Goal: Task Accomplishment & Management: Manage account settings

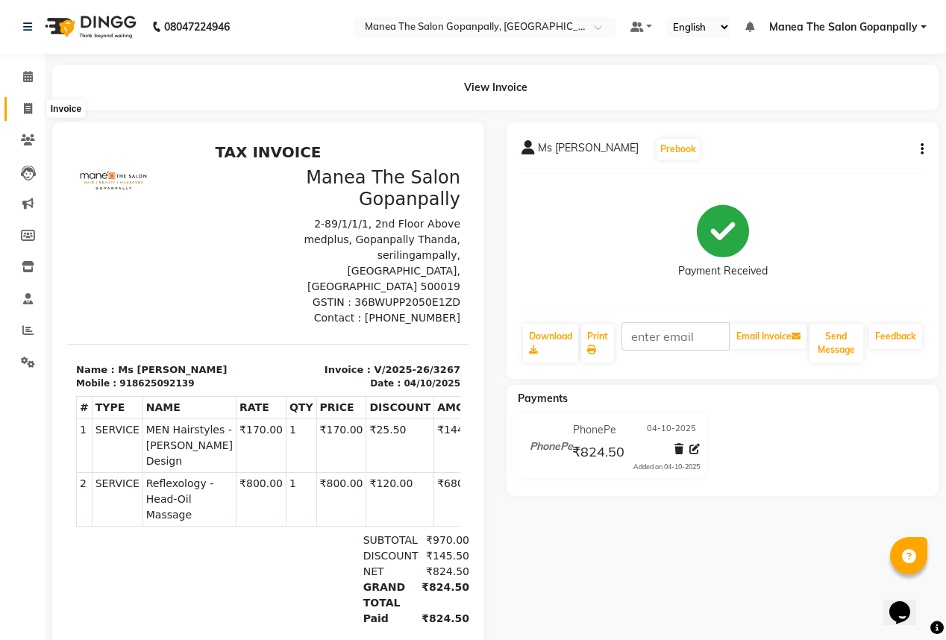
click at [22, 101] on span at bounding box center [28, 109] width 26 height 17
select select "service"
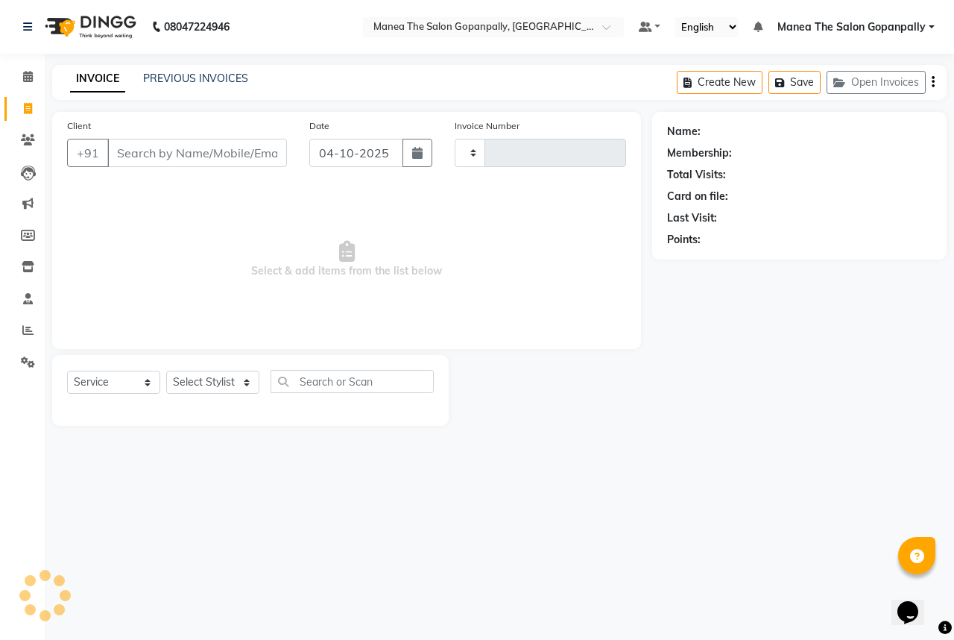
type input "3268"
select select "7027"
click at [207, 390] on select "Select Stylist anas [PERSON_NAME] [PERSON_NAME] [PERSON_NAME] sameer [PERSON_NA…" at bounding box center [212, 382] width 93 height 23
select select "57885"
click at [166, 371] on select "Select Stylist anas [PERSON_NAME] [PERSON_NAME] [PERSON_NAME] sameer [PERSON_NA…" at bounding box center [212, 382] width 93 height 23
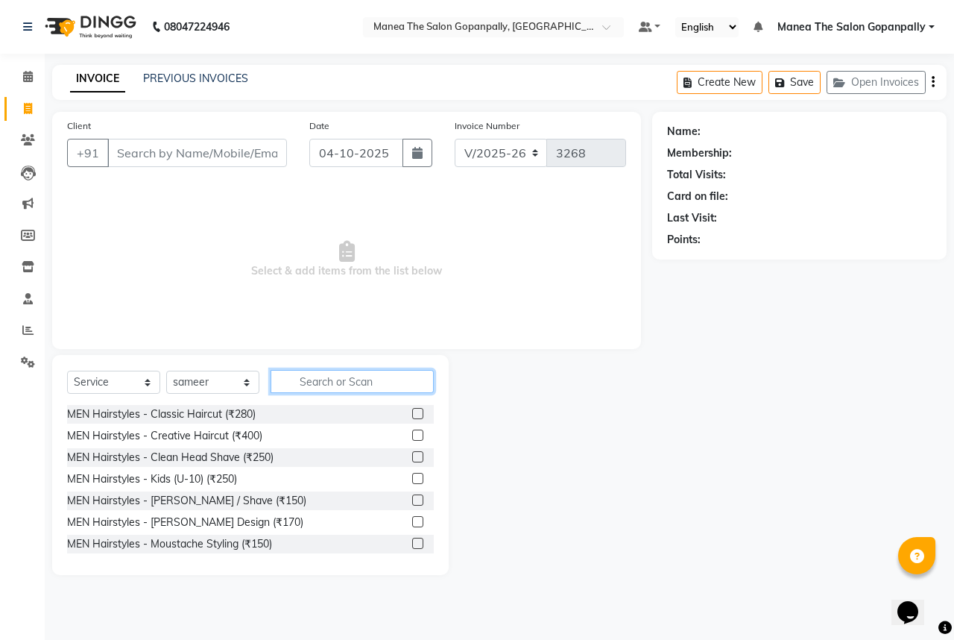
click at [328, 380] on input "text" at bounding box center [352, 381] width 163 height 23
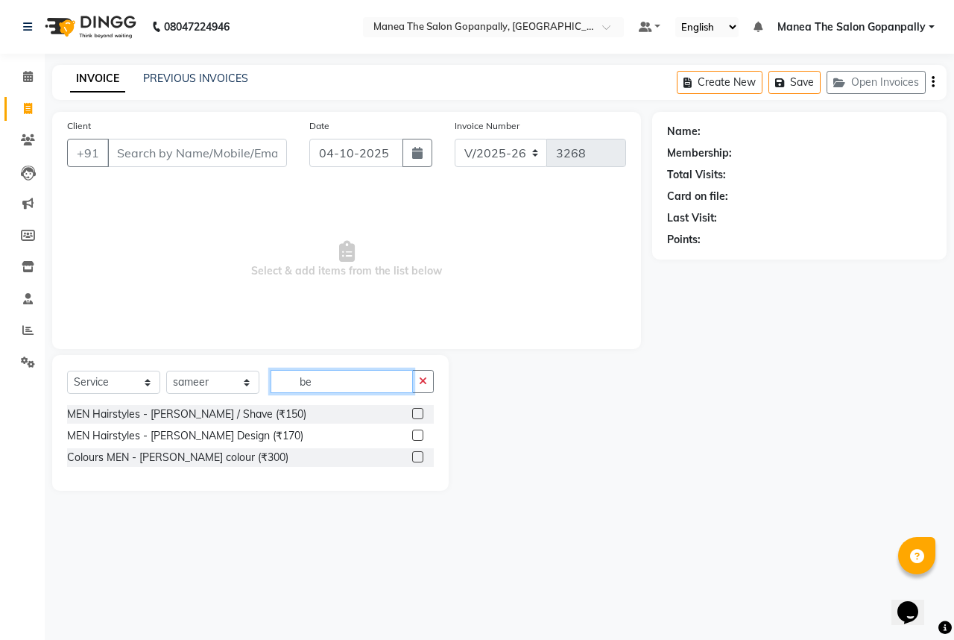
type input "be"
click at [420, 438] on label at bounding box center [417, 435] width 11 height 11
click at [420, 438] on input "checkbox" at bounding box center [417, 436] width 10 height 10
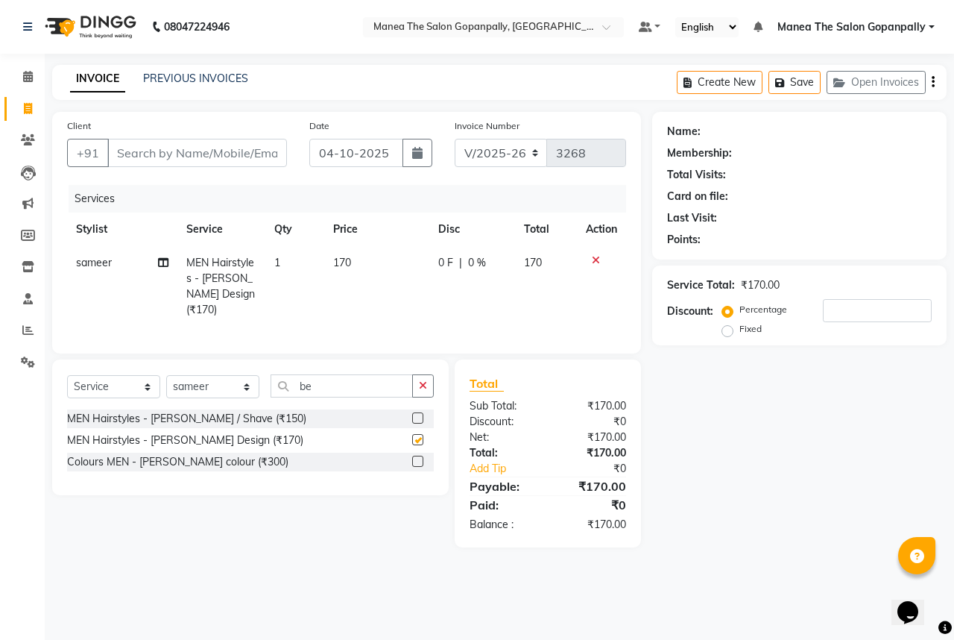
checkbox input "false"
click at [223, 160] on input "Client" at bounding box center [197, 153] width 180 height 28
type input "7"
type input "0"
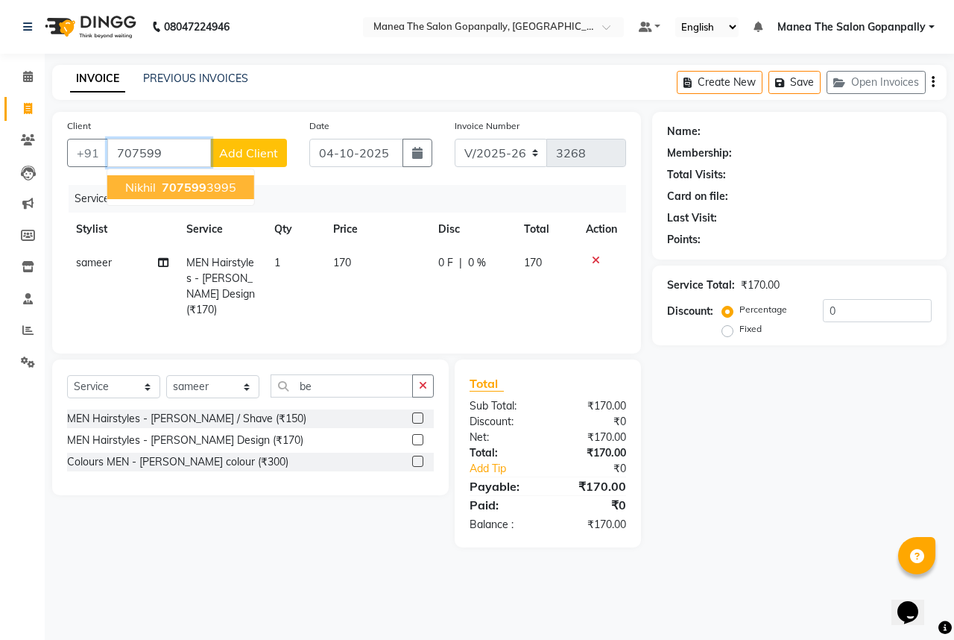
click at [179, 188] on span "707599" at bounding box center [184, 187] width 45 height 15
type input "7075993995"
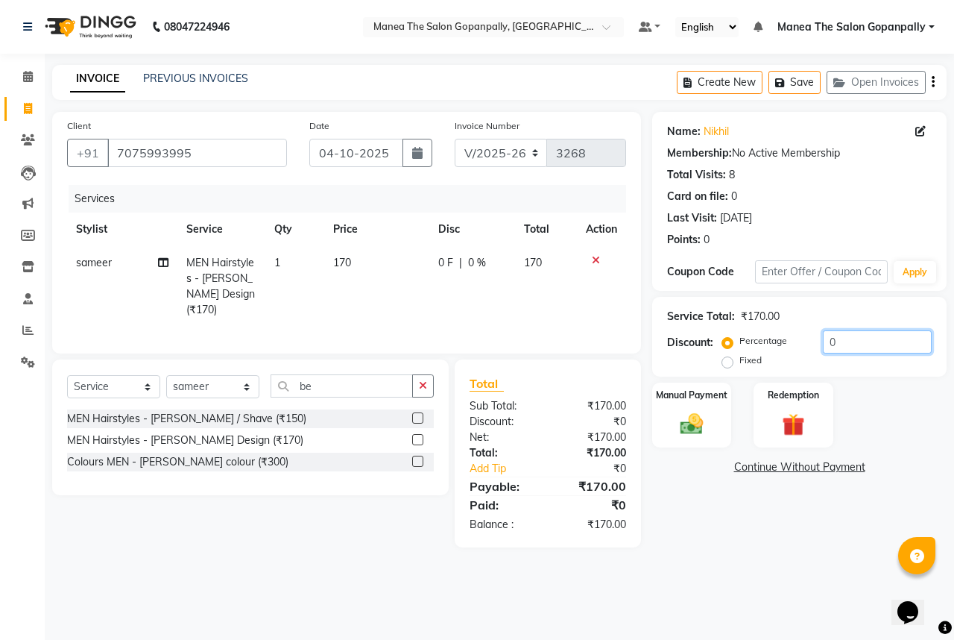
click at [875, 349] on input "0" at bounding box center [877, 341] width 109 height 23
click at [683, 432] on img at bounding box center [692, 424] width 39 height 28
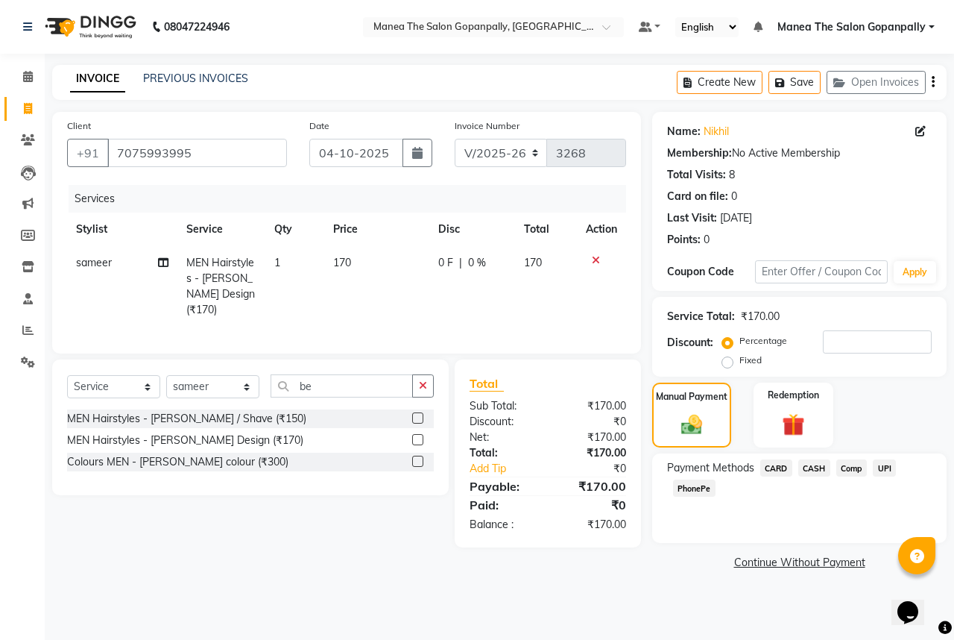
click at [887, 469] on span "UPI" at bounding box center [884, 467] width 23 height 17
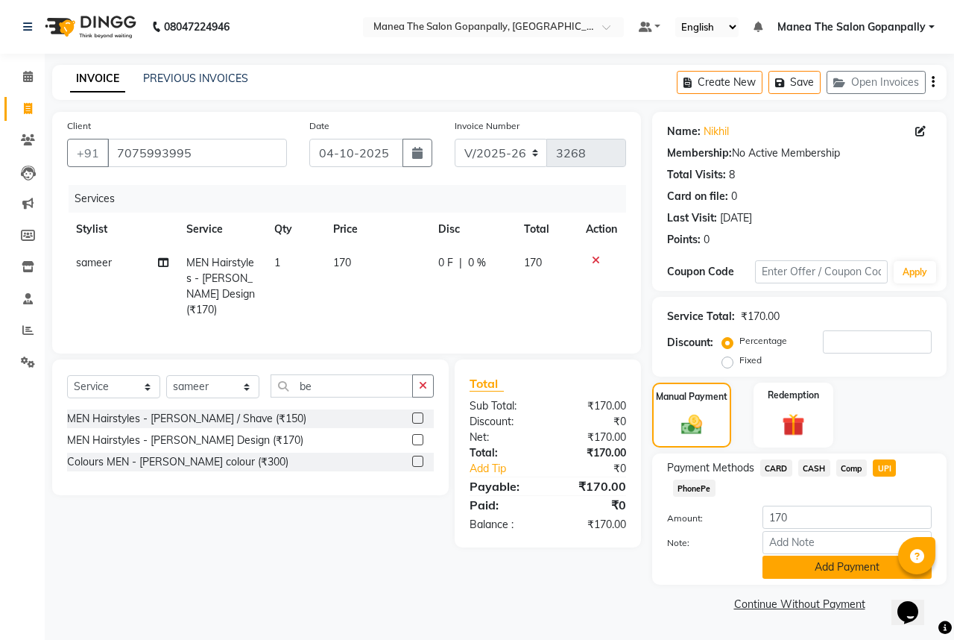
click at [855, 574] on button "Add Payment" at bounding box center [847, 567] width 169 height 23
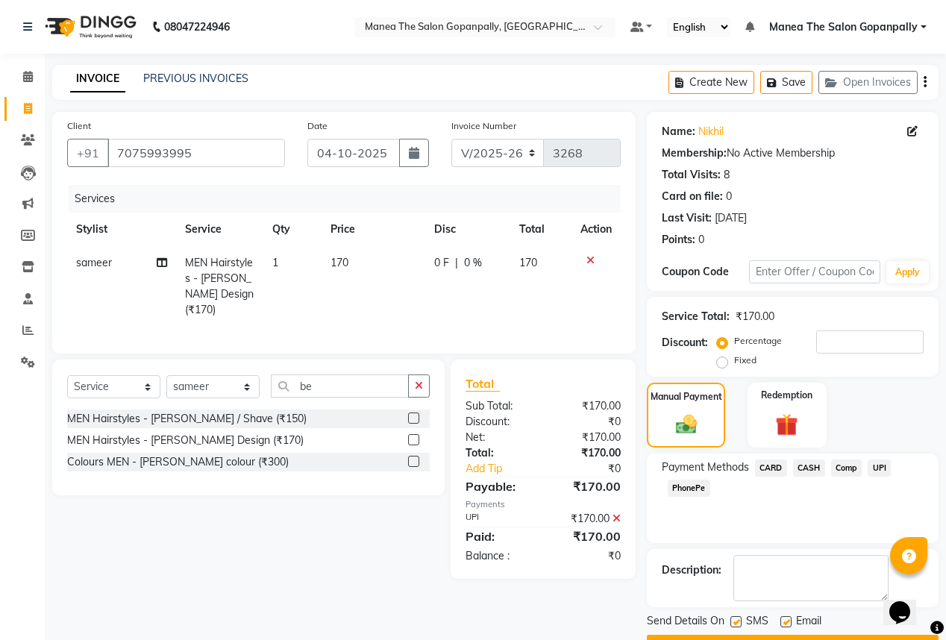
click at [787, 622] on label at bounding box center [785, 621] width 11 height 11
click at [787, 622] on input "checkbox" at bounding box center [785, 622] width 10 height 10
checkbox input "false"
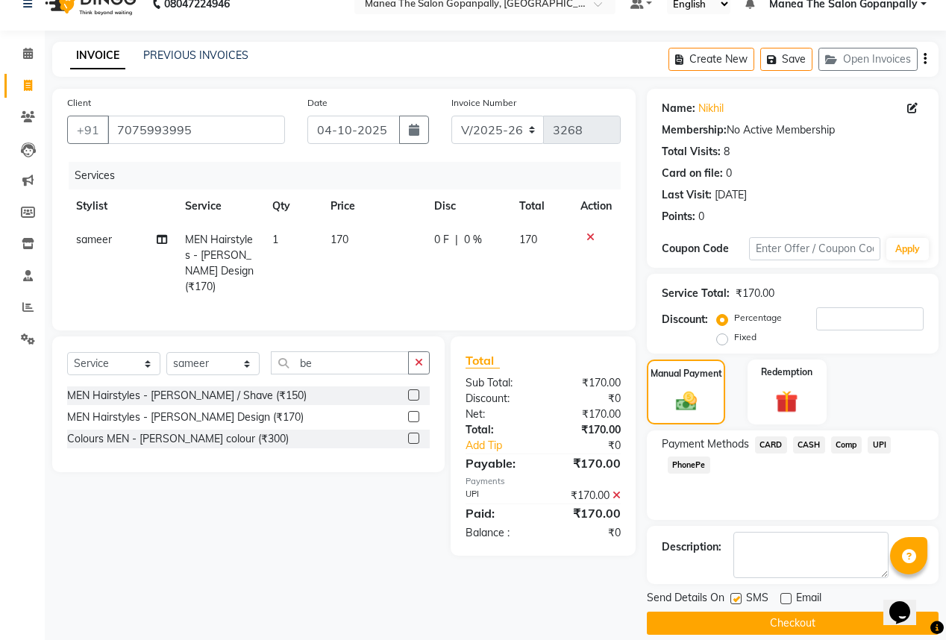
scroll to position [40, 0]
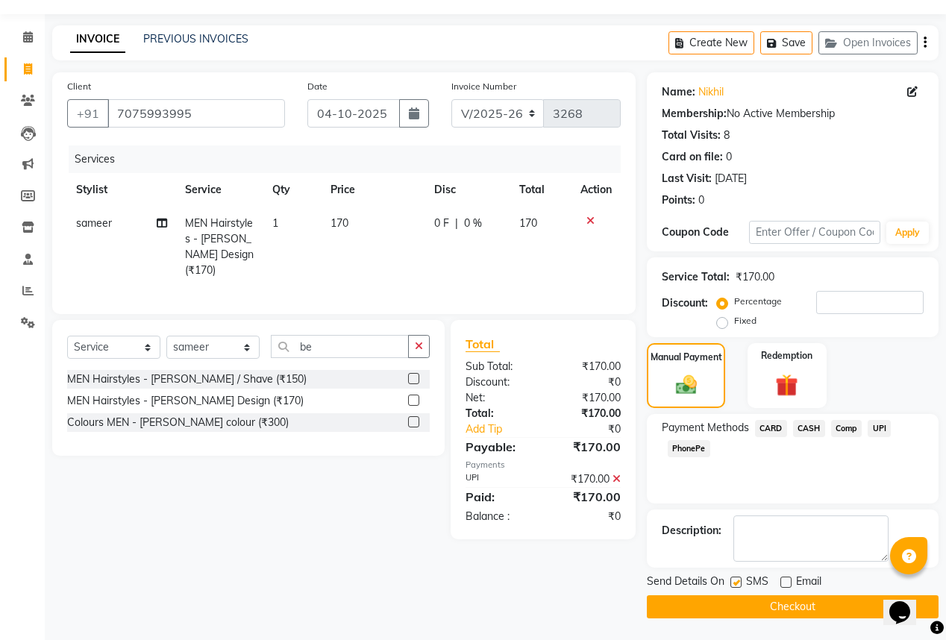
click at [793, 609] on button "Checkout" at bounding box center [793, 606] width 292 height 23
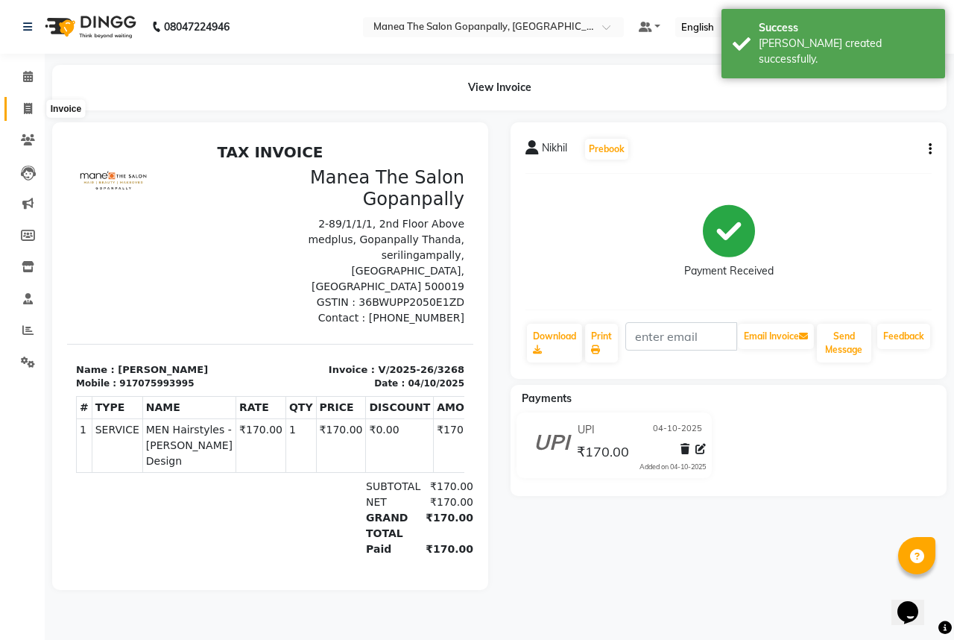
click at [20, 107] on span at bounding box center [28, 109] width 26 height 17
select select "7027"
select select "service"
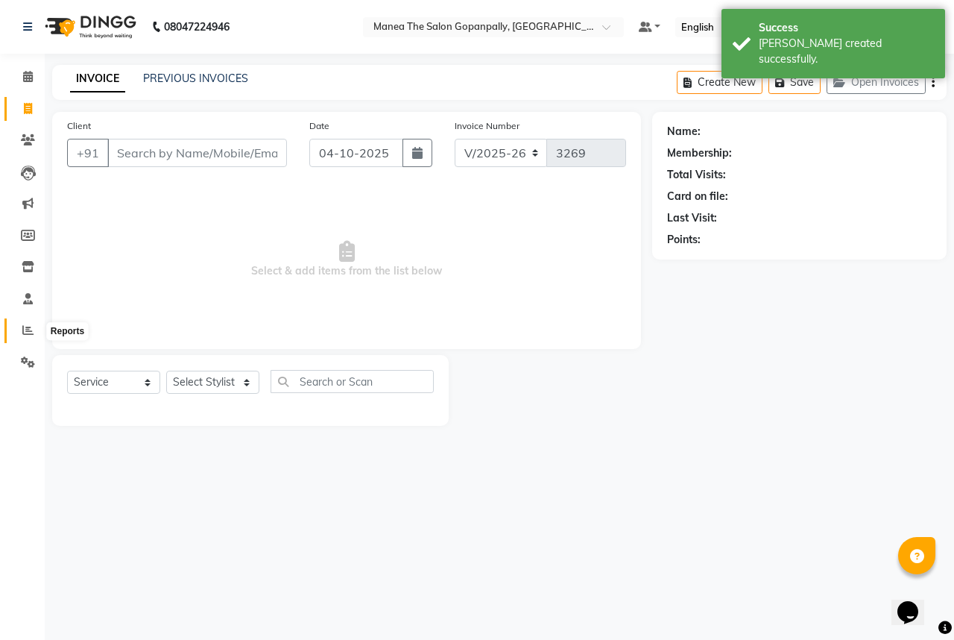
click at [32, 326] on icon at bounding box center [27, 329] width 11 height 11
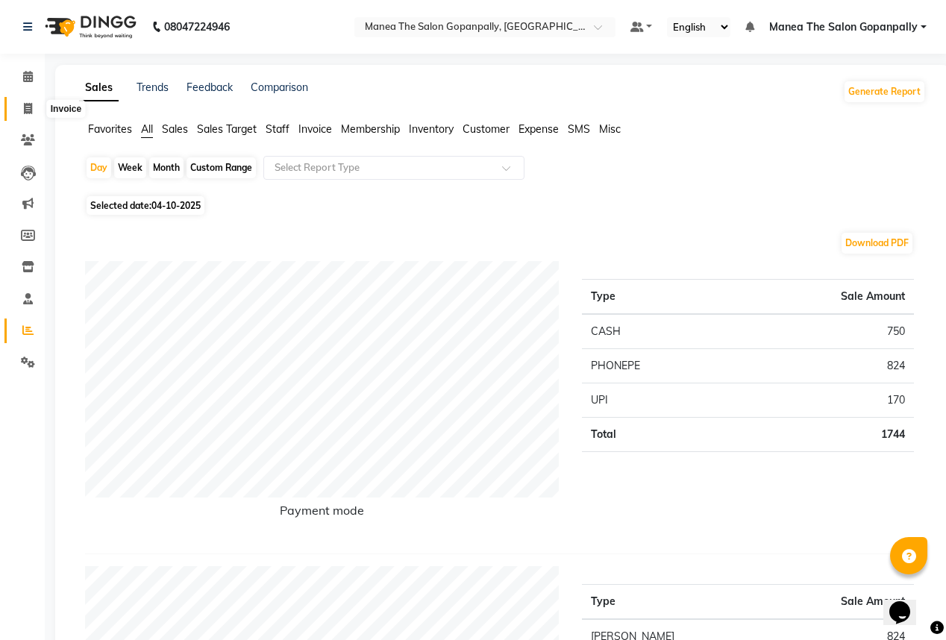
click at [23, 101] on span at bounding box center [28, 109] width 26 height 17
select select "7027"
select select "service"
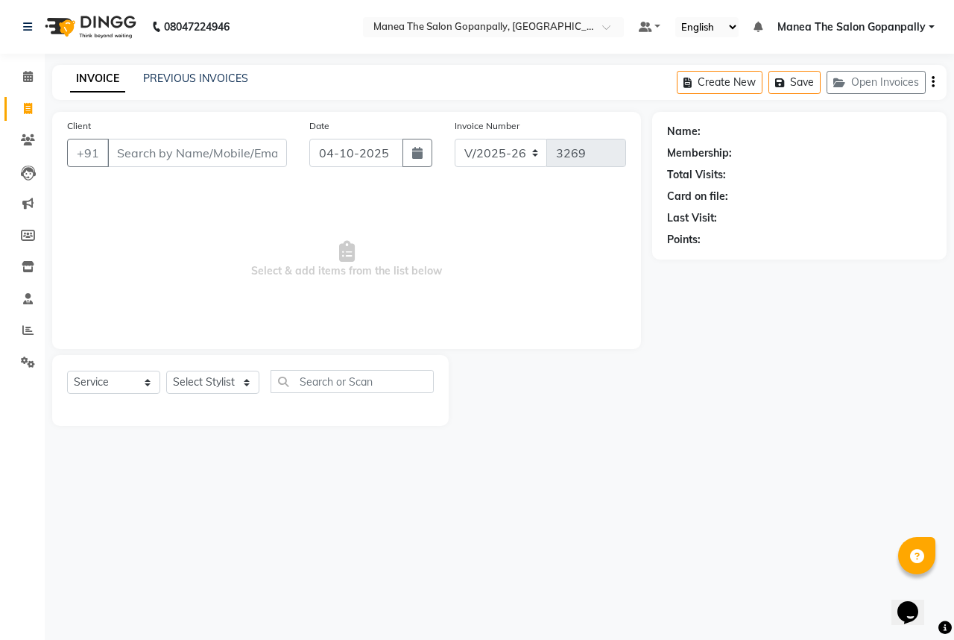
click at [221, 160] on input "Client" at bounding box center [197, 153] width 180 height 28
click at [224, 154] on input "Client" at bounding box center [197, 153] width 180 height 28
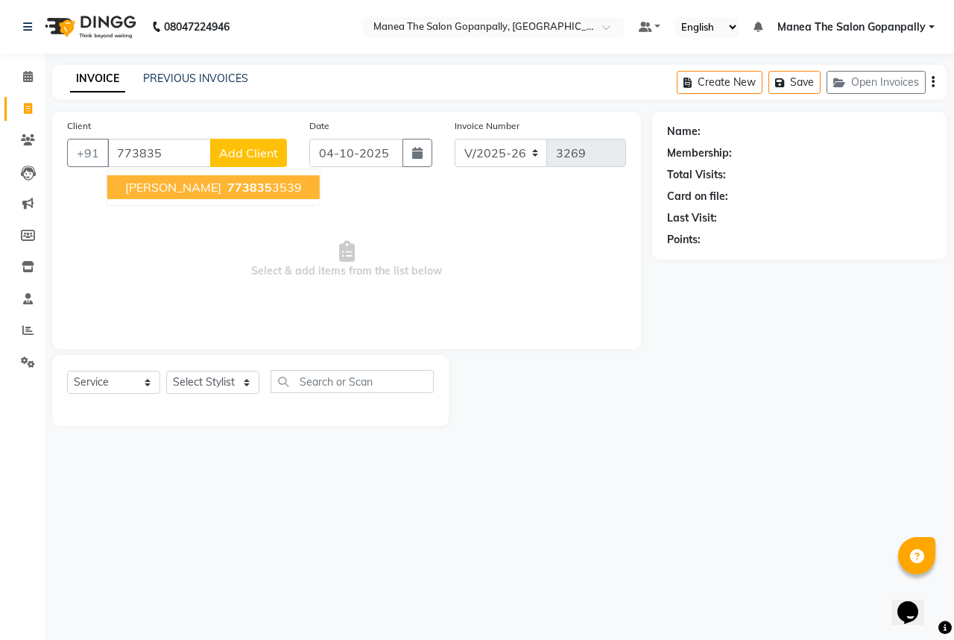
click at [227, 185] on span "773835" at bounding box center [249, 187] width 45 height 15
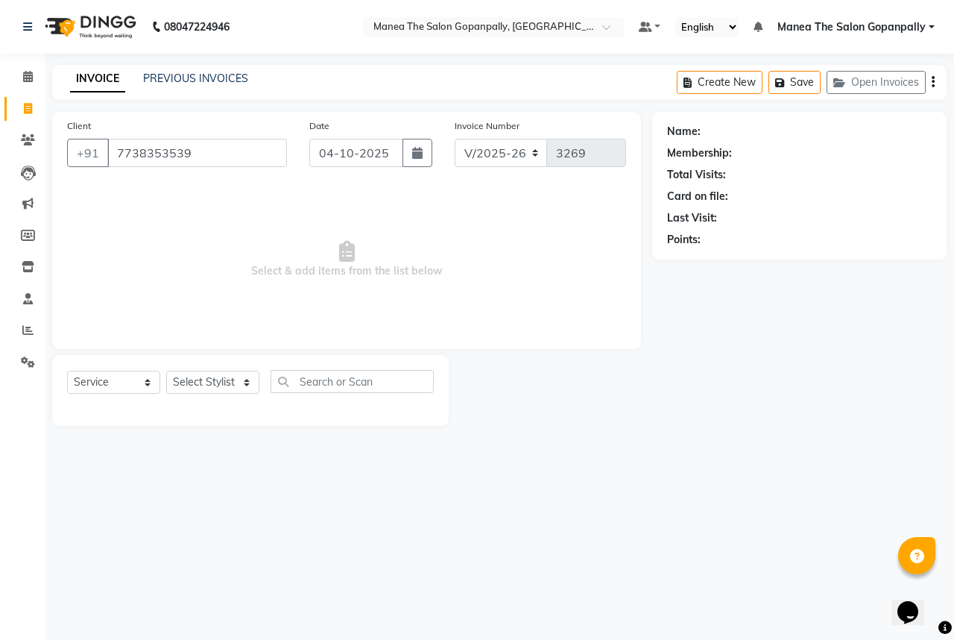
type input "7738353539"
select select "1: Object"
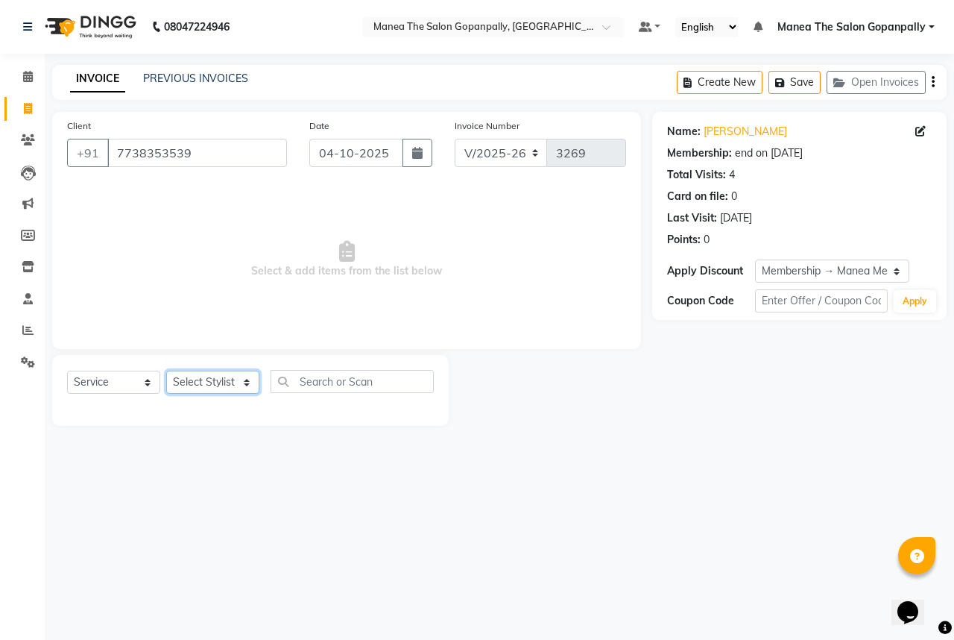
click at [217, 378] on select "Select Stylist anas [PERSON_NAME] [PERSON_NAME] [PERSON_NAME] sameer [PERSON_NA…" at bounding box center [212, 382] width 93 height 23
select select "77517"
click at [166, 371] on select "Select Stylist anas [PERSON_NAME] [PERSON_NAME] [PERSON_NAME] sameer [PERSON_NA…" at bounding box center [212, 382] width 93 height 23
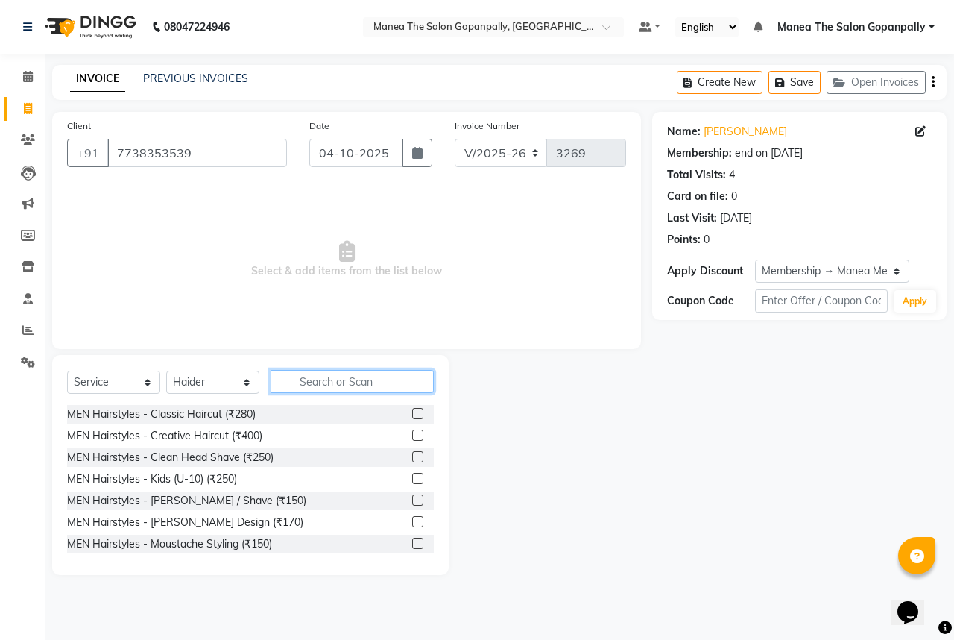
click at [341, 380] on input "text" at bounding box center [352, 381] width 163 height 23
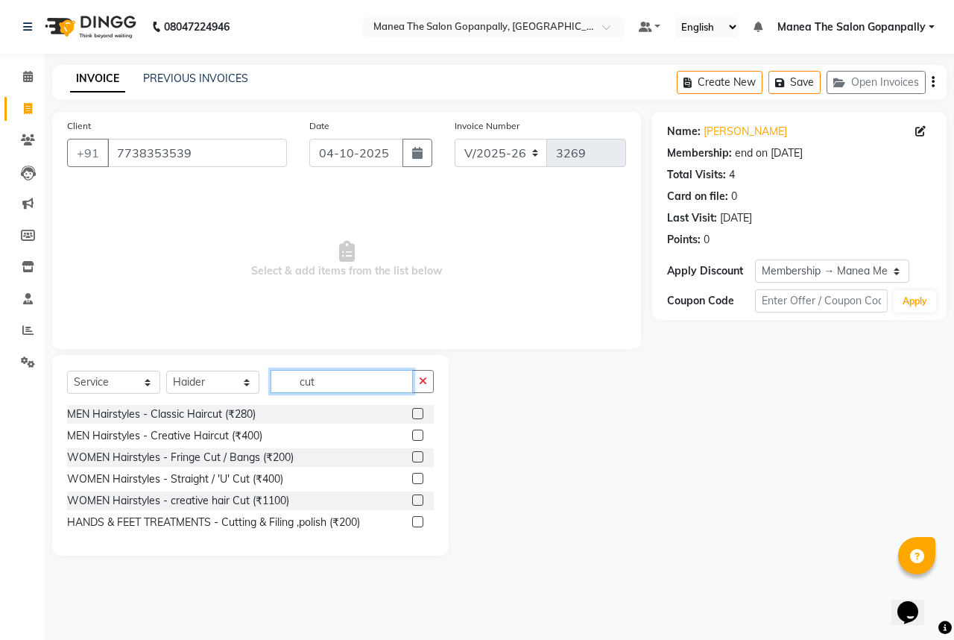
type input "cut"
click at [418, 415] on label at bounding box center [417, 413] width 11 height 11
click at [418, 415] on input "checkbox" at bounding box center [417, 414] width 10 height 10
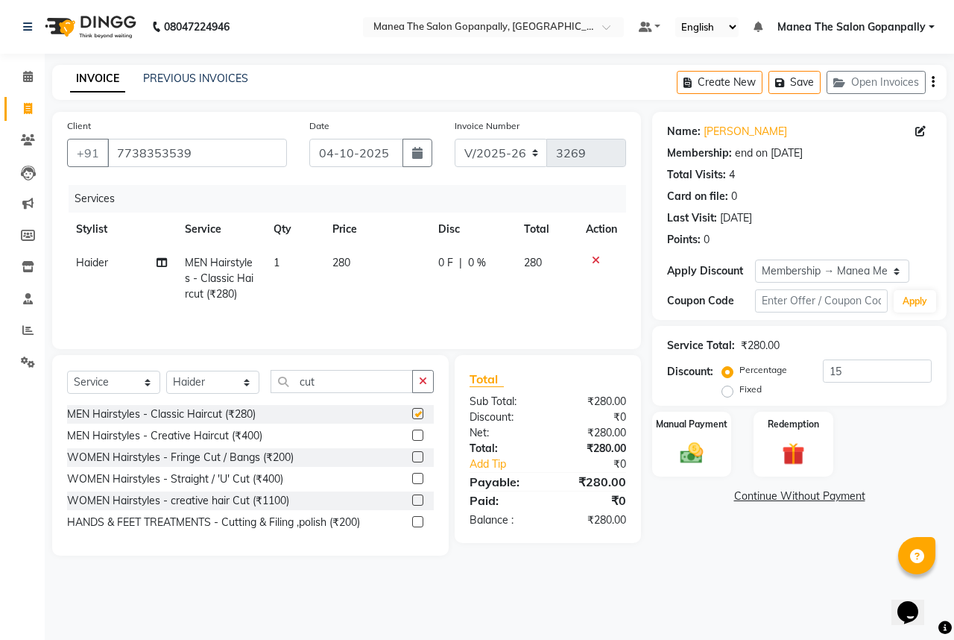
checkbox input "false"
click at [877, 363] on input "15" at bounding box center [877, 370] width 109 height 23
type input "1"
click at [702, 444] on img at bounding box center [692, 453] width 39 height 28
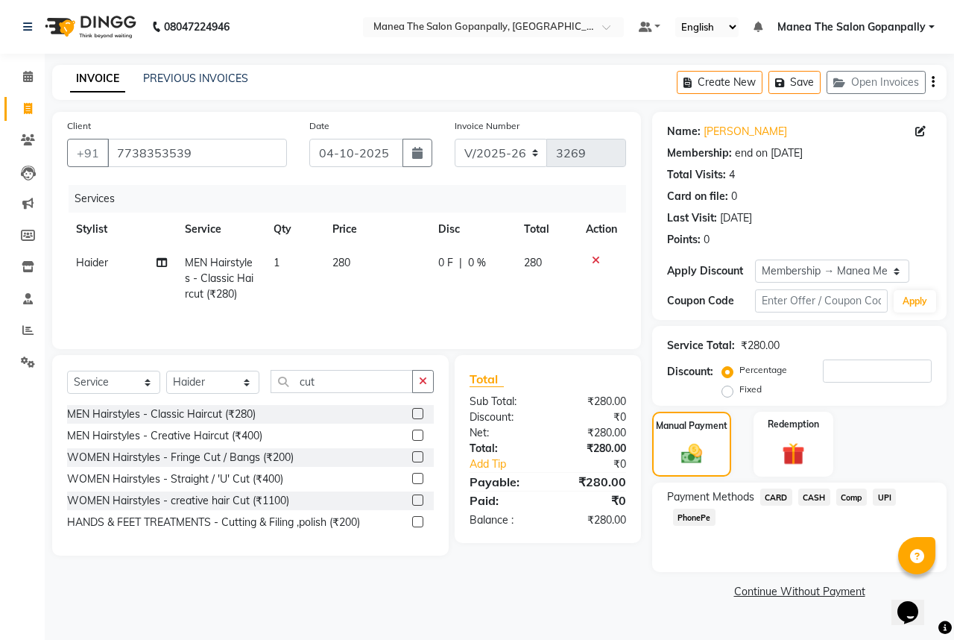
drag, startPoint x: 884, startPoint y: 493, endPoint x: 880, endPoint y: 513, distance: 20.5
click at [884, 494] on span "UPI" at bounding box center [884, 496] width 23 height 17
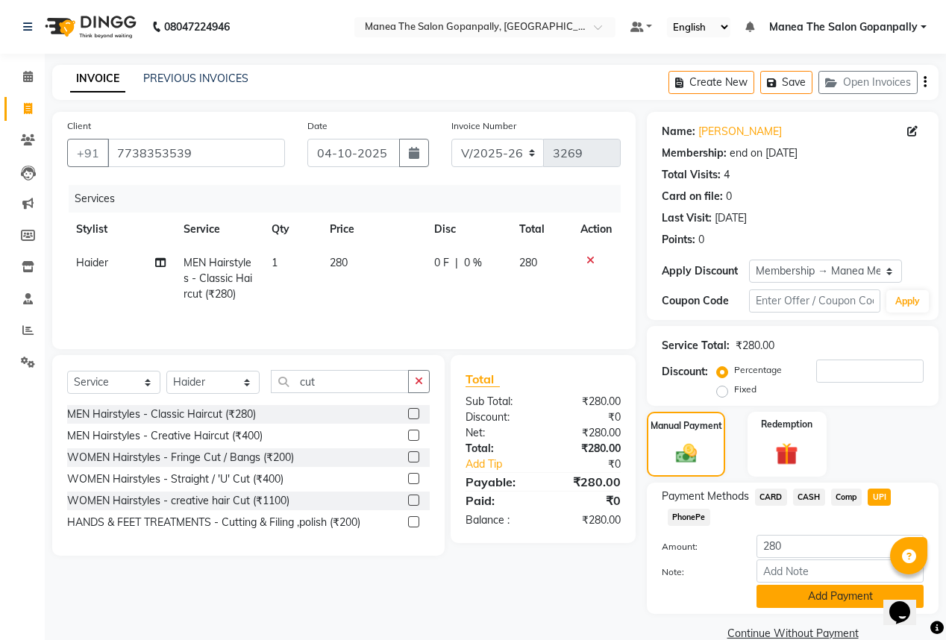
click at [829, 600] on button "Add Payment" at bounding box center [839, 596] width 167 height 23
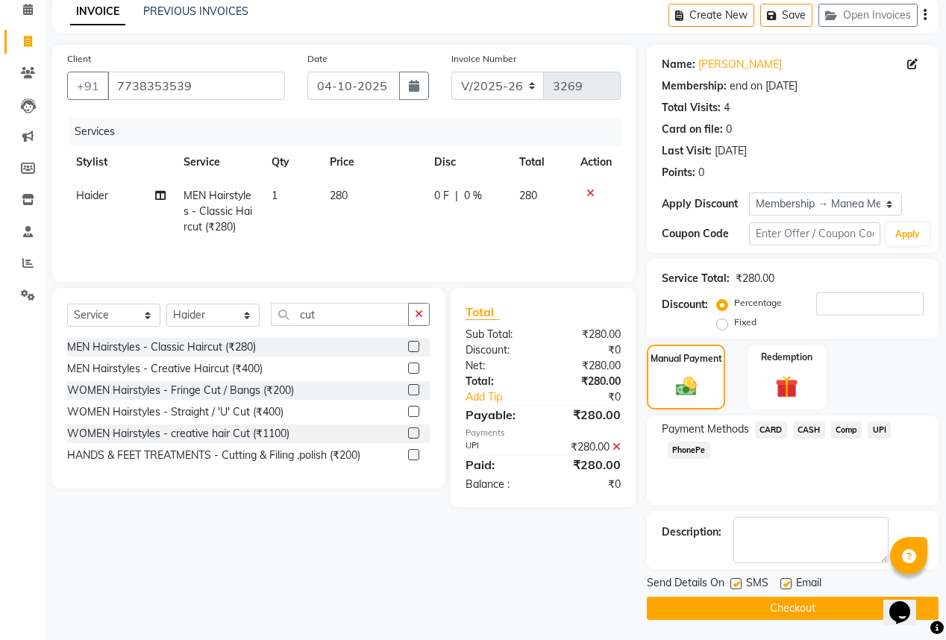
scroll to position [69, 0]
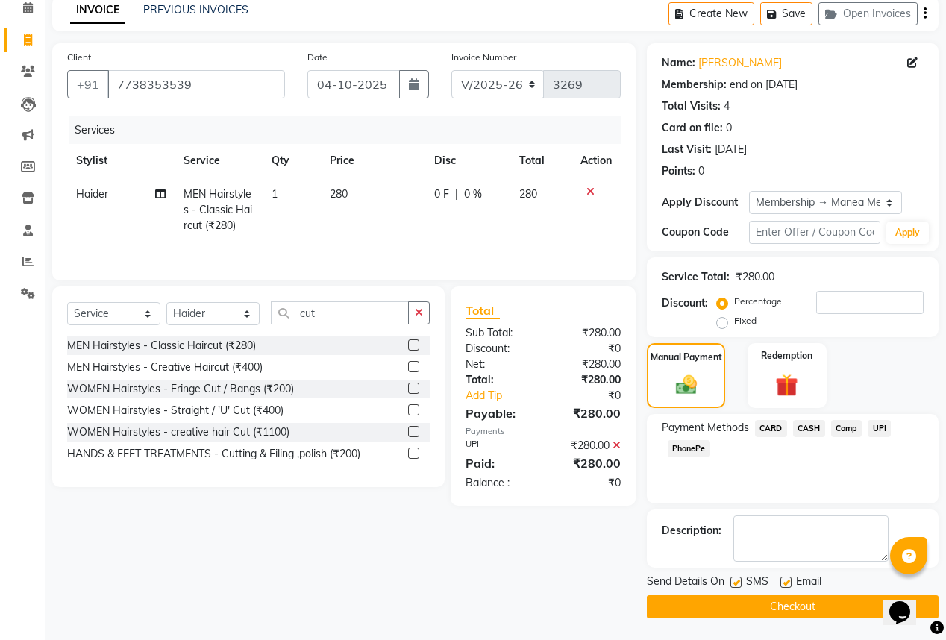
click at [784, 585] on label at bounding box center [785, 581] width 11 height 11
click at [784, 585] on input "checkbox" at bounding box center [785, 583] width 10 height 10
checkbox input "false"
click at [804, 599] on button "Checkout" at bounding box center [793, 606] width 292 height 23
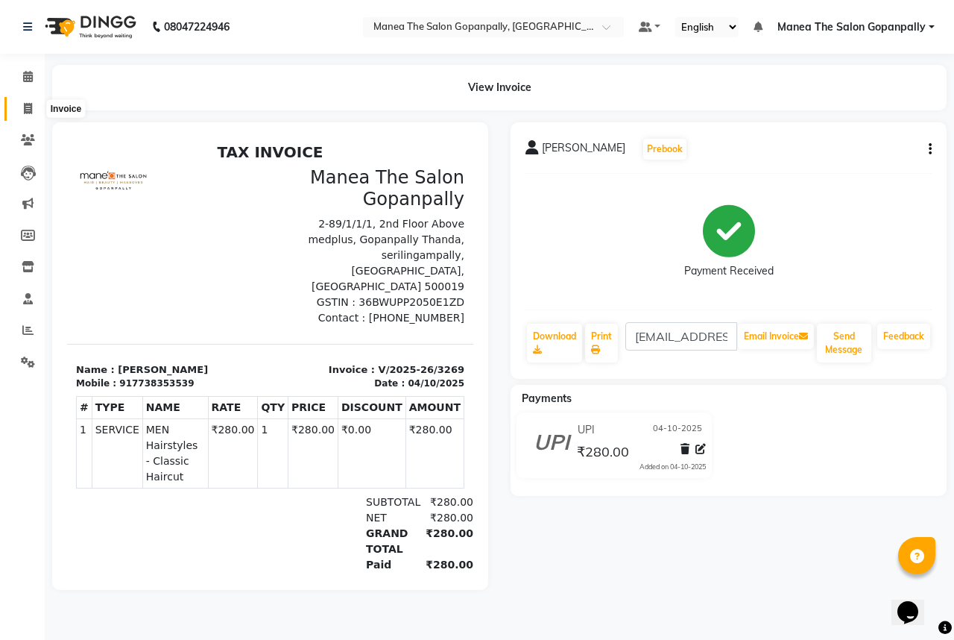
click at [28, 109] on icon at bounding box center [28, 108] width 8 height 11
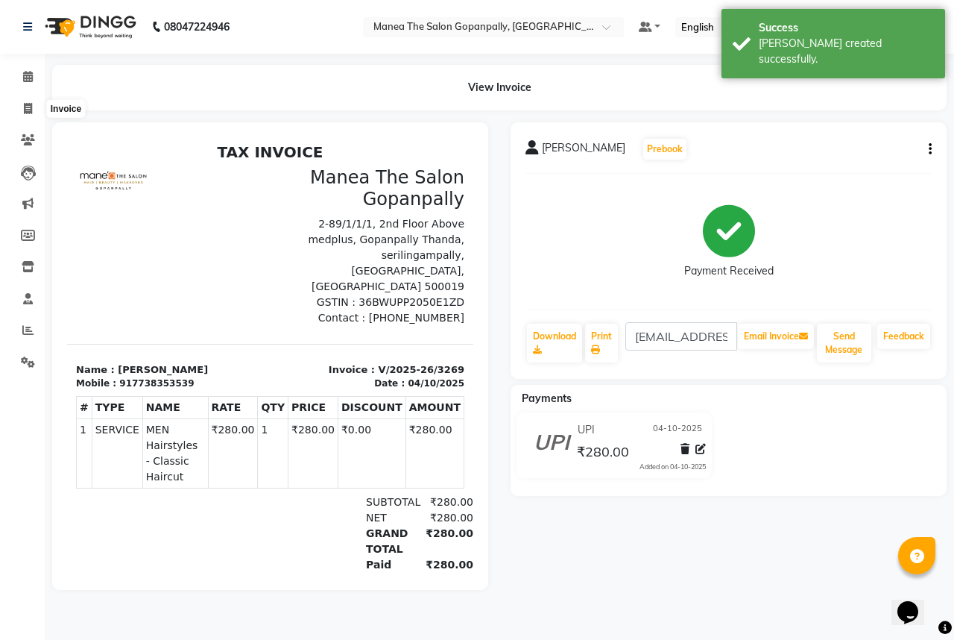
select select "service"
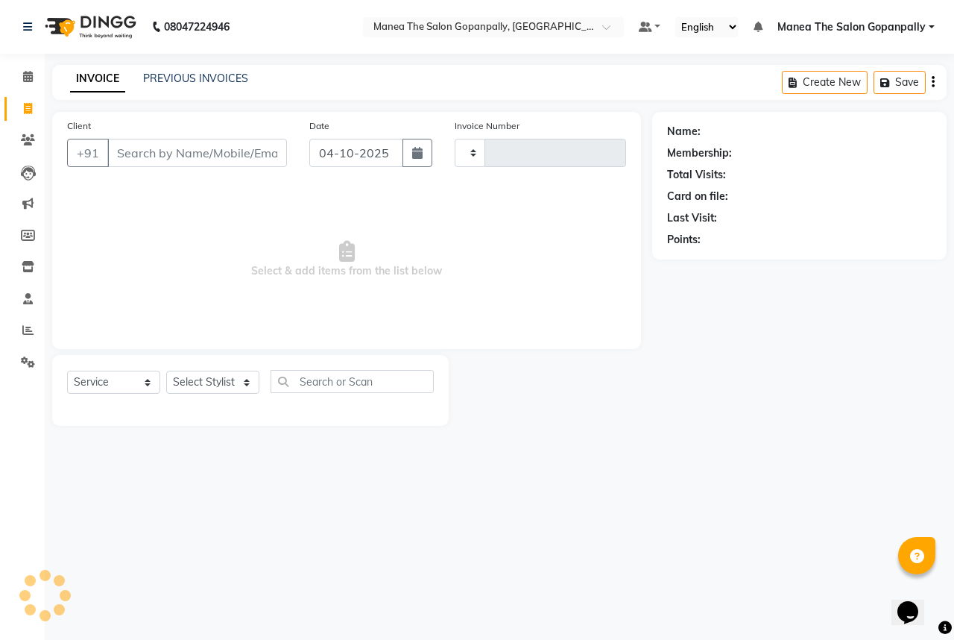
type input "3270"
select select "7027"
click at [238, 151] on input "Client" at bounding box center [197, 153] width 180 height 28
click at [164, 155] on input "Client" at bounding box center [197, 153] width 180 height 28
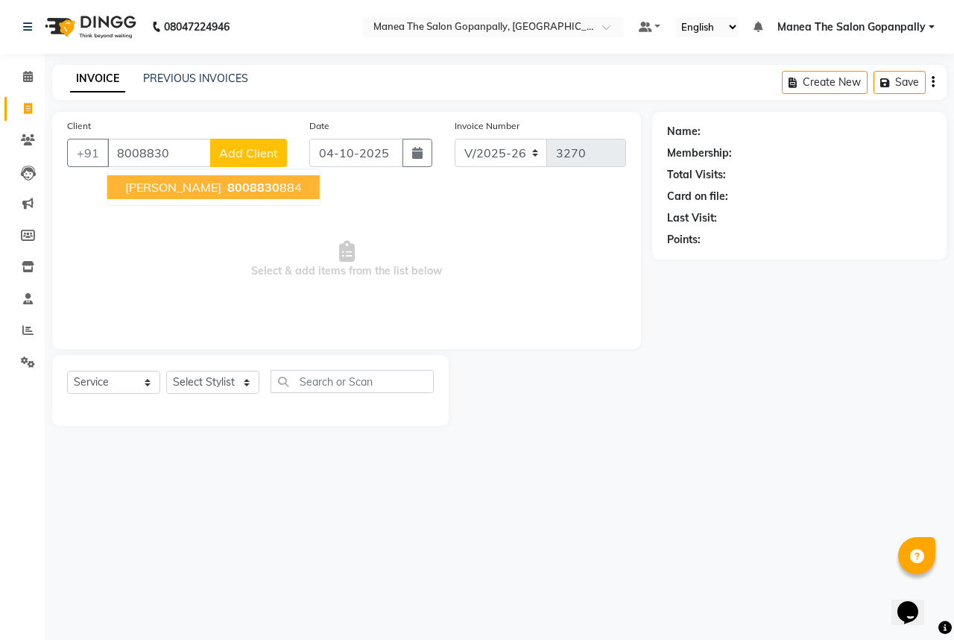
click at [235, 190] on span "8008830" at bounding box center [253, 187] width 52 height 15
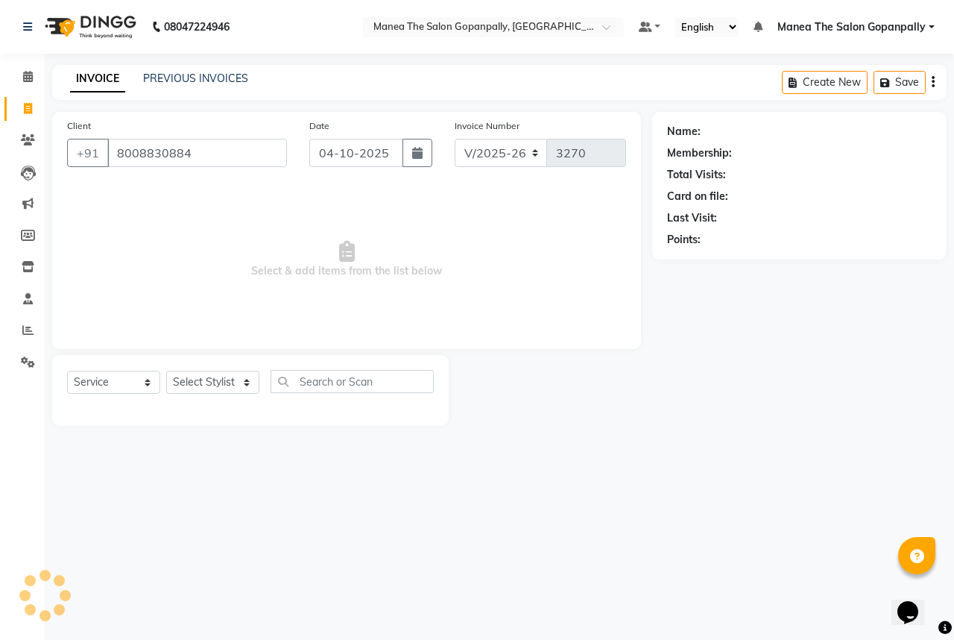
type input "8008830884"
select select "1: Object"
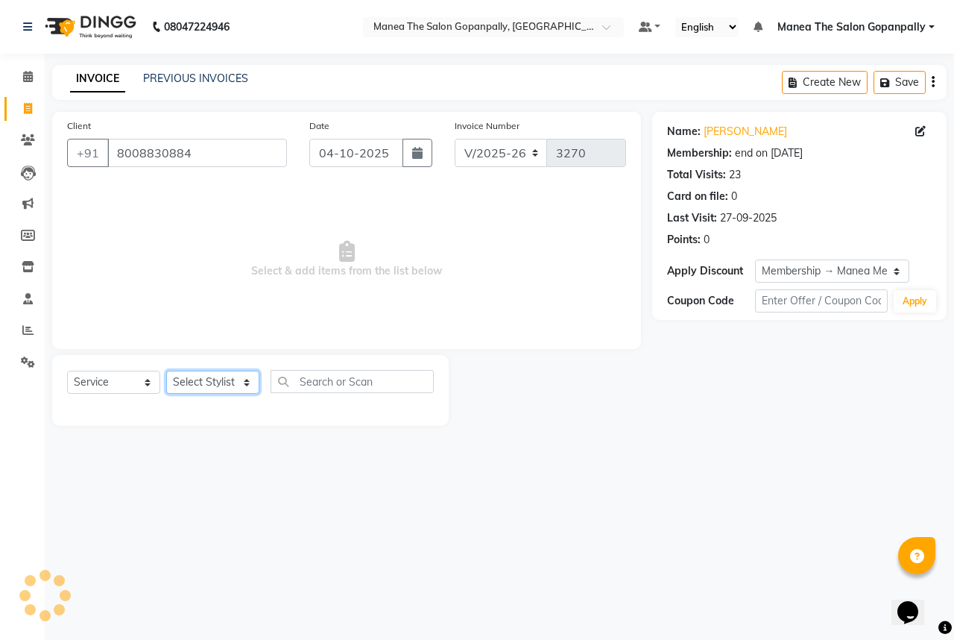
click at [233, 385] on select "Select Stylist anas [PERSON_NAME] [PERSON_NAME] [PERSON_NAME] sameer [PERSON_NA…" at bounding box center [212, 382] width 93 height 23
select select "83653"
click at [166, 371] on select "Select Stylist anas [PERSON_NAME] [PERSON_NAME] [PERSON_NAME] sameer [PERSON_NA…" at bounding box center [212, 382] width 93 height 23
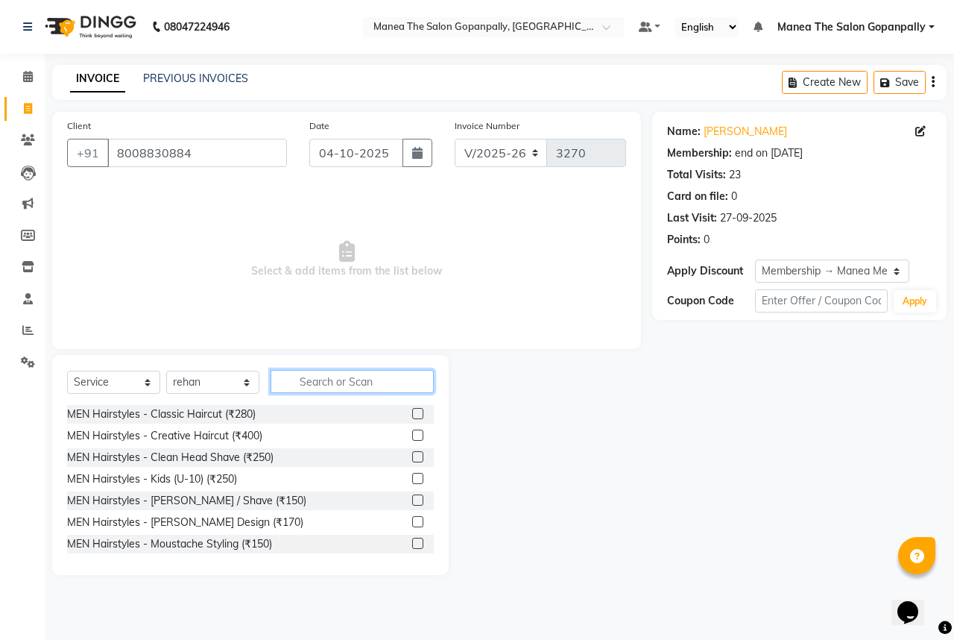
click at [320, 383] on input "text" at bounding box center [352, 381] width 163 height 23
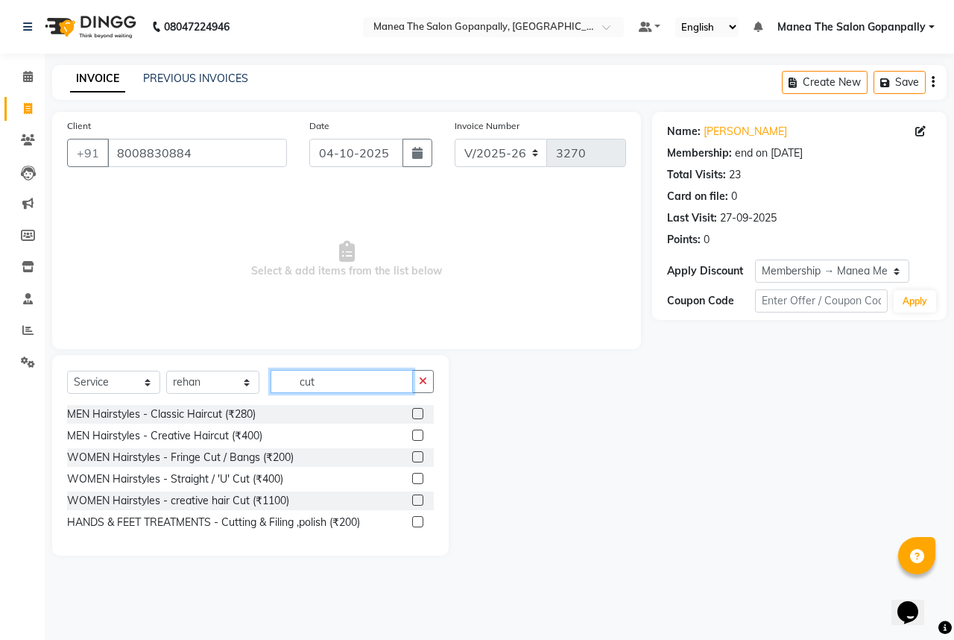
type input "cut"
drag, startPoint x: 415, startPoint y: 416, endPoint x: 425, endPoint y: 403, distance: 16.4
click at [416, 415] on label at bounding box center [417, 413] width 11 height 11
click at [416, 415] on input "checkbox" at bounding box center [417, 414] width 10 height 10
checkbox input "true"
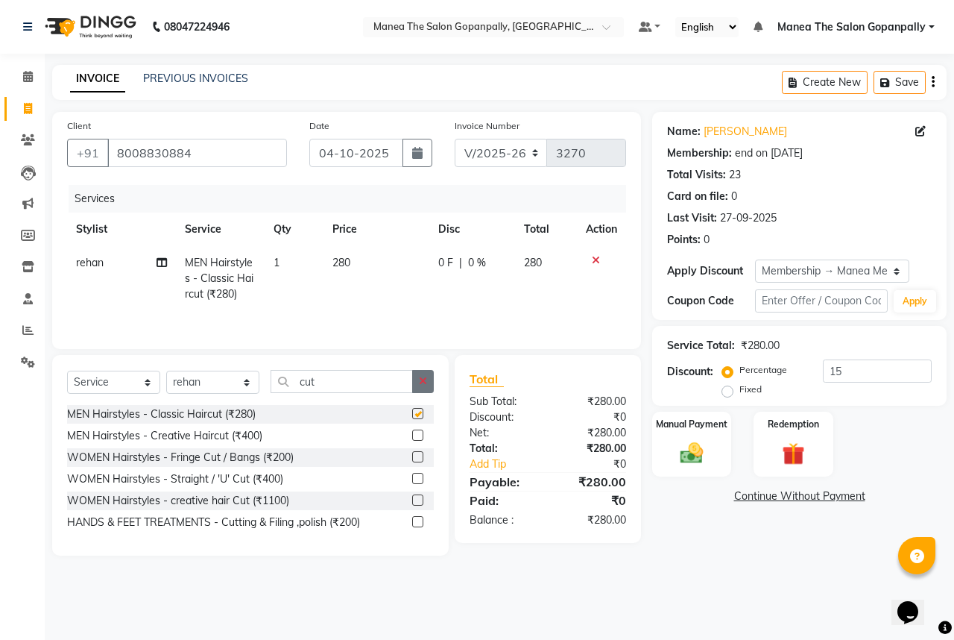
drag, startPoint x: 427, startPoint y: 376, endPoint x: 394, endPoint y: 392, distance: 36.0
click at [424, 377] on button "button" at bounding box center [423, 381] width 22 height 23
checkbox input "false"
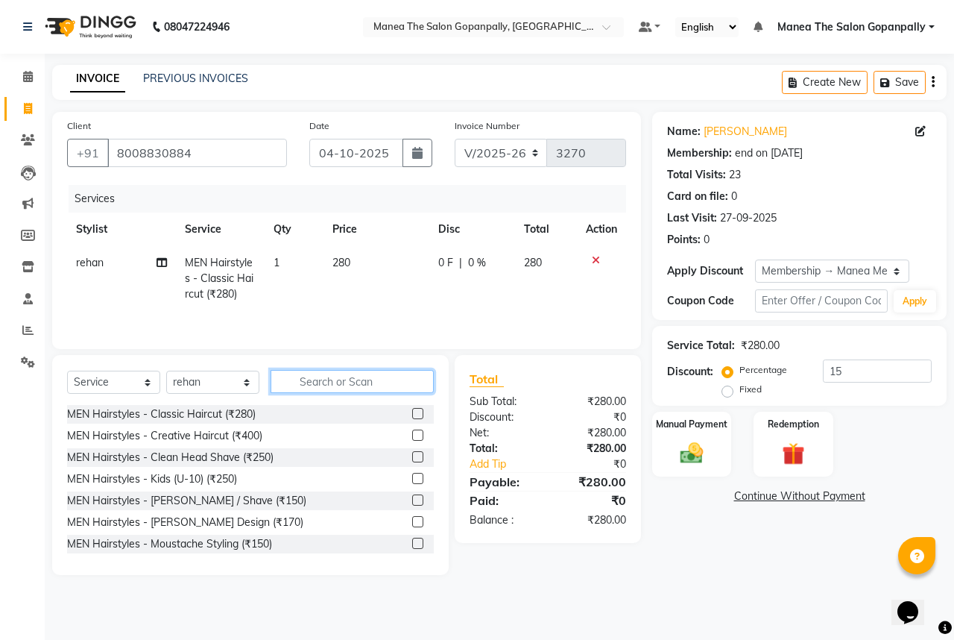
click at [365, 385] on input "text" at bounding box center [352, 381] width 163 height 23
drag, startPoint x: 178, startPoint y: 385, endPoint x: 186, endPoint y: 380, distance: 8.7
click at [180, 382] on select "Select Stylist anas [PERSON_NAME] [PERSON_NAME] [PERSON_NAME] sameer [PERSON_NA…" at bounding box center [212, 382] width 93 height 23
select select "90389"
click at [166, 371] on select "Select Stylist anas [PERSON_NAME] [PERSON_NAME] [PERSON_NAME] sameer [PERSON_NA…" at bounding box center [212, 382] width 93 height 23
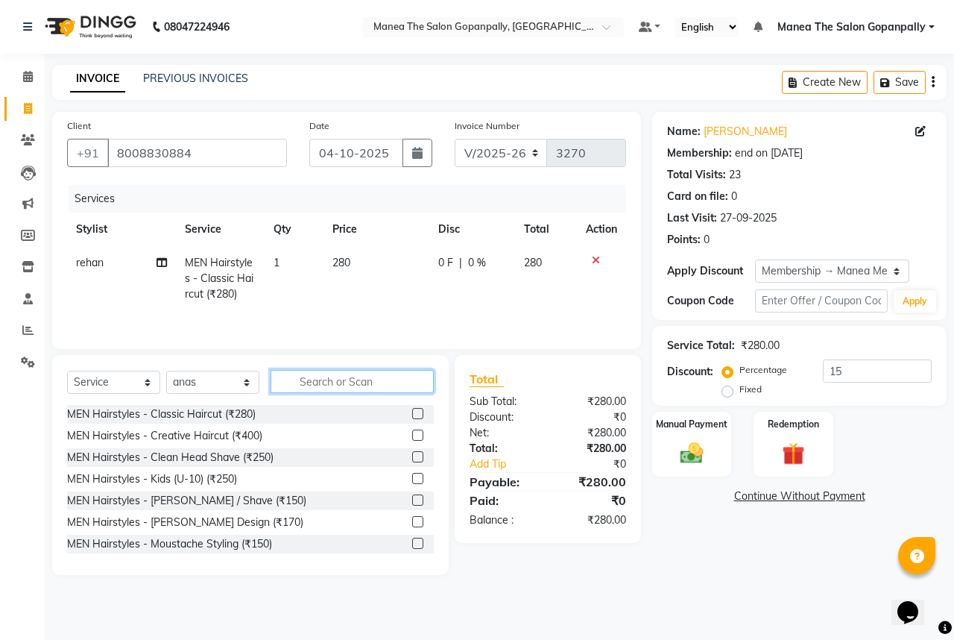
click at [313, 376] on input "text" at bounding box center [352, 381] width 163 height 23
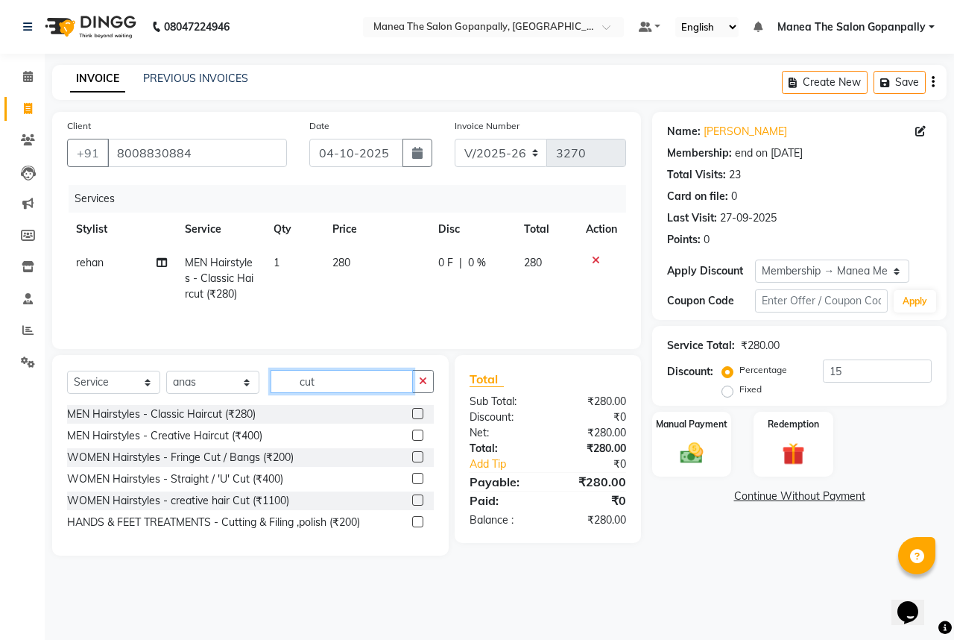
type input "cut"
click at [418, 409] on label at bounding box center [417, 413] width 11 height 11
click at [418, 409] on input "checkbox" at bounding box center [417, 414] width 10 height 10
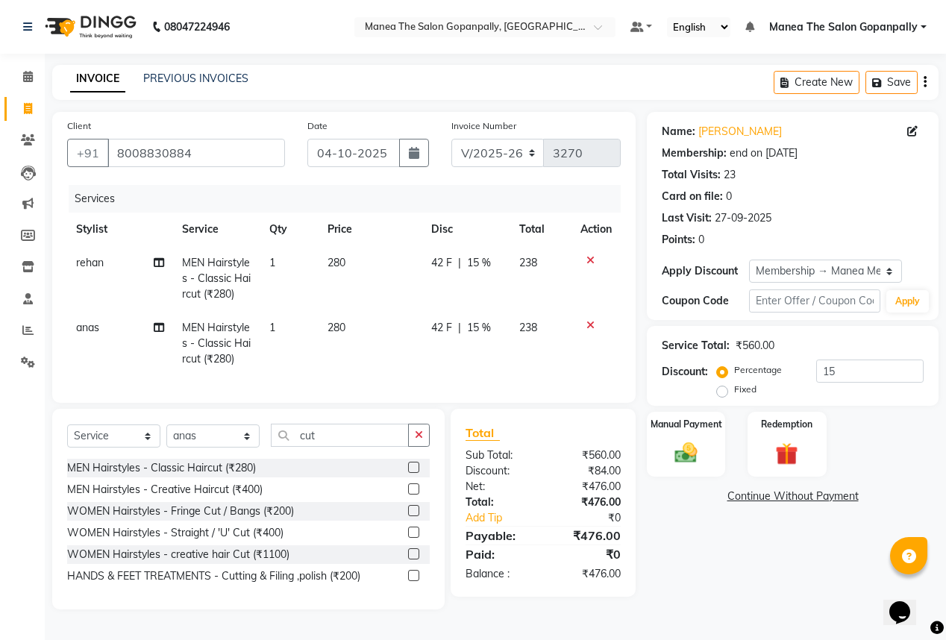
checkbox input "false"
click at [897, 368] on input "15" at bounding box center [869, 370] width 107 height 23
click at [710, 440] on div "Manual Payment" at bounding box center [685, 444] width 81 height 68
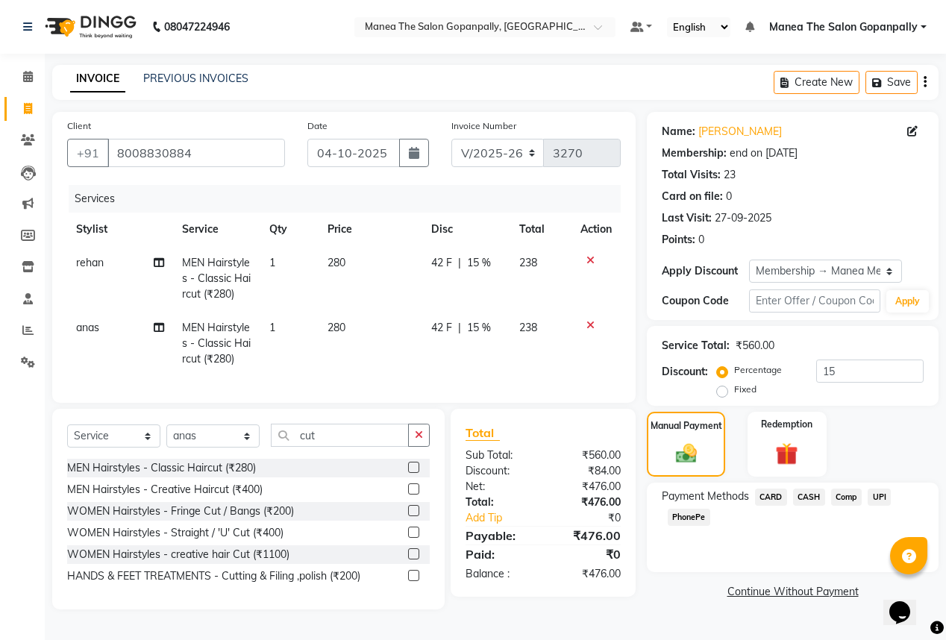
drag, startPoint x: 875, startPoint y: 493, endPoint x: 853, endPoint y: 483, distance: 23.7
click at [877, 493] on span "UPI" at bounding box center [878, 496] width 23 height 17
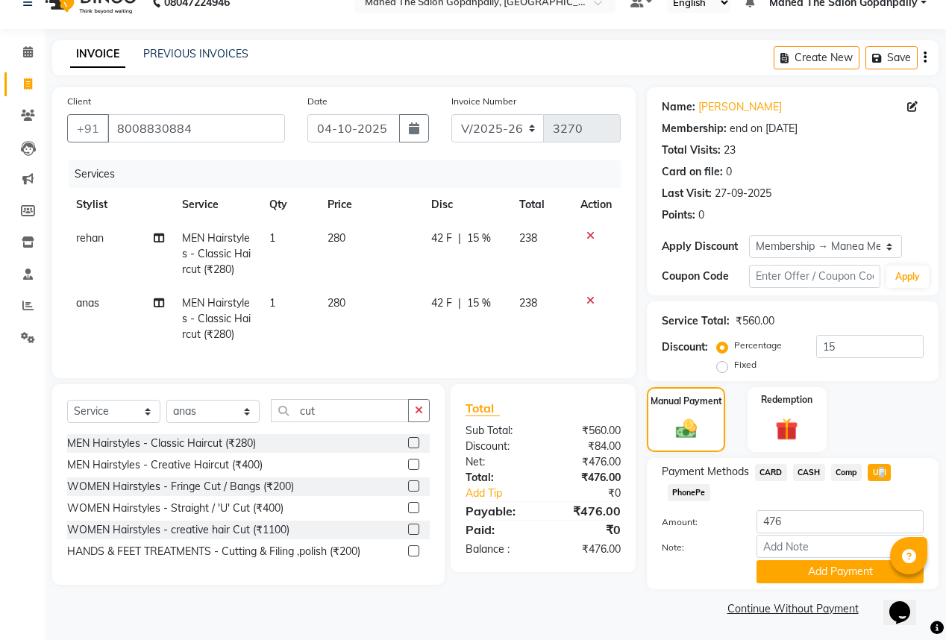
scroll to position [29, 0]
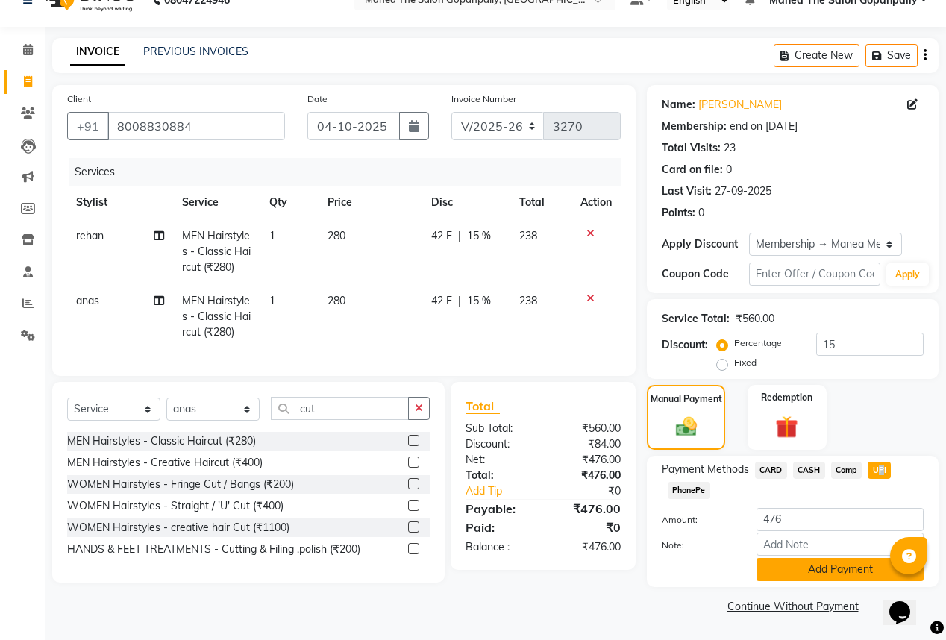
click at [844, 567] on button "Add Payment" at bounding box center [839, 569] width 167 height 23
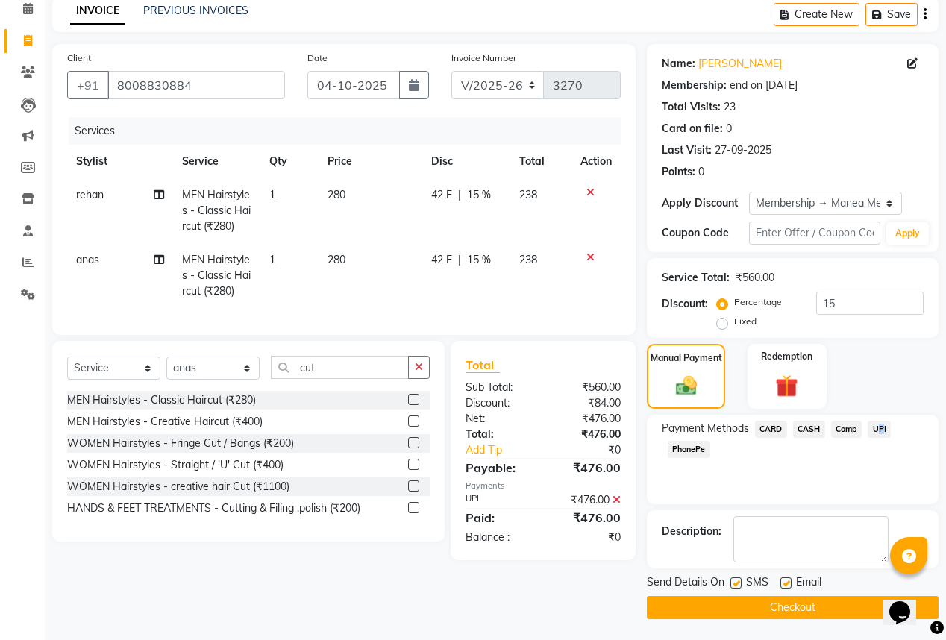
scroll to position [69, 0]
click at [787, 582] on label at bounding box center [785, 581] width 11 height 11
click at [787, 582] on input "checkbox" at bounding box center [785, 583] width 10 height 10
checkbox input "false"
click at [835, 605] on button "Checkout" at bounding box center [793, 606] width 292 height 23
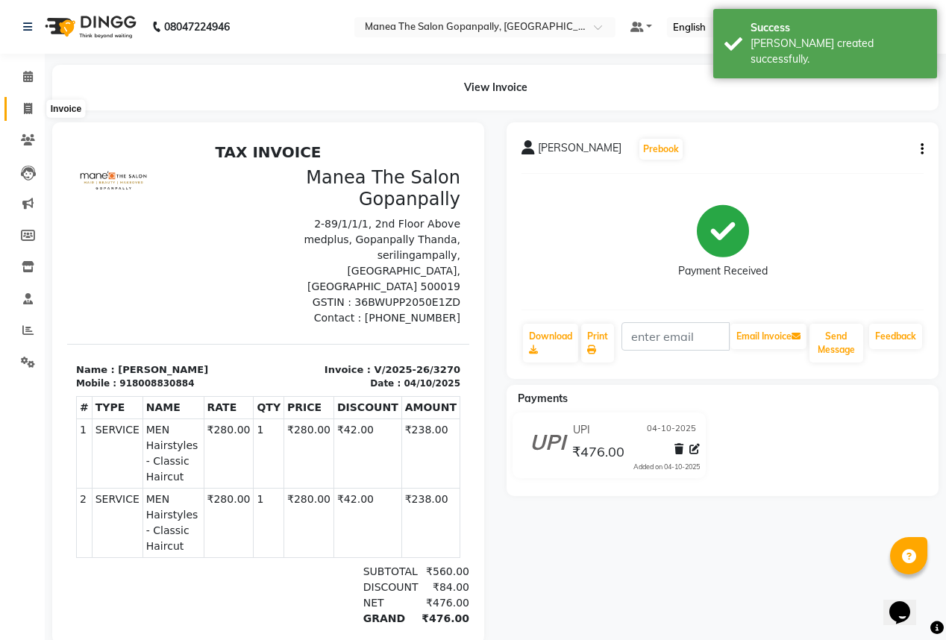
click at [33, 109] on span at bounding box center [28, 109] width 26 height 17
select select "service"
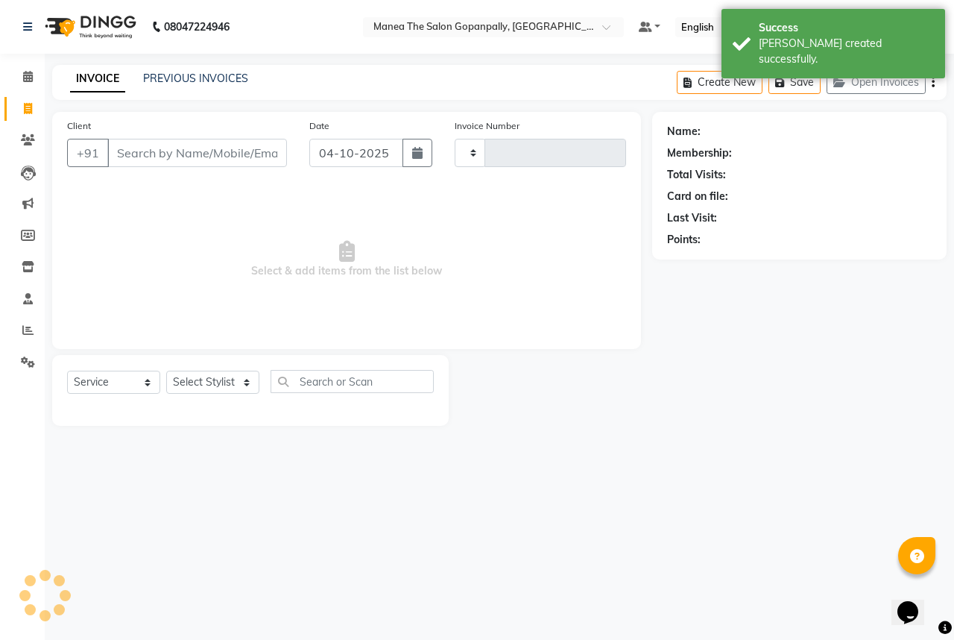
type input "3271"
select select "7027"
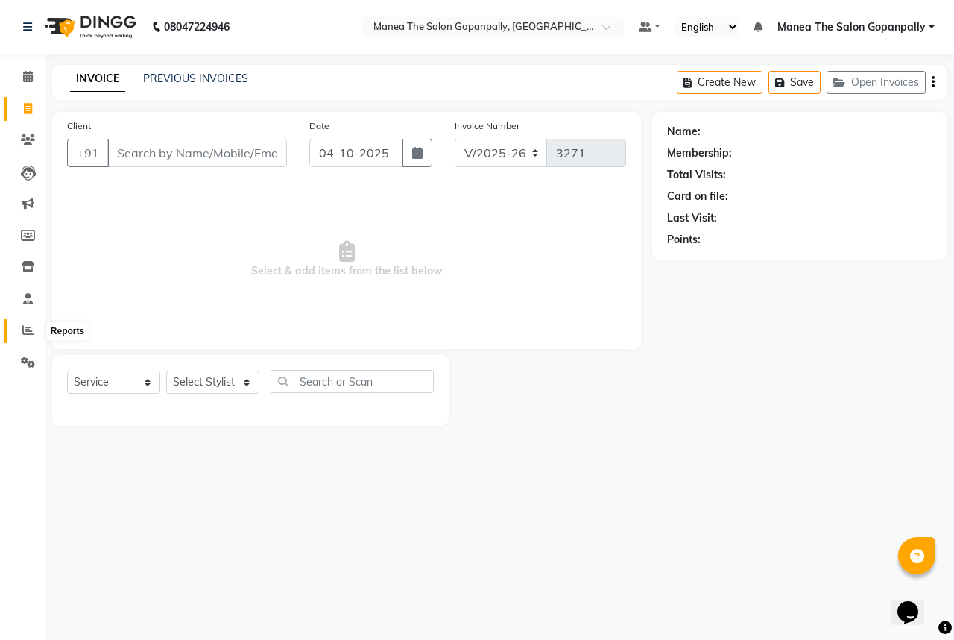
click at [27, 336] on icon at bounding box center [27, 329] width 11 height 11
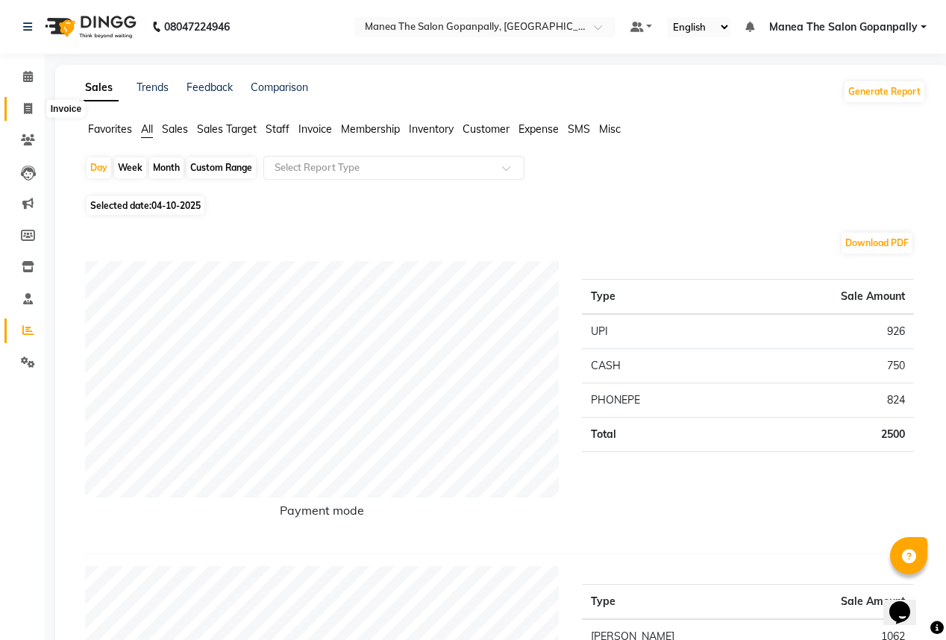
click at [33, 111] on span at bounding box center [28, 109] width 26 height 17
select select "service"
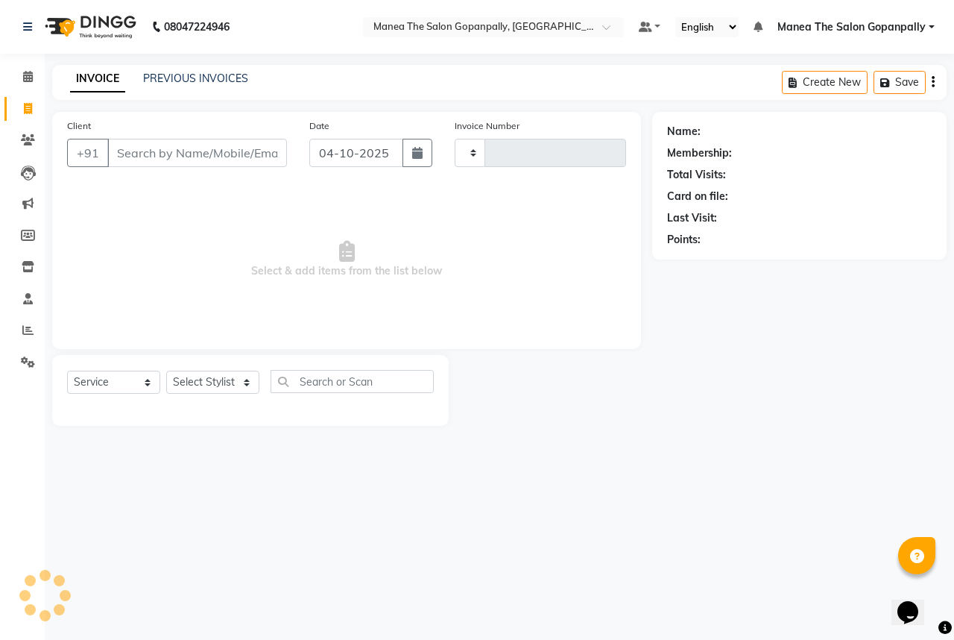
type input "3271"
select select "7027"
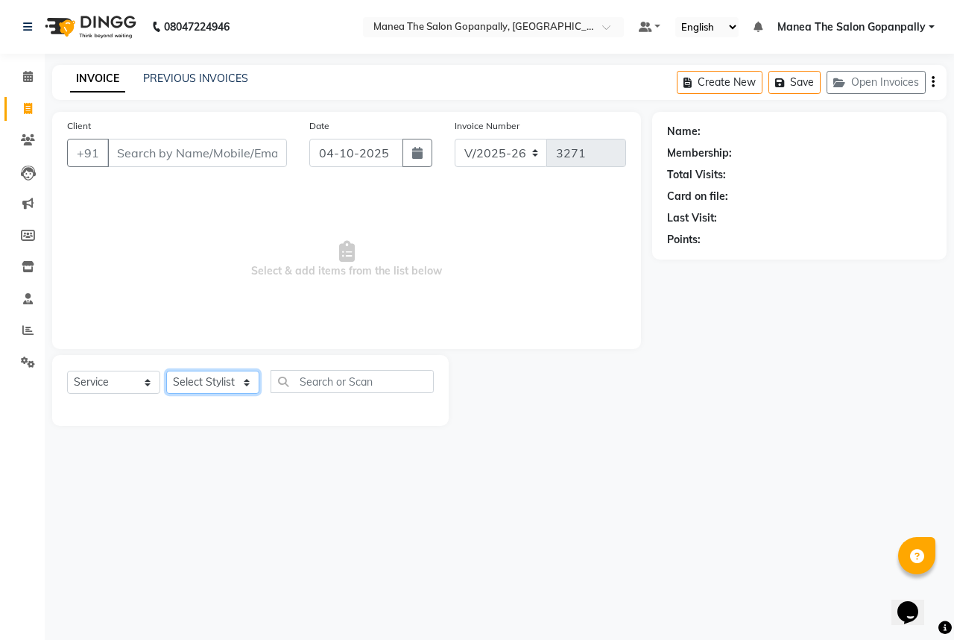
click at [227, 379] on select "Select Stylist anas [PERSON_NAME] [PERSON_NAME] [PERSON_NAME] sameer [PERSON_NA…" at bounding box center [212, 382] width 93 height 23
select select "83653"
click at [166, 371] on select "Select Stylist anas [PERSON_NAME] [PERSON_NAME] [PERSON_NAME] sameer [PERSON_NA…" at bounding box center [212, 382] width 93 height 23
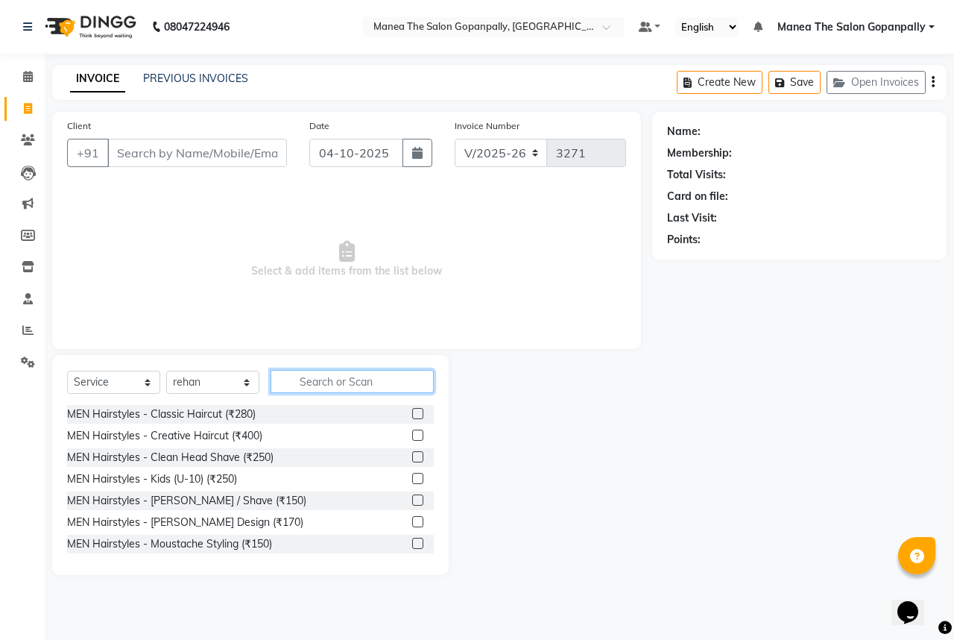
click at [336, 377] on input "text" at bounding box center [352, 381] width 163 height 23
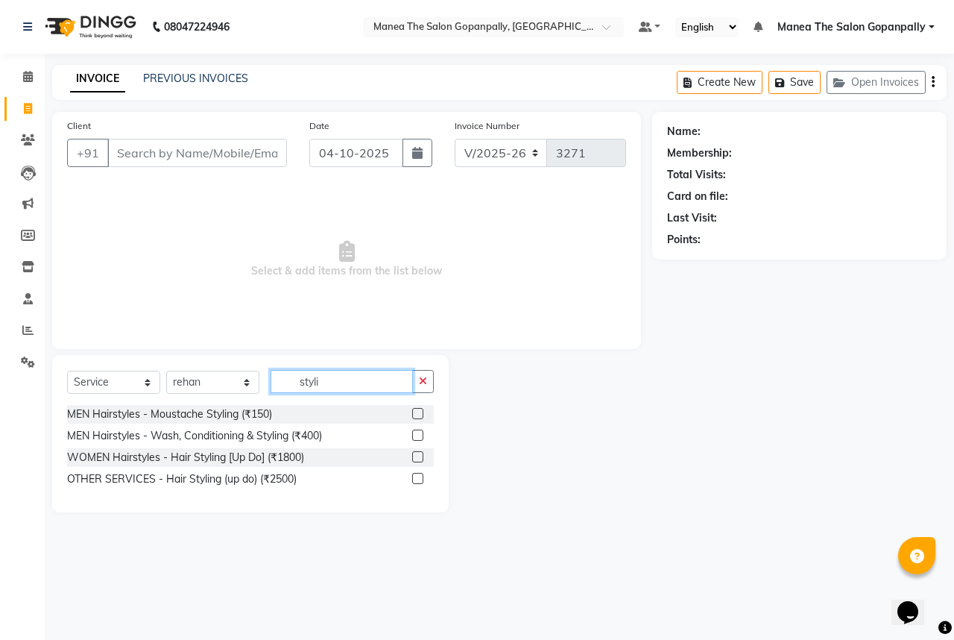
type input "styli"
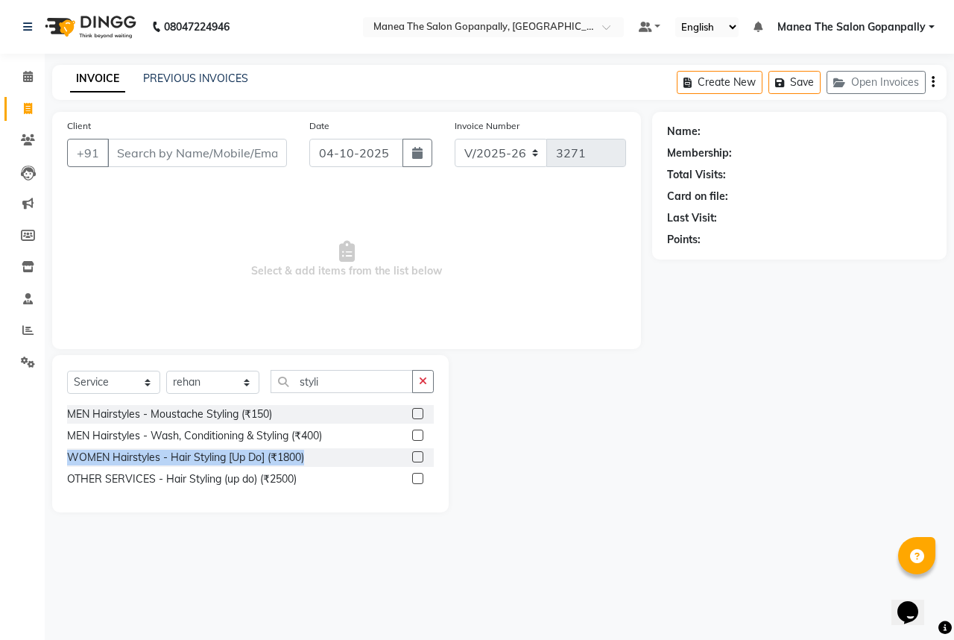
click at [413, 449] on div "MEN Hairstyles - Moustache Styling (₹150) MEN Hairstyles - Wash, Conditioning &…" at bounding box center [250, 448] width 367 height 86
click at [419, 434] on label at bounding box center [417, 435] width 11 height 11
click at [419, 434] on input "checkbox" at bounding box center [417, 436] width 10 height 10
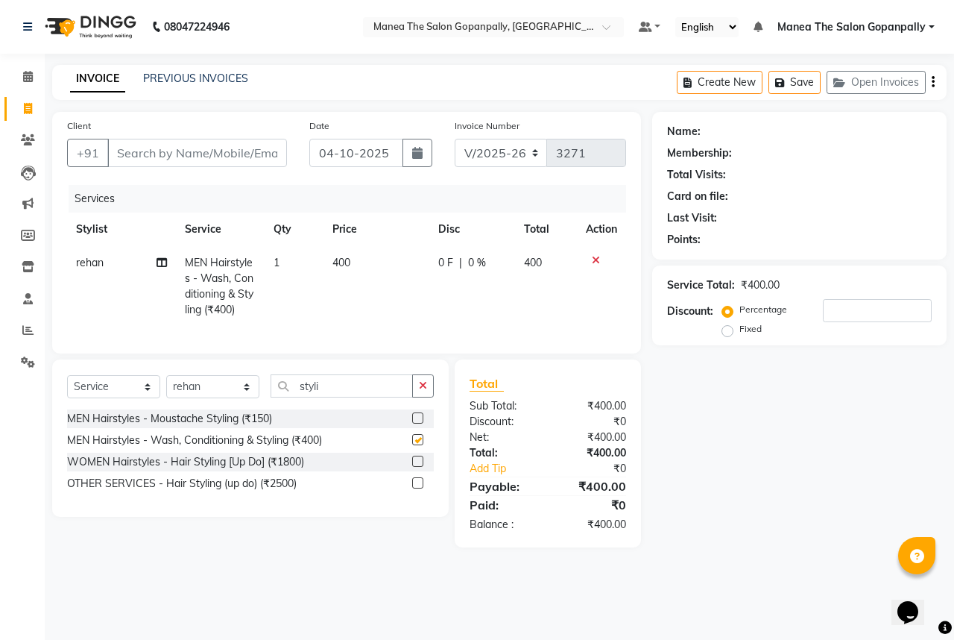
checkbox input "false"
click at [262, 152] on input "Client" at bounding box center [197, 153] width 180 height 28
type input "a"
type input "0"
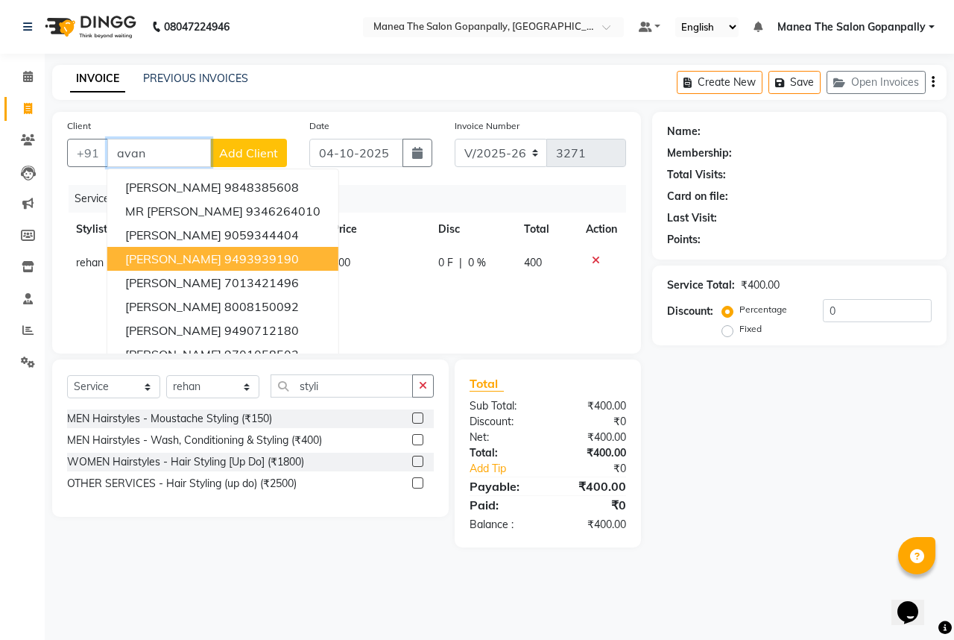
drag, startPoint x: 215, startPoint y: 259, endPoint x: 221, endPoint y: 265, distance: 7.9
click at [224, 265] on ngb-highlight "9493939190" at bounding box center [261, 258] width 75 height 15
type input "9493939190"
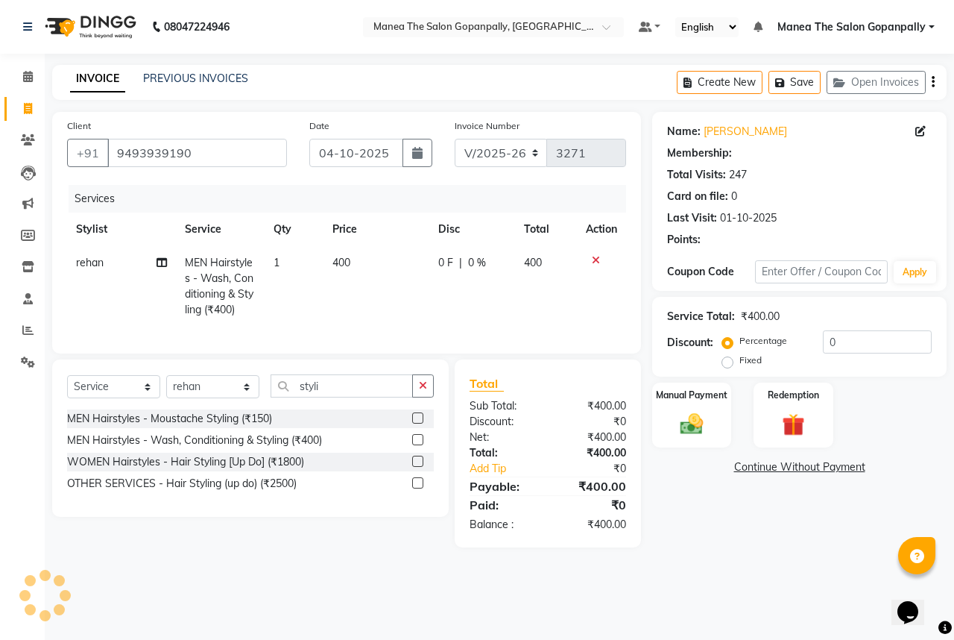
type input "15"
select select "1: Object"
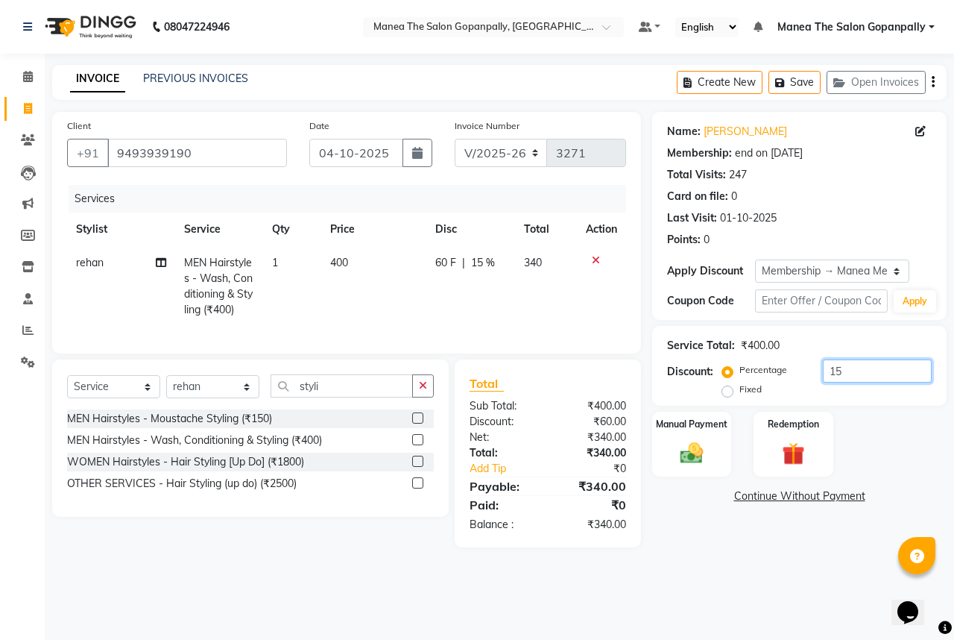
click at [868, 362] on input "15" at bounding box center [877, 370] width 109 height 23
type input "1"
click at [692, 454] on img at bounding box center [692, 453] width 39 height 28
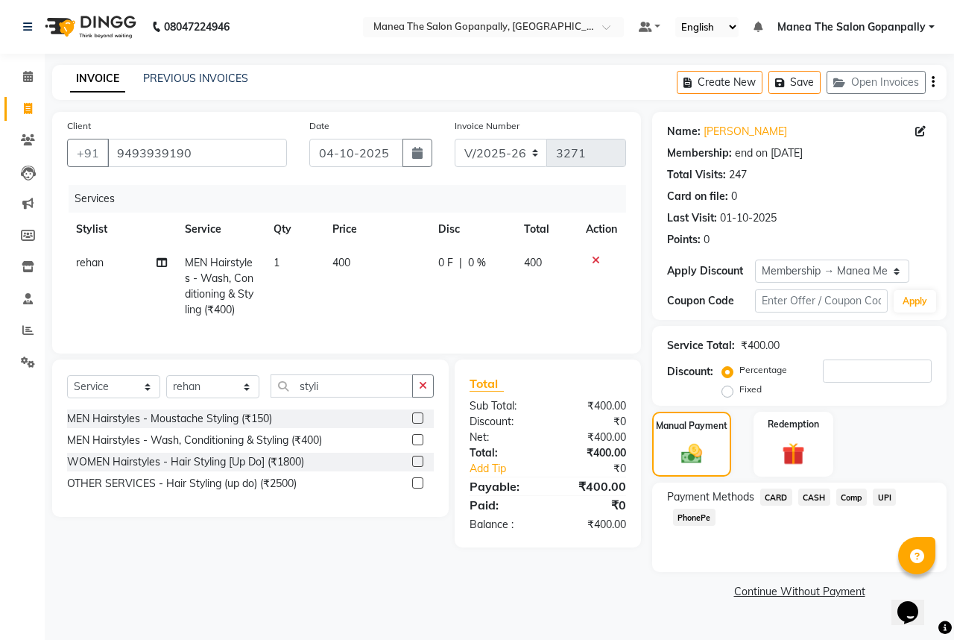
drag, startPoint x: 888, startPoint y: 493, endPoint x: 872, endPoint y: 519, distance: 30.4
click at [888, 494] on span "UPI" at bounding box center [884, 496] width 23 height 17
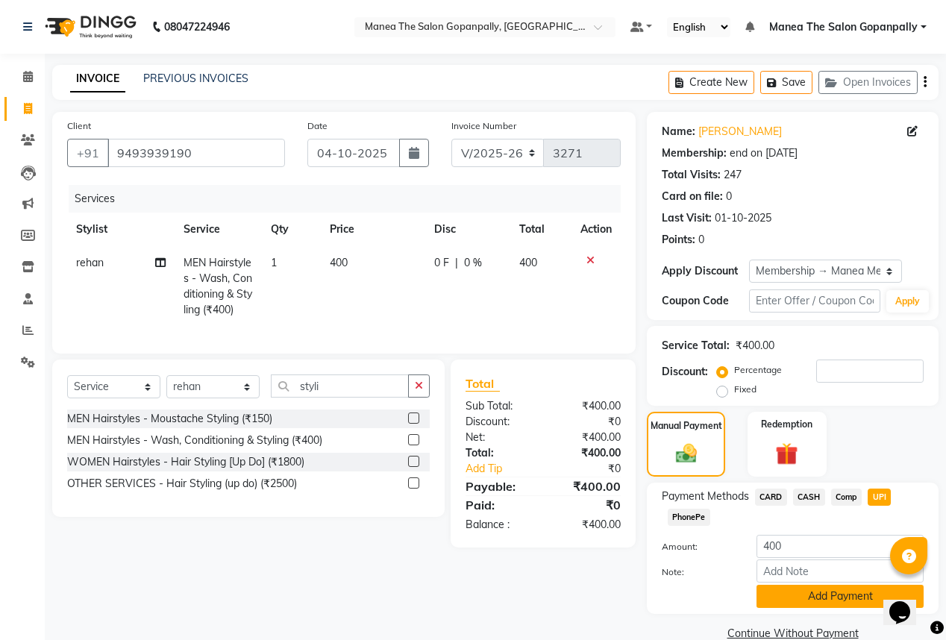
click at [833, 607] on button "Add Payment" at bounding box center [839, 596] width 167 height 23
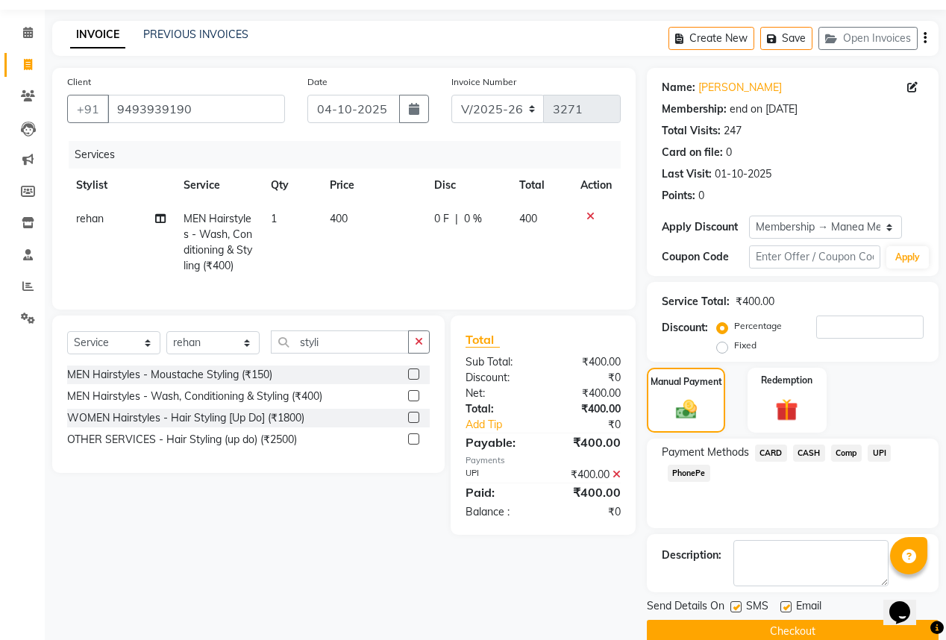
scroll to position [69, 0]
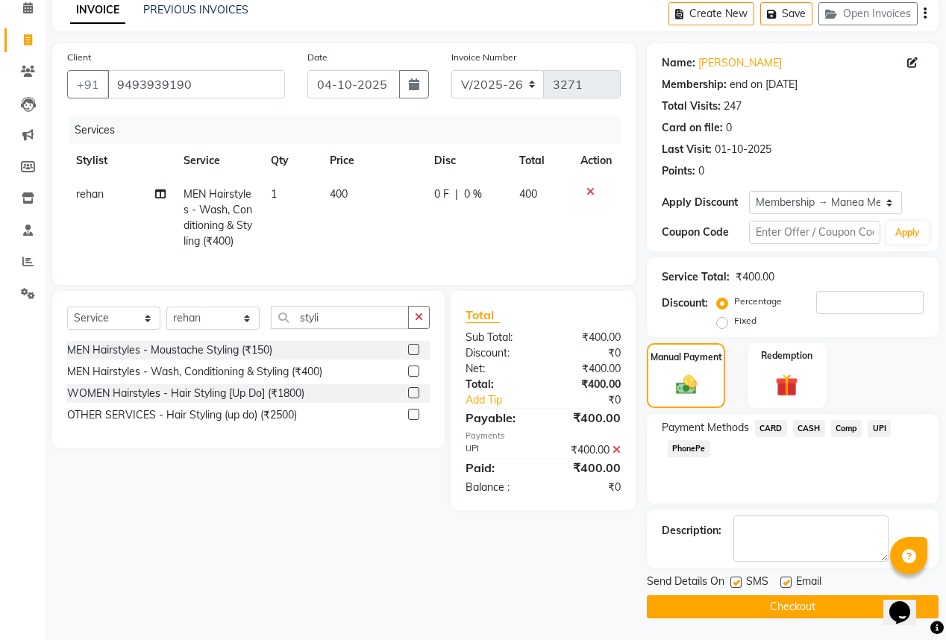
click at [783, 581] on label at bounding box center [785, 581] width 11 height 11
click at [783, 581] on input "checkbox" at bounding box center [785, 583] width 10 height 10
checkbox input "false"
click at [795, 600] on button "Checkout" at bounding box center [793, 606] width 292 height 23
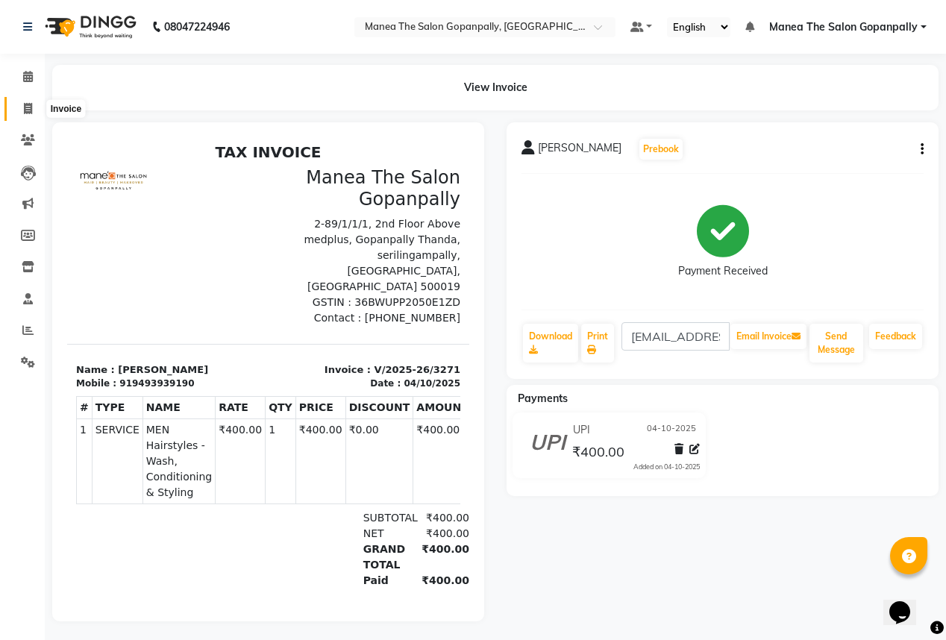
click at [27, 110] on icon at bounding box center [28, 108] width 8 height 11
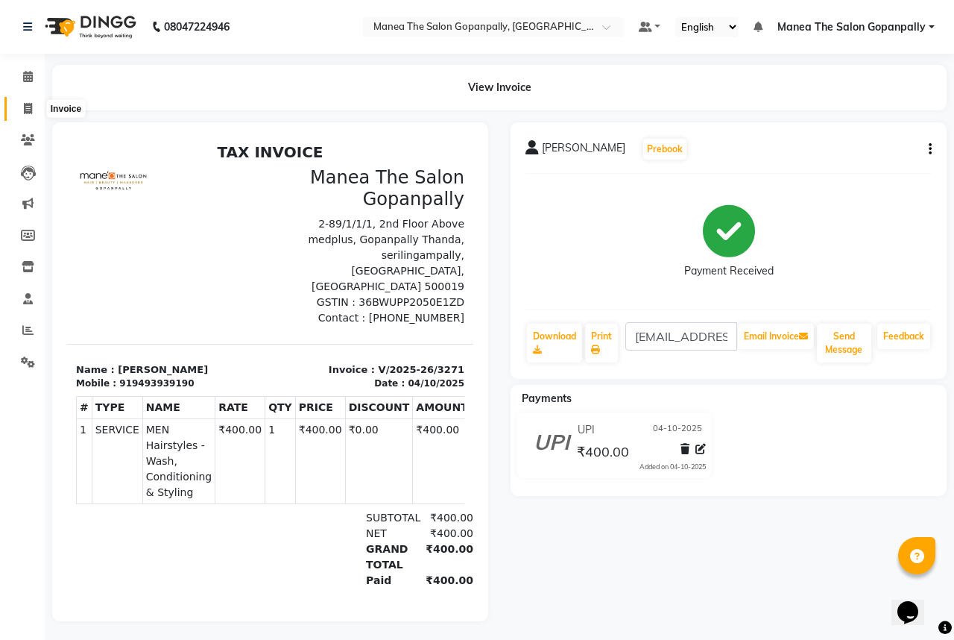
select select "7027"
select select "service"
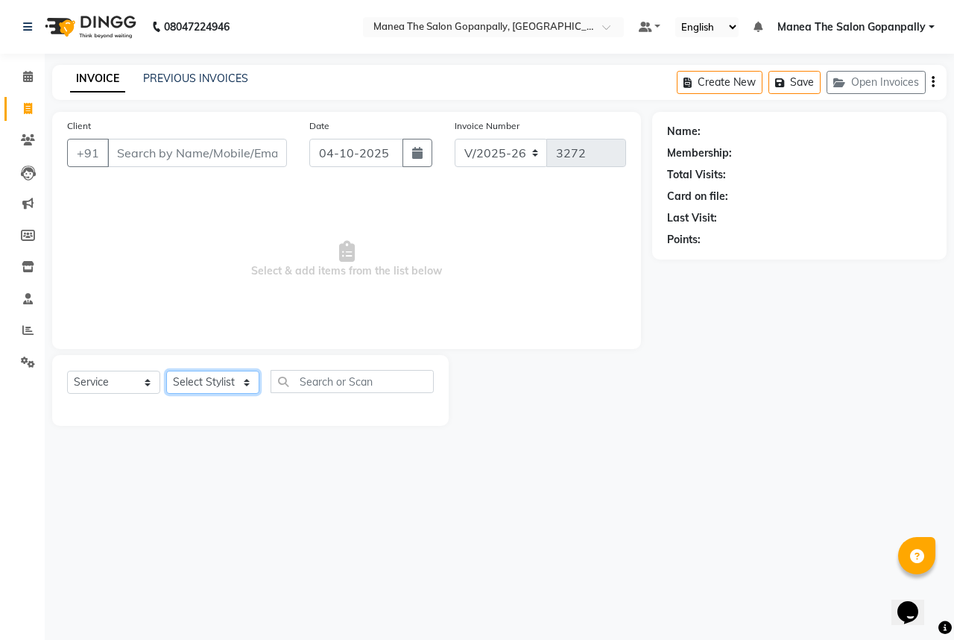
click at [248, 378] on select "Select Stylist anas [PERSON_NAME] [PERSON_NAME] [PERSON_NAME] sameer [PERSON_NA…" at bounding box center [212, 382] width 93 height 23
click at [246, 382] on select "Select Stylist anas [PERSON_NAME] [PERSON_NAME] [PERSON_NAME] sameer [PERSON_NA…" at bounding box center [212, 382] width 93 height 23
click at [203, 384] on select "Select Stylist anas [PERSON_NAME] [PERSON_NAME] [PERSON_NAME] sameer [PERSON_NA…" at bounding box center [212, 382] width 93 height 23
select select "57882"
click at [166, 371] on select "Select Stylist anas [PERSON_NAME] [PERSON_NAME] [PERSON_NAME] sameer [PERSON_NA…" at bounding box center [212, 382] width 93 height 23
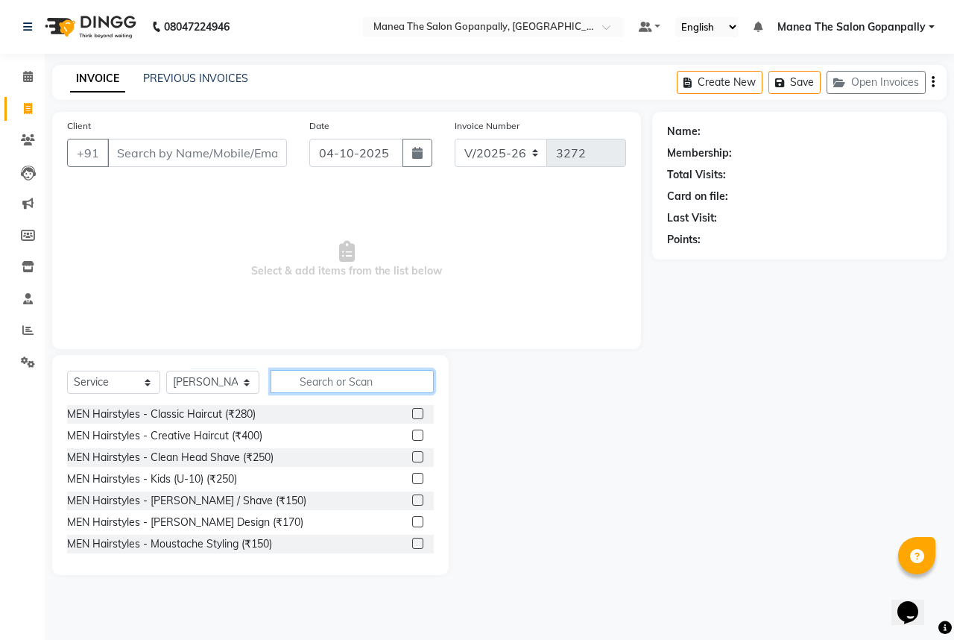
click at [311, 390] on input "text" at bounding box center [352, 381] width 163 height 23
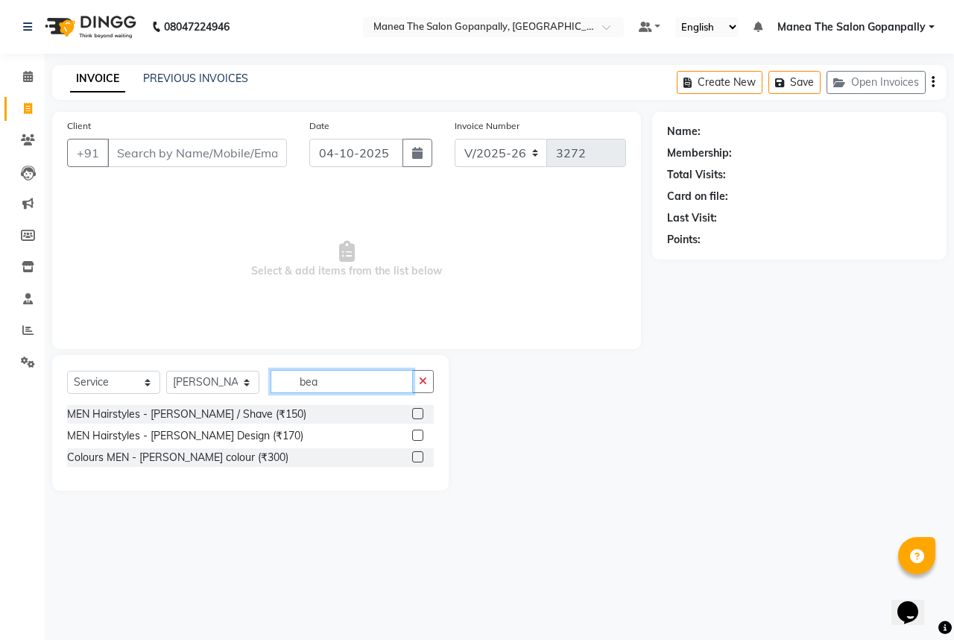
type input "bea"
drag, startPoint x: 418, startPoint y: 435, endPoint x: 281, endPoint y: 369, distance: 151.7
click at [413, 427] on div at bounding box center [423, 436] width 22 height 19
click at [221, 378] on select "Select Stylist anas [PERSON_NAME] [PERSON_NAME] [PERSON_NAME] sameer [PERSON_NA…" at bounding box center [212, 382] width 93 height 23
select select "90389"
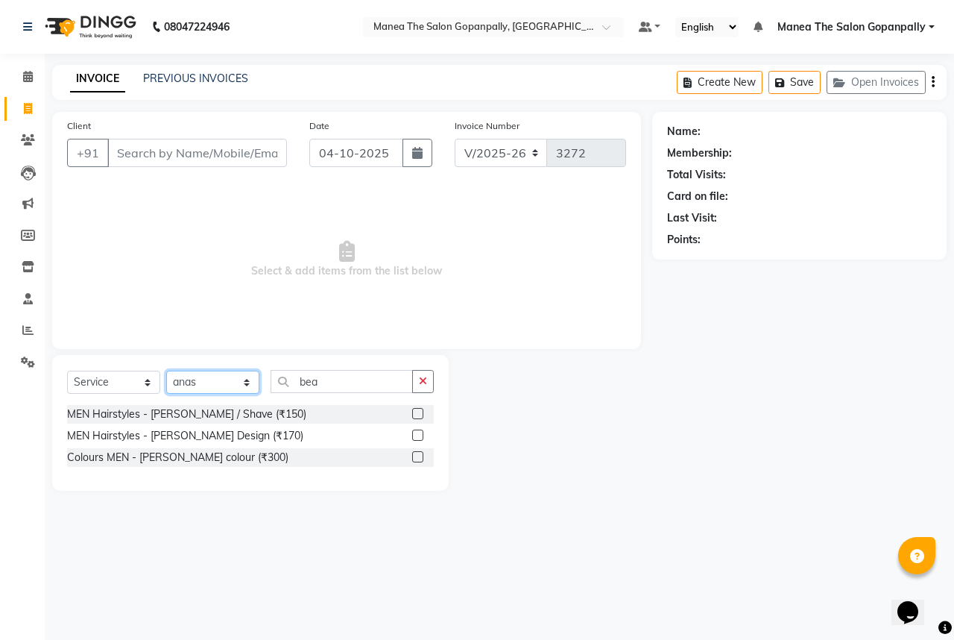
click at [166, 371] on select "Select Stylist anas [PERSON_NAME] [PERSON_NAME] [PERSON_NAME] sameer [PERSON_NA…" at bounding box center [212, 382] width 93 height 23
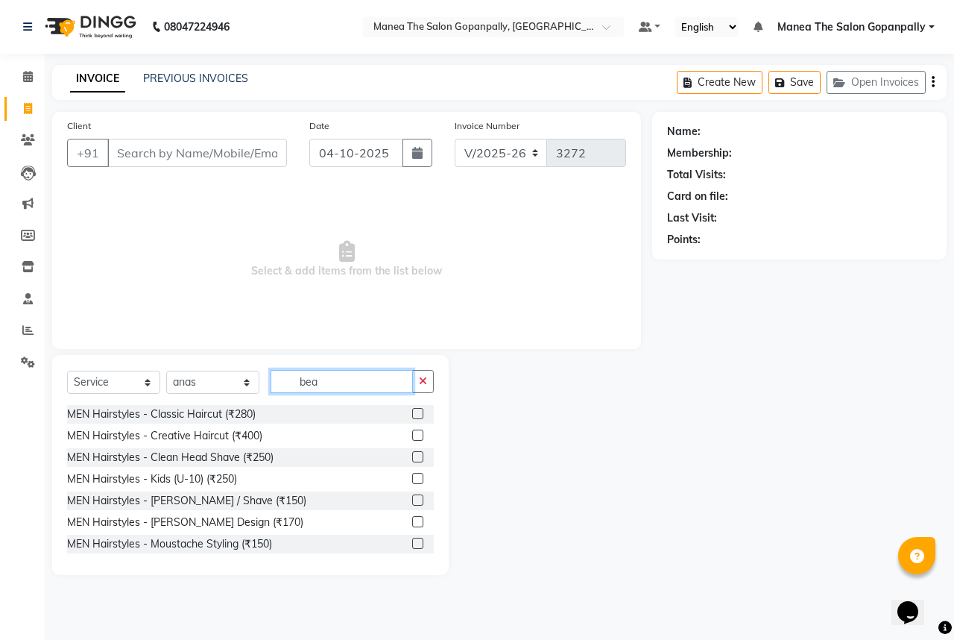
click at [369, 389] on input "bea" at bounding box center [342, 381] width 142 height 23
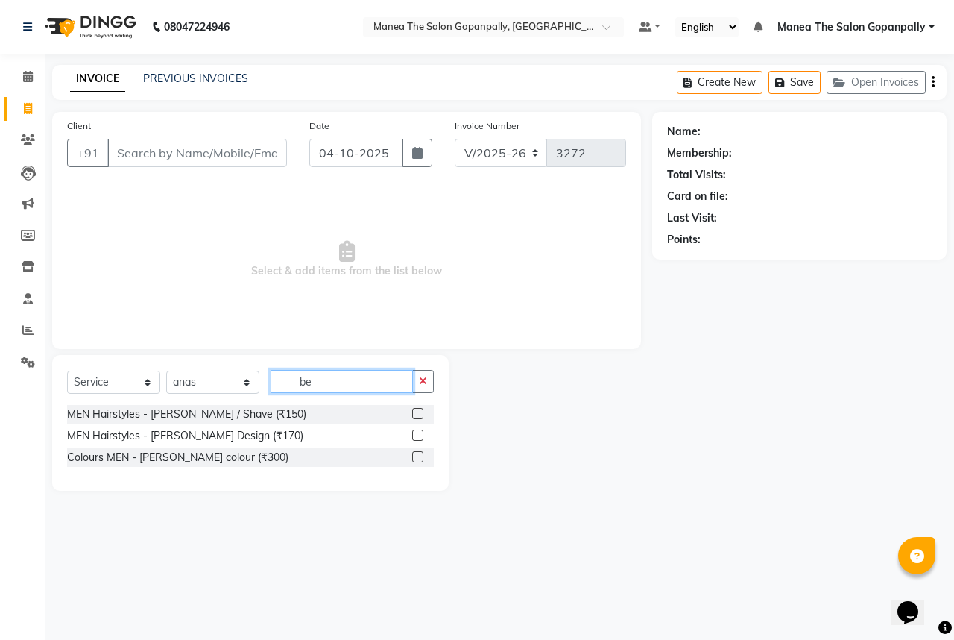
type input "b"
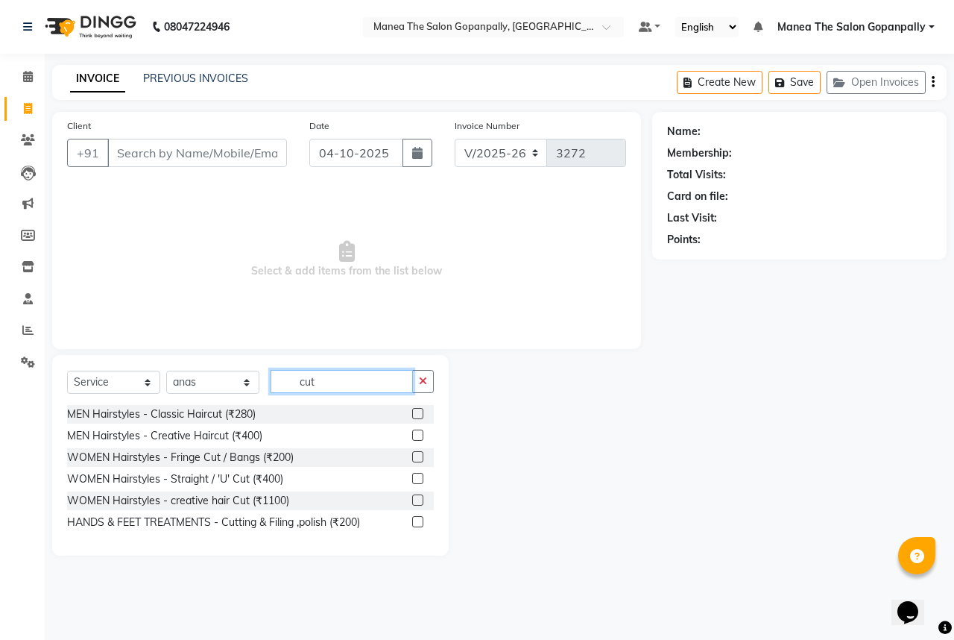
type input "cut"
click at [412, 413] on label at bounding box center [417, 413] width 11 height 11
click at [412, 413] on input "checkbox" at bounding box center [417, 414] width 10 height 10
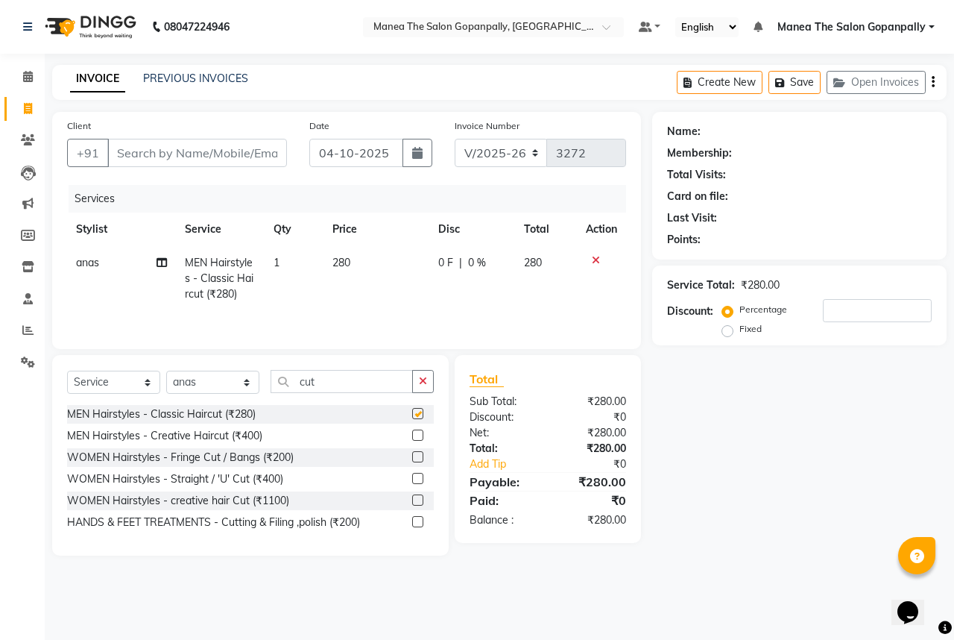
checkbox input "false"
click at [355, 385] on input "cut" at bounding box center [342, 381] width 142 height 23
type input "c"
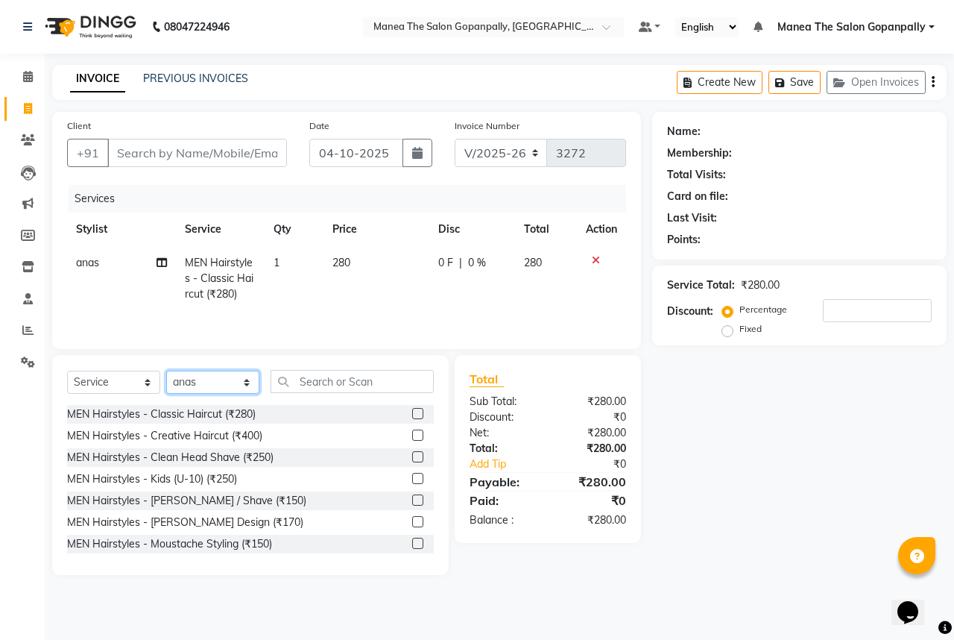
click at [208, 390] on select "Select Stylist anas [PERSON_NAME] [PERSON_NAME] [PERSON_NAME] sameer [PERSON_NA…" at bounding box center [212, 382] width 93 height 23
select select "57890"
click at [166, 371] on select "Select Stylist anas [PERSON_NAME] [PERSON_NAME] [PERSON_NAME] sameer [PERSON_NA…" at bounding box center [212, 382] width 93 height 23
click at [333, 387] on input "text" at bounding box center [352, 381] width 163 height 23
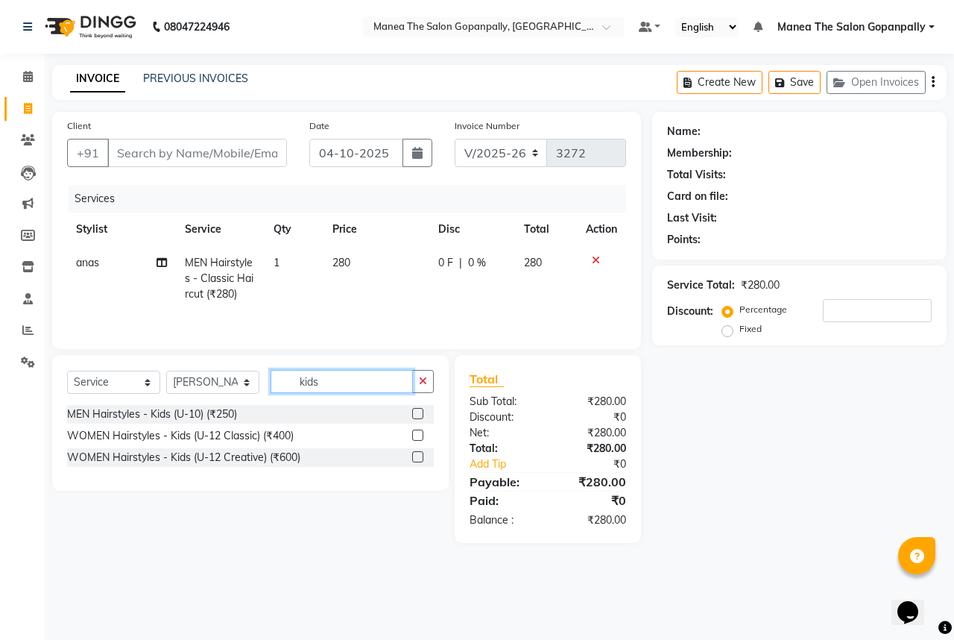
type input "kids"
click at [415, 415] on label at bounding box center [417, 413] width 11 height 11
click at [415, 415] on input "checkbox" at bounding box center [417, 414] width 10 height 10
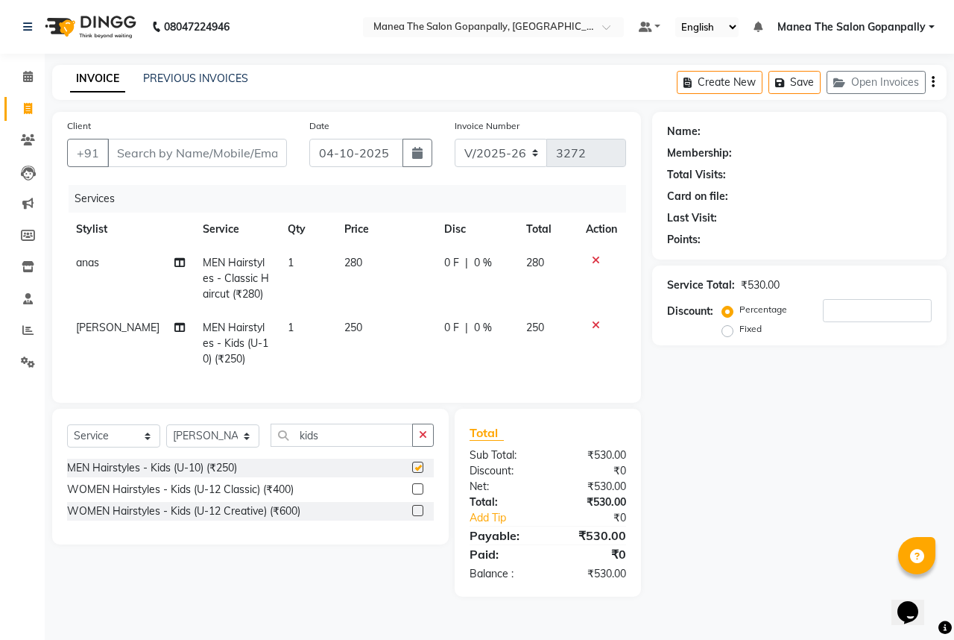
checkbox input "false"
click at [224, 445] on select "Select Stylist anas [PERSON_NAME] [PERSON_NAME] [PERSON_NAME] sameer [PERSON_NA…" at bounding box center [212, 435] width 93 height 23
select select "57882"
click at [166, 434] on select "Select Stylist anas [PERSON_NAME] [PERSON_NAME] [PERSON_NAME] sameer [PERSON_NA…" at bounding box center [212, 435] width 93 height 23
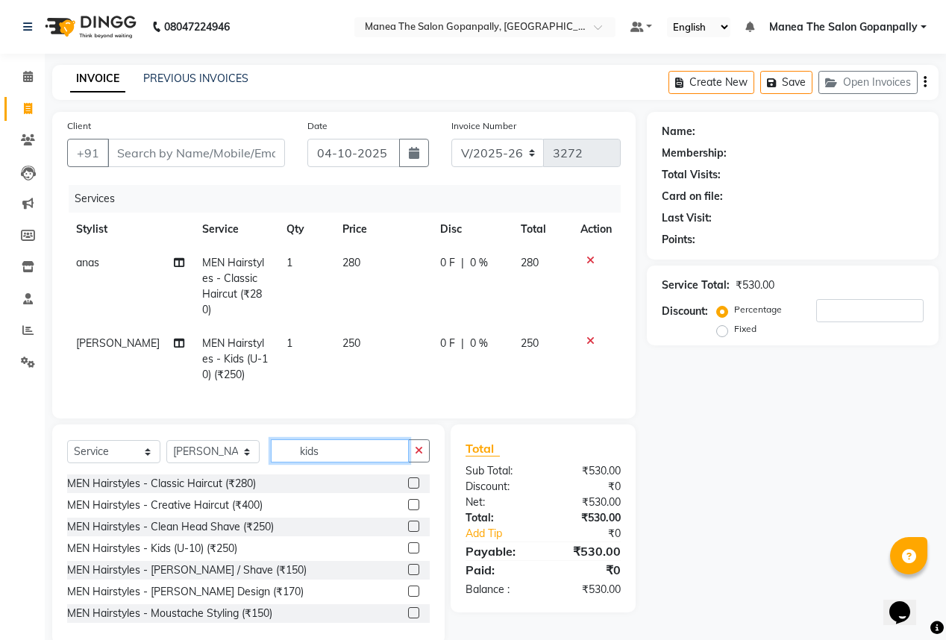
click at [384, 439] on input "kids" at bounding box center [340, 450] width 138 height 23
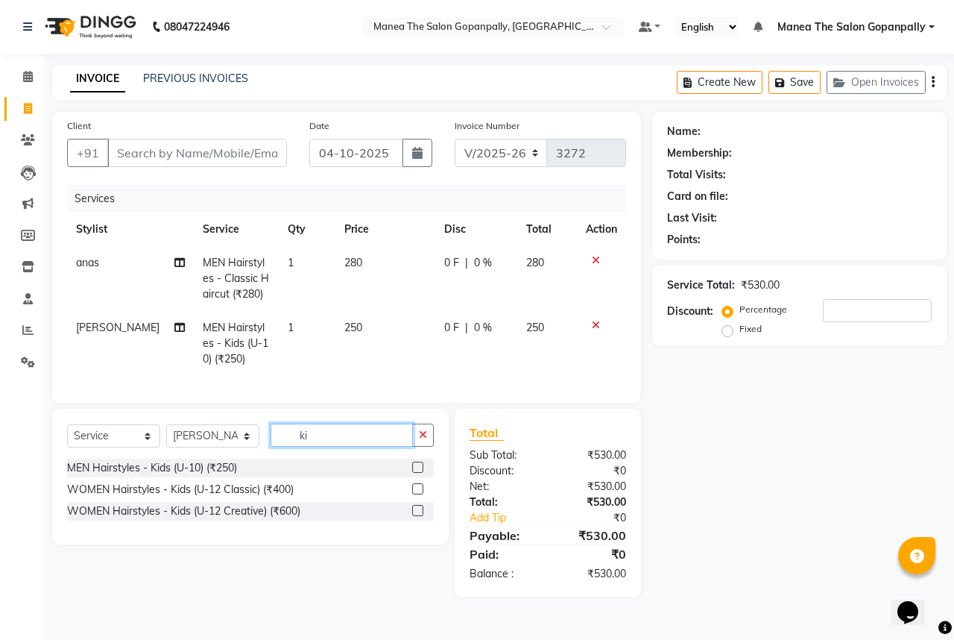
type input "k"
type input "bea"
click at [419, 494] on label at bounding box center [417, 488] width 11 height 11
click at [419, 494] on input "checkbox" at bounding box center [417, 490] width 10 height 10
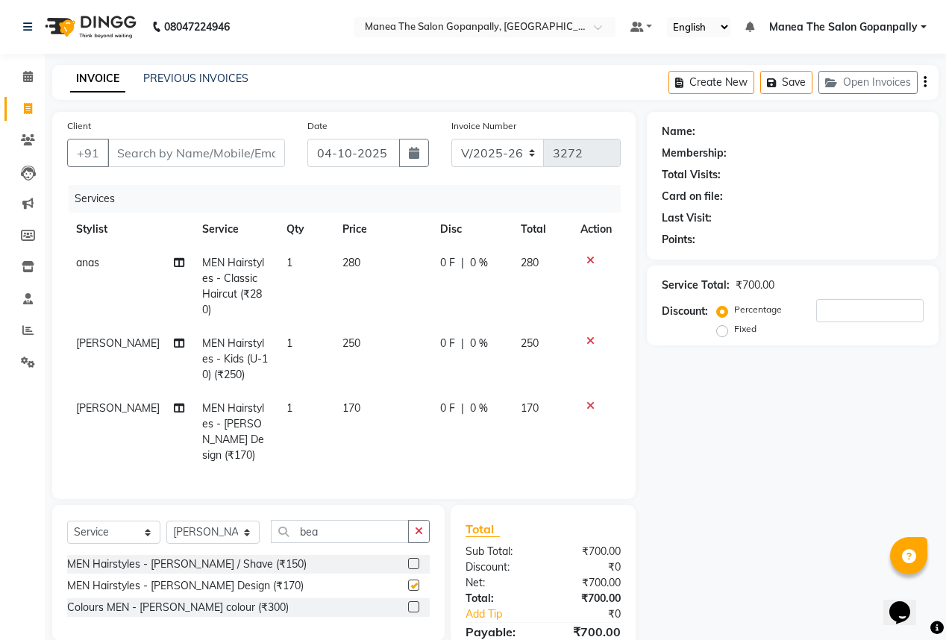
checkbox input "false"
click at [239, 156] on input "Client" at bounding box center [195, 153] width 177 height 28
type input "9"
type input "0"
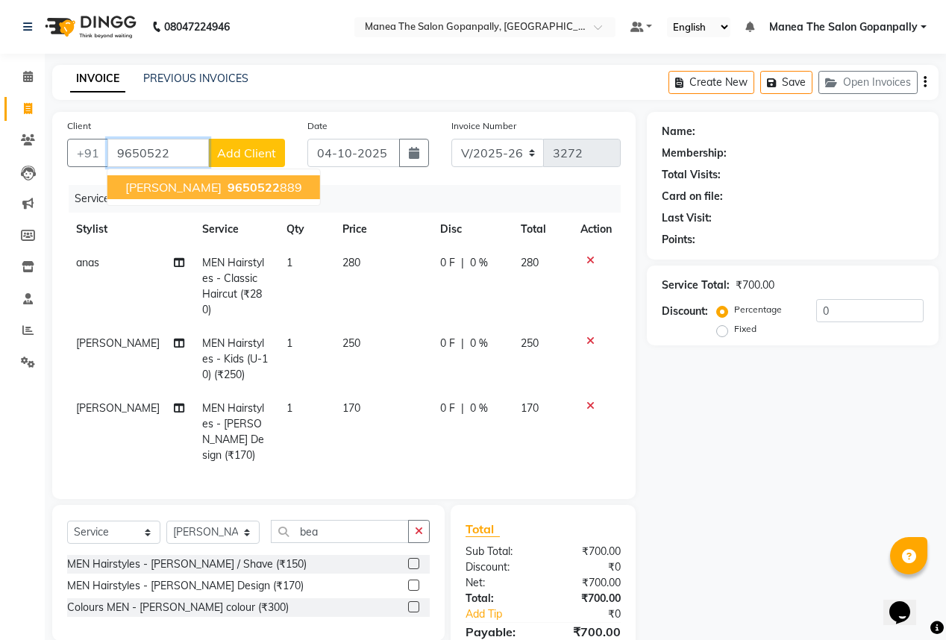
click at [237, 184] on span "9650522" at bounding box center [253, 187] width 52 height 15
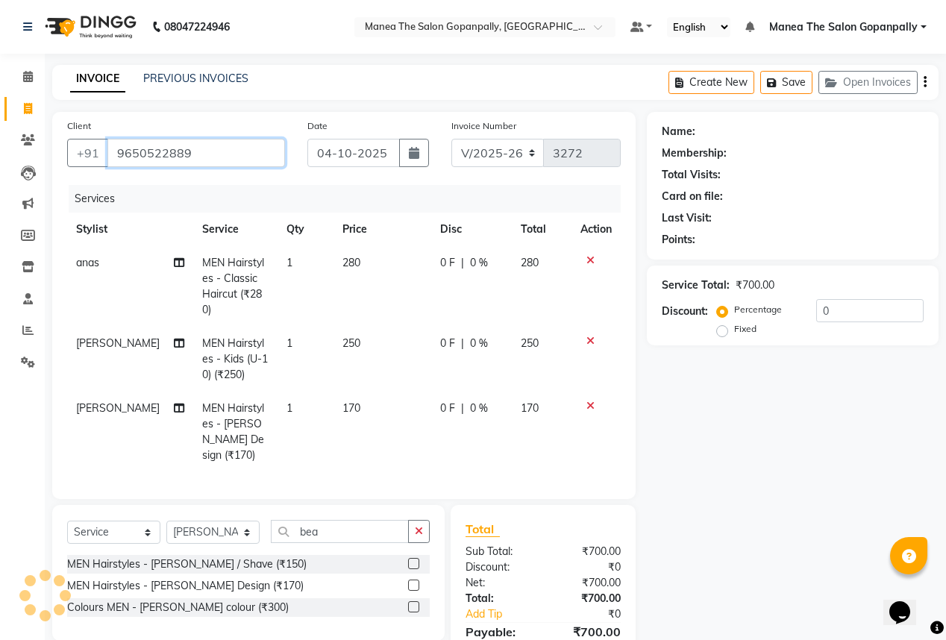
type input "9650522889"
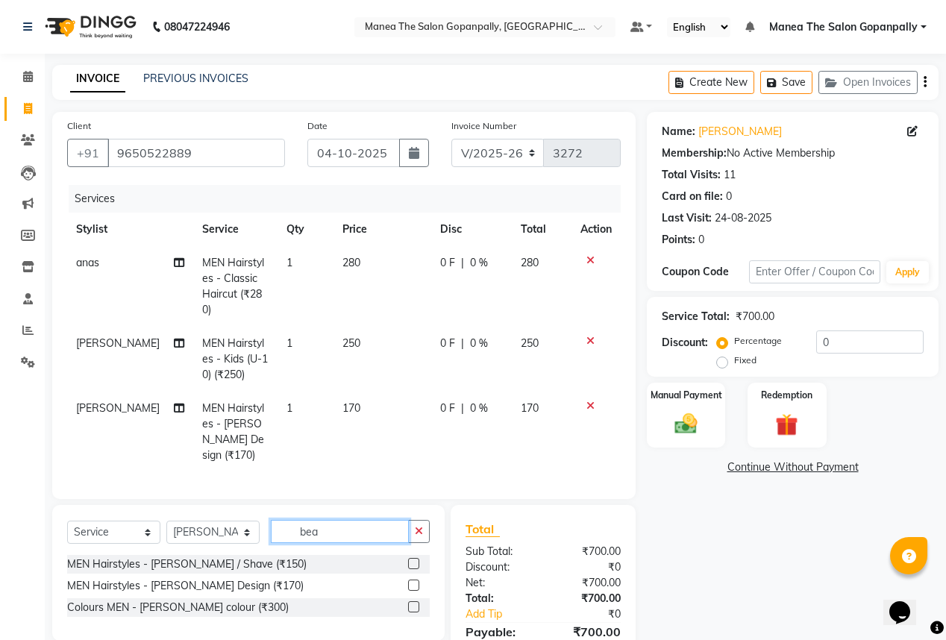
click at [340, 520] on input "bea" at bounding box center [340, 531] width 138 height 23
click at [341, 520] on input "bea" at bounding box center [340, 531] width 138 height 23
click at [97, 520] on select "Select Service Product Membership Package Voucher Prepaid Gift Card" at bounding box center [113, 531] width 93 height 23
click at [67, 520] on select "Select Service Product Membership Package Voucher Prepaid Gift Card" at bounding box center [113, 531] width 93 height 23
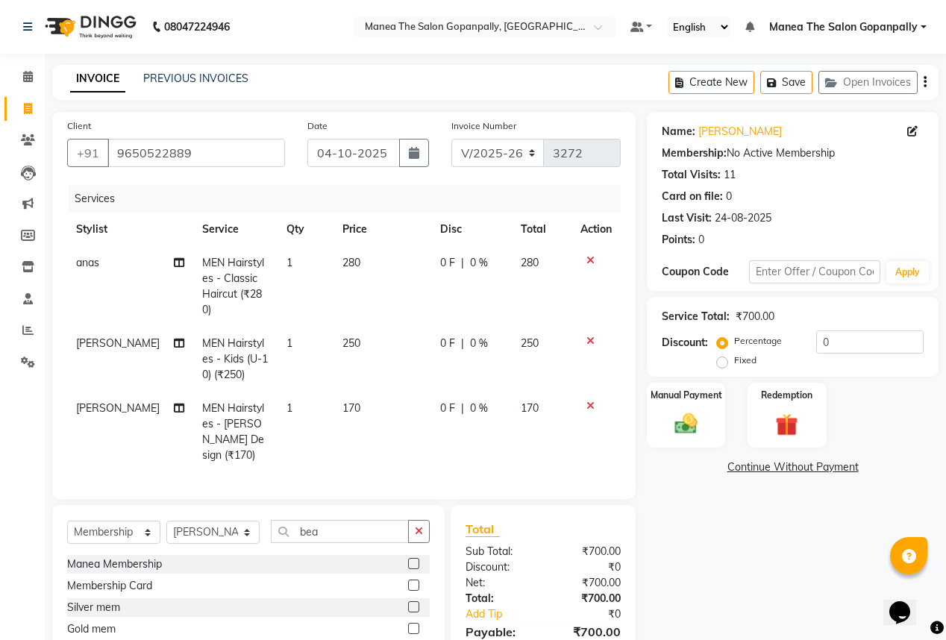
click at [408, 558] on label at bounding box center [413, 563] width 11 height 11
click at [408, 559] on input "checkbox" at bounding box center [413, 564] width 10 height 10
select select "select"
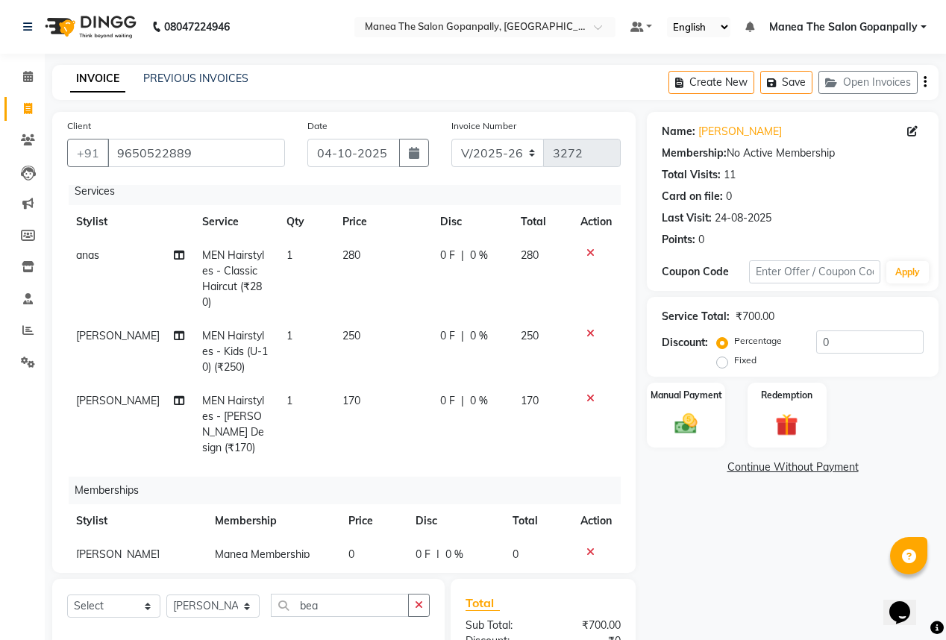
scroll to position [10, 0]
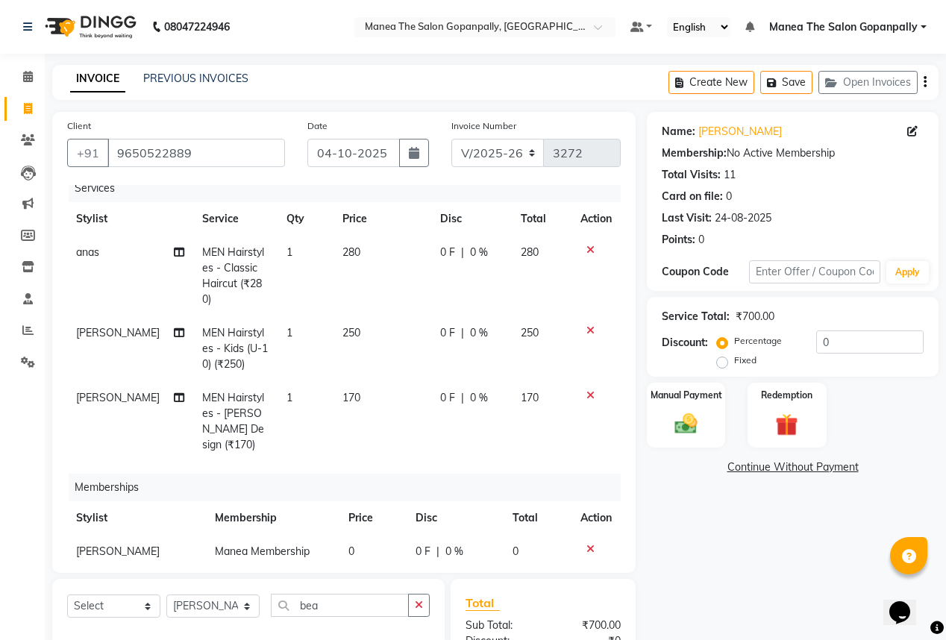
click at [344, 535] on td "0" at bounding box center [372, 552] width 67 height 34
select select "57882"
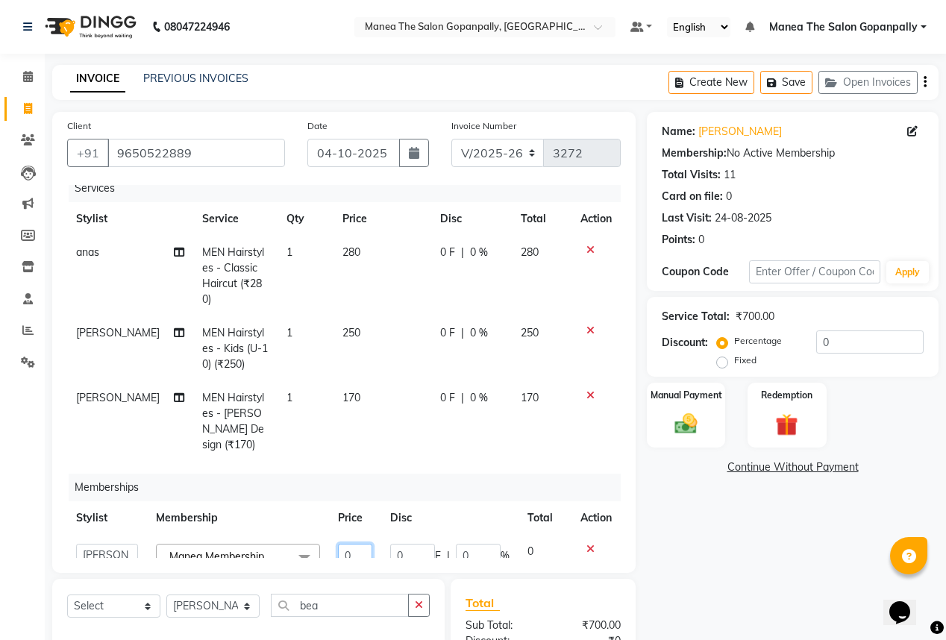
click at [348, 544] on input "0" at bounding box center [355, 555] width 34 height 23
type input "500"
click at [684, 544] on div "Name: [PERSON_NAME] Membership: No Active Membership Total Visits: 11 Card on f…" at bounding box center [798, 439] width 303 height 655
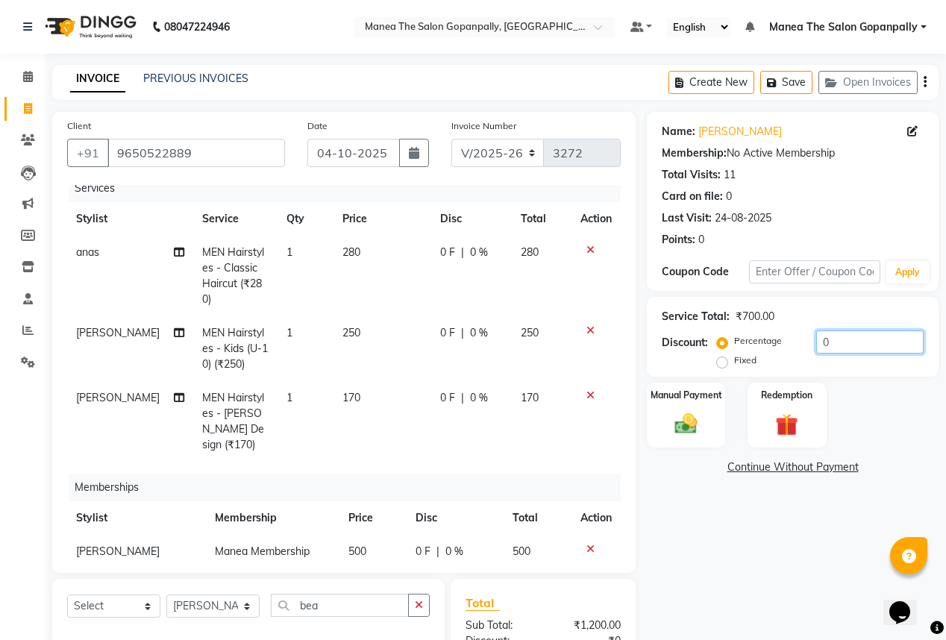
click at [836, 345] on input "0" at bounding box center [869, 341] width 107 height 23
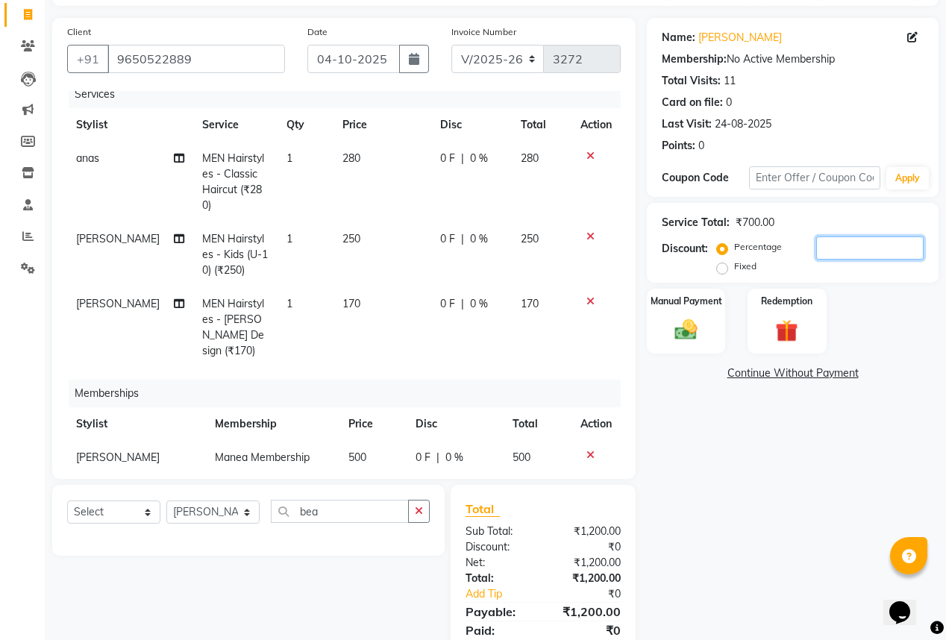
scroll to position [149, 0]
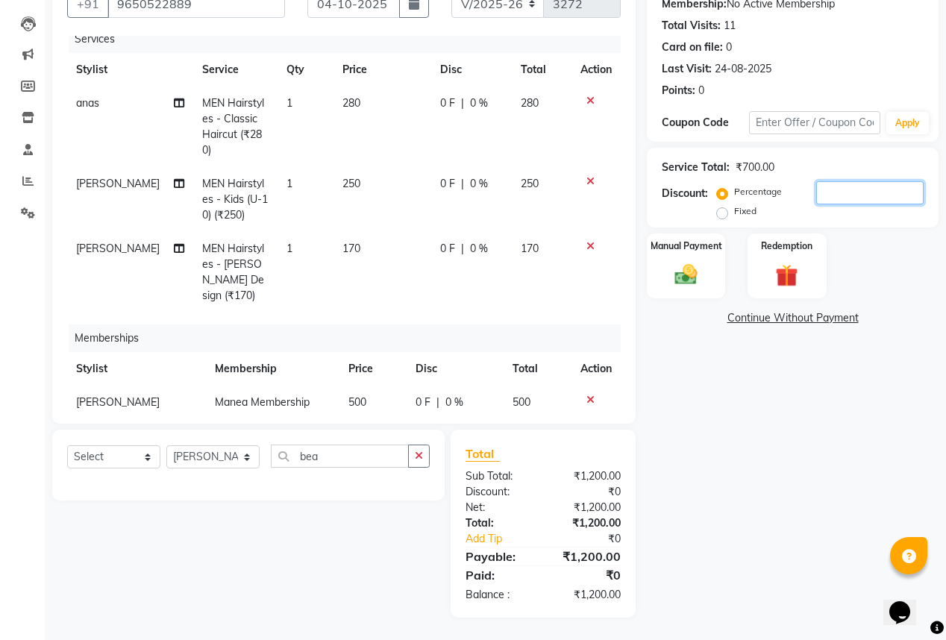
click at [849, 199] on input "number" at bounding box center [869, 192] width 107 height 23
type input "5"
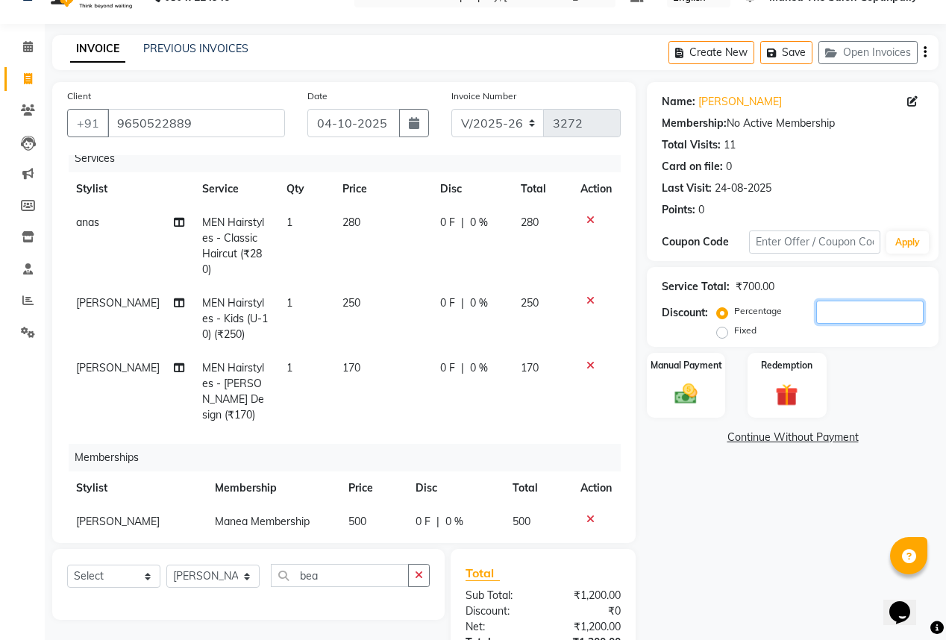
scroll to position [89, 0]
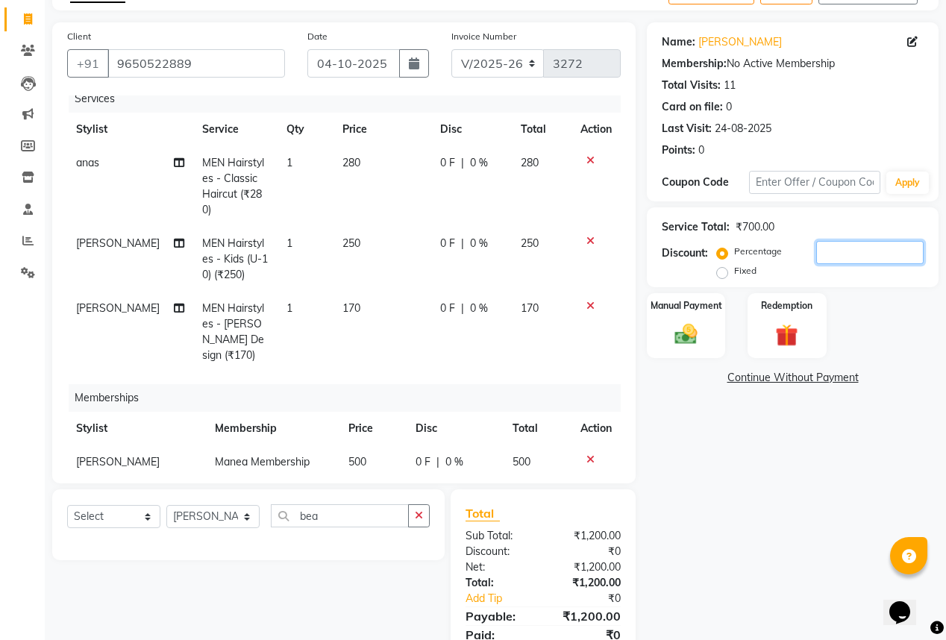
click at [837, 254] on input "number" at bounding box center [869, 252] width 107 height 23
type input "15"
click at [352, 455] on span "500" at bounding box center [357, 461] width 18 height 13
select select "57882"
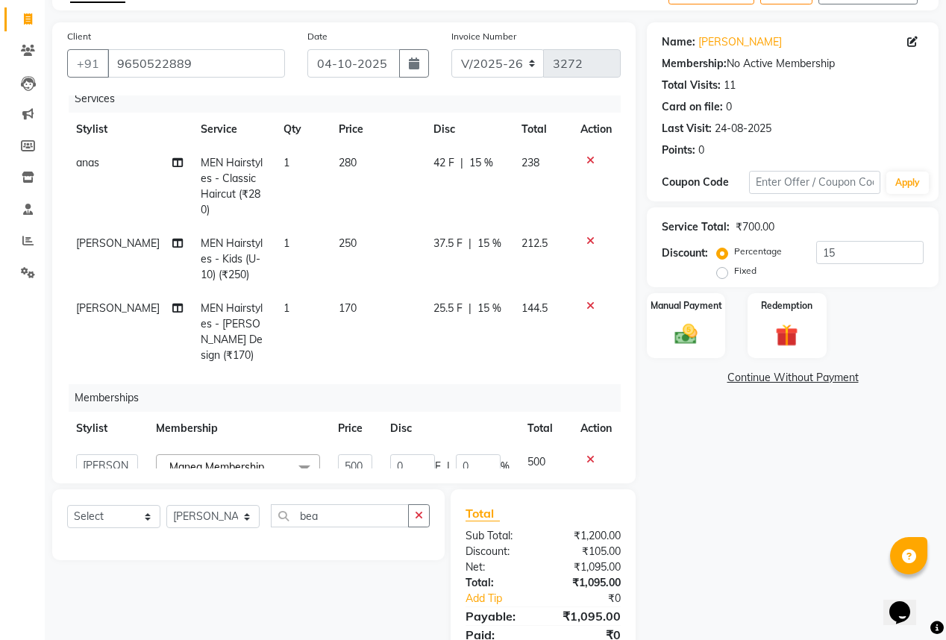
click at [368, 445] on td "500" at bounding box center [355, 468] width 52 height 47
click at [358, 454] on input "500" at bounding box center [355, 465] width 34 height 23
type input "5"
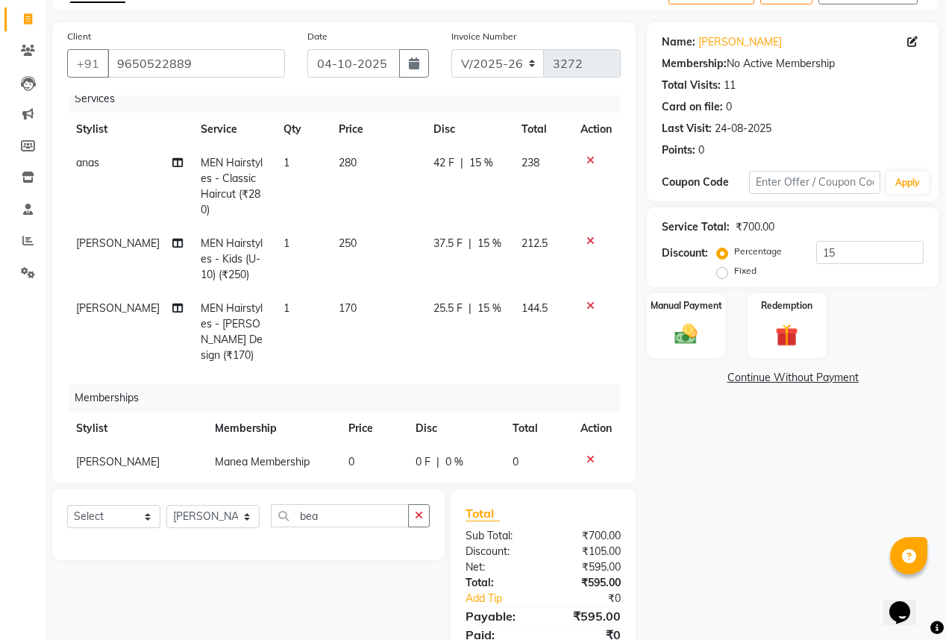
click at [689, 470] on div "Name: [PERSON_NAME] Membership: No Active Membership Total Visits: 11 Card on f…" at bounding box center [798, 349] width 303 height 655
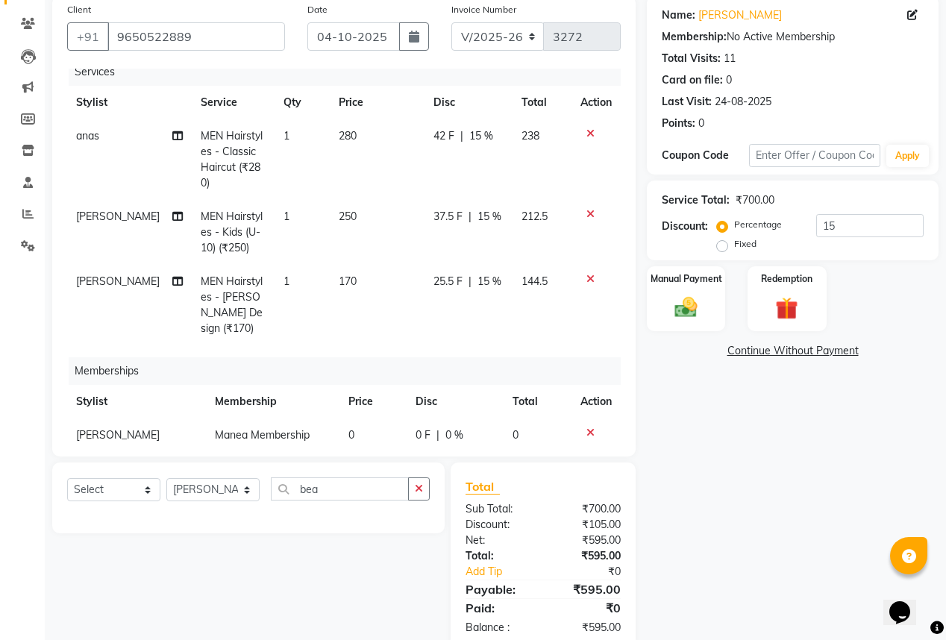
scroll to position [149, 0]
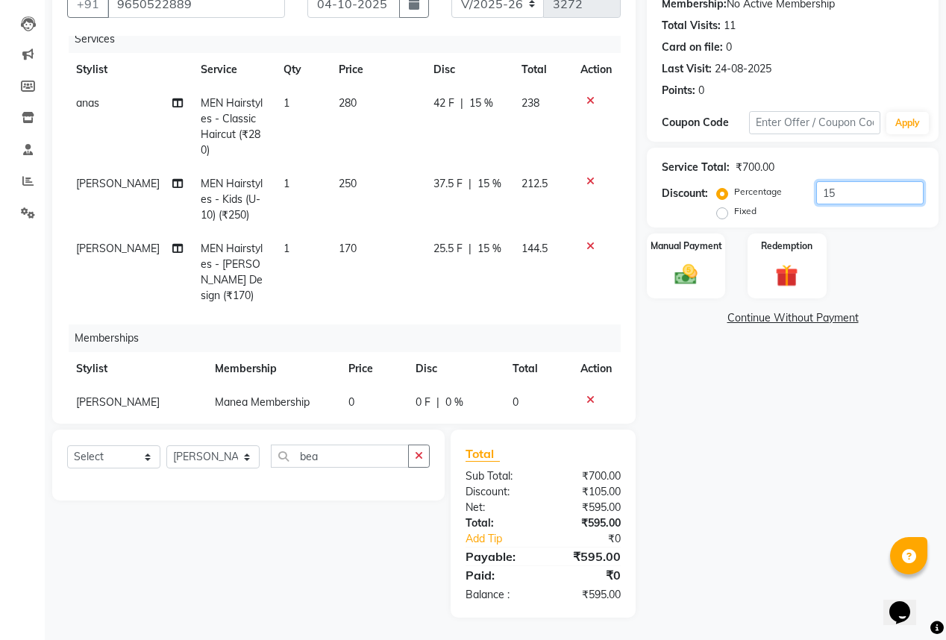
click at [858, 198] on input "15" at bounding box center [869, 192] width 107 height 23
type input "1"
click at [348, 395] on span "0" at bounding box center [351, 401] width 6 height 13
select select "57882"
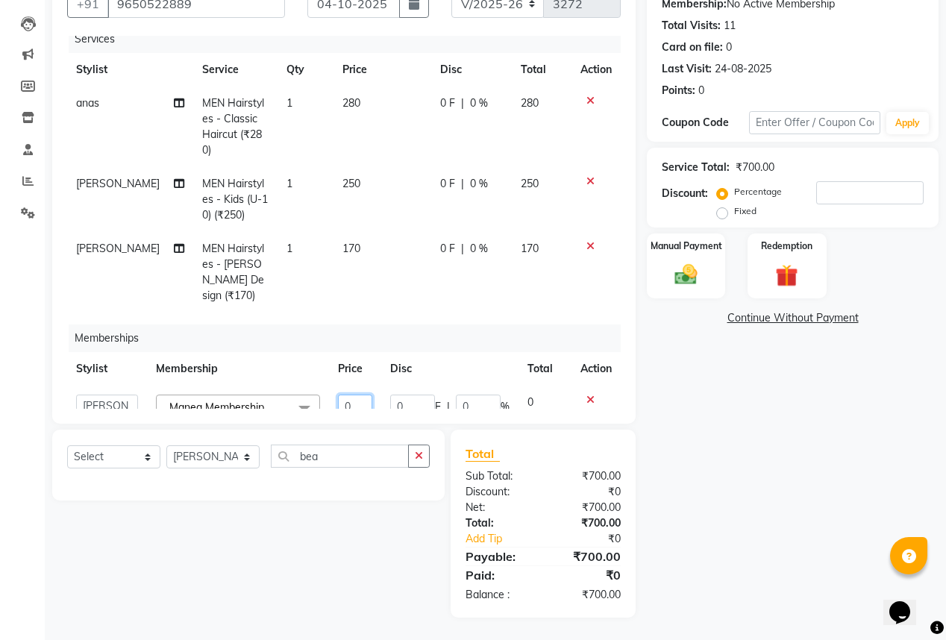
click at [346, 394] on input "0" at bounding box center [355, 405] width 34 height 23
type input "2"
type input "500"
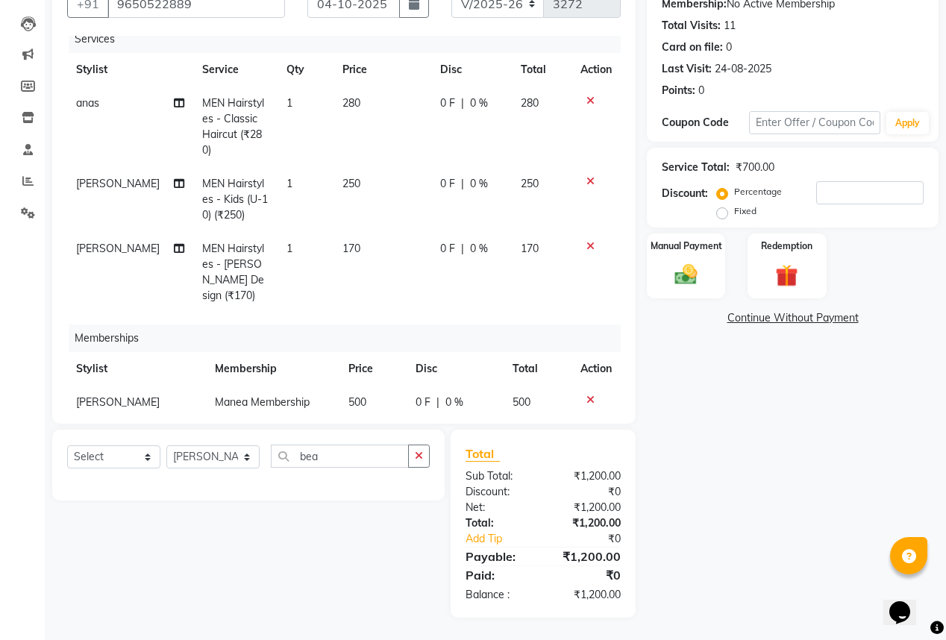
click at [664, 416] on div "Name: [PERSON_NAME] Membership: No Active Membership Total Visits: 11 Card on f…" at bounding box center [798, 290] width 303 height 655
click at [816, 194] on input "number" at bounding box center [869, 192] width 107 height 23
click at [867, 198] on input "15" at bounding box center [869, 192] width 107 height 23
type input "1"
click at [358, 386] on td "500" at bounding box center [372, 403] width 67 height 34
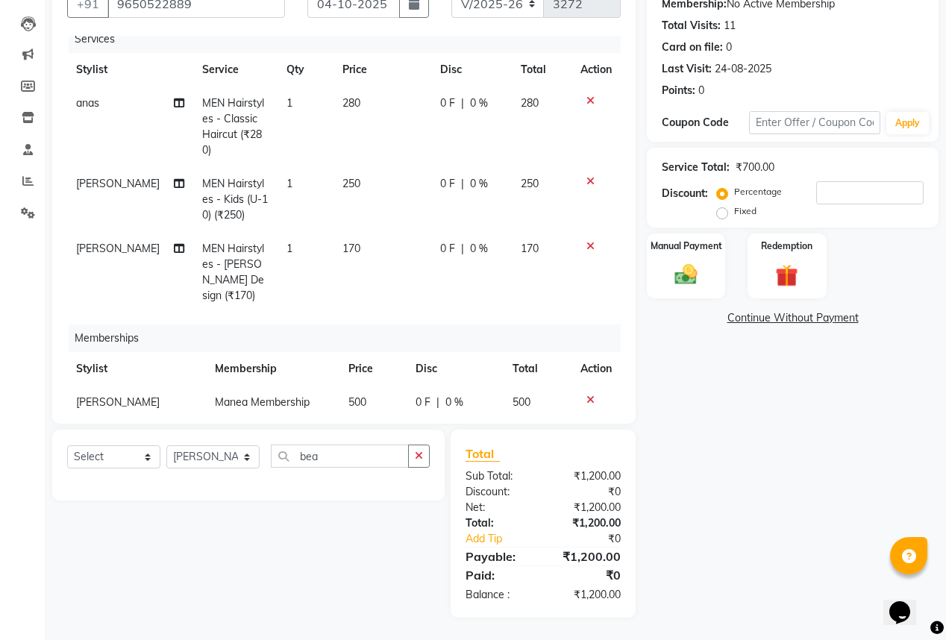
select select "57882"
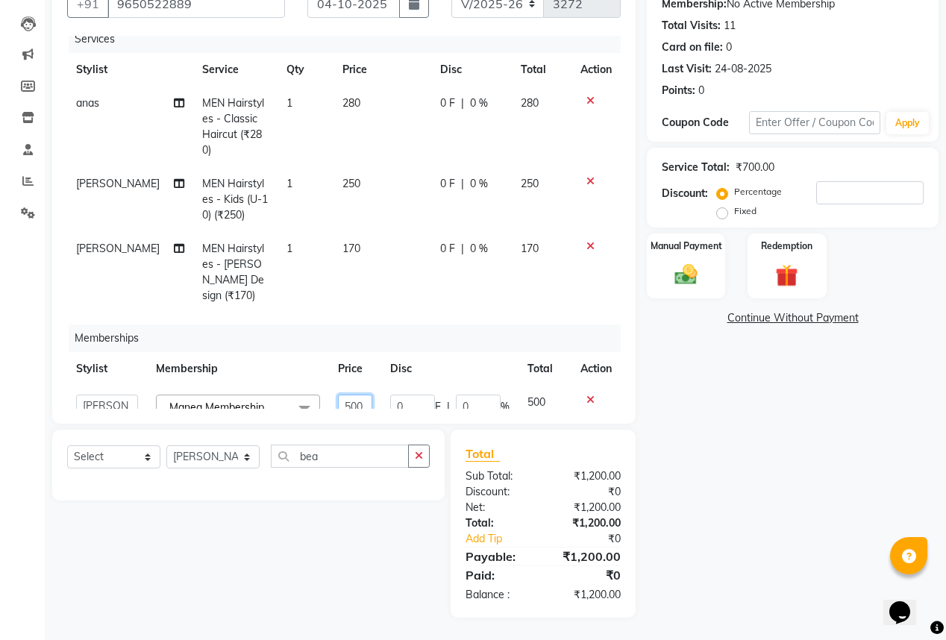
click at [354, 394] on input "500" at bounding box center [355, 405] width 34 height 23
type input "5"
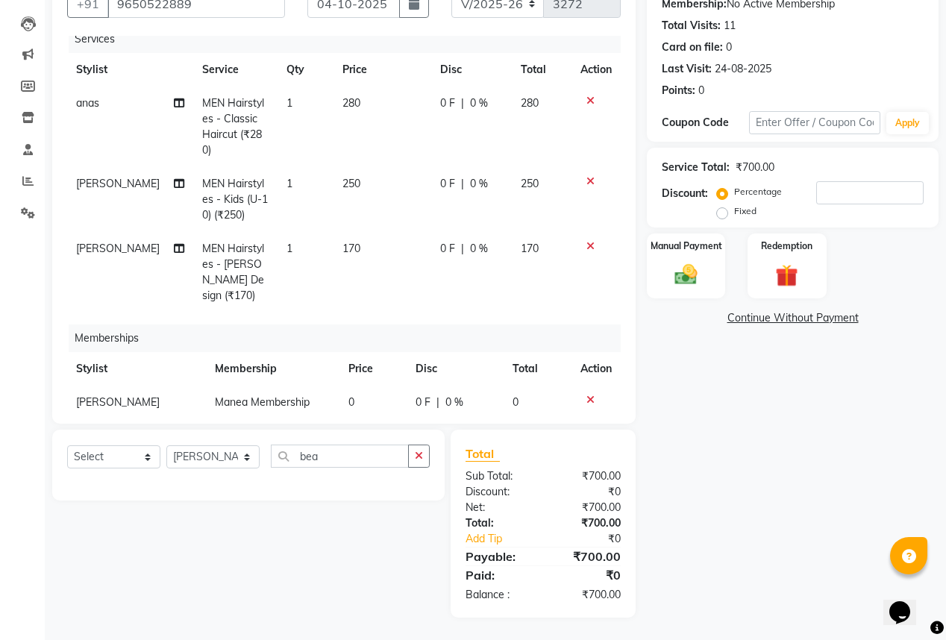
click at [693, 451] on div "Name: [PERSON_NAME] Membership: No Active Membership Total Visits: 11 Card on f…" at bounding box center [798, 290] width 303 height 655
click at [845, 198] on input "number" at bounding box center [869, 192] width 107 height 23
type input "15"
click at [347, 386] on td "0" at bounding box center [372, 403] width 67 height 34
select select "57882"
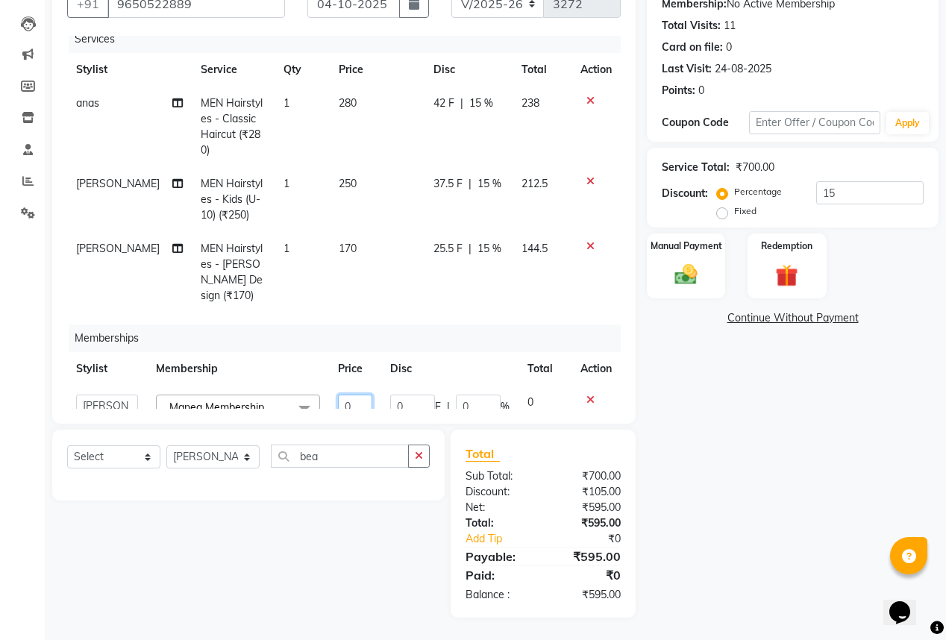
click at [352, 394] on input "0" at bounding box center [355, 405] width 34 height 23
type input "15"
click at [737, 421] on div "Name: [PERSON_NAME] Membership: No Active Membership Total Visits: 11 Card on f…" at bounding box center [798, 290] width 303 height 655
click at [348, 395] on span "15" at bounding box center [354, 401] width 12 height 13
select select "57882"
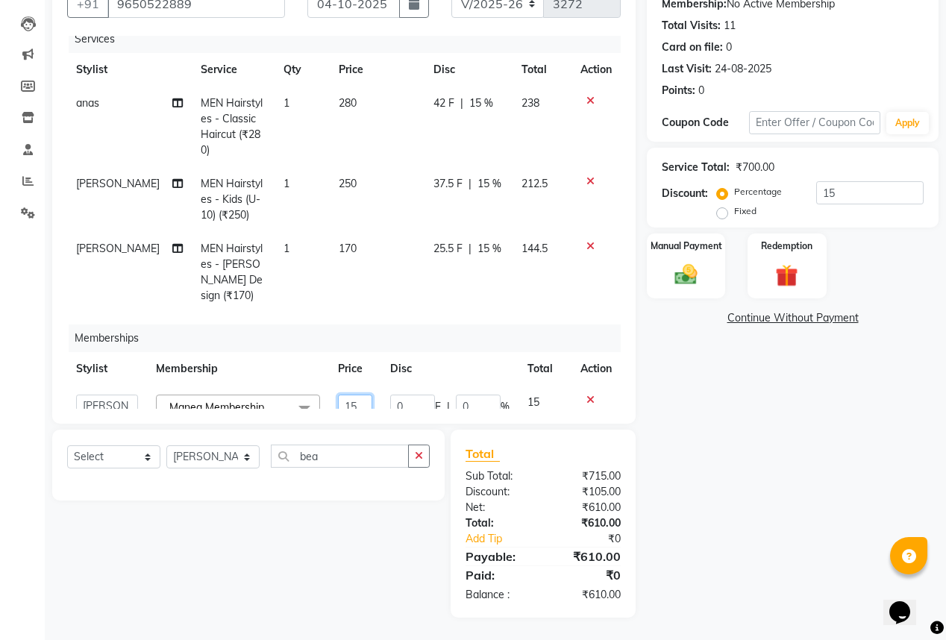
click at [359, 394] on input "15" at bounding box center [355, 405] width 34 height 23
type input "1"
type input "500"
click at [733, 418] on div "Name: [PERSON_NAME] Membership: No Active Membership Total Visits: 11 Card on f…" at bounding box center [798, 290] width 303 height 655
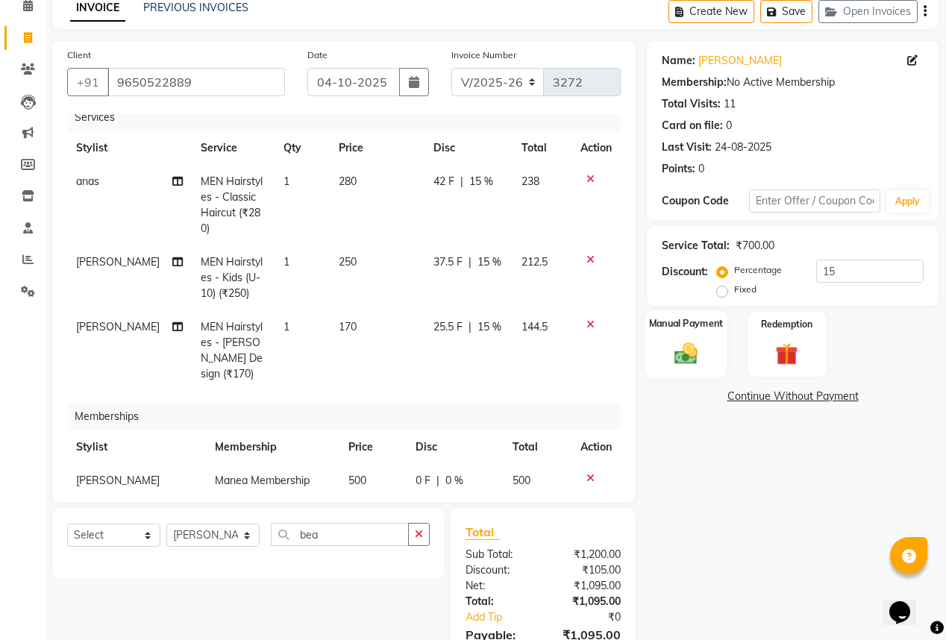
scroll to position [89, 0]
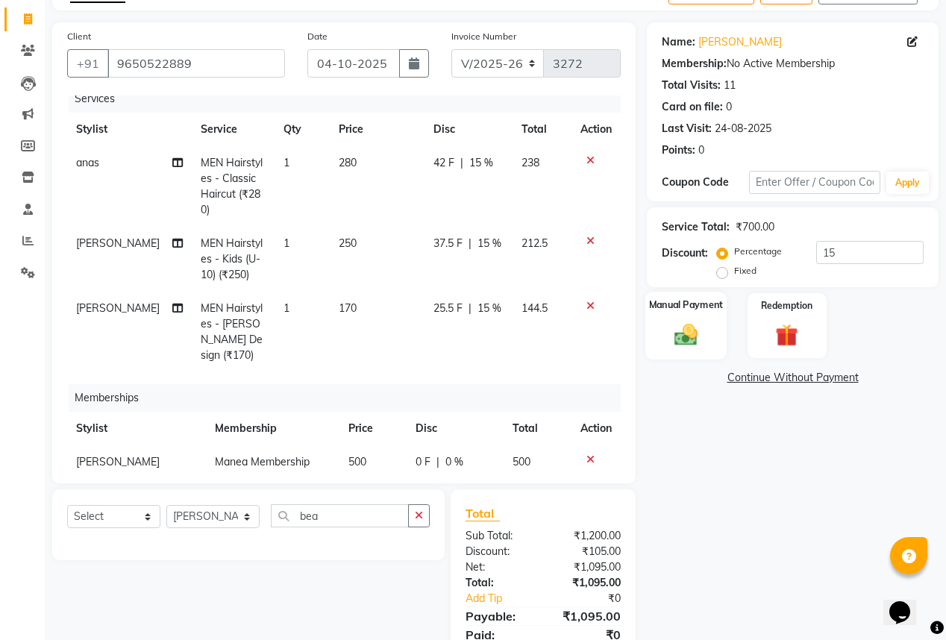
click at [692, 325] on img at bounding box center [686, 334] width 38 height 27
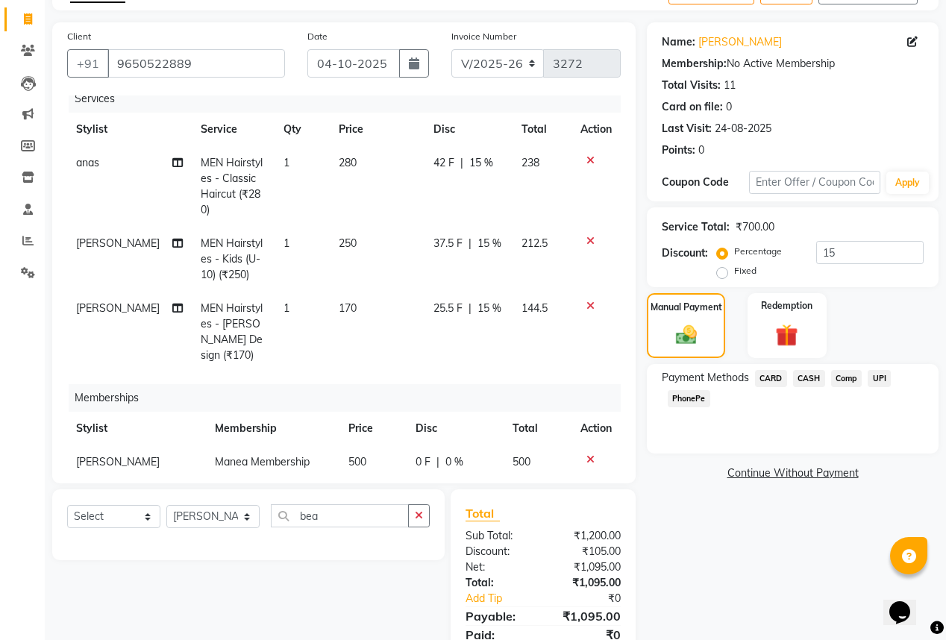
click at [809, 379] on span "CASH" at bounding box center [809, 378] width 32 height 17
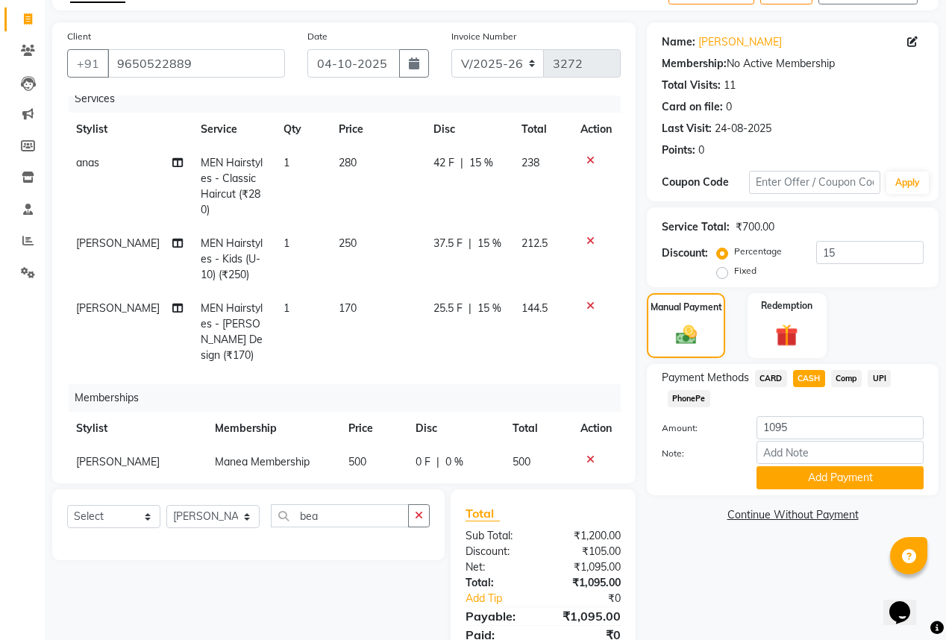
click at [767, 376] on span "CARD" at bounding box center [771, 378] width 32 height 17
click at [792, 481] on button "Add Payment" at bounding box center [839, 477] width 167 height 23
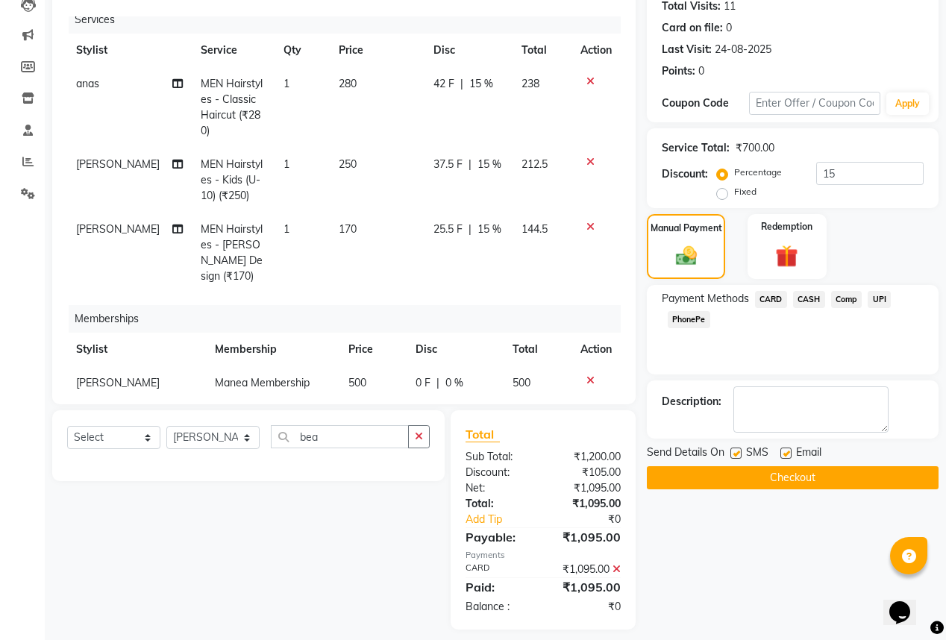
scroll to position [180, 0]
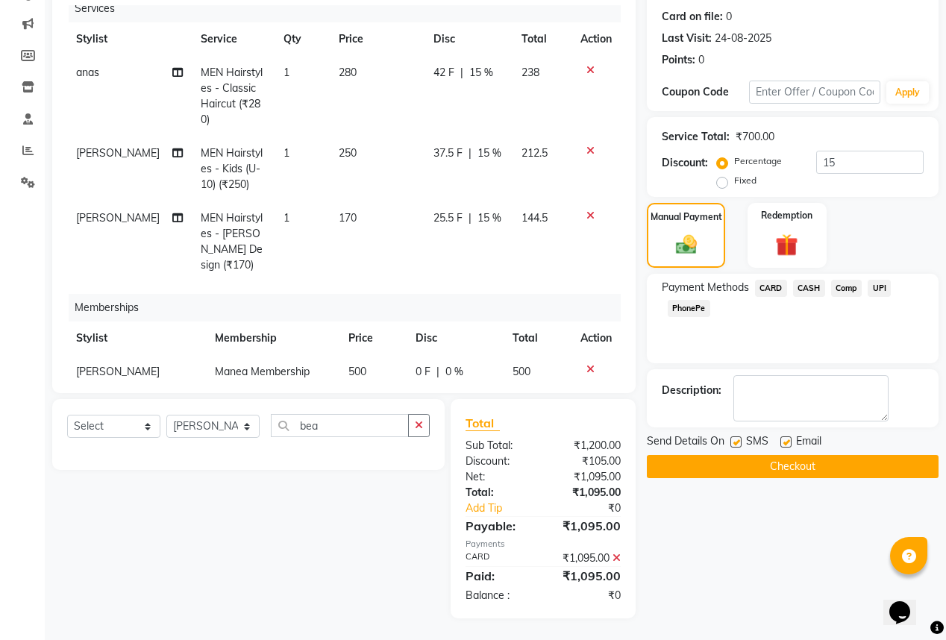
click at [786, 442] on label at bounding box center [785, 441] width 11 height 11
click at [786, 442] on input "checkbox" at bounding box center [785, 443] width 10 height 10
checkbox input "false"
click at [788, 459] on button "Checkout" at bounding box center [793, 466] width 292 height 23
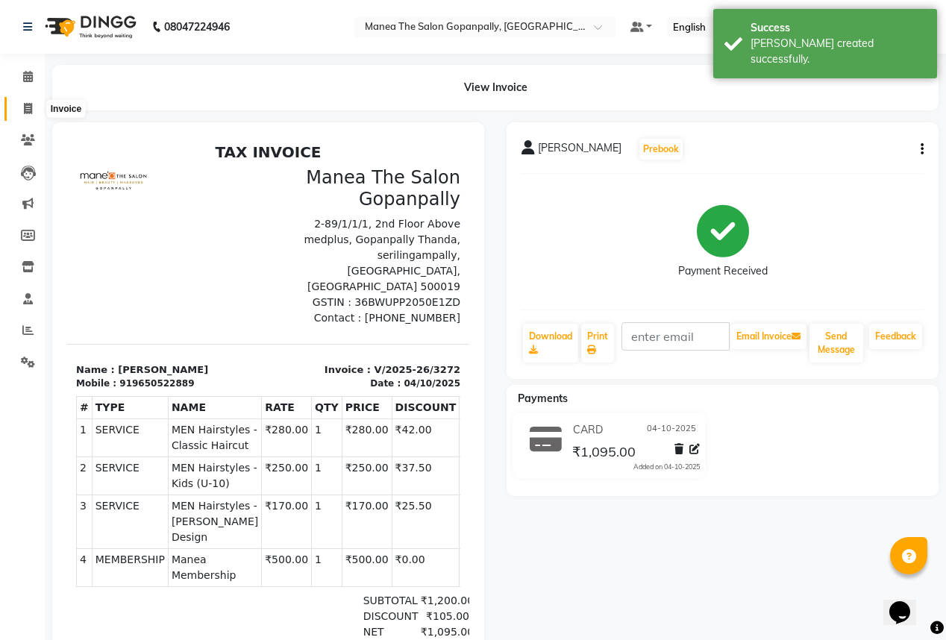
click at [21, 107] on span at bounding box center [28, 109] width 26 height 17
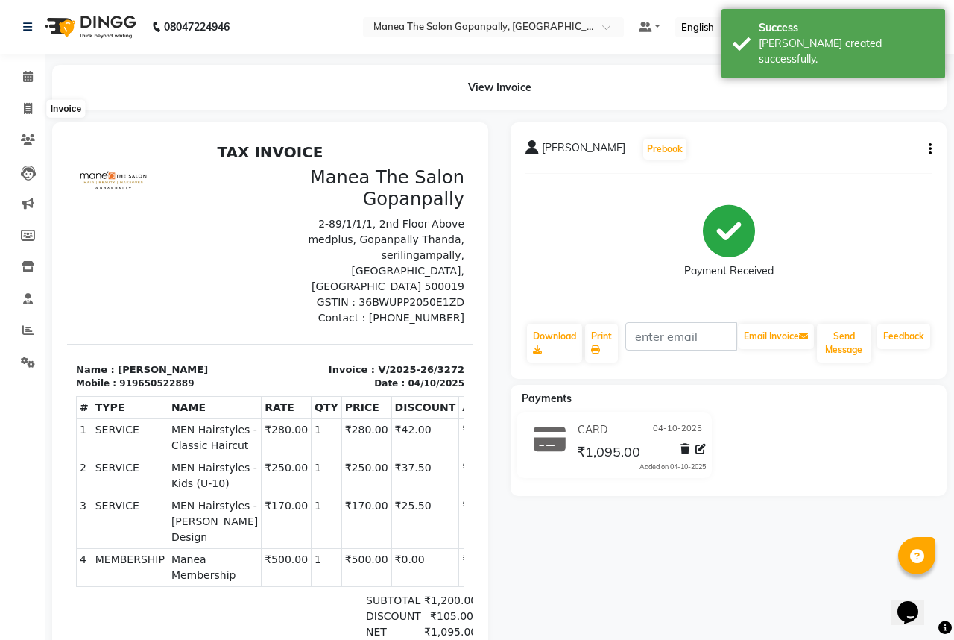
select select "7027"
select select "service"
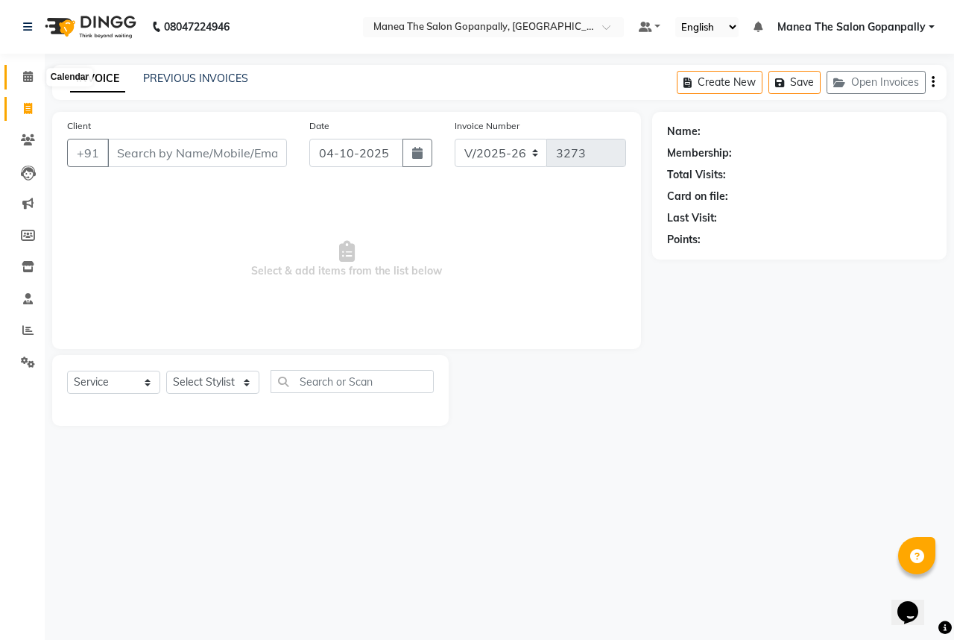
click at [30, 78] on icon at bounding box center [28, 76] width 10 height 11
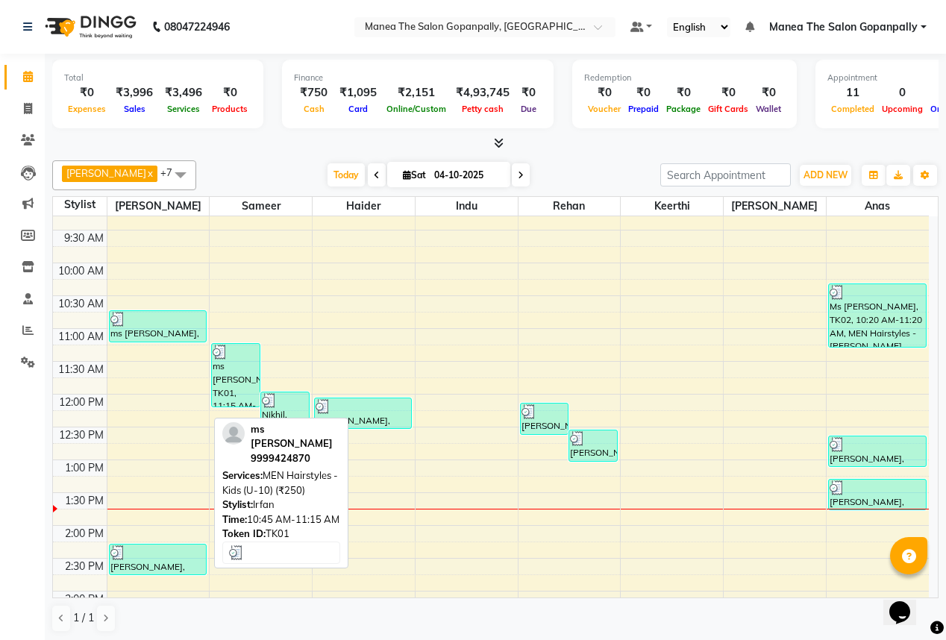
scroll to position [119, 0]
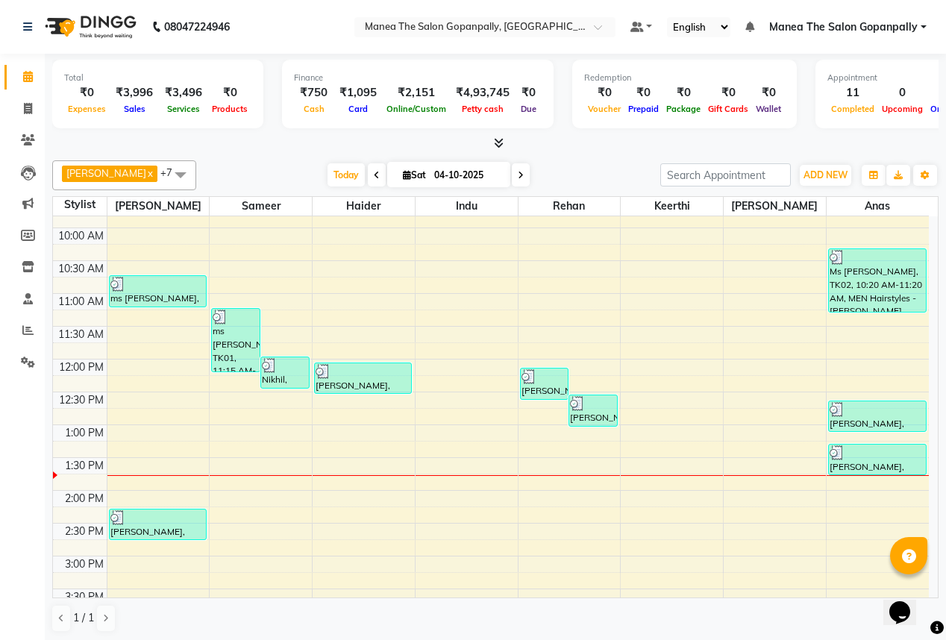
click at [166, 169] on span at bounding box center [181, 174] width 30 height 28
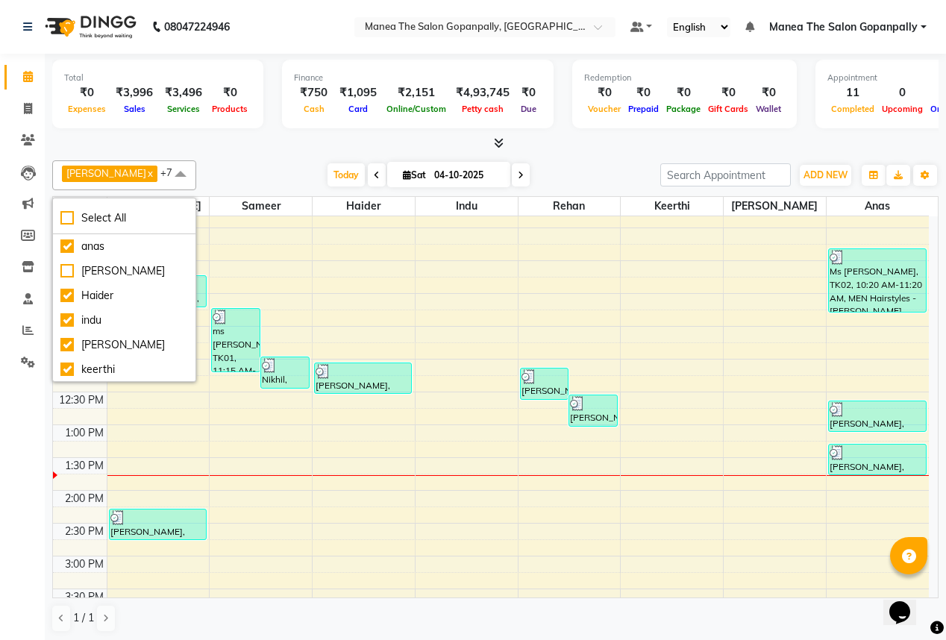
click at [166, 169] on span at bounding box center [181, 174] width 30 height 28
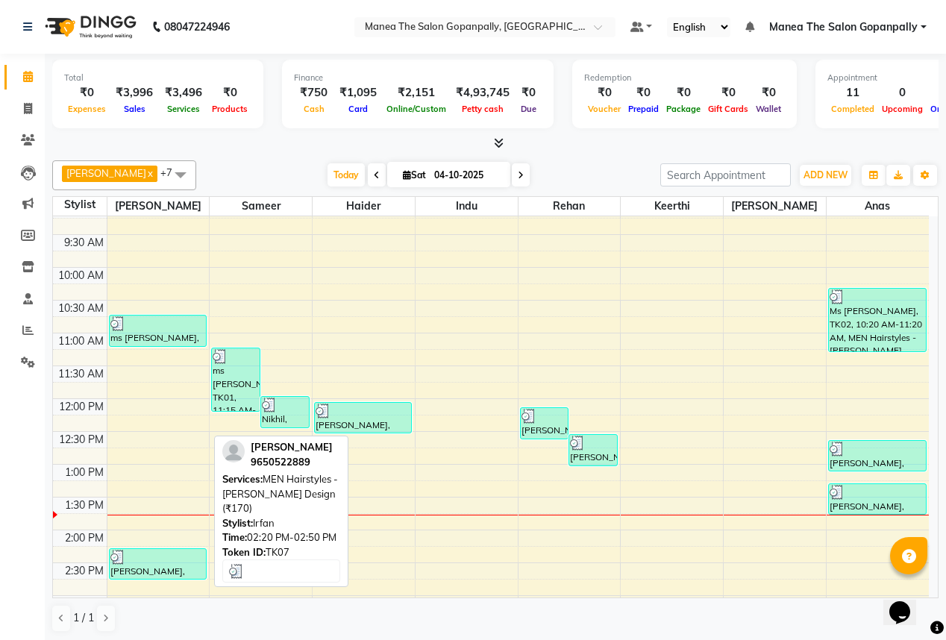
scroll to position [60, 0]
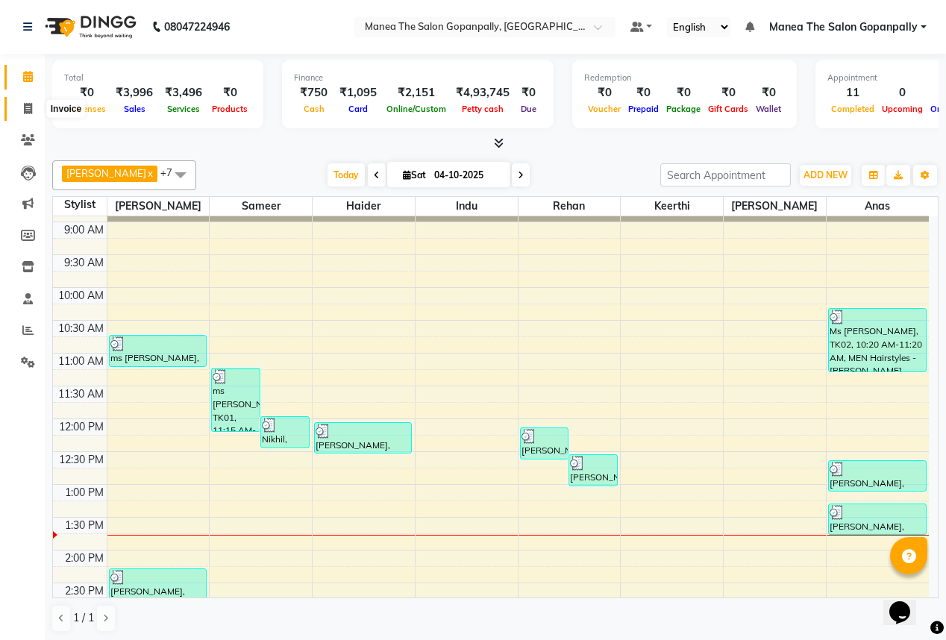
click at [24, 103] on icon at bounding box center [28, 108] width 8 height 11
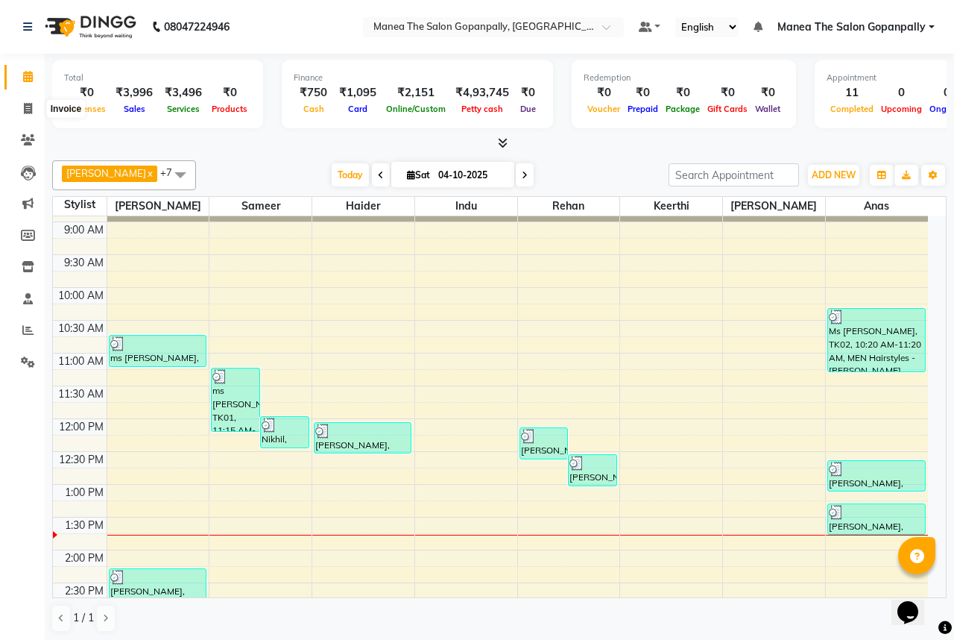
select select "7027"
select select "service"
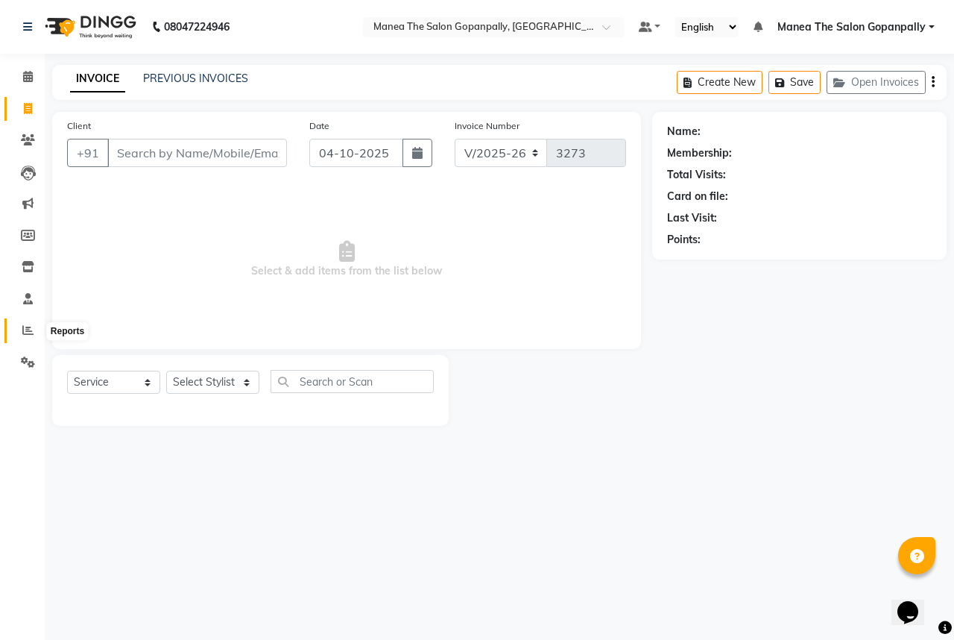
click at [18, 331] on span at bounding box center [28, 330] width 26 height 17
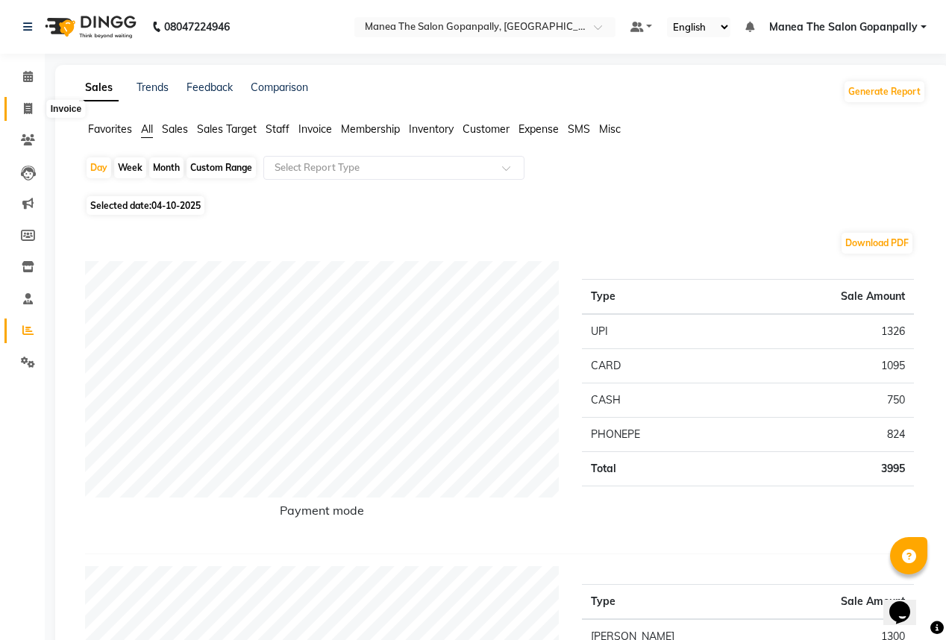
click at [27, 113] on icon at bounding box center [28, 108] width 8 height 11
select select "7027"
select select "service"
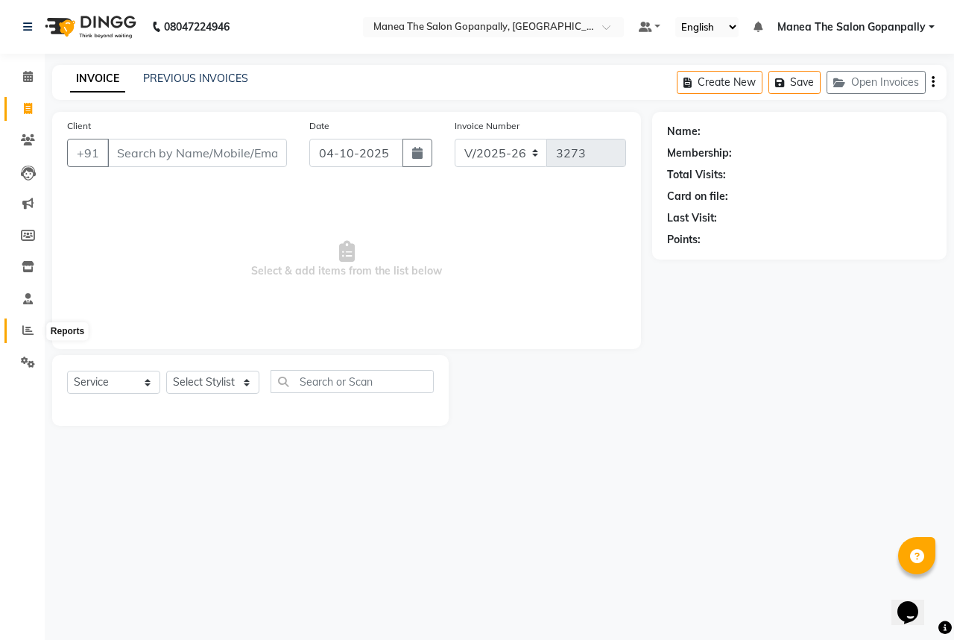
click at [28, 325] on icon at bounding box center [27, 329] width 11 height 11
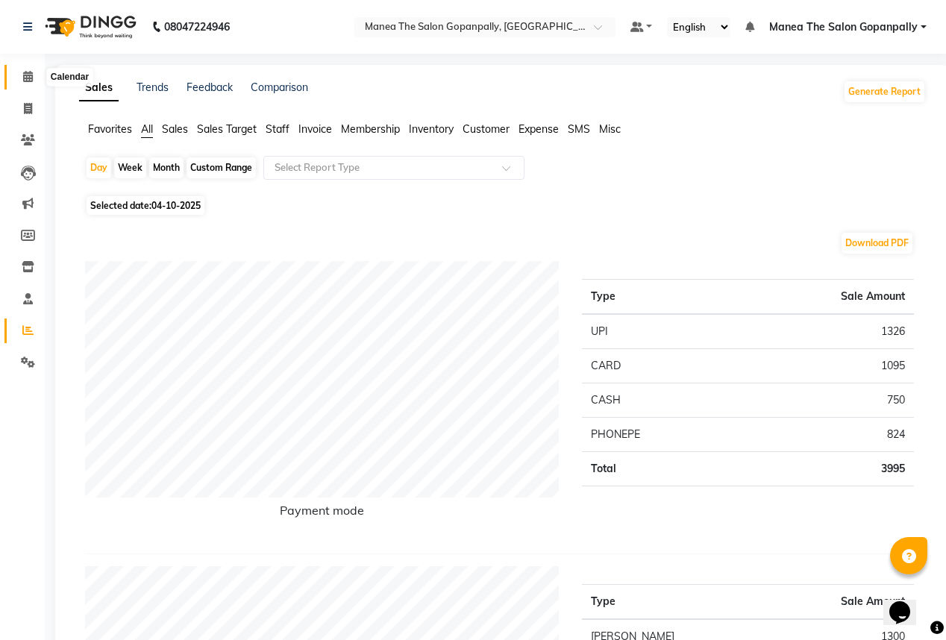
click at [30, 72] on icon at bounding box center [28, 76] width 10 height 11
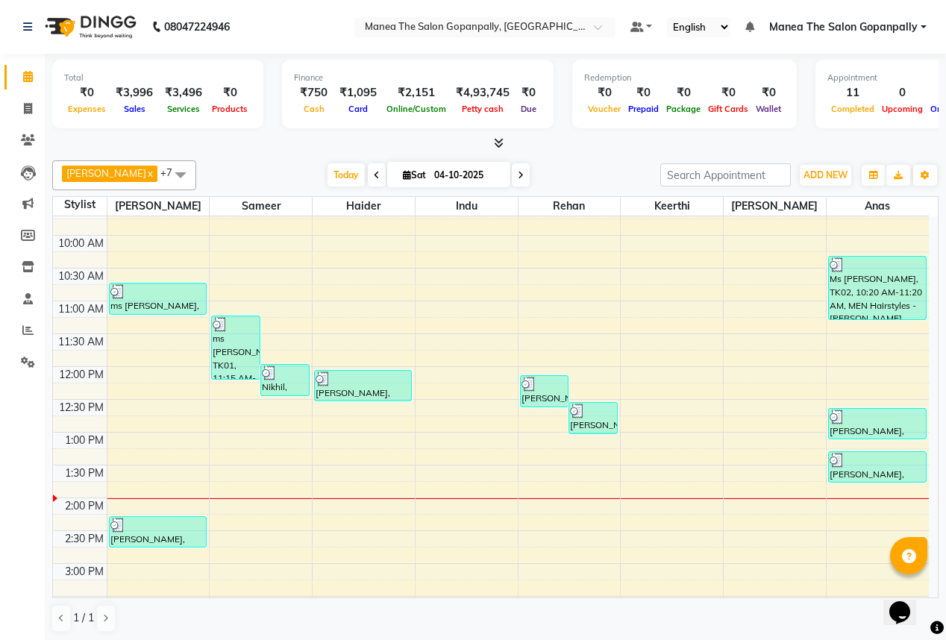
scroll to position [179, 0]
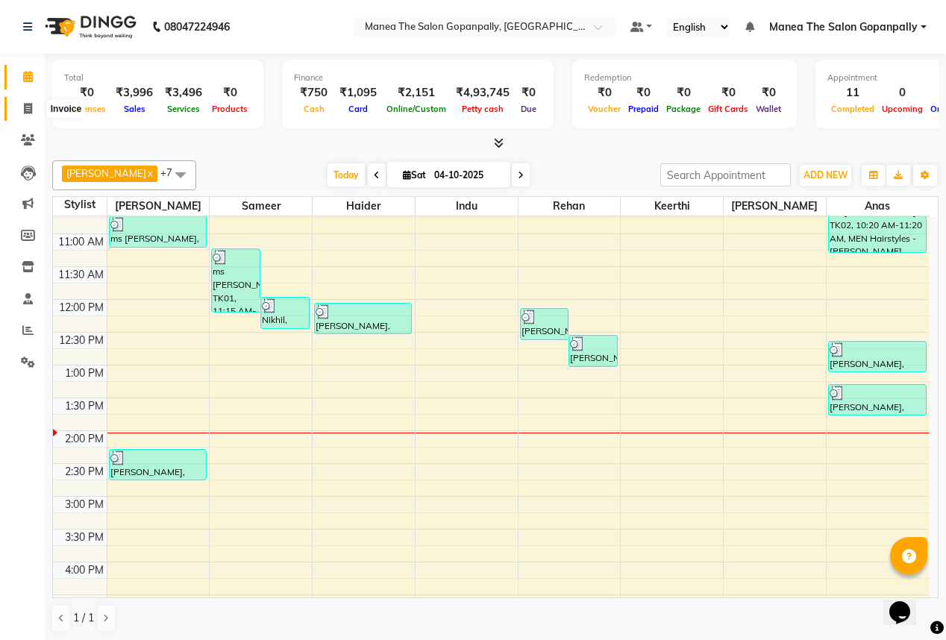
click at [15, 107] on span at bounding box center [28, 109] width 26 height 17
select select "7027"
select select "service"
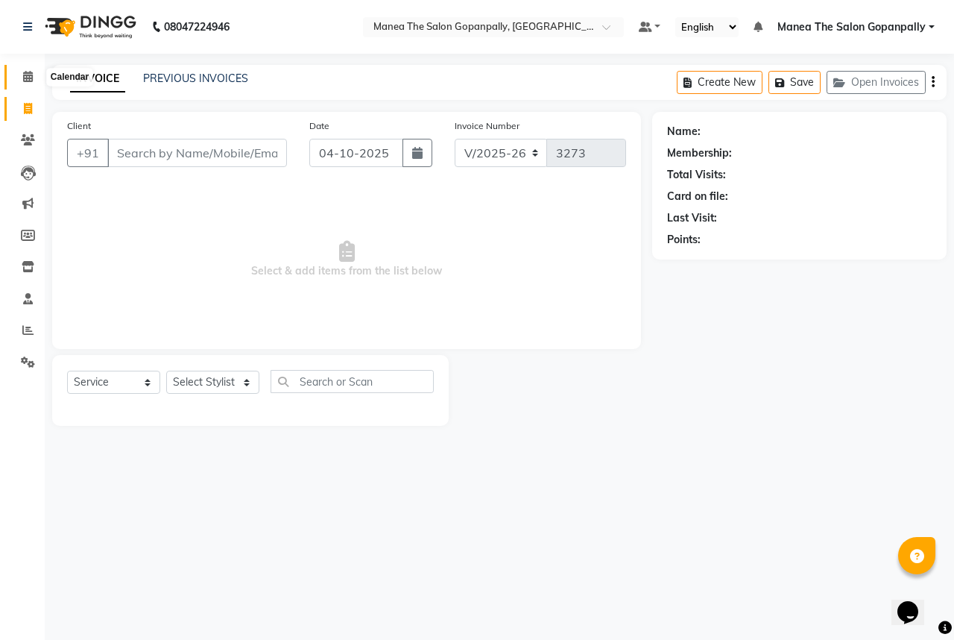
click at [27, 75] on icon at bounding box center [28, 76] width 10 height 11
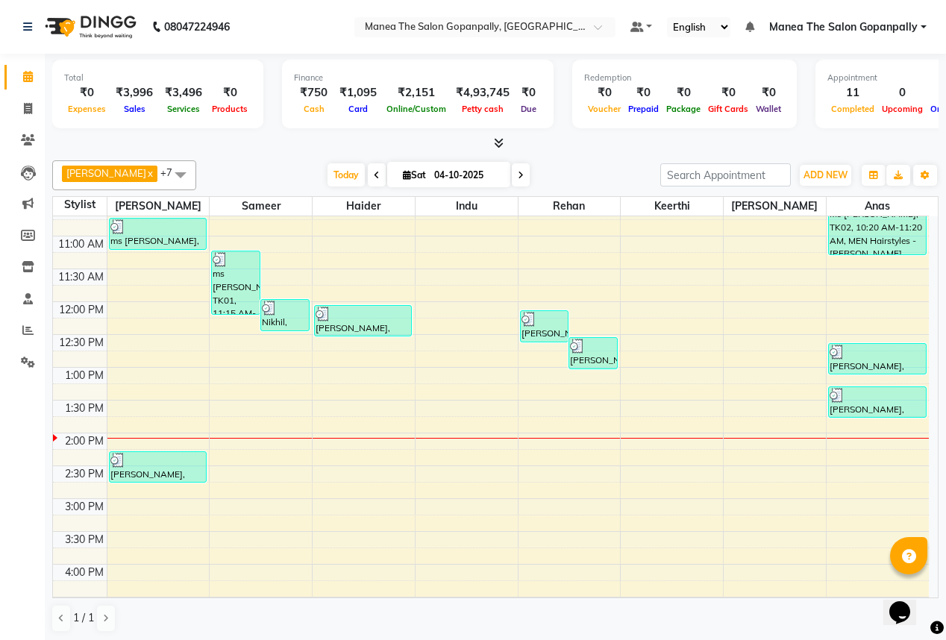
scroll to position [179, 0]
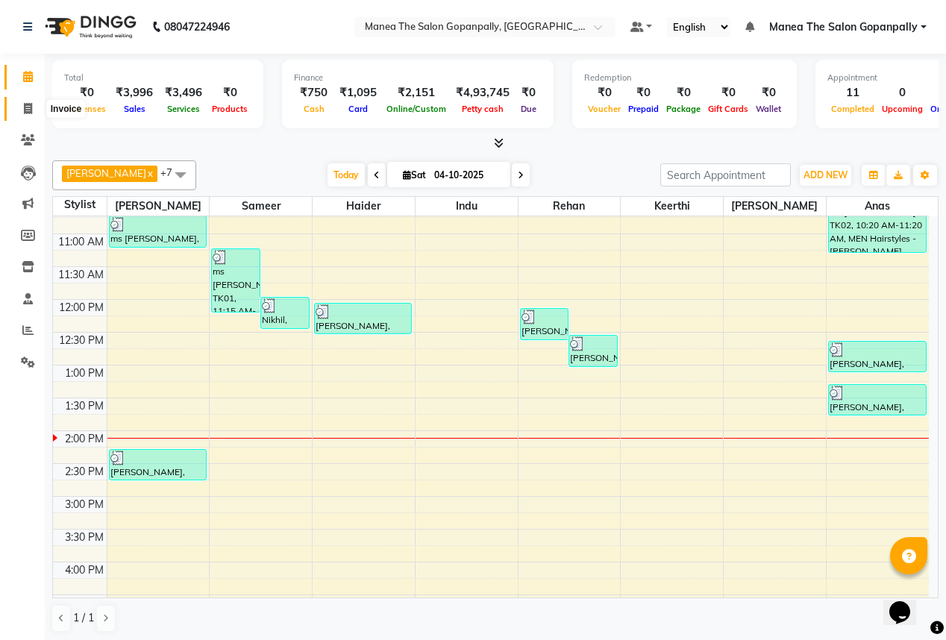
click at [19, 104] on span at bounding box center [28, 109] width 26 height 17
select select "7027"
select select "service"
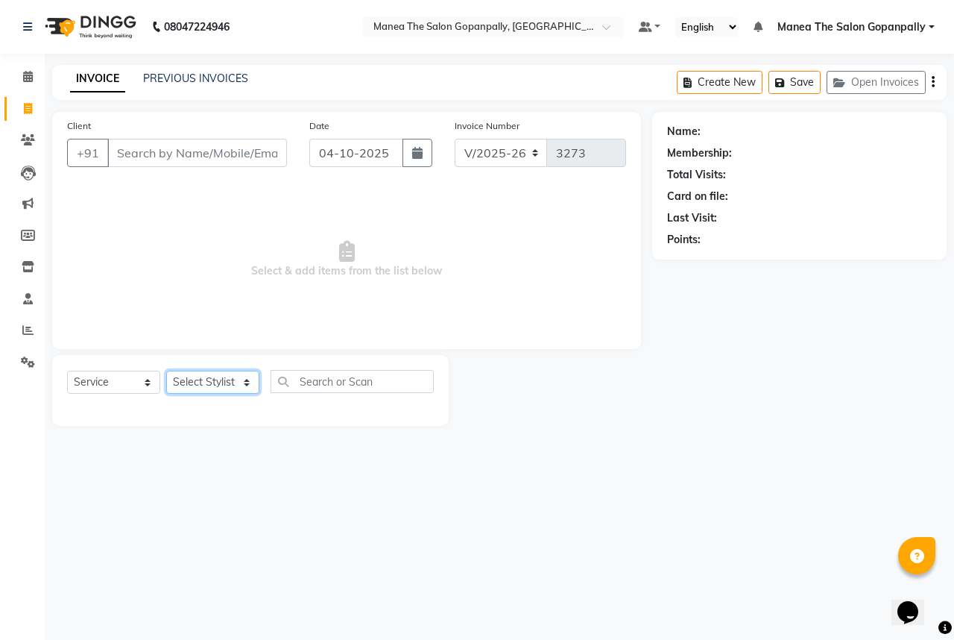
click at [212, 380] on select "Select Stylist anas [PERSON_NAME] [PERSON_NAME] [PERSON_NAME] sameer [PERSON_NA…" at bounding box center [212, 382] width 93 height 23
select select "83653"
click at [166, 371] on select "Select Stylist anas [PERSON_NAME] [PERSON_NAME] [PERSON_NAME] sameer [PERSON_NA…" at bounding box center [212, 382] width 93 height 23
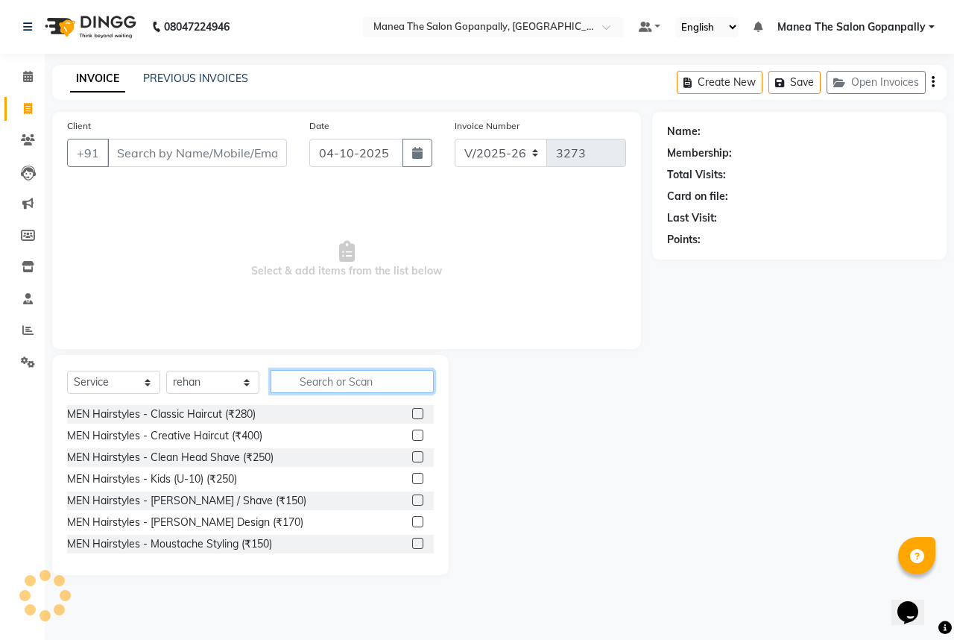
click at [328, 382] on input "text" at bounding box center [352, 381] width 163 height 23
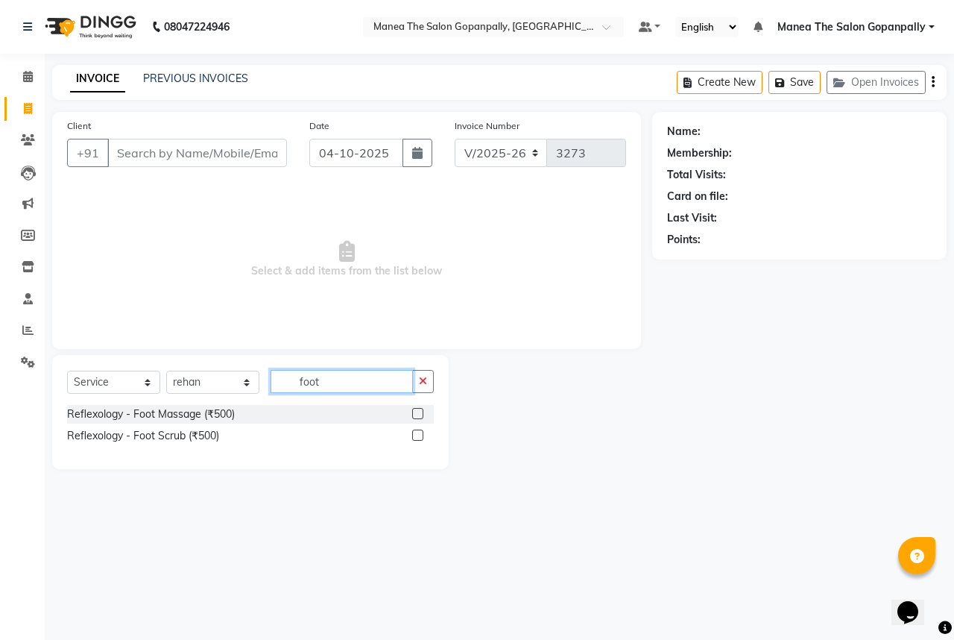
type input "foot"
click at [415, 413] on label at bounding box center [417, 413] width 11 height 11
click at [415, 413] on input "checkbox" at bounding box center [417, 414] width 10 height 10
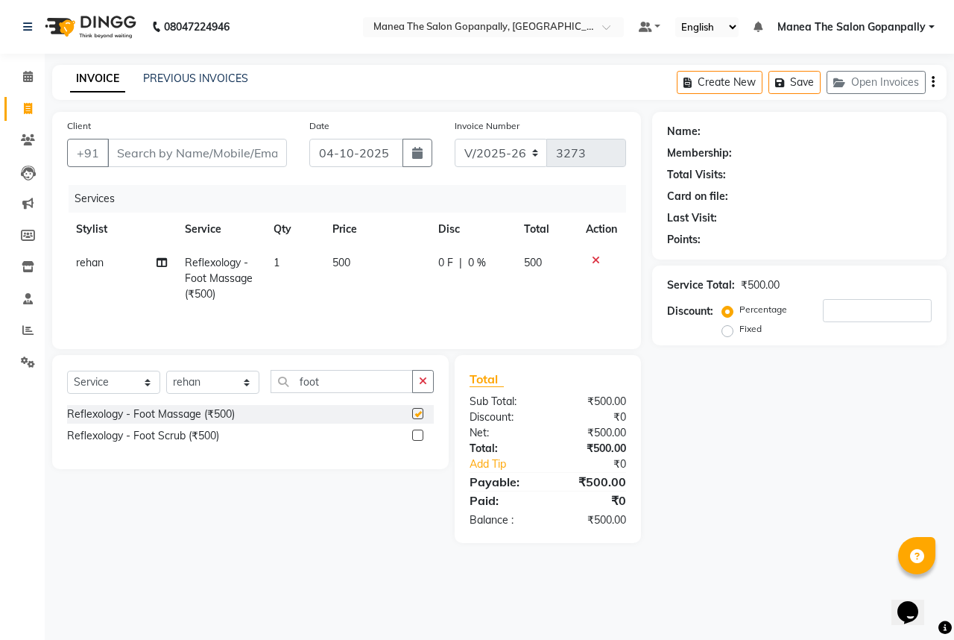
checkbox input "false"
click at [245, 164] on input "Client" at bounding box center [197, 153] width 180 height 28
type input "9"
type input "0"
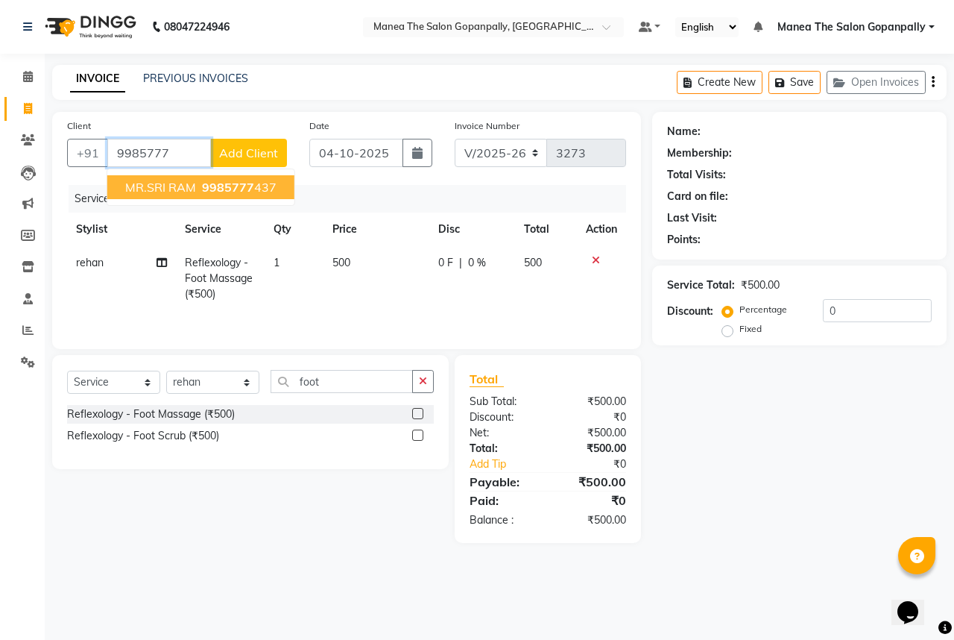
click at [250, 189] on span "9985777" at bounding box center [228, 187] width 52 height 15
type input "9985777437"
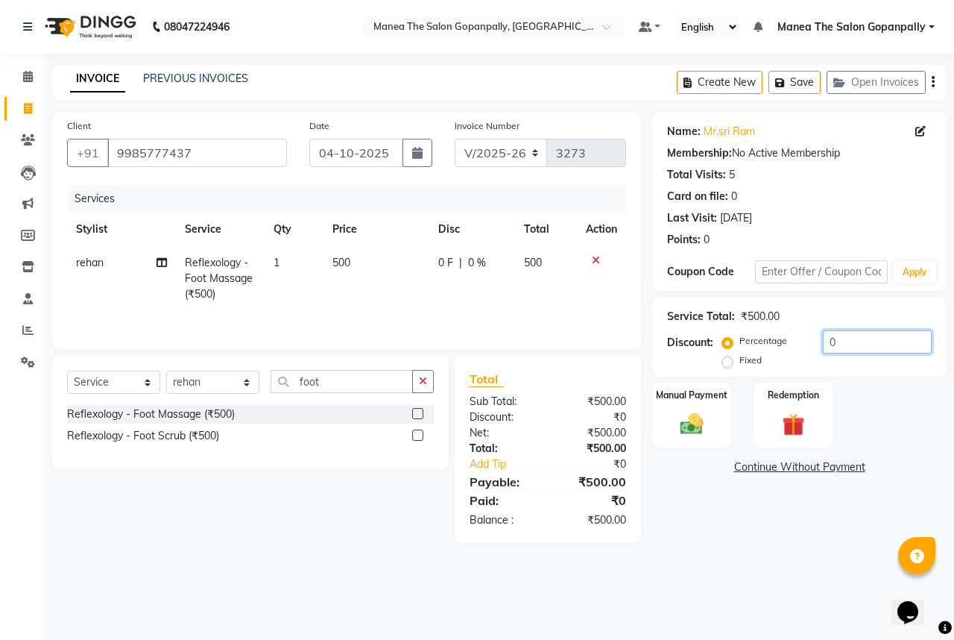
click at [886, 344] on input "0" at bounding box center [877, 341] width 109 height 23
click at [701, 424] on img at bounding box center [692, 424] width 39 height 28
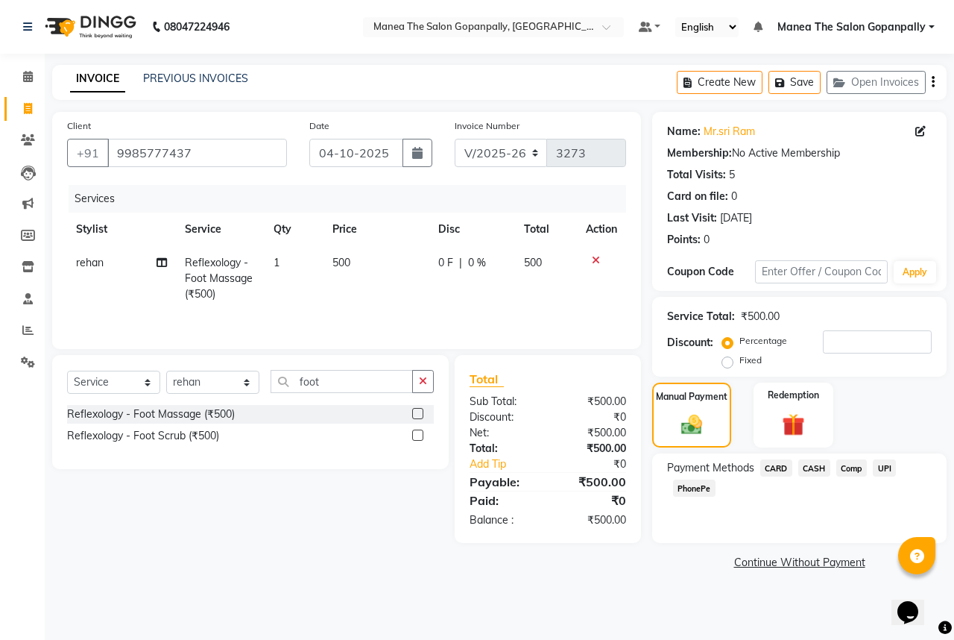
click at [771, 468] on span "CARD" at bounding box center [777, 467] width 32 height 17
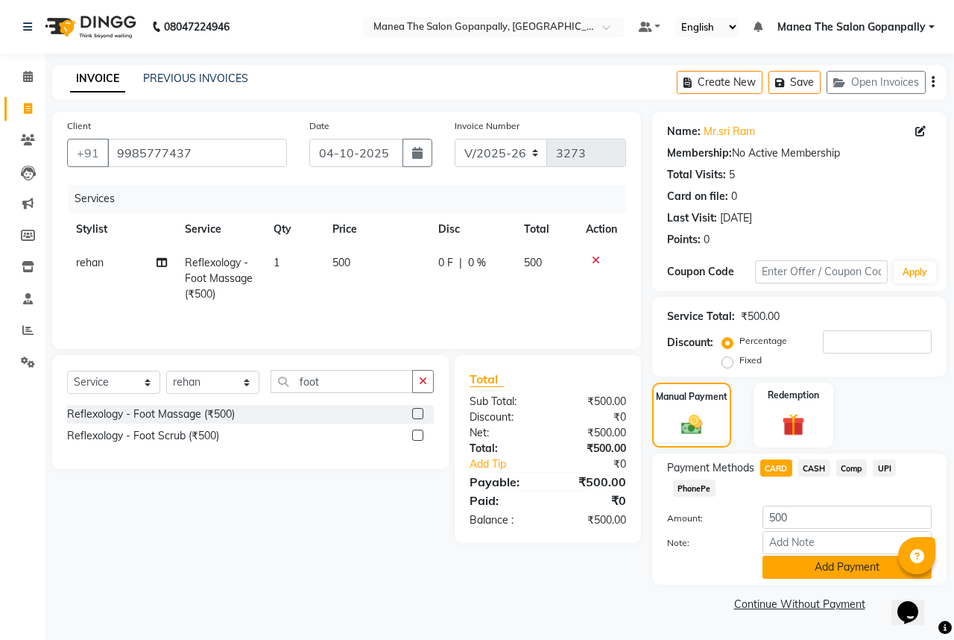
click at [802, 564] on button "Add Payment" at bounding box center [847, 567] width 169 height 23
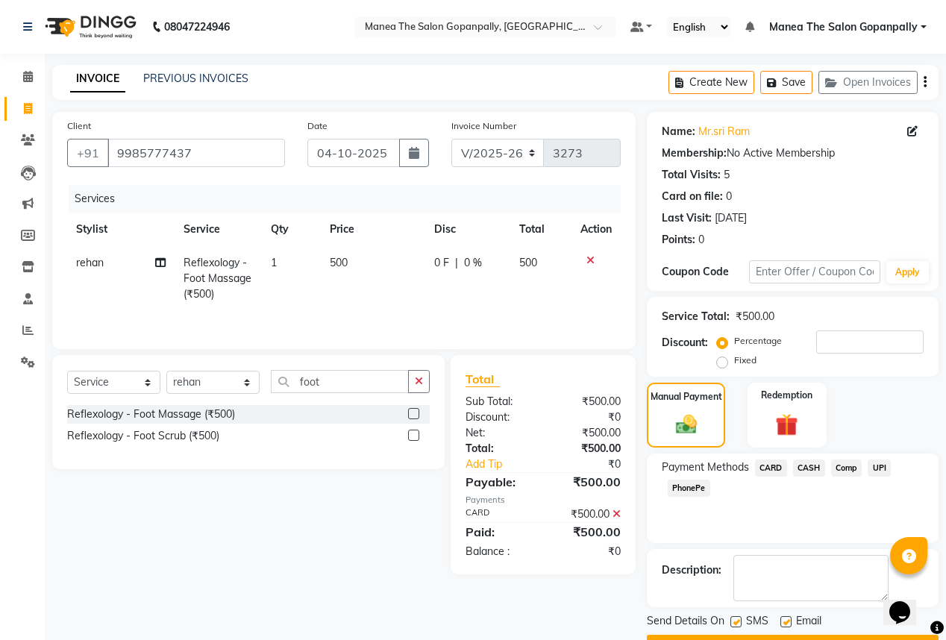
scroll to position [40, 0]
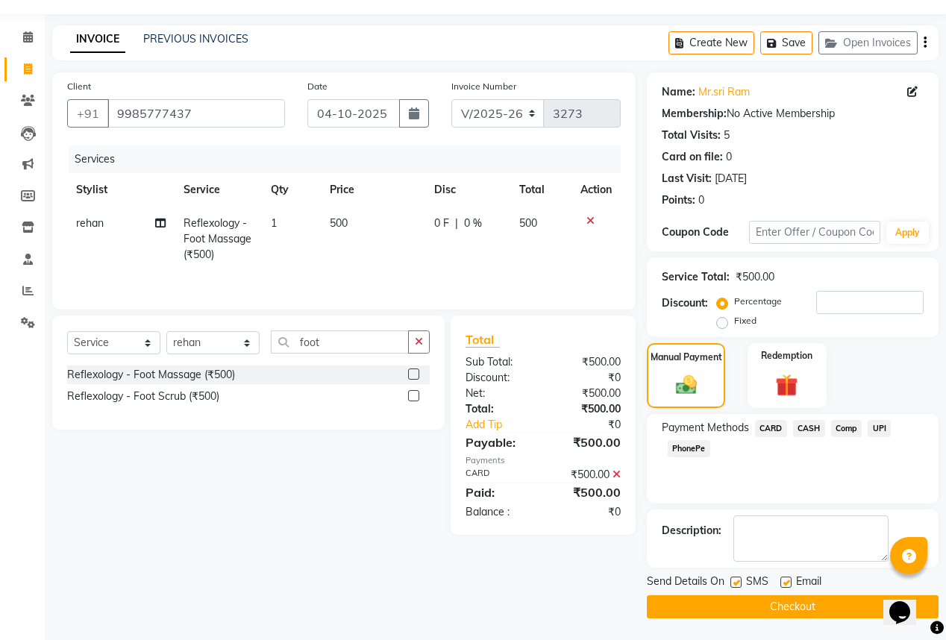
click at [787, 579] on label at bounding box center [785, 581] width 11 height 11
click at [787, 579] on input "checkbox" at bounding box center [785, 583] width 10 height 10
checkbox input "false"
click at [734, 583] on label at bounding box center [735, 581] width 11 height 11
click at [734, 583] on input "checkbox" at bounding box center [735, 583] width 10 height 10
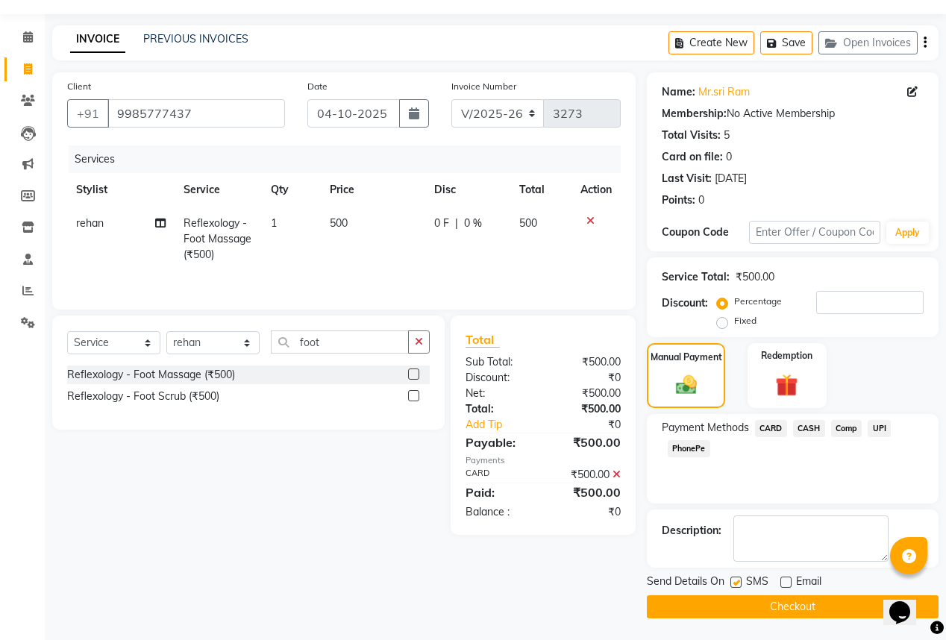
checkbox input "false"
click at [741, 601] on button "Checkout" at bounding box center [793, 606] width 292 height 23
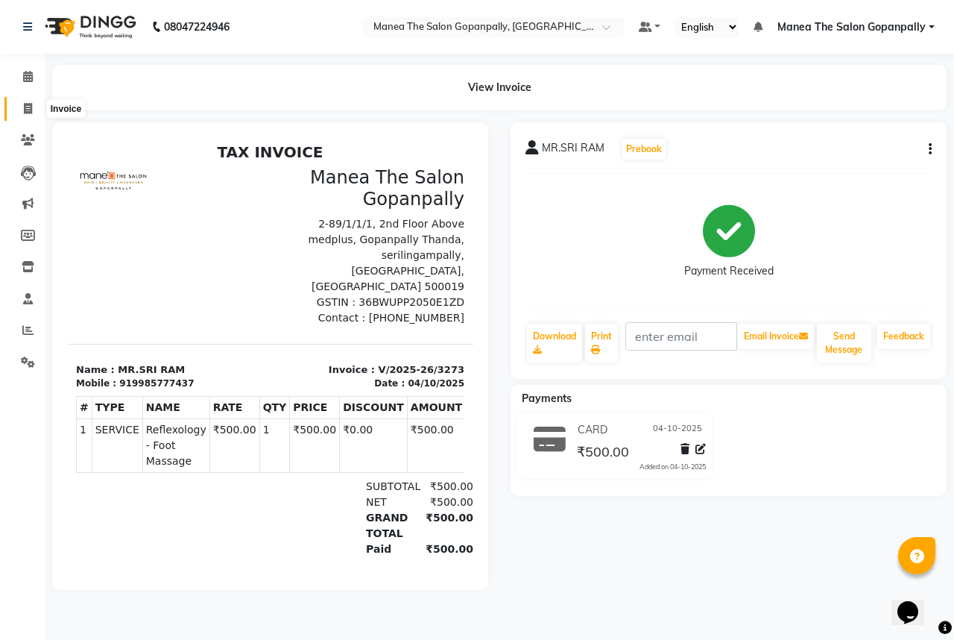
click at [24, 107] on icon at bounding box center [28, 108] width 8 height 11
select select "7027"
select select "service"
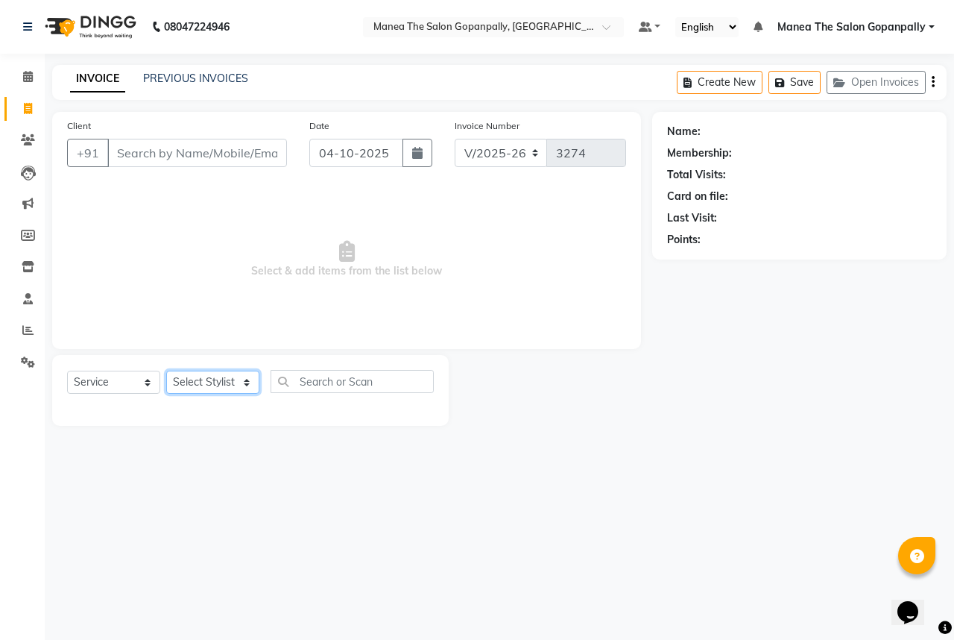
click at [189, 377] on select "Select Stylist anas [PERSON_NAME] [PERSON_NAME] [PERSON_NAME] sameer [PERSON_NA…" at bounding box center [212, 382] width 93 height 23
select select "57885"
click at [166, 371] on select "Select Stylist anas [PERSON_NAME] [PERSON_NAME] [PERSON_NAME] sameer [PERSON_NA…" at bounding box center [212, 382] width 93 height 23
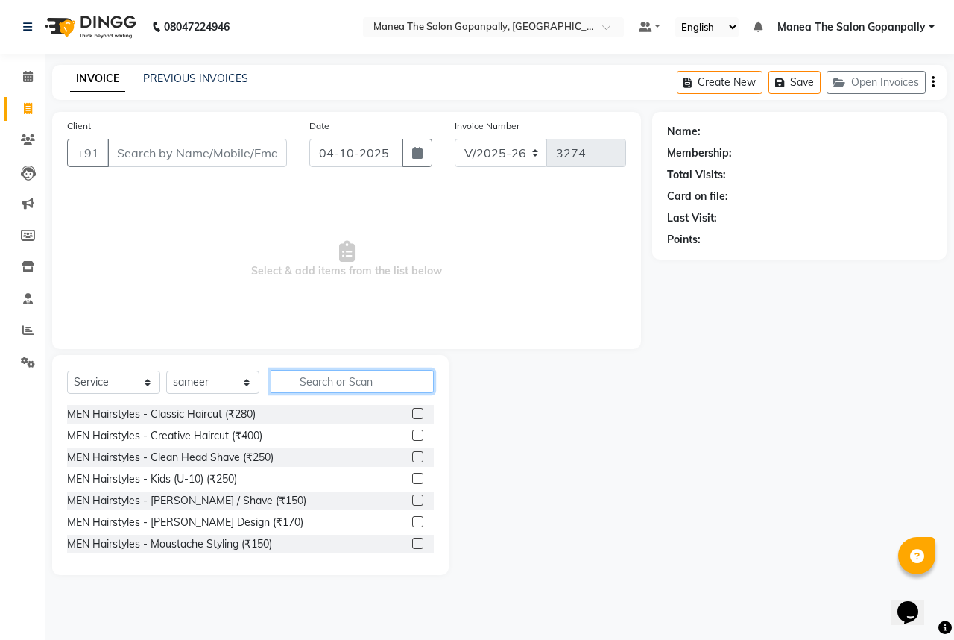
click at [332, 386] on input "text" at bounding box center [352, 381] width 163 height 23
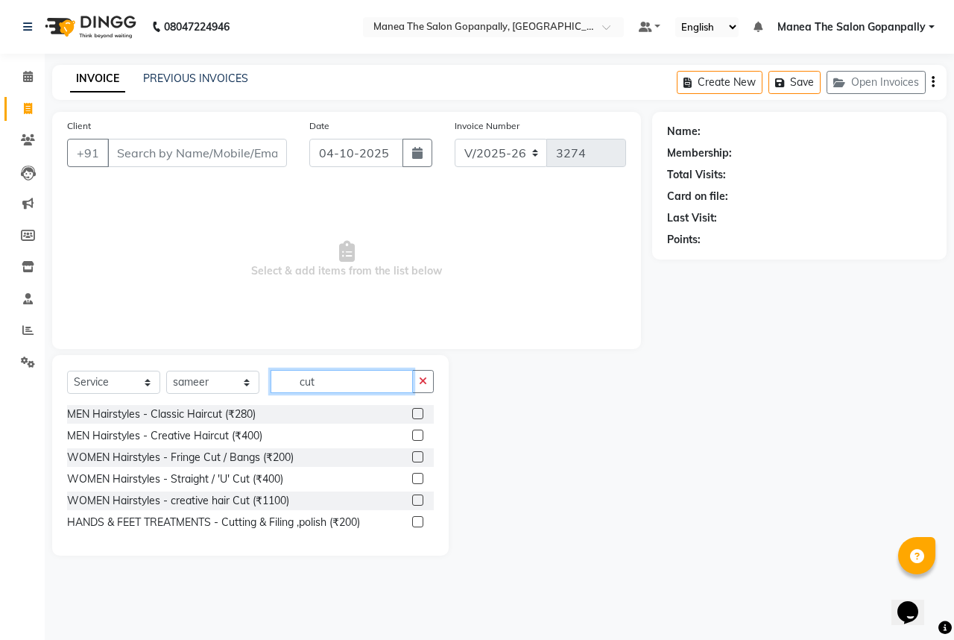
type input "cut"
click at [416, 418] on label at bounding box center [417, 413] width 11 height 11
click at [416, 418] on input "checkbox" at bounding box center [417, 414] width 10 height 10
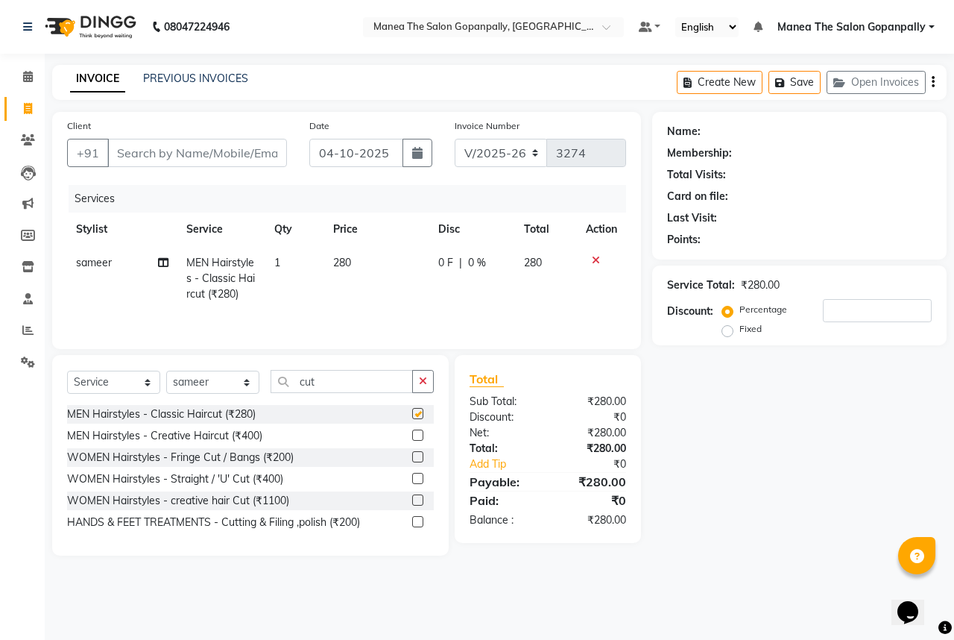
checkbox input "false"
click at [416, 376] on button "button" at bounding box center [423, 381] width 22 height 23
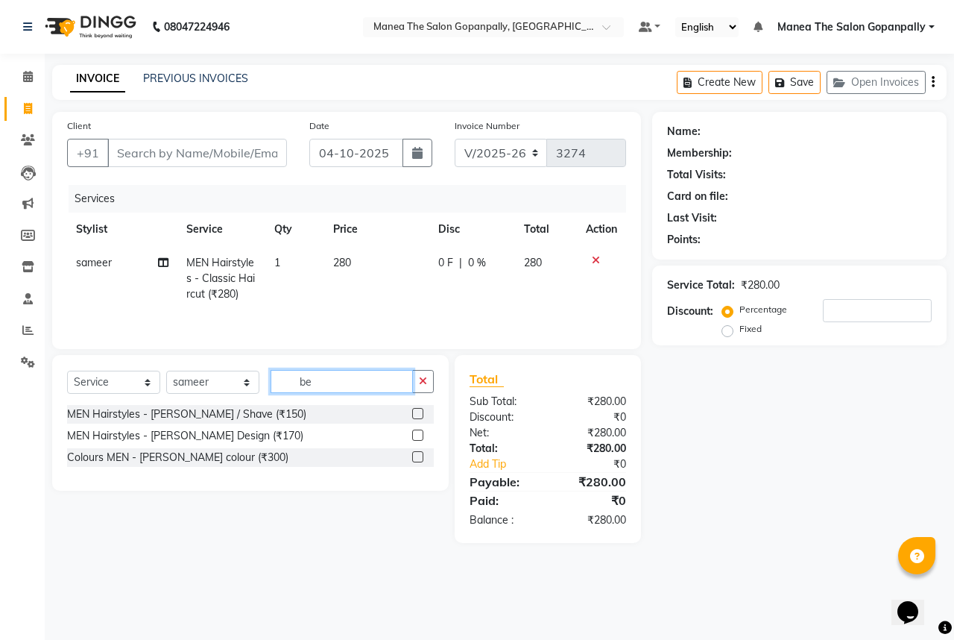
type input "be"
click at [418, 435] on label at bounding box center [417, 435] width 11 height 11
click at [418, 435] on input "checkbox" at bounding box center [417, 436] width 10 height 10
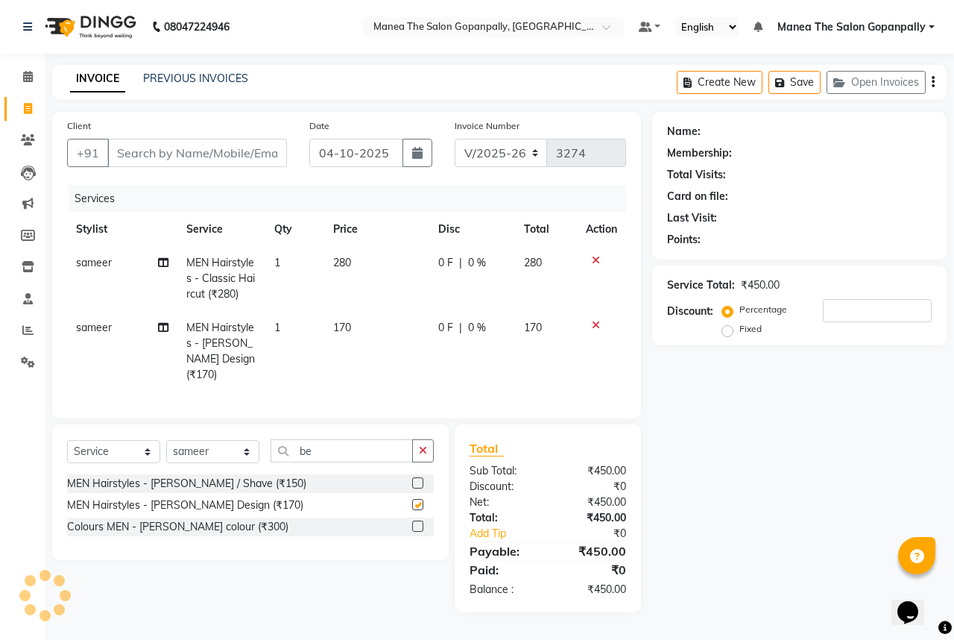
checkbox input "false"
click at [175, 158] on input "Client" at bounding box center [197, 153] width 180 height 28
type input "8"
type input "0"
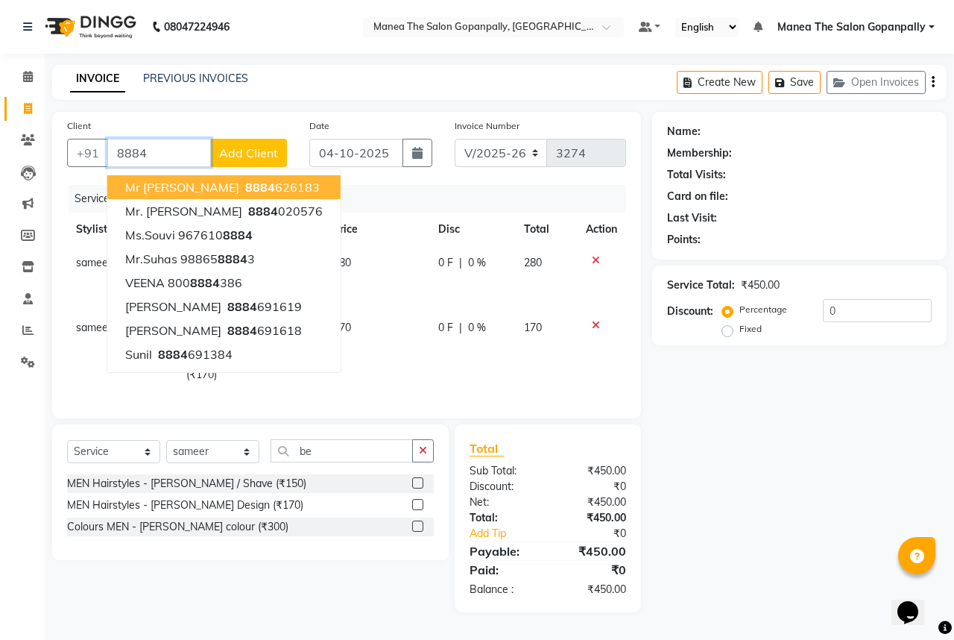
click at [208, 177] on button "Mr [PERSON_NAME] 8884 626183" at bounding box center [223, 187] width 233 height 24
type input "8884626183"
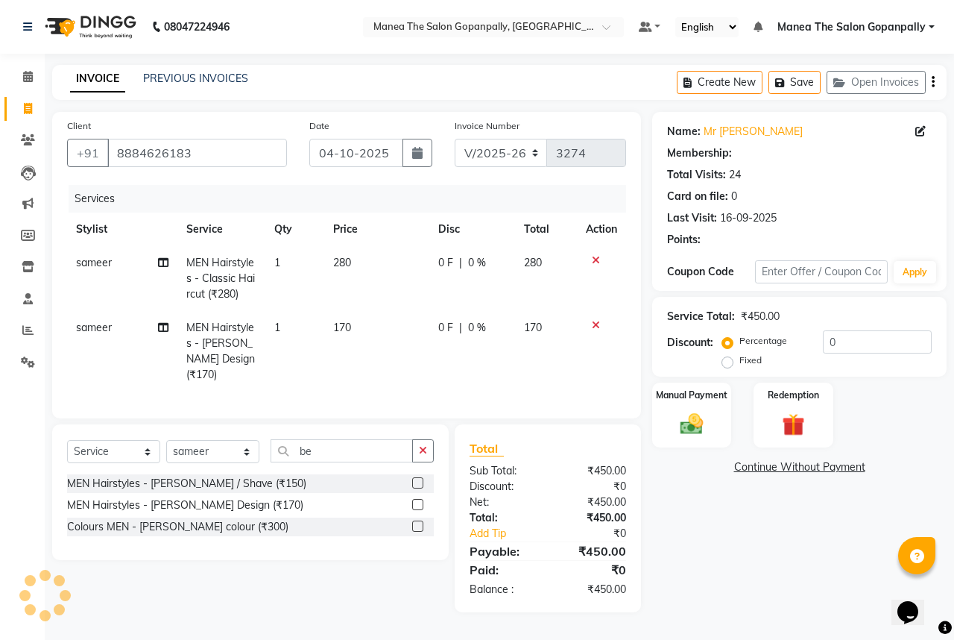
select select "1: Object"
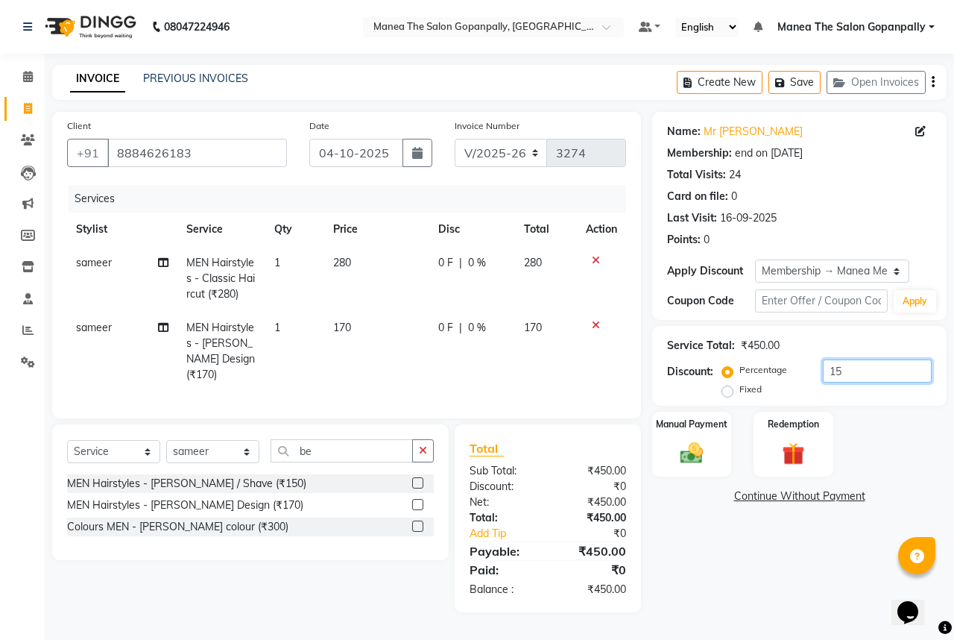
click at [902, 374] on input "15" at bounding box center [877, 370] width 109 height 23
type input "1"
click at [685, 457] on img at bounding box center [692, 453] width 39 height 28
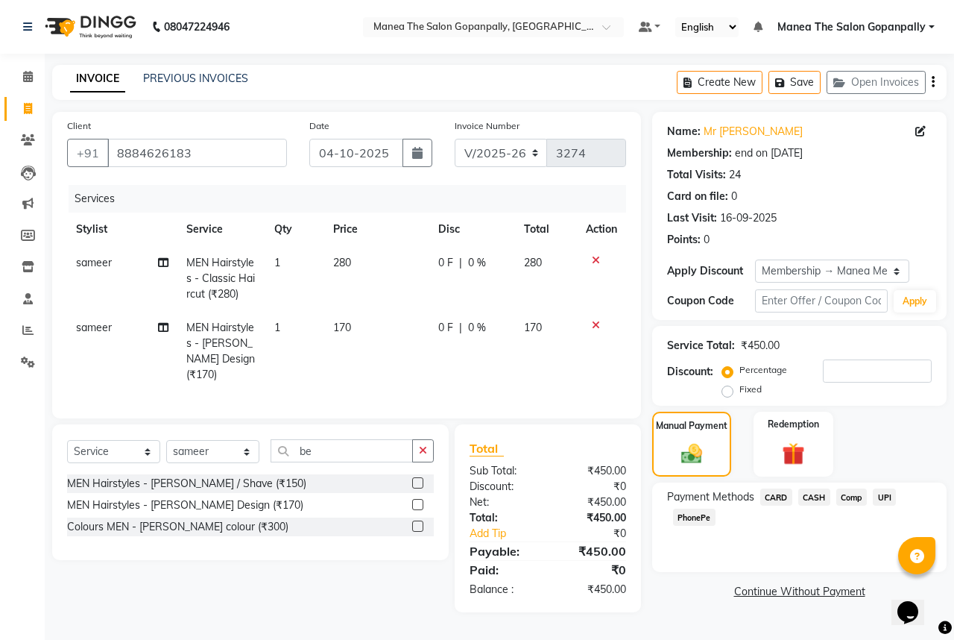
click at [882, 495] on span "UPI" at bounding box center [884, 496] width 23 height 17
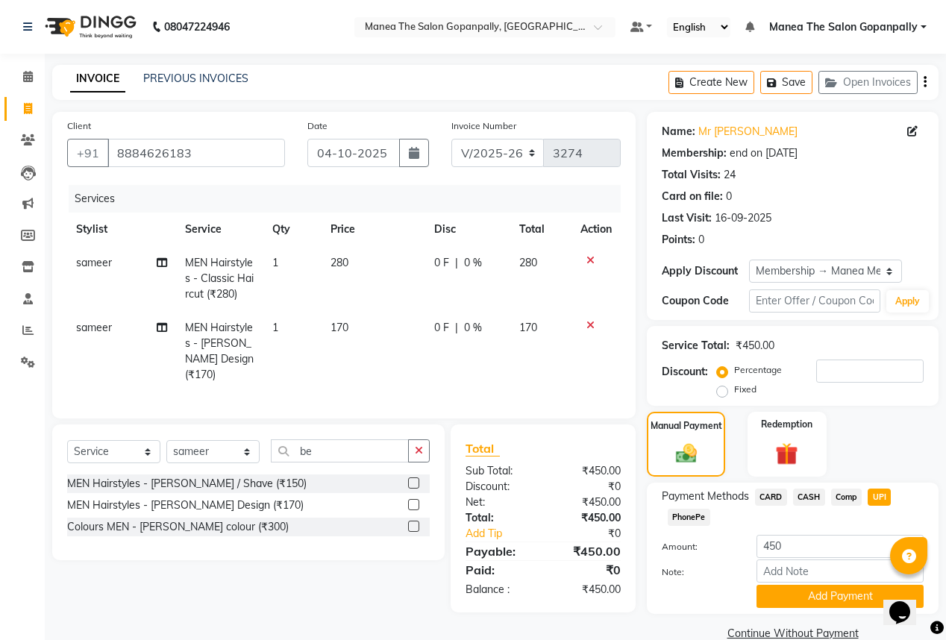
click at [864, 594] on button "Add Payment" at bounding box center [839, 596] width 167 height 23
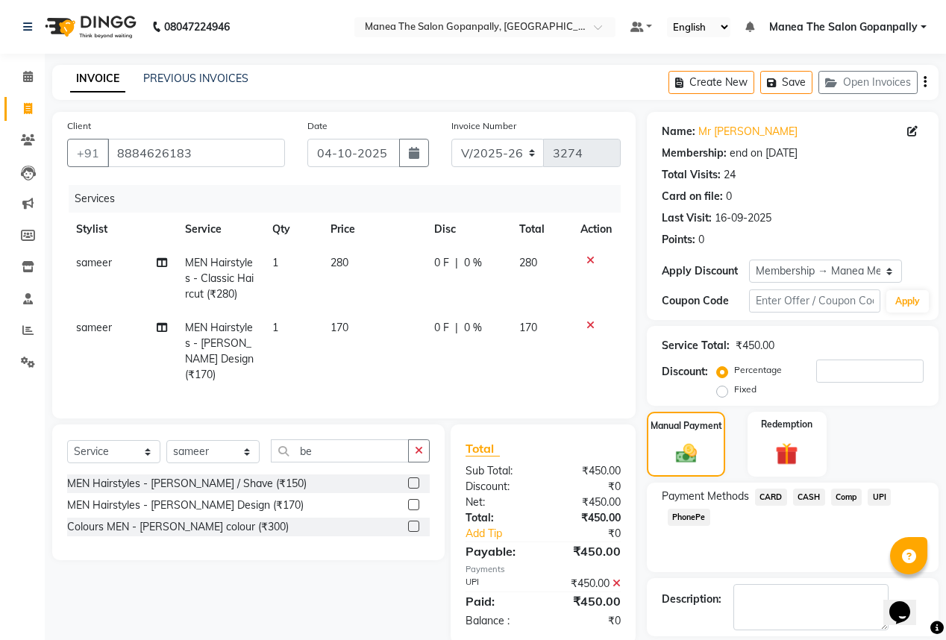
scroll to position [60, 0]
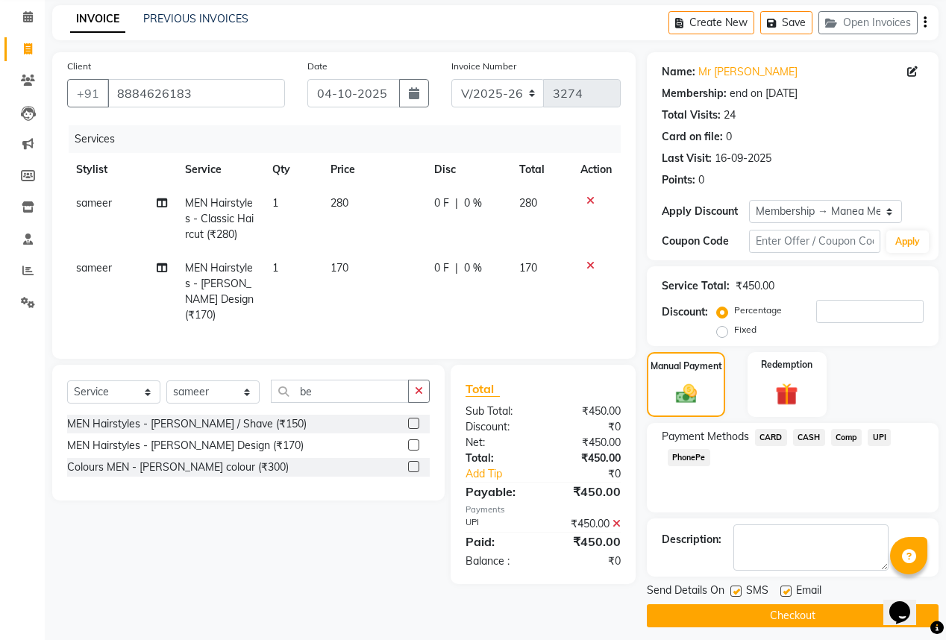
click at [786, 591] on label at bounding box center [785, 590] width 11 height 11
click at [786, 591] on input "checkbox" at bounding box center [785, 592] width 10 height 10
checkbox input "false"
click at [720, 618] on button "Checkout" at bounding box center [793, 615] width 292 height 23
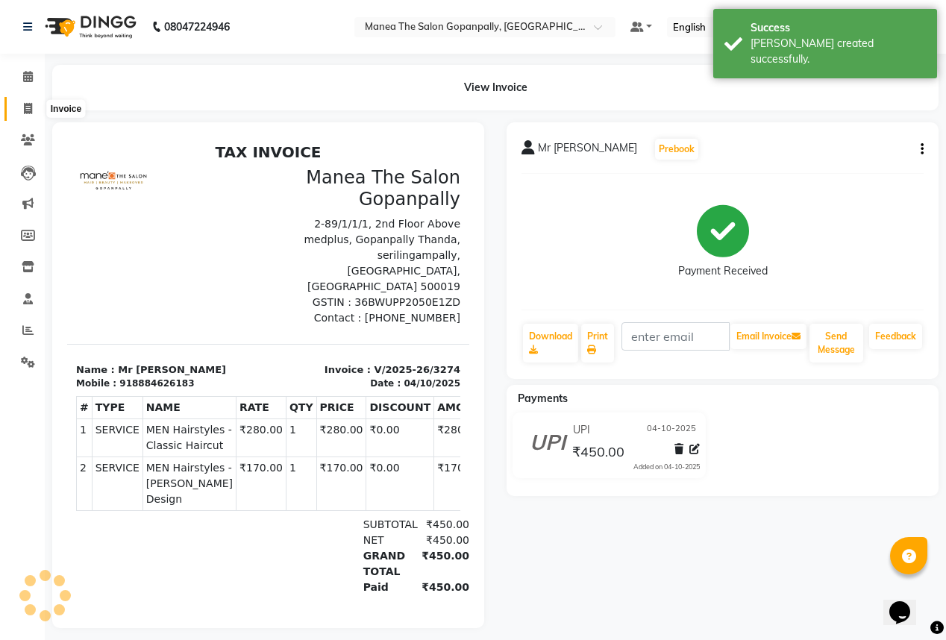
click at [27, 109] on icon at bounding box center [28, 108] width 8 height 11
select select "service"
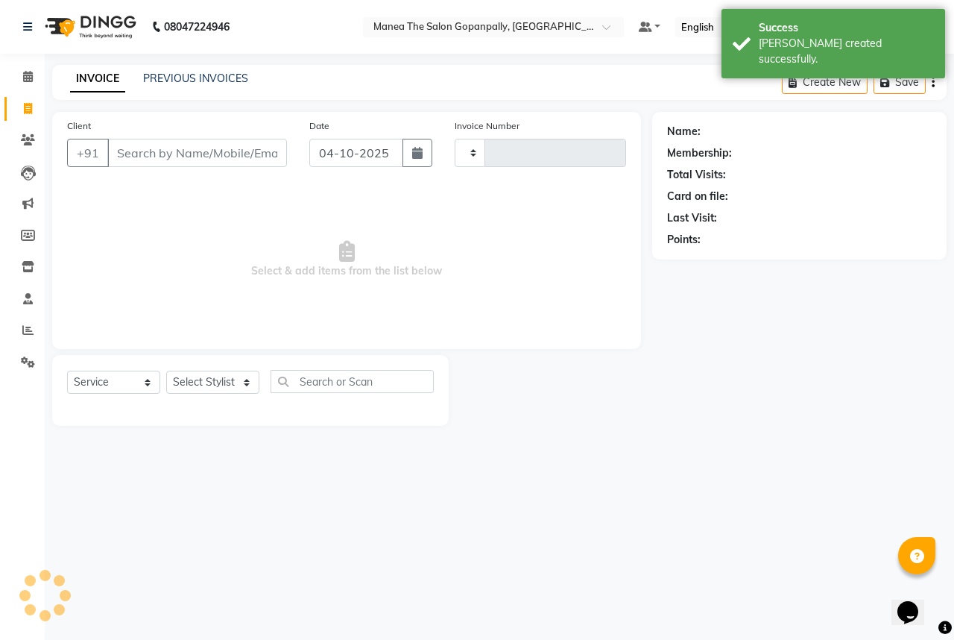
type input "3275"
select select "7027"
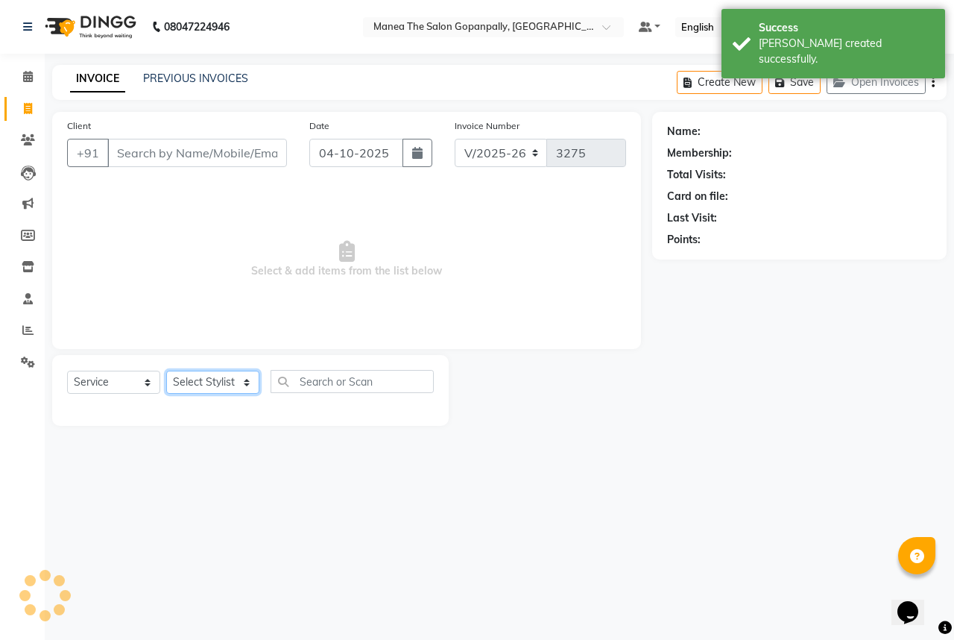
click at [218, 377] on select "Select Stylist anas [PERSON_NAME] [PERSON_NAME] [PERSON_NAME] sameer [PERSON_NA…" at bounding box center [212, 382] width 93 height 23
select select "83653"
click at [166, 371] on select "Select Stylist anas [PERSON_NAME] [PERSON_NAME] [PERSON_NAME] sameer [PERSON_NA…" at bounding box center [212, 382] width 93 height 23
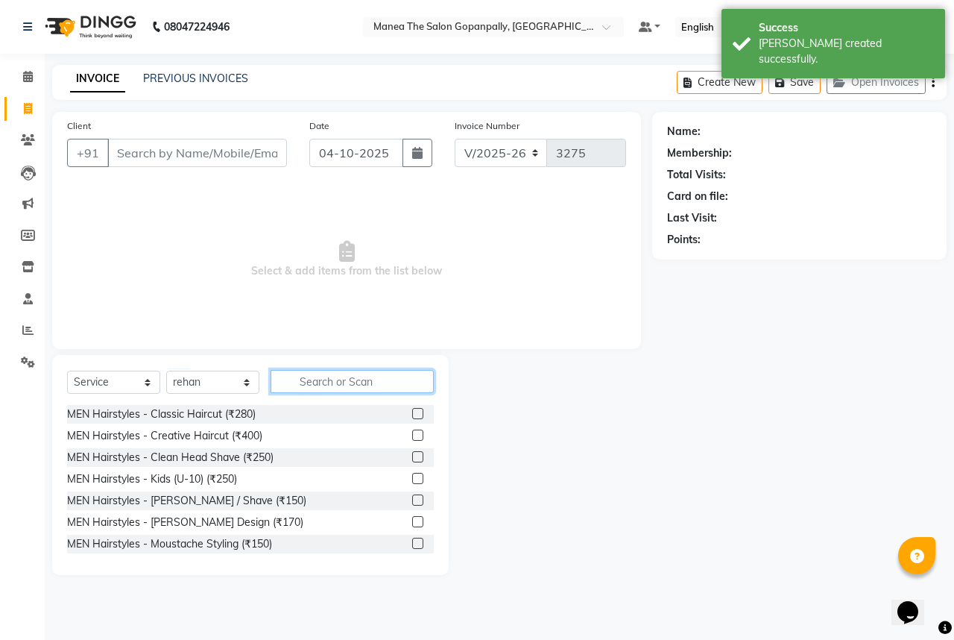
click at [333, 386] on input "text" at bounding box center [352, 381] width 163 height 23
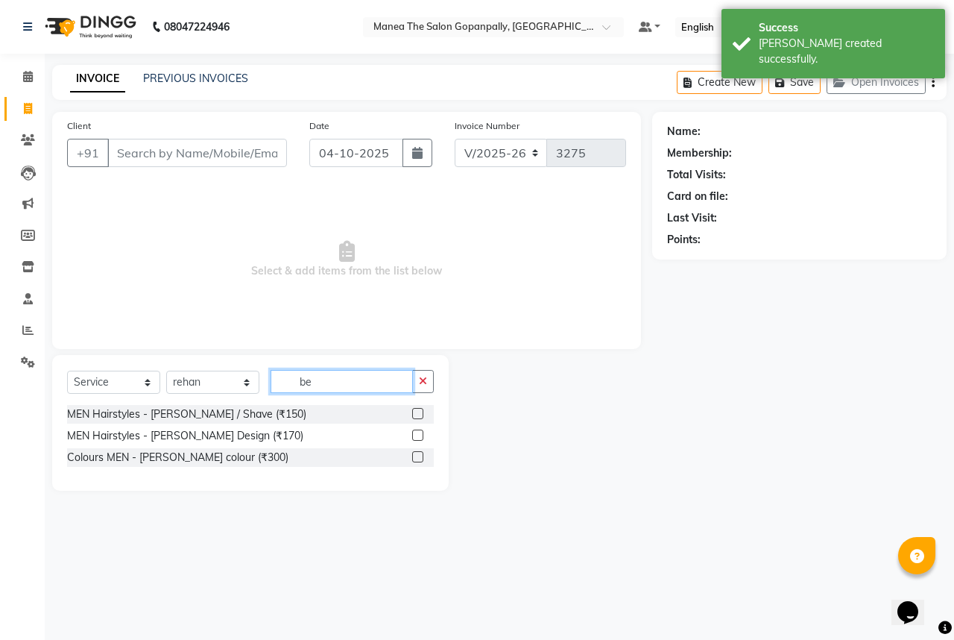
type input "be"
click at [415, 435] on label at bounding box center [417, 435] width 11 height 11
click at [415, 435] on input "checkbox" at bounding box center [417, 436] width 10 height 10
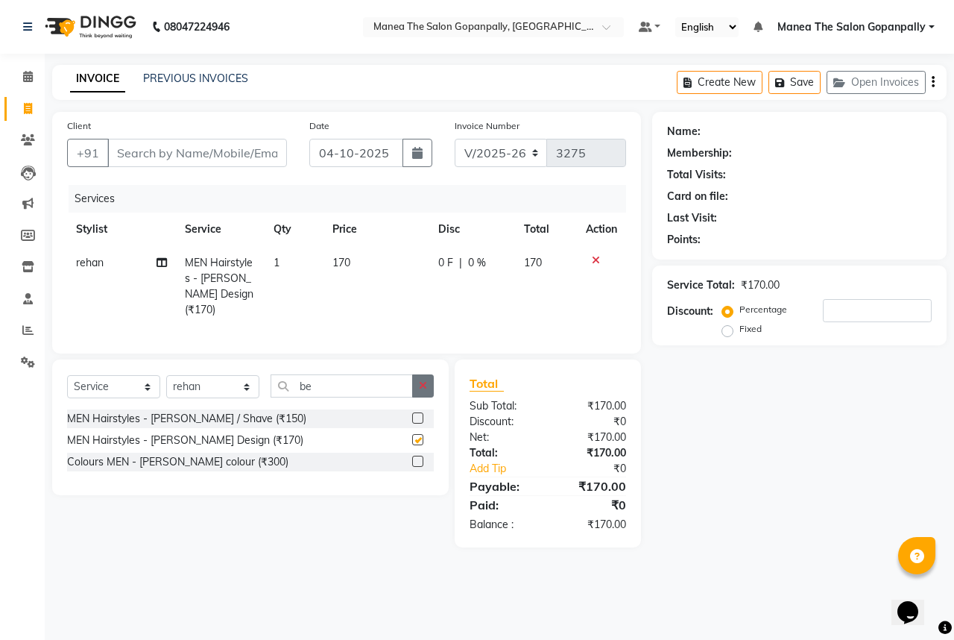
checkbox input "false"
click at [424, 386] on icon "button" at bounding box center [423, 385] width 8 height 10
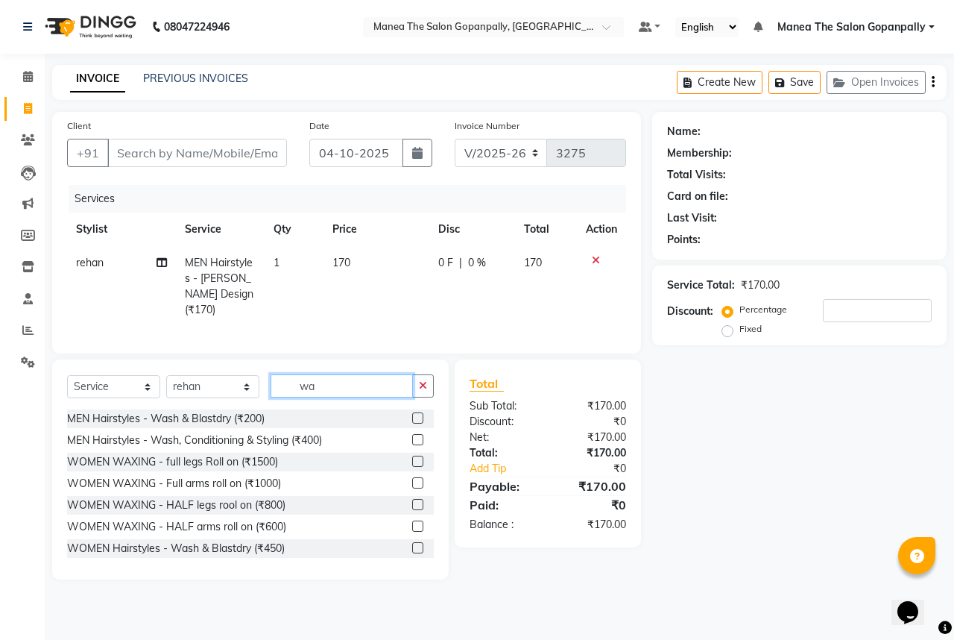
type input "wa"
click at [412, 415] on label at bounding box center [417, 417] width 11 height 11
click at [412, 415] on input "checkbox" at bounding box center [417, 419] width 10 height 10
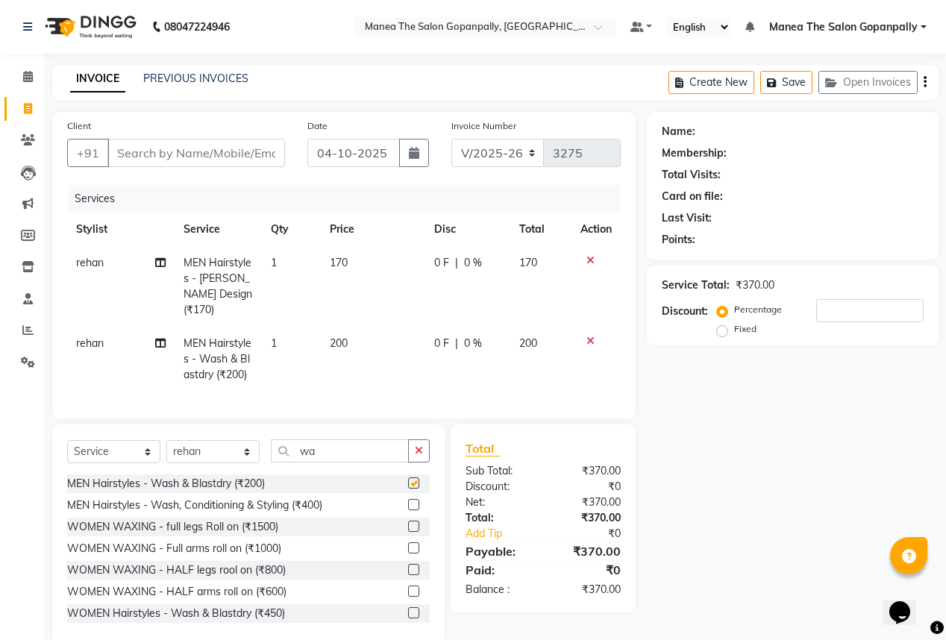
checkbox input "false"
click at [417, 439] on button "button" at bounding box center [419, 450] width 22 height 23
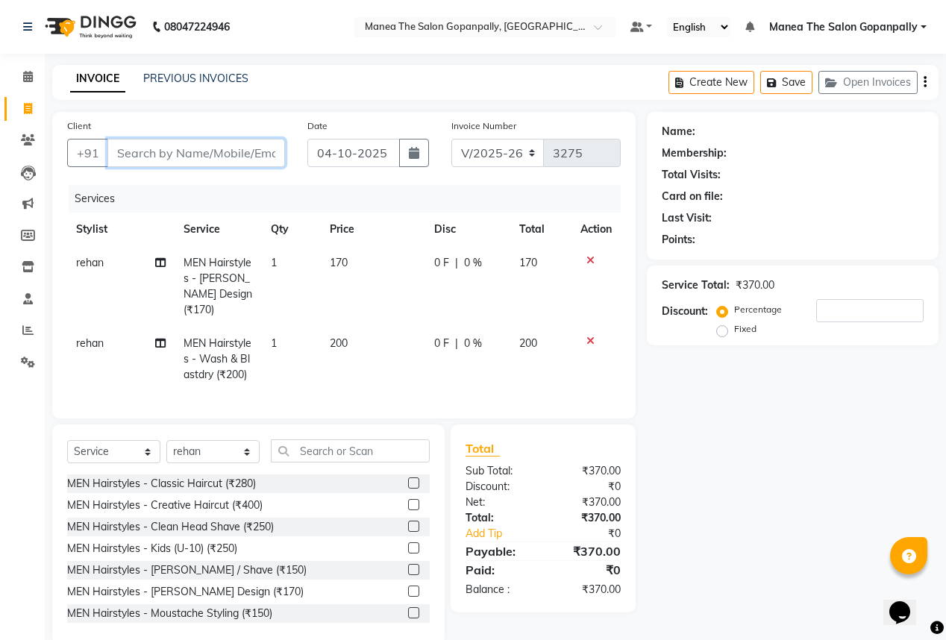
click at [202, 155] on input "Client" at bounding box center [195, 153] width 177 height 28
click at [151, 157] on input "Client" at bounding box center [195, 153] width 177 height 28
type input "9"
type input "0"
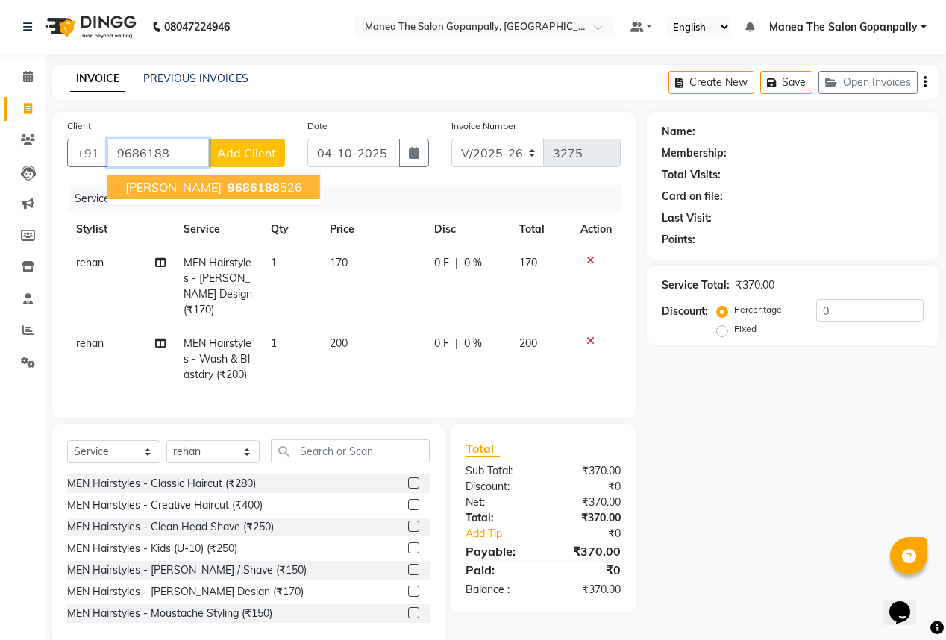
click at [198, 177] on button "[PERSON_NAME] 9686188 526" at bounding box center [213, 187] width 213 height 24
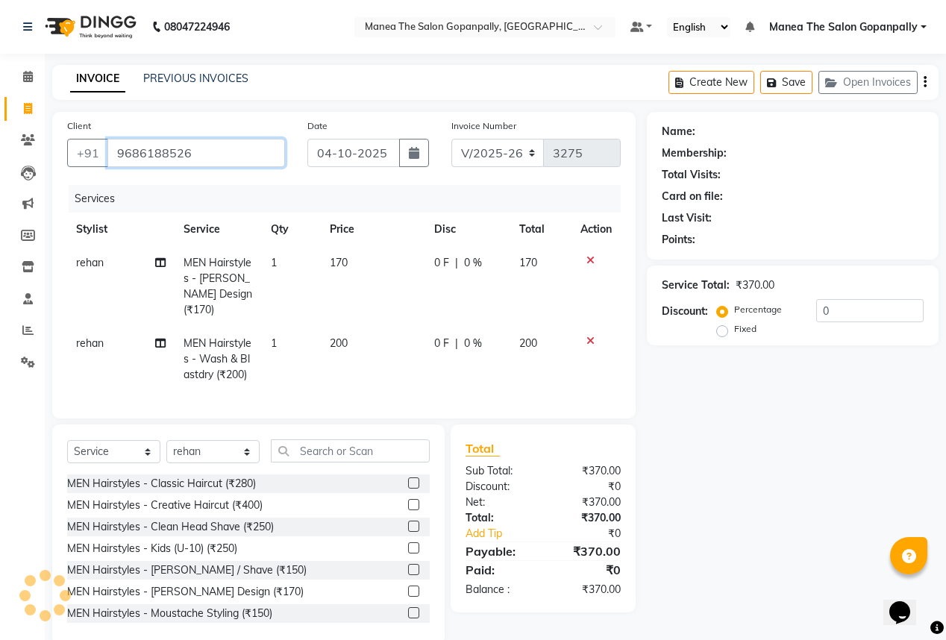
type input "9686188526"
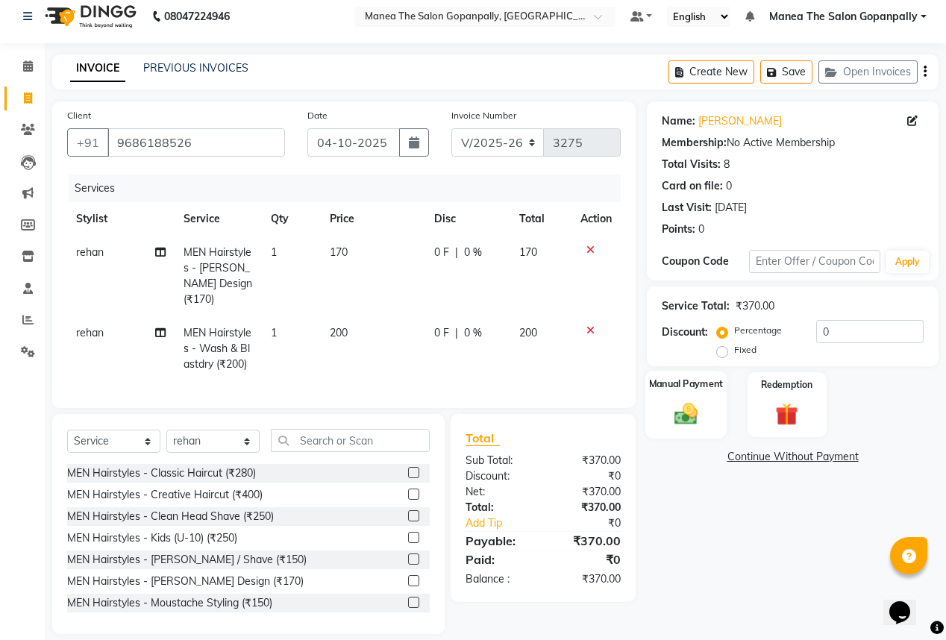
scroll to position [20, 0]
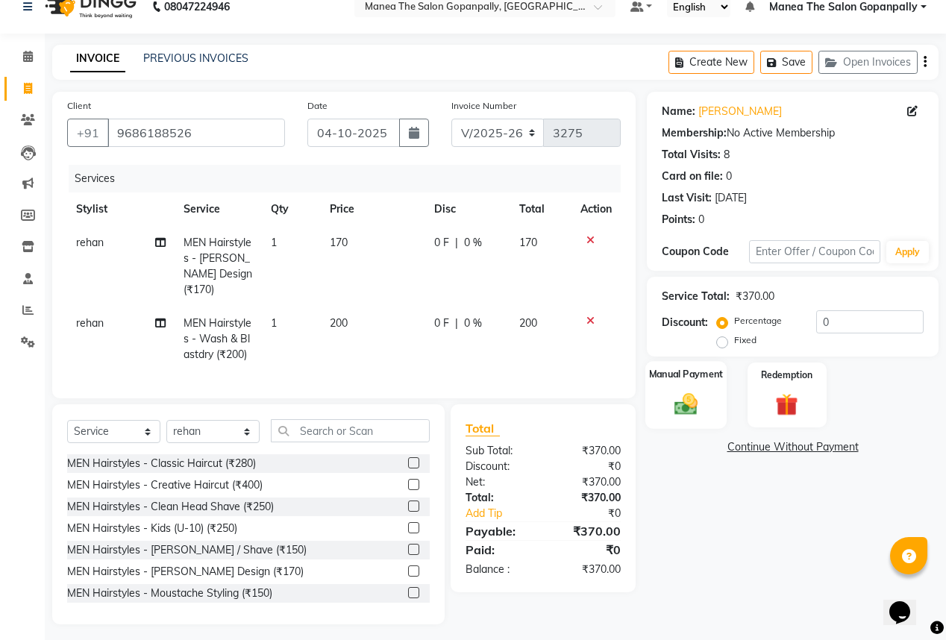
click at [711, 394] on div "Manual Payment" at bounding box center [685, 395] width 81 height 68
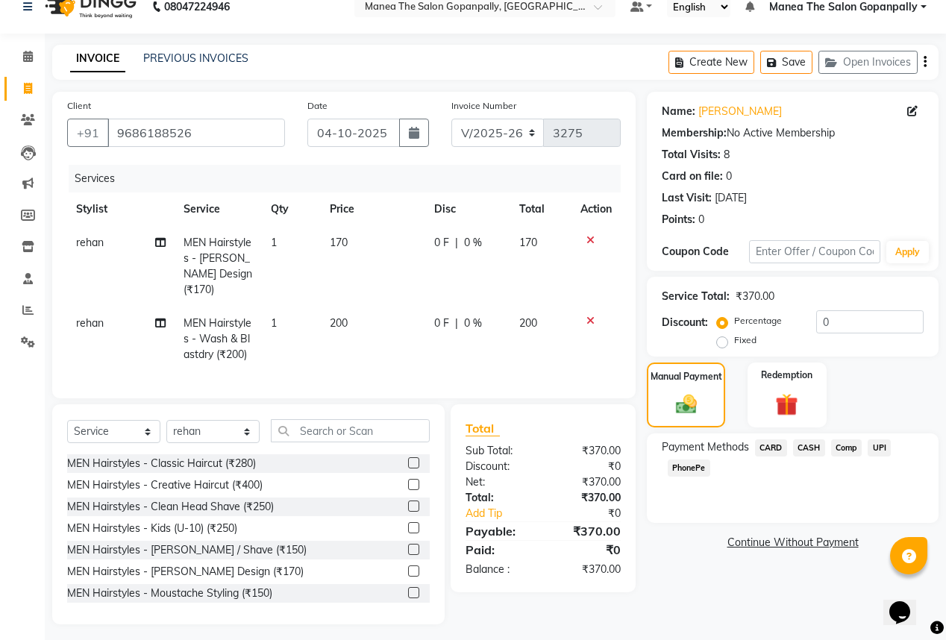
click at [883, 450] on span "UPI" at bounding box center [878, 447] width 23 height 17
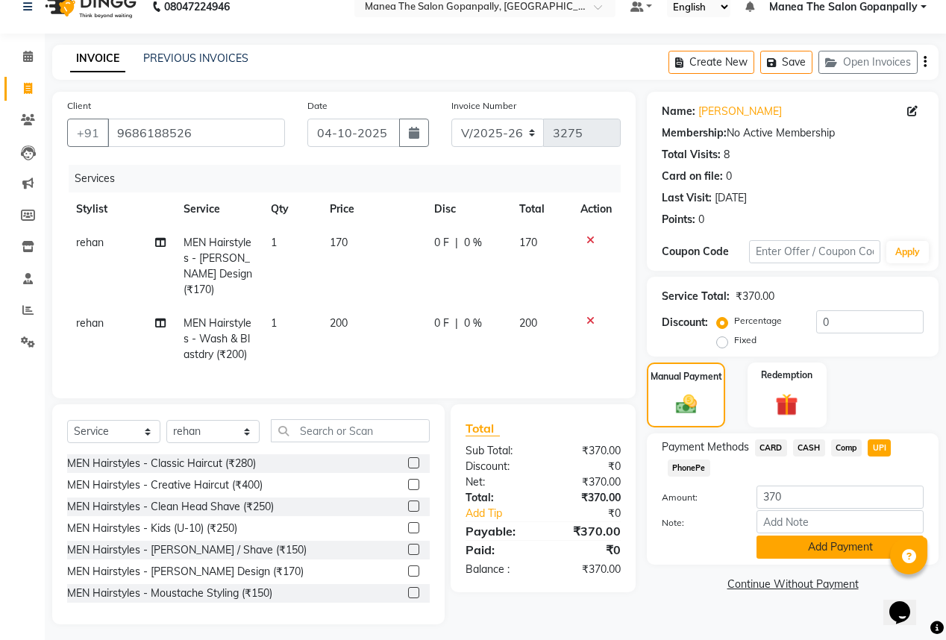
click at [835, 553] on button "Add Payment" at bounding box center [839, 546] width 167 height 23
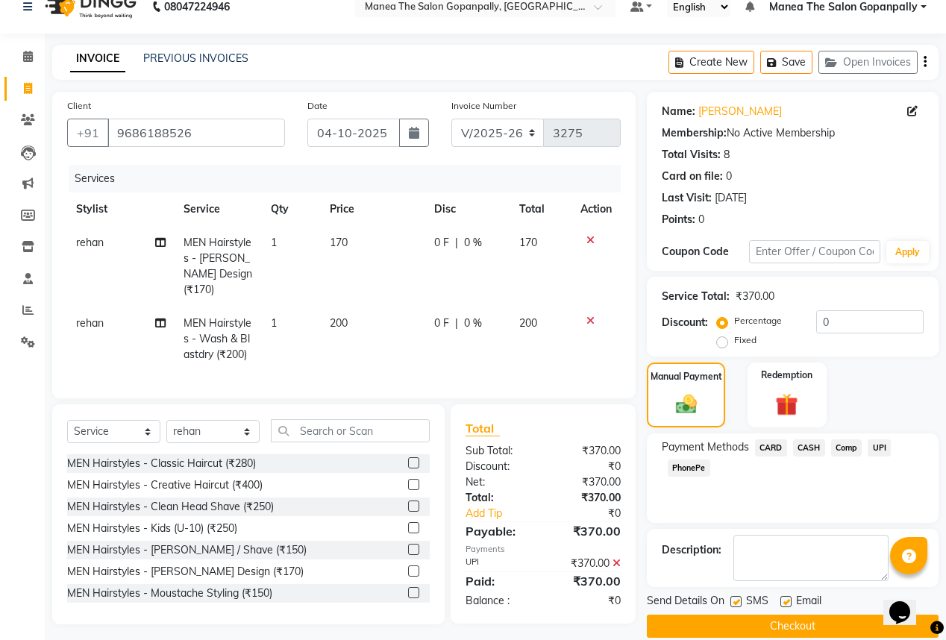
click at [784, 604] on label at bounding box center [785, 601] width 11 height 11
click at [784, 604] on input "checkbox" at bounding box center [785, 602] width 10 height 10
checkbox input "false"
click at [783, 626] on button "Checkout" at bounding box center [793, 625] width 292 height 23
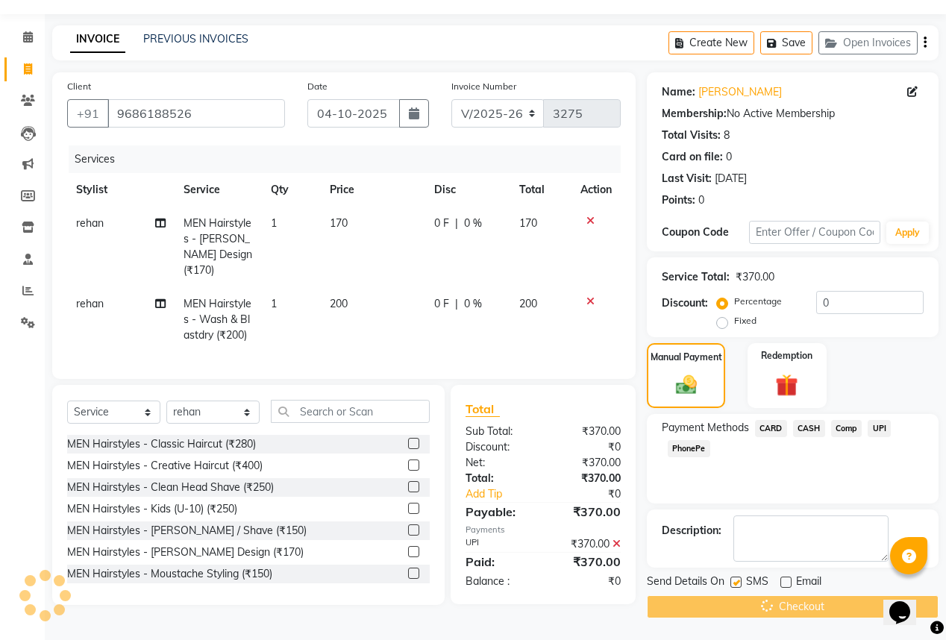
scroll to position [0, 0]
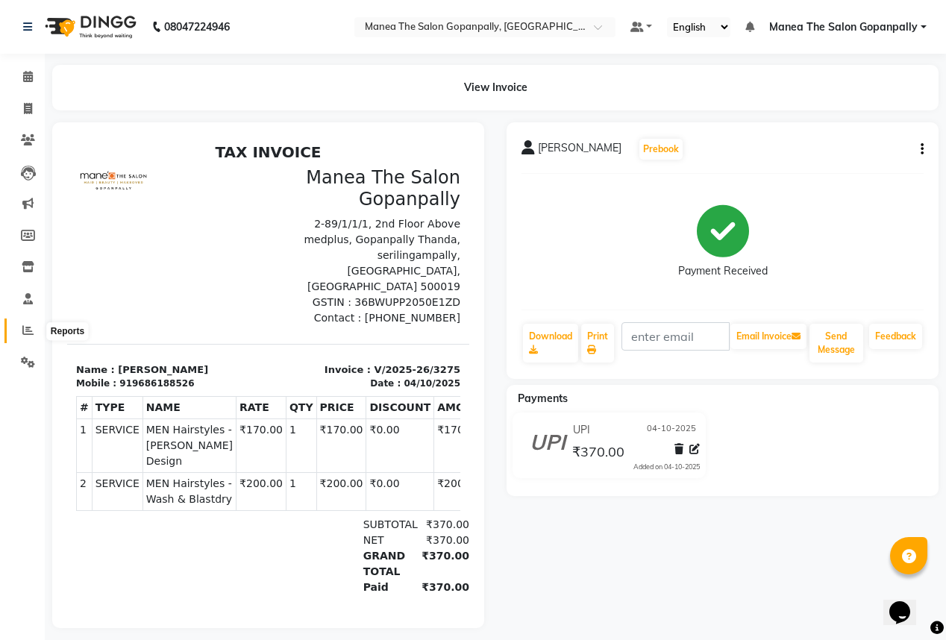
click at [35, 330] on span at bounding box center [28, 330] width 26 height 17
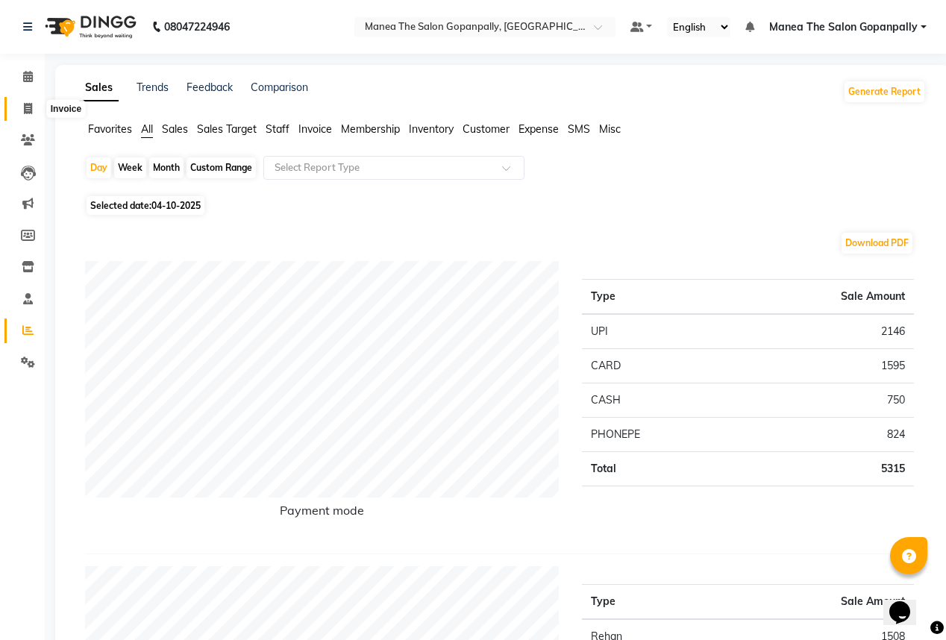
click at [27, 105] on icon at bounding box center [28, 108] width 8 height 11
select select "service"
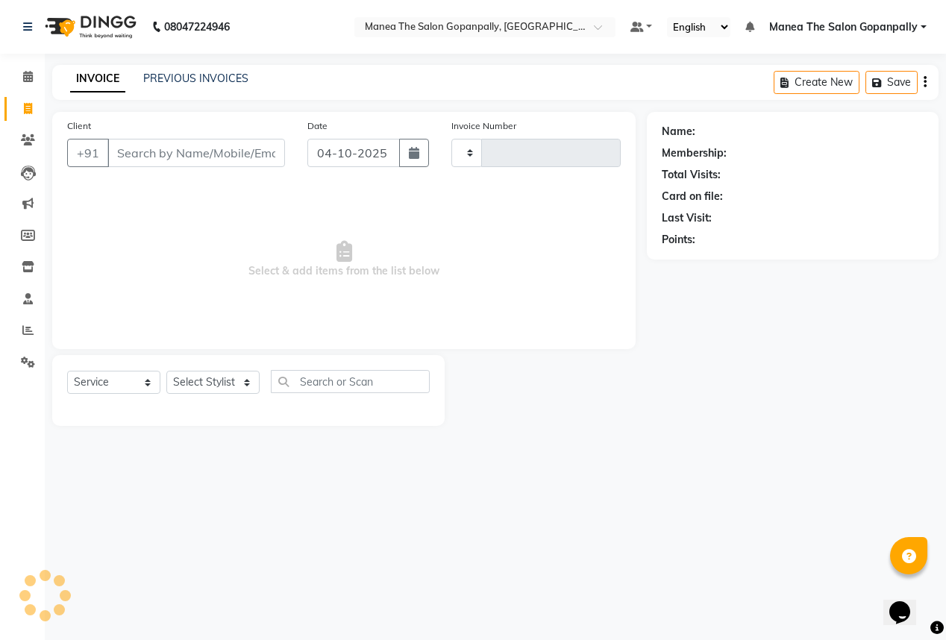
type input "3276"
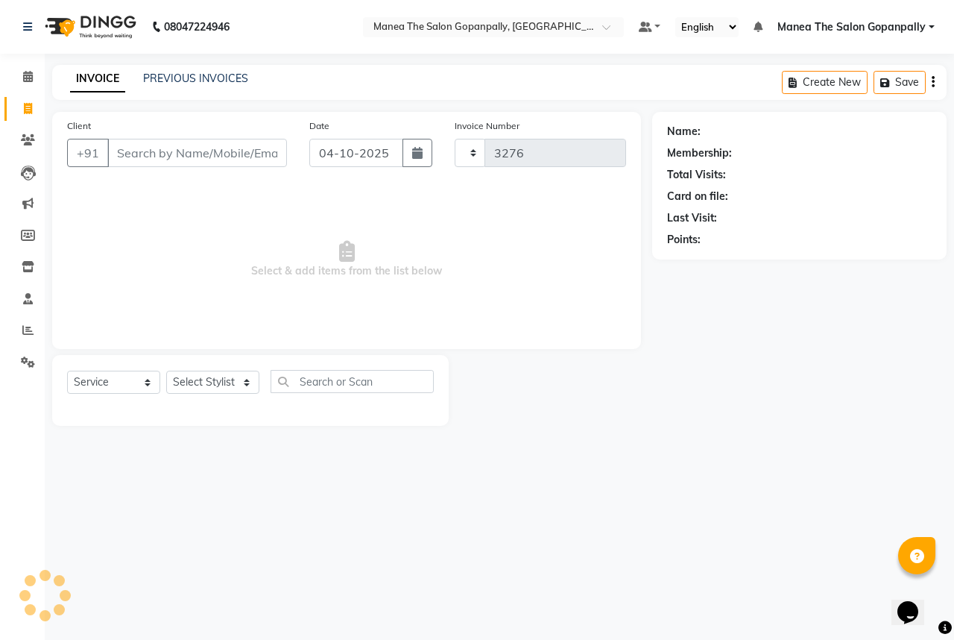
select select "7027"
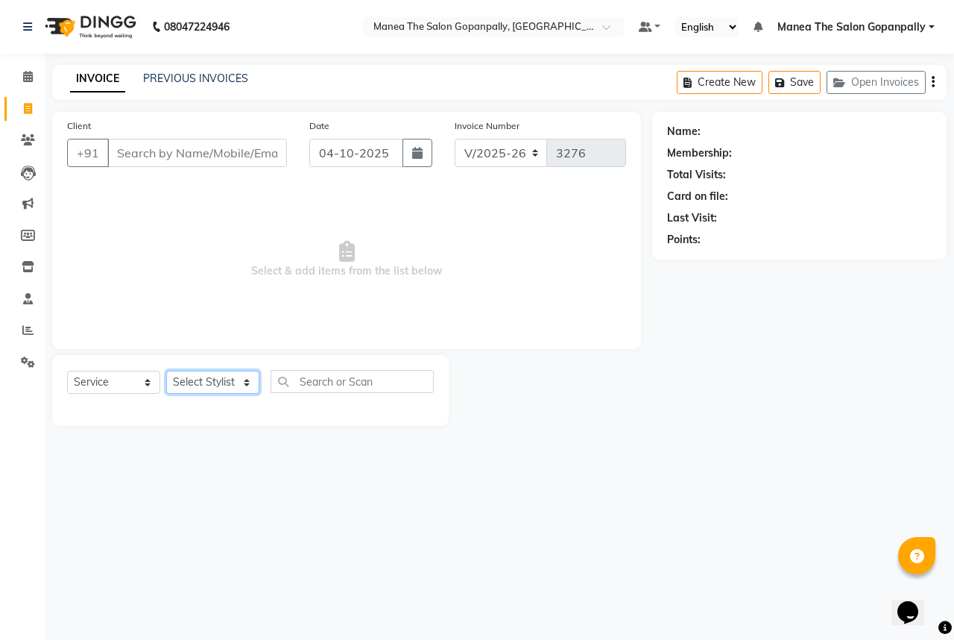
click at [190, 385] on select "Select Stylist anas [PERSON_NAME] [PERSON_NAME] [PERSON_NAME] sameer [PERSON_NA…" at bounding box center [212, 382] width 93 height 23
select select "57882"
click at [166, 371] on select "Select Stylist anas [PERSON_NAME] [PERSON_NAME] [PERSON_NAME] sameer [PERSON_NA…" at bounding box center [212, 382] width 93 height 23
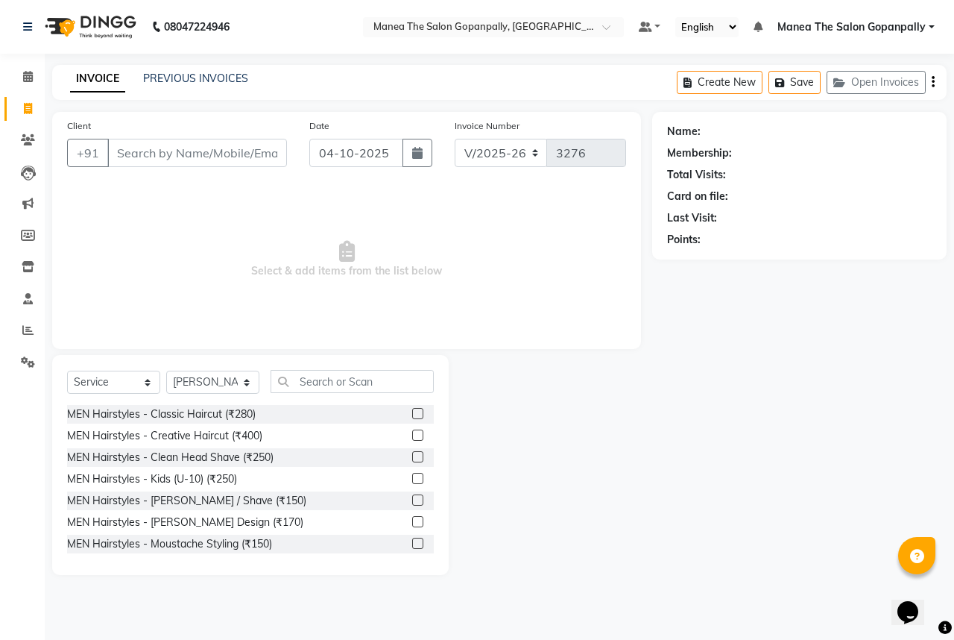
click at [412, 414] on label at bounding box center [417, 413] width 11 height 11
click at [412, 414] on input "checkbox" at bounding box center [417, 414] width 10 height 10
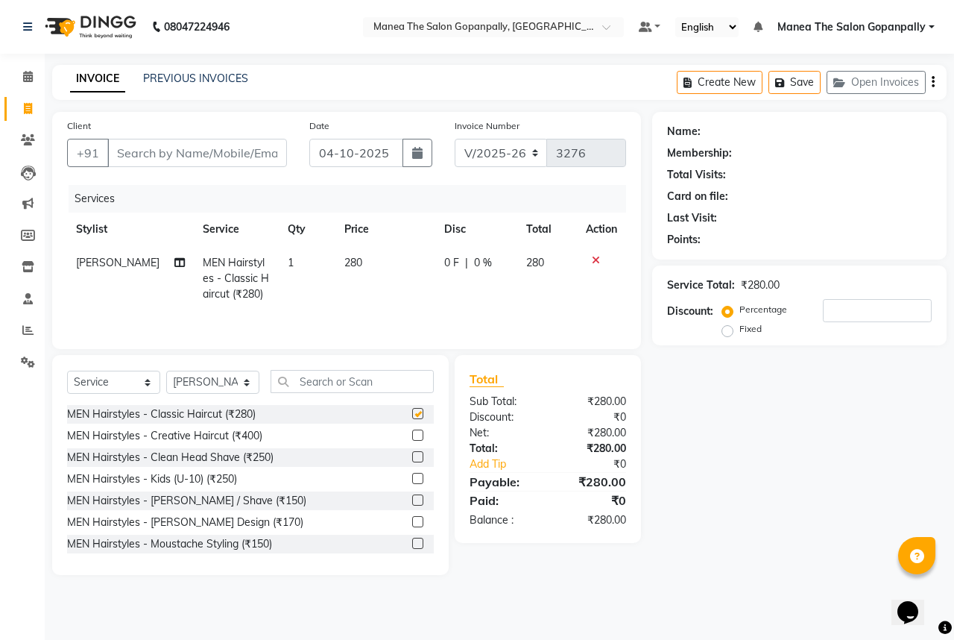
checkbox input "false"
click at [207, 157] on input "Client" at bounding box center [197, 153] width 180 height 28
type input "9"
type input "0"
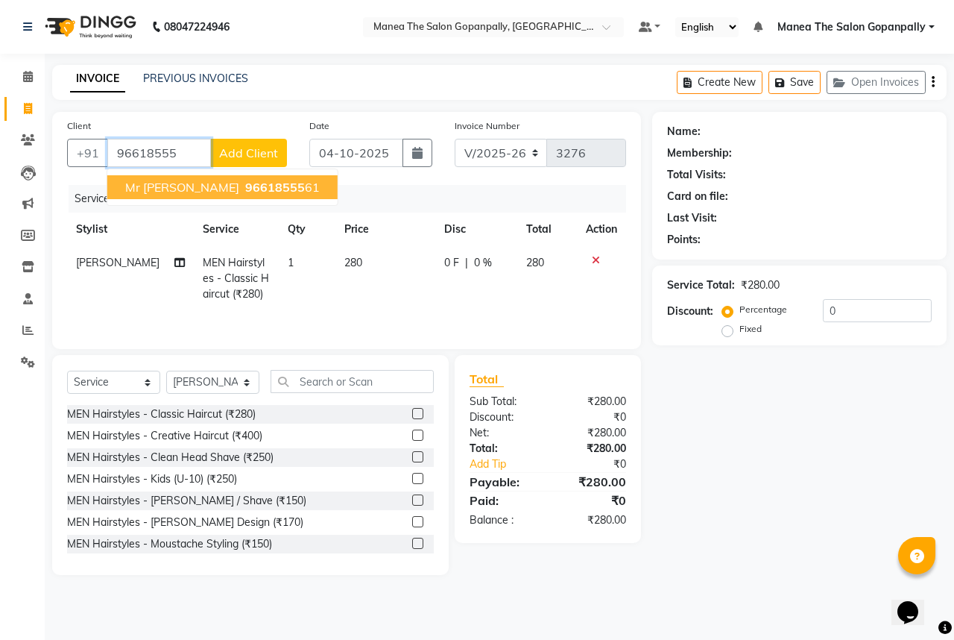
click at [245, 188] on span "96618555" at bounding box center [275, 187] width 60 height 15
type input "9661855561"
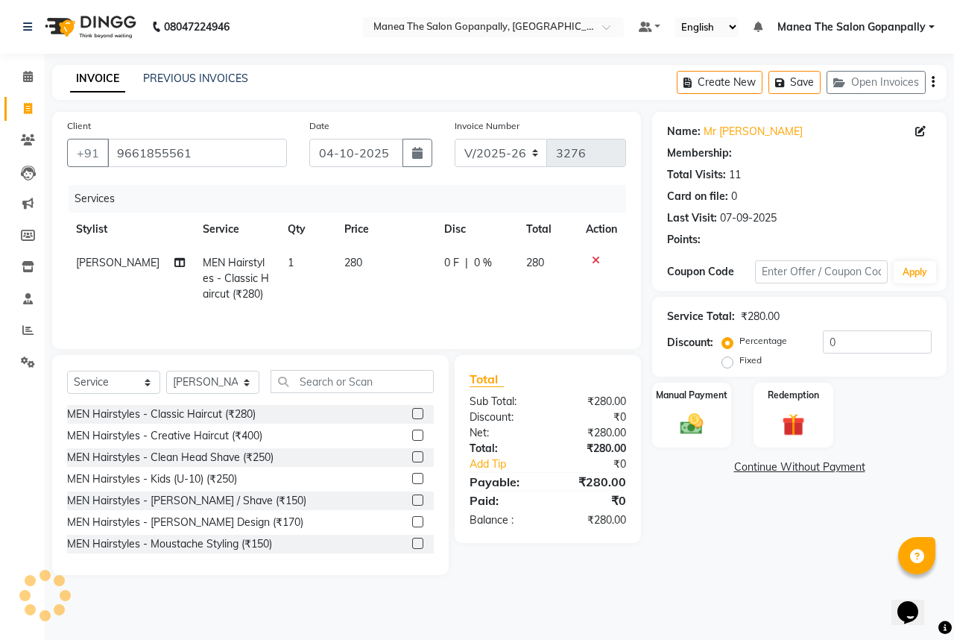
select select "1: Object"
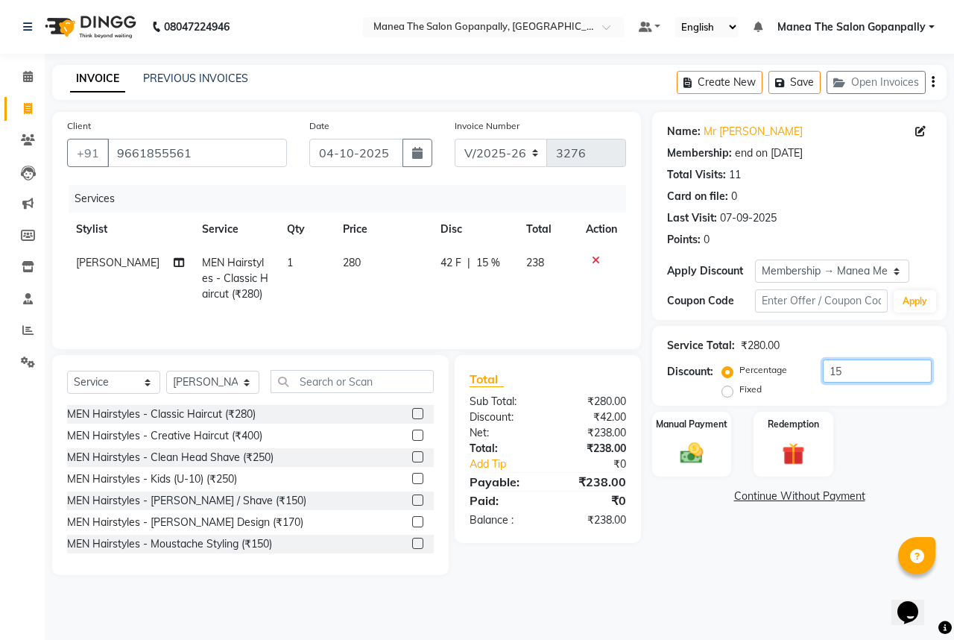
click at [901, 366] on input "15" at bounding box center [877, 370] width 109 height 23
type input "1"
click at [686, 460] on img at bounding box center [692, 453] width 39 height 28
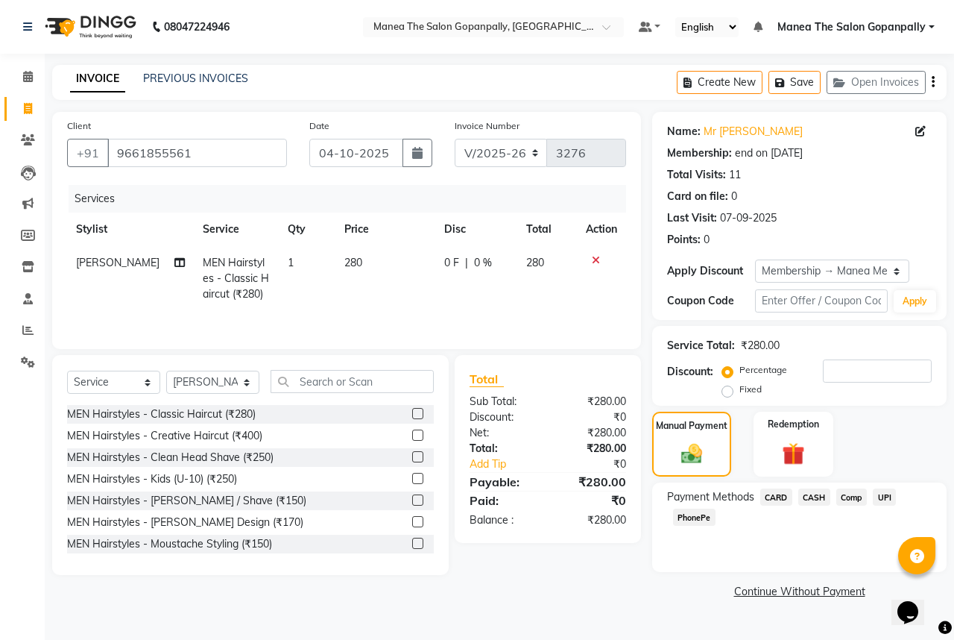
click at [887, 498] on span "UPI" at bounding box center [884, 496] width 23 height 17
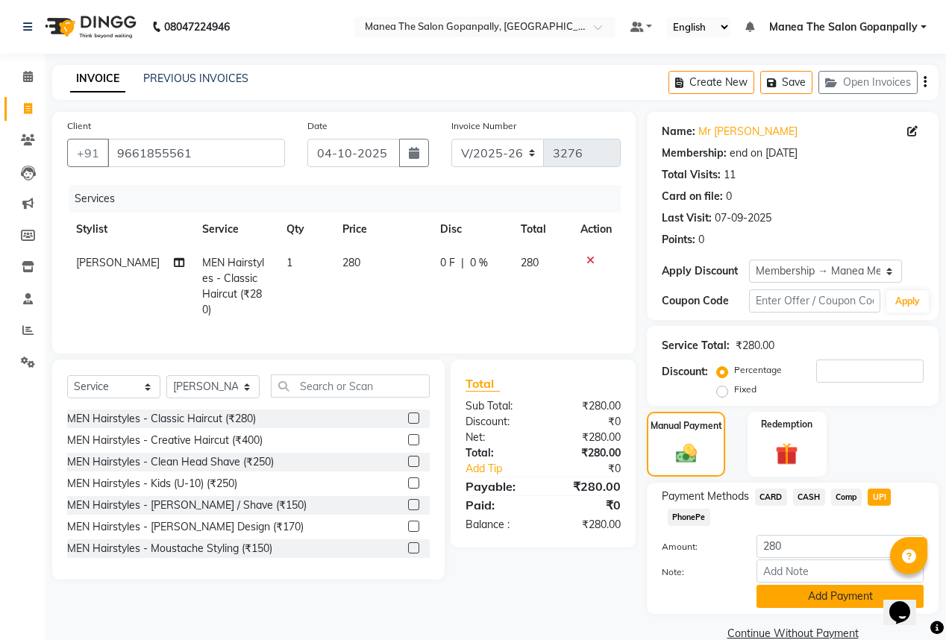
click at [877, 595] on button "Add Payment" at bounding box center [839, 596] width 167 height 23
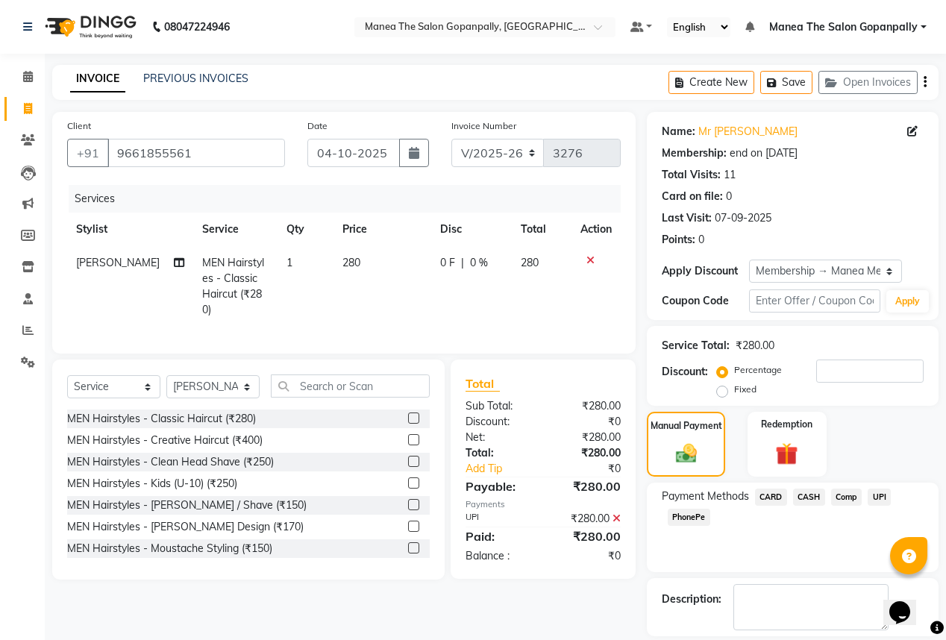
scroll to position [69, 0]
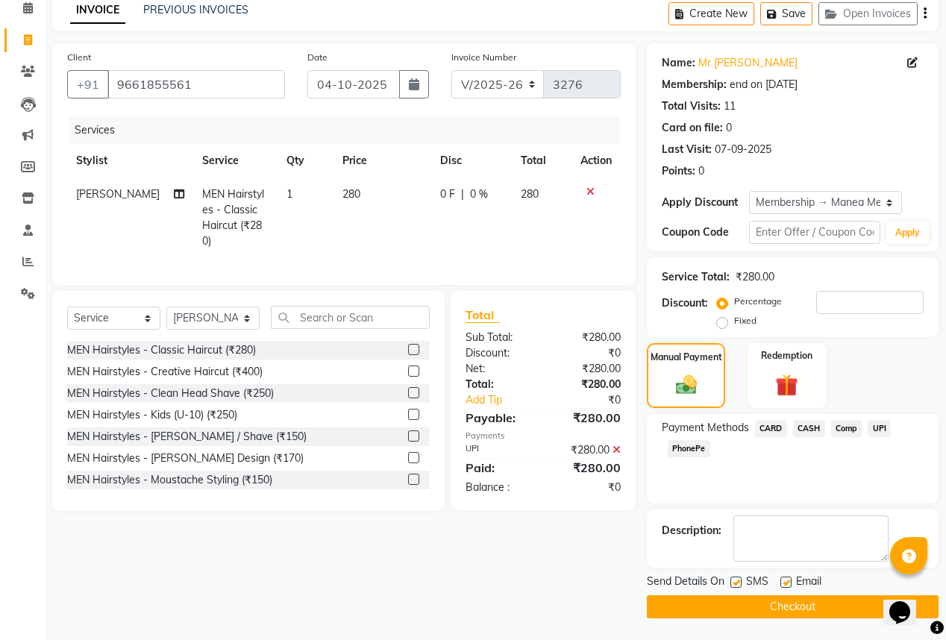
click at [739, 582] on label at bounding box center [735, 581] width 11 height 11
click at [739, 582] on input "checkbox" at bounding box center [735, 583] width 10 height 10
checkbox input "false"
click at [787, 580] on label at bounding box center [785, 581] width 11 height 11
click at [787, 580] on input "checkbox" at bounding box center [785, 583] width 10 height 10
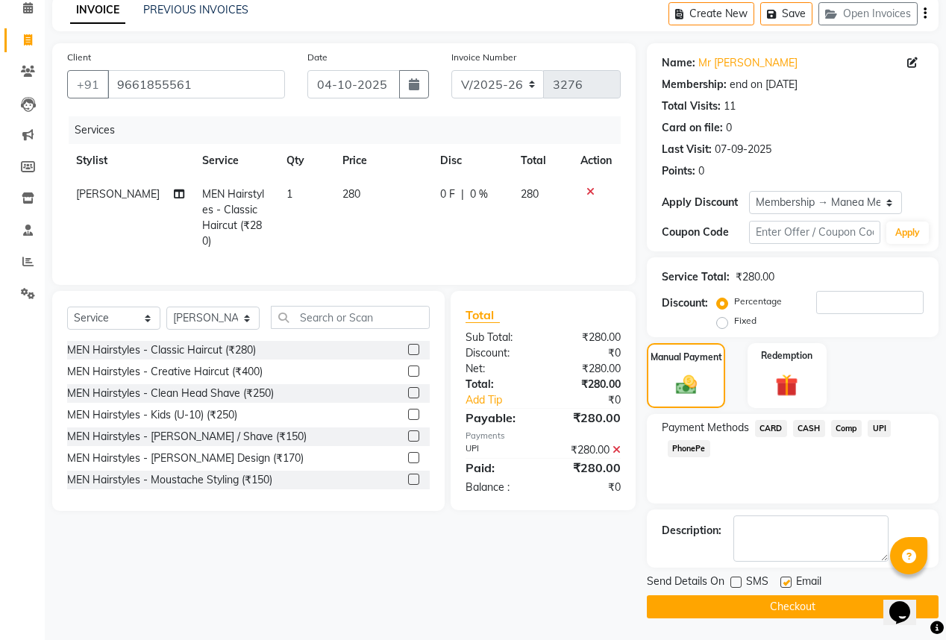
checkbox input "false"
click at [795, 603] on button "Checkout" at bounding box center [793, 606] width 292 height 23
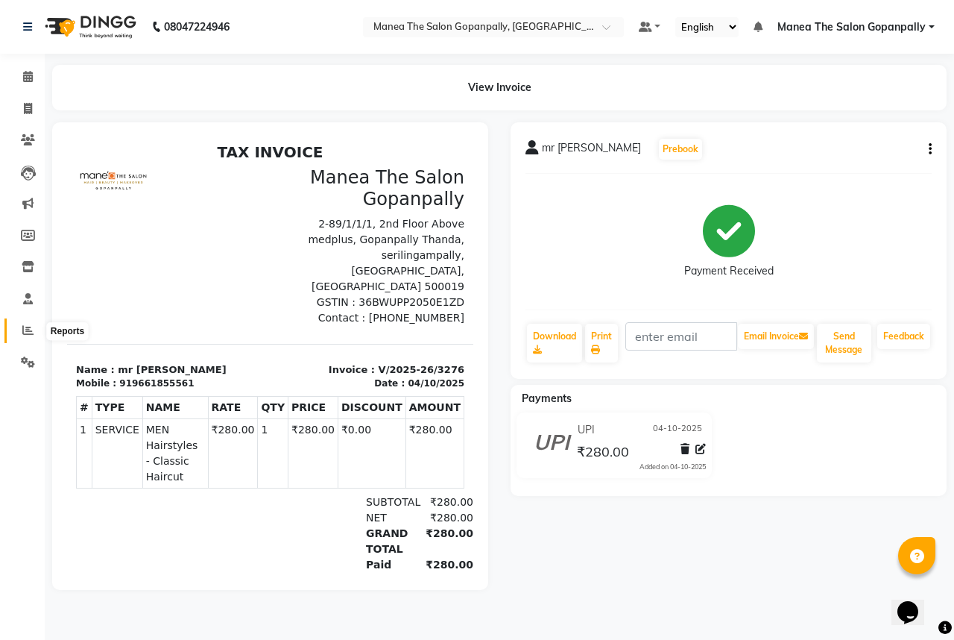
click at [31, 328] on icon at bounding box center [27, 329] width 11 height 11
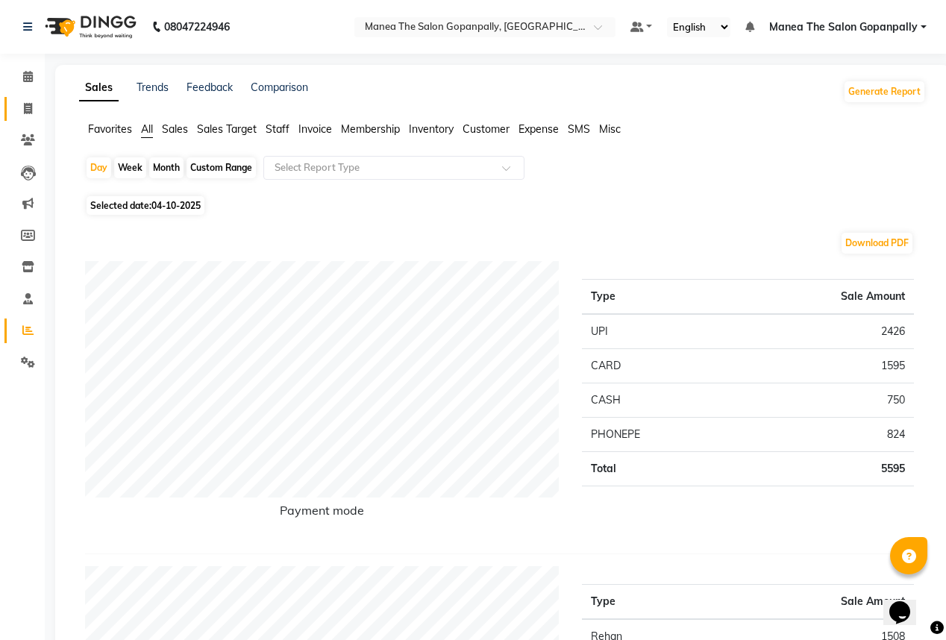
click at [30, 97] on link "Invoice" at bounding box center [22, 109] width 36 height 25
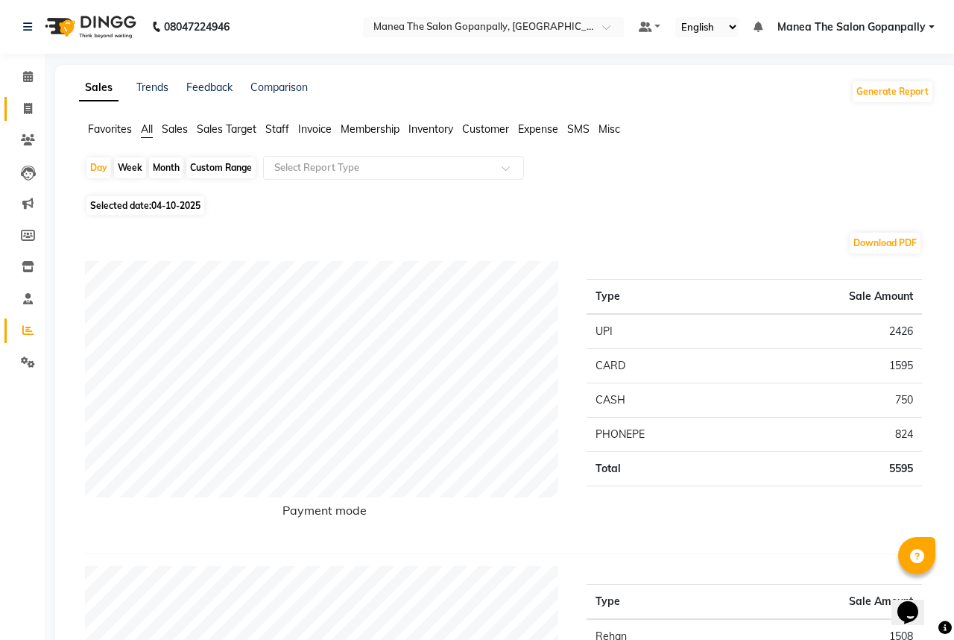
select select "service"
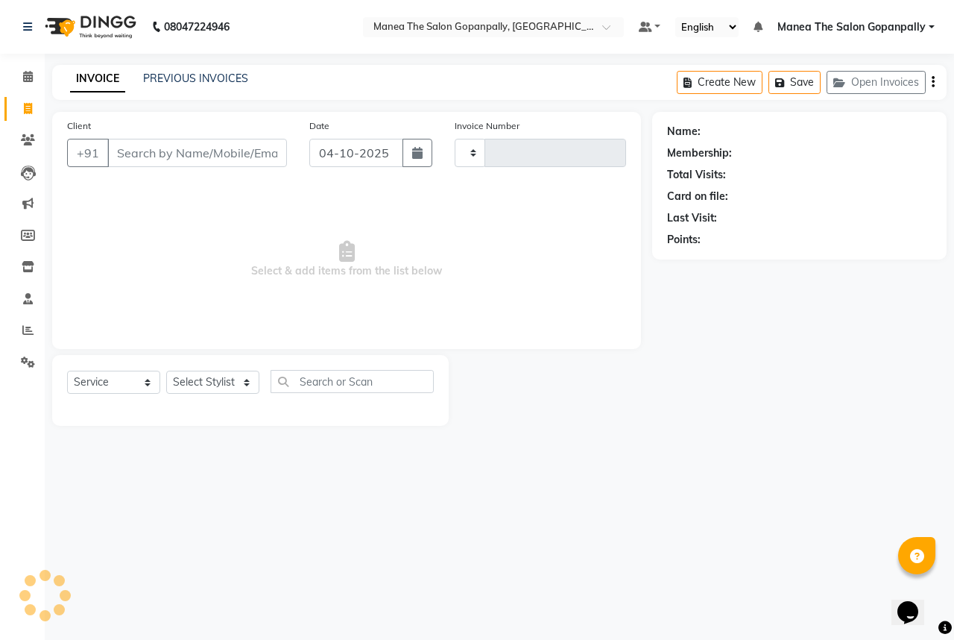
type input "3277"
select select "7027"
click at [204, 373] on select "Select Stylist anas [PERSON_NAME] [PERSON_NAME] [PERSON_NAME] sameer [PERSON_NA…" at bounding box center [212, 382] width 93 height 23
select select "90389"
click at [166, 371] on select "Select Stylist anas [PERSON_NAME] [PERSON_NAME] [PERSON_NAME] sameer [PERSON_NA…" at bounding box center [212, 382] width 93 height 23
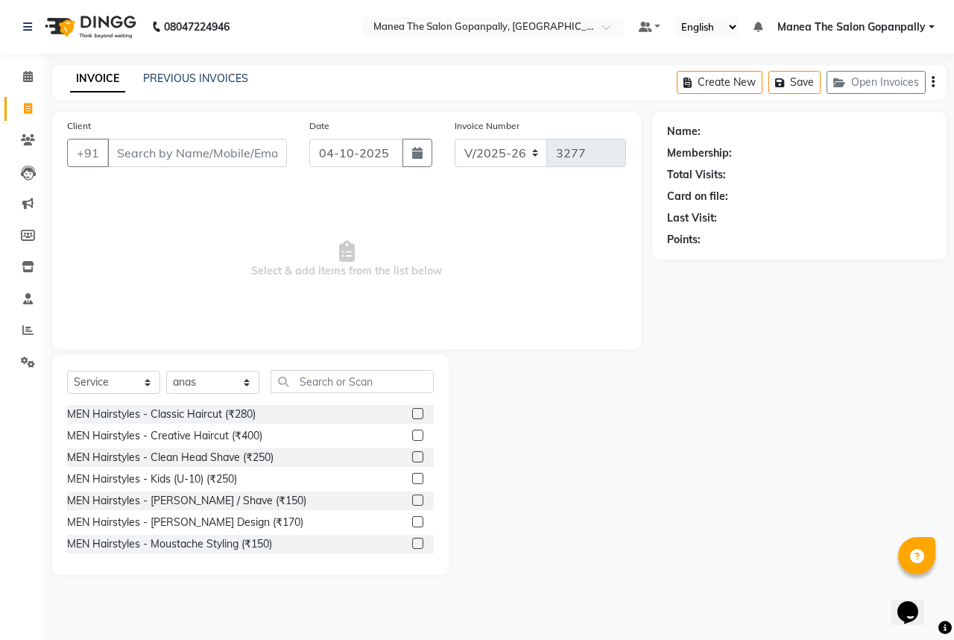
click at [412, 519] on label at bounding box center [417, 521] width 11 height 11
click at [412, 519] on input "checkbox" at bounding box center [417, 523] width 10 height 10
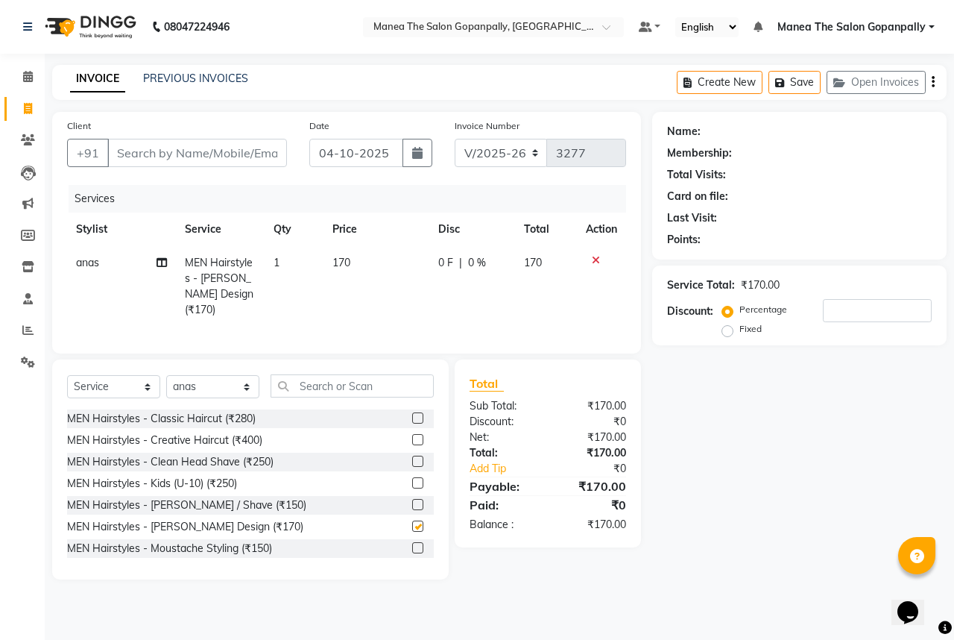
checkbox input "false"
click at [163, 145] on input "Client" at bounding box center [197, 153] width 180 height 28
type input "9"
type input "0"
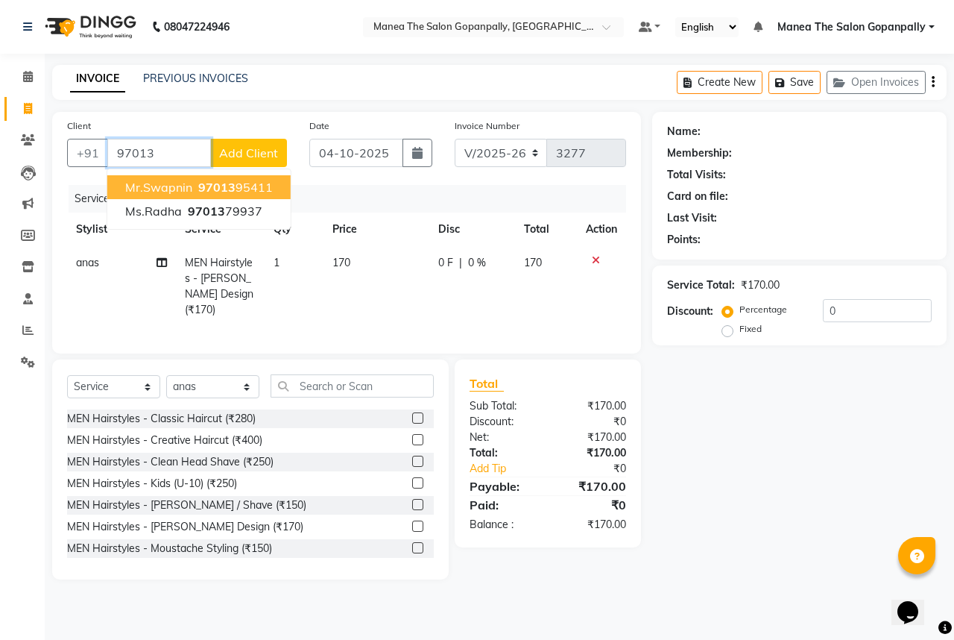
click at [275, 186] on button "Mr.Swapnin 97013 95411" at bounding box center [198, 187] width 183 height 24
type input "9701395411"
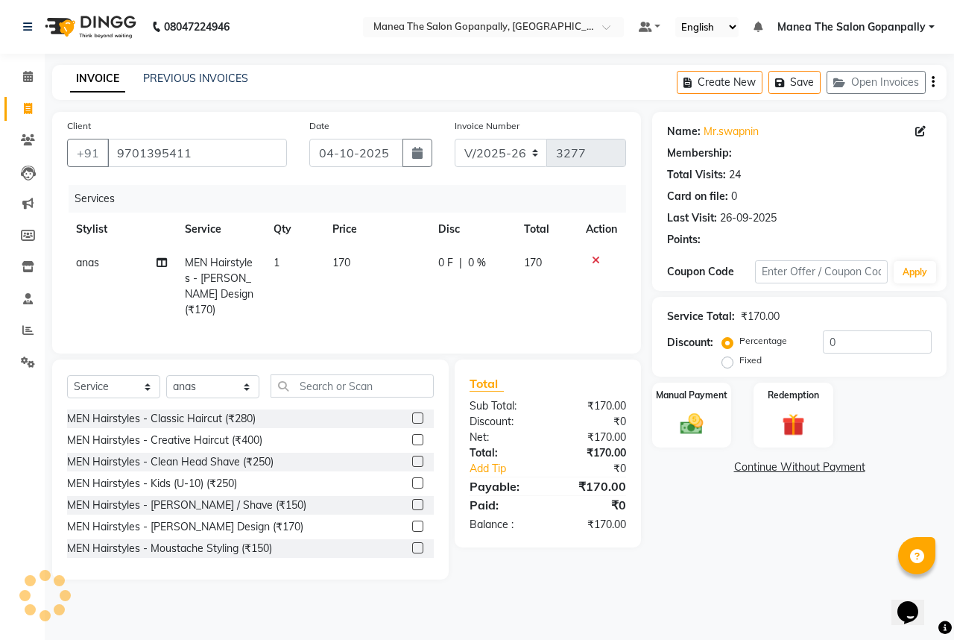
select select "1: Object"
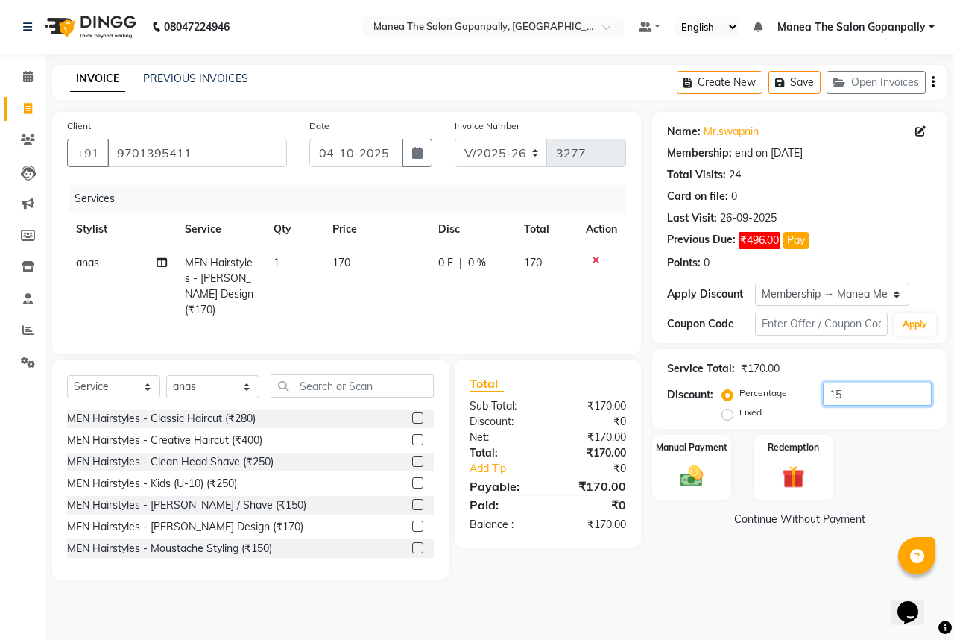
click at [899, 398] on input "15" at bounding box center [877, 394] width 109 height 23
type input "1"
click at [684, 474] on img at bounding box center [692, 476] width 39 height 28
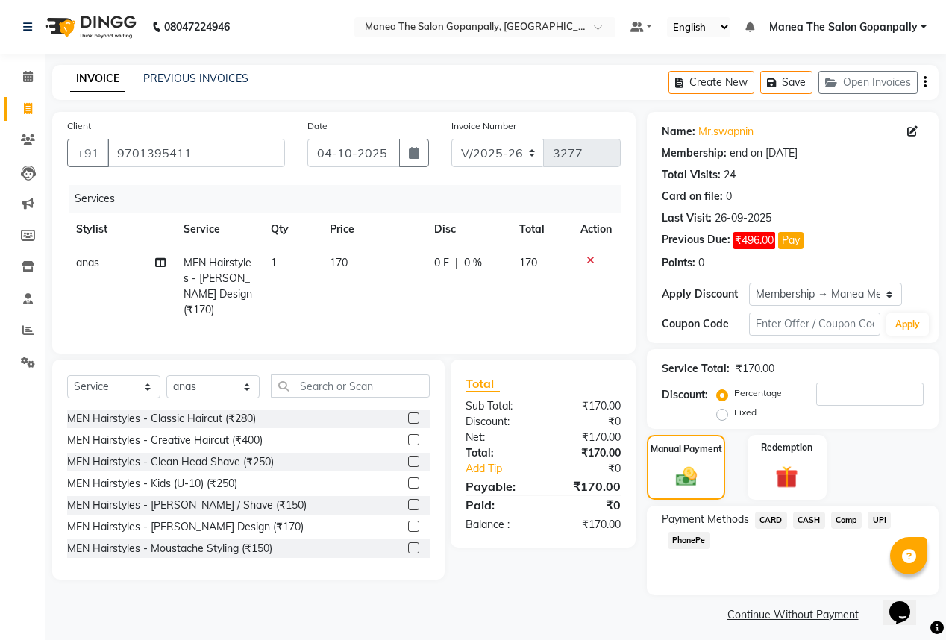
click at [884, 518] on span "UPI" at bounding box center [878, 520] width 23 height 17
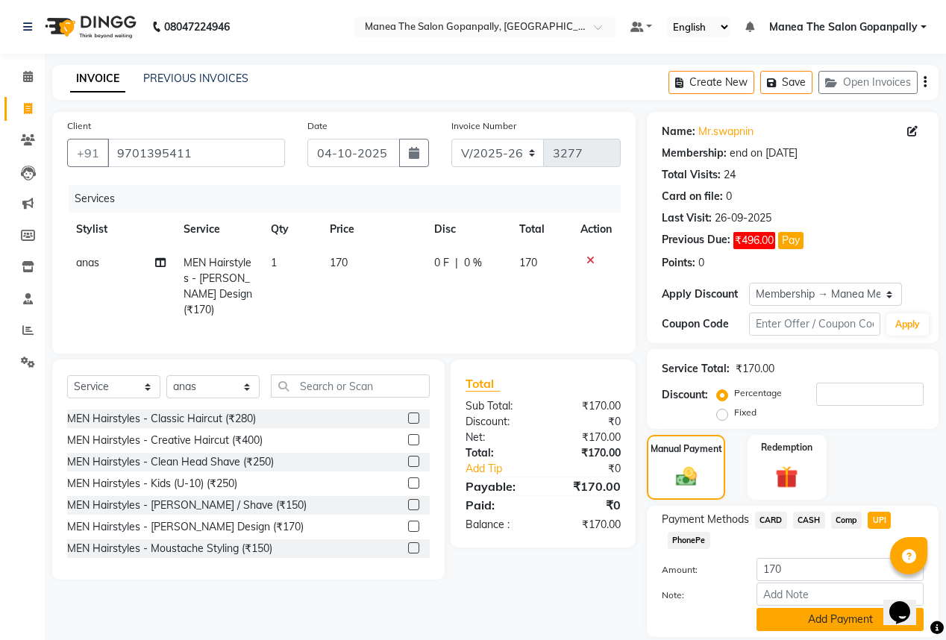
click at [877, 618] on button "Add Payment" at bounding box center [839, 619] width 167 height 23
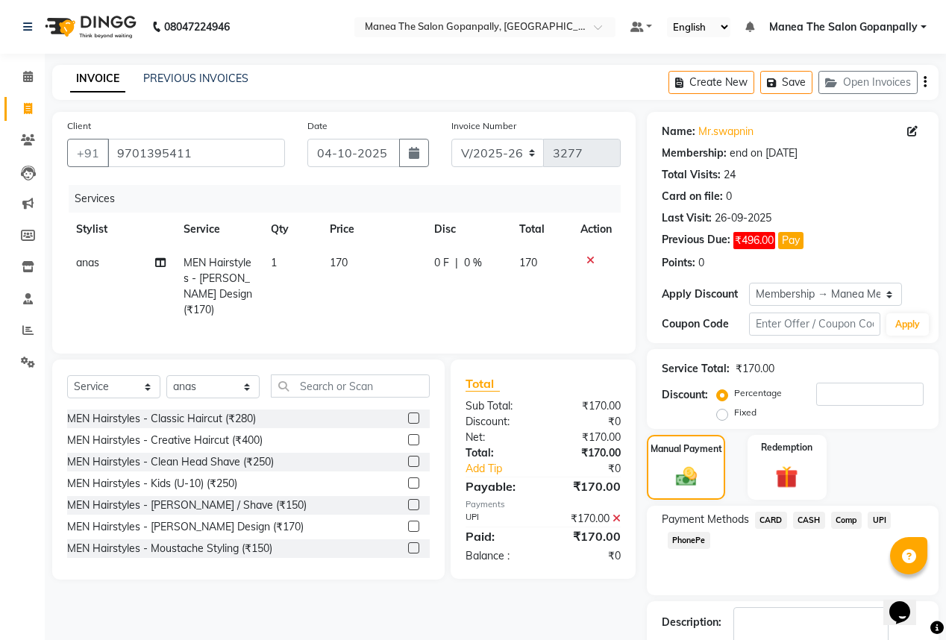
scroll to position [92, 0]
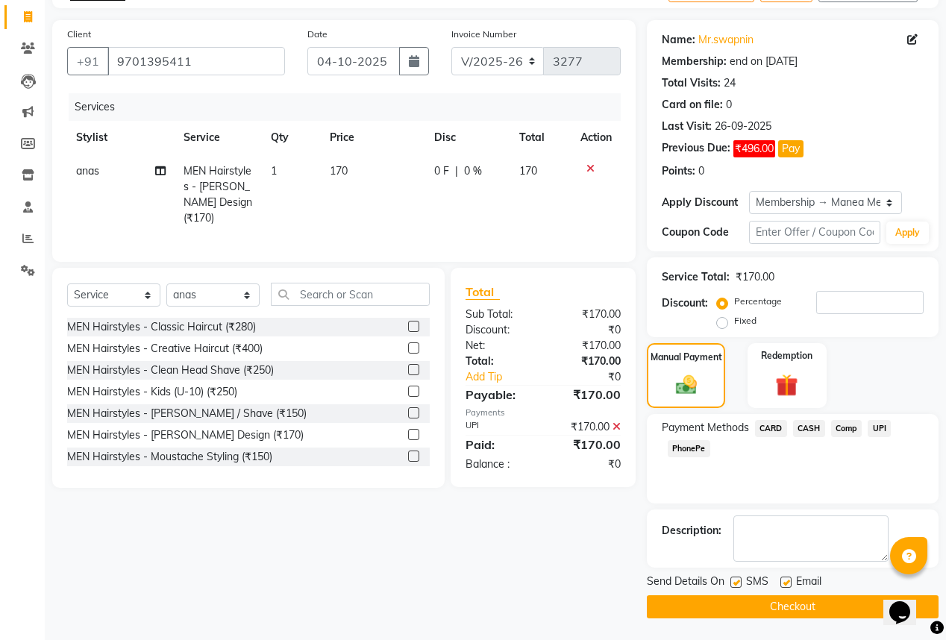
click at [785, 583] on label at bounding box center [785, 581] width 11 height 11
click at [785, 583] on input "checkbox" at bounding box center [785, 583] width 10 height 10
checkbox input "false"
click at [739, 582] on label at bounding box center [735, 581] width 11 height 11
click at [739, 582] on input "checkbox" at bounding box center [735, 583] width 10 height 10
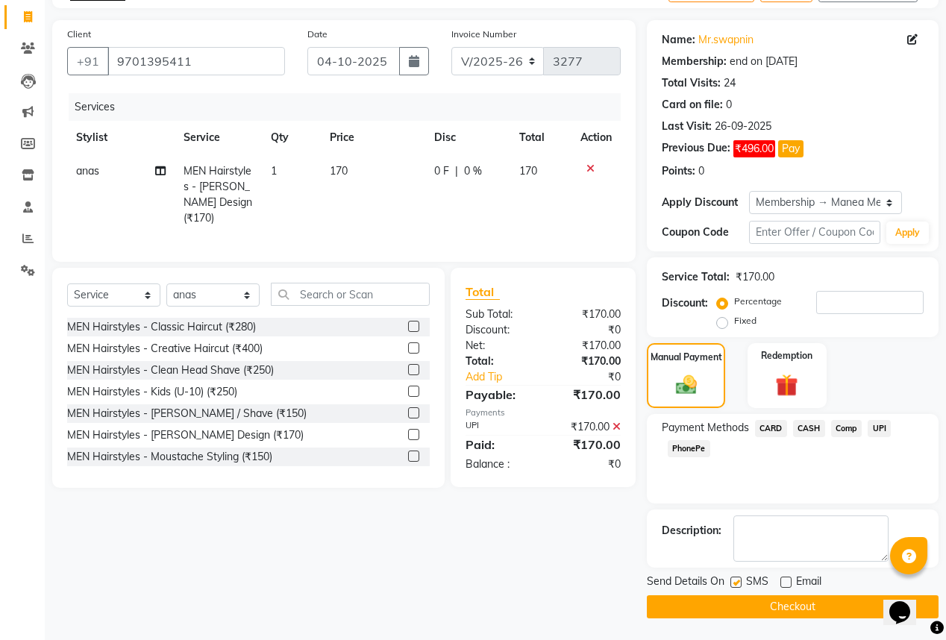
checkbox input "false"
click at [740, 597] on button "Checkout" at bounding box center [793, 606] width 292 height 23
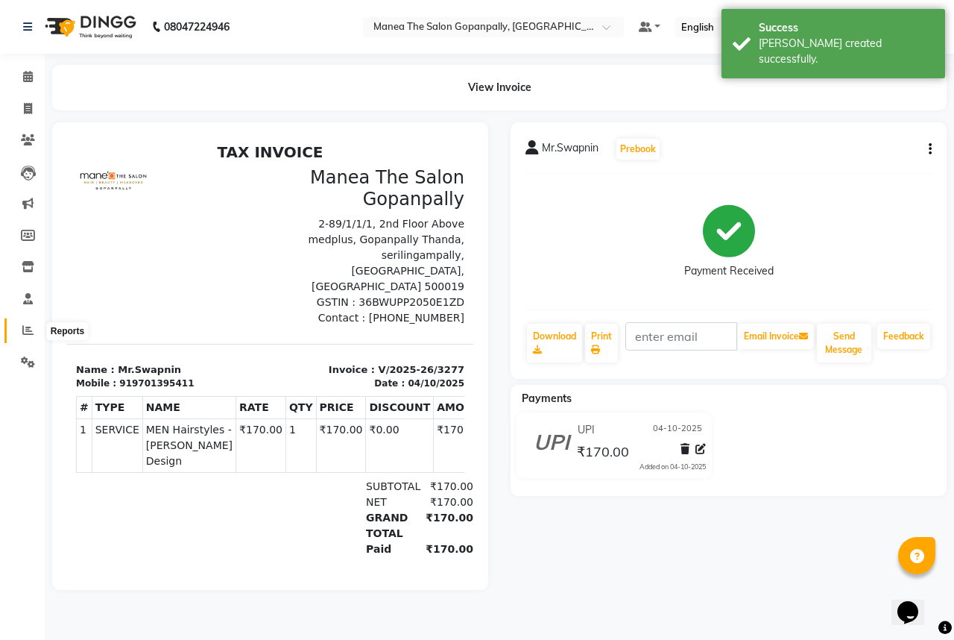
click at [22, 324] on span at bounding box center [28, 330] width 26 height 17
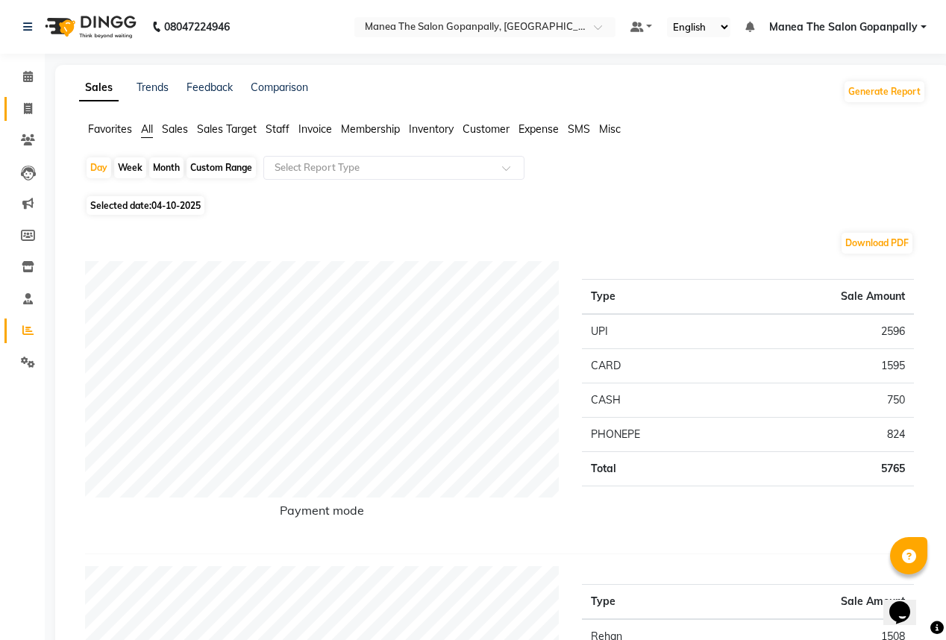
click at [28, 98] on link "Invoice" at bounding box center [22, 109] width 36 height 25
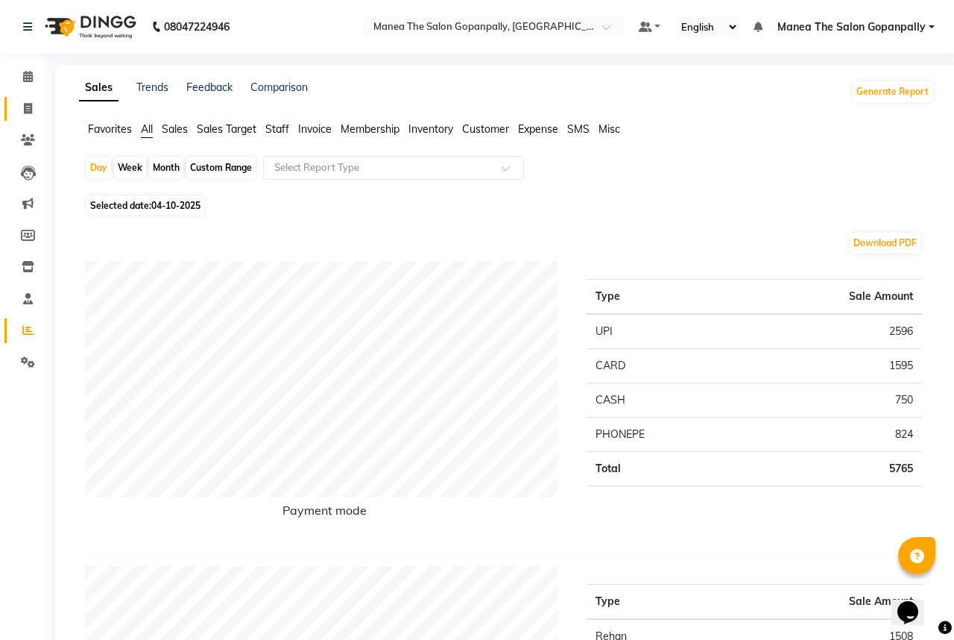
select select "7027"
select select "service"
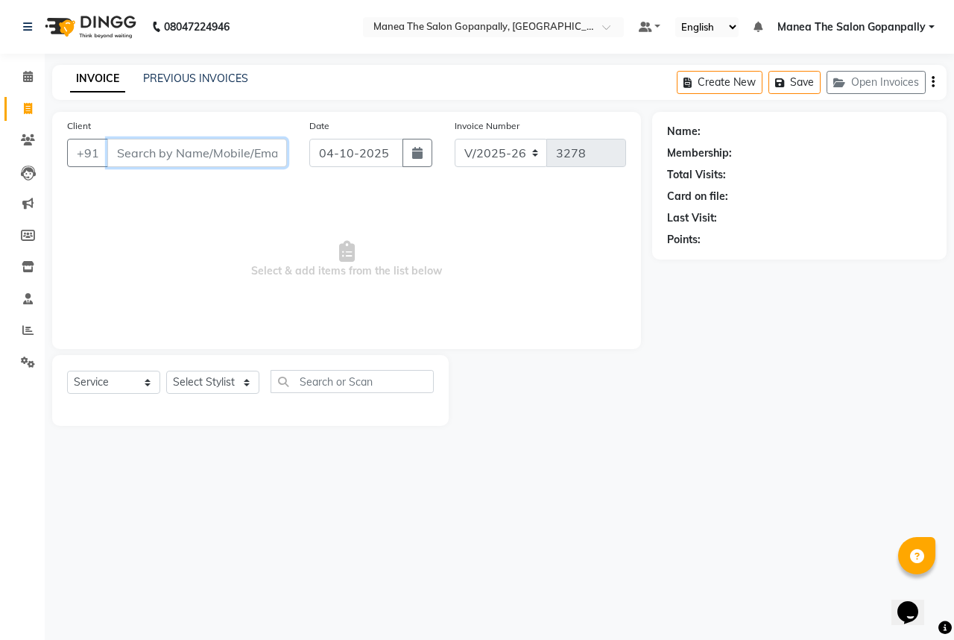
click at [206, 163] on input "Client" at bounding box center [197, 153] width 180 height 28
click at [188, 391] on select "Select Stylist anas [PERSON_NAME] [PERSON_NAME] [PERSON_NAME] sameer [PERSON_NA…" at bounding box center [212, 382] width 93 height 23
select select "83653"
click at [166, 371] on select "Select Stylist anas [PERSON_NAME] [PERSON_NAME] [PERSON_NAME] sameer [PERSON_NA…" at bounding box center [212, 382] width 93 height 23
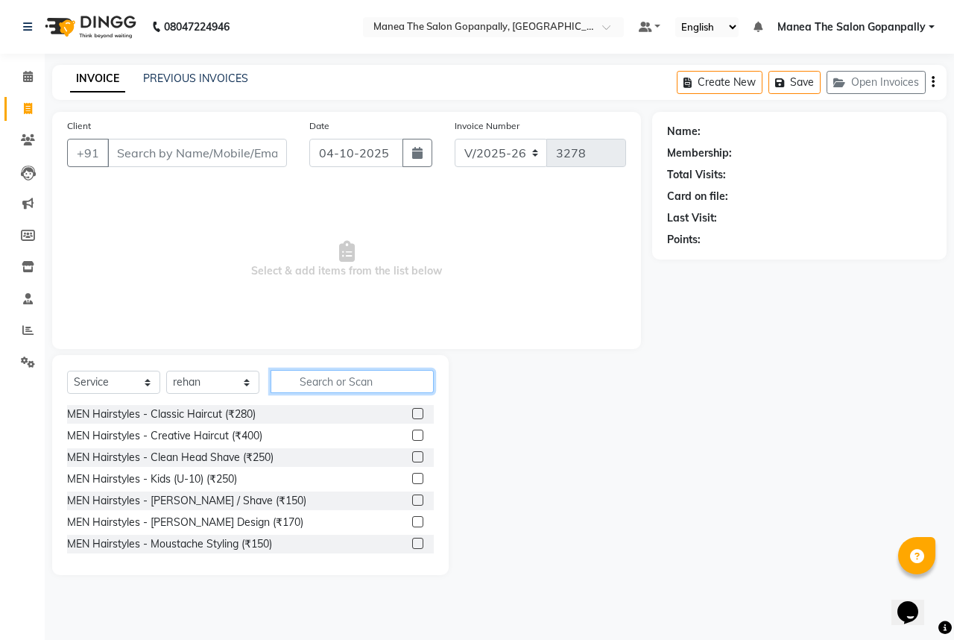
click at [373, 385] on input "text" at bounding box center [352, 381] width 163 height 23
click at [412, 410] on label at bounding box center [417, 413] width 11 height 11
click at [412, 410] on input "checkbox" at bounding box center [417, 414] width 10 height 10
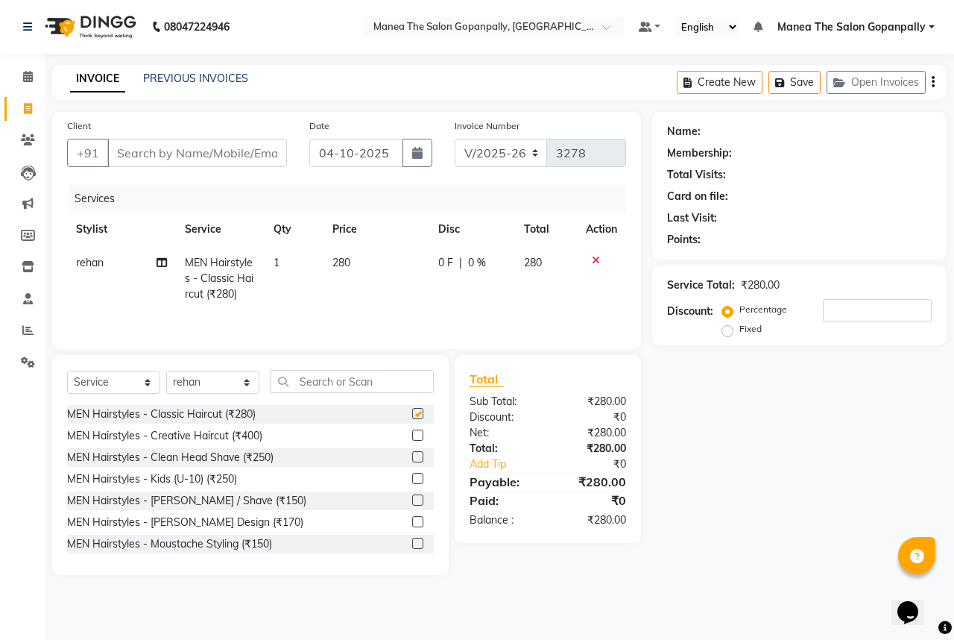
checkbox input "false"
click at [355, 389] on input "text" at bounding box center [352, 381] width 163 height 23
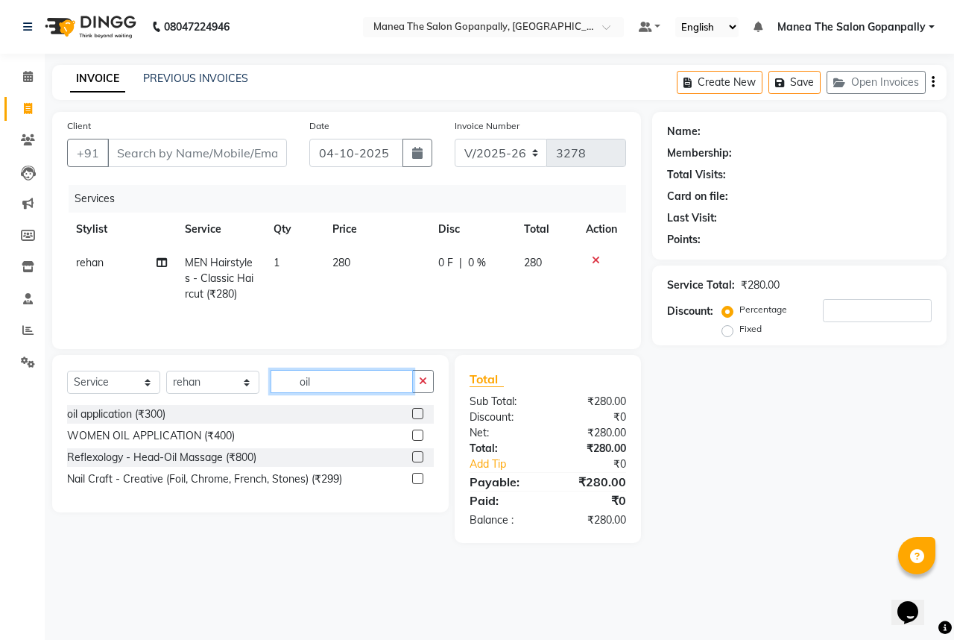
type input "oil"
click at [414, 459] on label at bounding box center [417, 456] width 11 height 11
click at [414, 459] on input "checkbox" at bounding box center [417, 458] width 10 height 10
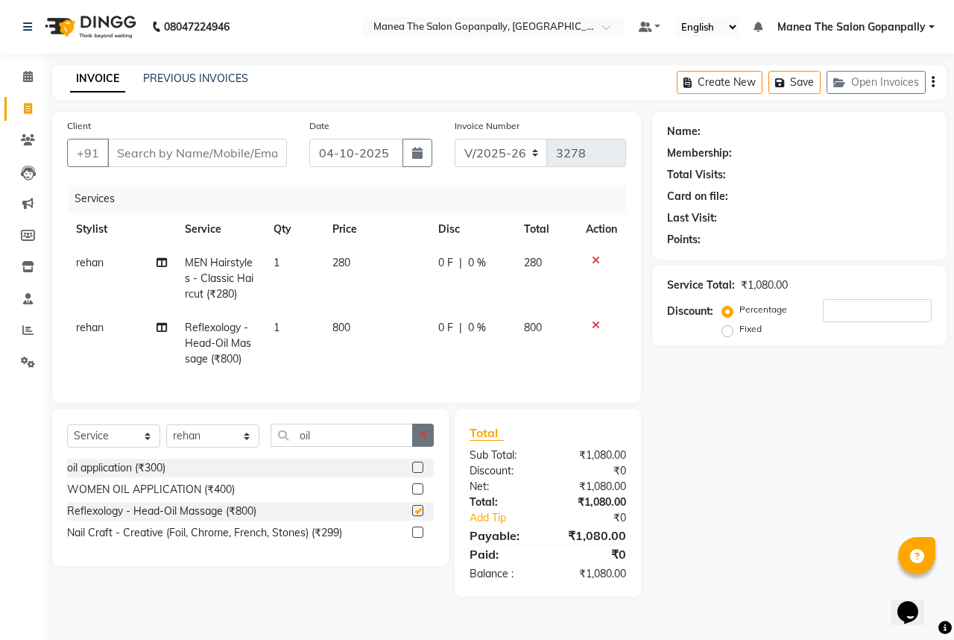
checkbox input "false"
click at [214, 446] on select "Select Stylist anas [PERSON_NAME] [PERSON_NAME] [PERSON_NAME] sameer [PERSON_NA…" at bounding box center [212, 435] width 93 height 23
select select "77517"
click at [166, 434] on select "Select Stylist anas [PERSON_NAME] [PERSON_NAME] [PERSON_NAME] sameer [PERSON_NA…" at bounding box center [212, 435] width 93 height 23
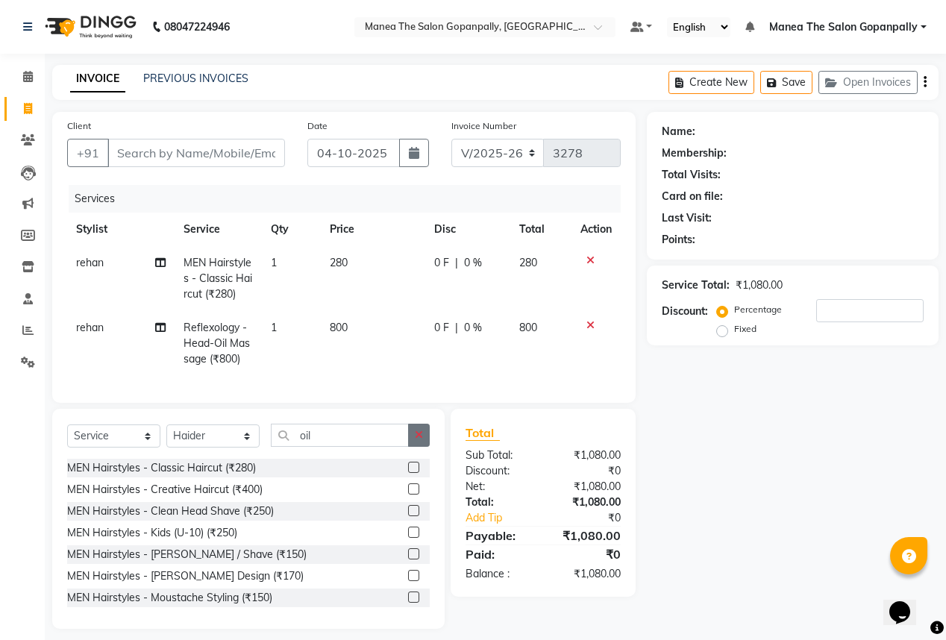
click at [416, 435] on button "button" at bounding box center [419, 435] width 22 height 23
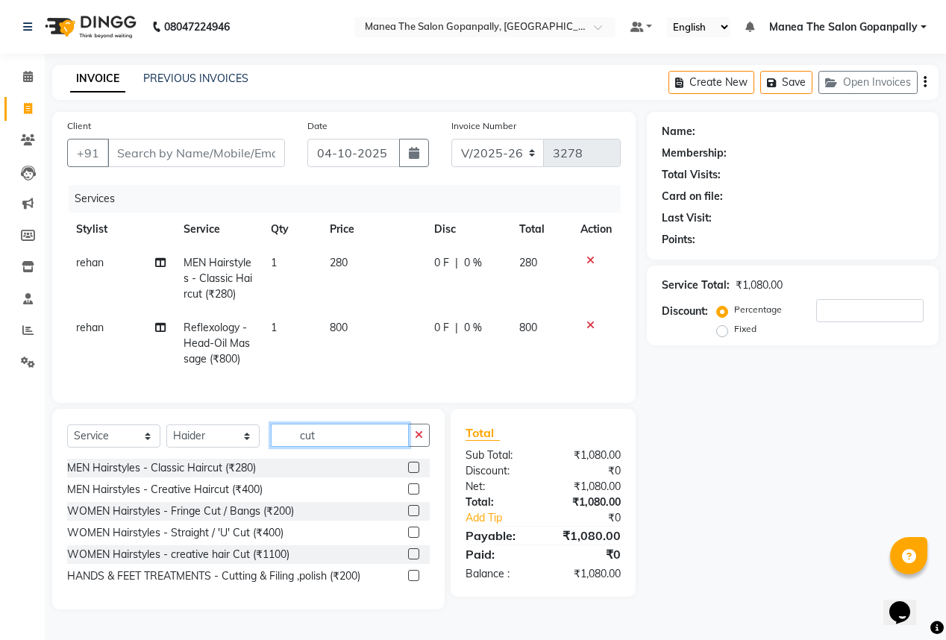
type input "cut"
click at [415, 559] on label at bounding box center [413, 553] width 11 height 11
click at [415, 559] on input "checkbox" at bounding box center [413, 555] width 10 height 10
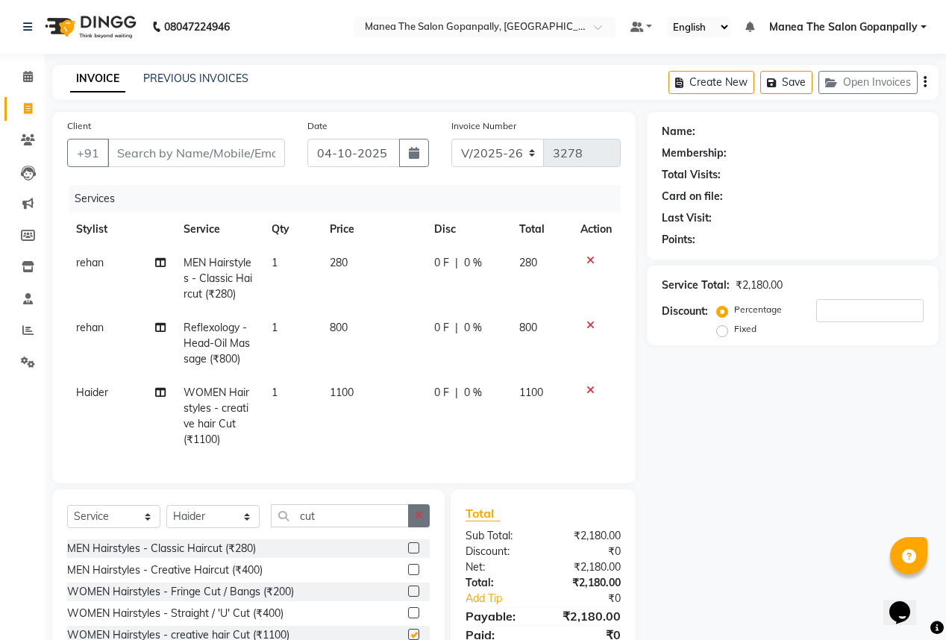
checkbox input "false"
click at [421, 520] on icon "button" at bounding box center [419, 515] width 8 height 10
click at [274, 393] on span "1" at bounding box center [274, 392] width 6 height 13
select select "77517"
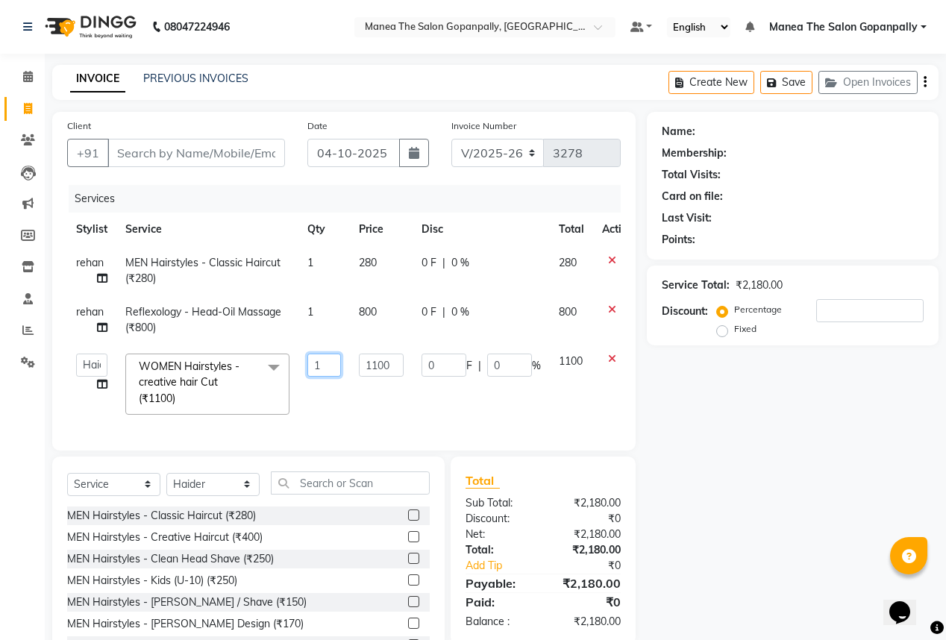
click at [327, 368] on input "1" at bounding box center [324, 364] width 34 height 23
type input "3"
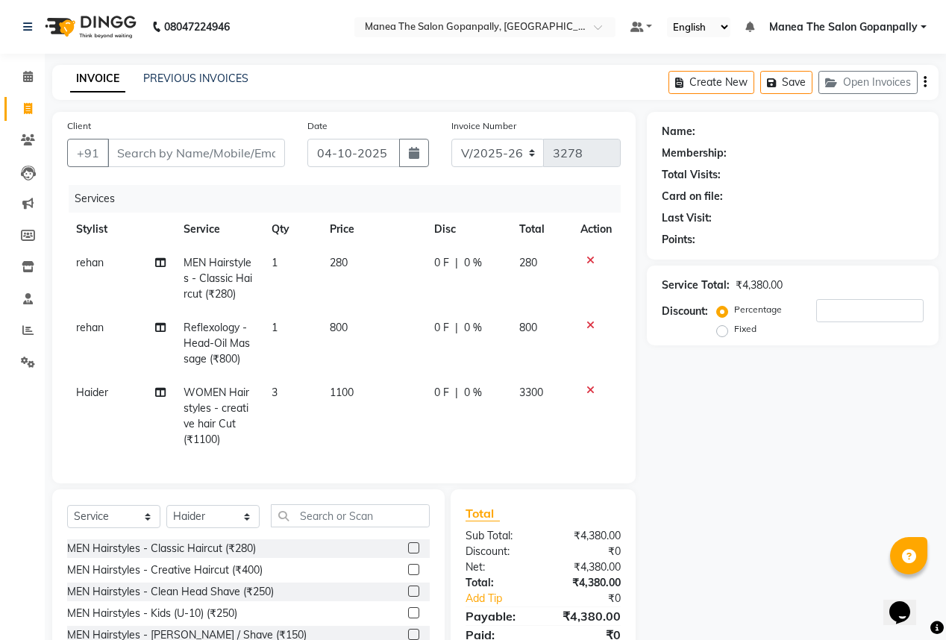
click at [743, 444] on div "Name: Membership: Total Visits: Card on file: Last Visit: Points: Service Total…" at bounding box center [798, 410] width 303 height 597
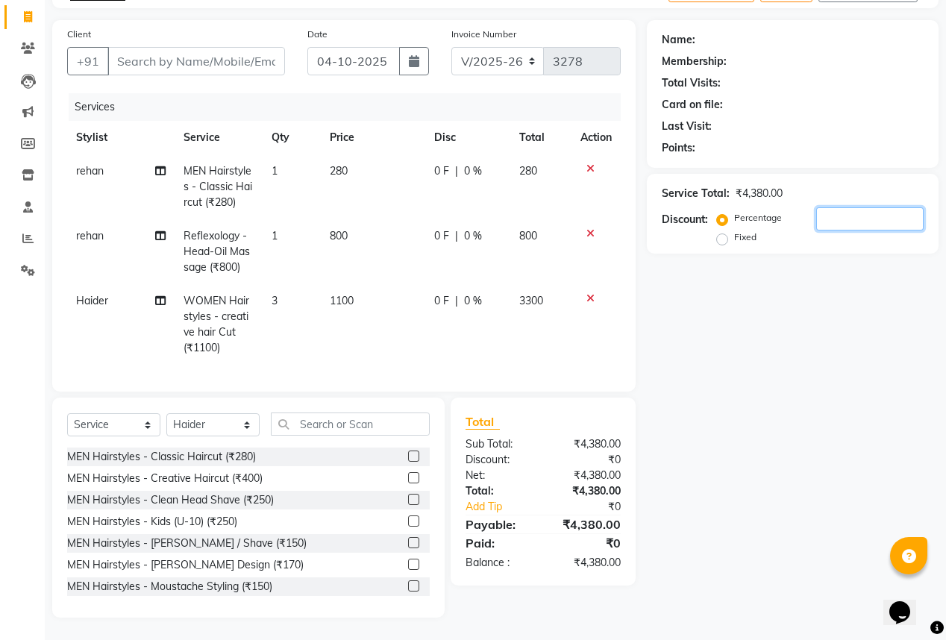
click at [867, 207] on input "number" at bounding box center [869, 218] width 107 height 23
click at [791, 334] on div "Name: Membership: Total Visits: Card on file: Last Visit: Points: Service Total…" at bounding box center [798, 318] width 303 height 597
click at [882, 212] on input "20" at bounding box center [869, 218] width 107 height 23
type input "2"
type input "15"
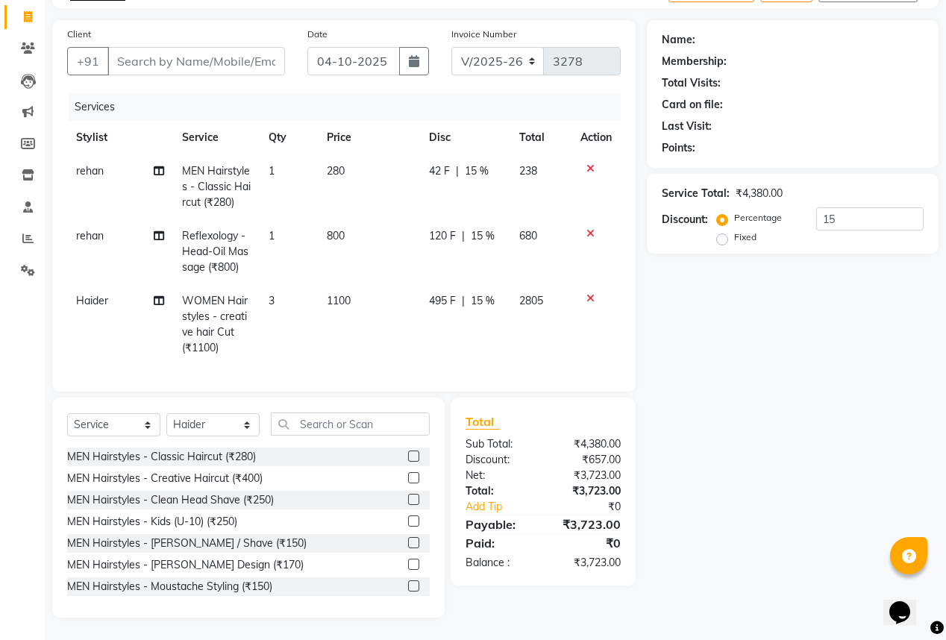
click at [746, 416] on div "Name: Membership: Total Visits: Card on file: Last Visit: Points: Service Total…" at bounding box center [798, 318] width 303 height 597
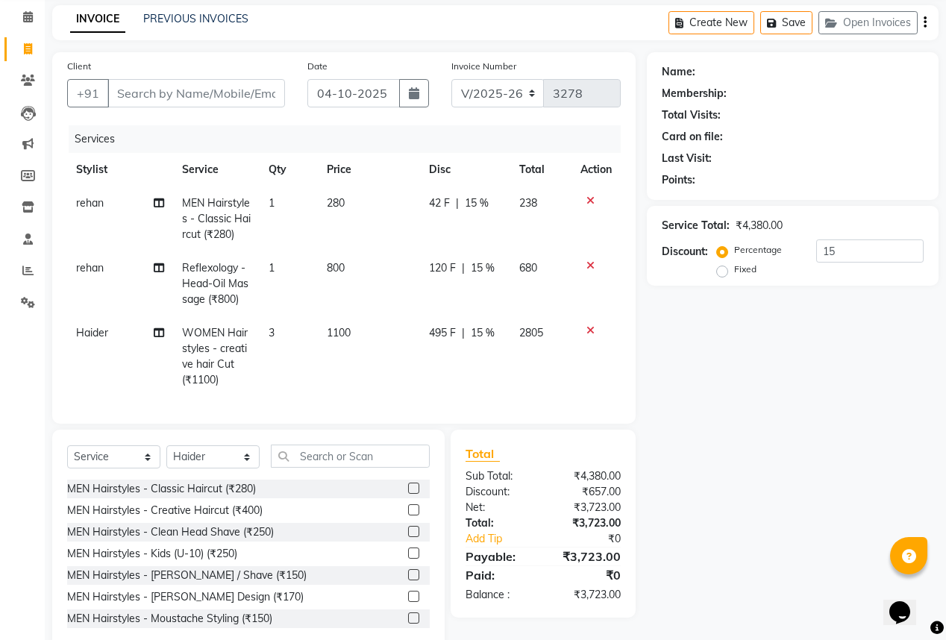
scroll to position [0, 0]
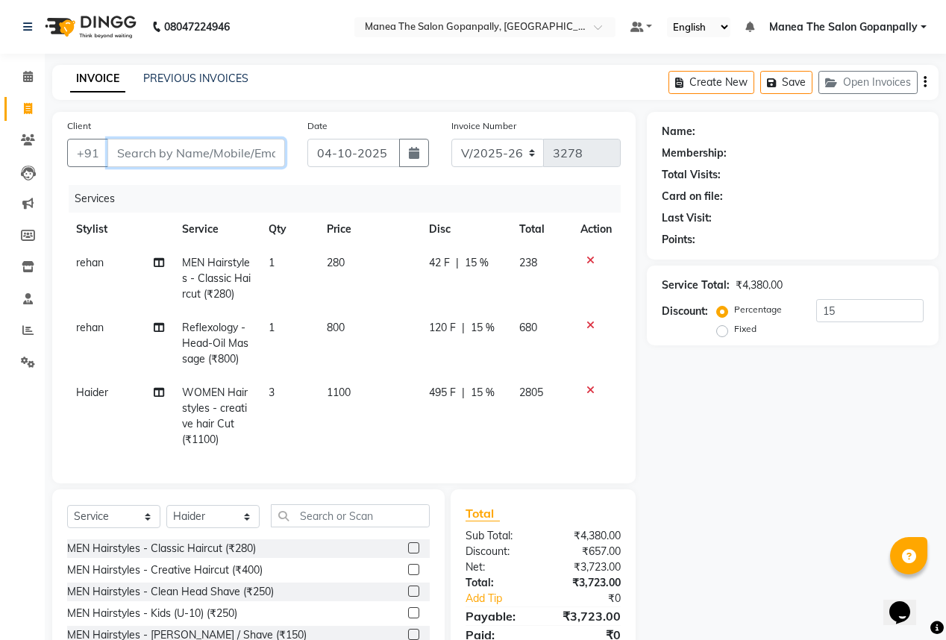
click at [225, 154] on input "Client" at bounding box center [195, 153] width 177 height 28
type input "a"
type input "0"
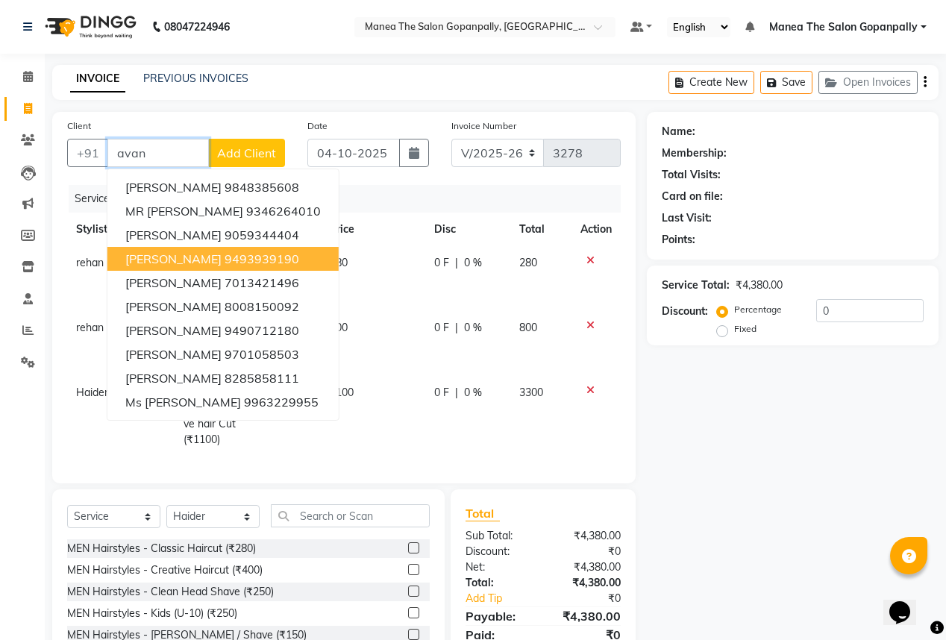
click at [224, 259] on ngb-highlight "9493939190" at bounding box center [261, 258] width 75 height 15
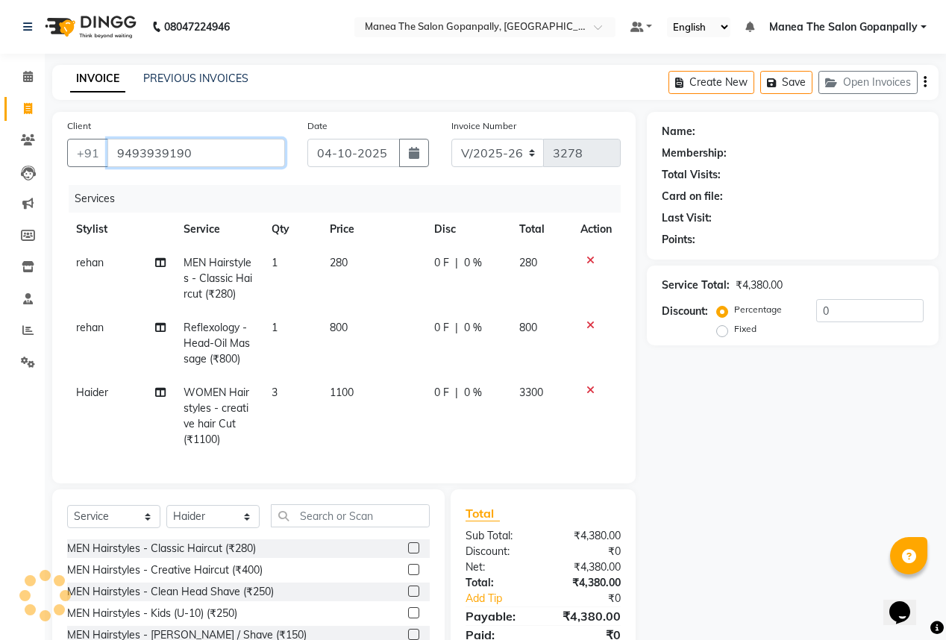
type input "9493939190"
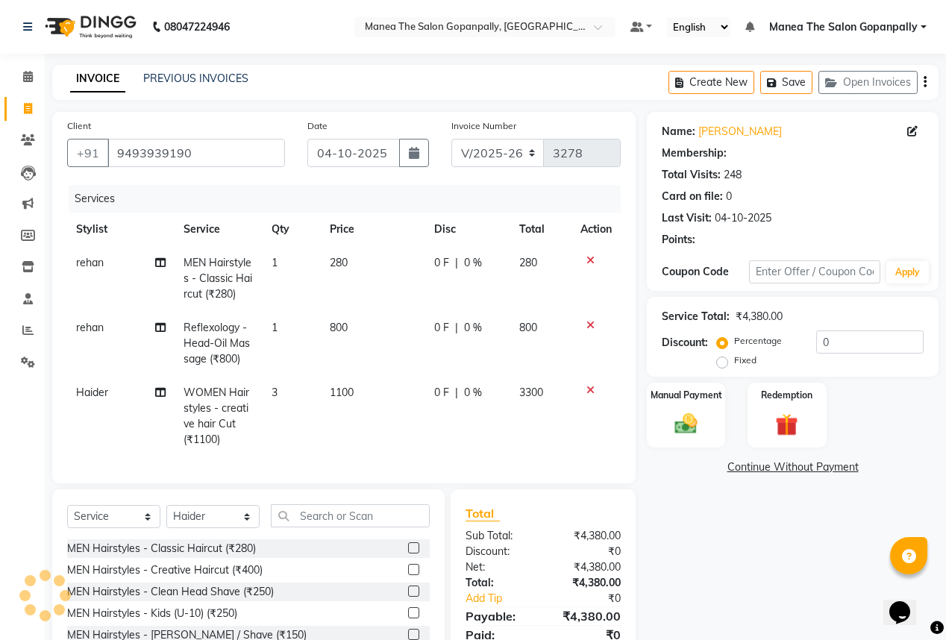
type input "15"
select select "1: Object"
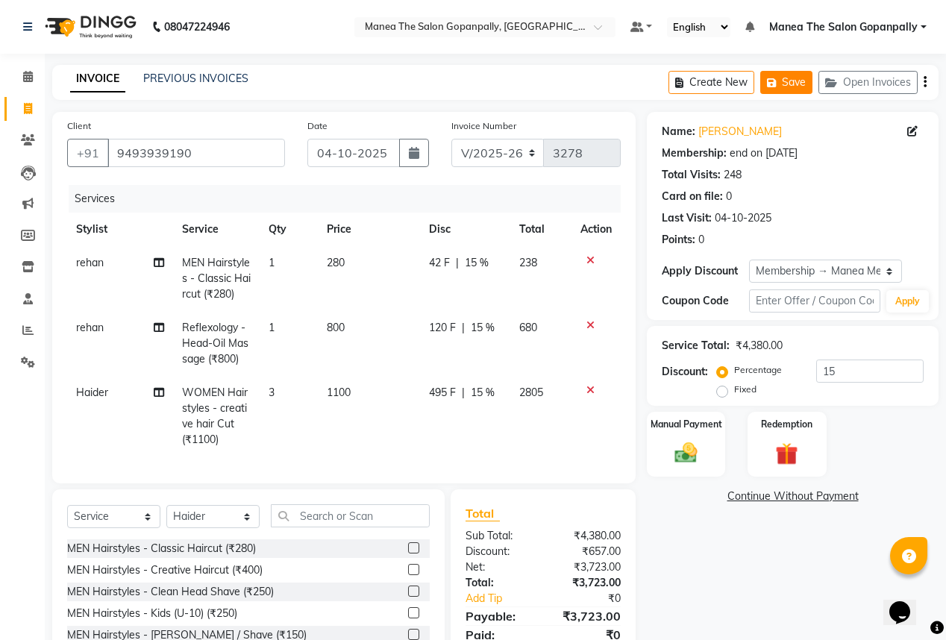
click at [784, 83] on button "Save" at bounding box center [786, 82] width 52 height 23
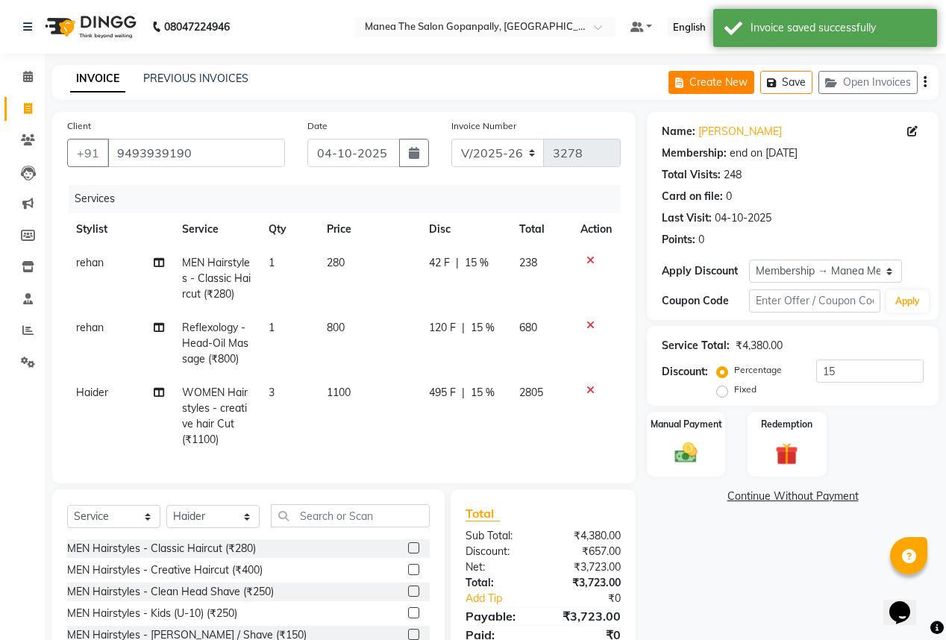
click at [698, 80] on button "Create New" at bounding box center [711, 82] width 86 height 23
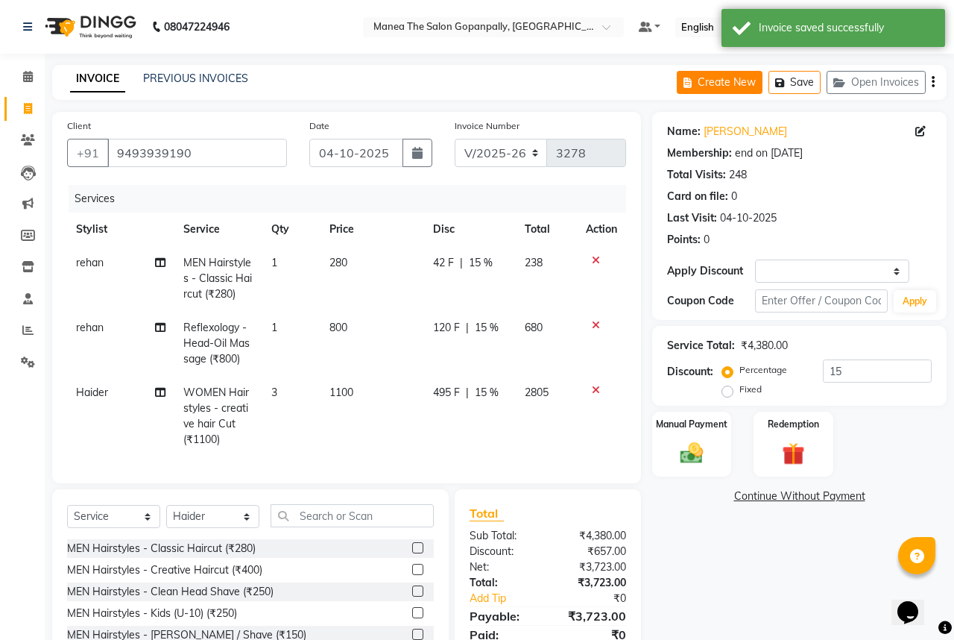
select select "7027"
select select "service"
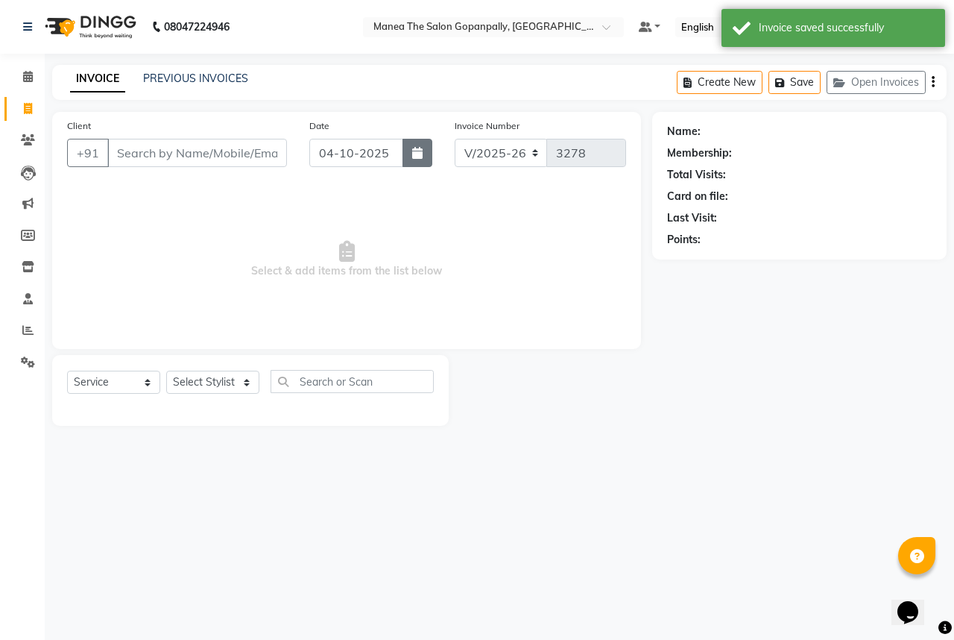
click at [421, 154] on icon "button" at bounding box center [417, 153] width 10 height 12
select select "10"
select select "2025"
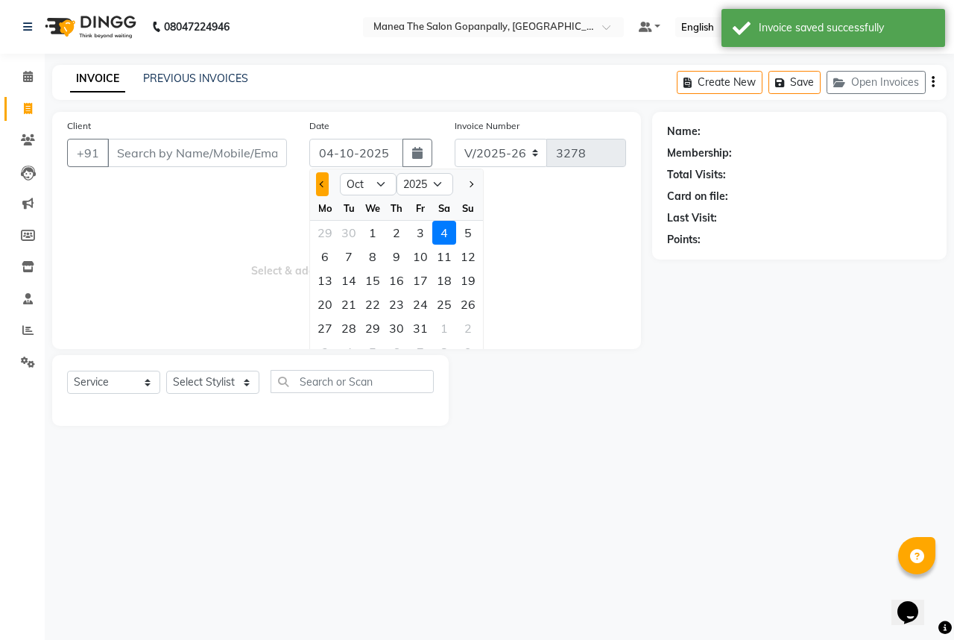
click at [319, 188] on button "Previous month" at bounding box center [322, 184] width 13 height 24
select select "9"
click at [369, 280] on div "17" at bounding box center [373, 280] width 24 height 24
type input "17-09-2025"
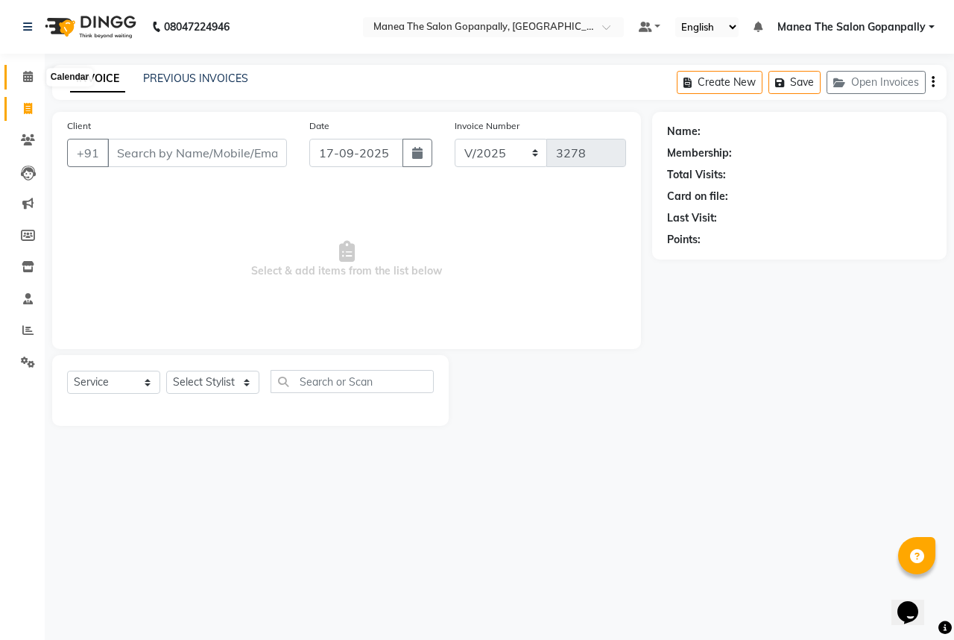
click at [30, 72] on icon at bounding box center [28, 76] width 10 height 11
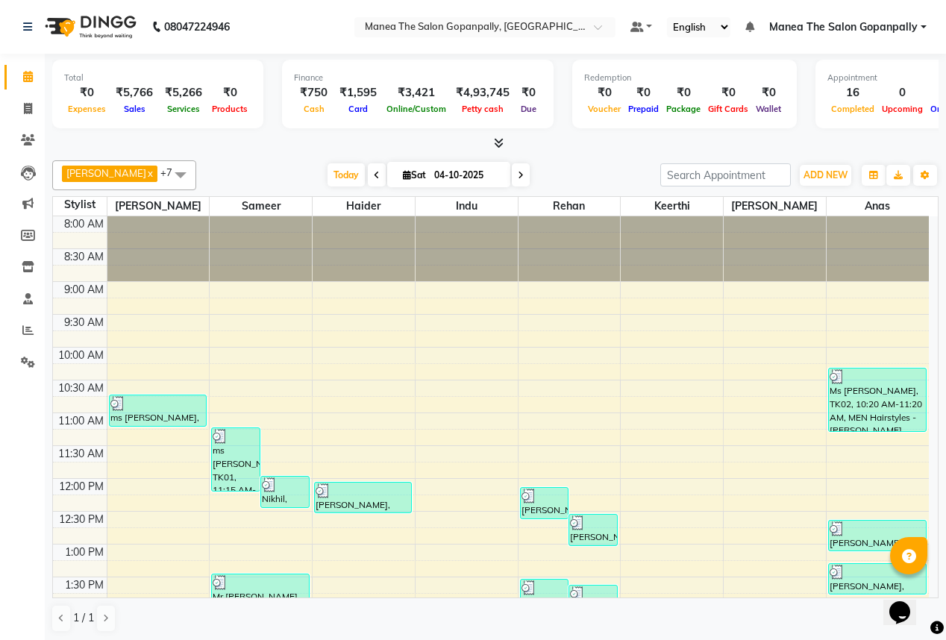
click at [399, 169] on span "Sat" at bounding box center [414, 174] width 31 height 11
select select "10"
select select "2025"
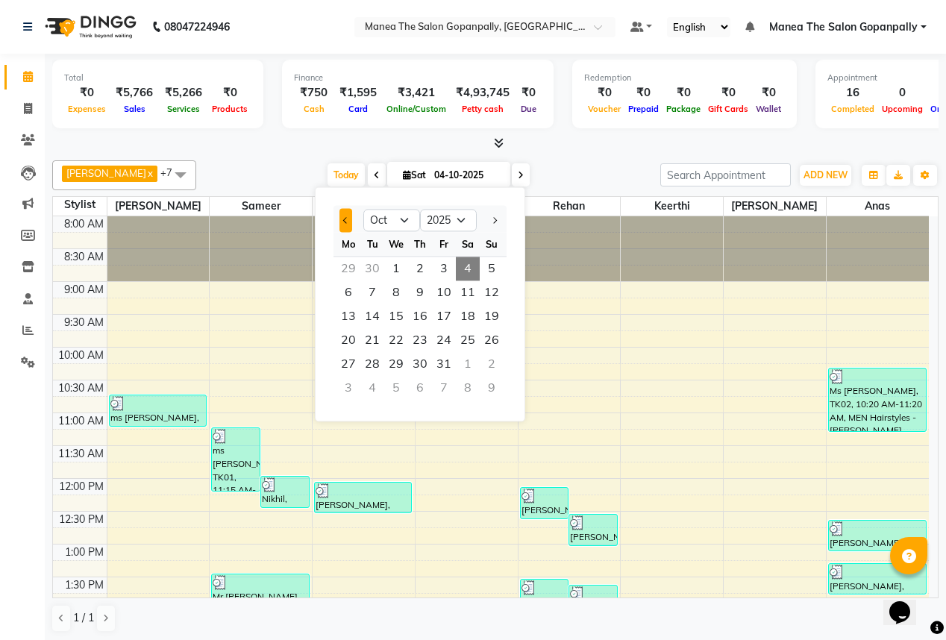
click at [343, 218] on button "Previous month" at bounding box center [345, 220] width 13 height 24
select select "9"
click at [394, 309] on span "17" at bounding box center [396, 316] width 24 height 24
type input "17-09-2025"
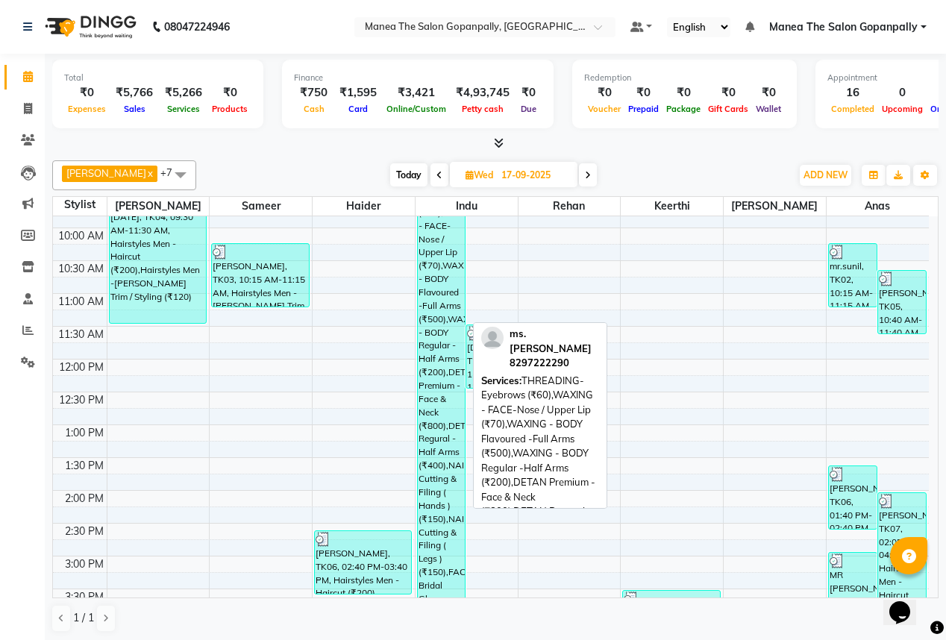
scroll to position [179, 0]
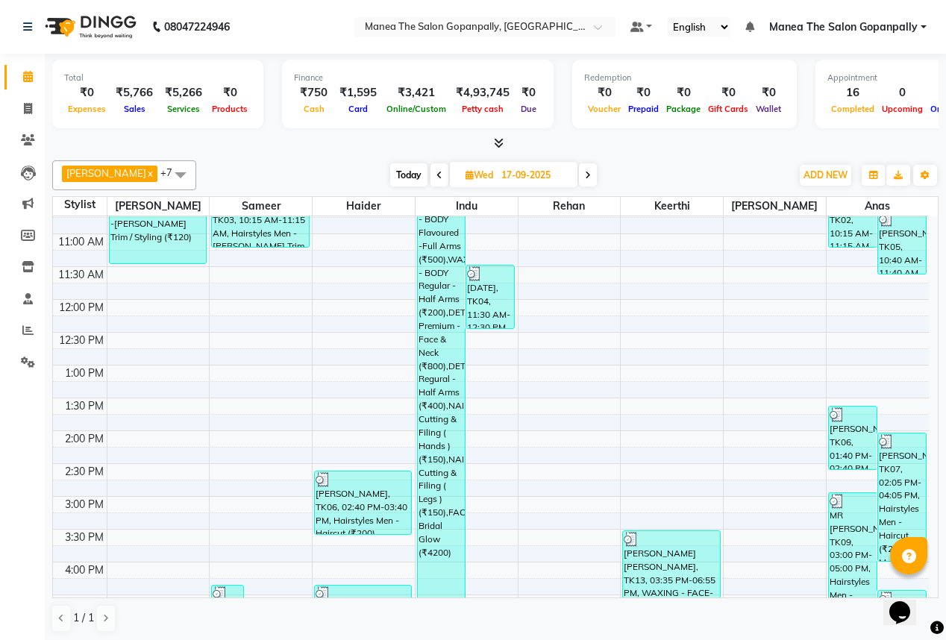
click at [462, 170] on span "Wed" at bounding box center [479, 174] width 35 height 11
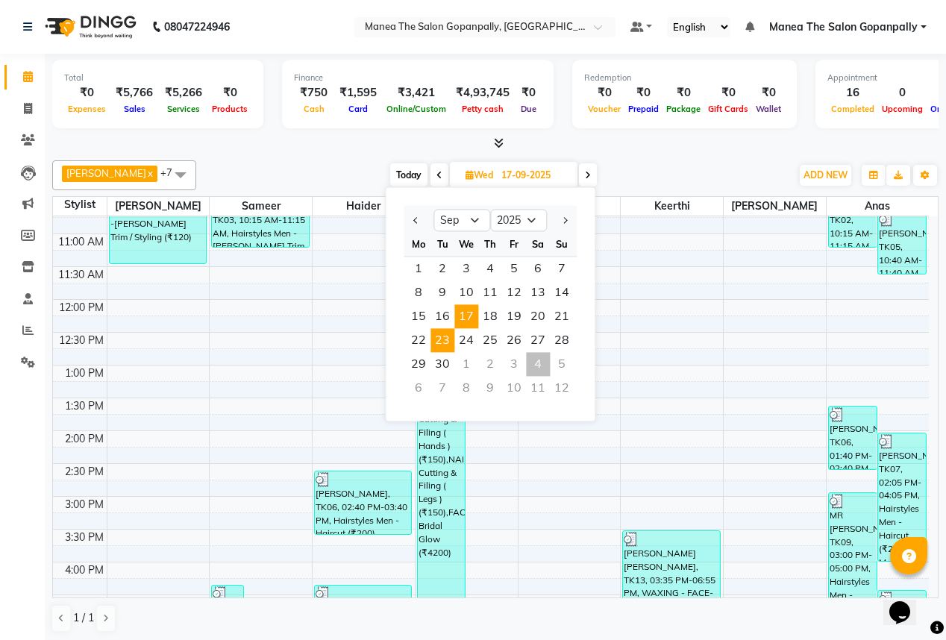
click at [438, 340] on span "23" at bounding box center [442, 340] width 24 height 24
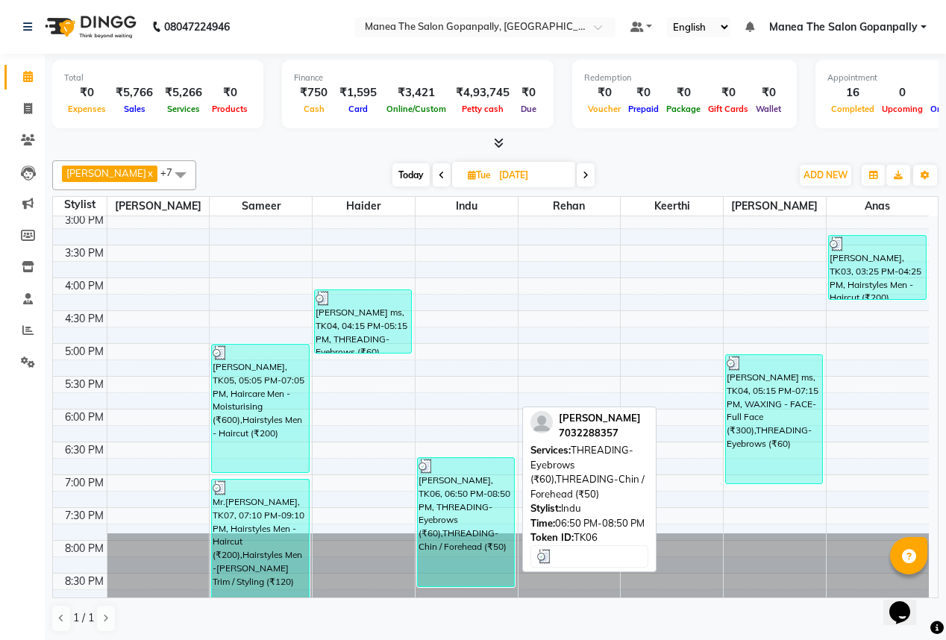
scroll to position [0, 0]
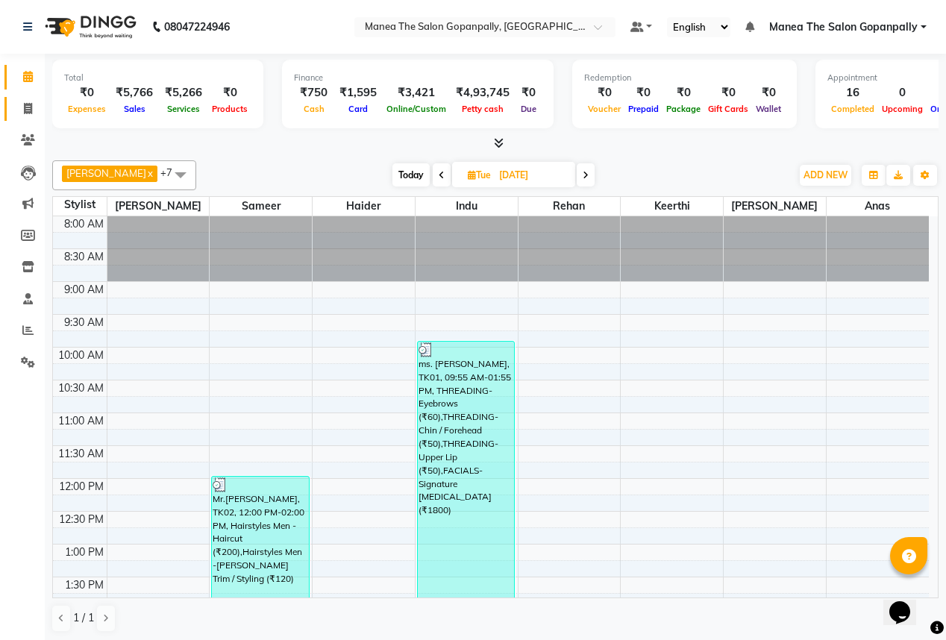
click at [25, 99] on link "Invoice" at bounding box center [22, 109] width 36 height 25
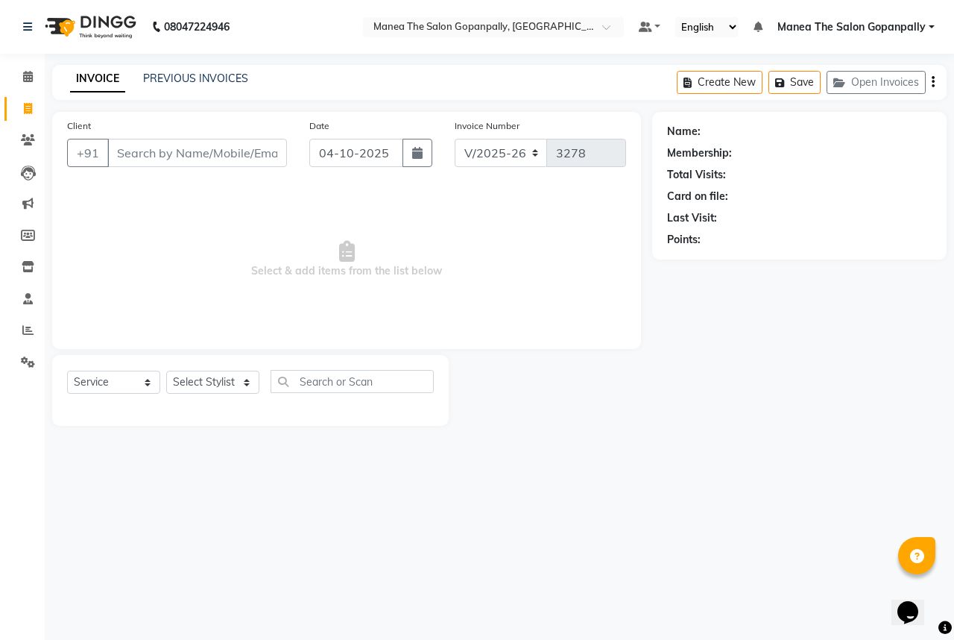
click at [244, 147] on input "Client" at bounding box center [197, 153] width 180 height 28
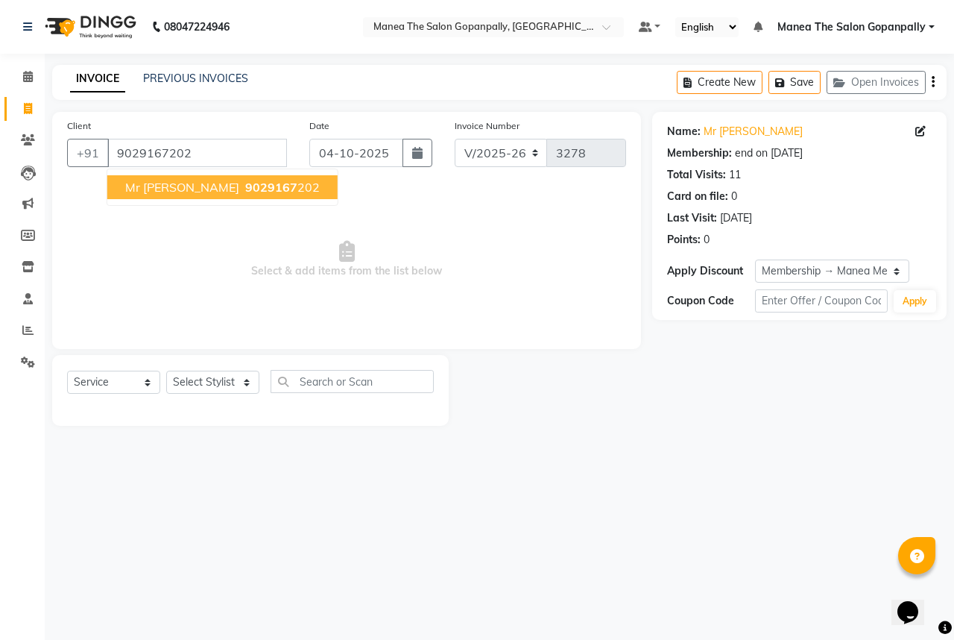
click at [245, 186] on span "9029167" at bounding box center [271, 187] width 52 height 15
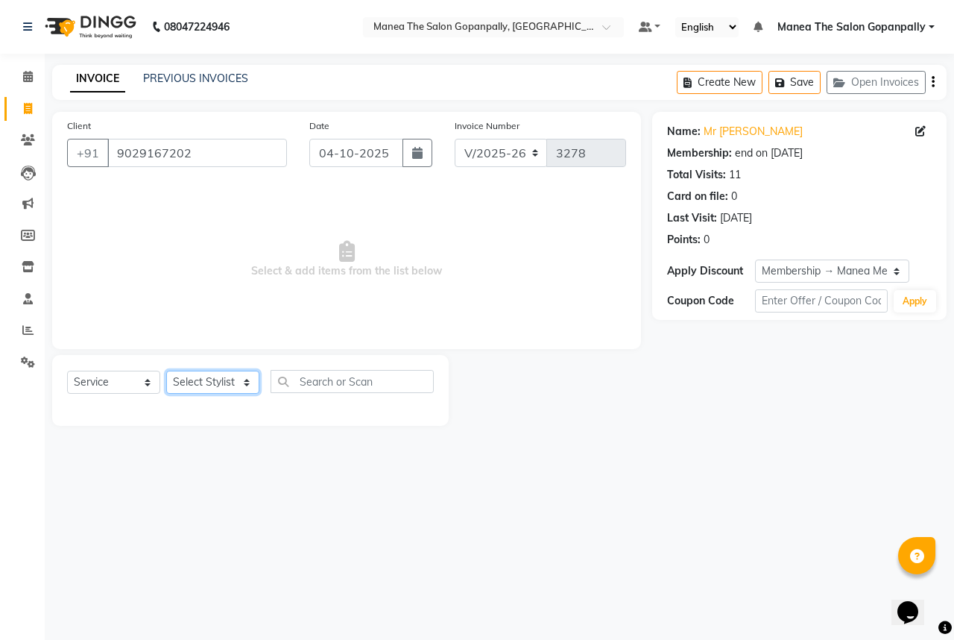
click at [236, 389] on select "Select Stylist anas [PERSON_NAME] [PERSON_NAME] [PERSON_NAME] sameer [PERSON_NA…" at bounding box center [212, 382] width 93 height 23
click at [166, 371] on select "Select Stylist anas [PERSON_NAME] [PERSON_NAME] [PERSON_NAME] sameer [PERSON_NA…" at bounding box center [212, 382] width 93 height 23
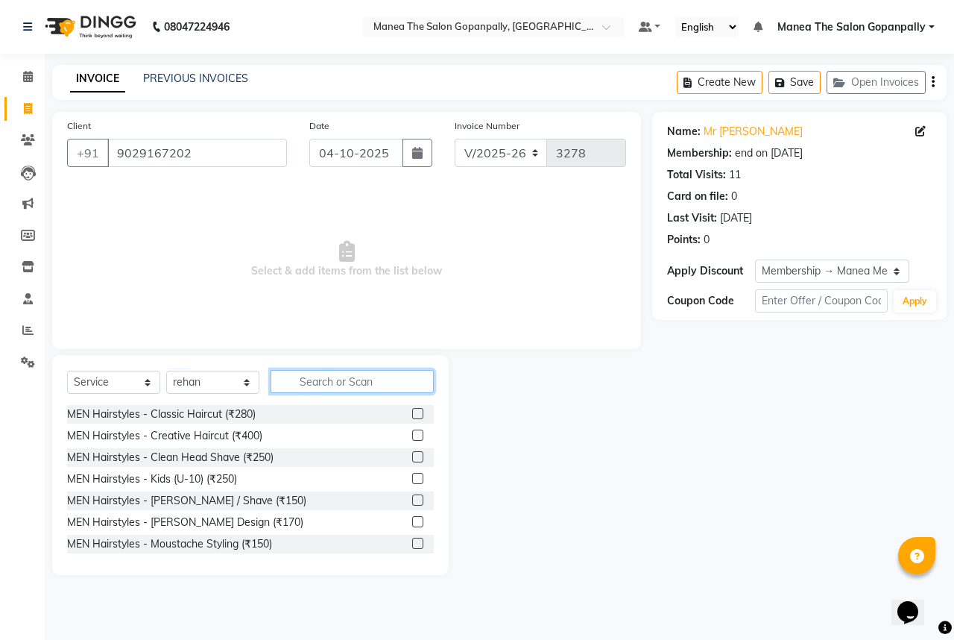
click at [325, 379] on input "text" at bounding box center [352, 381] width 163 height 23
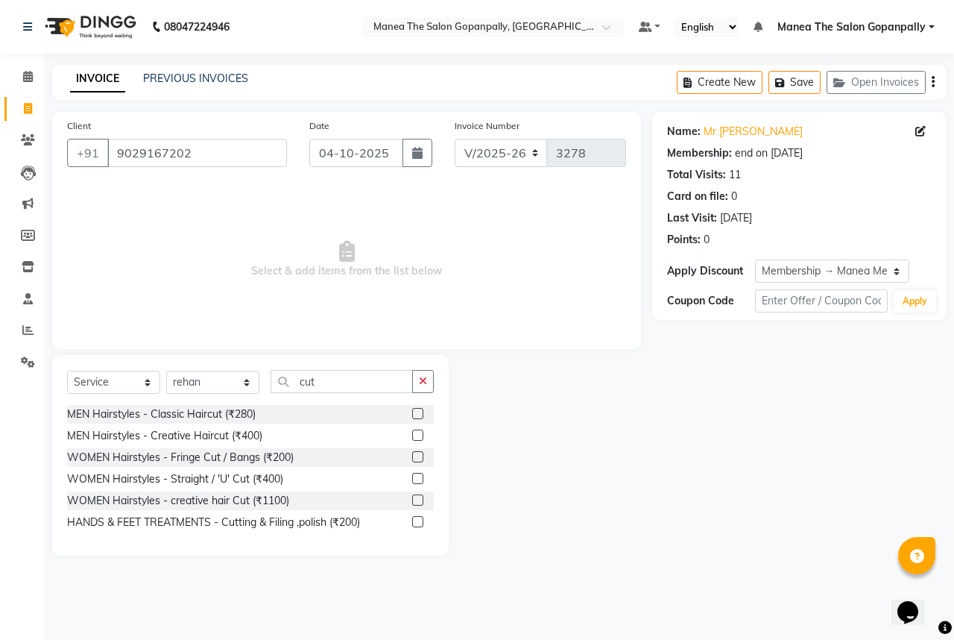
click at [418, 413] on label at bounding box center [417, 413] width 11 height 11
click at [418, 413] on input "checkbox" at bounding box center [417, 414] width 10 height 10
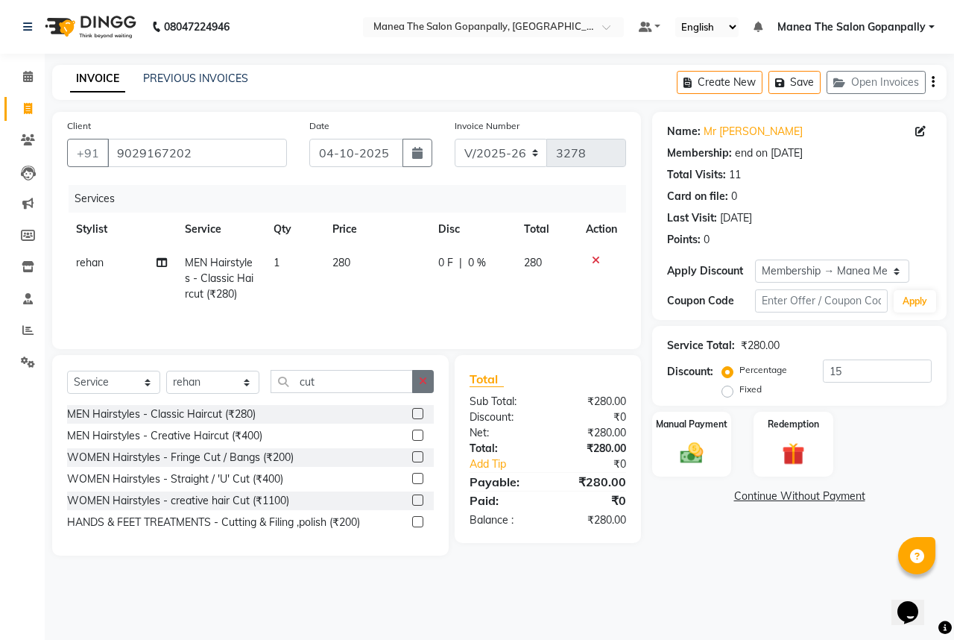
drag, startPoint x: 421, startPoint y: 382, endPoint x: 409, endPoint y: 382, distance: 11.9
click at [416, 382] on button "button" at bounding box center [423, 381] width 22 height 23
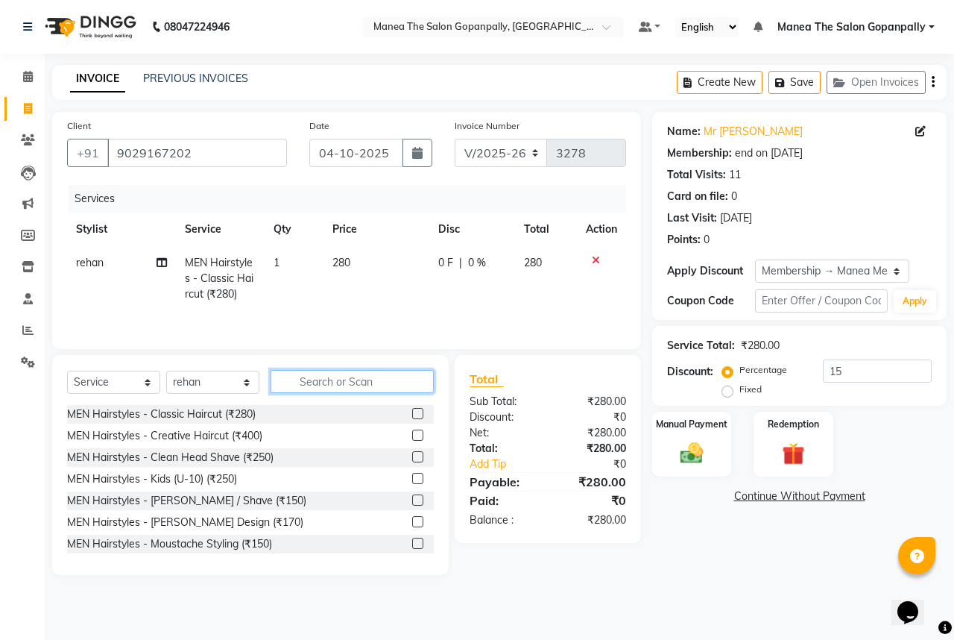
click at [358, 381] on input "text" at bounding box center [352, 381] width 163 height 23
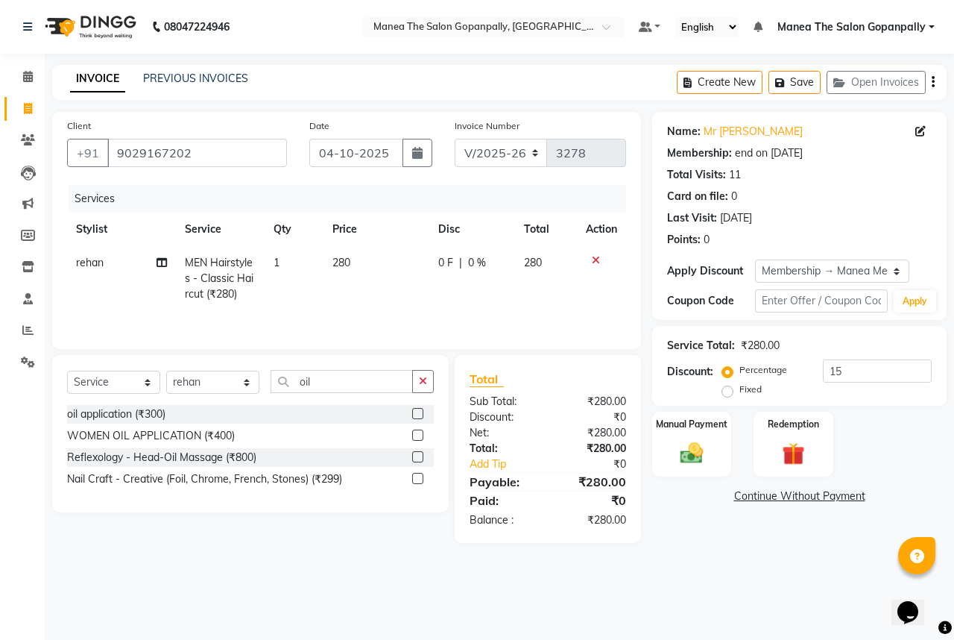
click at [420, 456] on label at bounding box center [417, 456] width 11 height 11
click at [420, 456] on input "checkbox" at bounding box center [417, 458] width 10 height 10
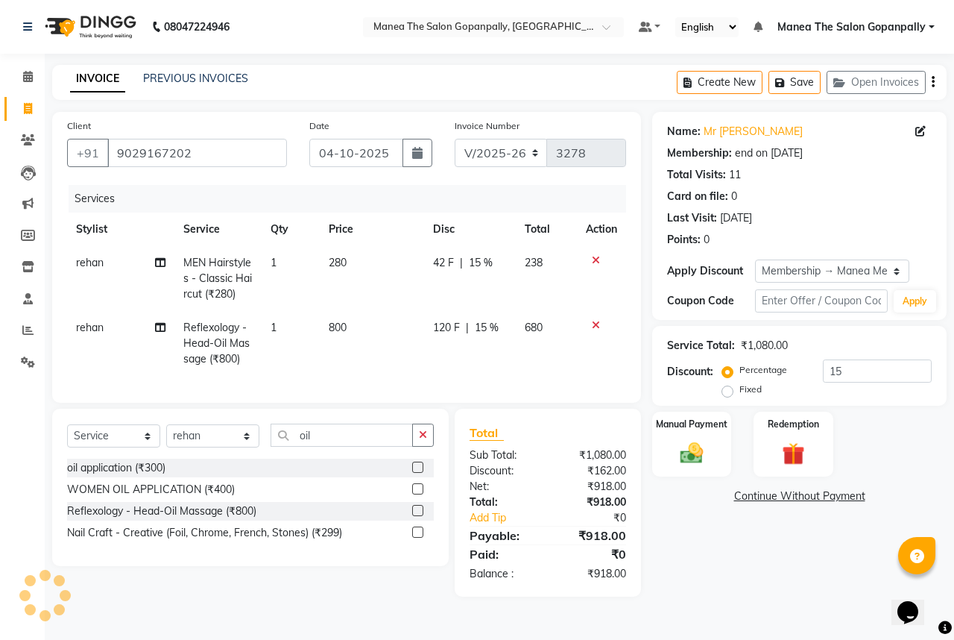
drag, startPoint x: 427, startPoint y: 444, endPoint x: 418, endPoint y: 443, distance: 9.0
click at [425, 440] on icon "button" at bounding box center [423, 435] width 8 height 10
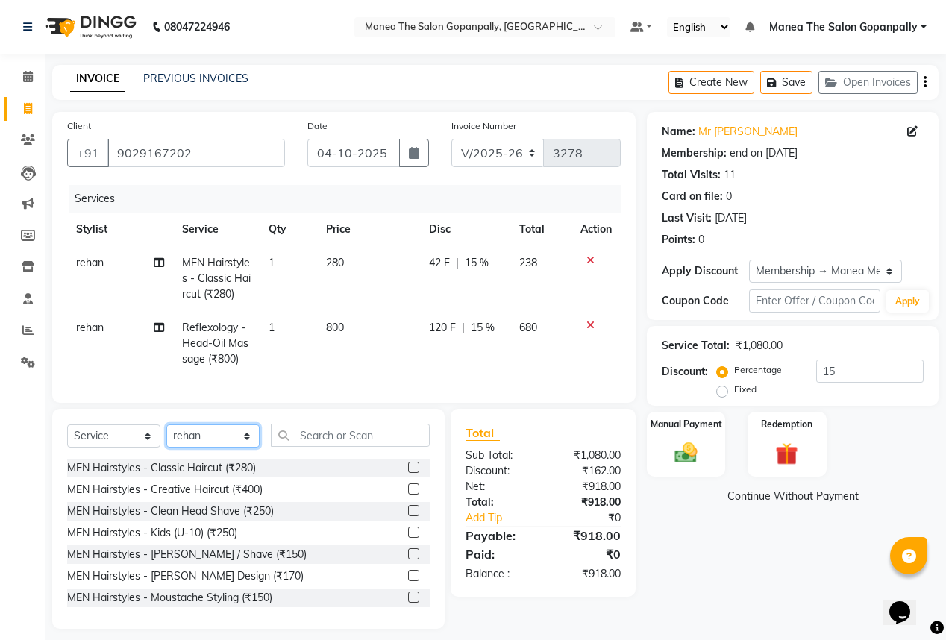
click at [219, 443] on select "Select Stylist anas [PERSON_NAME] [PERSON_NAME] [PERSON_NAME] sameer [PERSON_NA…" at bounding box center [212, 435] width 93 height 23
click at [166, 434] on select "Select Stylist anas [PERSON_NAME] [PERSON_NAME] [PERSON_NAME] sameer [PERSON_NA…" at bounding box center [212, 435] width 93 height 23
click at [353, 441] on input "text" at bounding box center [350, 435] width 159 height 23
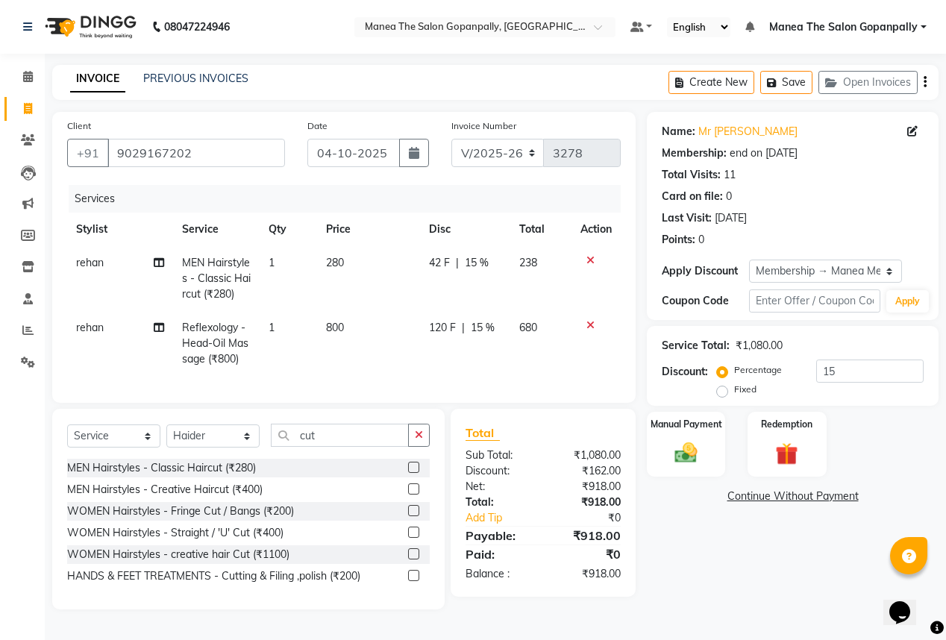
click at [412, 559] on label at bounding box center [413, 553] width 11 height 11
click at [412, 559] on input "checkbox" at bounding box center [413, 555] width 10 height 10
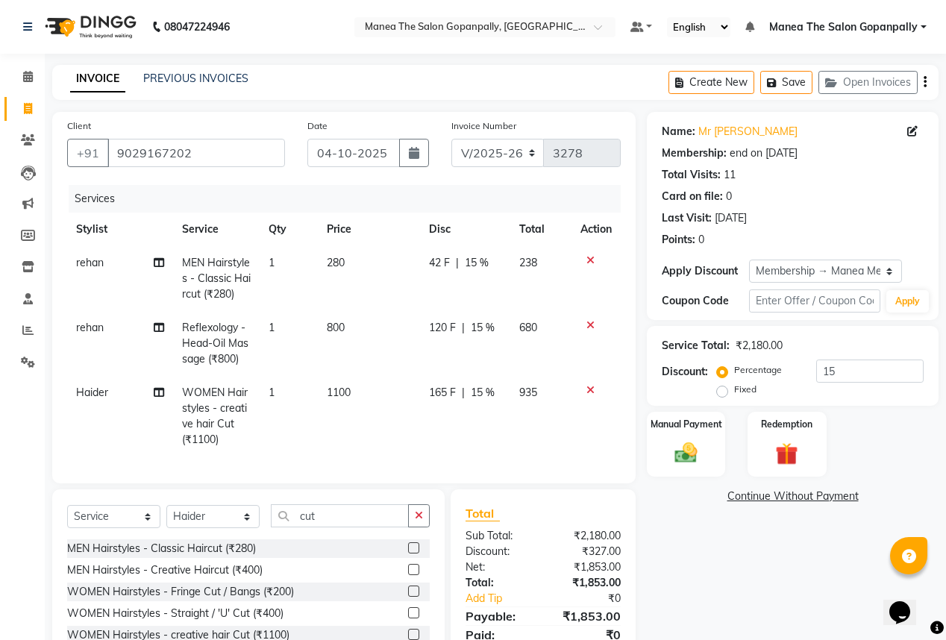
click at [273, 391] on span "1" at bounding box center [271, 392] width 6 height 13
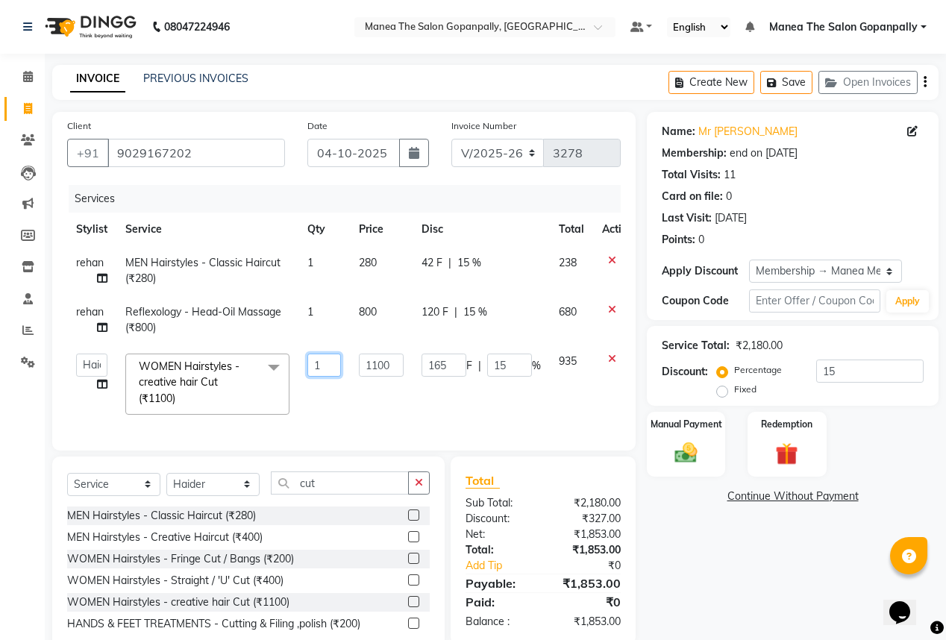
click at [325, 363] on input "1" at bounding box center [324, 364] width 34 height 23
click at [403, 409] on td "1100" at bounding box center [381, 384] width 63 height 79
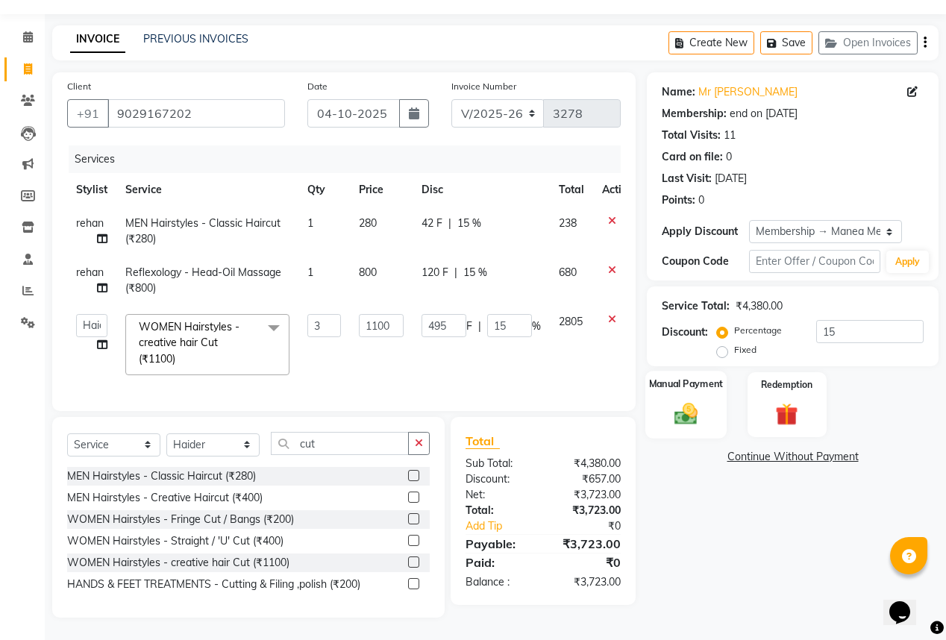
click at [694, 405] on img at bounding box center [686, 413] width 38 height 27
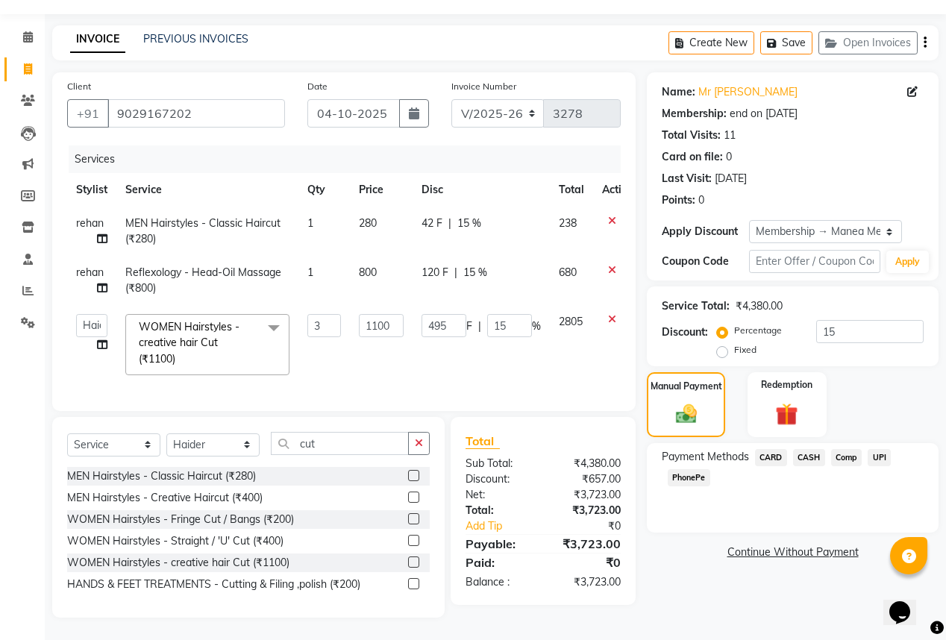
click at [877, 449] on span "UPI" at bounding box center [878, 457] width 23 height 17
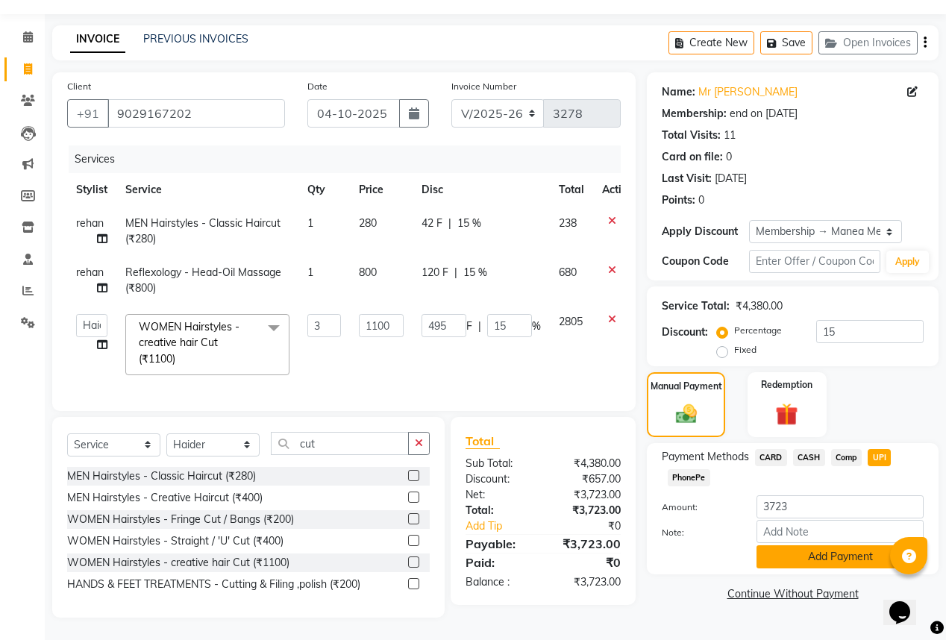
click at [837, 550] on button "Add Payment" at bounding box center [839, 556] width 167 height 23
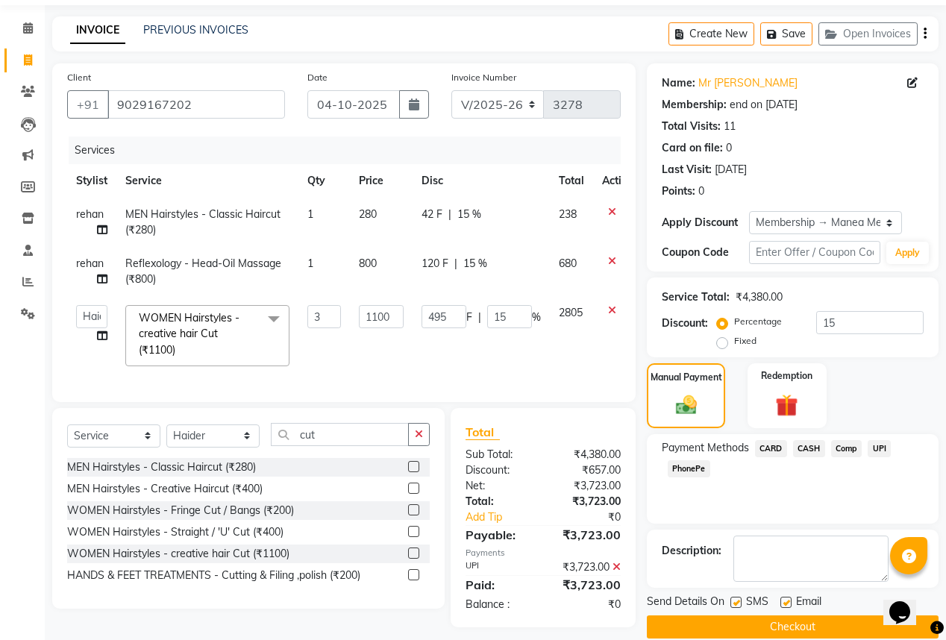
scroll to position [69, 0]
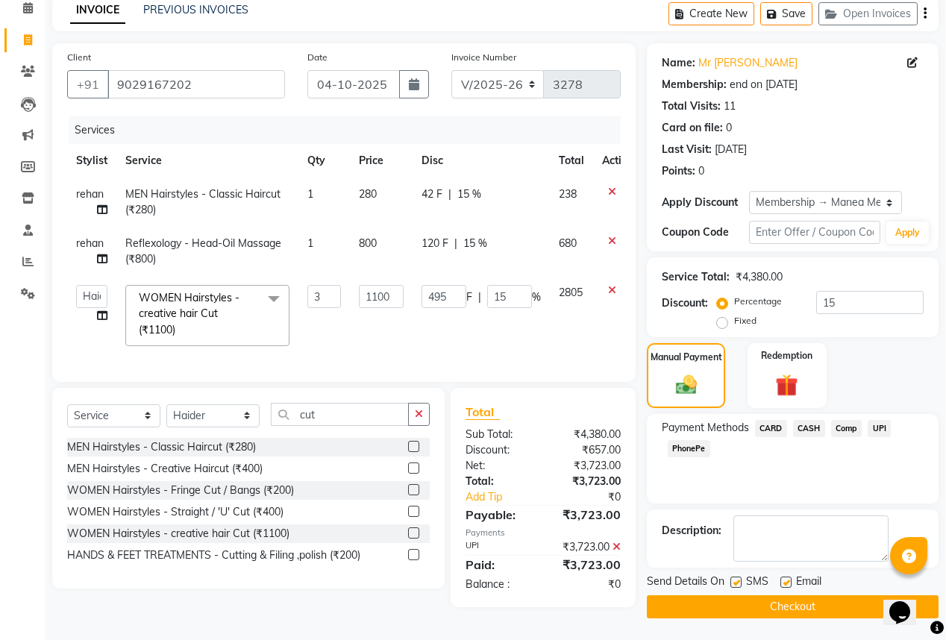
click at [786, 582] on label at bounding box center [785, 581] width 11 height 11
click at [786, 582] on input "checkbox" at bounding box center [785, 583] width 10 height 10
click at [761, 605] on button "Checkout" at bounding box center [793, 606] width 292 height 23
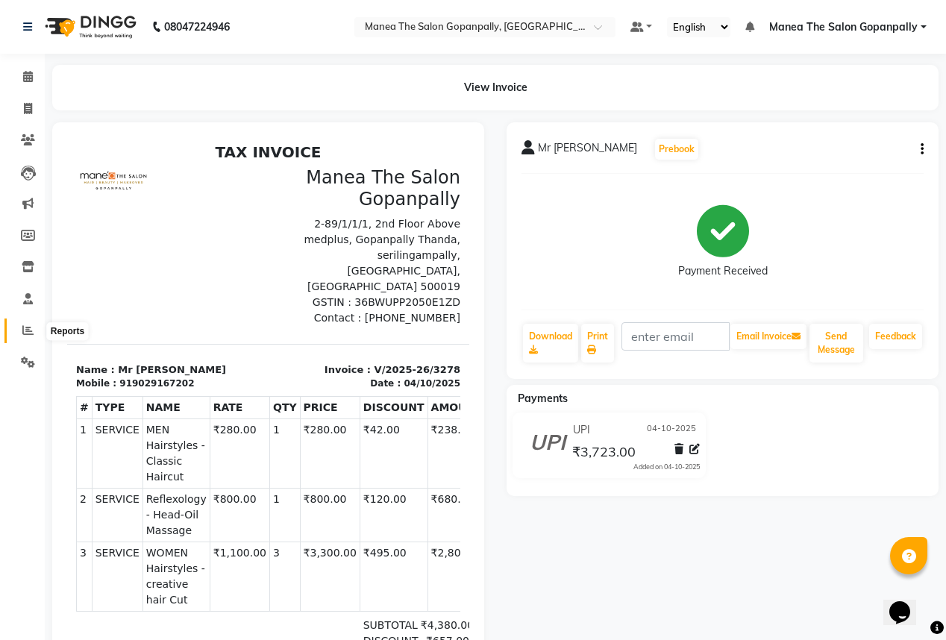
click at [26, 332] on icon at bounding box center [27, 329] width 11 height 11
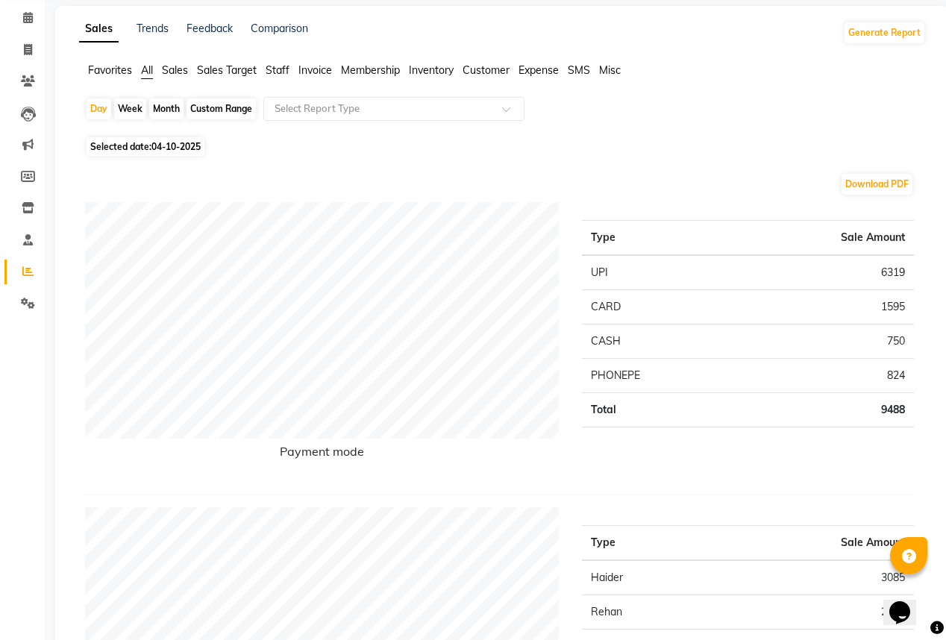
scroll to position [60, 0]
click at [25, 48] on icon at bounding box center [28, 48] width 8 height 11
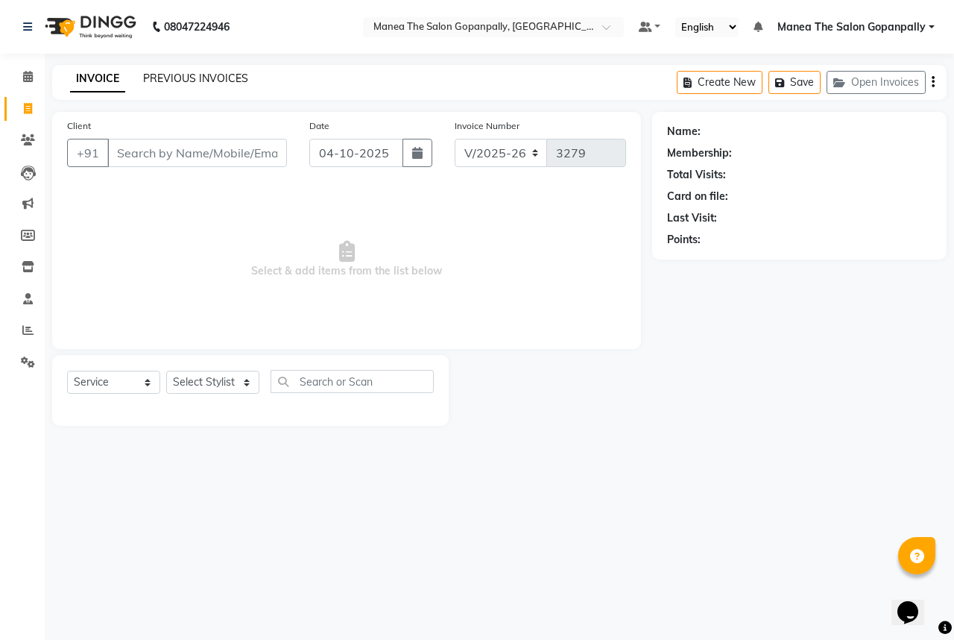
click at [239, 81] on link "PREVIOUS INVOICES" at bounding box center [195, 78] width 105 height 13
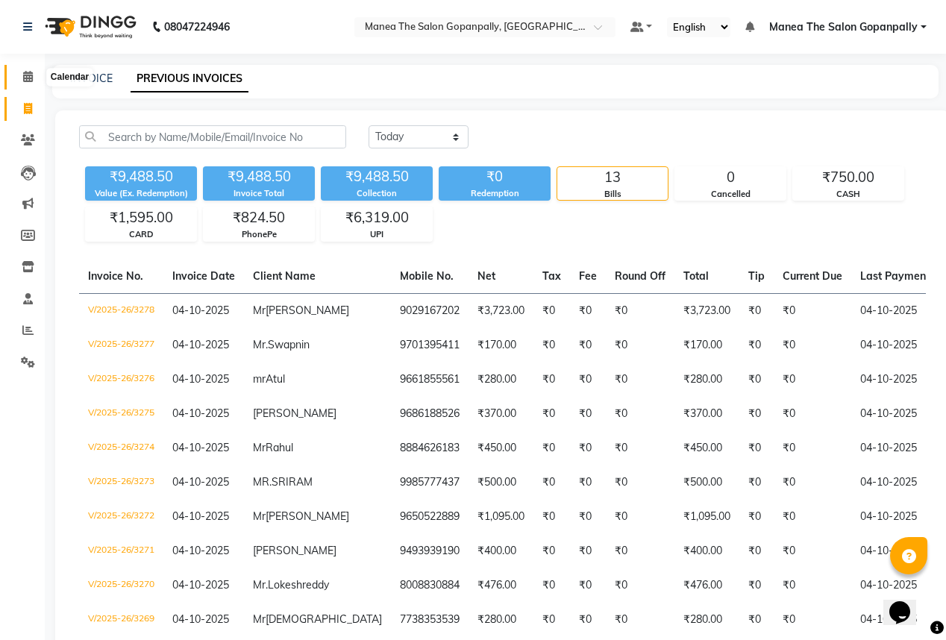
click at [25, 78] on icon at bounding box center [28, 76] width 10 height 11
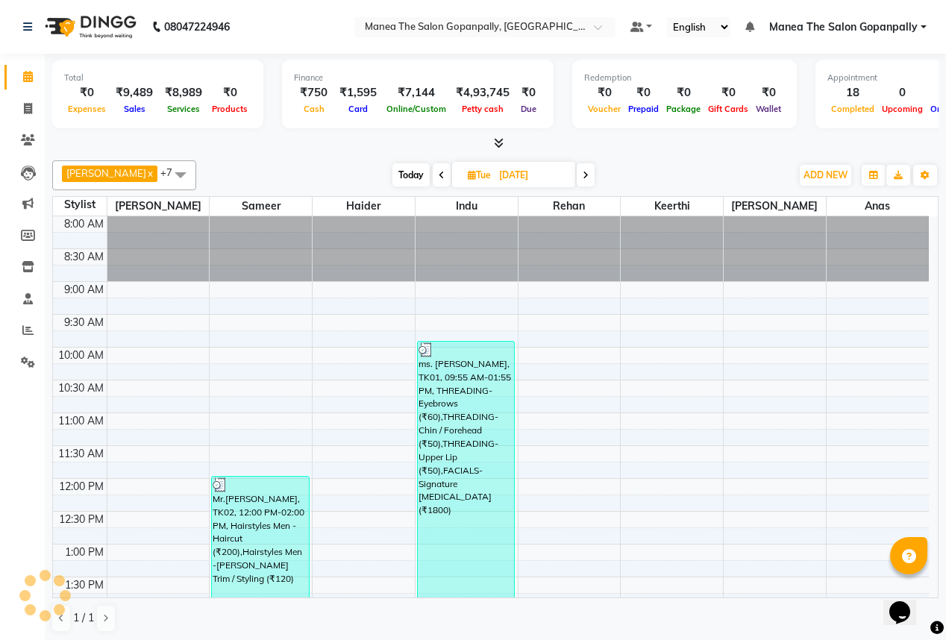
scroll to position [435, 0]
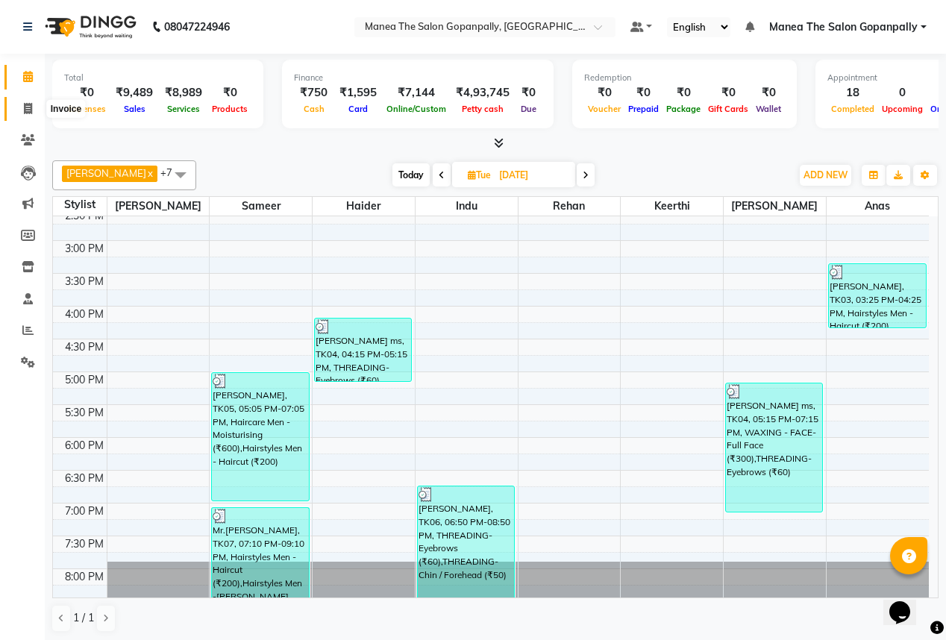
click at [16, 108] on span at bounding box center [28, 109] width 26 height 17
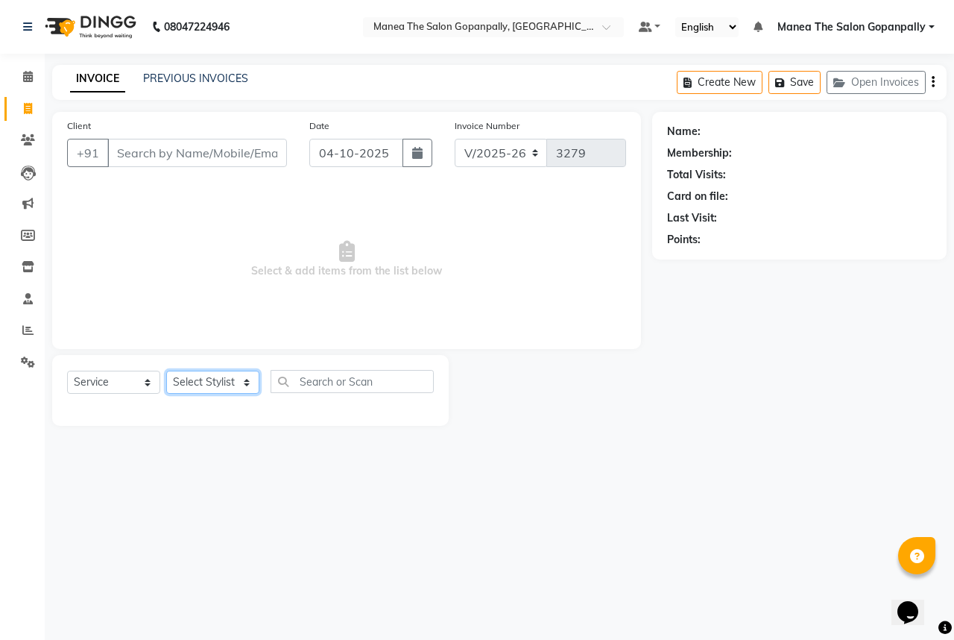
drag, startPoint x: 200, startPoint y: 386, endPoint x: 201, endPoint y: 400, distance: 14.2
click at [201, 400] on div "Select Service Product Membership Package Voucher Prepaid Gift Card Select Styl…" at bounding box center [250, 387] width 367 height 35
click at [166, 371] on select "Select Stylist anas [PERSON_NAME] [PERSON_NAME] [PERSON_NAME] sameer [PERSON_NA…" at bounding box center [212, 382] width 93 height 23
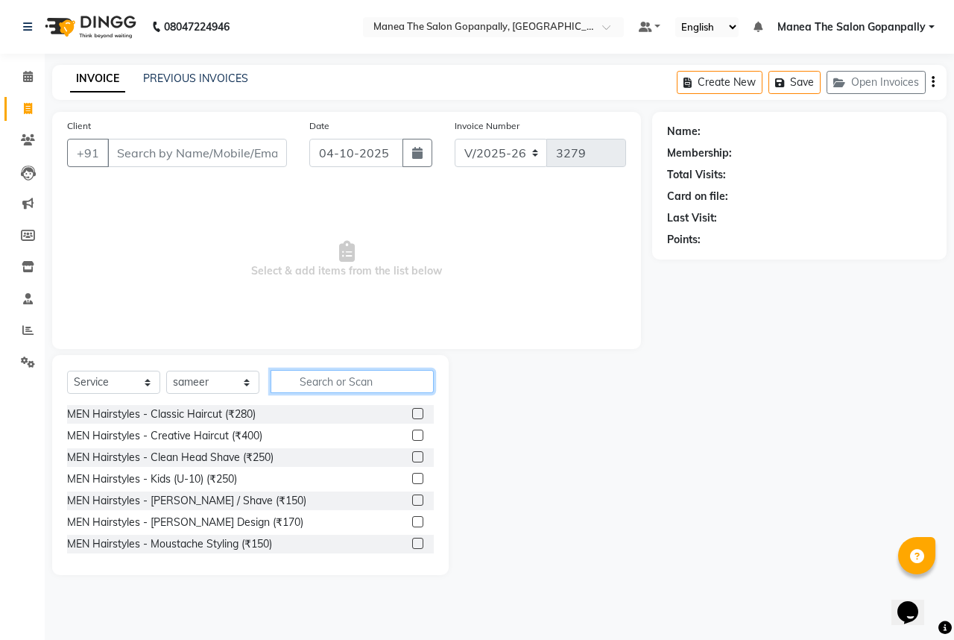
click at [365, 376] on input "text" at bounding box center [352, 381] width 163 height 23
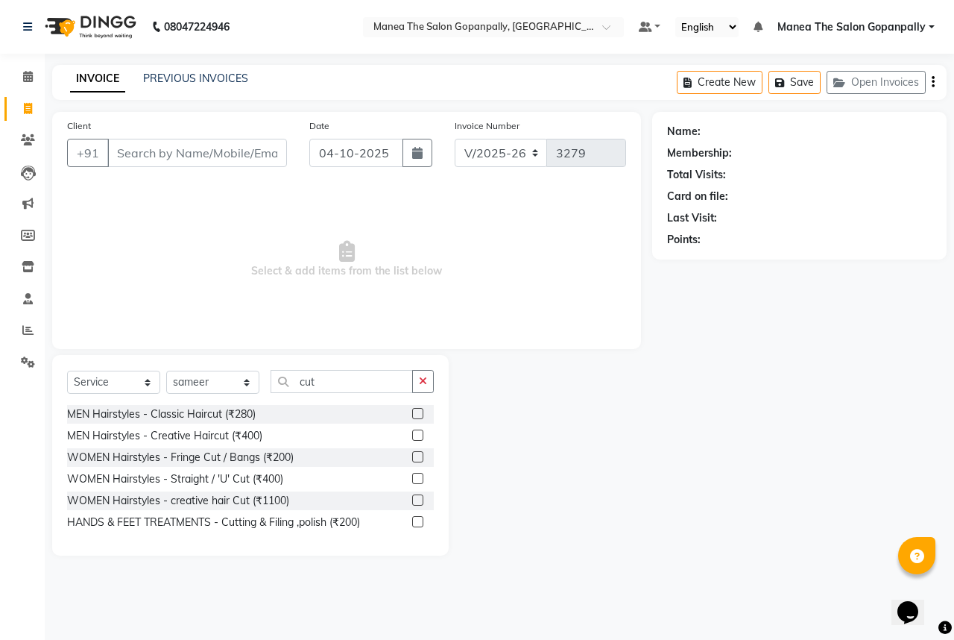
click at [415, 416] on label at bounding box center [417, 413] width 11 height 11
click at [415, 416] on input "checkbox" at bounding box center [417, 414] width 10 height 10
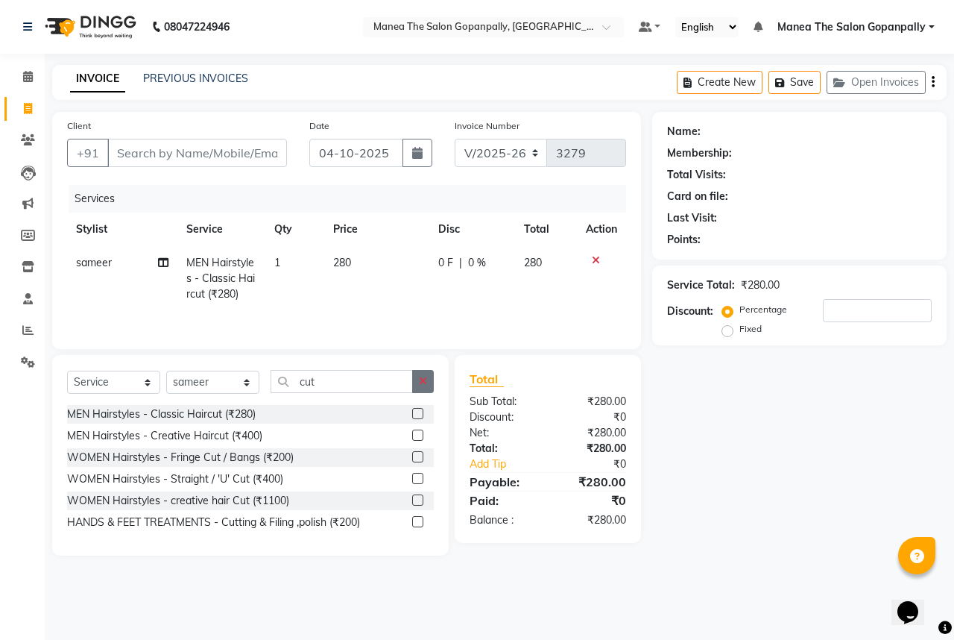
click at [424, 390] on button "button" at bounding box center [423, 381] width 22 height 23
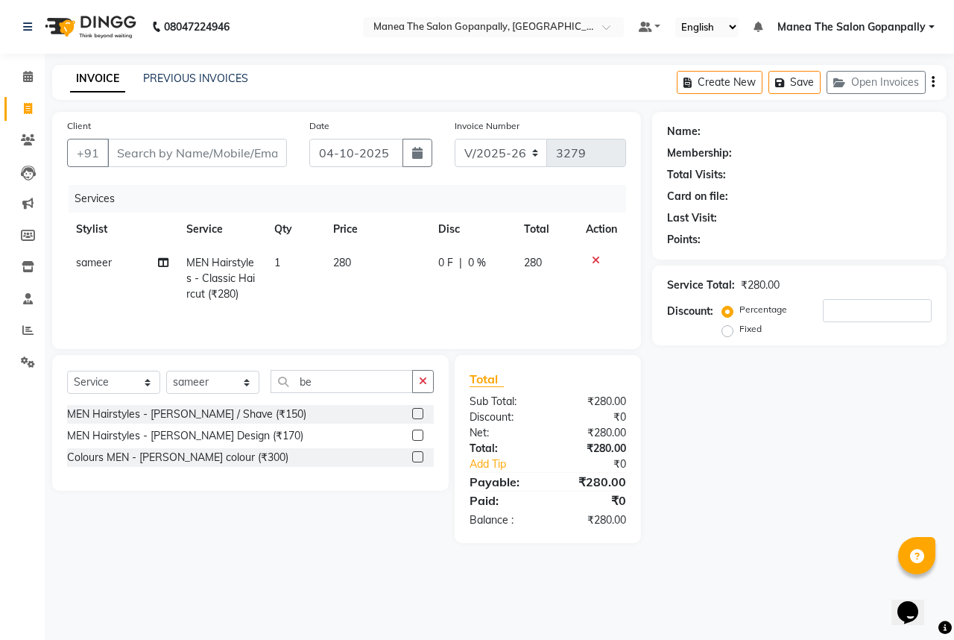
click at [416, 438] on label at bounding box center [417, 435] width 11 height 11
click at [416, 438] on input "checkbox" at bounding box center [417, 436] width 10 height 10
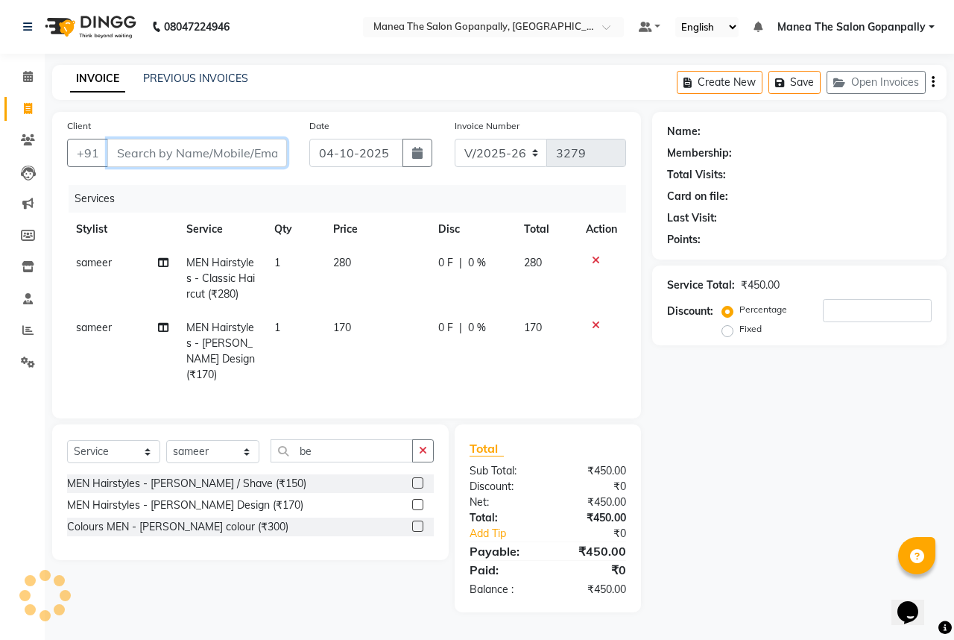
click at [209, 157] on input "Client" at bounding box center [197, 153] width 180 height 28
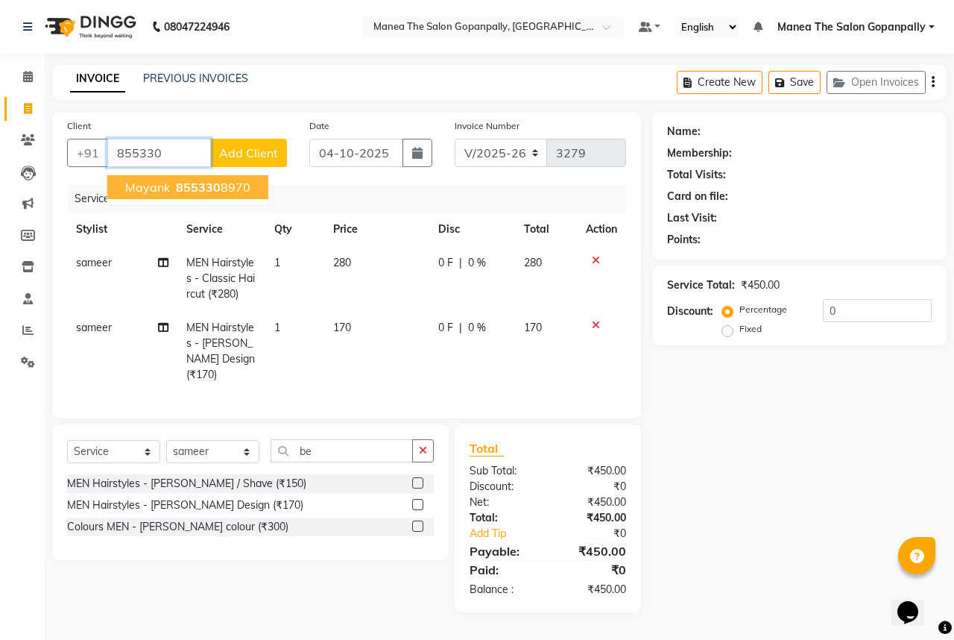
click at [184, 195] on button "[PERSON_NAME] 855330 8970" at bounding box center [187, 187] width 161 height 24
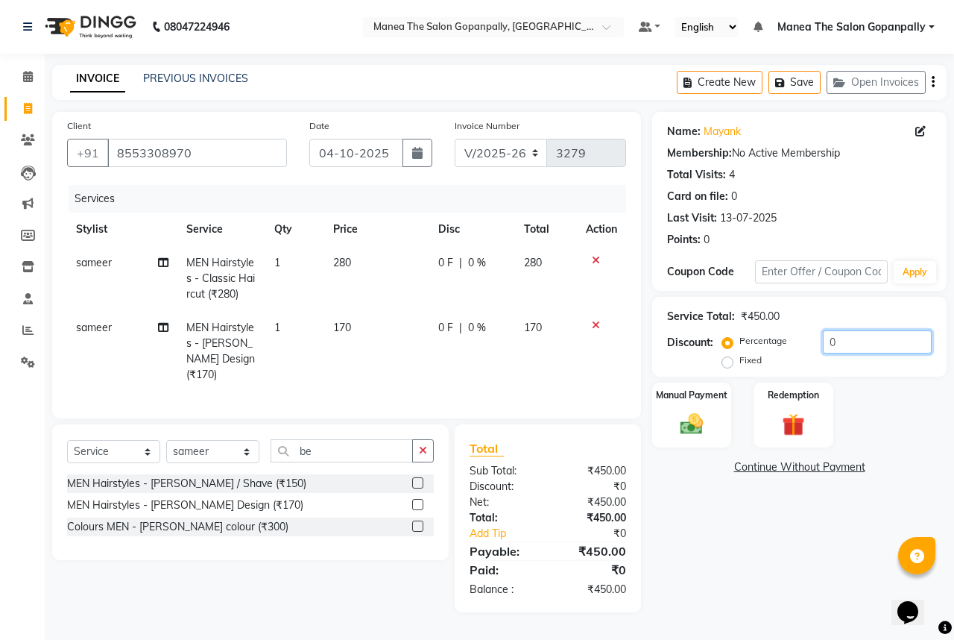
click at [845, 339] on input "0" at bounding box center [877, 341] width 109 height 23
click at [697, 427] on img at bounding box center [692, 424] width 39 height 28
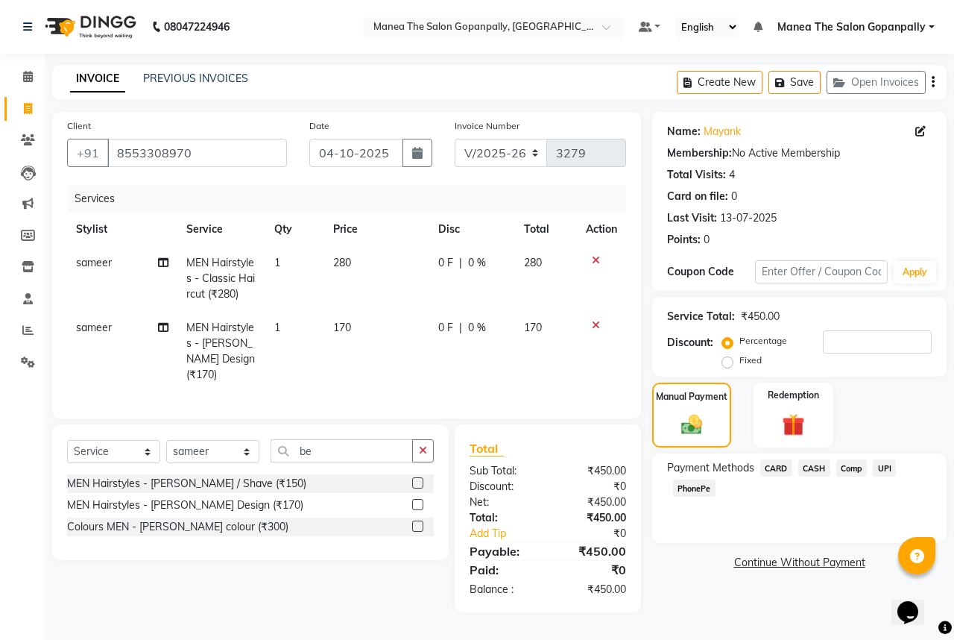
click at [889, 469] on span "UPI" at bounding box center [884, 467] width 23 height 17
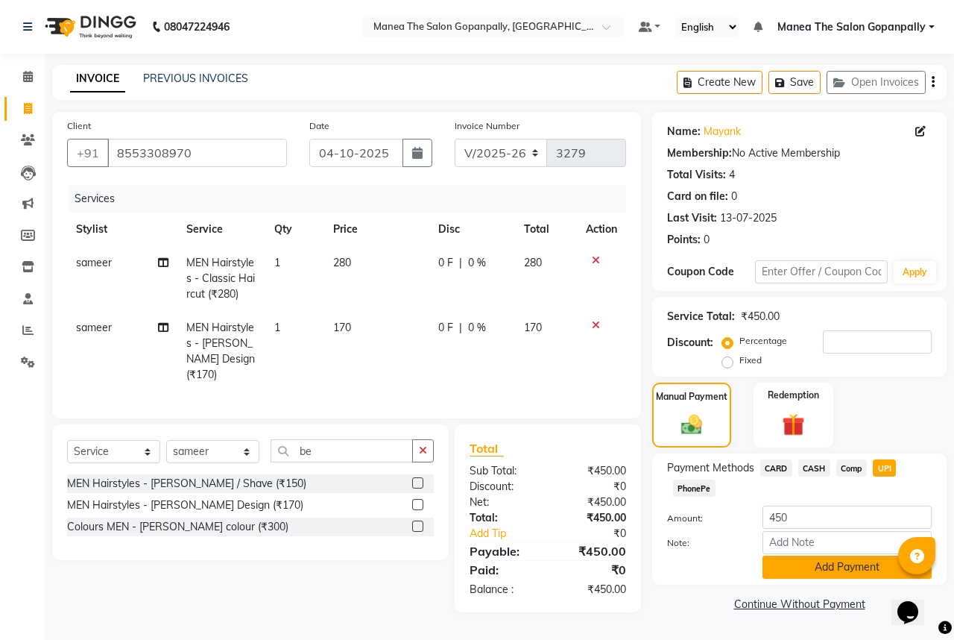
click at [825, 560] on button "Add Payment" at bounding box center [847, 567] width 169 height 23
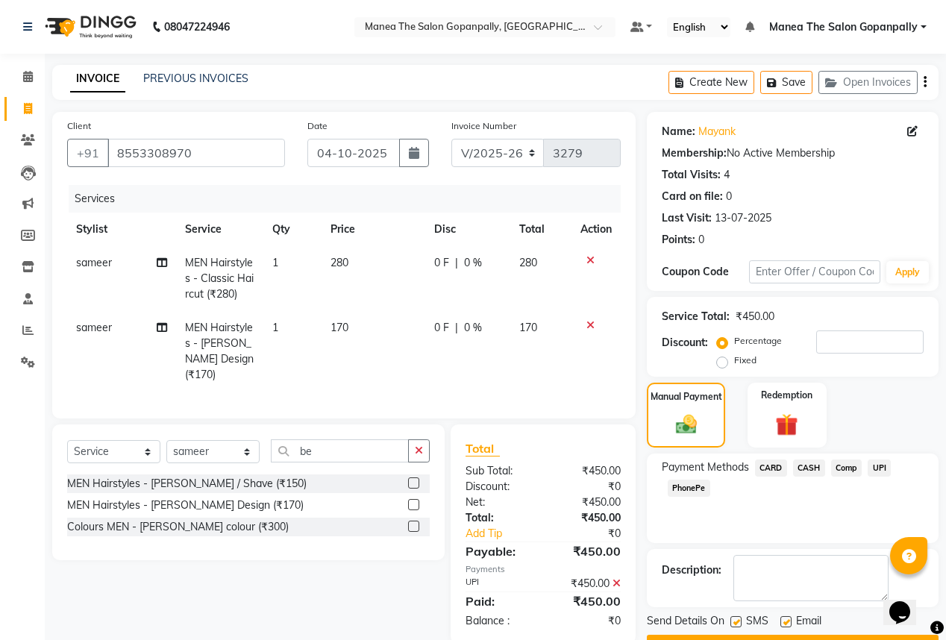
scroll to position [40, 0]
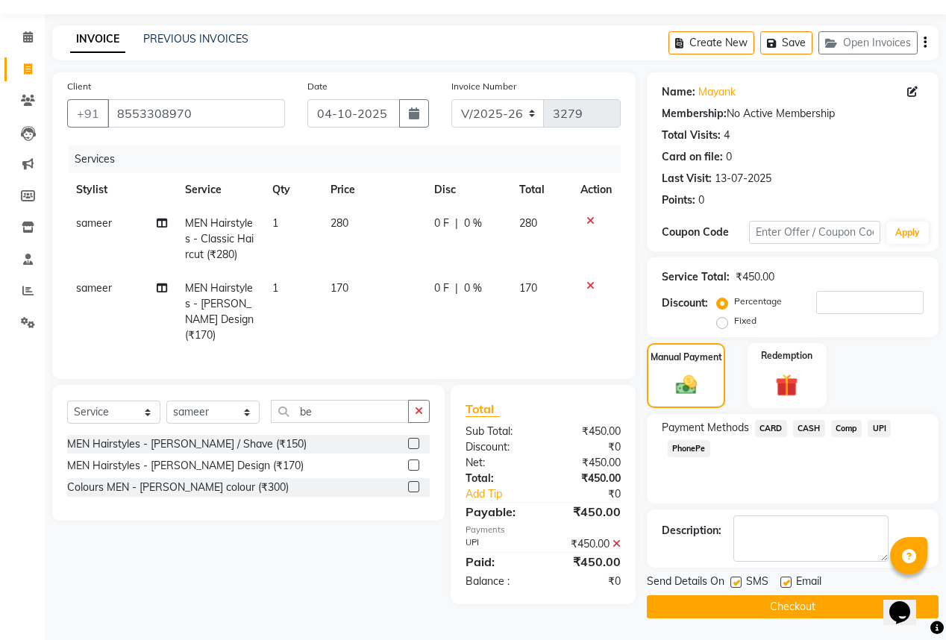
click at [786, 582] on label at bounding box center [785, 581] width 11 height 11
click at [786, 582] on input "checkbox" at bounding box center [785, 583] width 10 height 10
click at [849, 603] on button "Checkout" at bounding box center [793, 606] width 292 height 23
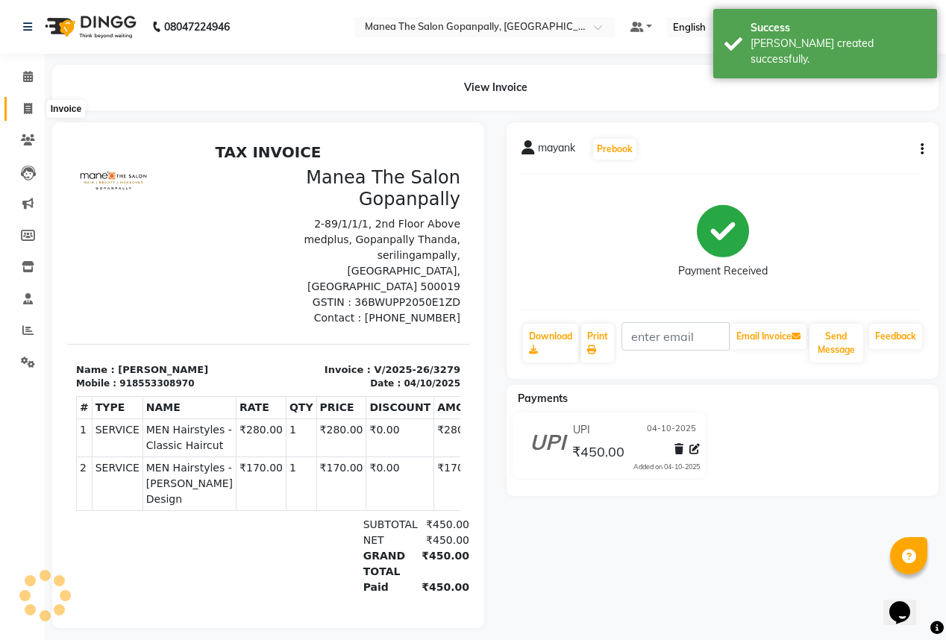
click at [26, 103] on icon at bounding box center [28, 108] width 8 height 11
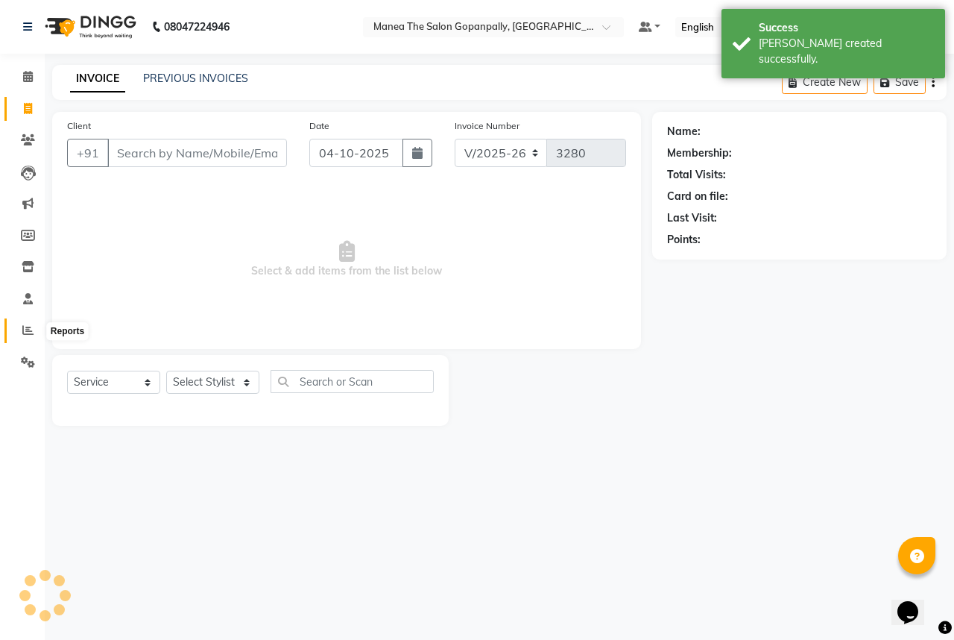
click at [27, 334] on icon at bounding box center [27, 329] width 11 height 11
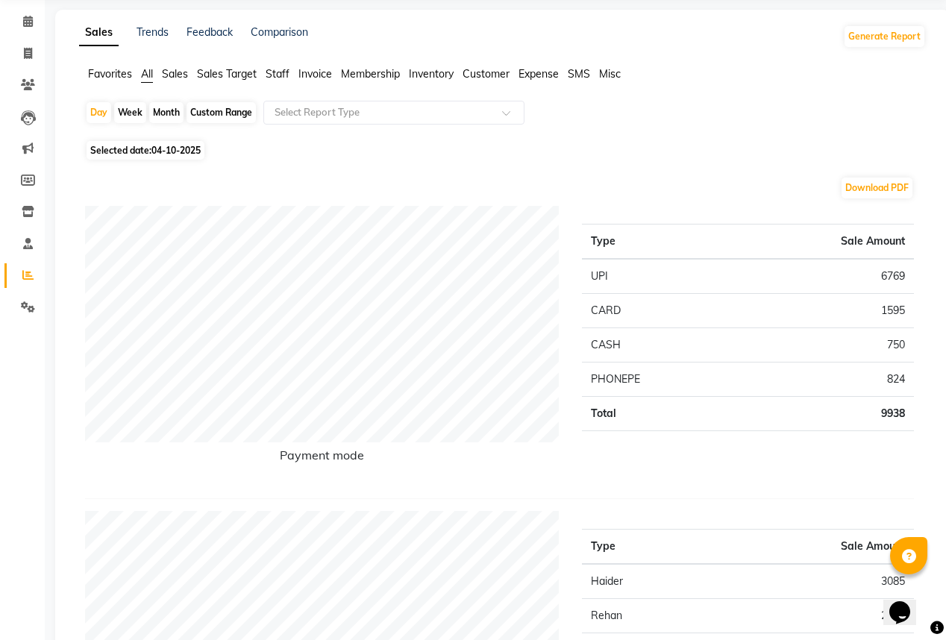
scroll to position [60, 0]
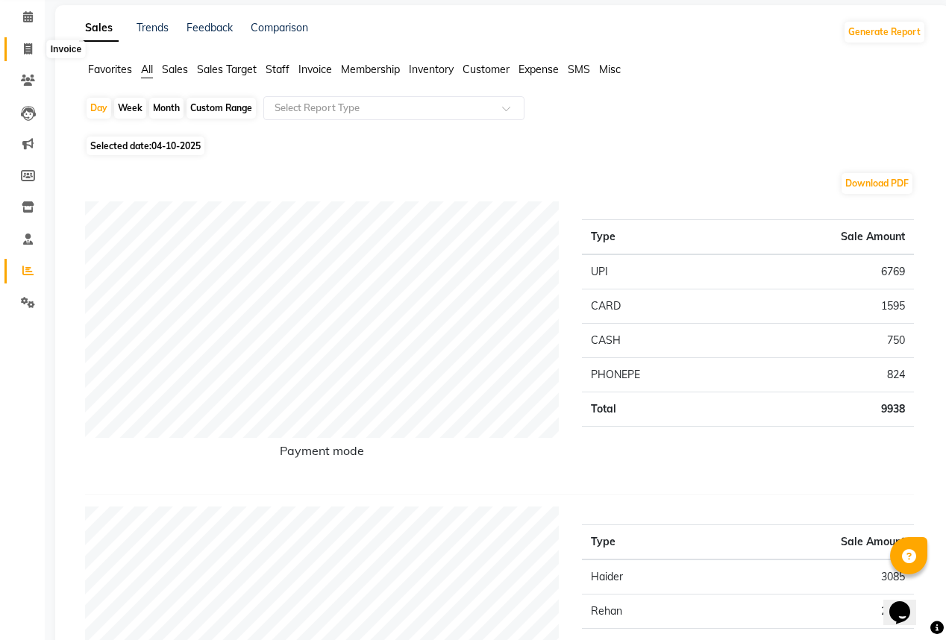
click at [22, 53] on span at bounding box center [28, 49] width 26 height 17
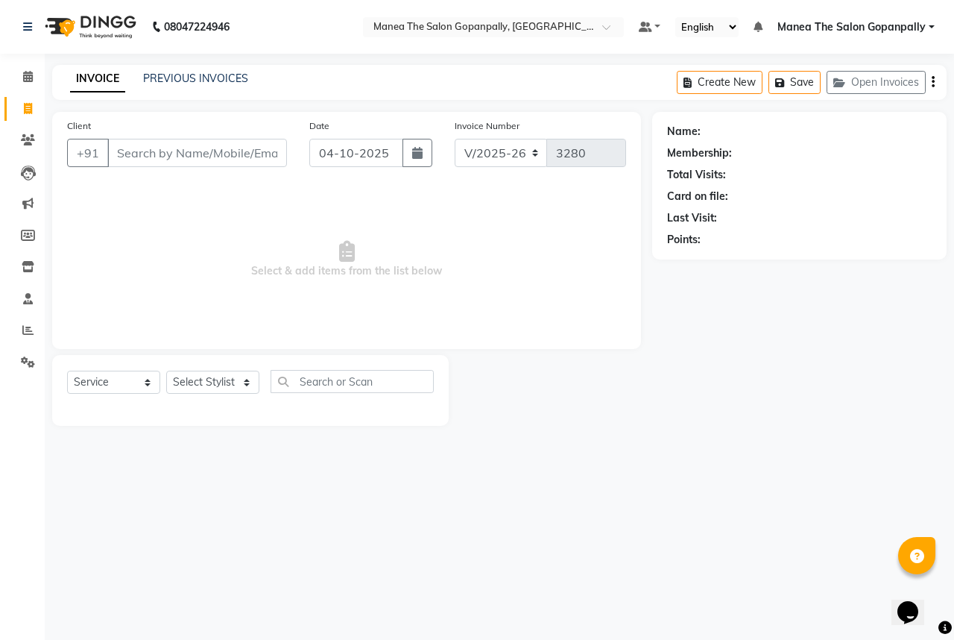
click at [242, 143] on input "Client" at bounding box center [197, 153] width 180 height 28
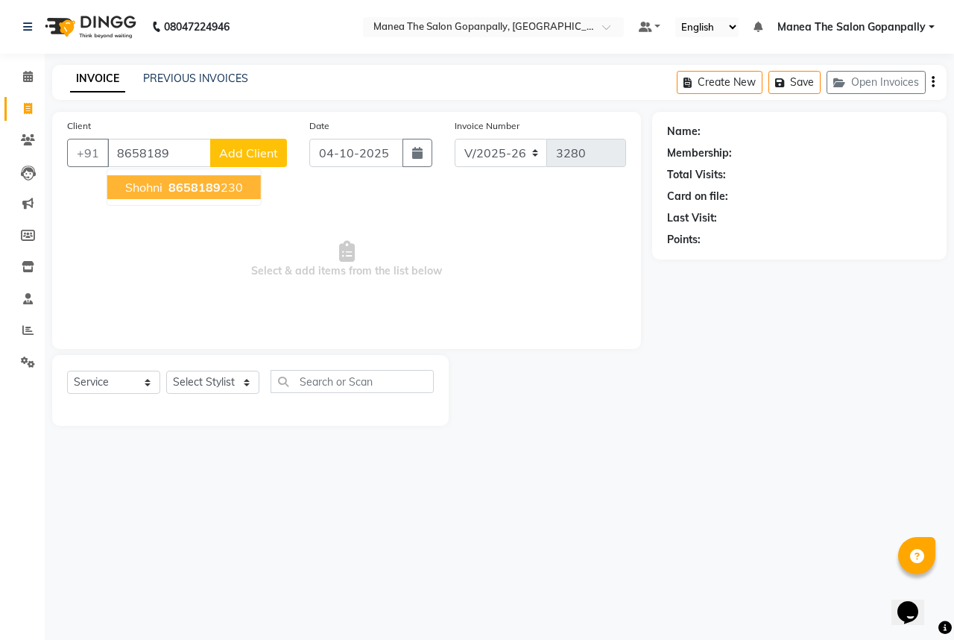
click at [242, 183] on button "shohni 8658189 230" at bounding box center [184, 187] width 154 height 24
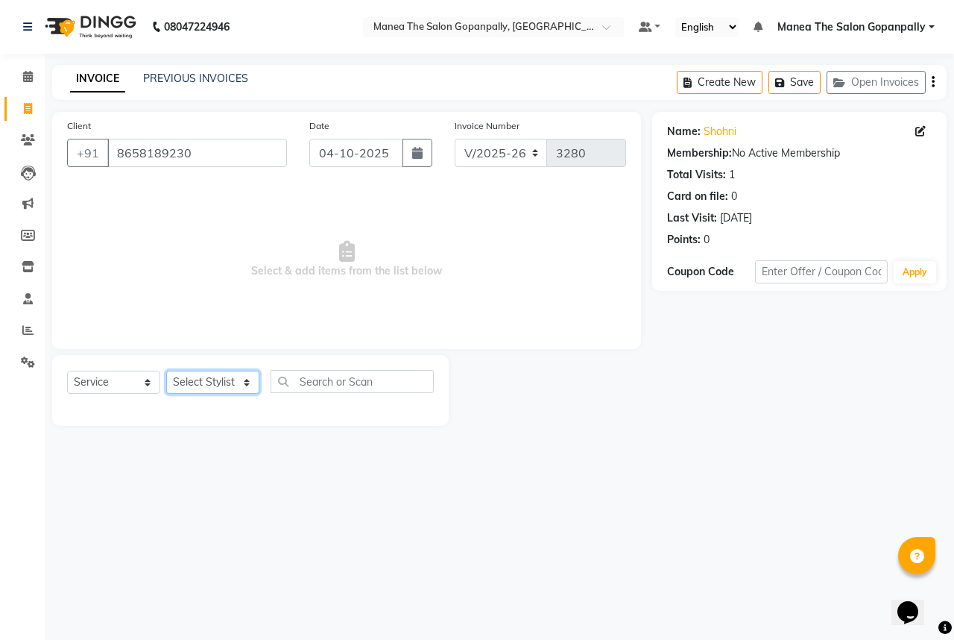
click at [221, 383] on select "Select Stylist anas [PERSON_NAME] [PERSON_NAME] [PERSON_NAME] sameer [PERSON_NA…" at bounding box center [212, 382] width 93 height 23
click at [166, 371] on select "Select Stylist anas [PERSON_NAME] [PERSON_NAME] [PERSON_NAME] sameer [PERSON_NA…" at bounding box center [212, 382] width 93 height 23
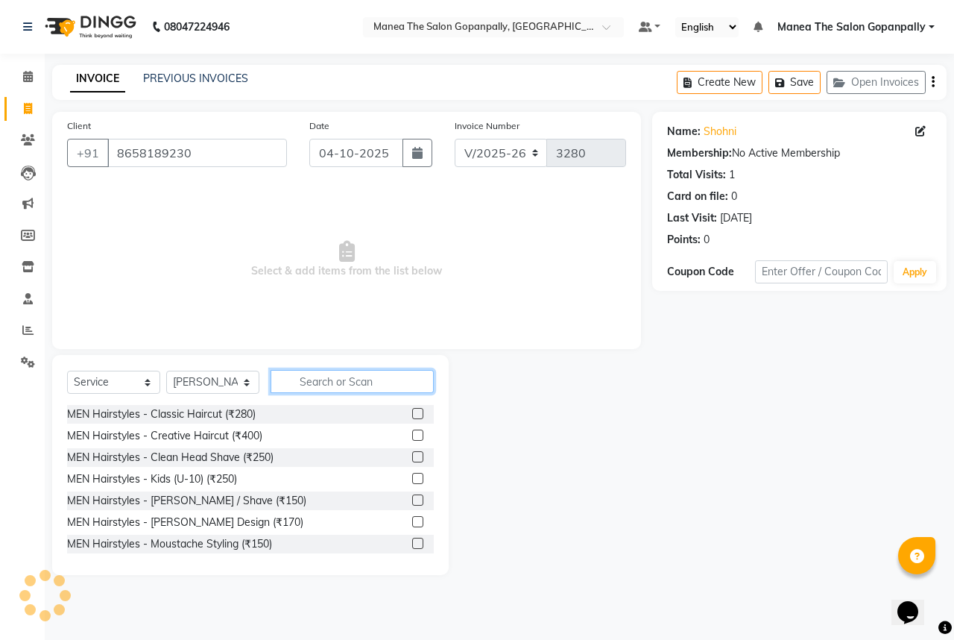
click at [313, 380] on input "text" at bounding box center [352, 381] width 163 height 23
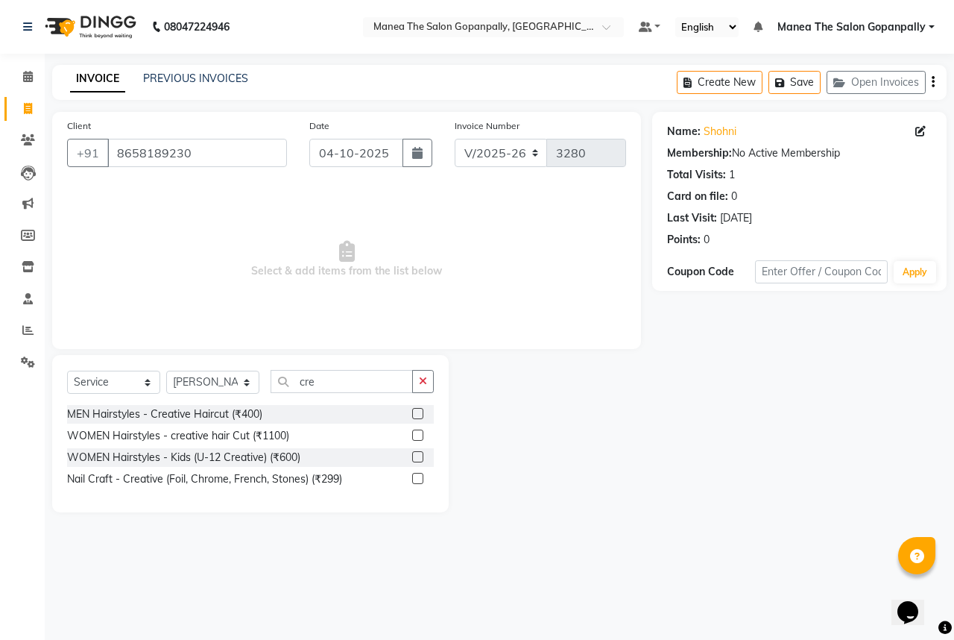
click at [418, 435] on label at bounding box center [417, 435] width 11 height 11
click at [418, 435] on input "checkbox" at bounding box center [417, 436] width 10 height 10
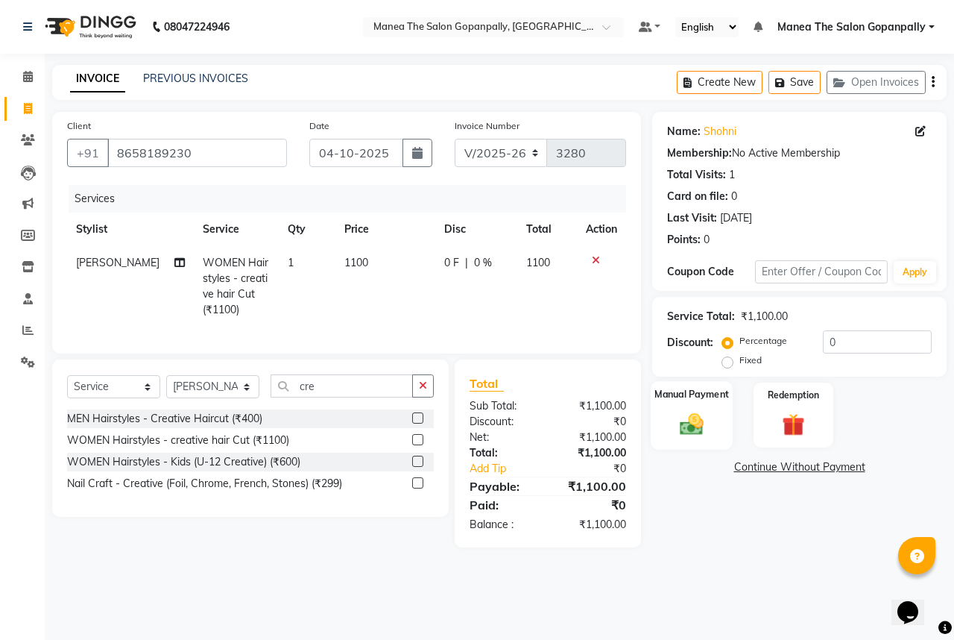
click at [701, 411] on img at bounding box center [692, 424] width 39 height 28
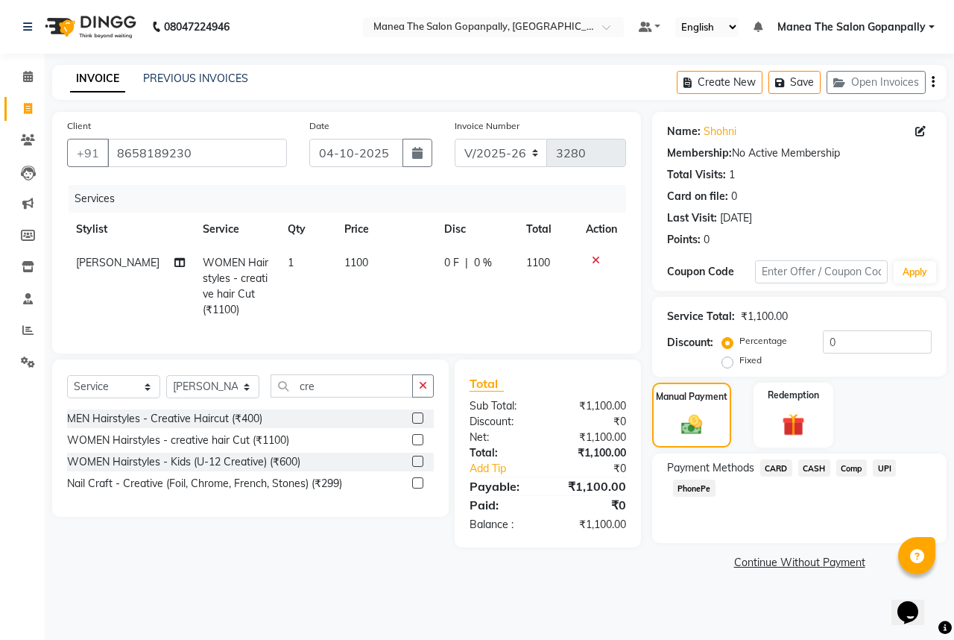
drag, startPoint x: 692, startPoint y: 488, endPoint x: 734, endPoint y: 505, distance: 45.1
click at [693, 489] on span "PhonePe" at bounding box center [694, 487] width 43 height 17
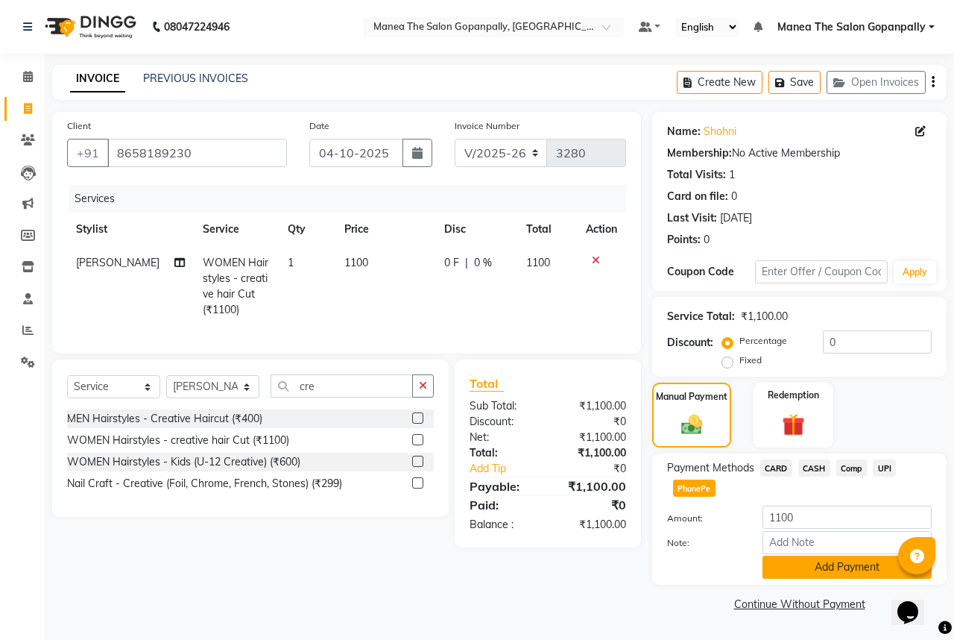
click at [835, 565] on button "Add Payment" at bounding box center [847, 567] width 169 height 23
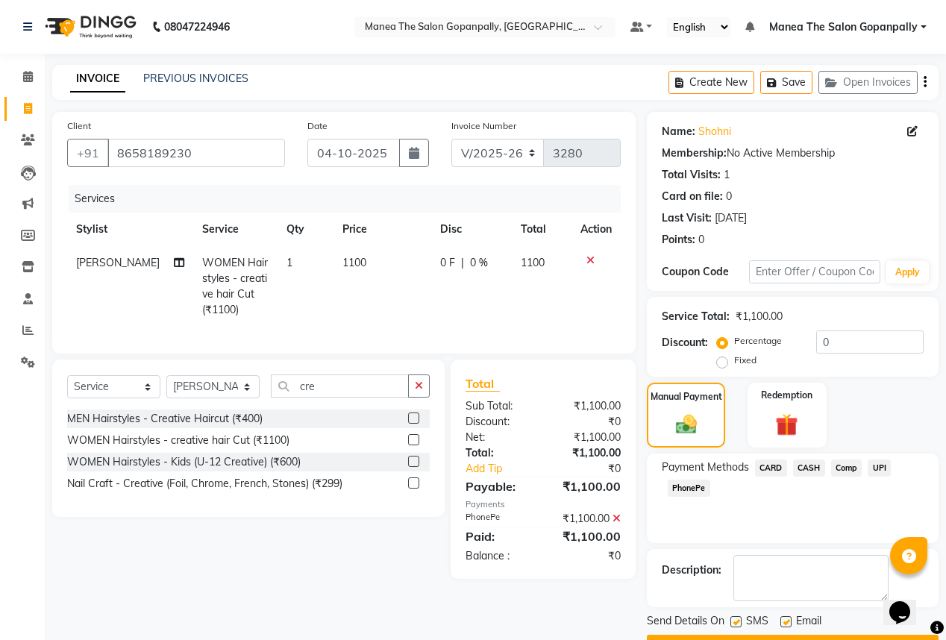
click at [784, 621] on label at bounding box center [785, 621] width 11 height 11
click at [784, 621] on input "checkbox" at bounding box center [785, 622] width 10 height 10
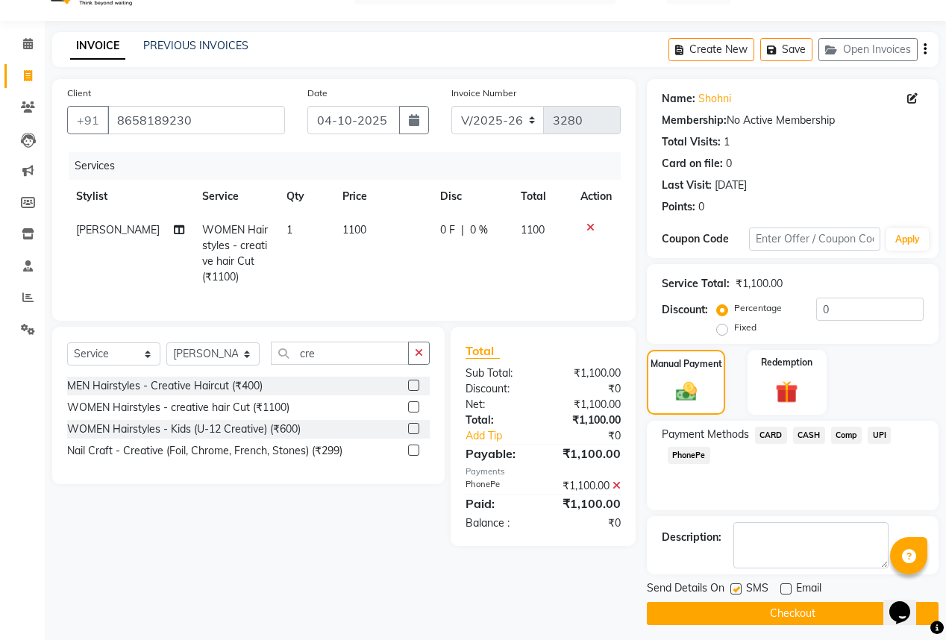
scroll to position [40, 0]
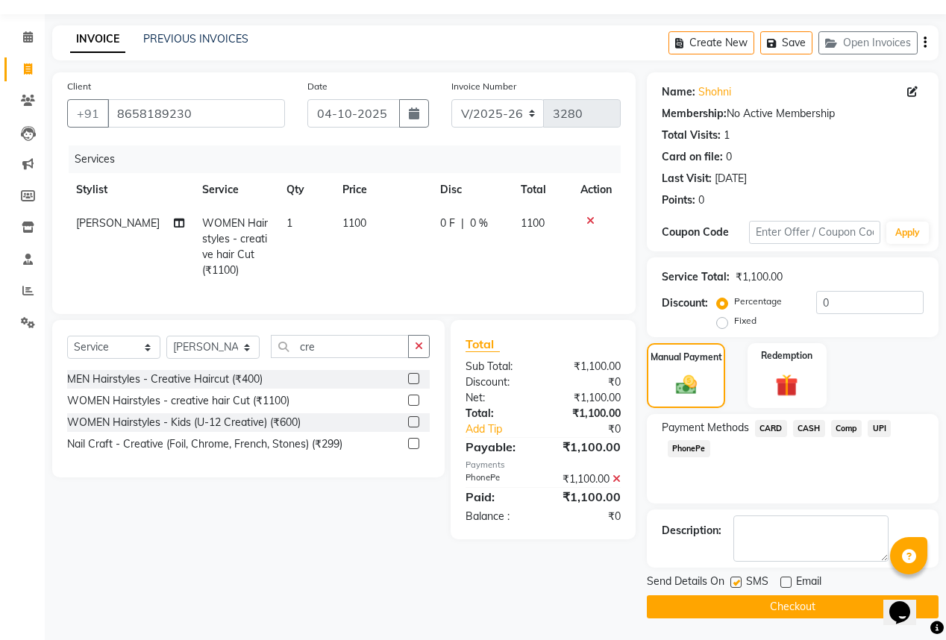
click at [779, 603] on button "Checkout" at bounding box center [793, 606] width 292 height 23
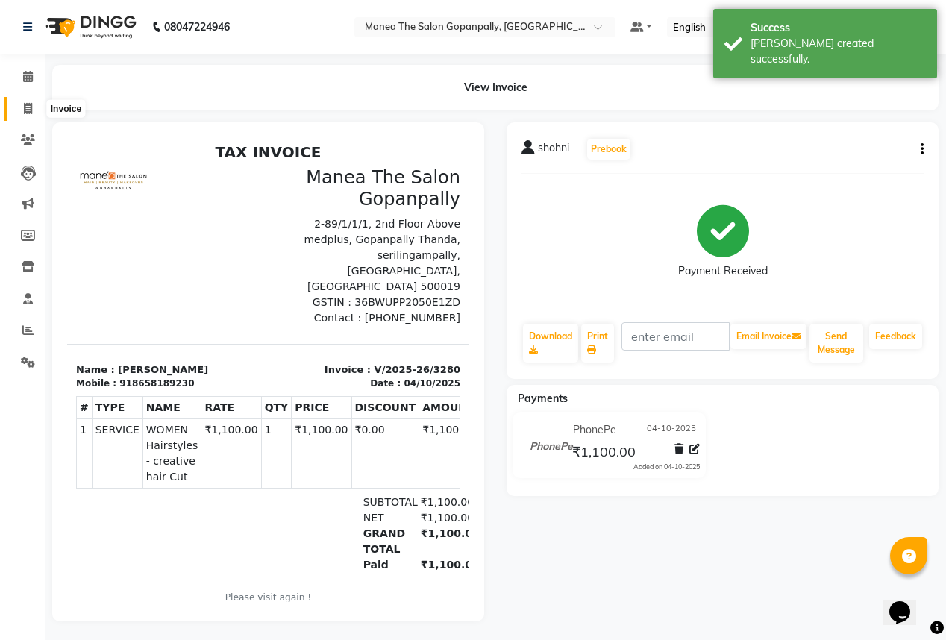
click at [27, 104] on icon at bounding box center [28, 108] width 8 height 11
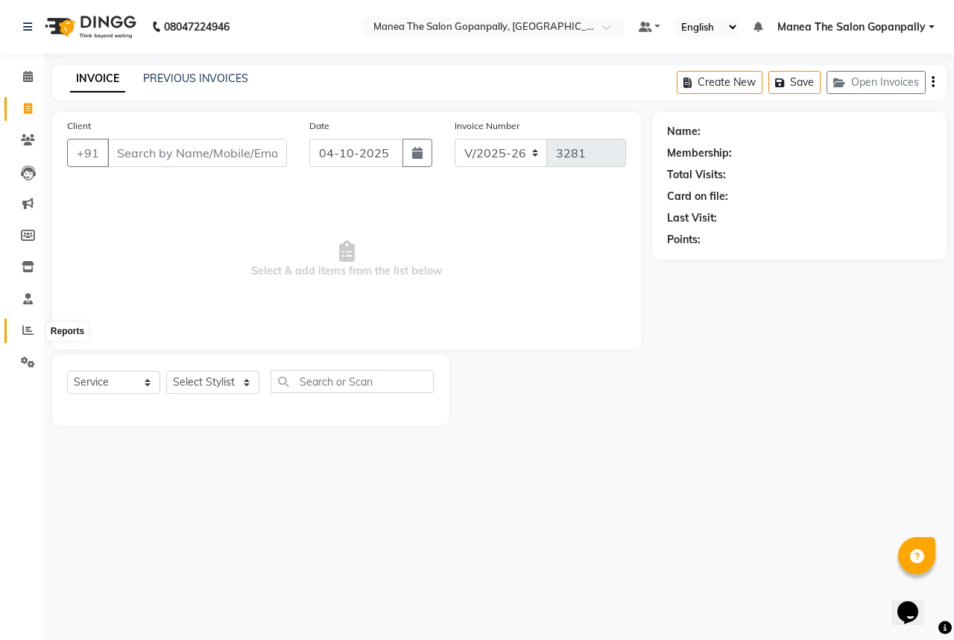
click at [25, 330] on icon at bounding box center [27, 329] width 11 height 11
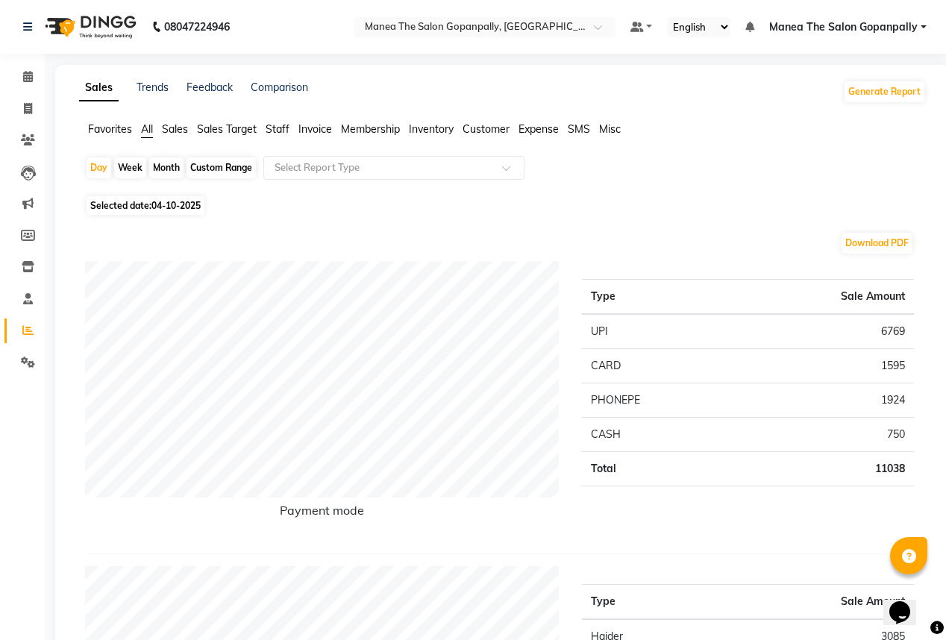
click at [160, 162] on div "Month" at bounding box center [166, 167] width 34 height 21
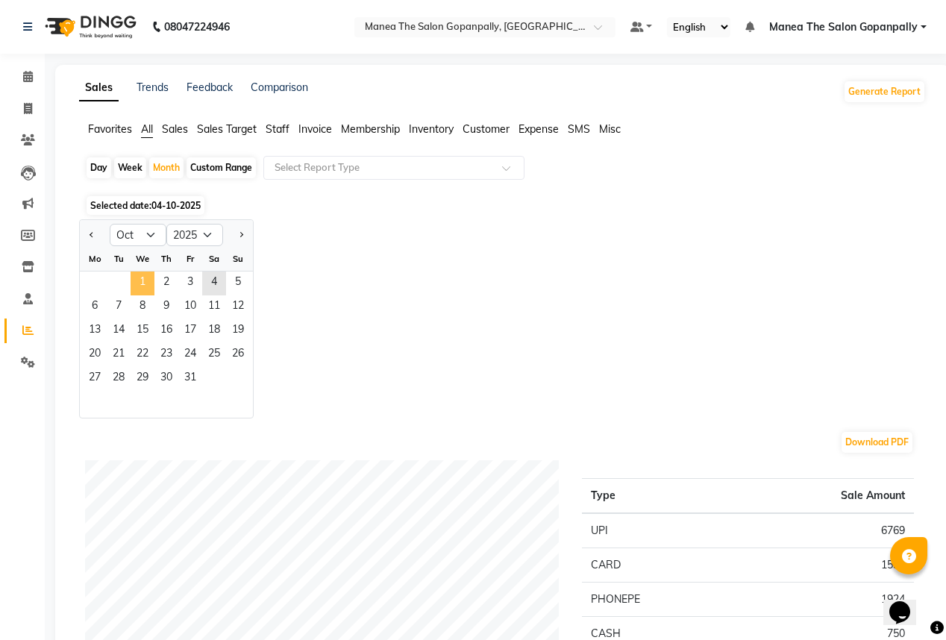
click at [148, 277] on span "1" at bounding box center [142, 283] width 24 height 24
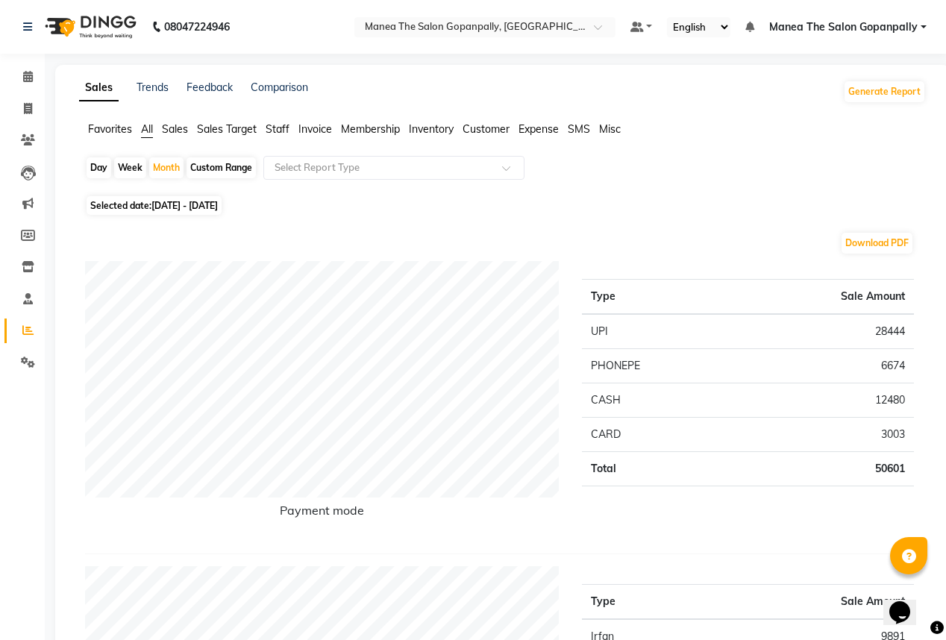
click at [98, 163] on div "Day" at bounding box center [98, 167] width 25 height 21
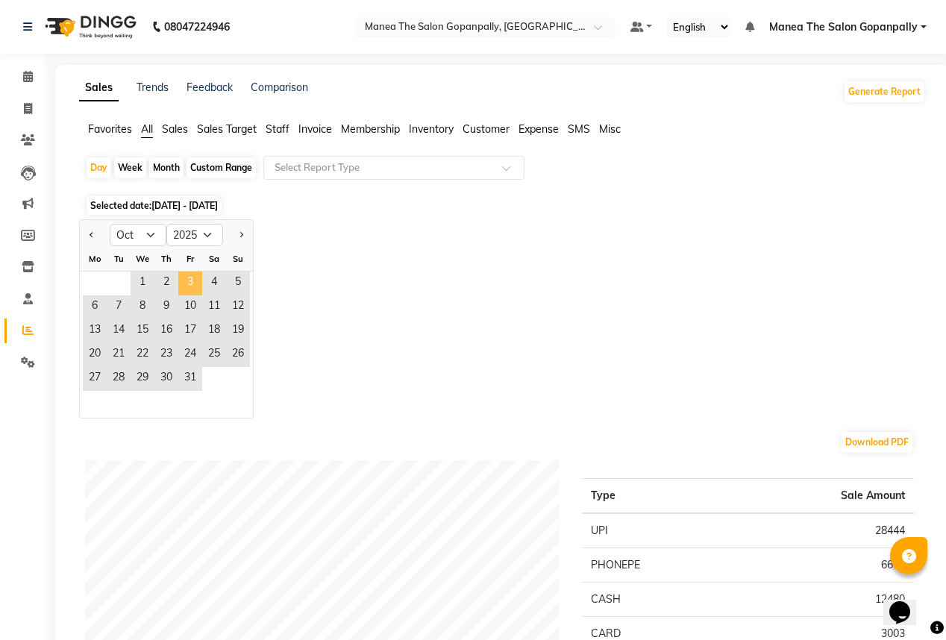
click at [182, 283] on span "3" at bounding box center [190, 283] width 24 height 24
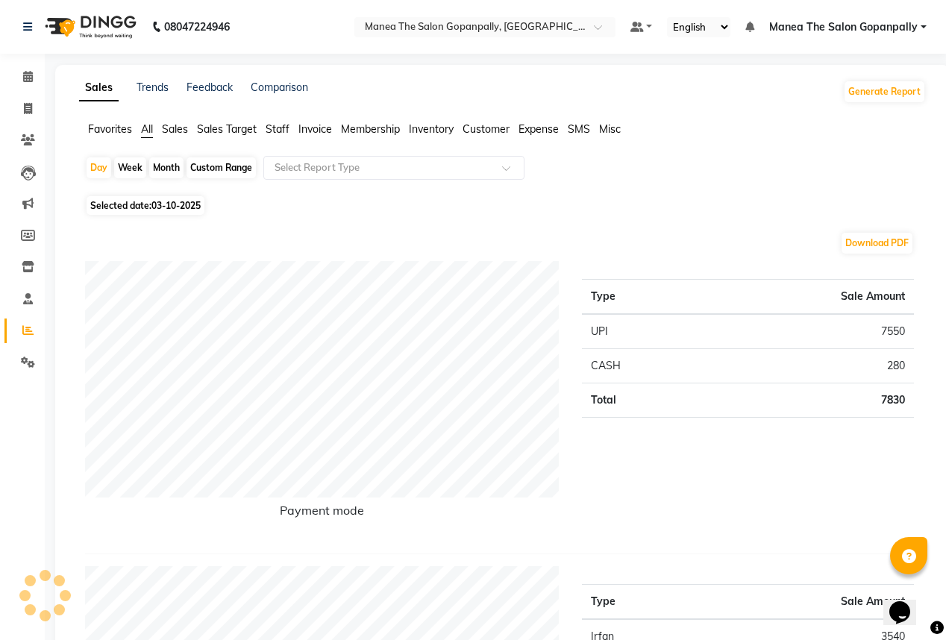
click at [85, 157] on div "Day Week Month Custom Range Select Report Type" at bounding box center [502, 174] width 834 height 36
click at [103, 173] on div "Day" at bounding box center [98, 167] width 25 height 21
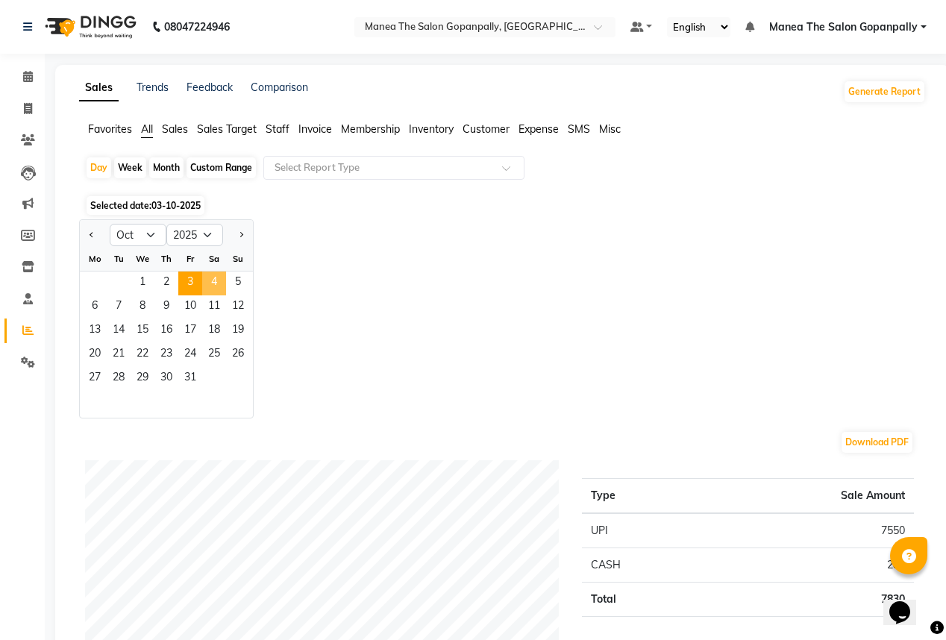
click at [212, 274] on span "4" at bounding box center [214, 283] width 24 height 24
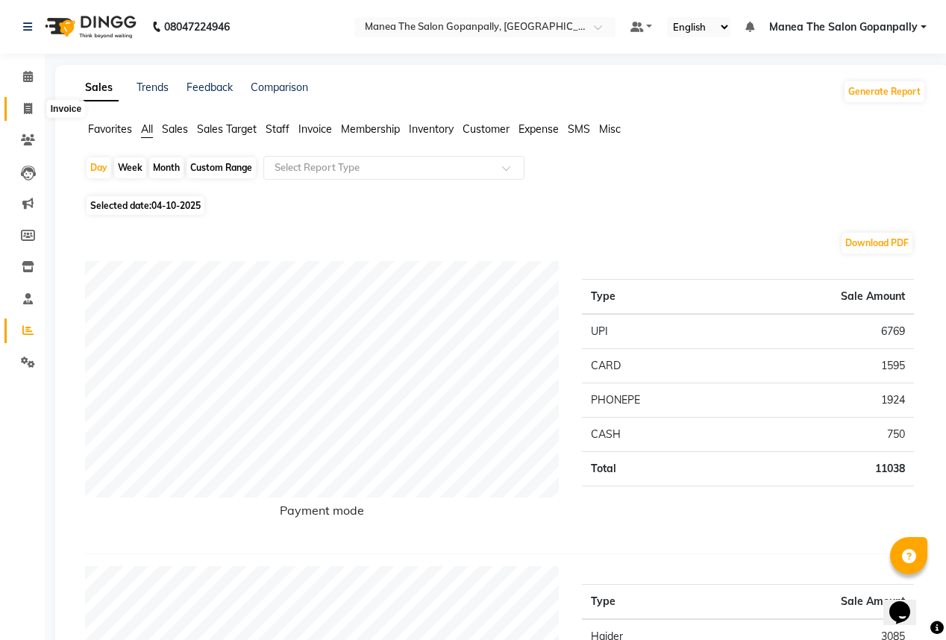
click at [28, 101] on span at bounding box center [28, 109] width 26 height 17
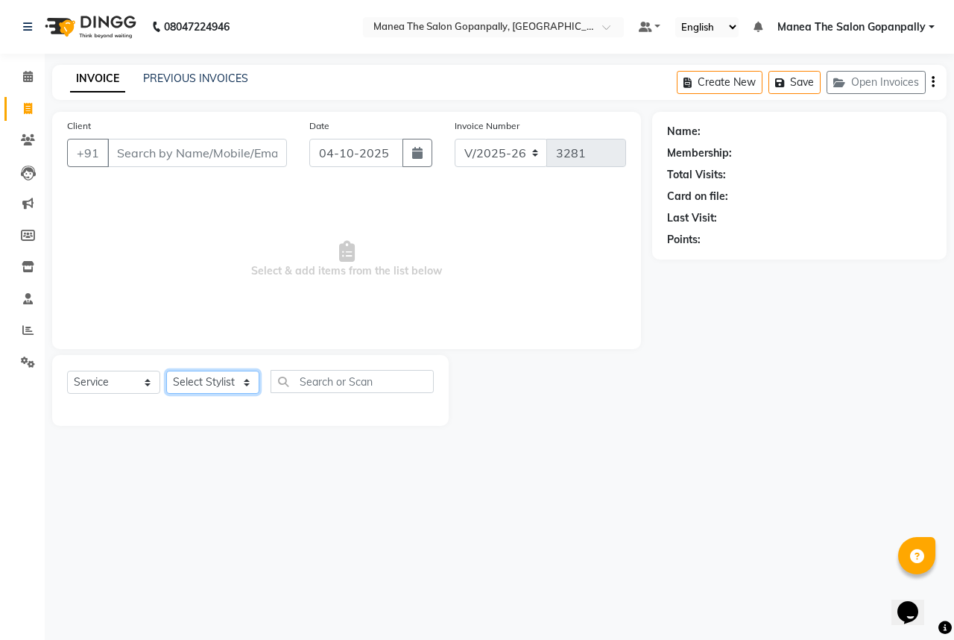
click at [204, 381] on select "Select Stylist anas [PERSON_NAME] [PERSON_NAME] [PERSON_NAME] sameer [PERSON_NA…" at bounding box center [212, 382] width 93 height 23
click at [166, 371] on select "Select Stylist anas [PERSON_NAME] [PERSON_NAME] [PERSON_NAME] sameer [PERSON_NA…" at bounding box center [212, 382] width 93 height 23
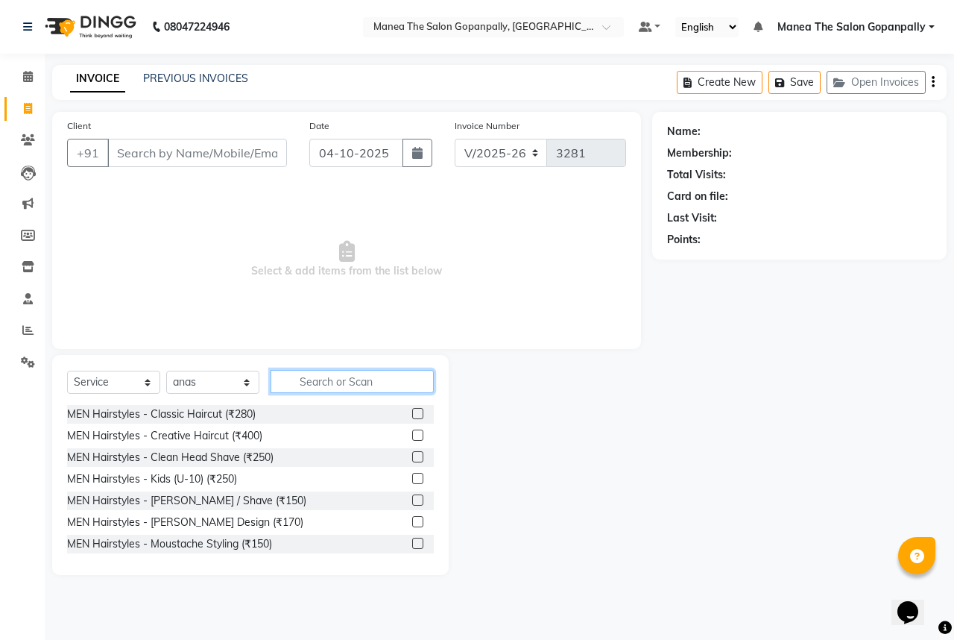
click at [337, 374] on input "text" at bounding box center [352, 381] width 163 height 23
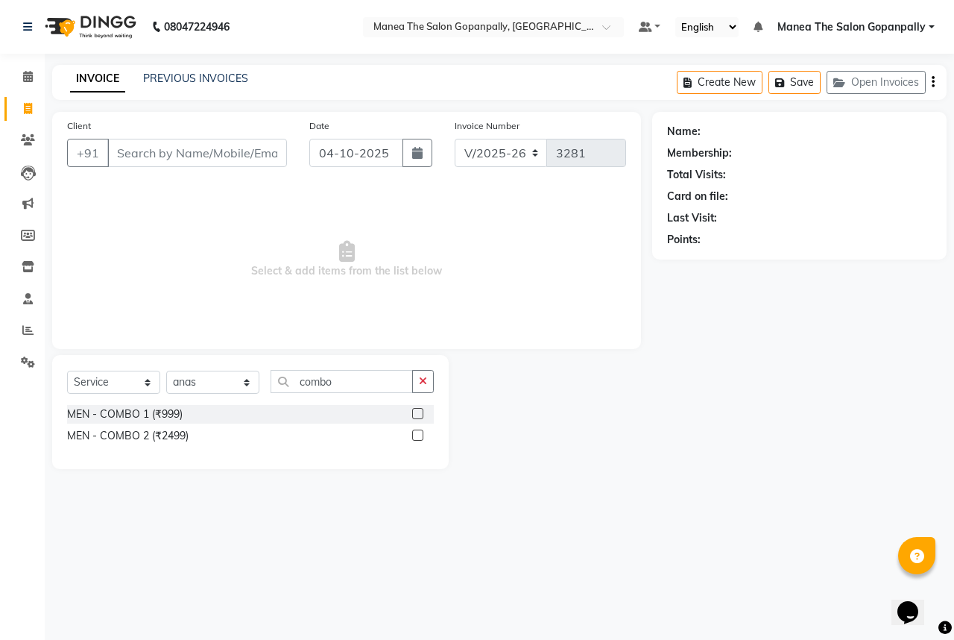
click at [420, 415] on label at bounding box center [417, 413] width 11 height 11
click at [420, 415] on input "checkbox" at bounding box center [417, 414] width 10 height 10
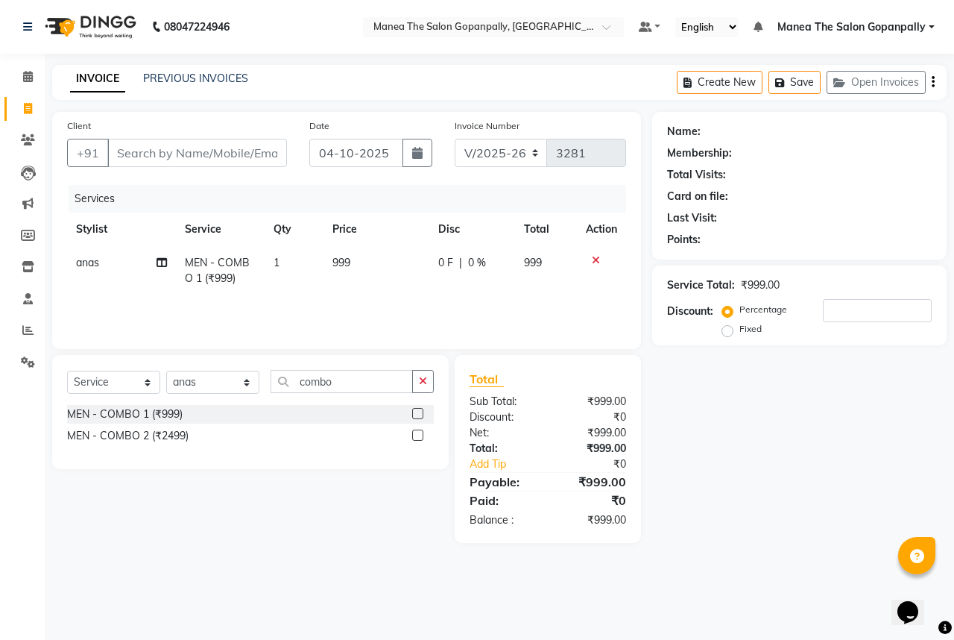
click at [346, 265] on span "999" at bounding box center [342, 262] width 18 height 13
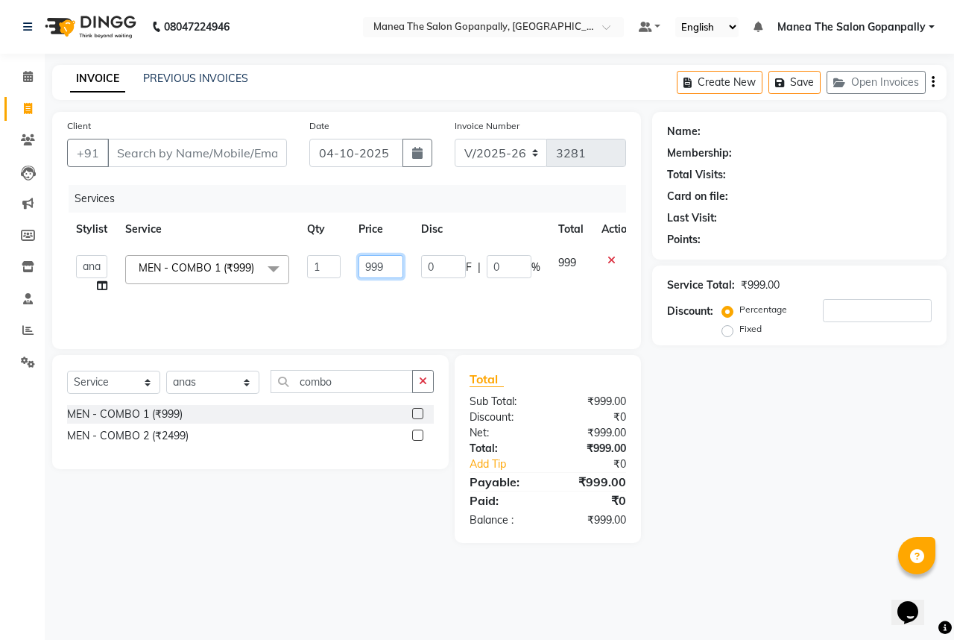
click at [394, 267] on input "999" at bounding box center [381, 266] width 45 height 23
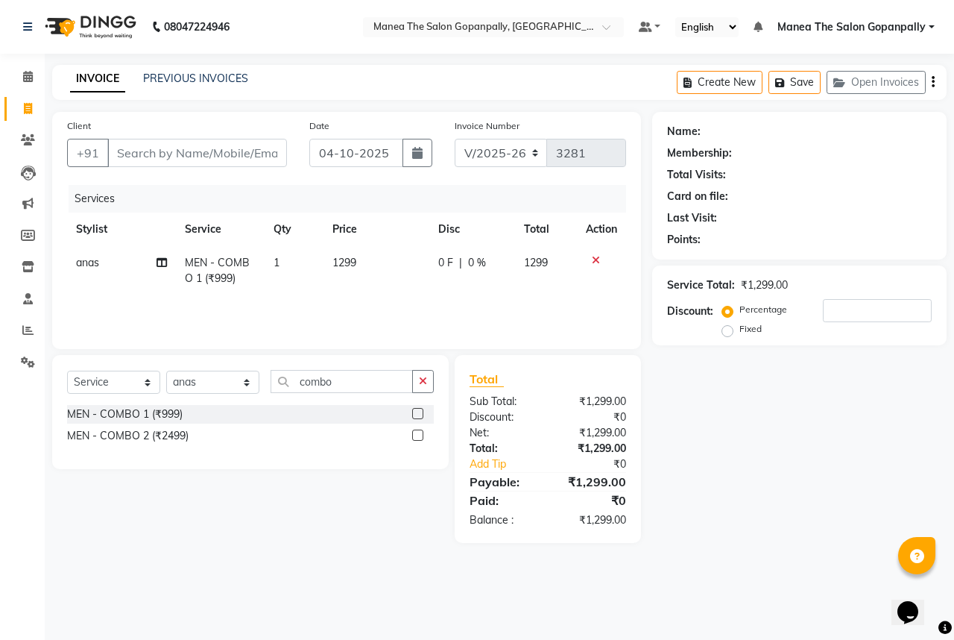
drag, startPoint x: 447, startPoint y: 311, endPoint x: 431, endPoint y: 296, distance: 22.2
click at [448, 309] on div "Services Stylist Service Qty Price Disc Total Action anas MEN - COMBO 1 (₹999) …" at bounding box center [346, 259] width 559 height 149
drag, startPoint x: 193, startPoint y: 382, endPoint x: 190, endPoint y: 393, distance: 11.6
click at [193, 382] on select "Select Stylist anas [PERSON_NAME] [PERSON_NAME] [PERSON_NAME] sameer [PERSON_NA…" at bounding box center [212, 382] width 93 height 23
click at [166, 371] on select "Select Stylist anas [PERSON_NAME] [PERSON_NAME] [PERSON_NAME] sameer [PERSON_NA…" at bounding box center [212, 382] width 93 height 23
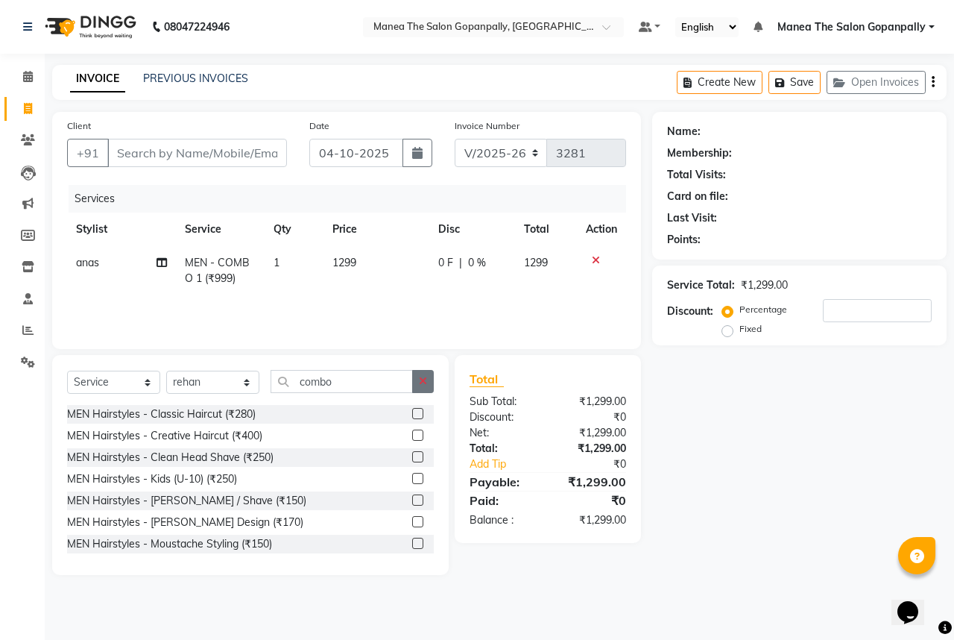
click at [421, 379] on icon "button" at bounding box center [423, 381] width 8 height 10
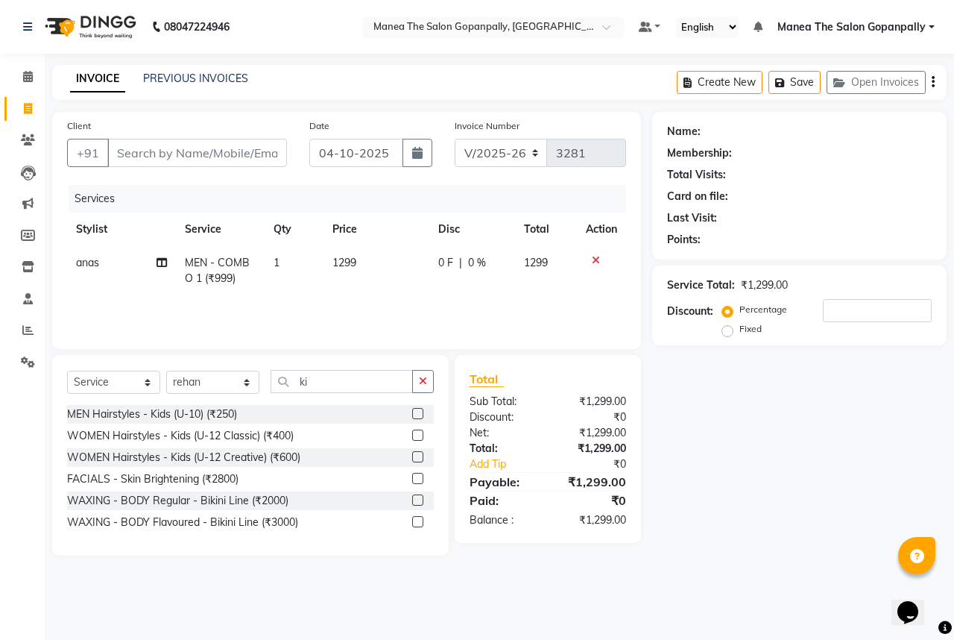
click at [416, 417] on label at bounding box center [417, 413] width 11 height 11
click at [416, 417] on input "checkbox" at bounding box center [417, 414] width 10 height 10
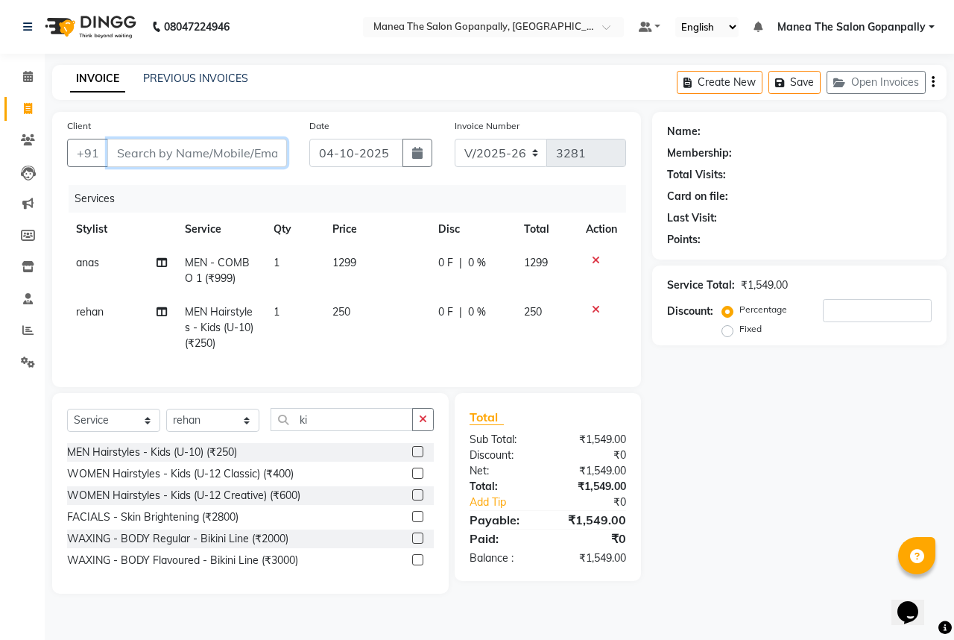
click at [158, 154] on input "Client" at bounding box center [197, 153] width 180 height 28
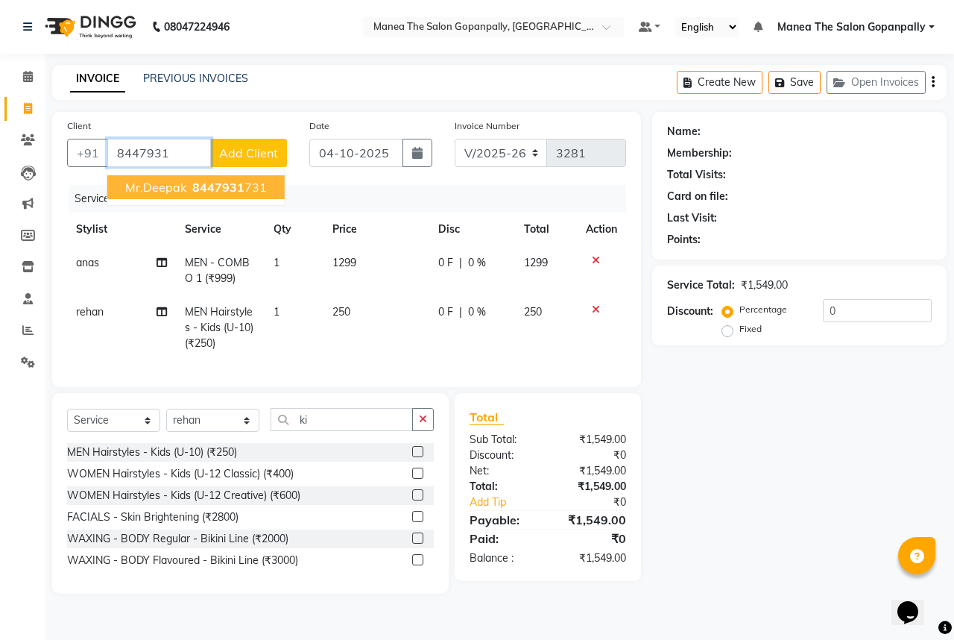
click at [177, 193] on span "Mr.Deepak" at bounding box center [155, 187] width 61 height 15
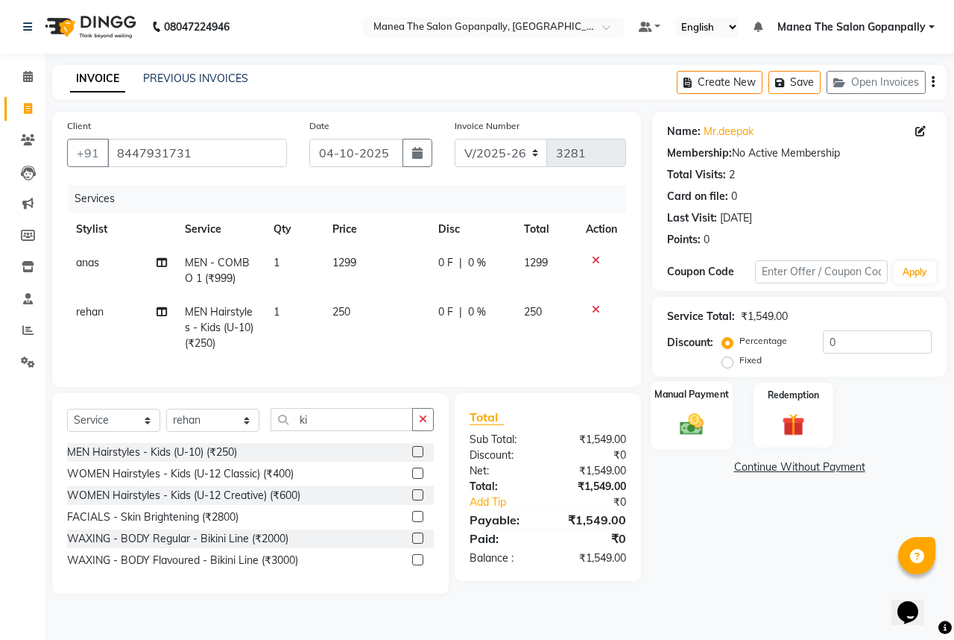
click at [687, 424] on img at bounding box center [692, 424] width 39 height 28
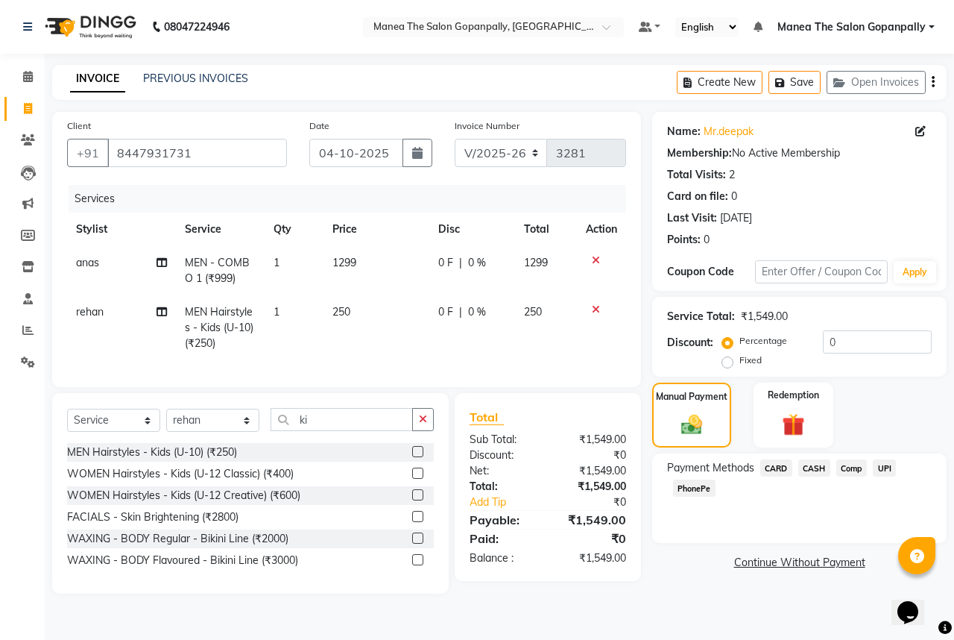
click at [892, 468] on span "UPI" at bounding box center [884, 467] width 23 height 17
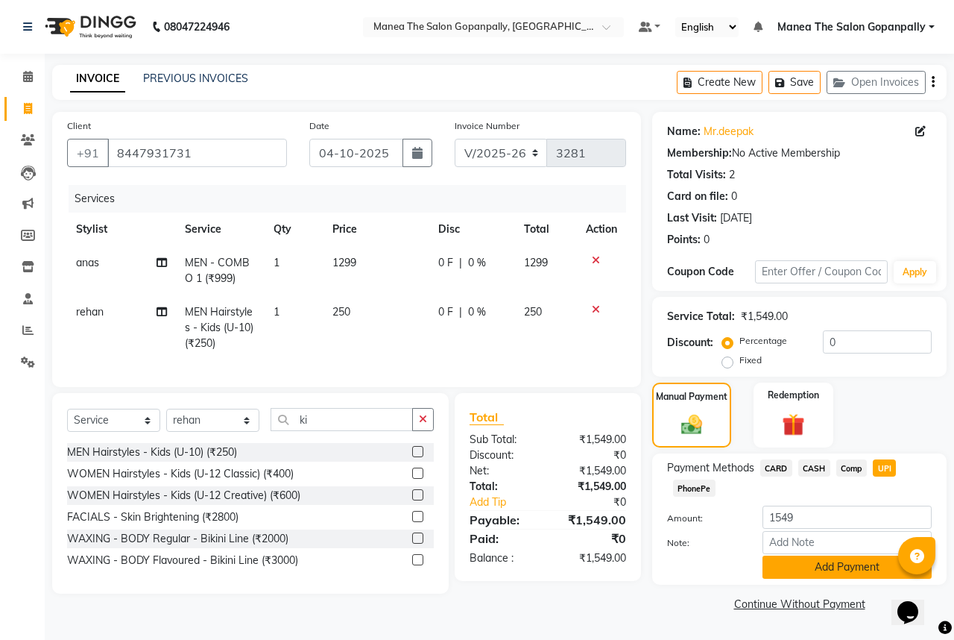
click at [826, 568] on button "Add Payment" at bounding box center [847, 567] width 169 height 23
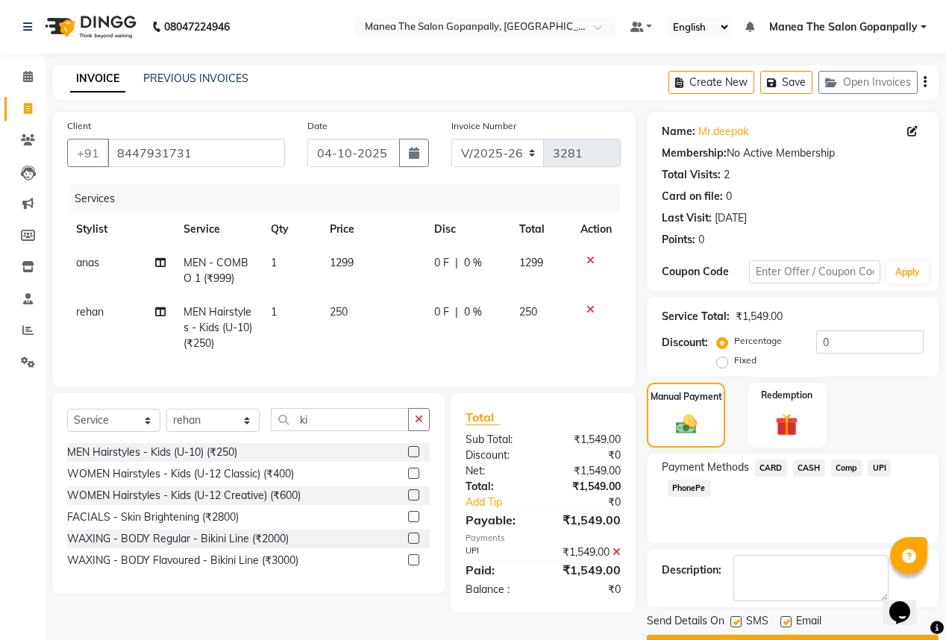
scroll to position [40, 0]
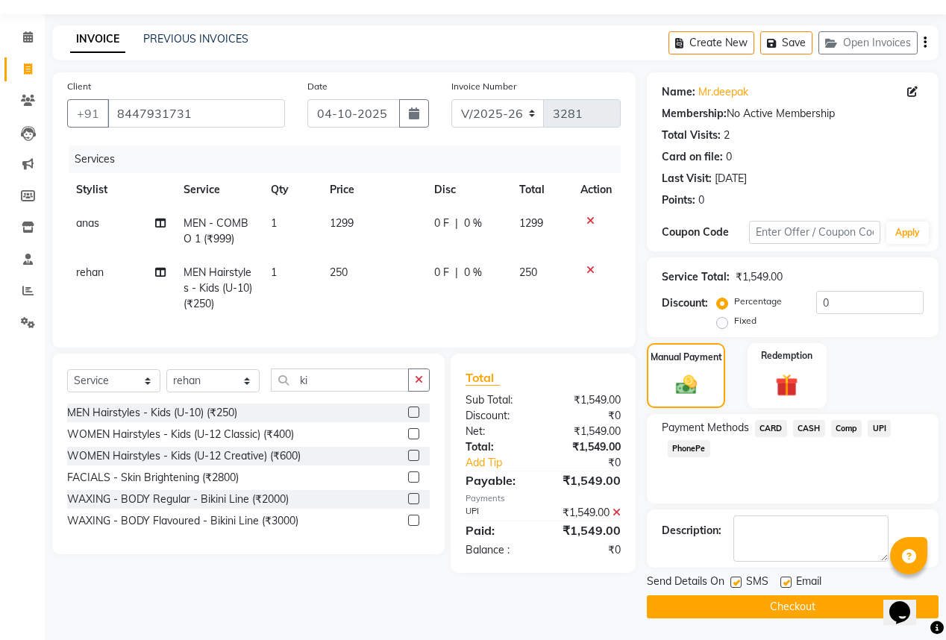
click at [784, 585] on label at bounding box center [785, 581] width 11 height 11
click at [784, 585] on input "checkbox" at bounding box center [785, 583] width 10 height 10
click at [799, 607] on button "Checkout" at bounding box center [793, 606] width 292 height 23
click at [779, 601] on button "Checkout" at bounding box center [793, 606] width 292 height 23
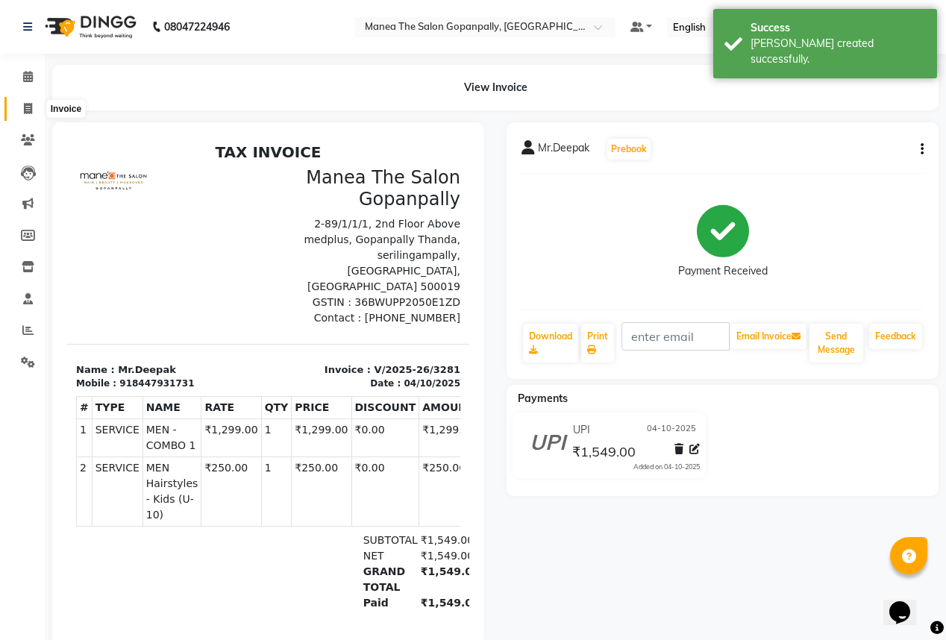
click at [27, 104] on icon at bounding box center [28, 108] width 8 height 11
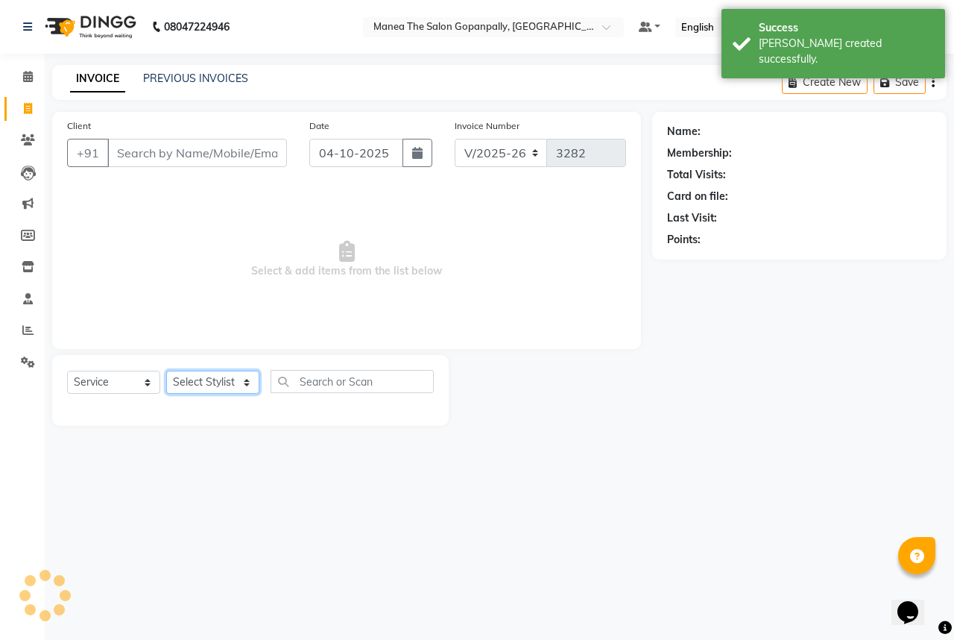
click at [209, 380] on select "Select Stylist" at bounding box center [212, 382] width 93 height 23
click at [166, 371] on select "Select Stylist anas [PERSON_NAME] [PERSON_NAME] [PERSON_NAME] sameer [PERSON_NA…" at bounding box center [212, 382] width 93 height 23
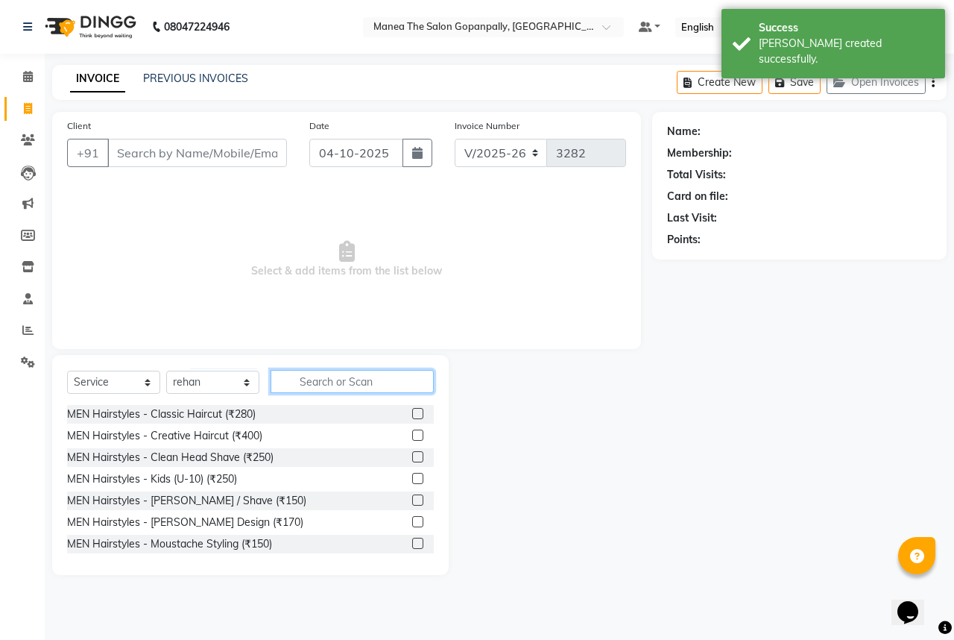
click at [312, 378] on input "text" at bounding box center [352, 381] width 163 height 23
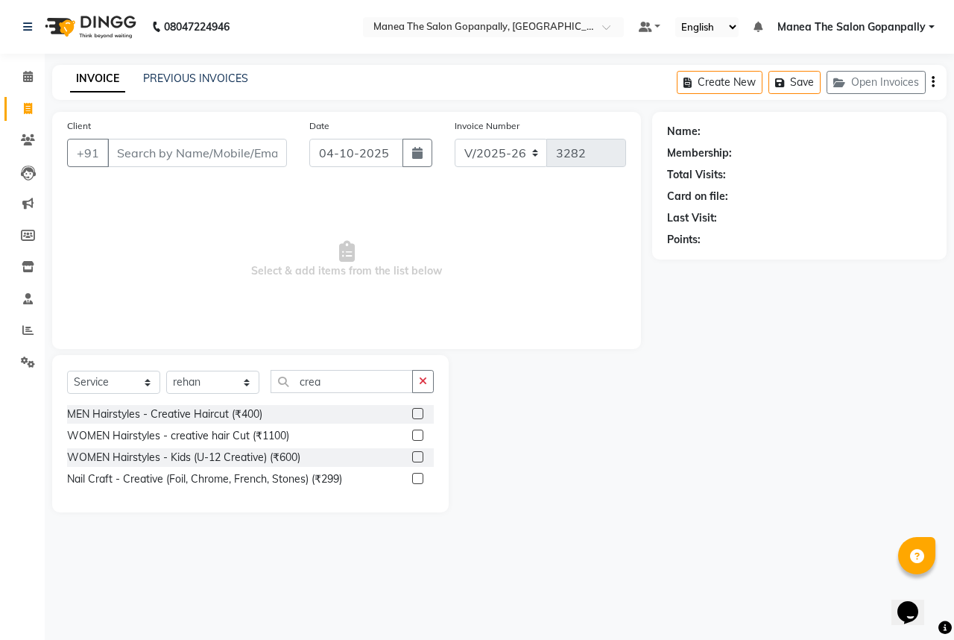
click at [418, 415] on label at bounding box center [417, 413] width 11 height 11
click at [418, 415] on input "checkbox" at bounding box center [417, 414] width 10 height 10
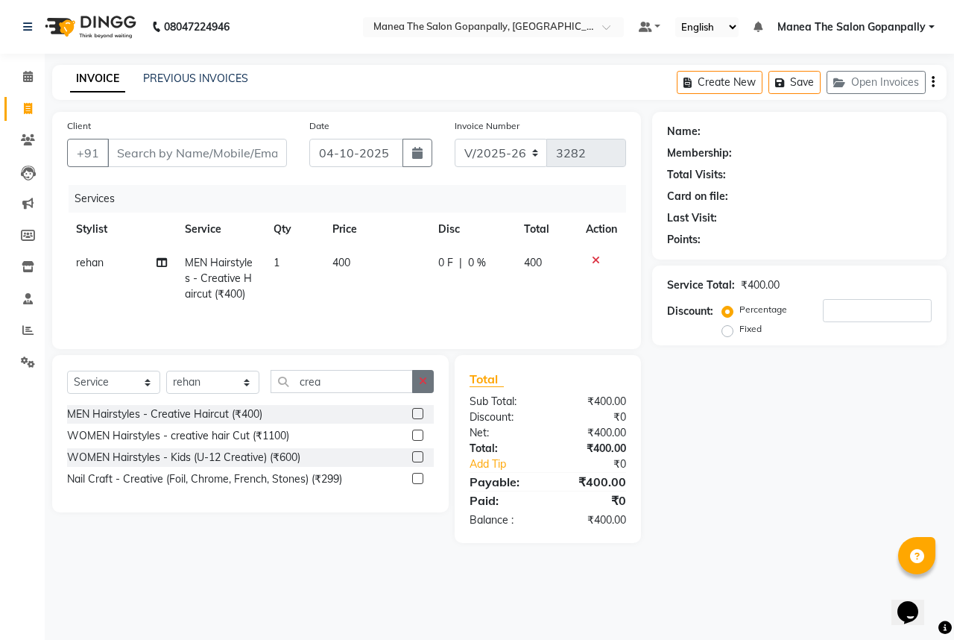
click at [422, 386] on icon "button" at bounding box center [423, 381] width 8 height 10
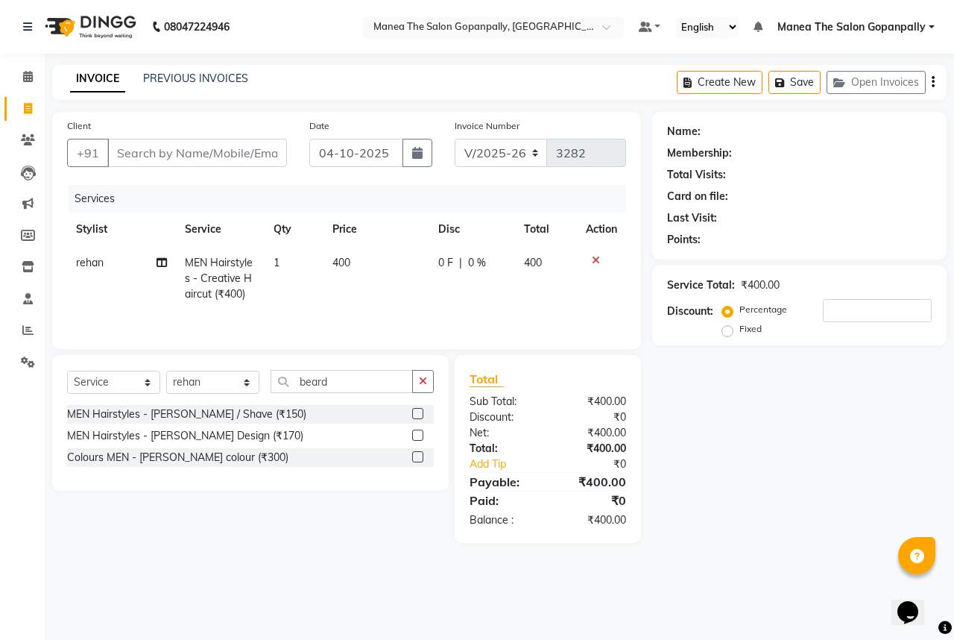
click at [418, 437] on label at bounding box center [417, 435] width 11 height 11
click at [418, 437] on input "checkbox" at bounding box center [417, 436] width 10 height 10
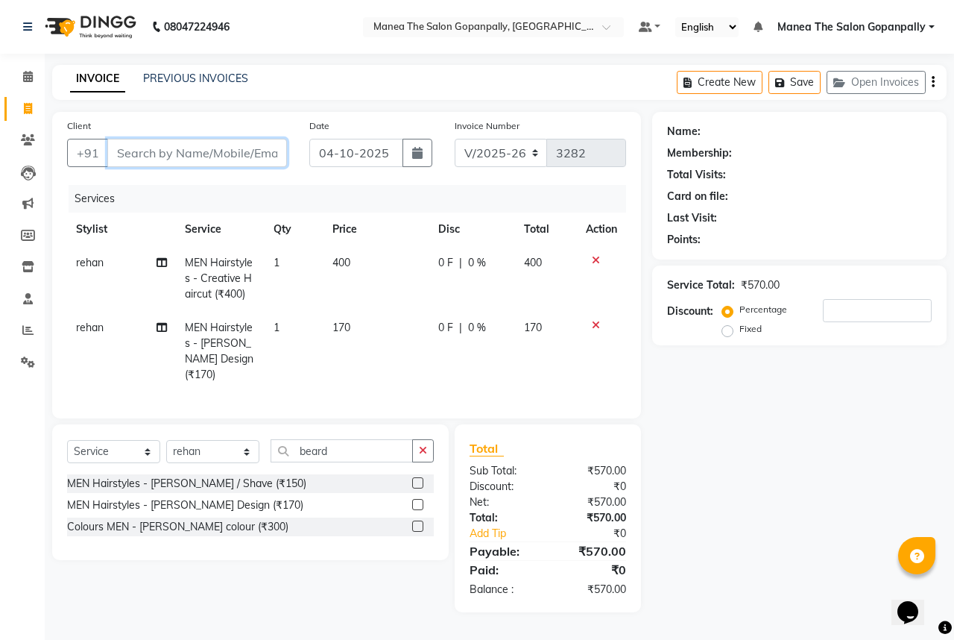
click at [239, 154] on input "Client" at bounding box center [197, 153] width 180 height 28
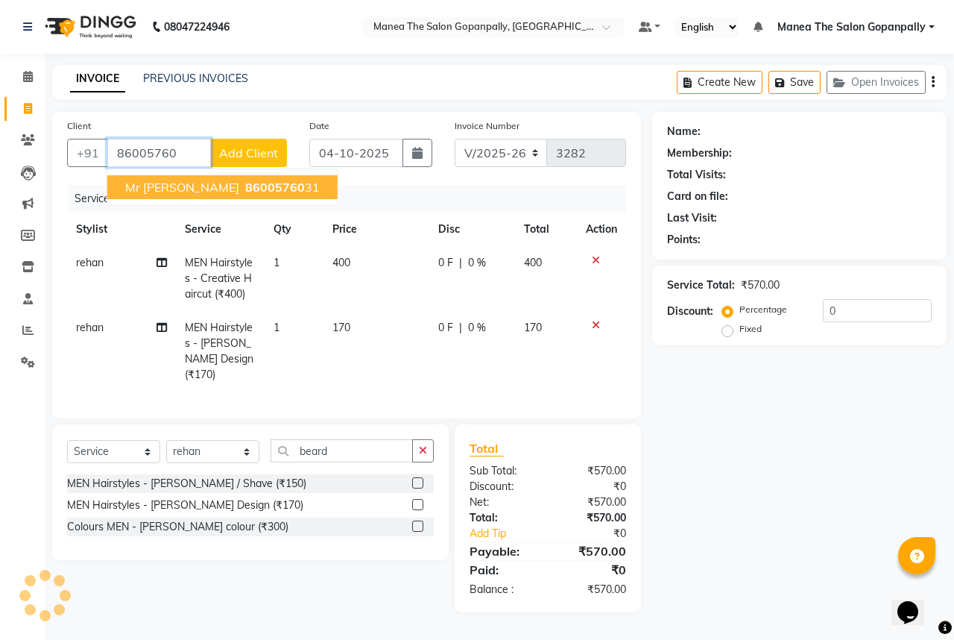
click at [248, 185] on span "86005760" at bounding box center [275, 187] width 60 height 15
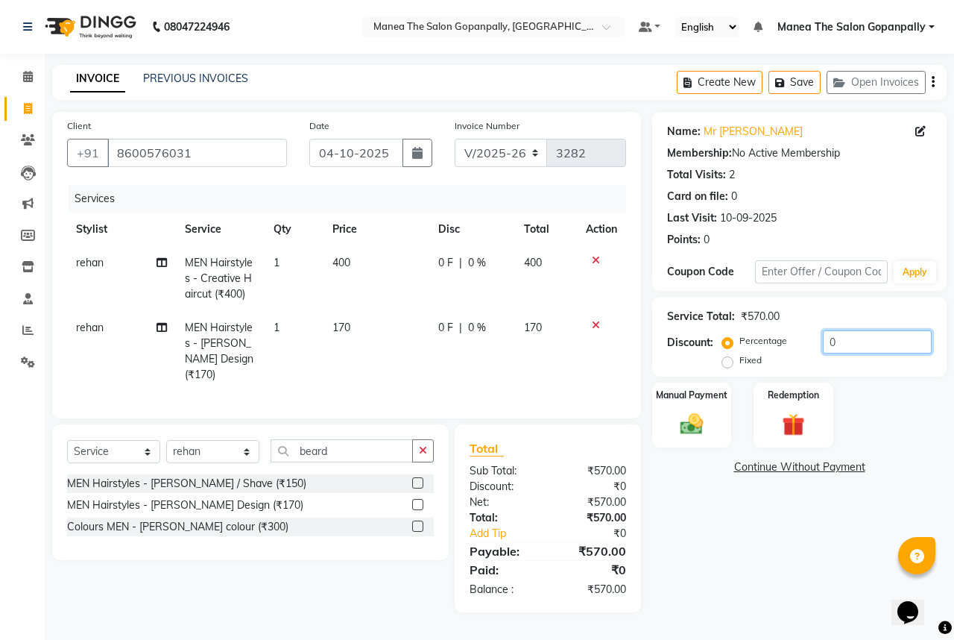
click at [866, 338] on input "0" at bounding box center [877, 341] width 109 height 23
click at [701, 423] on img at bounding box center [692, 424] width 39 height 28
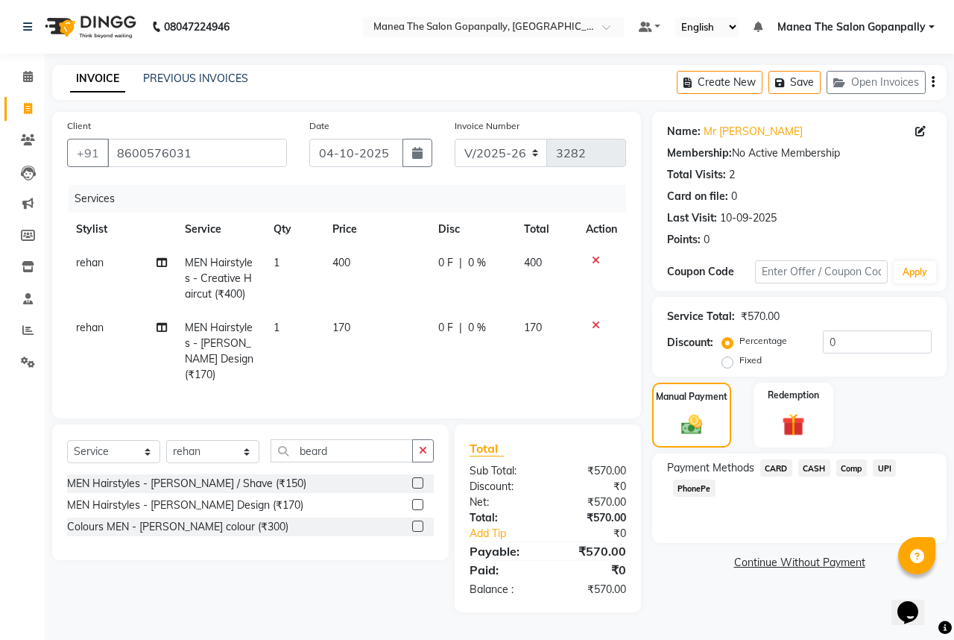
click at [892, 470] on span "UPI" at bounding box center [884, 467] width 23 height 17
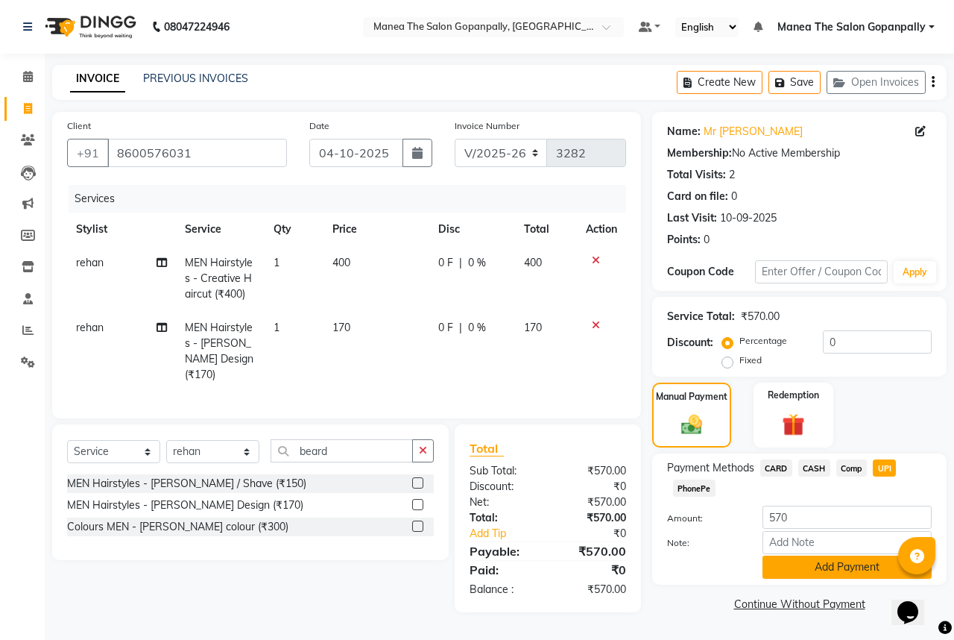
click at [811, 571] on button "Add Payment" at bounding box center [847, 567] width 169 height 23
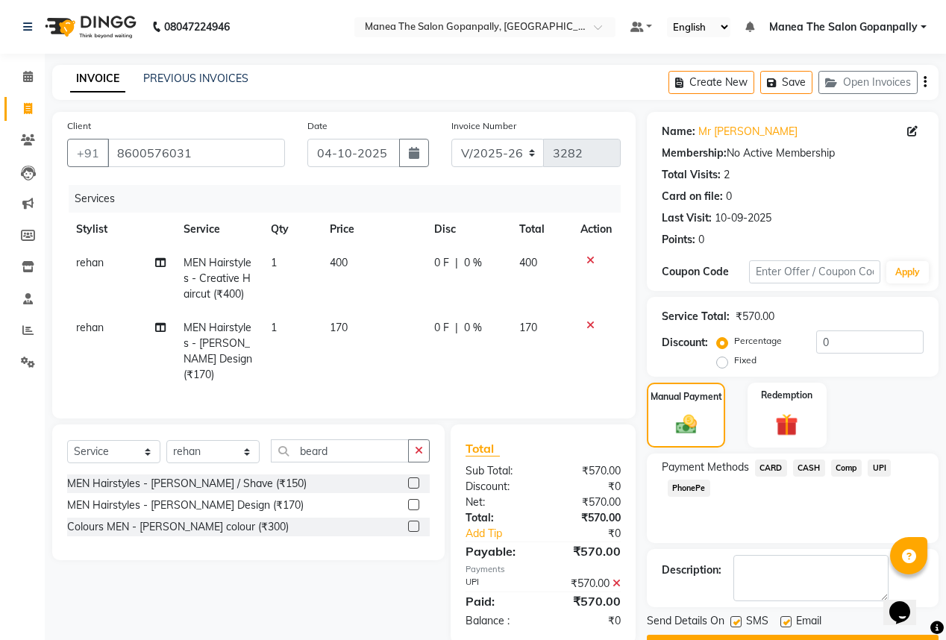
scroll to position [40, 0]
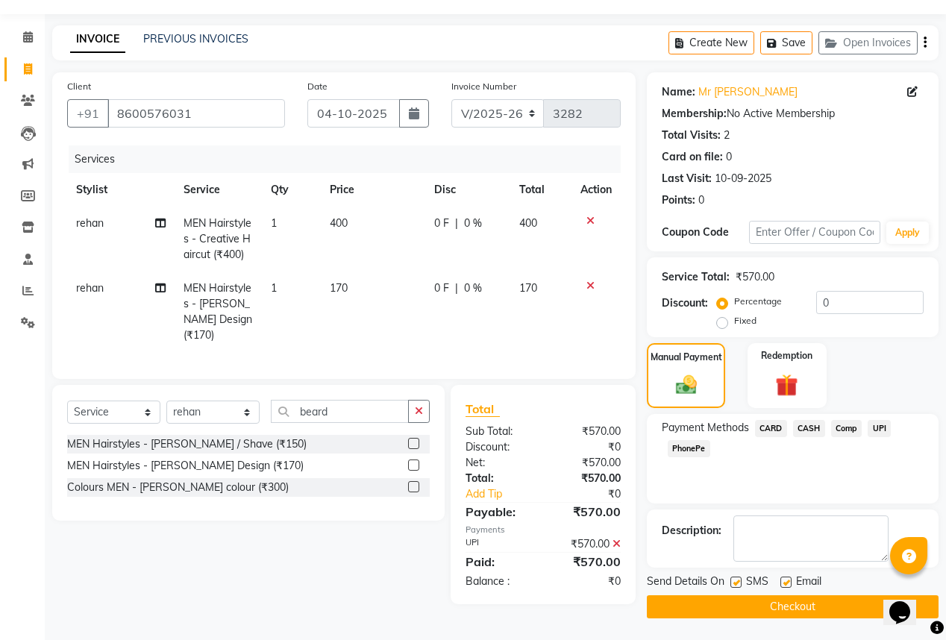
click at [790, 580] on label at bounding box center [785, 581] width 11 height 11
click at [790, 580] on input "checkbox" at bounding box center [785, 583] width 10 height 10
click at [788, 605] on button "Checkout" at bounding box center [793, 606] width 292 height 23
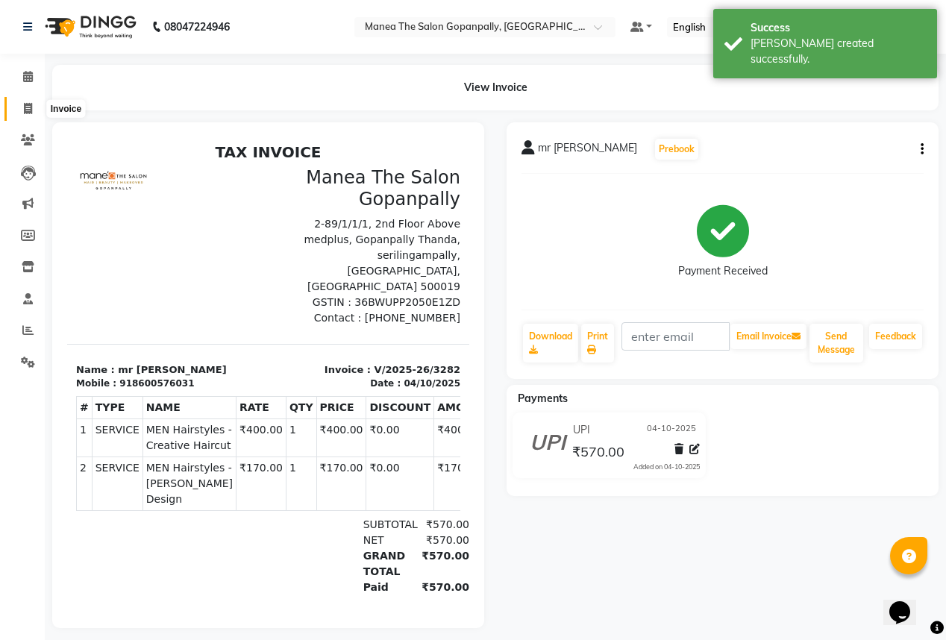
click at [22, 109] on span at bounding box center [28, 109] width 26 height 17
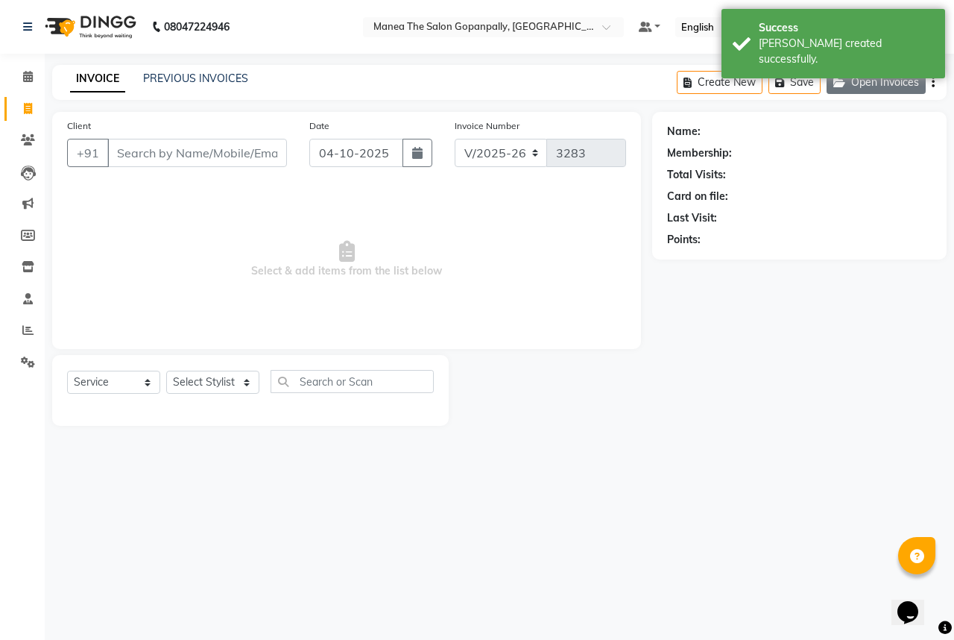
click at [894, 92] on button "Open Invoices" at bounding box center [876, 82] width 99 height 23
click at [890, 86] on button "Open Invoices" at bounding box center [876, 82] width 99 height 23
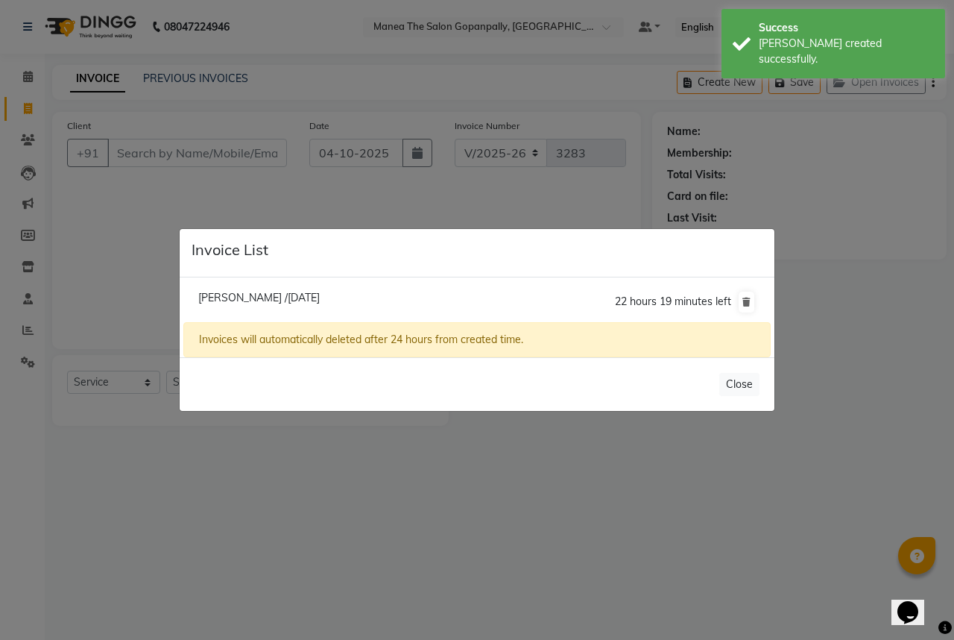
click at [847, 268] on ngb-modal-window "Invoice List [PERSON_NAME] /[DATE] 22 hours 19 minutes left Invoices will autom…" at bounding box center [477, 320] width 954 height 640
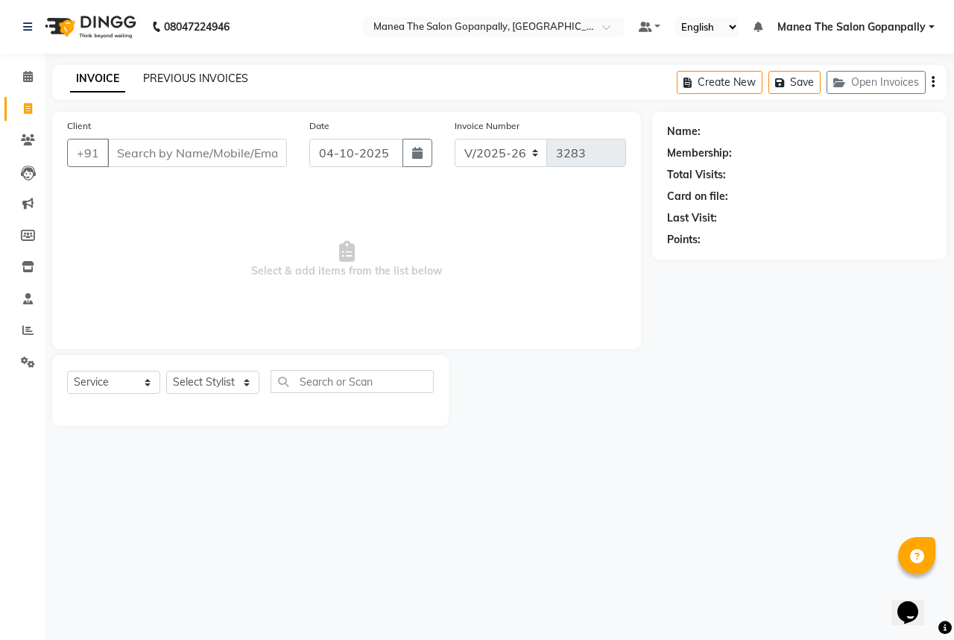
click at [199, 79] on link "PREVIOUS INVOICES" at bounding box center [195, 78] width 105 height 13
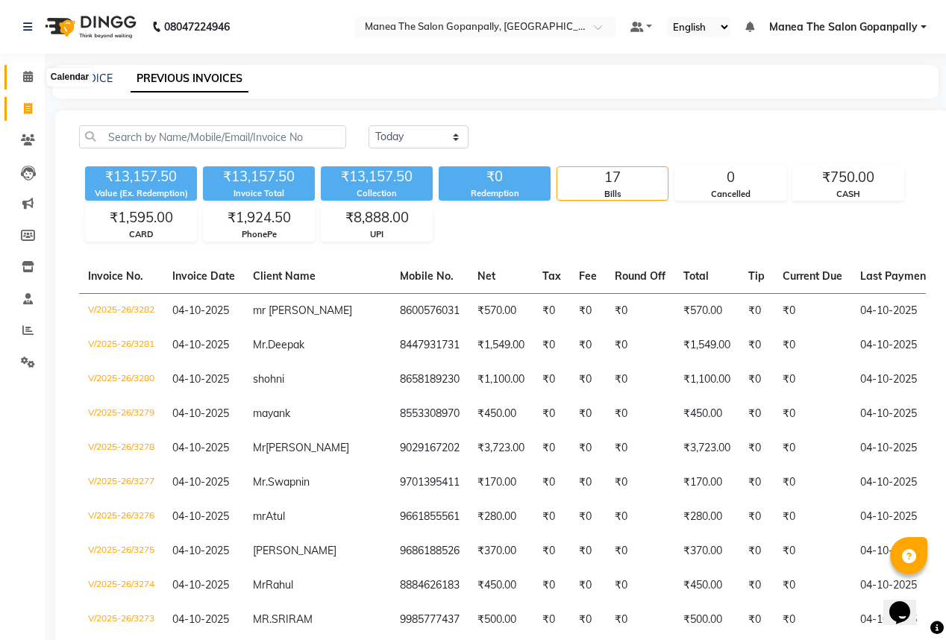
click at [30, 77] on icon at bounding box center [28, 76] width 10 height 11
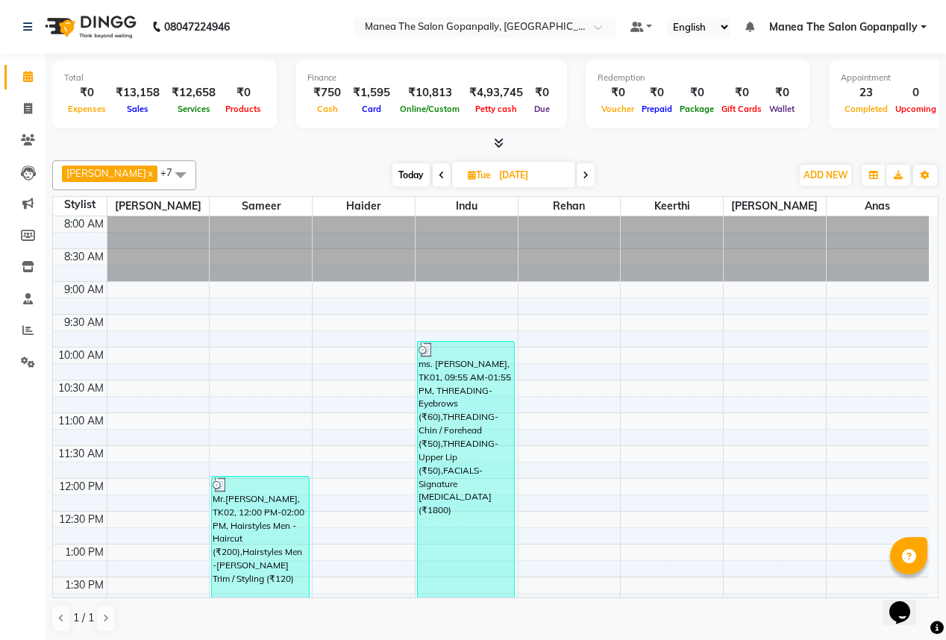
click at [399, 174] on span "Today" at bounding box center [410, 174] width 37 height 23
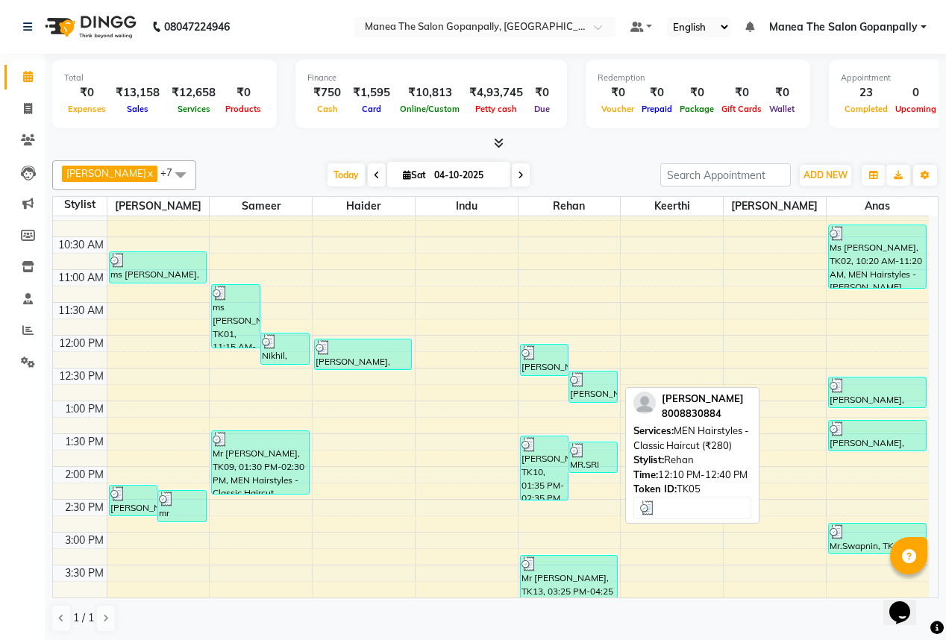
scroll to position [119, 0]
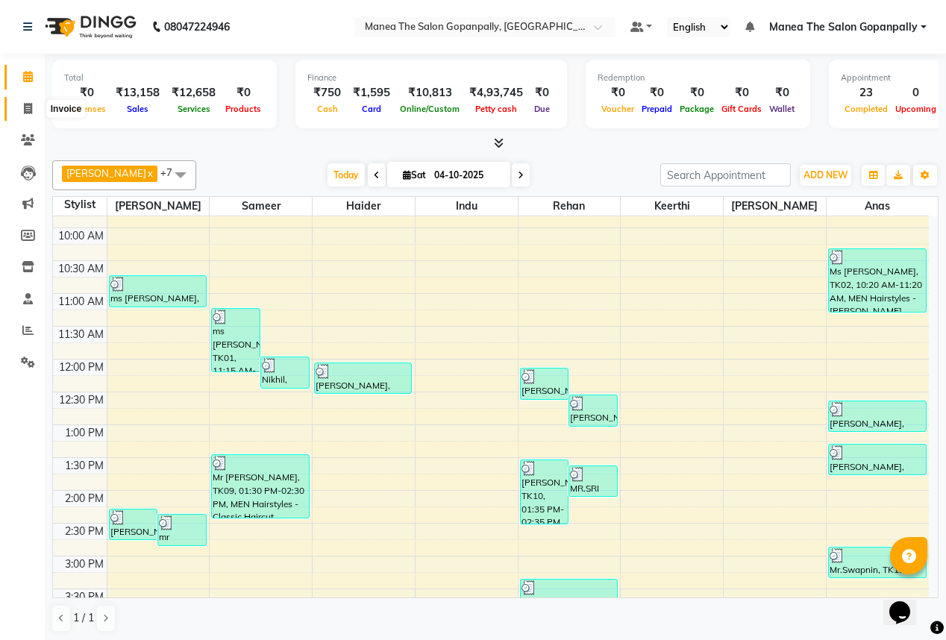
click at [30, 110] on icon at bounding box center [28, 108] width 8 height 11
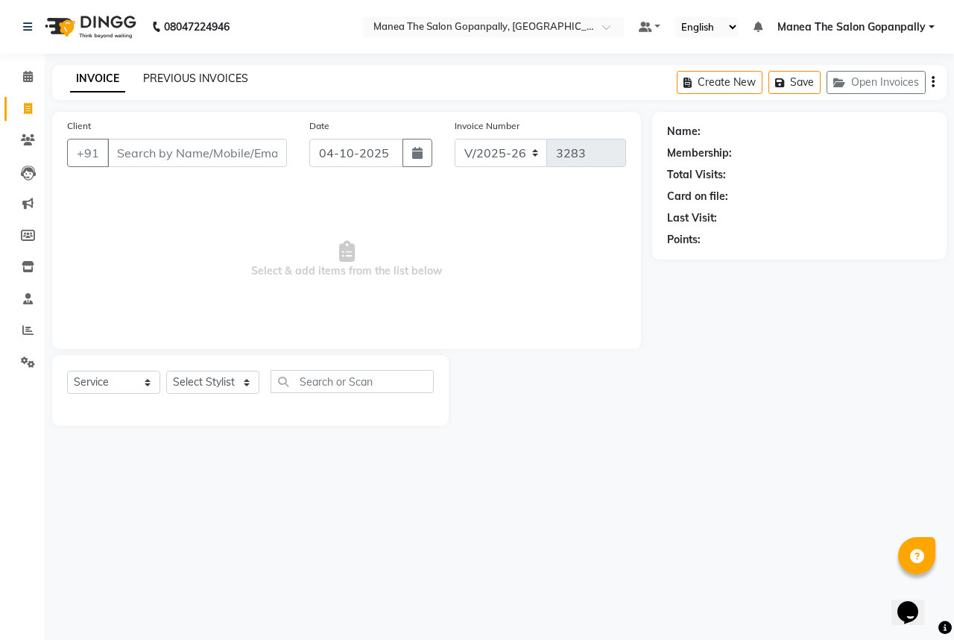
click at [227, 78] on link "PREVIOUS INVOICES" at bounding box center [195, 78] width 105 height 13
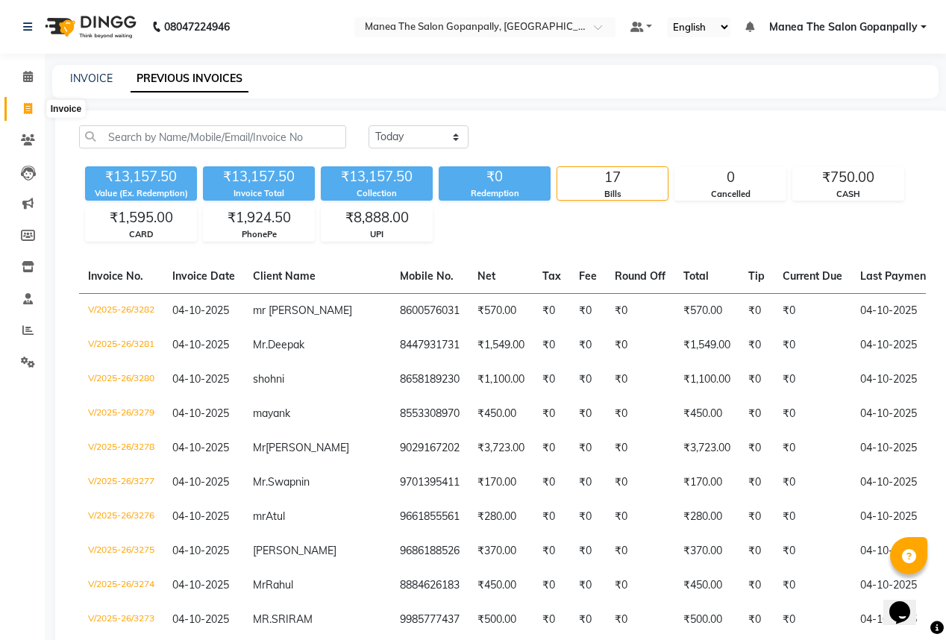
click at [24, 108] on icon at bounding box center [28, 108] width 8 height 11
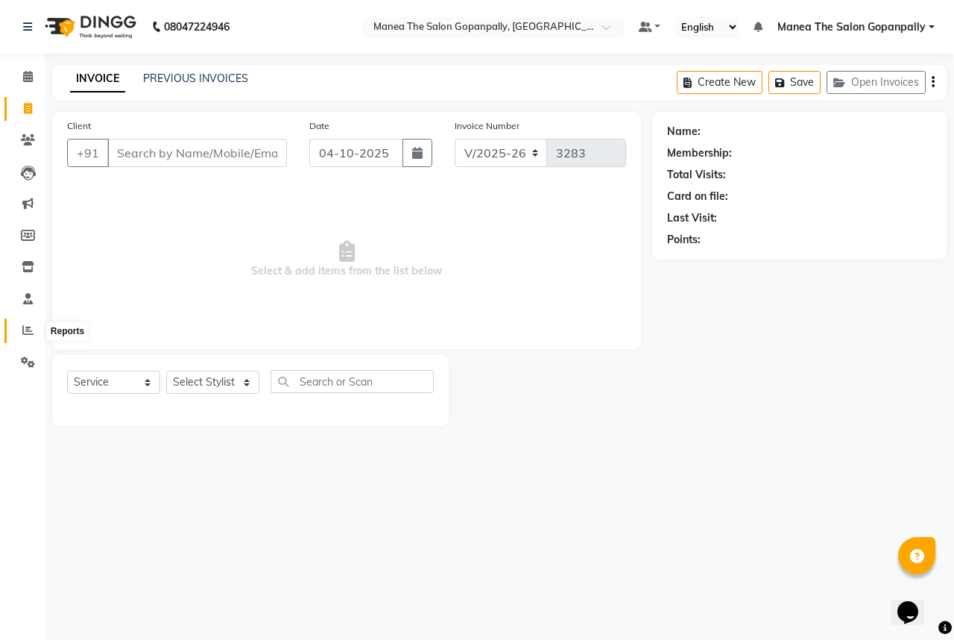
click at [27, 335] on icon at bounding box center [27, 329] width 11 height 11
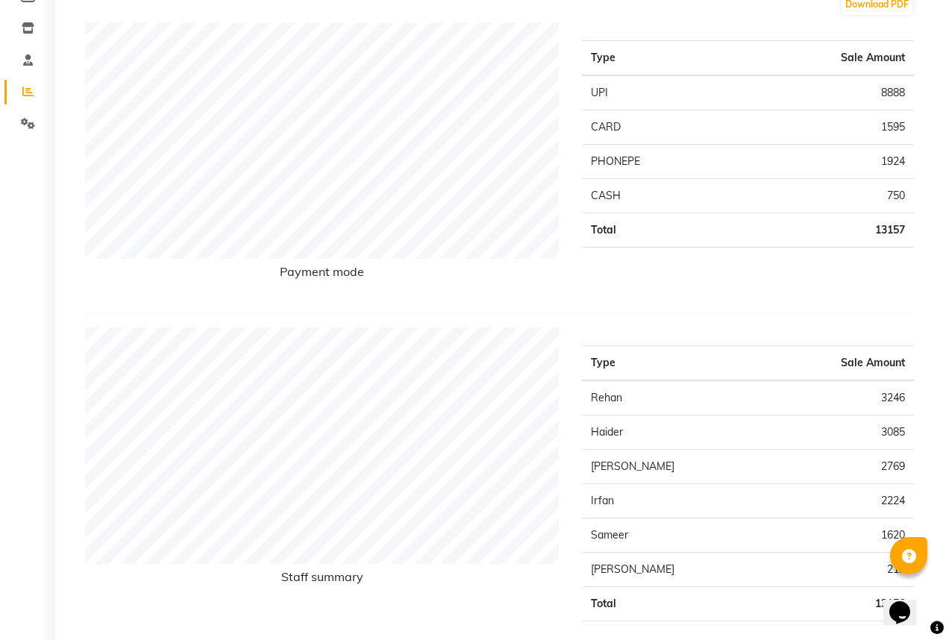
scroll to position [477, 0]
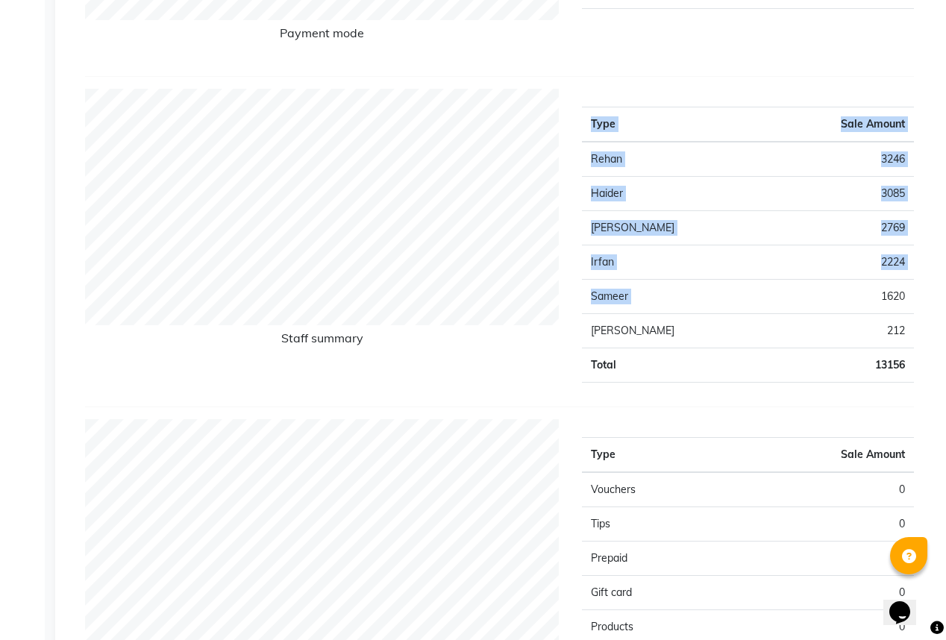
drag, startPoint x: 878, startPoint y: 295, endPoint x: 928, endPoint y: 295, distance: 50.7
click at [928, 295] on app-reports "Favorites All Sales Sales Target Staff Invoice Membership Inventory Customer Ex…" at bounding box center [502, 640] width 864 height 1992
click at [930, 295] on app-reports "Favorites All Sales Sales Target Staff Invoice Membership Inventory Customer Ex…" at bounding box center [502, 640] width 864 height 1992
drag, startPoint x: 900, startPoint y: 327, endPoint x: 838, endPoint y: 328, distance: 61.9
click at [838, 328] on div "Type Sale Amount Rehan 3246 Haider 3085 Anas 2769 [PERSON_NAME] 2224 Sameer 162…" at bounding box center [747, 242] width 354 height 306
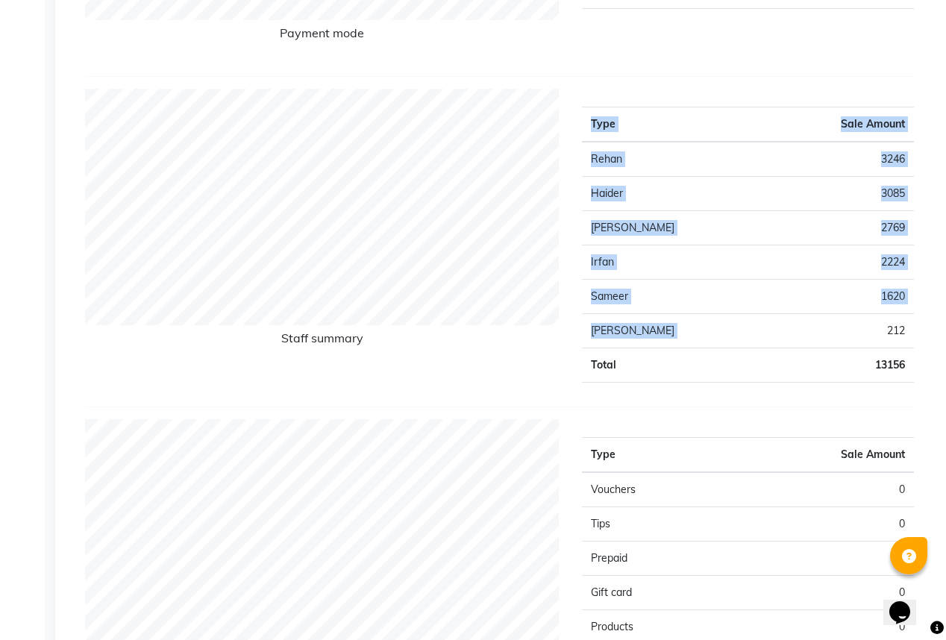
scroll to position [298, 0]
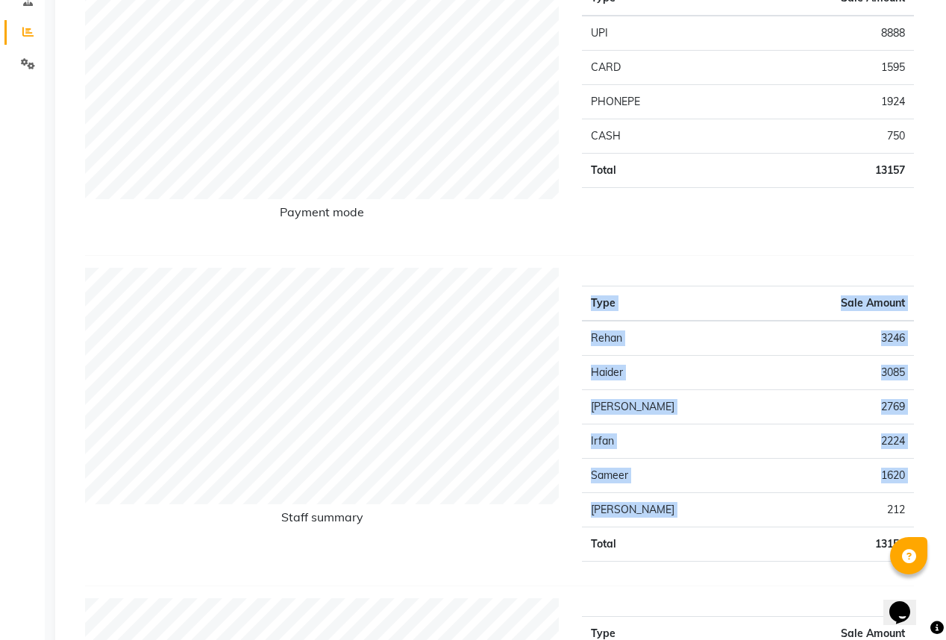
click at [919, 373] on div "Type Sale Amount Rehan 3246 Haider 3085 Anas 2769 [PERSON_NAME] 2224 Sameer 162…" at bounding box center [747, 421] width 354 height 306
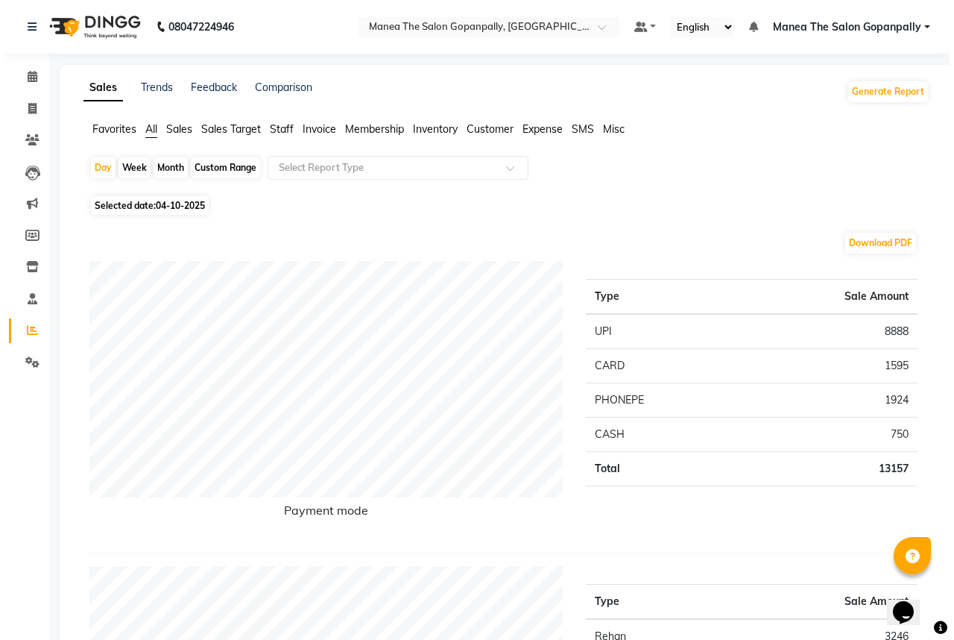
scroll to position [0, 0]
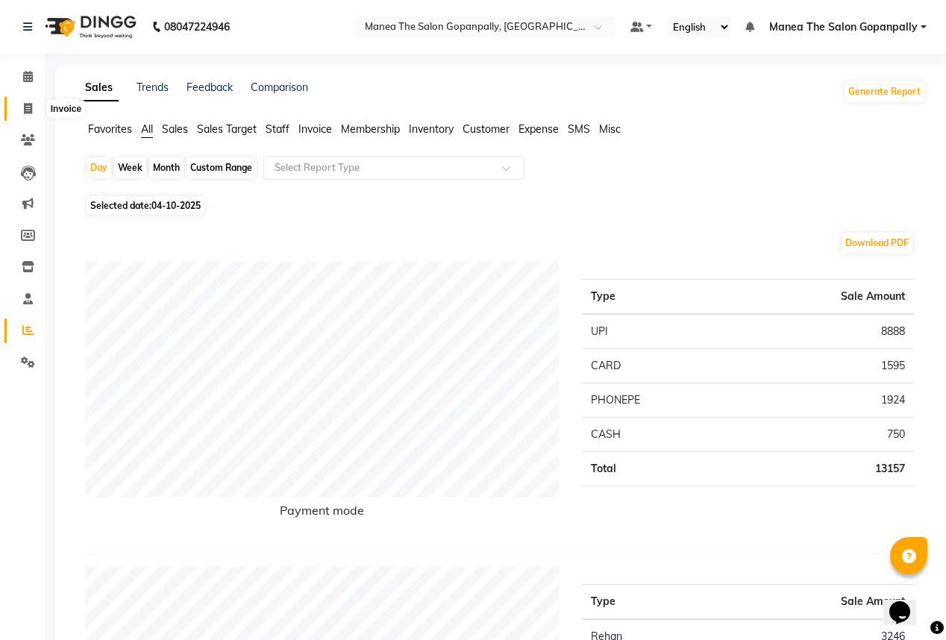
click at [22, 101] on span at bounding box center [28, 109] width 26 height 17
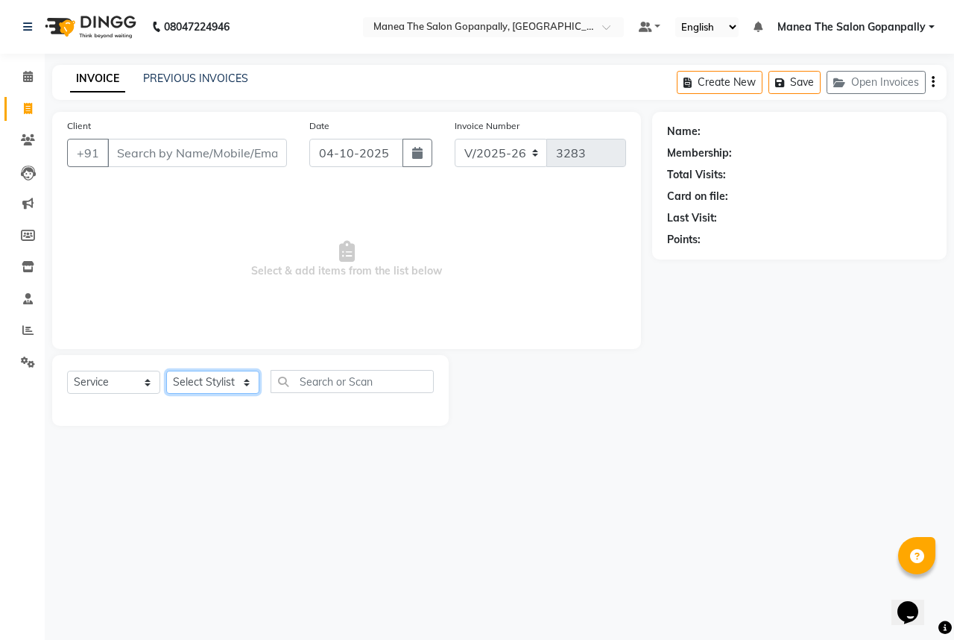
click at [220, 383] on select "Select Stylist anas [PERSON_NAME] [PERSON_NAME] [PERSON_NAME] sameer [PERSON_NA…" at bounding box center [212, 382] width 93 height 23
click at [166, 371] on select "Select Stylist anas [PERSON_NAME] [PERSON_NAME] [PERSON_NAME] sameer [PERSON_NA…" at bounding box center [212, 382] width 93 height 23
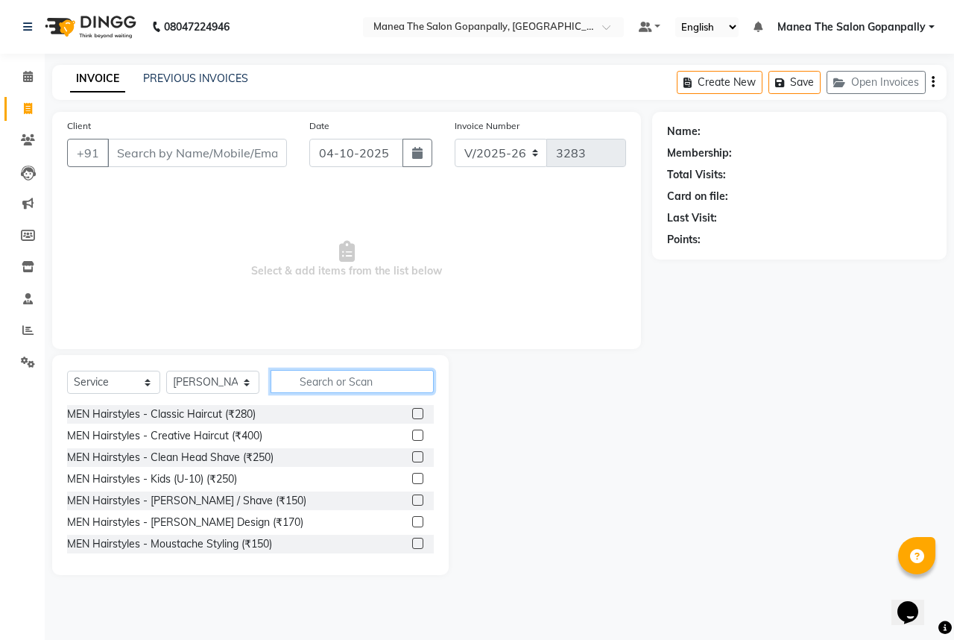
click at [325, 380] on input "text" at bounding box center [352, 381] width 163 height 23
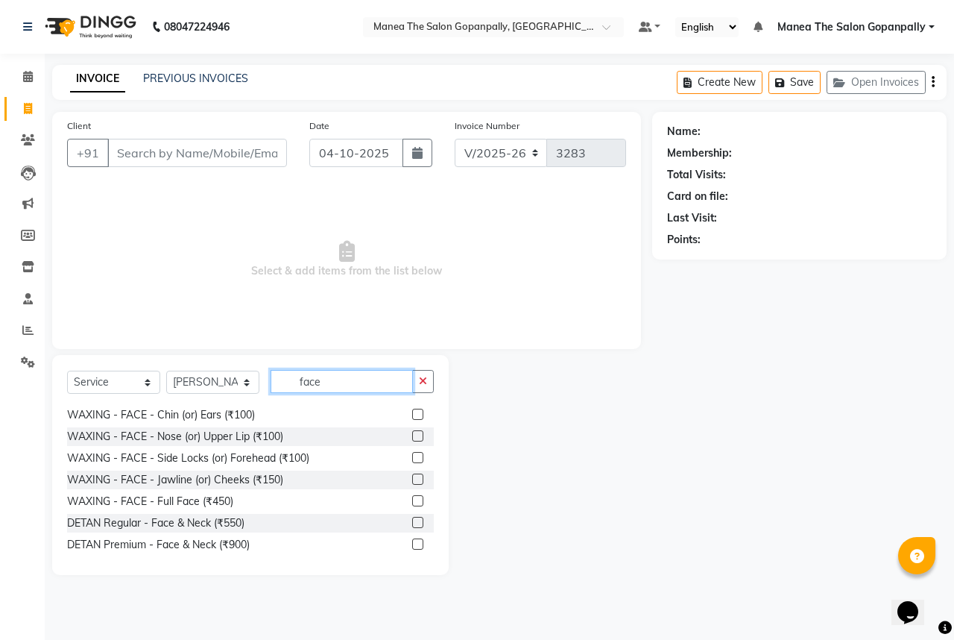
scroll to position [45, 0]
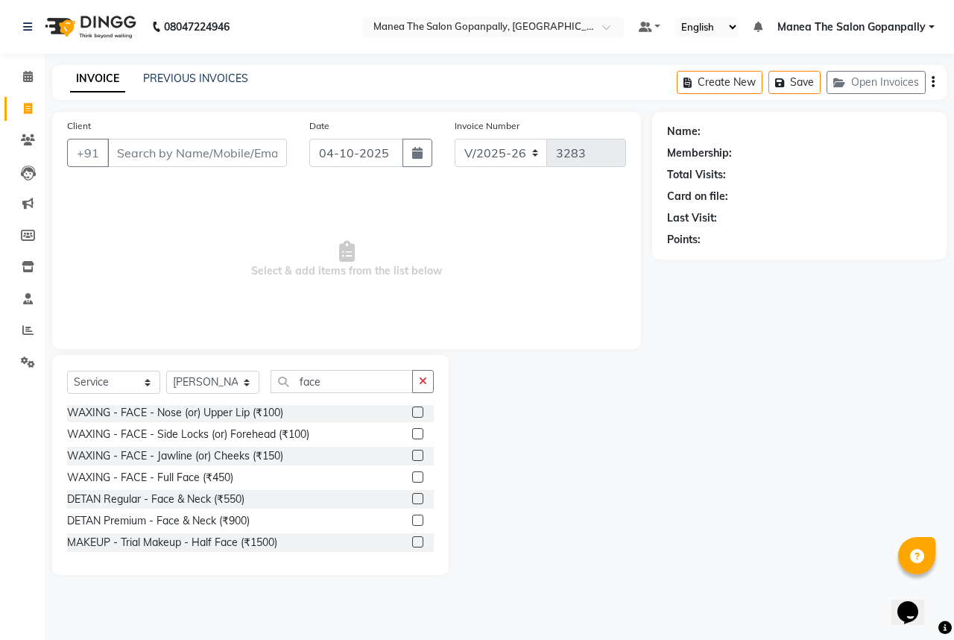
click at [412, 521] on label at bounding box center [417, 520] width 11 height 11
click at [412, 521] on input "checkbox" at bounding box center [417, 521] width 10 height 10
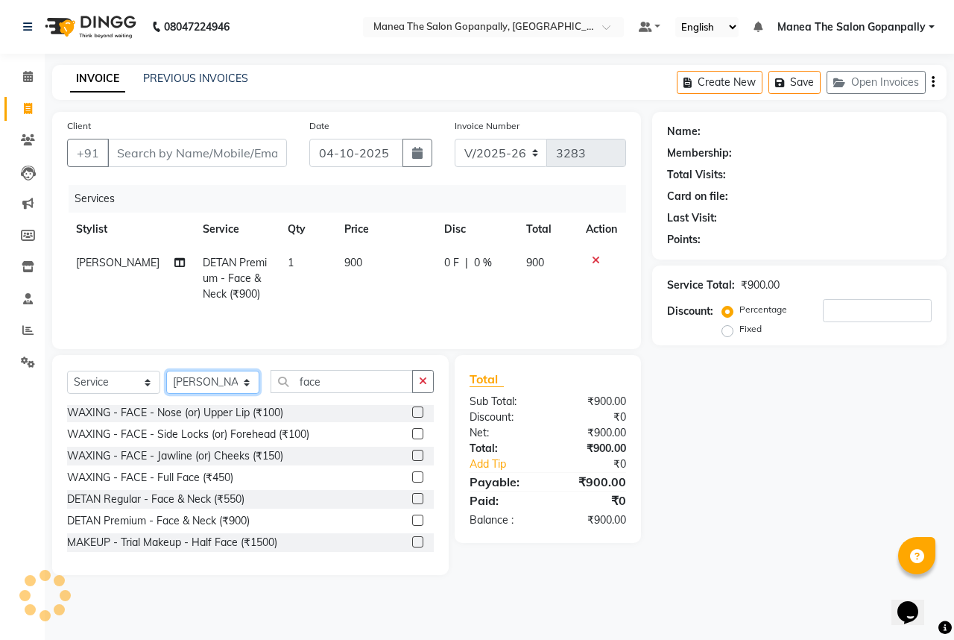
click at [203, 382] on select "Select Stylist anas [PERSON_NAME] [PERSON_NAME] [PERSON_NAME] sameer [PERSON_NA…" at bounding box center [212, 382] width 93 height 23
click at [166, 371] on select "Select Stylist anas [PERSON_NAME] [PERSON_NAME] [PERSON_NAME] sameer [PERSON_NA…" at bounding box center [212, 382] width 93 height 23
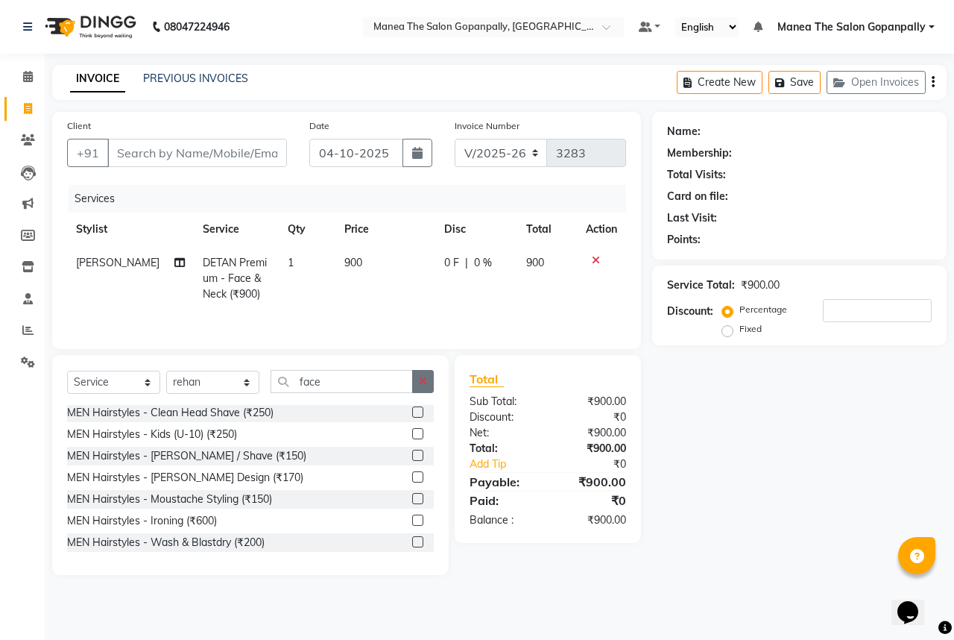
click at [418, 379] on button "button" at bounding box center [423, 381] width 22 height 23
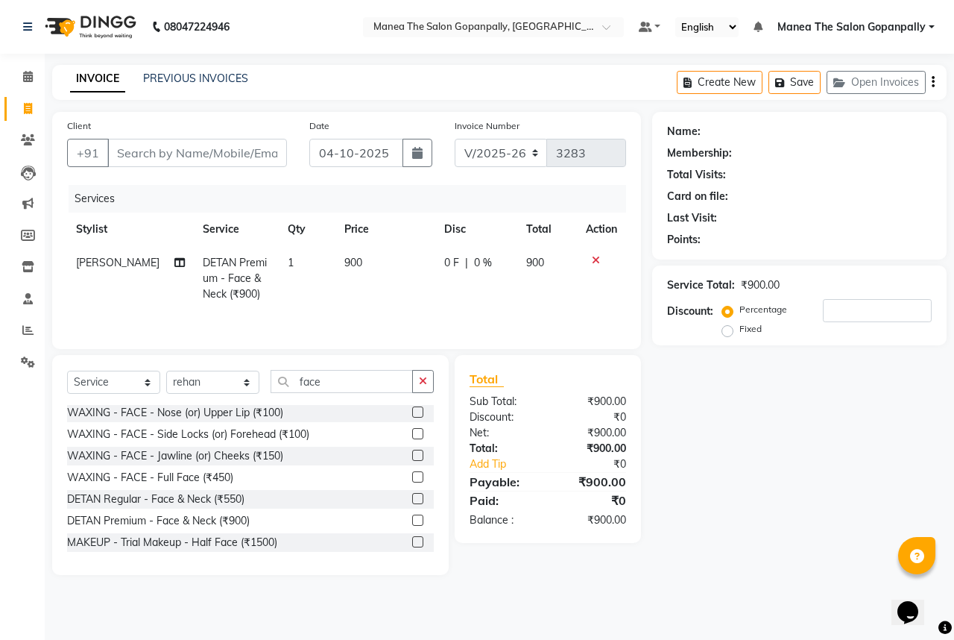
click at [412, 520] on label at bounding box center [417, 520] width 11 height 11
click at [412, 520] on input "checkbox" at bounding box center [417, 521] width 10 height 10
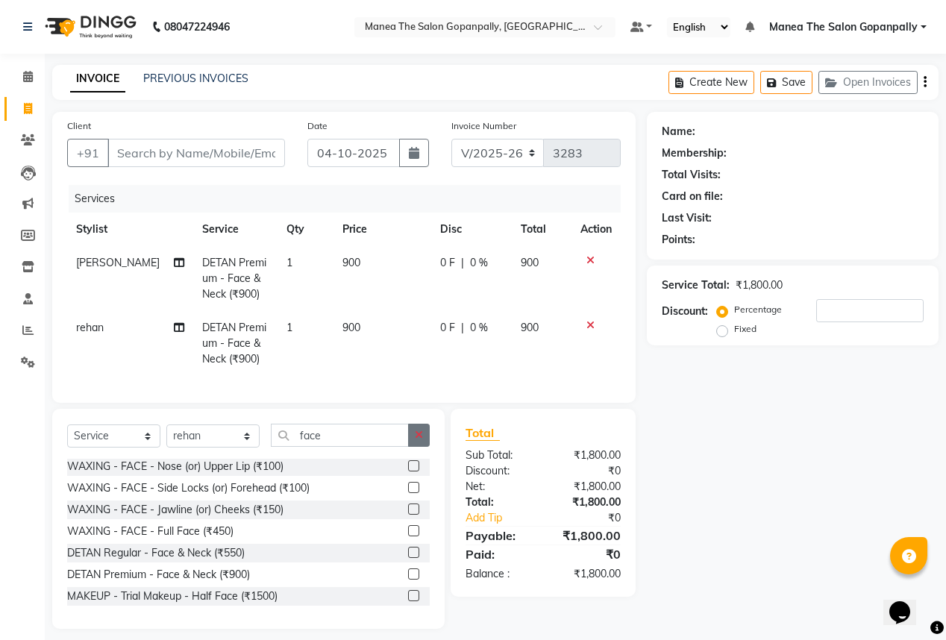
click at [415, 447] on button "button" at bounding box center [419, 435] width 22 height 23
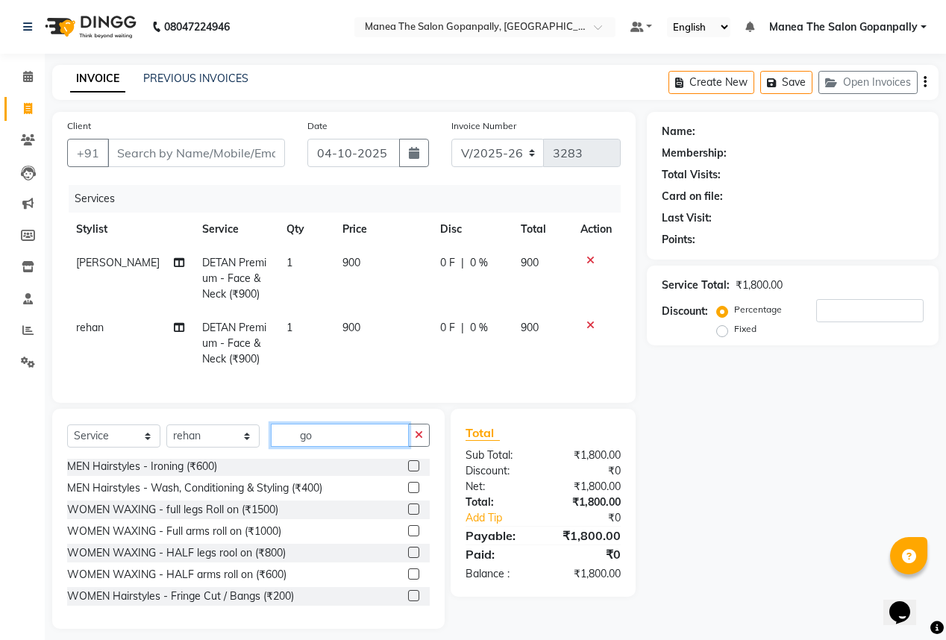
scroll to position [0, 0]
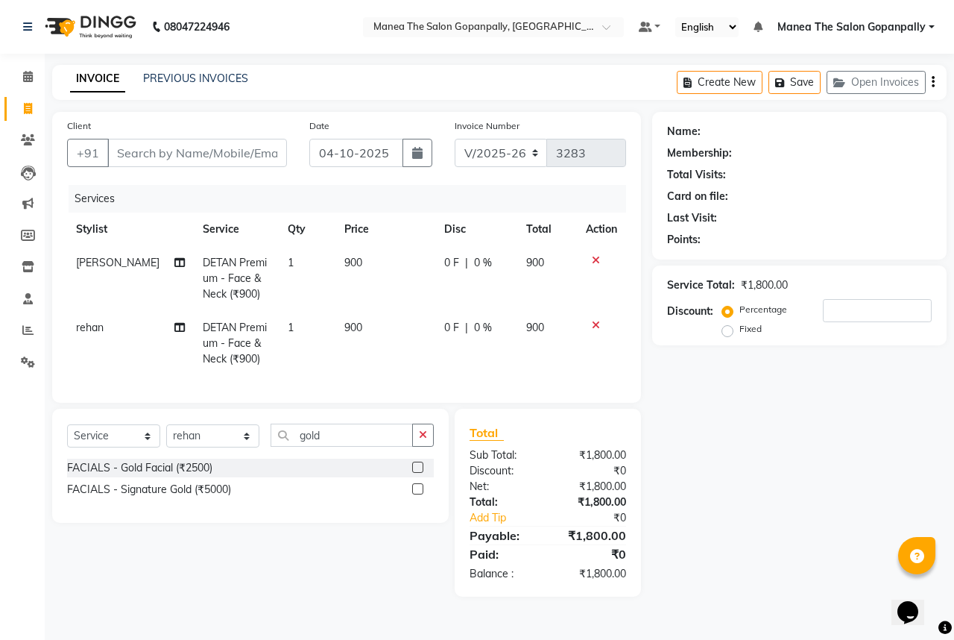
click at [418, 473] on label at bounding box center [417, 467] width 11 height 11
click at [418, 473] on input "checkbox" at bounding box center [417, 468] width 10 height 10
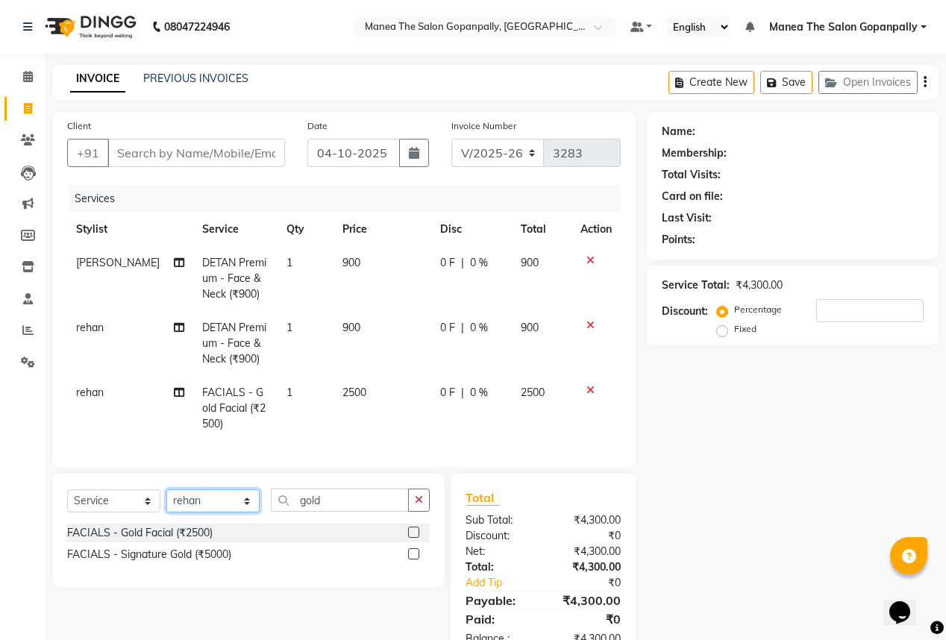
click at [192, 512] on select "Select Stylist anas [PERSON_NAME] [PERSON_NAME] [PERSON_NAME] sameer [PERSON_NA…" at bounding box center [212, 500] width 93 height 23
click at [166, 499] on select "Select Stylist anas [PERSON_NAME] [PERSON_NAME] [PERSON_NAME] sameer [PERSON_NA…" at bounding box center [212, 500] width 93 height 23
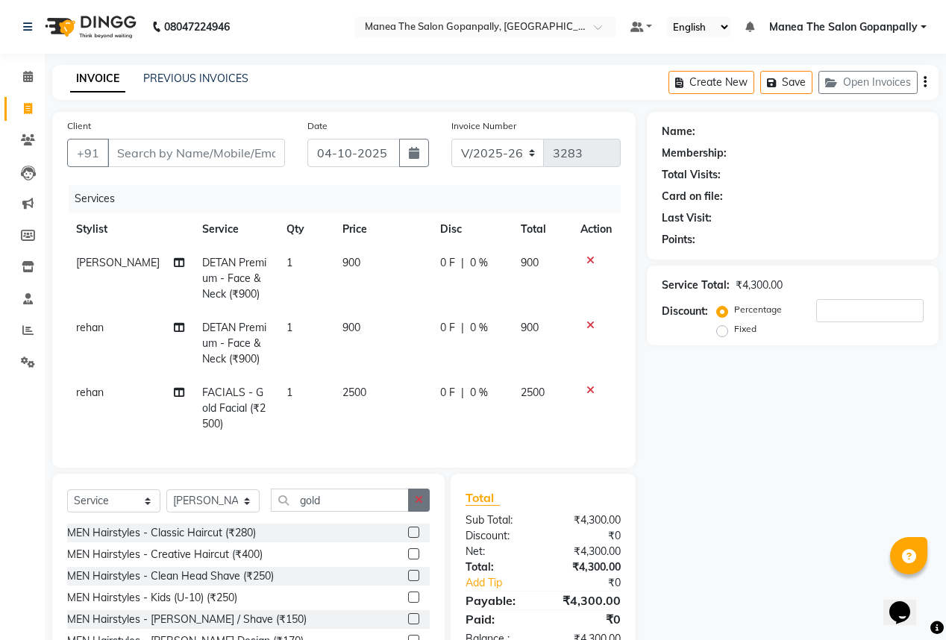
click at [427, 512] on button "button" at bounding box center [419, 499] width 22 height 23
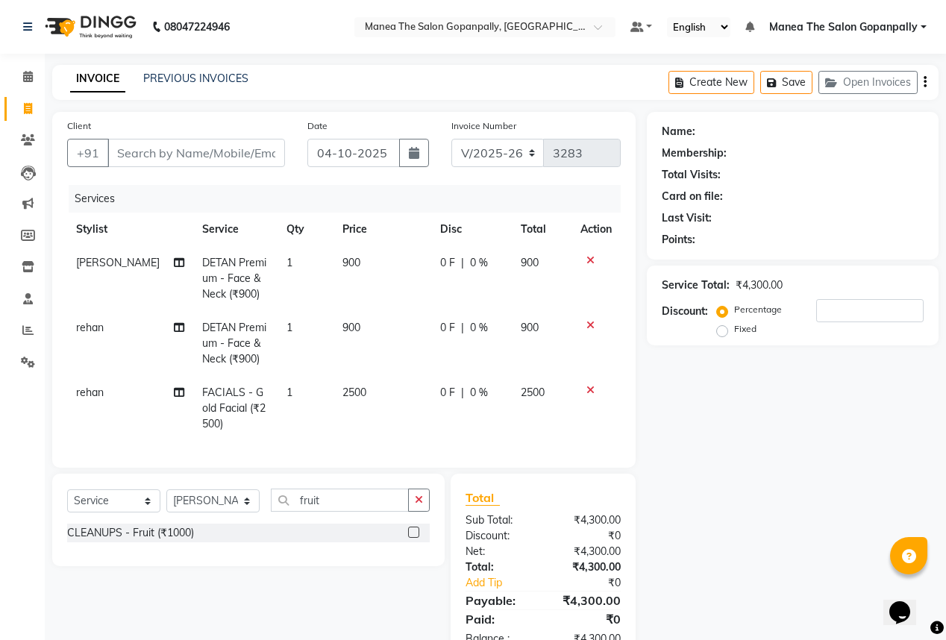
click at [414, 538] on label at bounding box center [413, 531] width 11 height 11
click at [414, 538] on input "checkbox" at bounding box center [413, 533] width 10 height 10
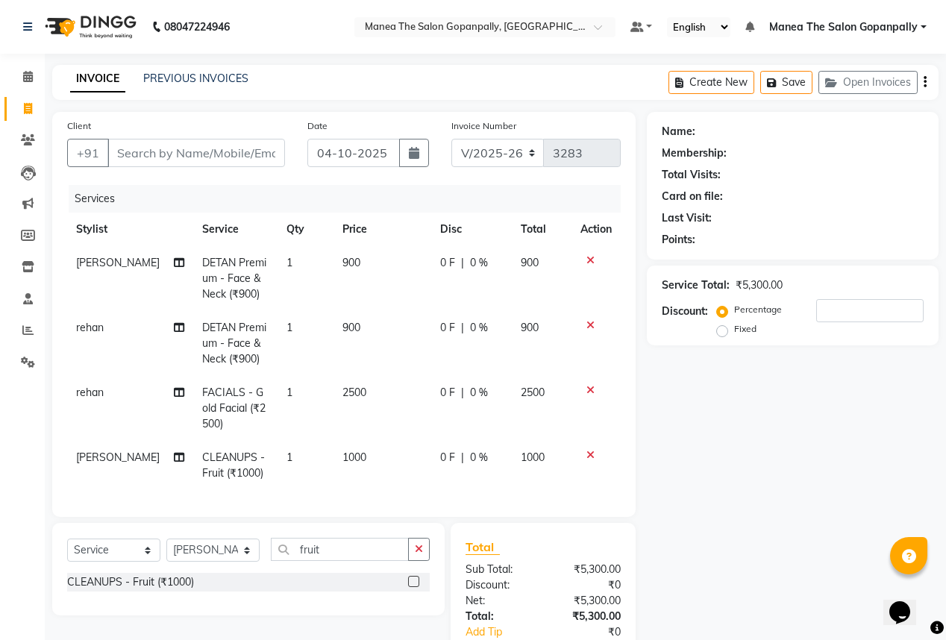
scroll to position [101, 0]
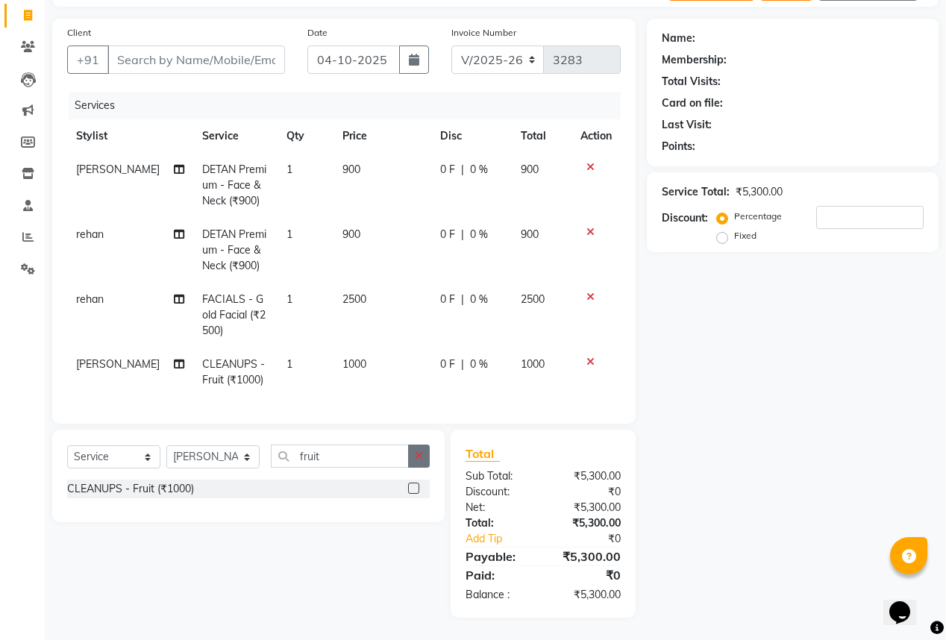
click at [419, 453] on icon "button" at bounding box center [419, 455] width 8 height 10
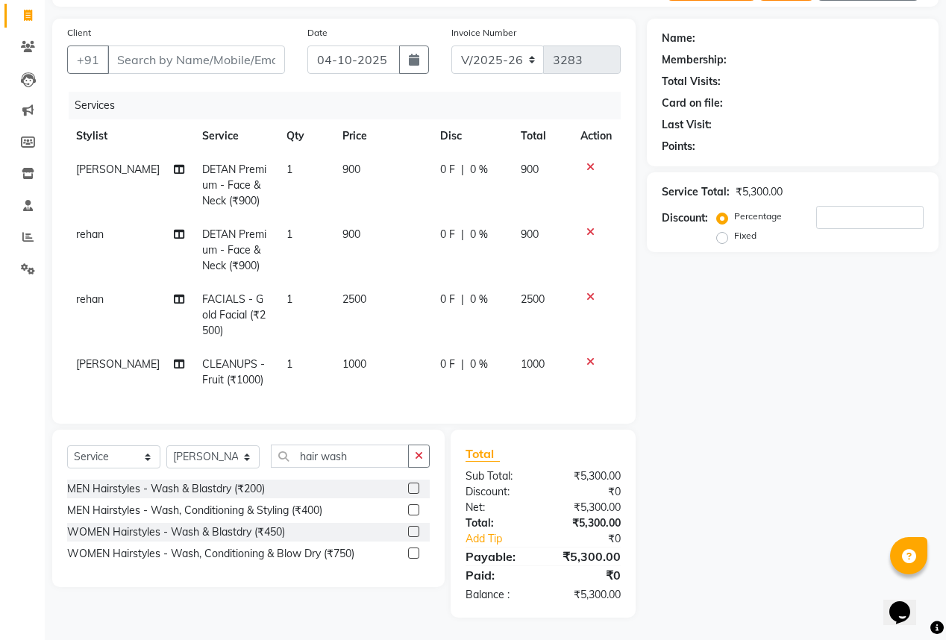
click at [415, 512] on label at bounding box center [413, 509] width 11 height 11
click at [415, 512] on input "checkbox" at bounding box center [413, 511] width 10 height 10
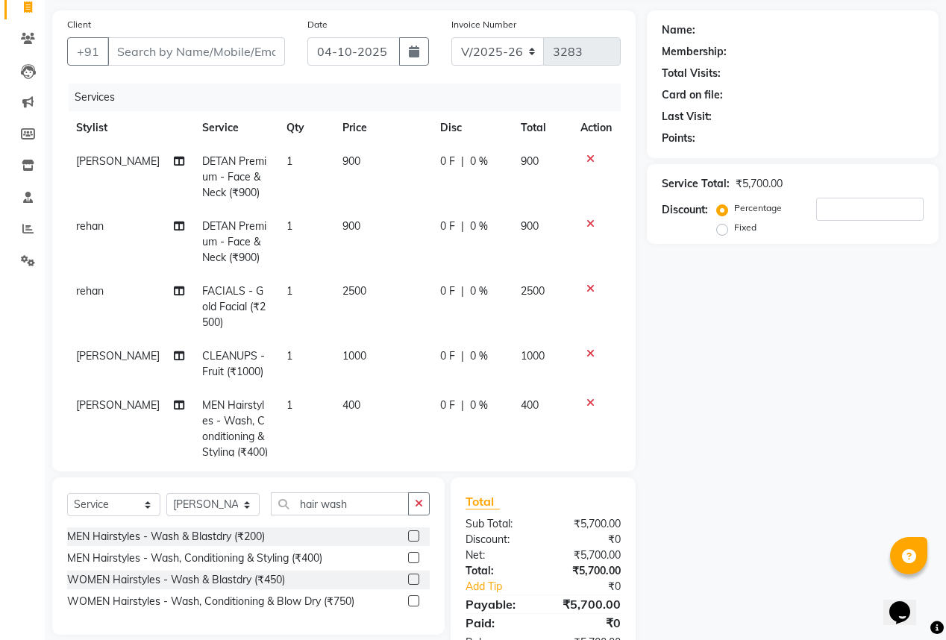
scroll to position [149, 0]
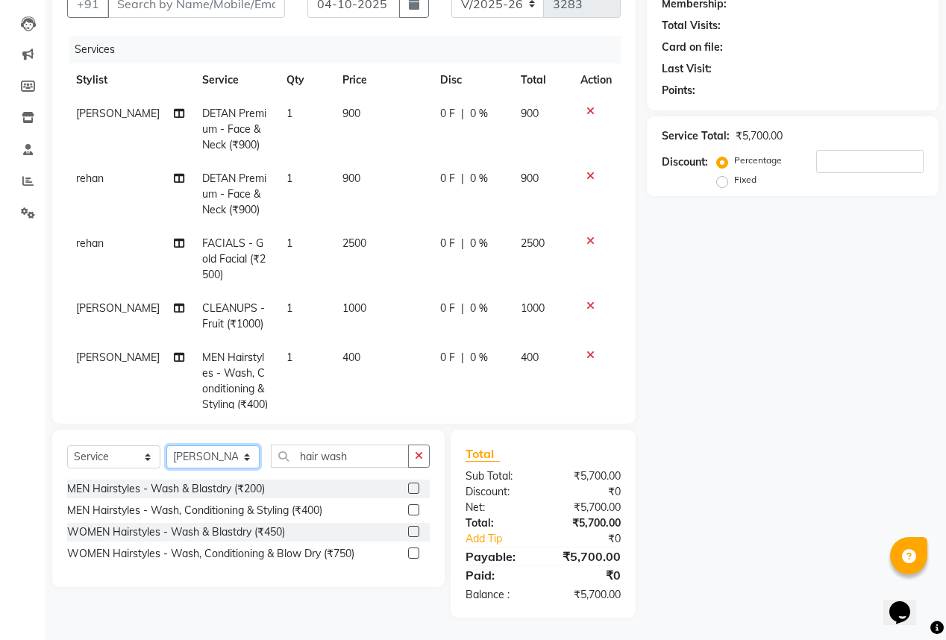
click at [222, 462] on select "Select Stylist anas [PERSON_NAME] [PERSON_NAME] [PERSON_NAME] sameer [PERSON_NA…" at bounding box center [212, 456] width 93 height 23
click at [166, 446] on select "Select Stylist anas [PERSON_NAME] [PERSON_NAME] [PERSON_NAME] sameer [PERSON_NA…" at bounding box center [212, 456] width 93 height 23
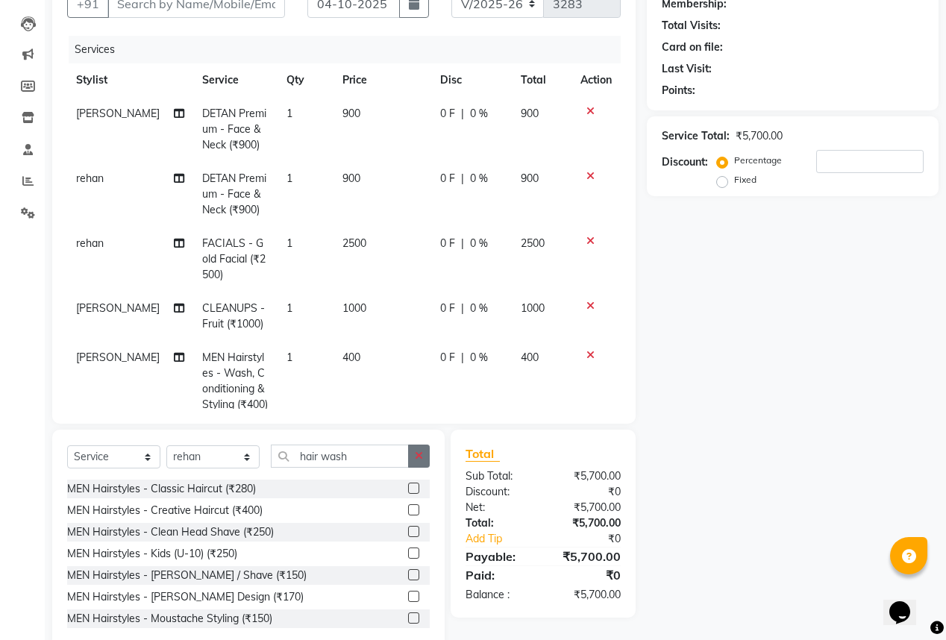
click at [426, 454] on button "button" at bounding box center [419, 455] width 22 height 23
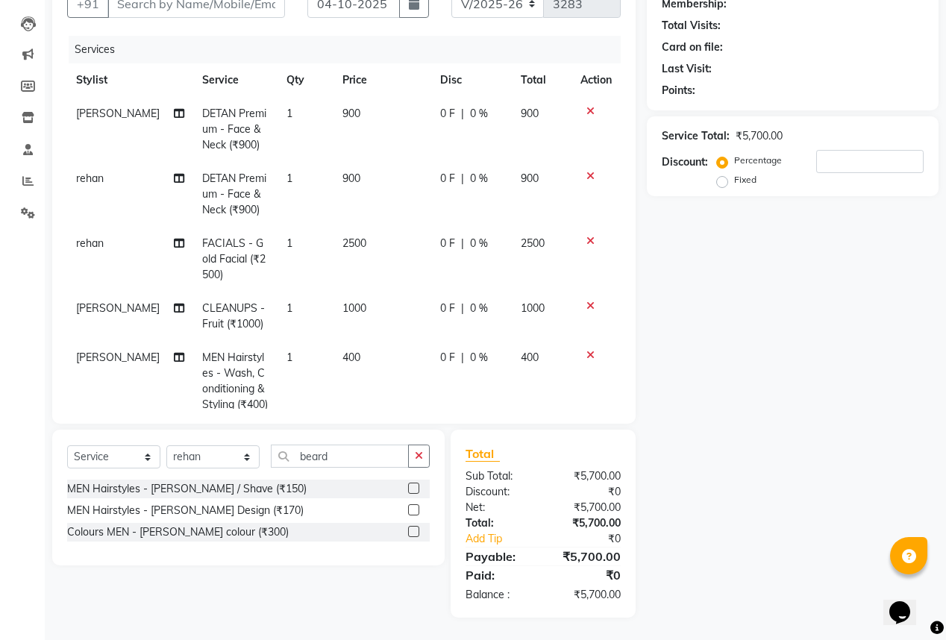
click at [415, 512] on label at bounding box center [413, 509] width 11 height 11
click at [415, 512] on input "checkbox" at bounding box center [413, 511] width 10 height 10
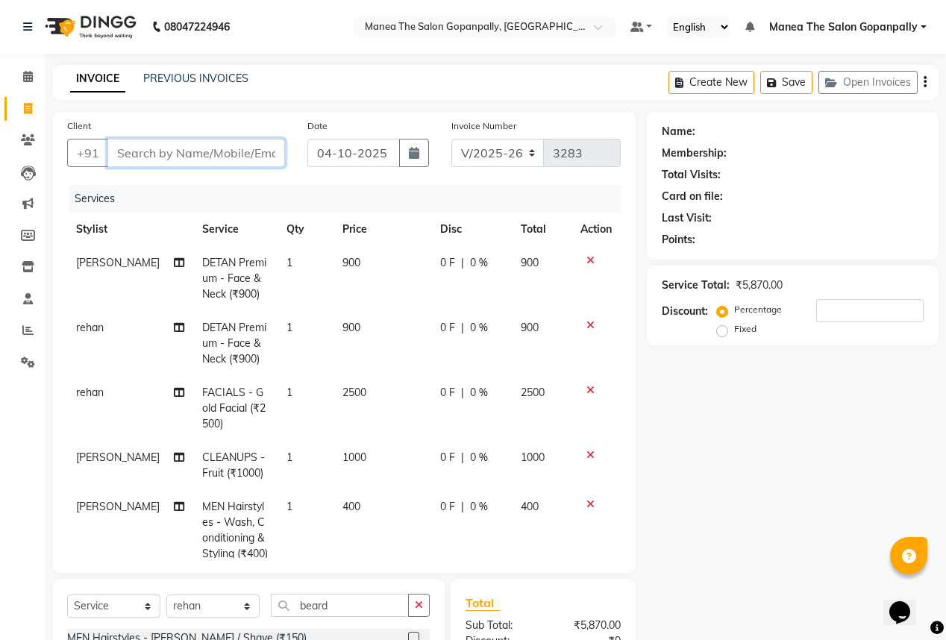
click at [213, 143] on input "Client" at bounding box center [195, 153] width 177 height 28
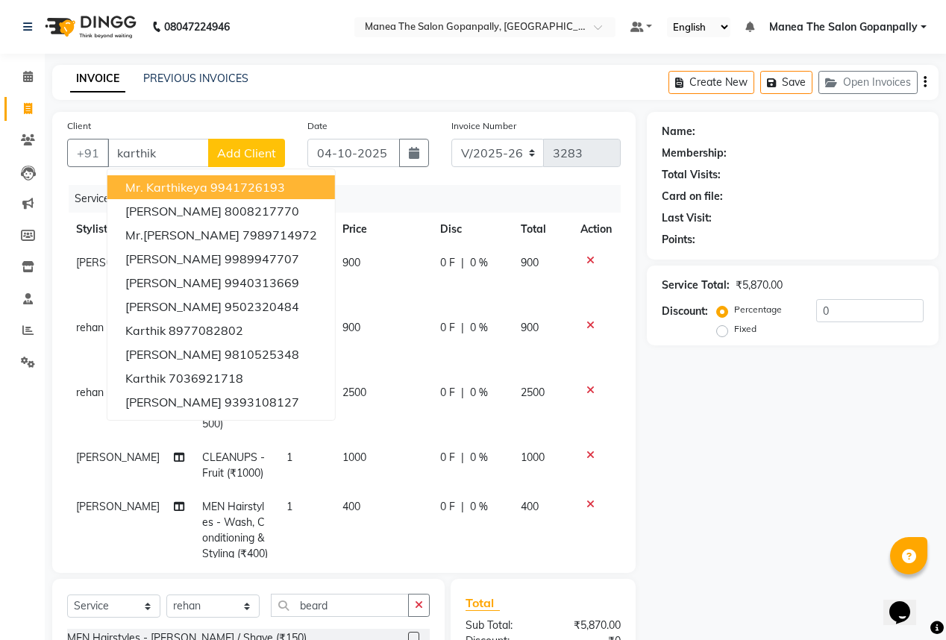
click at [568, 197] on div "Services" at bounding box center [350, 199] width 563 height 28
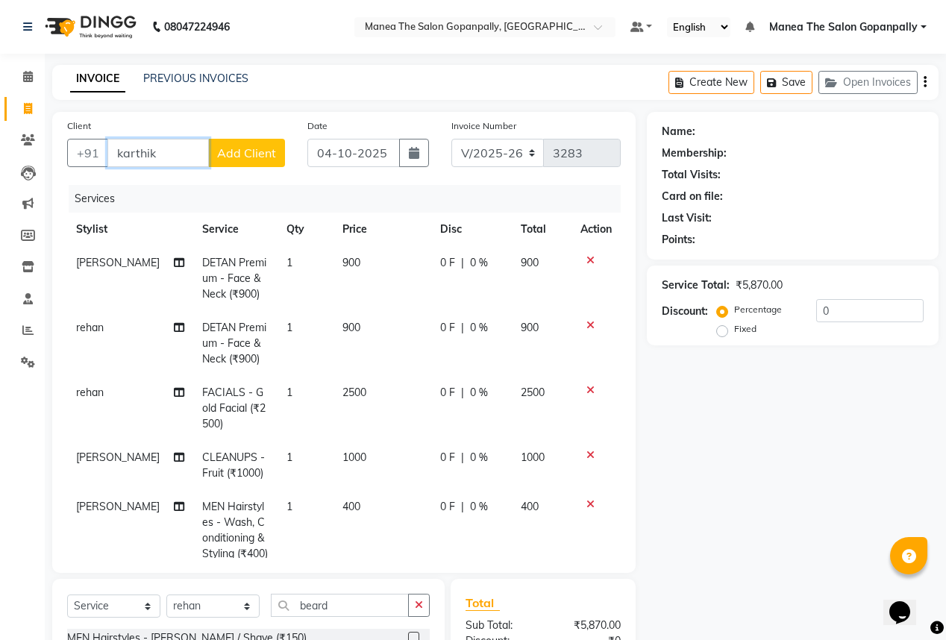
click at [189, 157] on input "karthik" at bounding box center [157, 153] width 101 height 28
click at [259, 183] on ngb-highlight "88388 78259" at bounding box center [263, 187] width 78 height 15
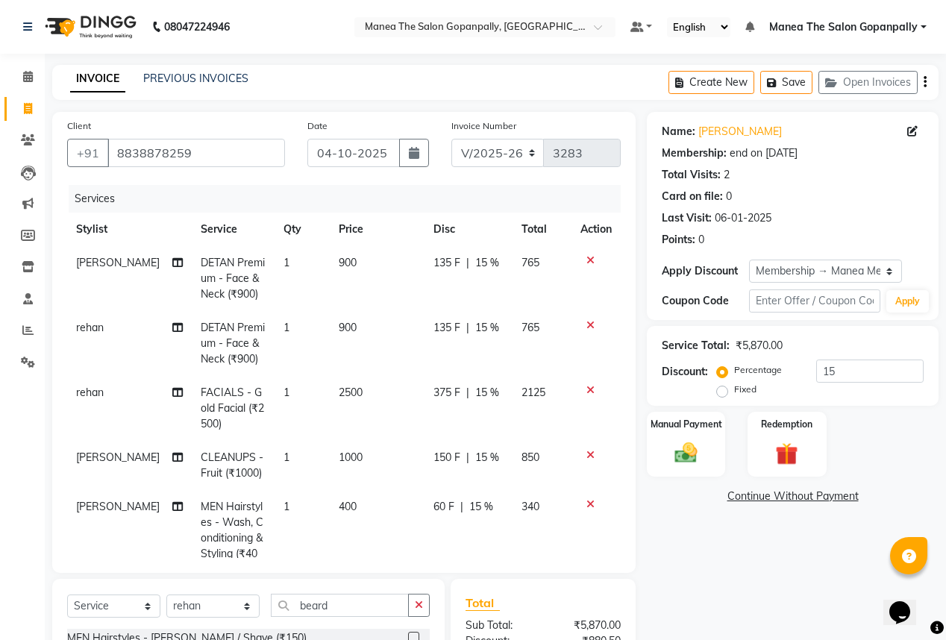
scroll to position [60, 0]
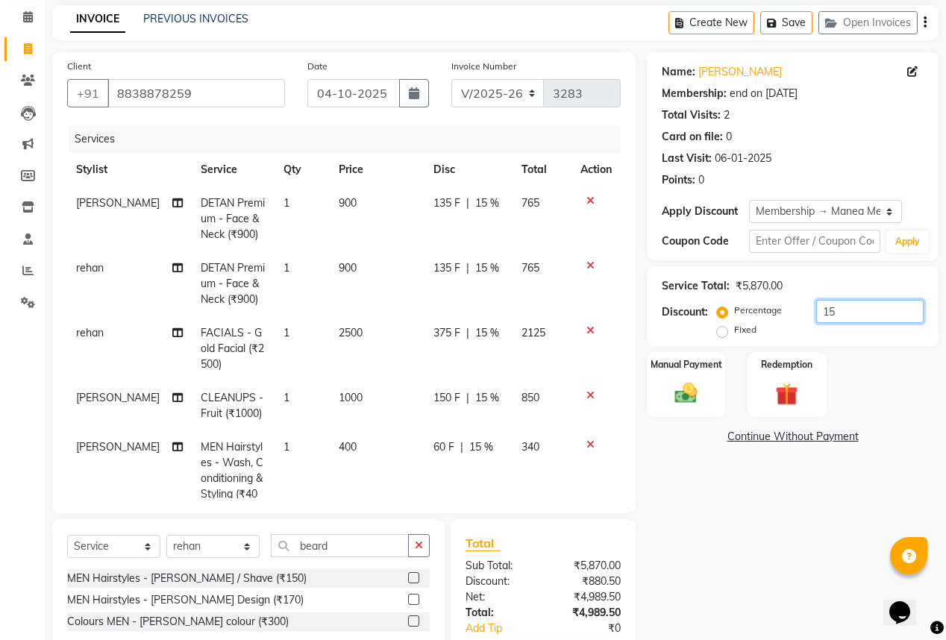
drag, startPoint x: 844, startPoint y: 312, endPoint x: 836, endPoint y: 310, distance: 8.5
click at [843, 312] on input "15" at bounding box center [869, 311] width 107 height 23
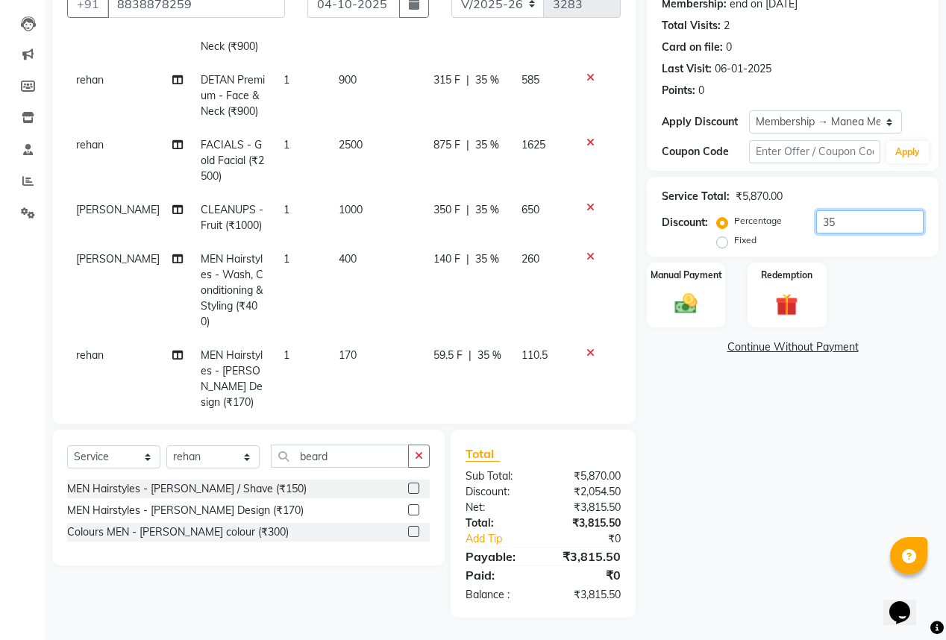
scroll to position [113, 0]
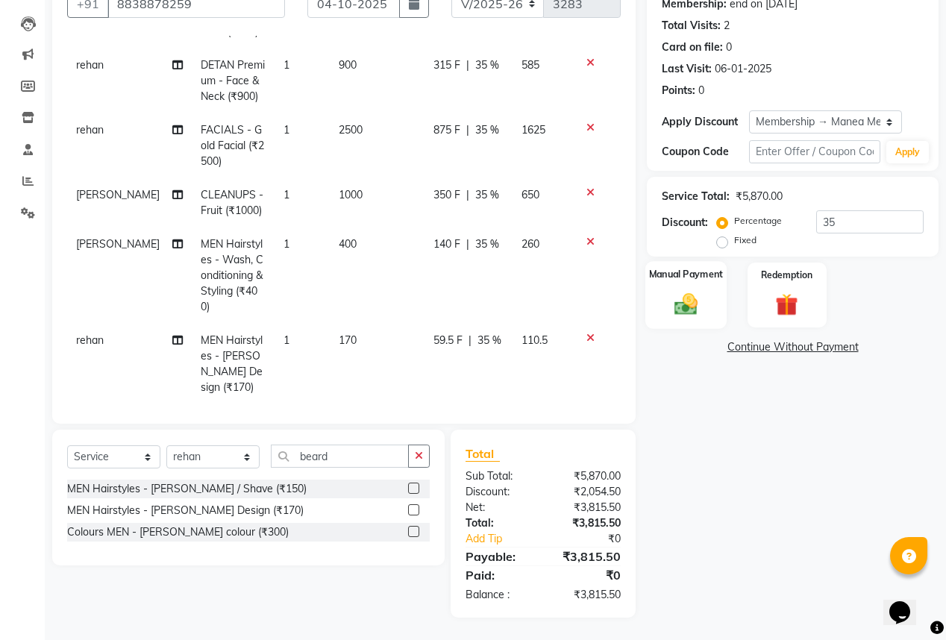
click at [679, 308] on img at bounding box center [686, 303] width 38 height 27
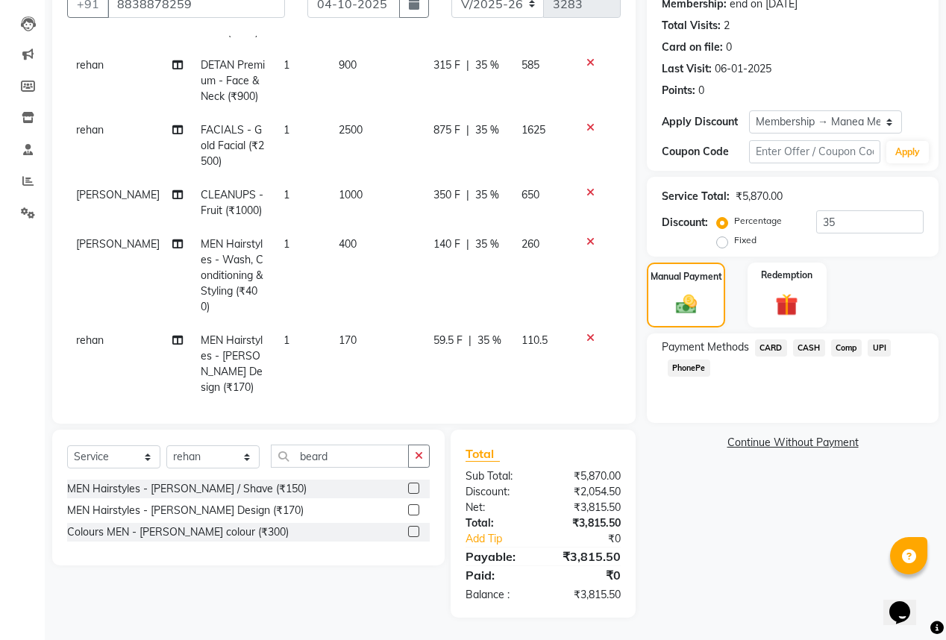
scroll to position [0, 0]
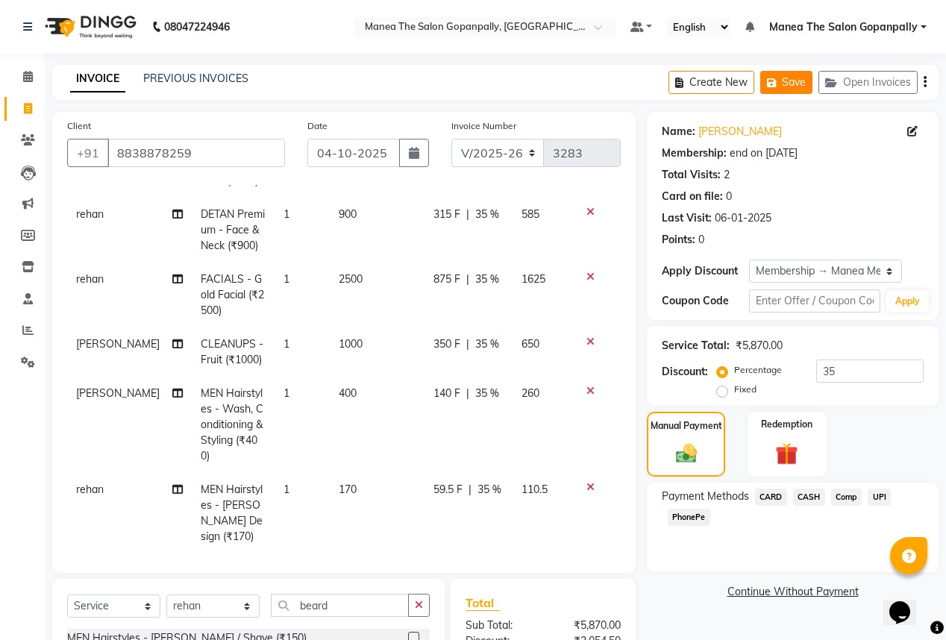
click at [780, 81] on icon "button" at bounding box center [774, 83] width 15 height 10
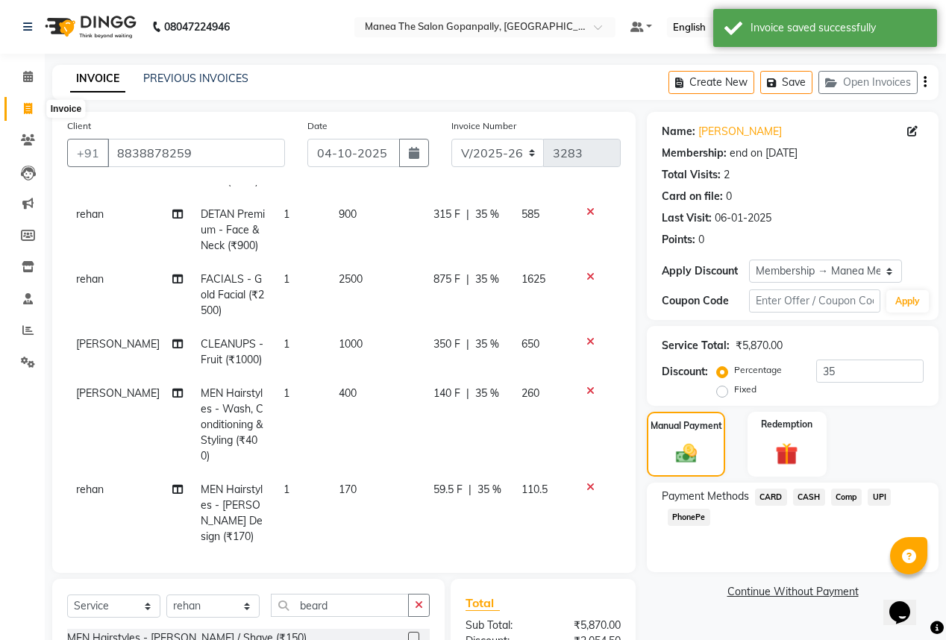
click at [26, 107] on icon at bounding box center [28, 108] width 8 height 11
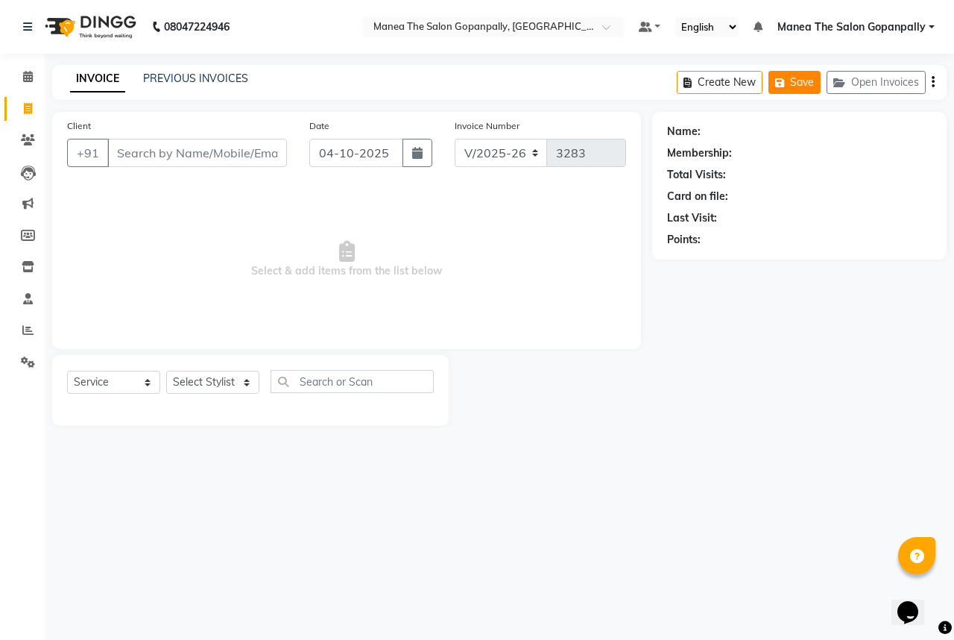
click at [795, 86] on button "Save" at bounding box center [795, 82] width 52 height 23
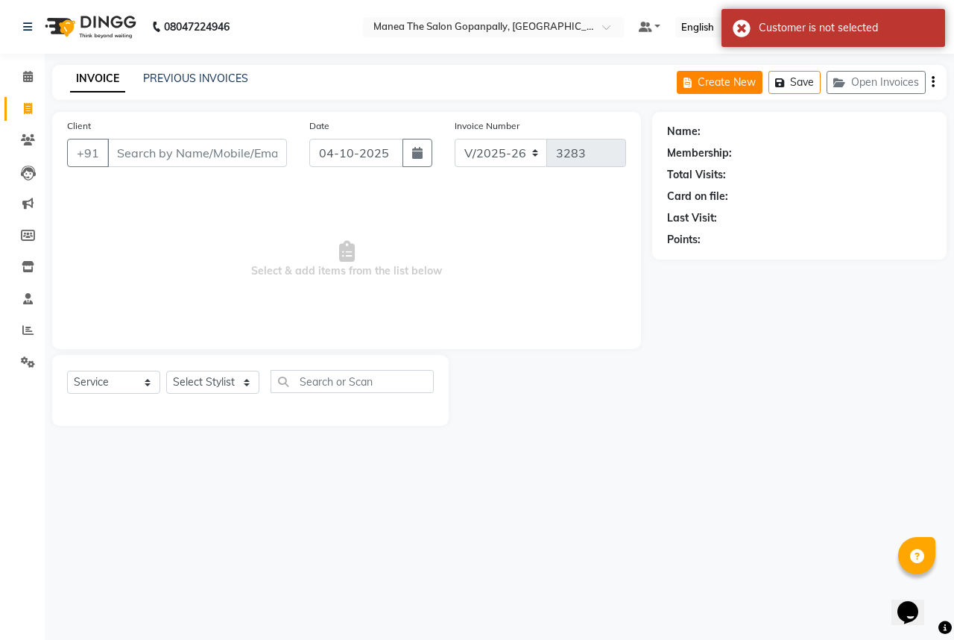
click at [725, 82] on button "Create New" at bounding box center [720, 82] width 86 height 23
click at [878, 81] on button "Open Invoices" at bounding box center [876, 82] width 99 height 23
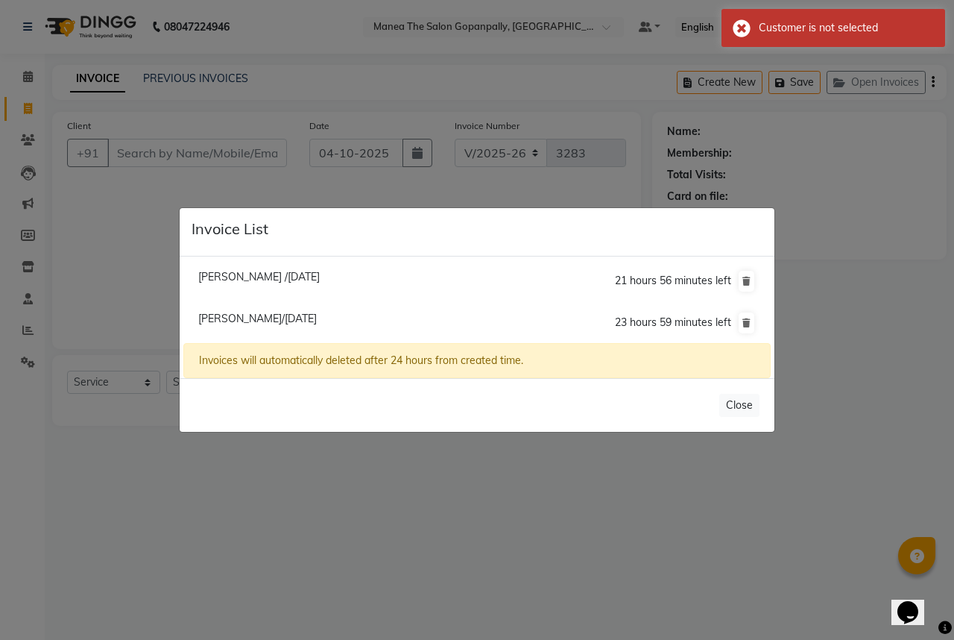
click at [895, 342] on ngb-modal-window "Invoice List [PERSON_NAME] /[DATE] 21 hours 56 minutes left [PERSON_NAME]/[DATE…" at bounding box center [477, 320] width 954 height 640
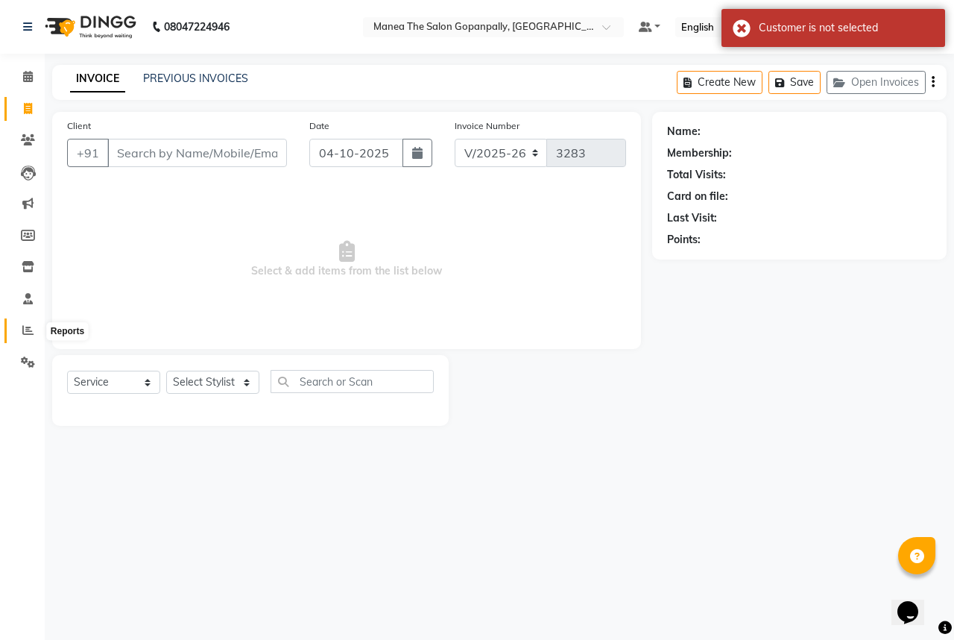
click at [27, 328] on icon at bounding box center [27, 329] width 11 height 11
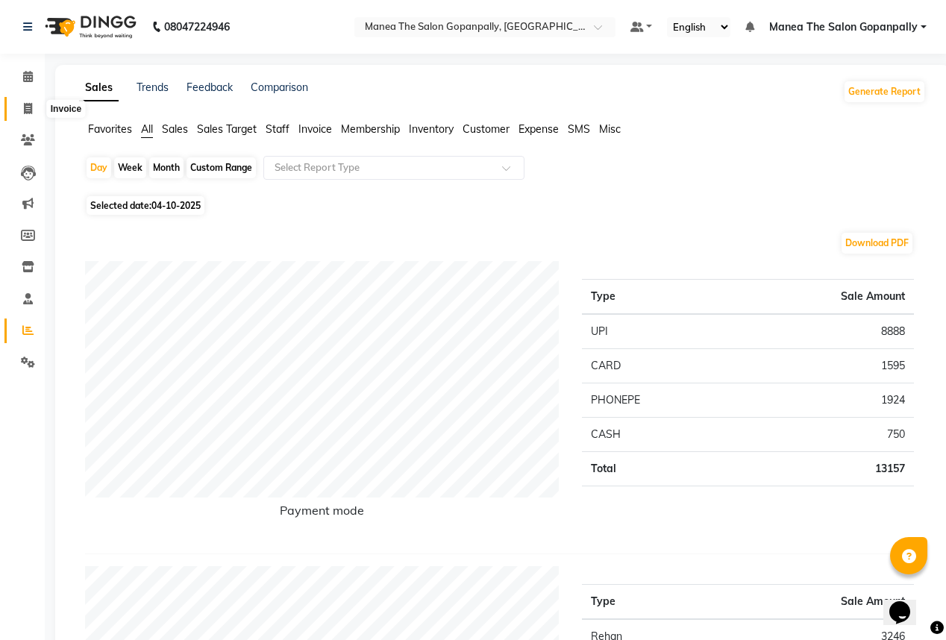
click at [16, 106] on span at bounding box center [28, 109] width 26 height 17
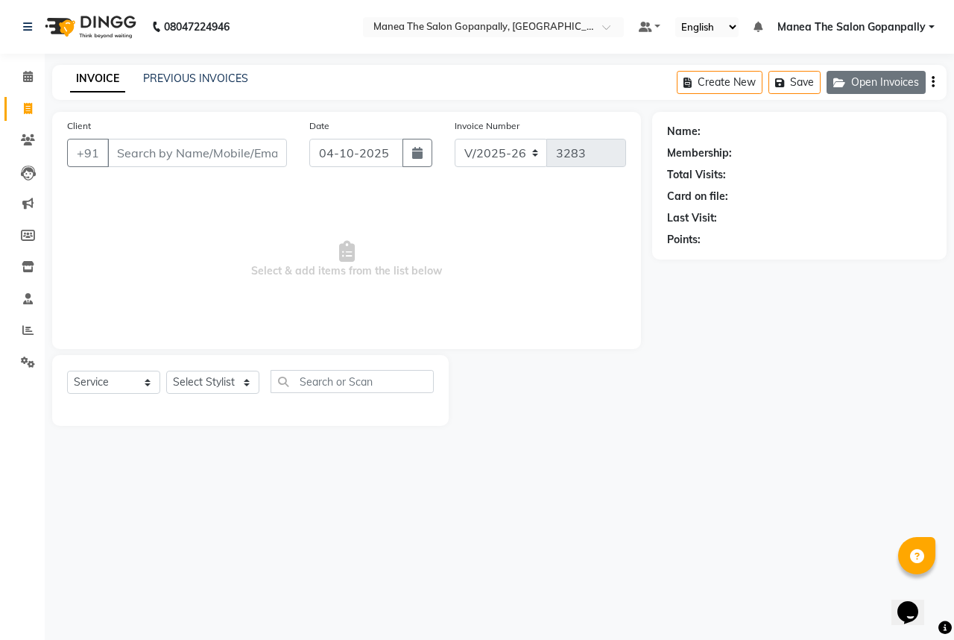
click at [883, 78] on button "Open Invoices" at bounding box center [876, 82] width 99 height 23
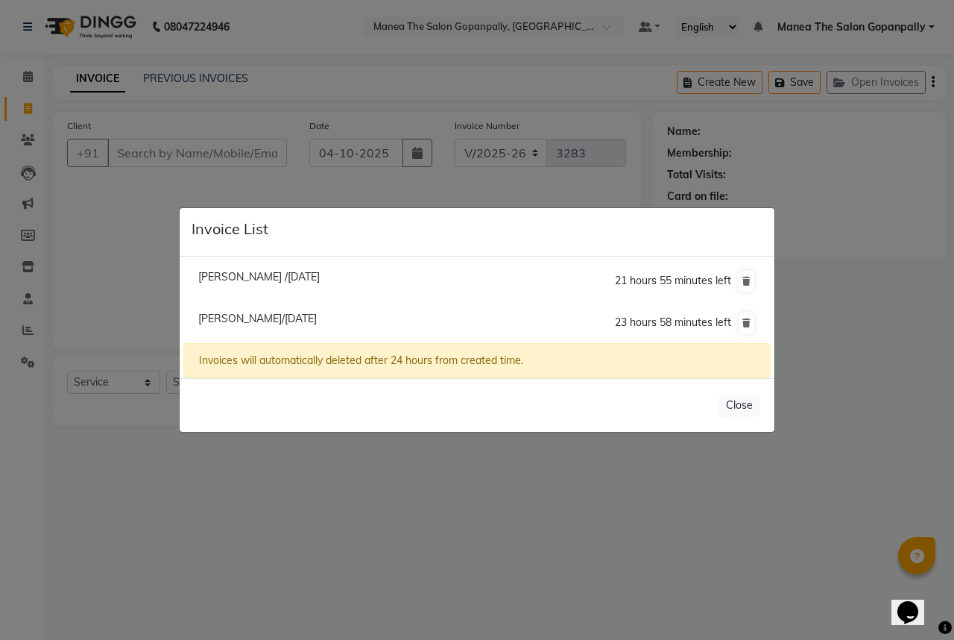
click at [635, 322] on span "23 hours 58 minutes left" at bounding box center [673, 321] width 116 height 13
click at [317, 322] on span "[PERSON_NAME]/[DATE]" at bounding box center [257, 318] width 119 height 13
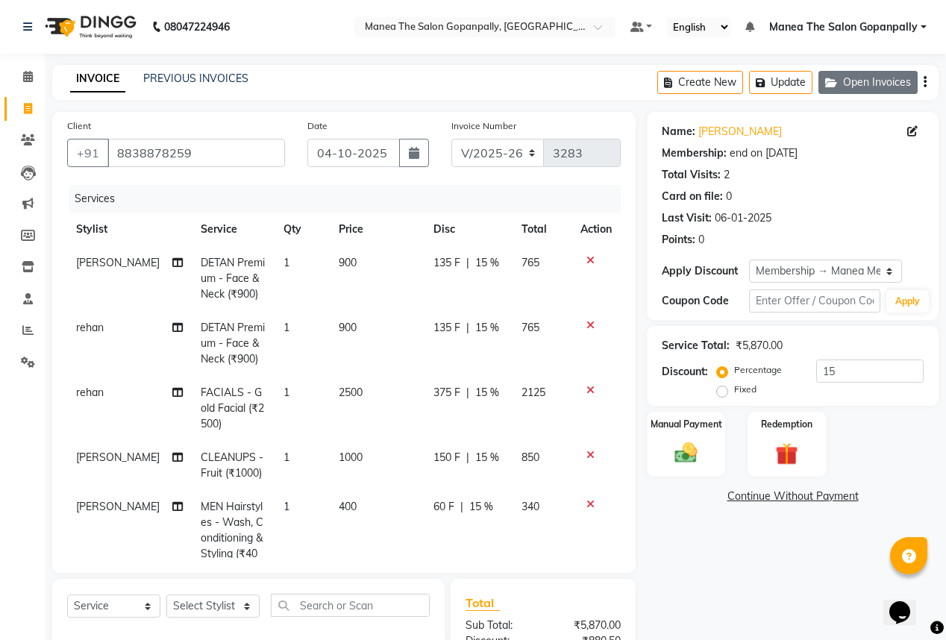
click at [866, 80] on button "Open Invoices" at bounding box center [867, 82] width 99 height 23
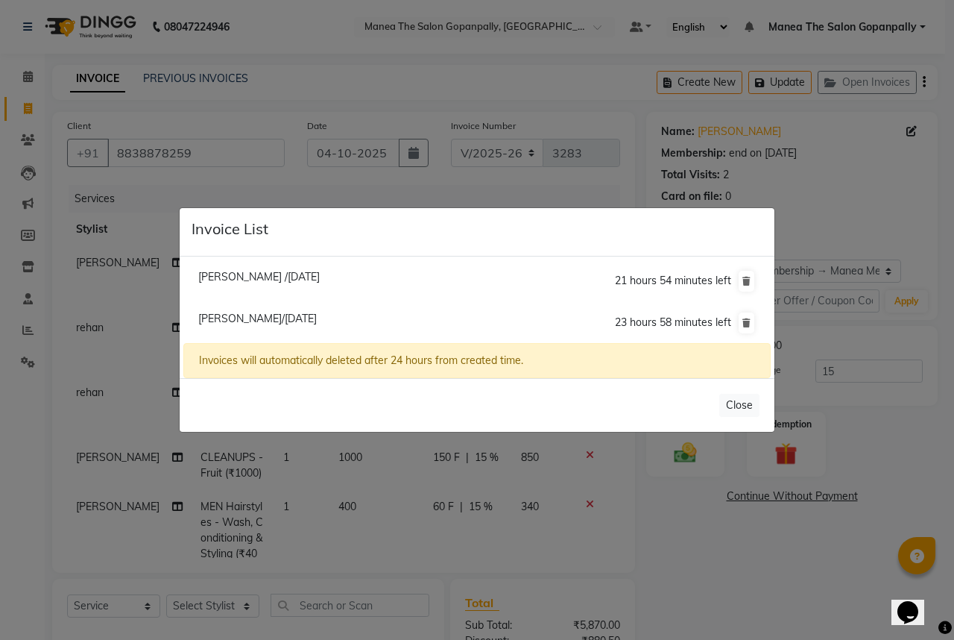
click at [510, 80] on ngb-modal-window "Invoice List [PERSON_NAME] /[DATE] 21 hours 54 minutes left [PERSON_NAME]/[DATE…" at bounding box center [477, 320] width 954 height 640
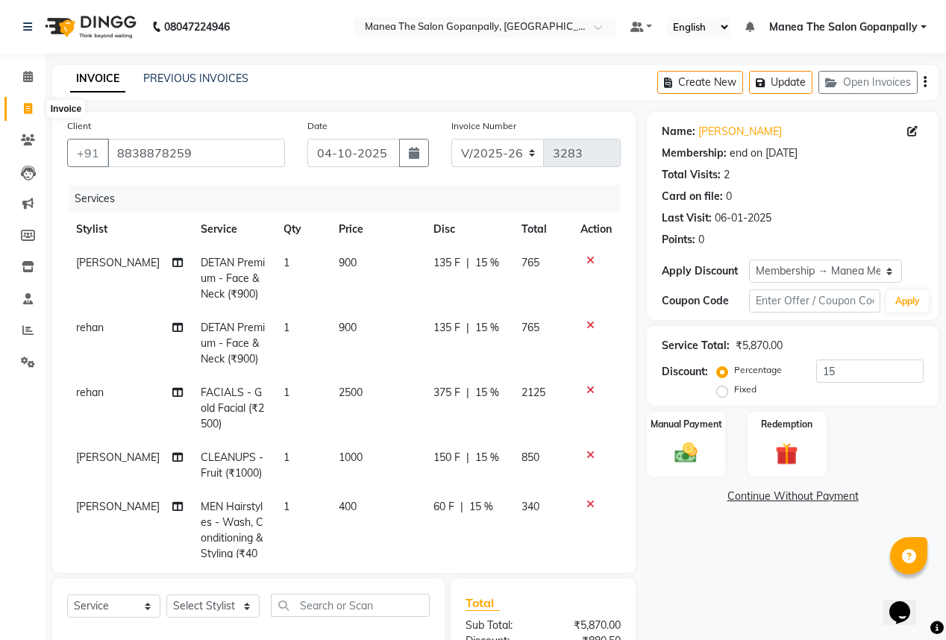
click at [15, 107] on span at bounding box center [28, 109] width 26 height 17
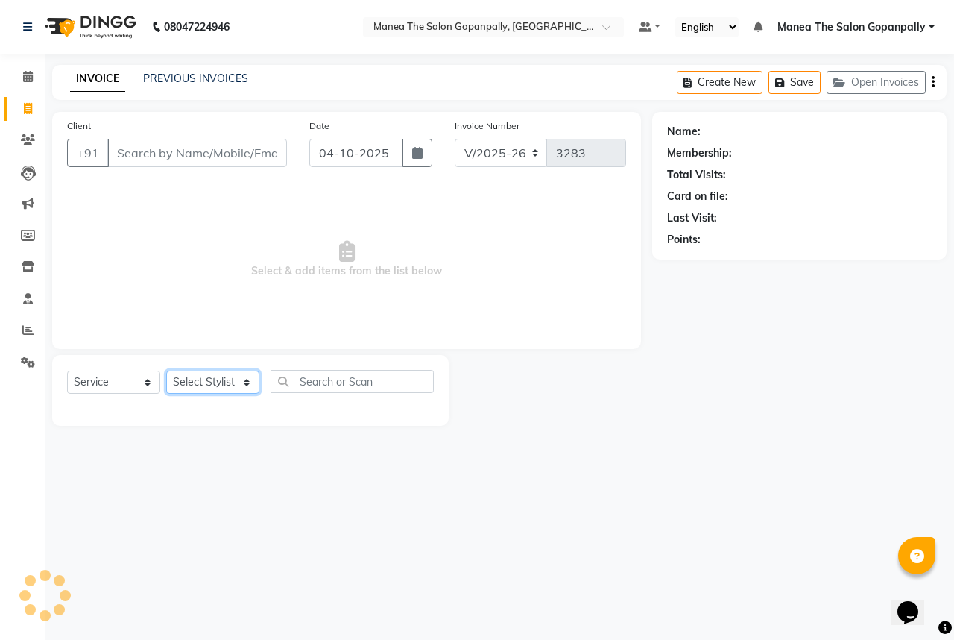
click at [195, 383] on select "Select Stylist" at bounding box center [212, 382] width 93 height 23
click at [251, 382] on select "Select Stylist" at bounding box center [212, 382] width 93 height 23
click at [248, 382] on select "Select Stylist" at bounding box center [212, 382] width 93 height 23
click at [166, 371] on select "Select Stylist anas [PERSON_NAME] [PERSON_NAME] [PERSON_NAME] sameer [PERSON_NA…" at bounding box center [212, 382] width 93 height 23
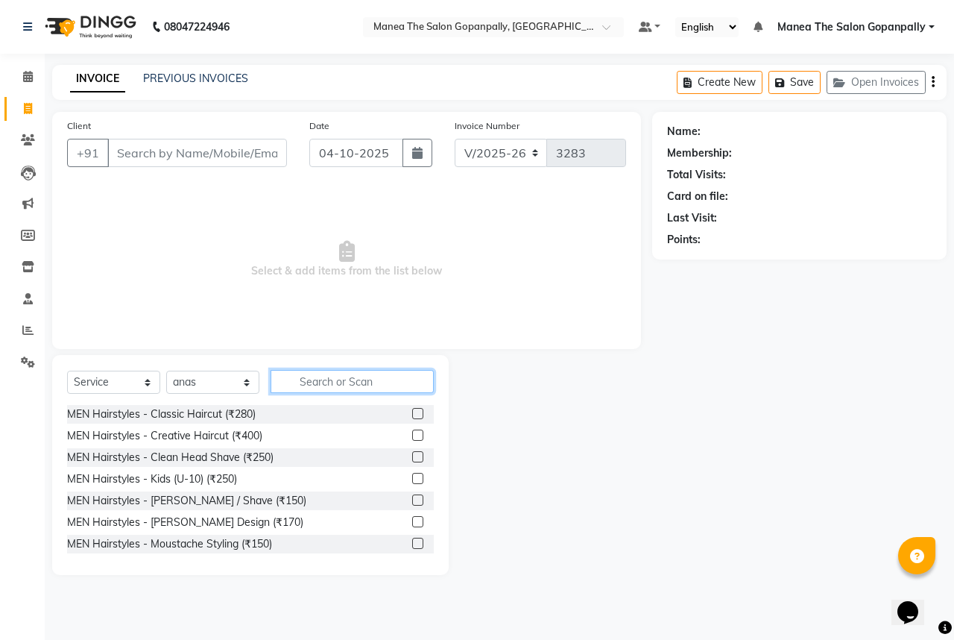
drag, startPoint x: 308, startPoint y: 391, endPoint x: 333, endPoint y: 374, distance: 30.6
click at [309, 388] on input "text" at bounding box center [352, 381] width 163 height 23
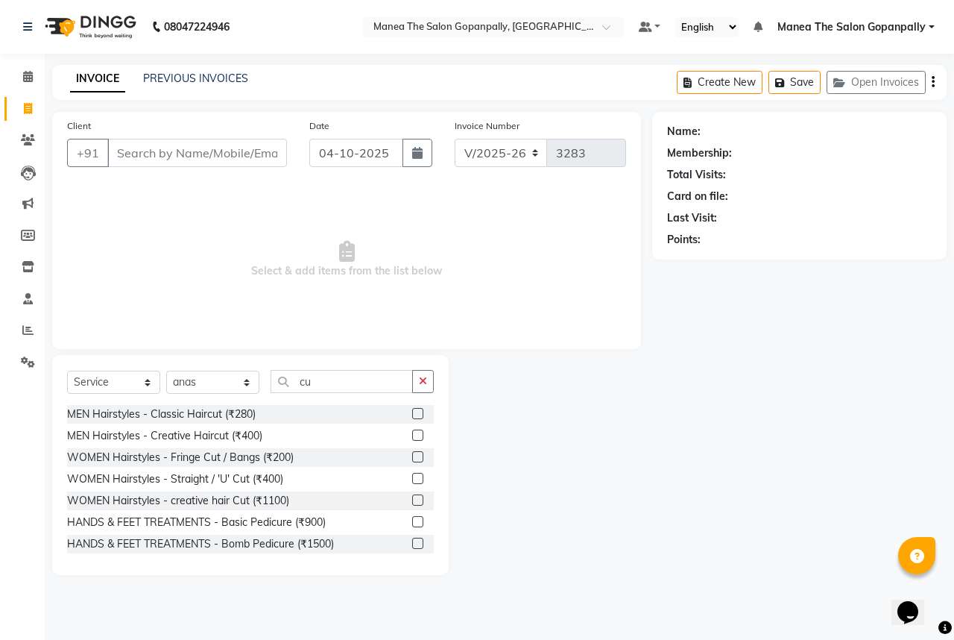
click at [412, 416] on label at bounding box center [417, 413] width 11 height 11
click at [412, 416] on input "checkbox" at bounding box center [417, 414] width 10 height 10
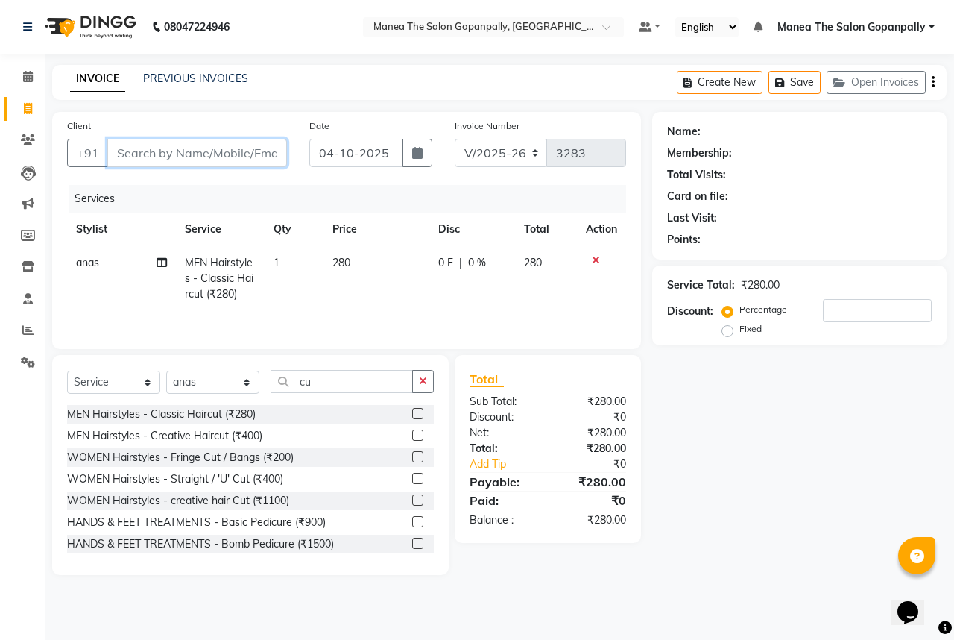
click at [215, 155] on input "Client" at bounding box center [197, 153] width 180 height 28
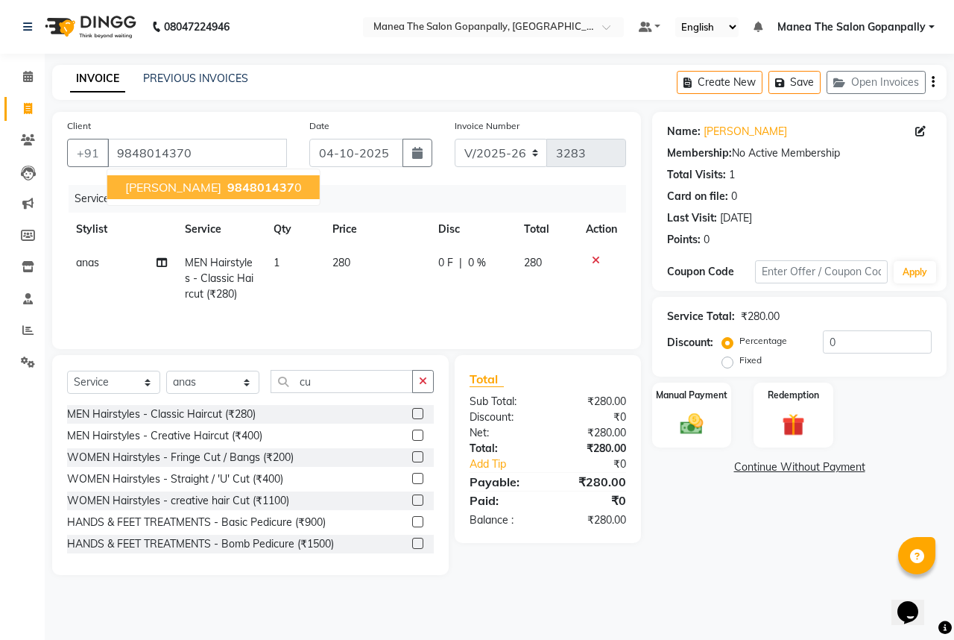
click at [192, 189] on span "[PERSON_NAME]" at bounding box center [173, 187] width 96 height 15
click at [673, 424] on img at bounding box center [692, 424] width 39 height 28
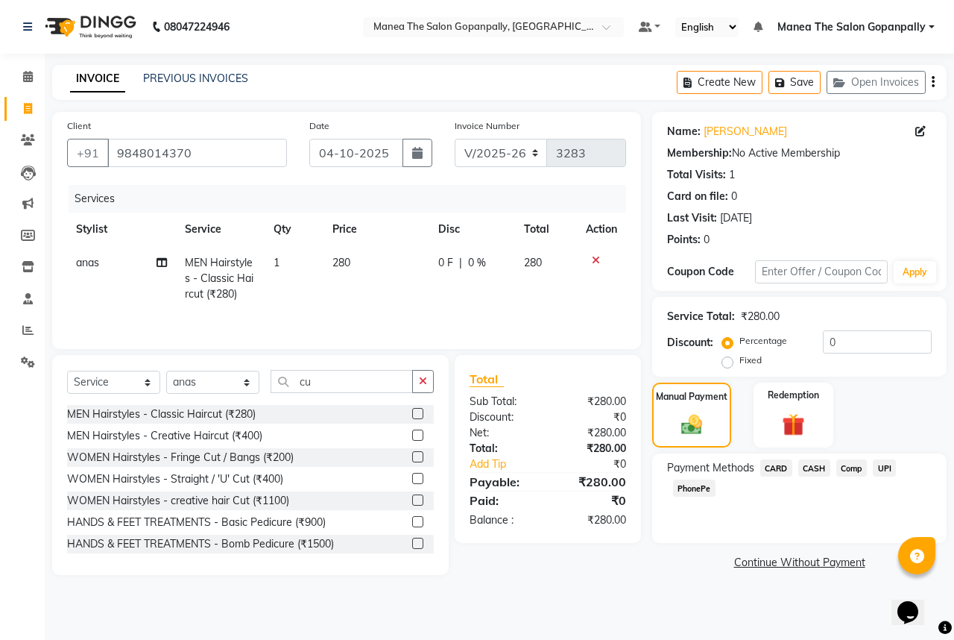
click at [883, 471] on span "UPI" at bounding box center [884, 467] width 23 height 17
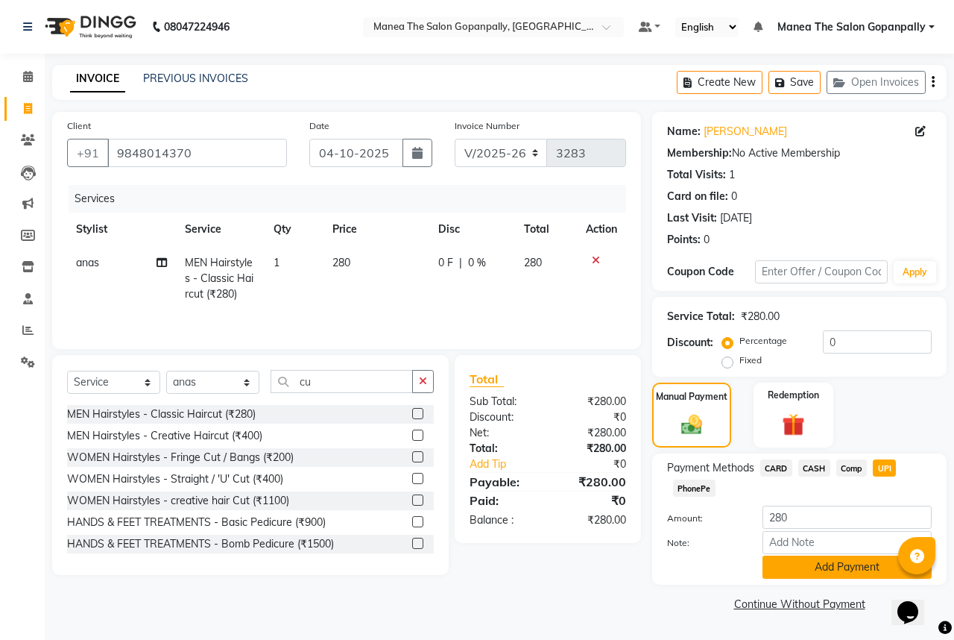
click at [793, 576] on button "Add Payment" at bounding box center [847, 567] width 169 height 23
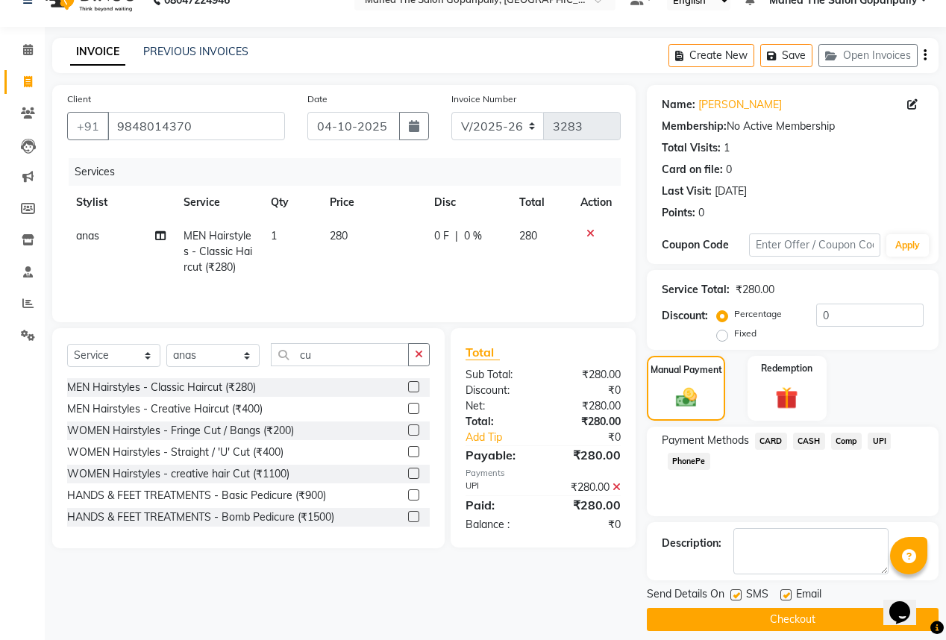
scroll to position [40, 0]
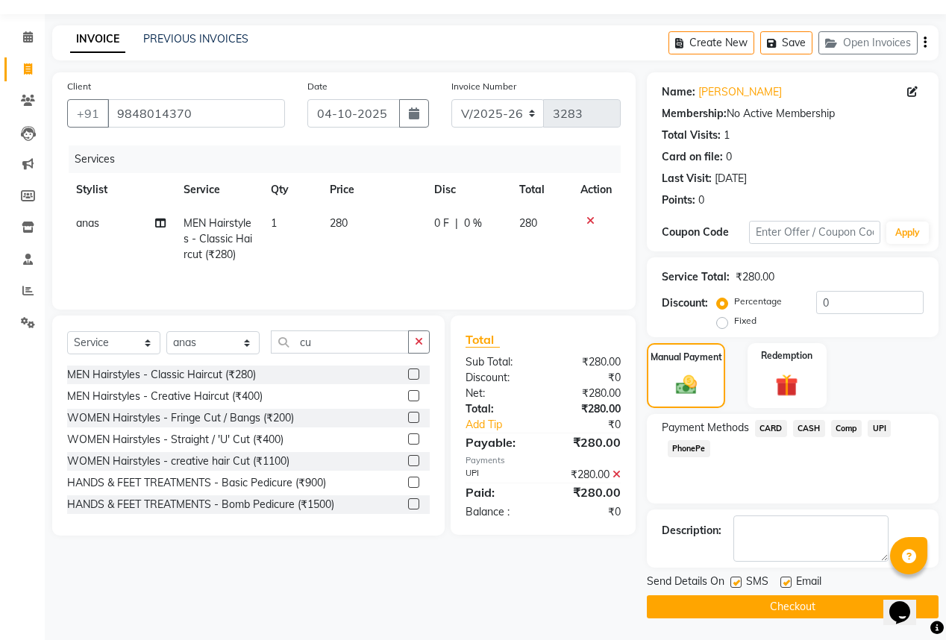
click at [784, 582] on label at bounding box center [785, 581] width 11 height 11
click at [784, 582] on input "checkbox" at bounding box center [785, 583] width 10 height 10
drag, startPoint x: 735, startPoint y: 584, endPoint x: 783, endPoint y: 623, distance: 62.0
click at [740, 591] on div "SMS" at bounding box center [755, 582] width 50 height 19
click at [732, 577] on label at bounding box center [735, 581] width 11 height 11
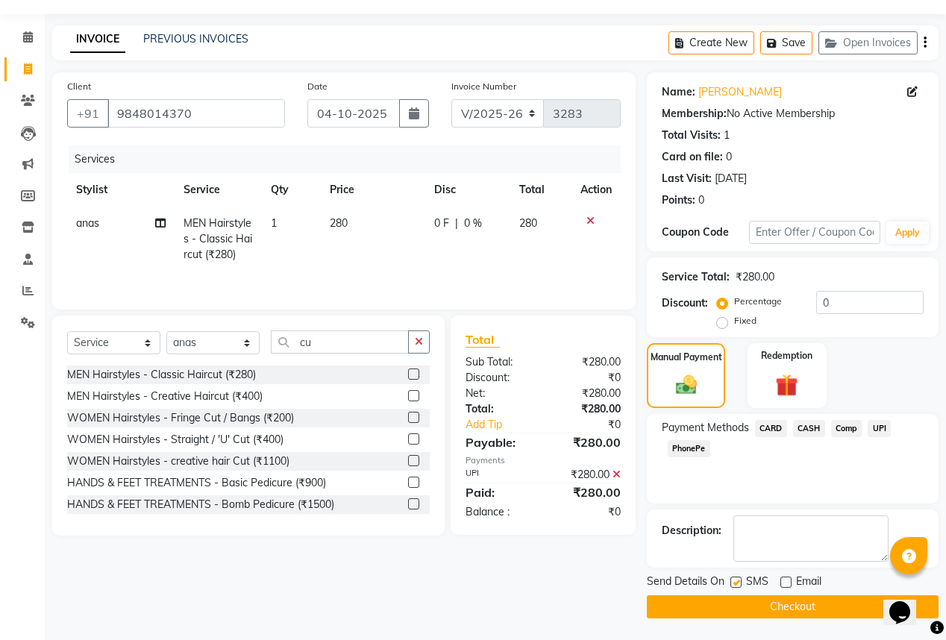
click at [732, 578] on input "checkbox" at bounding box center [735, 583] width 10 height 10
click at [741, 603] on button "Checkout" at bounding box center [793, 606] width 292 height 23
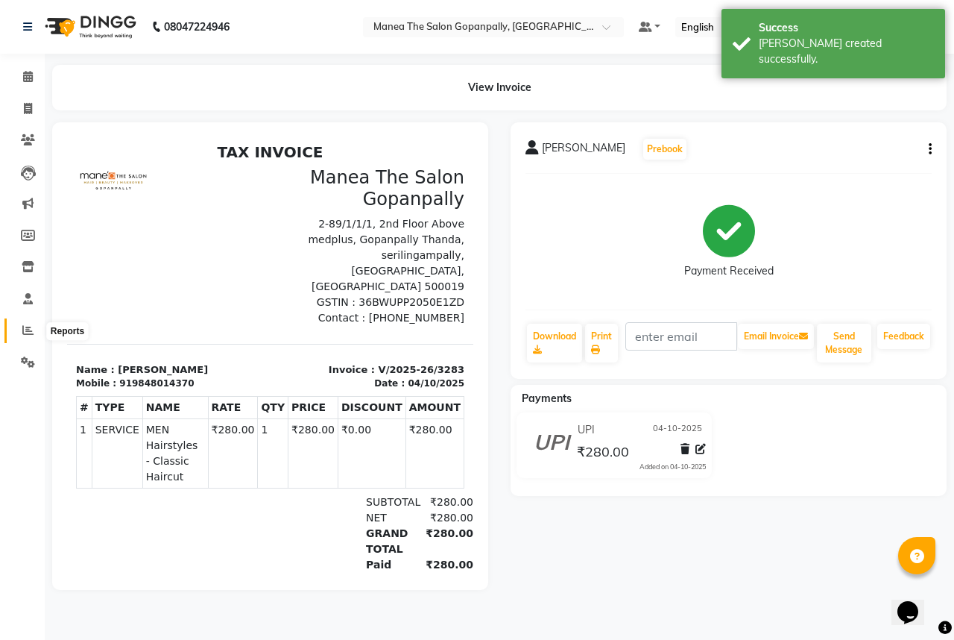
click at [22, 334] on icon at bounding box center [27, 329] width 11 height 11
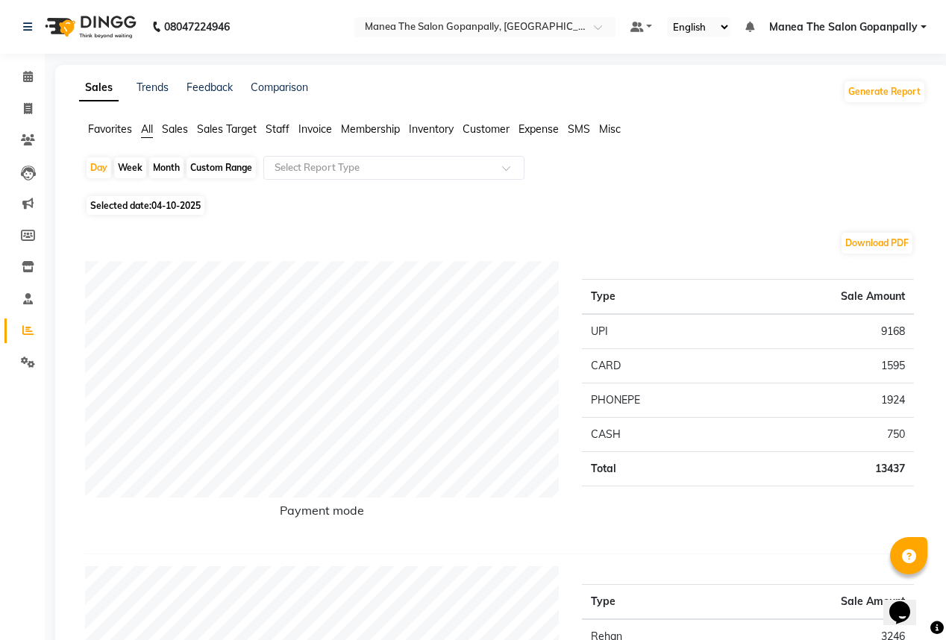
click at [163, 172] on div "Month" at bounding box center [166, 167] width 34 height 21
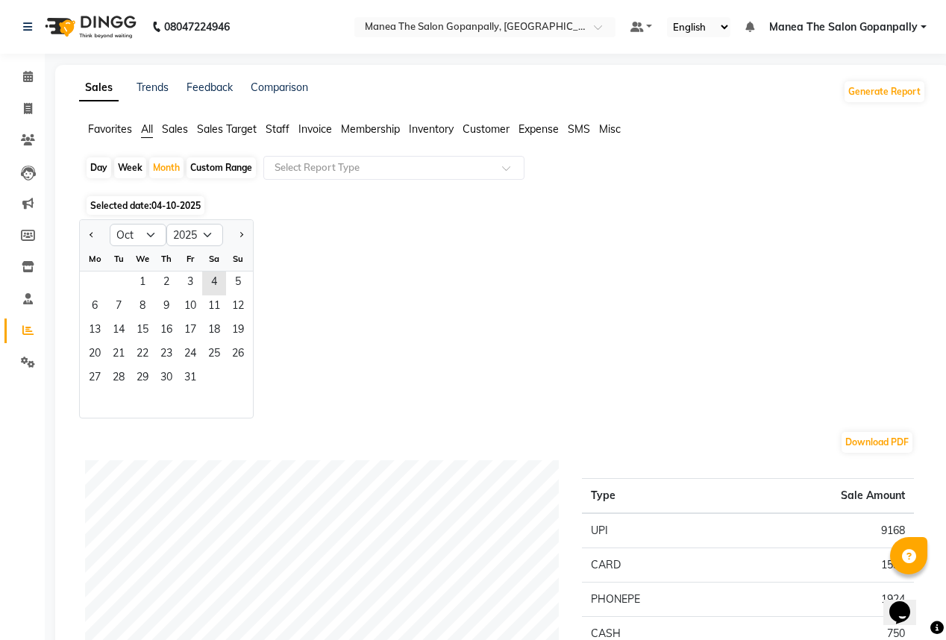
click at [135, 270] on div "We" at bounding box center [142, 259] width 24 height 24
click at [136, 273] on span "1" at bounding box center [142, 283] width 24 height 24
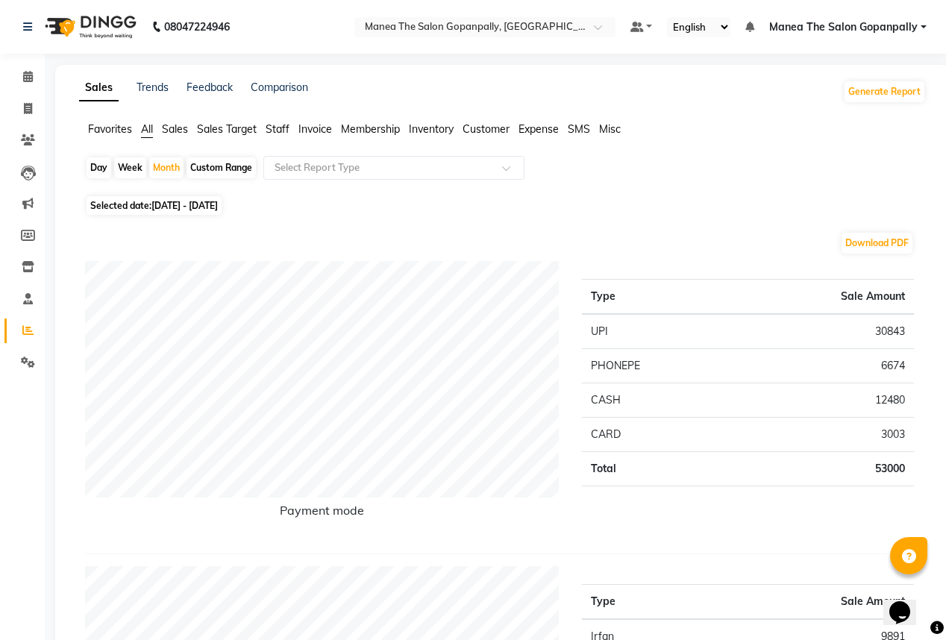
click at [98, 173] on div "Day" at bounding box center [98, 167] width 25 height 21
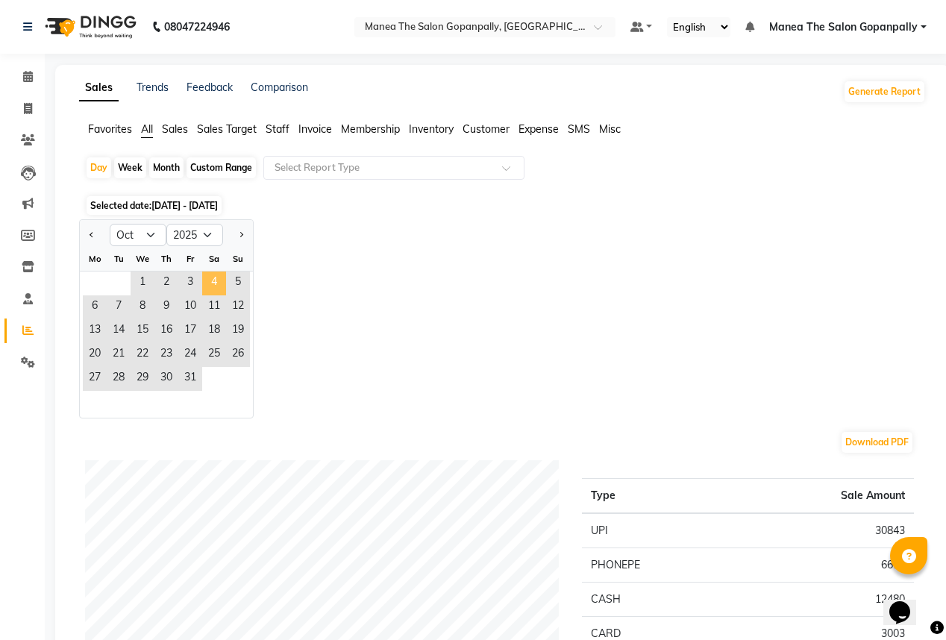
click at [212, 276] on span "4" at bounding box center [214, 283] width 24 height 24
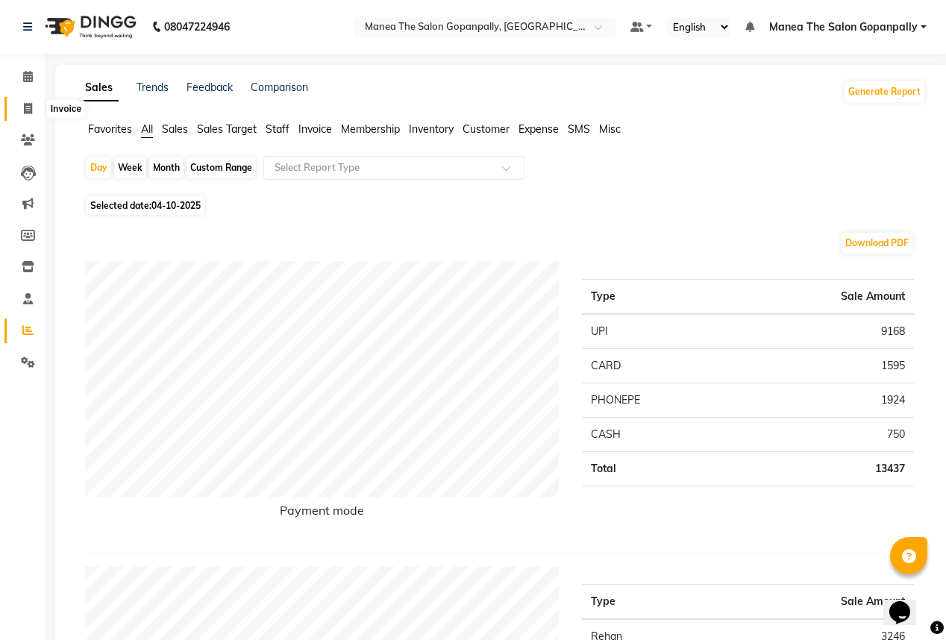
click at [25, 114] on span at bounding box center [28, 109] width 26 height 17
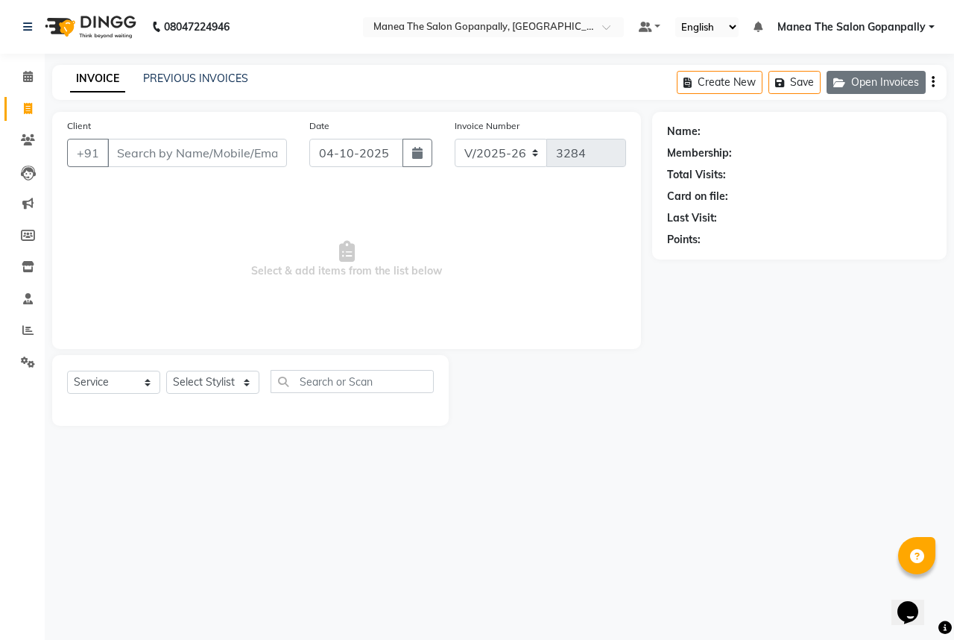
click at [877, 77] on button "Open Invoices" at bounding box center [876, 82] width 99 height 23
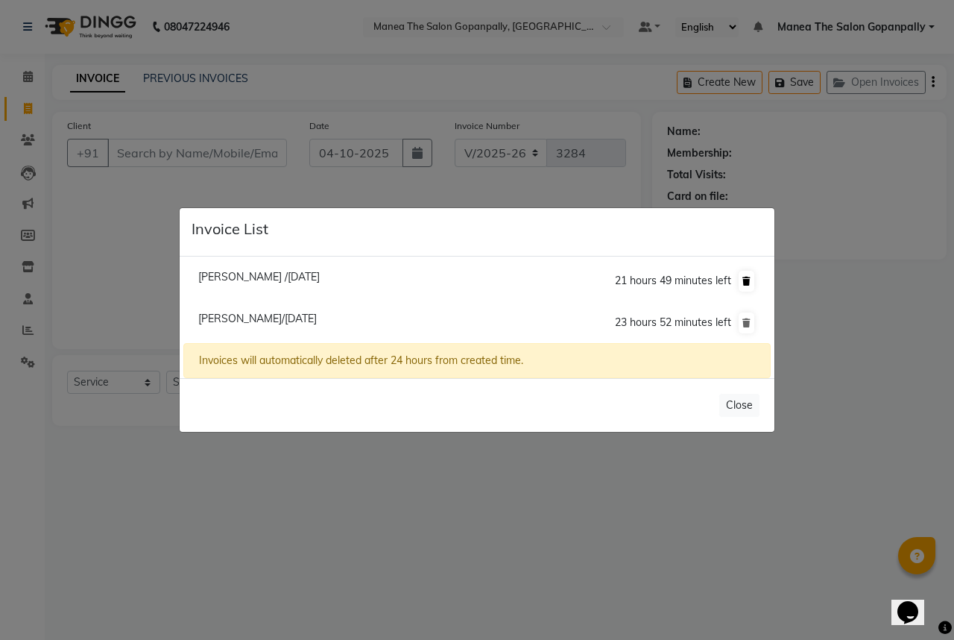
click at [746, 283] on icon at bounding box center [747, 281] width 8 height 9
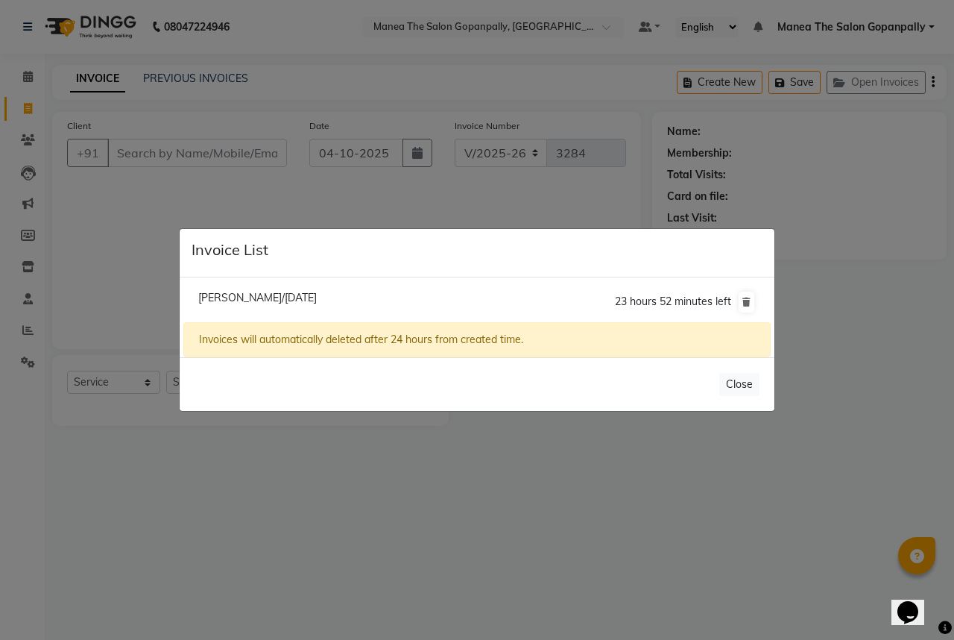
click at [761, 164] on ngb-modal-window "Invoice List [PERSON_NAME]/[DATE] 23 hours 52 minutes left Invoices will automa…" at bounding box center [477, 320] width 954 height 640
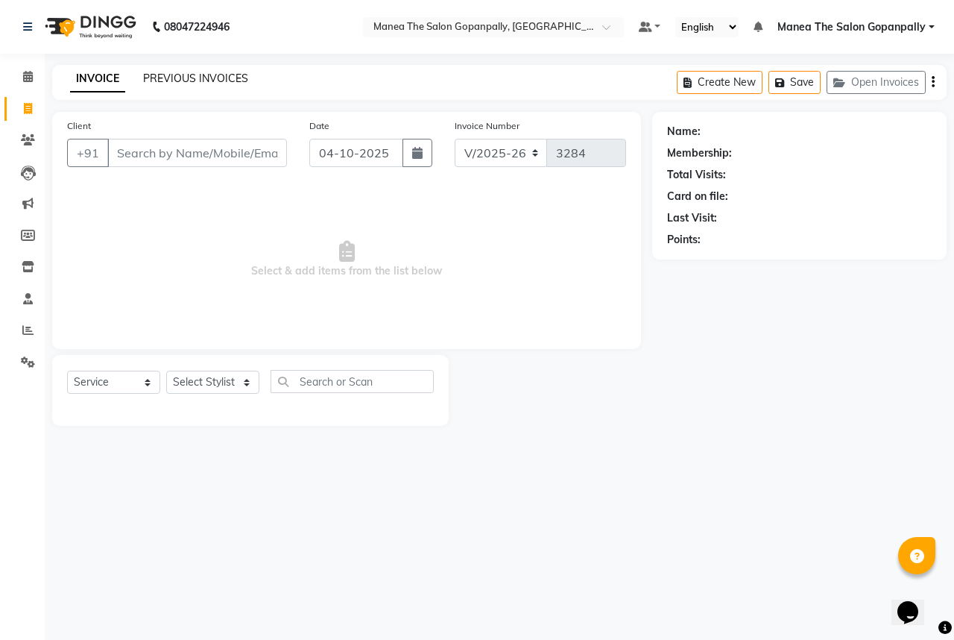
click at [216, 84] on link "PREVIOUS INVOICES" at bounding box center [195, 78] width 105 height 13
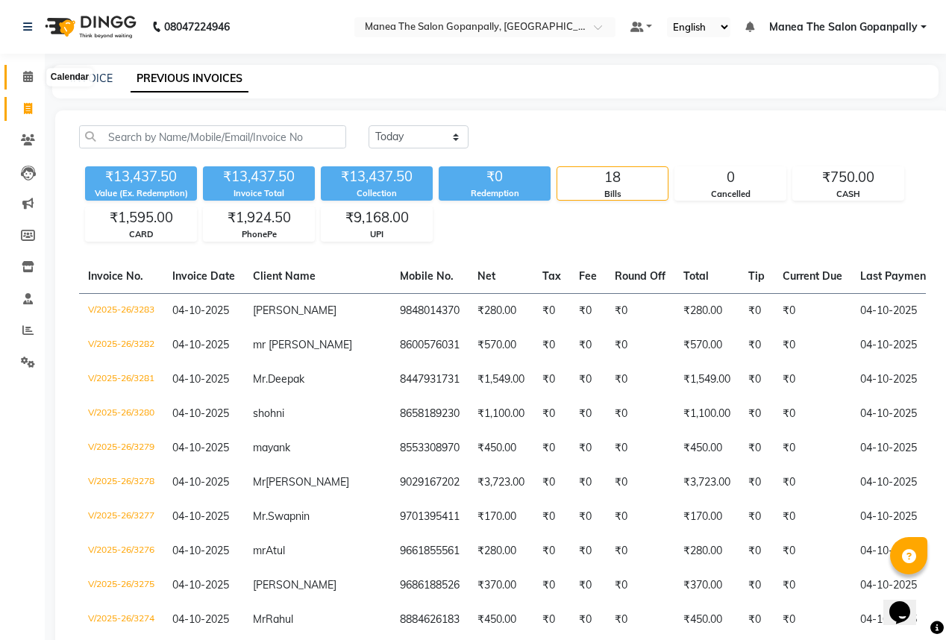
click at [27, 75] on icon at bounding box center [28, 76] width 10 height 11
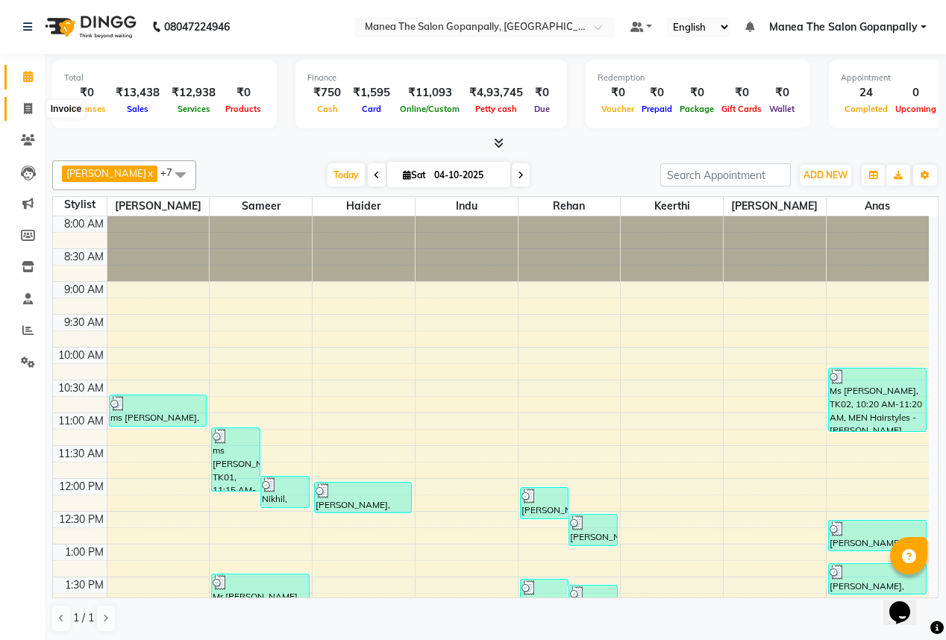
click at [19, 109] on span at bounding box center [28, 109] width 26 height 17
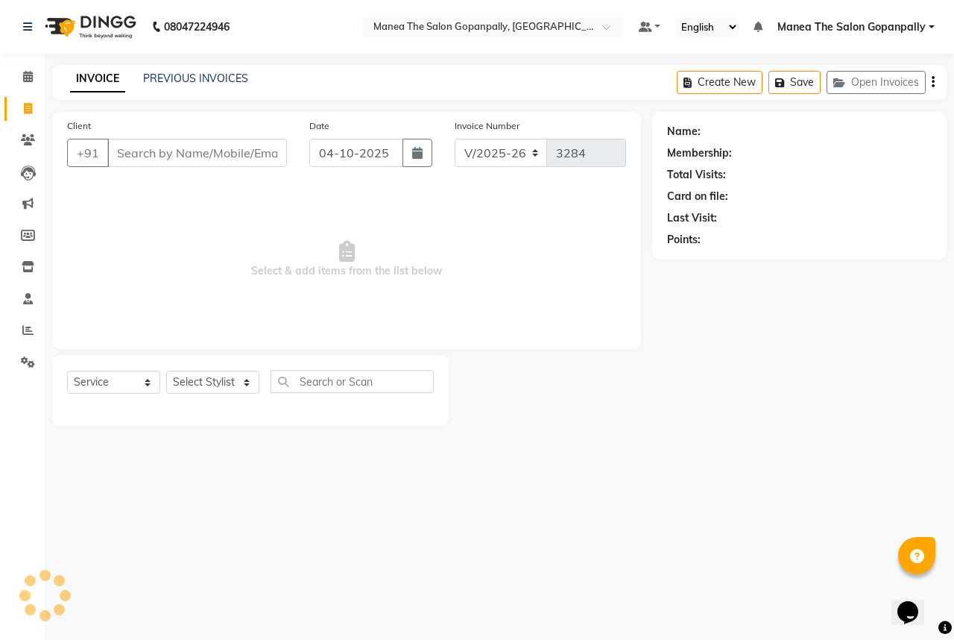
click at [245, 152] on input "Client" at bounding box center [197, 153] width 180 height 28
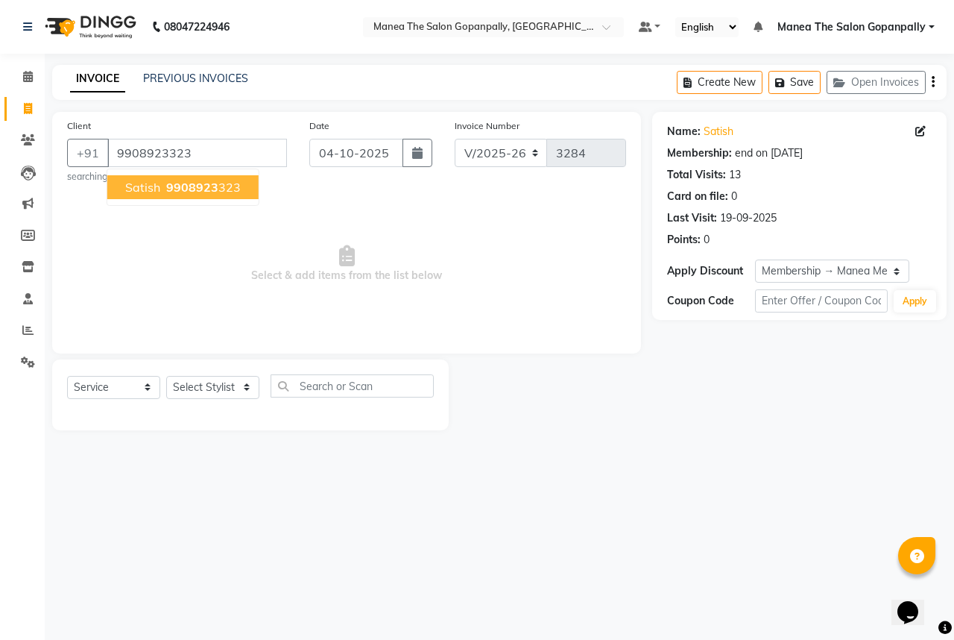
click at [210, 192] on span "9908923" at bounding box center [192, 187] width 52 height 15
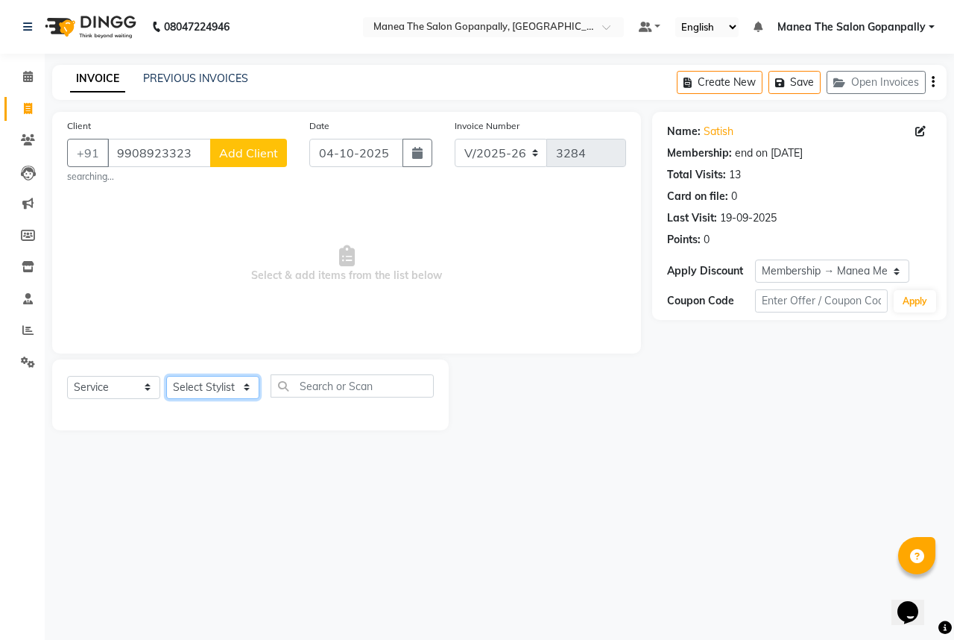
click at [233, 385] on select "Select Stylist anas [PERSON_NAME] [PERSON_NAME] [PERSON_NAME] sameer [PERSON_NA…" at bounding box center [212, 387] width 93 height 23
click at [166, 377] on select "Select Stylist anas [PERSON_NAME] [PERSON_NAME] [PERSON_NAME] sameer [PERSON_NA…" at bounding box center [212, 387] width 93 height 23
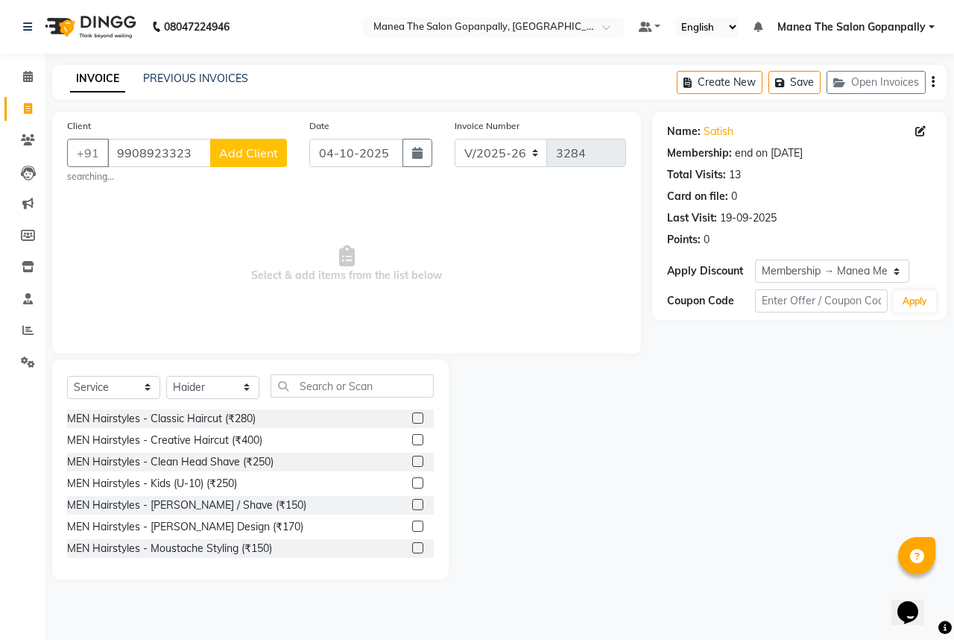
drag, startPoint x: 384, startPoint y: 371, endPoint x: 388, endPoint y: 379, distance: 9.0
click at [388, 379] on div "Select Service Product Membership Package Voucher Prepaid Gift Card Select Styl…" at bounding box center [250, 469] width 397 height 220
click at [374, 386] on input "text" at bounding box center [352, 385] width 163 height 23
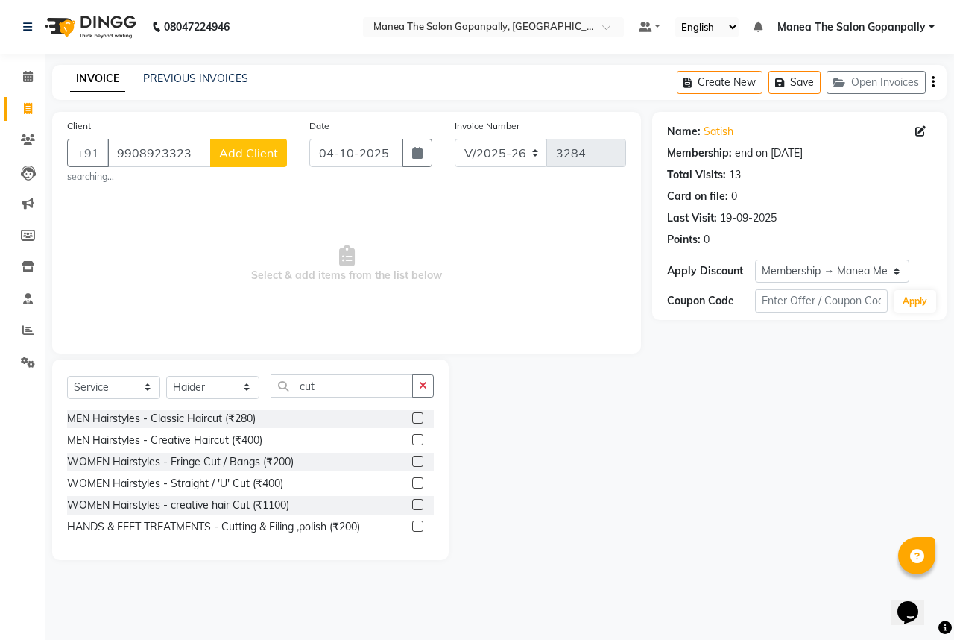
click at [418, 418] on label at bounding box center [417, 417] width 11 height 11
click at [418, 418] on input "checkbox" at bounding box center [417, 419] width 10 height 10
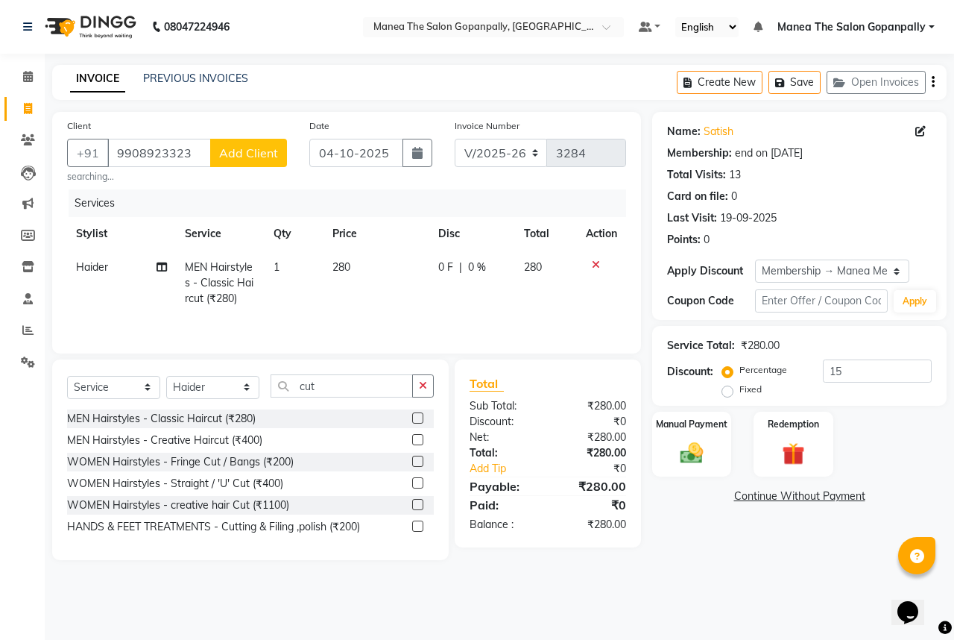
click at [425, 387] on icon "button" at bounding box center [423, 385] width 8 height 10
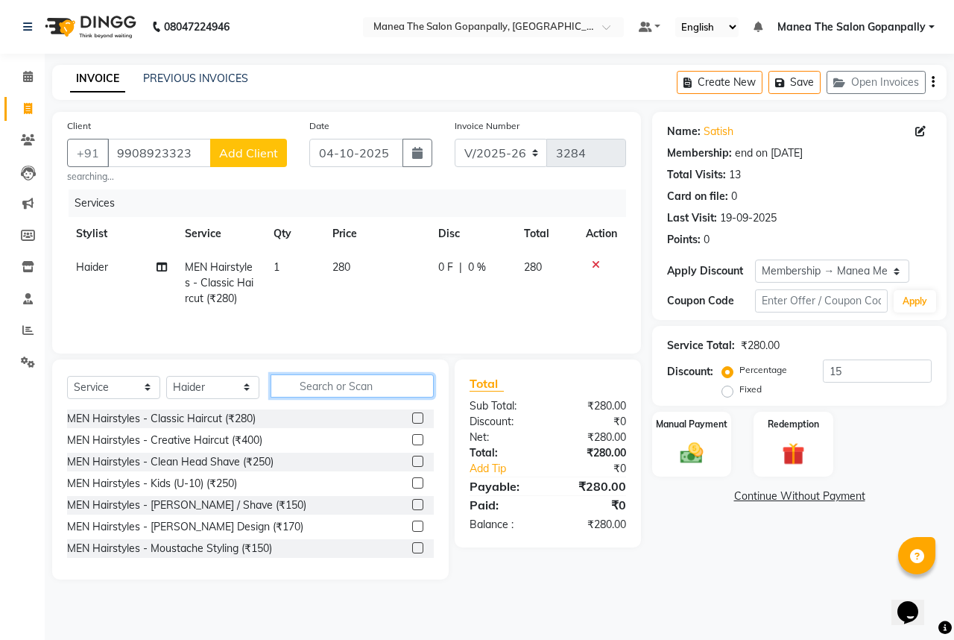
click at [388, 389] on input "text" at bounding box center [352, 385] width 163 height 23
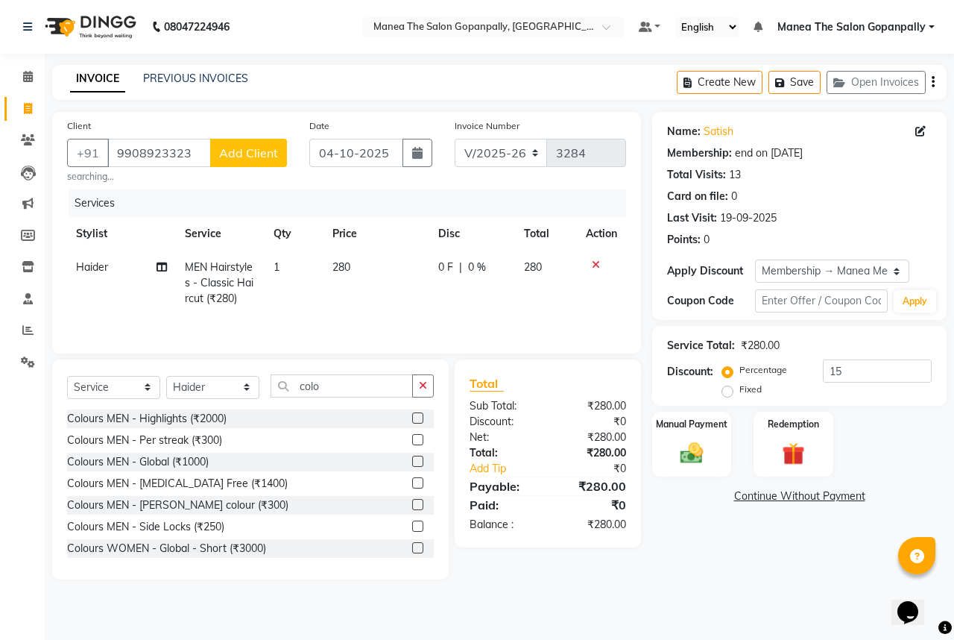
click at [412, 482] on label at bounding box center [417, 482] width 11 height 11
click at [412, 482] on input "checkbox" at bounding box center [417, 484] width 10 height 10
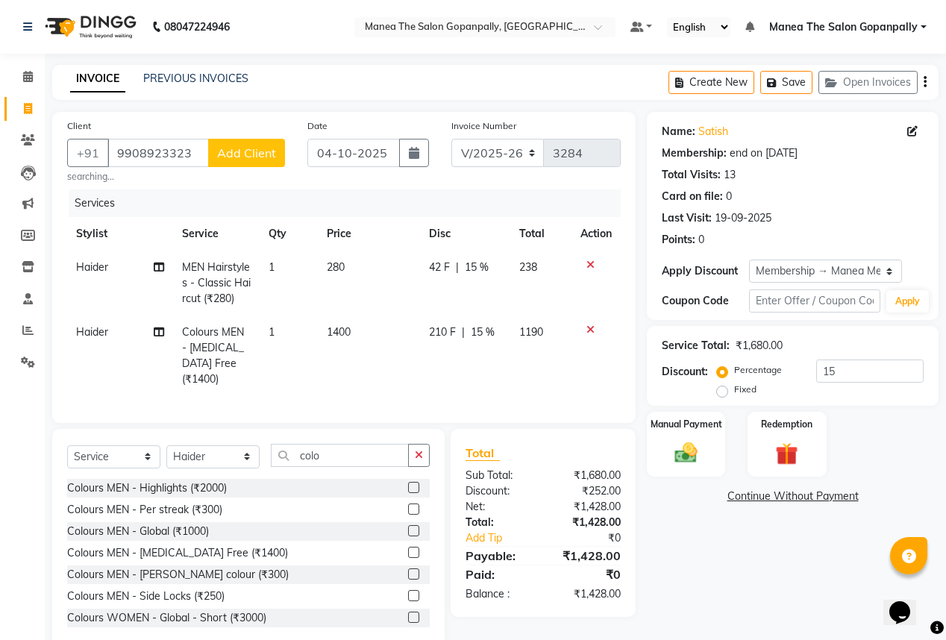
scroll to position [25, 0]
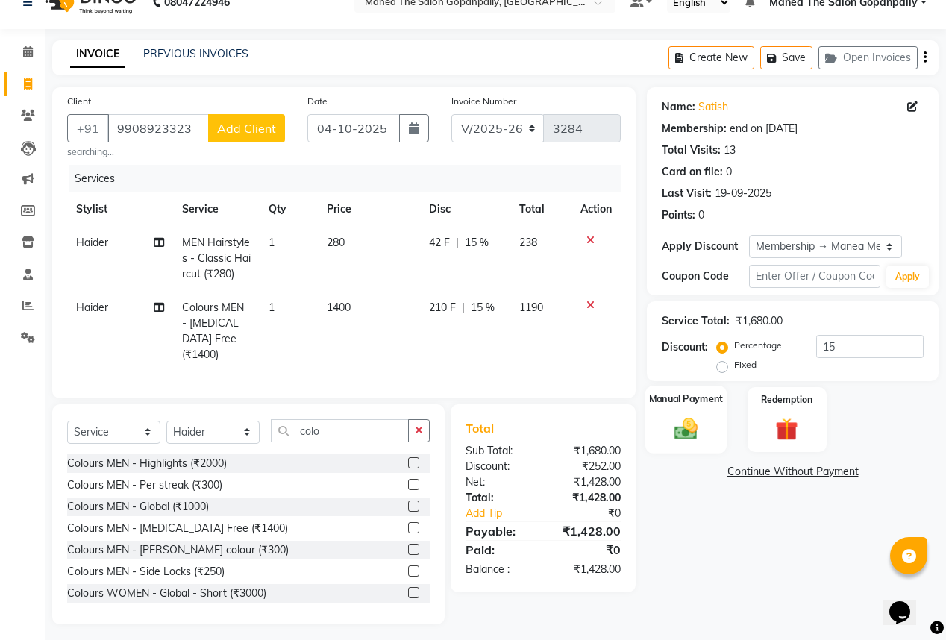
click at [710, 418] on div "Manual Payment" at bounding box center [685, 420] width 81 height 68
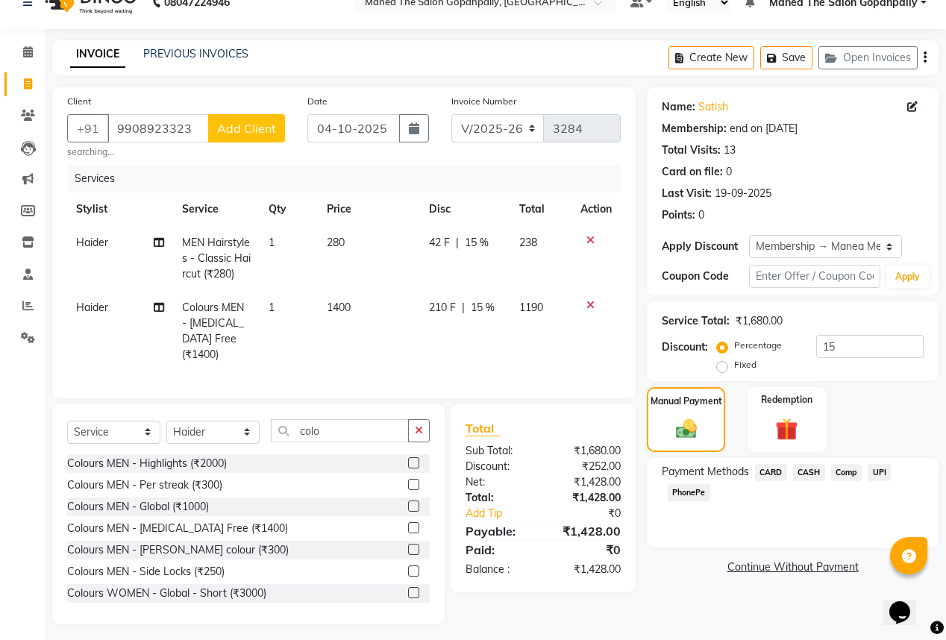
click at [880, 468] on span "UPI" at bounding box center [878, 472] width 23 height 17
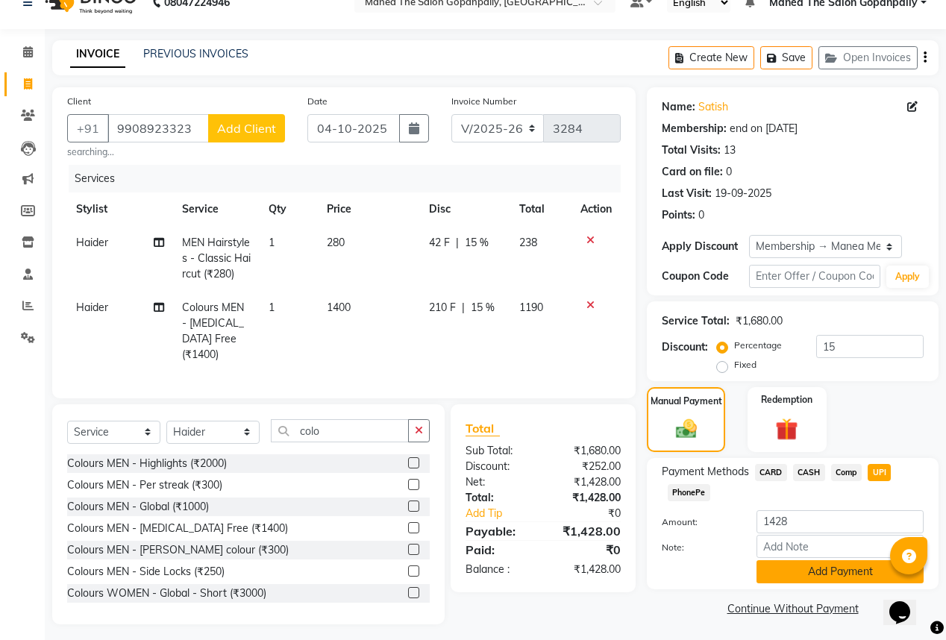
click at [858, 572] on button "Add Payment" at bounding box center [839, 571] width 167 height 23
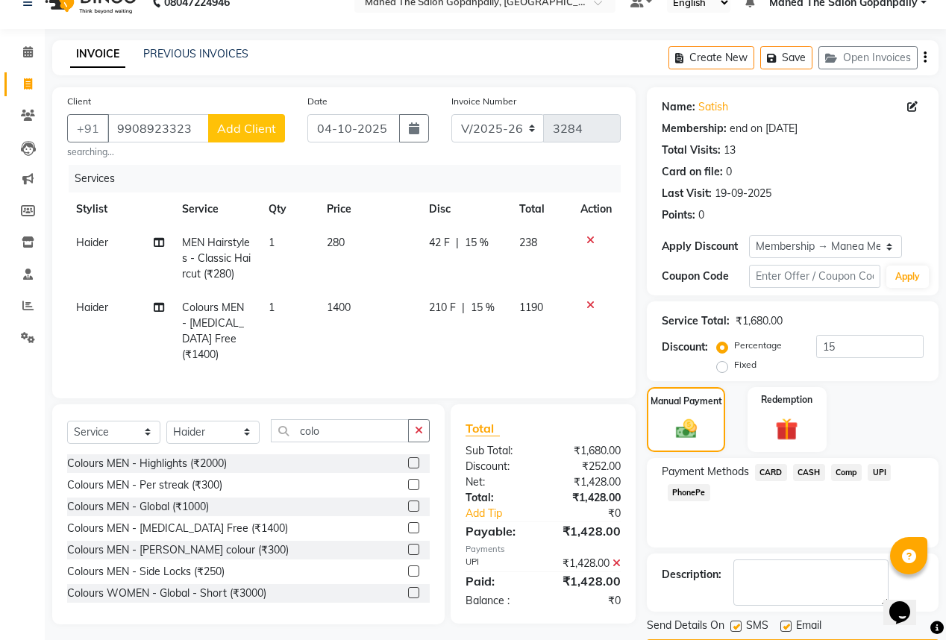
scroll to position [69, 0]
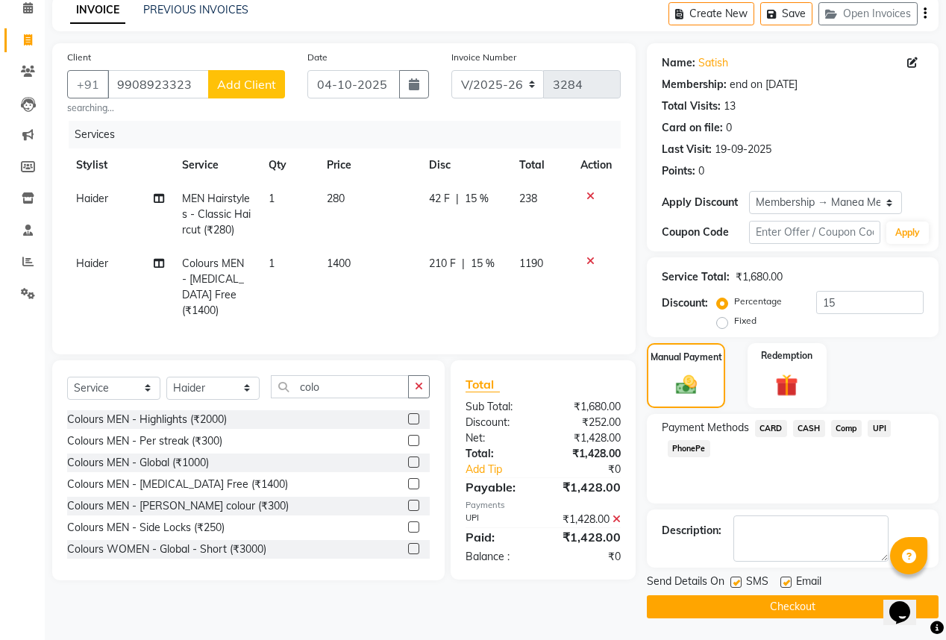
click at [787, 582] on label at bounding box center [785, 581] width 11 height 11
click at [787, 582] on input "checkbox" at bounding box center [785, 583] width 10 height 10
click at [808, 607] on button "Checkout" at bounding box center [793, 606] width 292 height 23
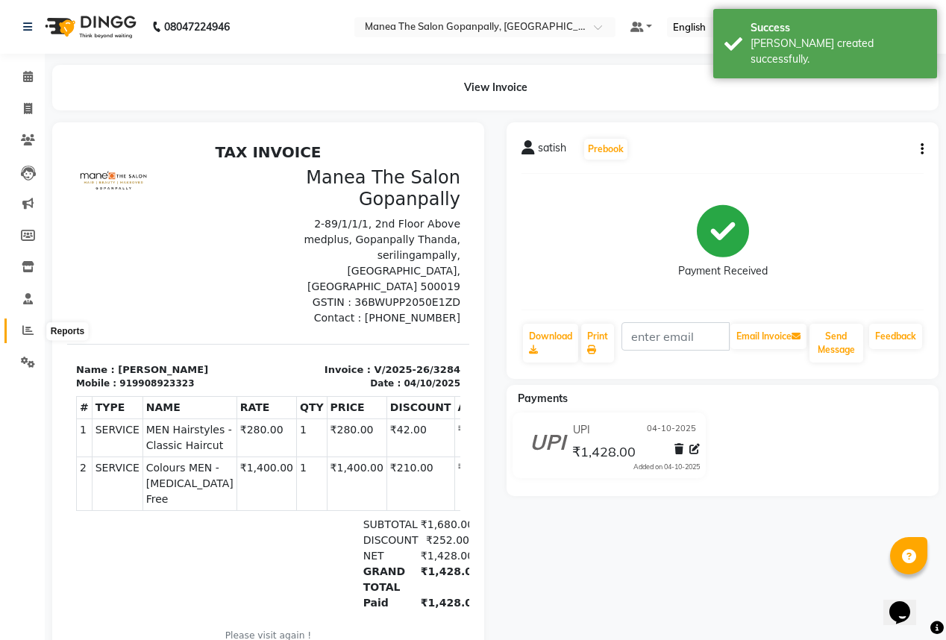
click at [25, 331] on icon at bounding box center [27, 329] width 11 height 11
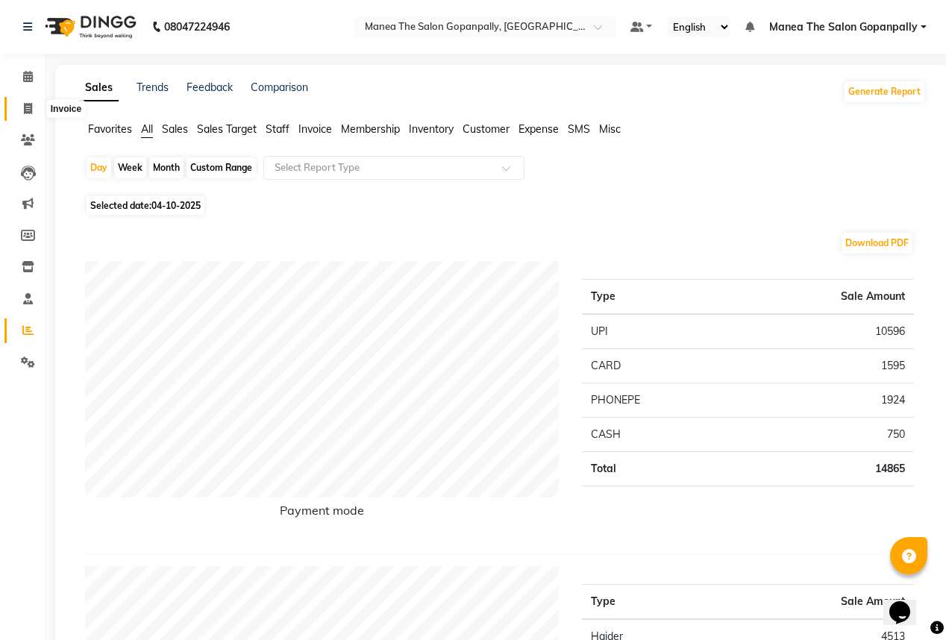
click at [18, 101] on span at bounding box center [28, 109] width 26 height 17
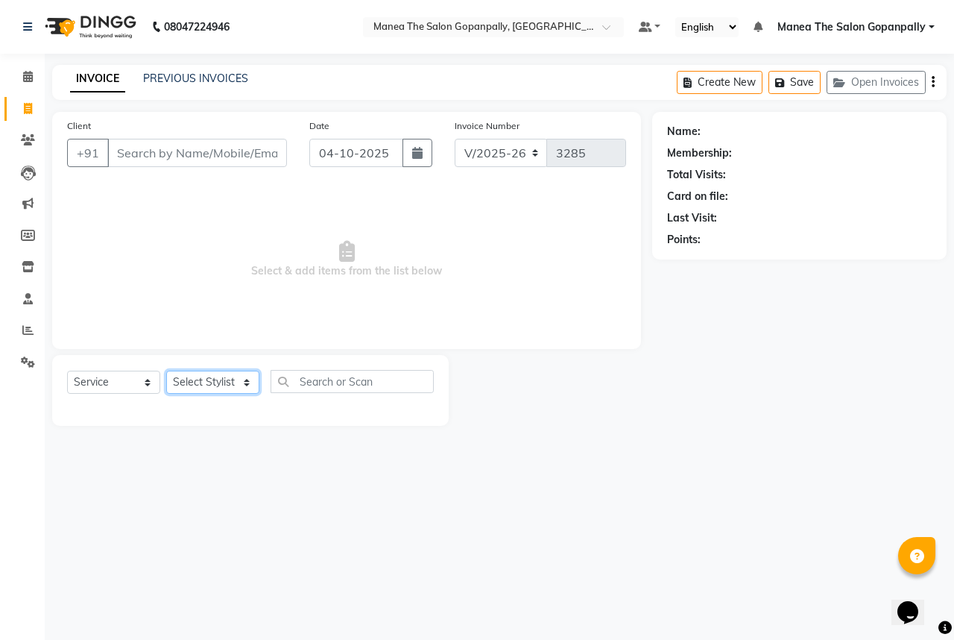
click at [227, 383] on select "Select Stylist anas [PERSON_NAME] [PERSON_NAME] [PERSON_NAME] sameer [PERSON_NA…" at bounding box center [212, 382] width 93 height 23
click at [187, 148] on input "Client" at bounding box center [197, 153] width 180 height 28
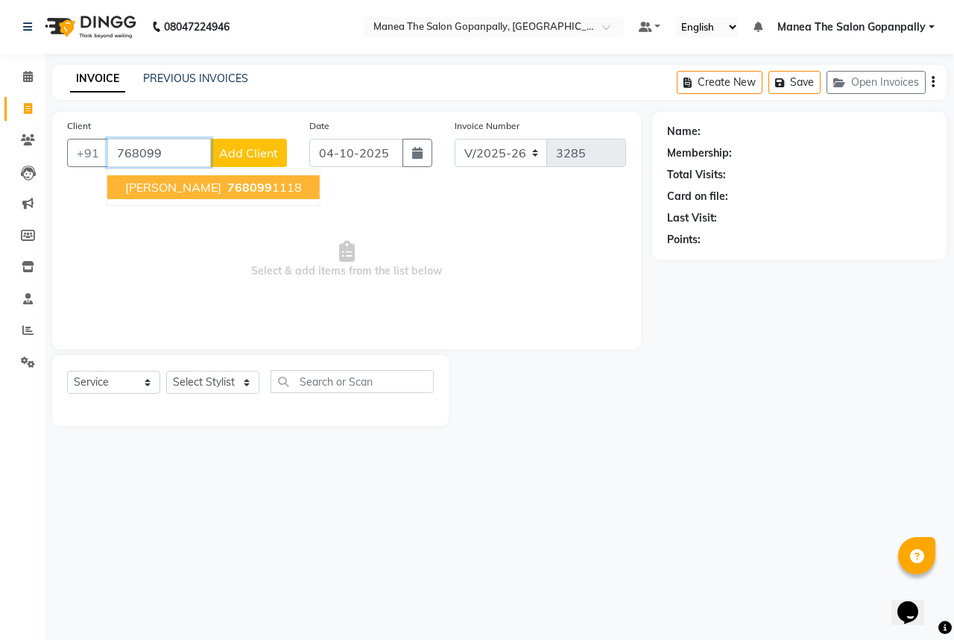
click at [282, 191] on ngb-highlight "768099 1118" at bounding box center [263, 187] width 78 height 15
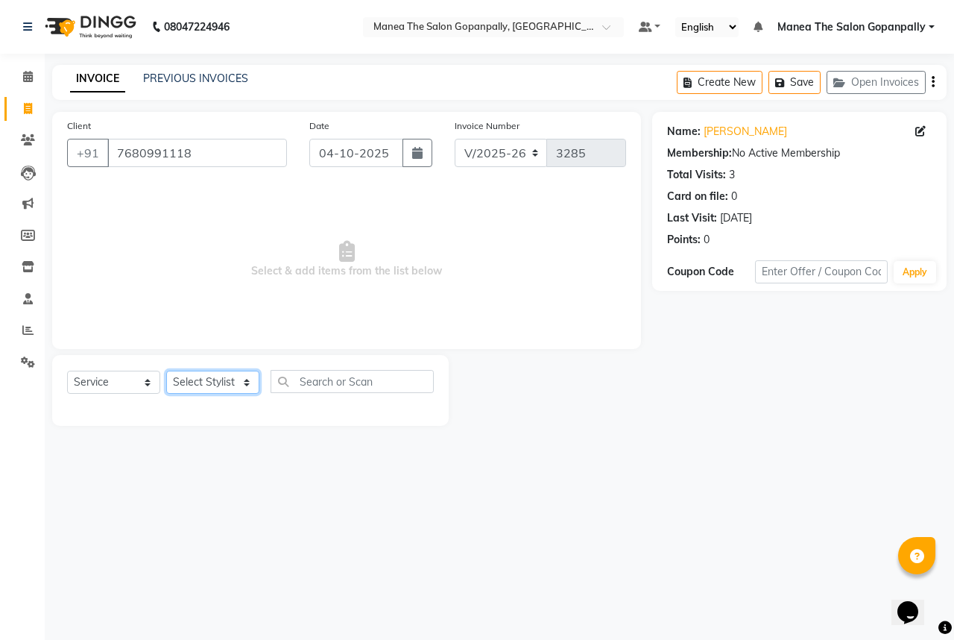
click at [218, 373] on select "Select Stylist anas [PERSON_NAME] [PERSON_NAME] [PERSON_NAME] sameer [PERSON_NA…" at bounding box center [212, 382] width 93 height 23
click at [166, 371] on select "Select Stylist anas [PERSON_NAME] [PERSON_NAME] [PERSON_NAME] sameer [PERSON_NA…" at bounding box center [212, 382] width 93 height 23
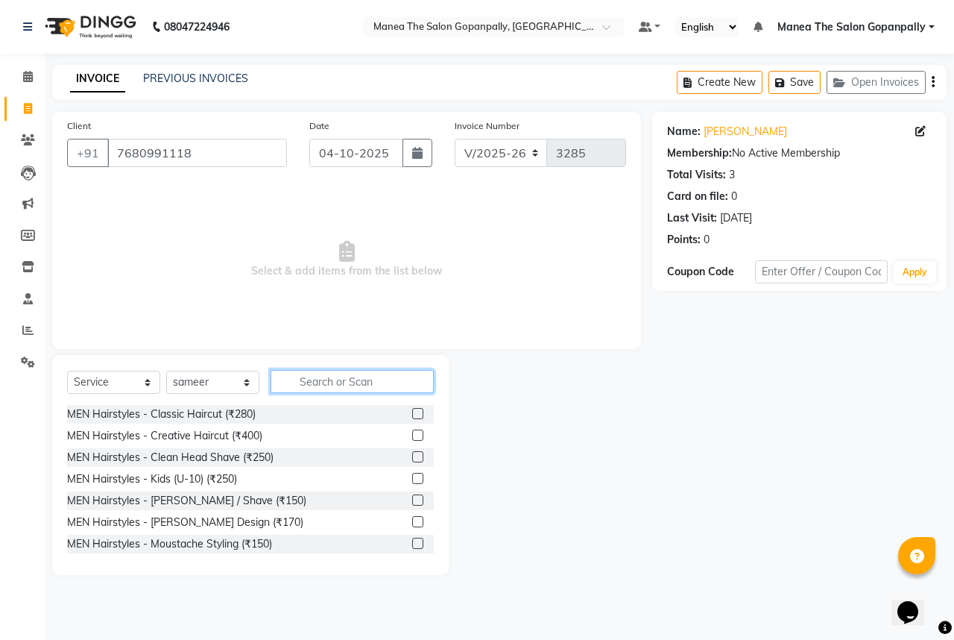
click at [324, 379] on input "text" at bounding box center [352, 381] width 163 height 23
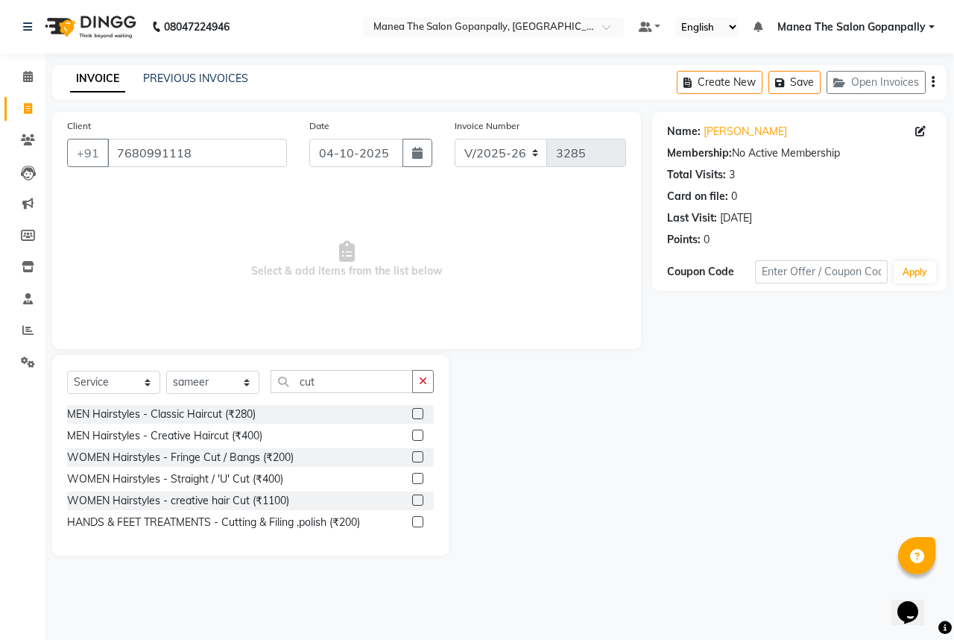
click at [414, 415] on label at bounding box center [417, 413] width 11 height 11
click at [414, 415] on input "checkbox" at bounding box center [417, 414] width 10 height 10
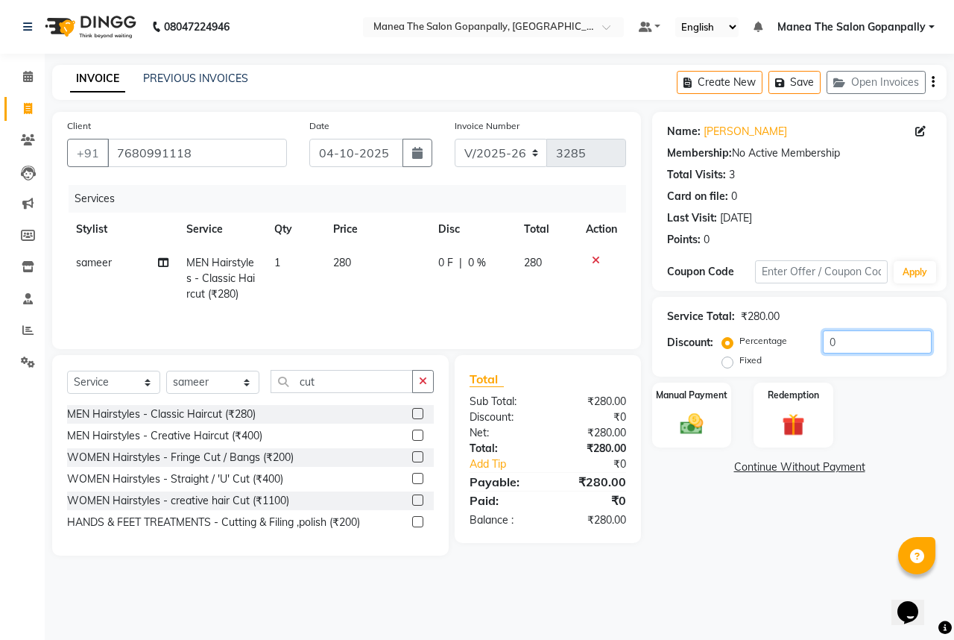
click at [843, 341] on input "0" at bounding box center [877, 341] width 109 height 23
click at [692, 434] on img at bounding box center [692, 424] width 39 height 28
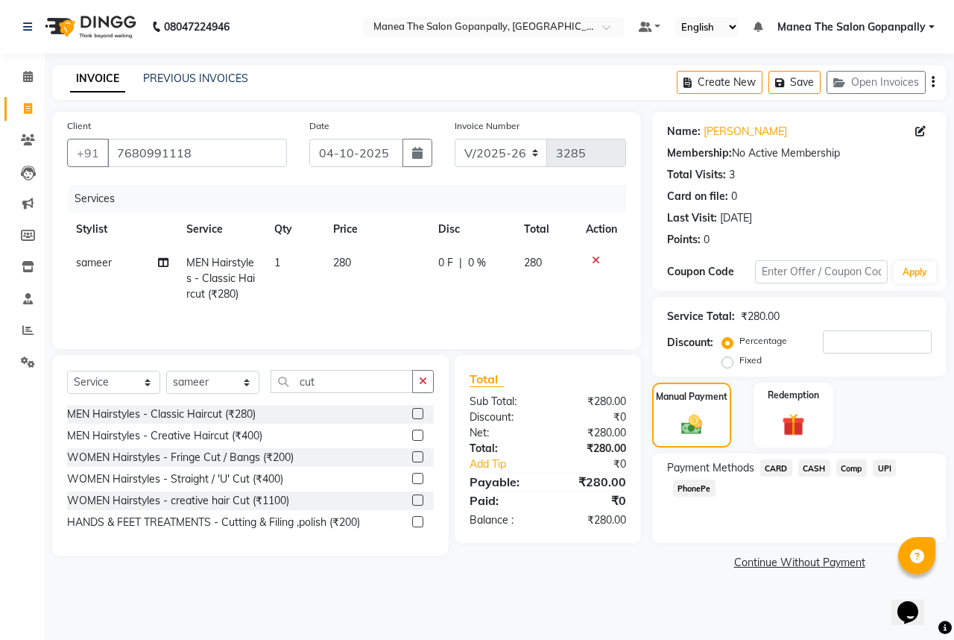
click at [886, 468] on span "UPI" at bounding box center [884, 467] width 23 height 17
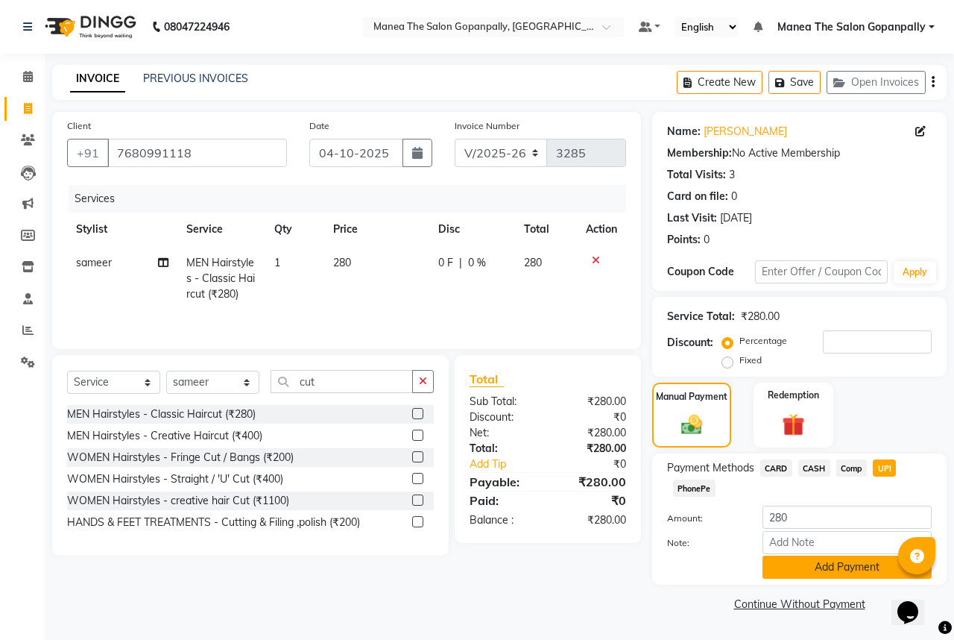
click at [849, 570] on button "Add Payment" at bounding box center [847, 567] width 169 height 23
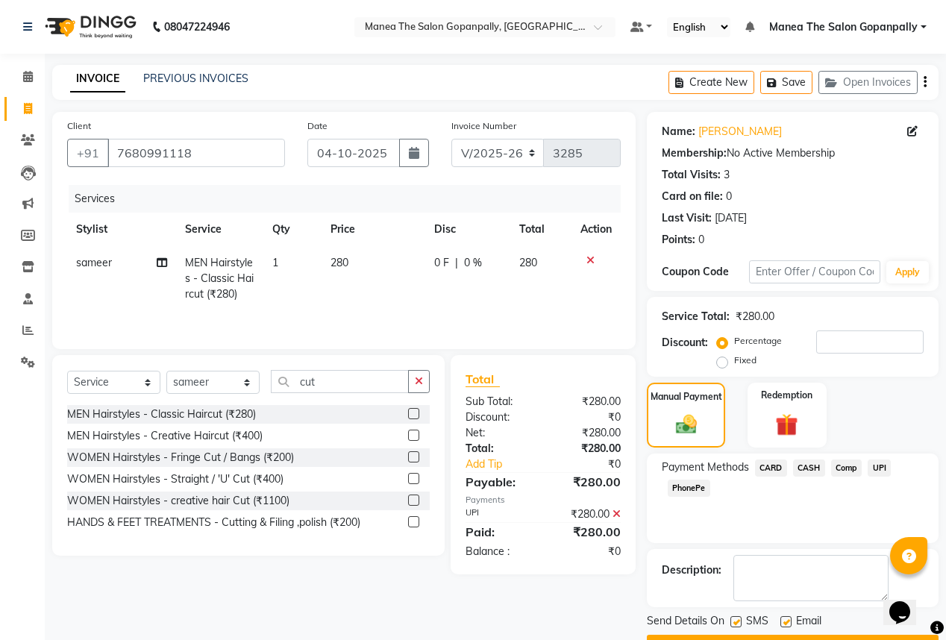
scroll to position [40, 0]
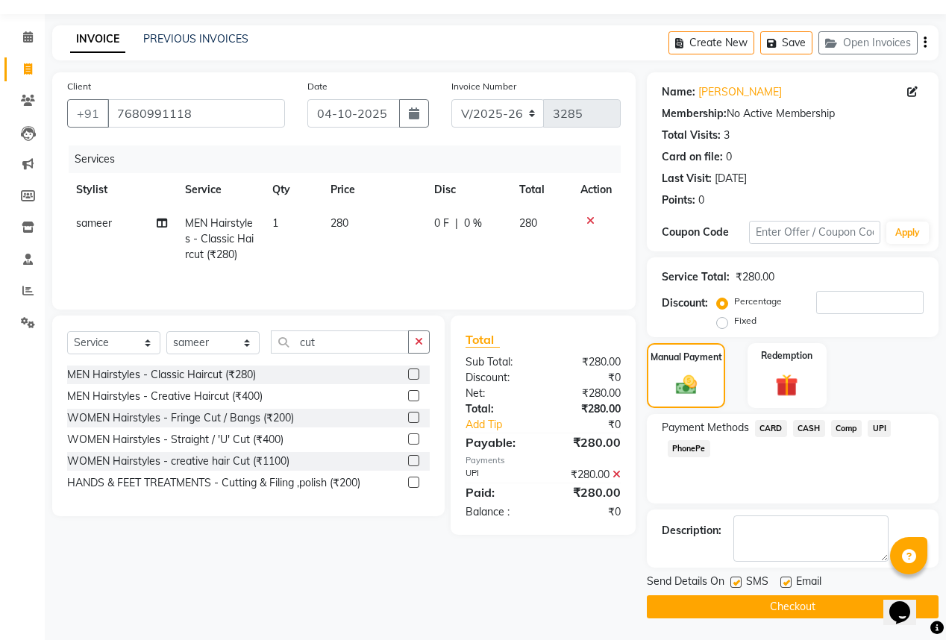
click at [782, 579] on label at bounding box center [785, 581] width 11 height 11
click at [782, 579] on input "checkbox" at bounding box center [785, 583] width 10 height 10
click at [818, 605] on button "Checkout" at bounding box center [793, 606] width 292 height 23
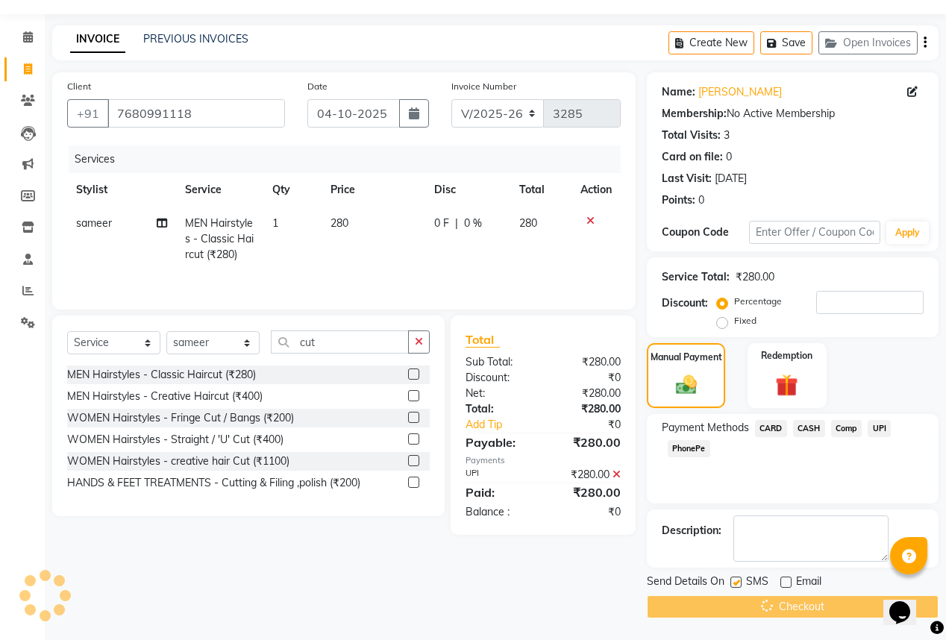
click at [816, 607] on div "08047224946 Select Location × Manea The Salon Gopanpally, [GEOGRAPHIC_DATA] Def…" at bounding box center [473, 300] width 946 height 680
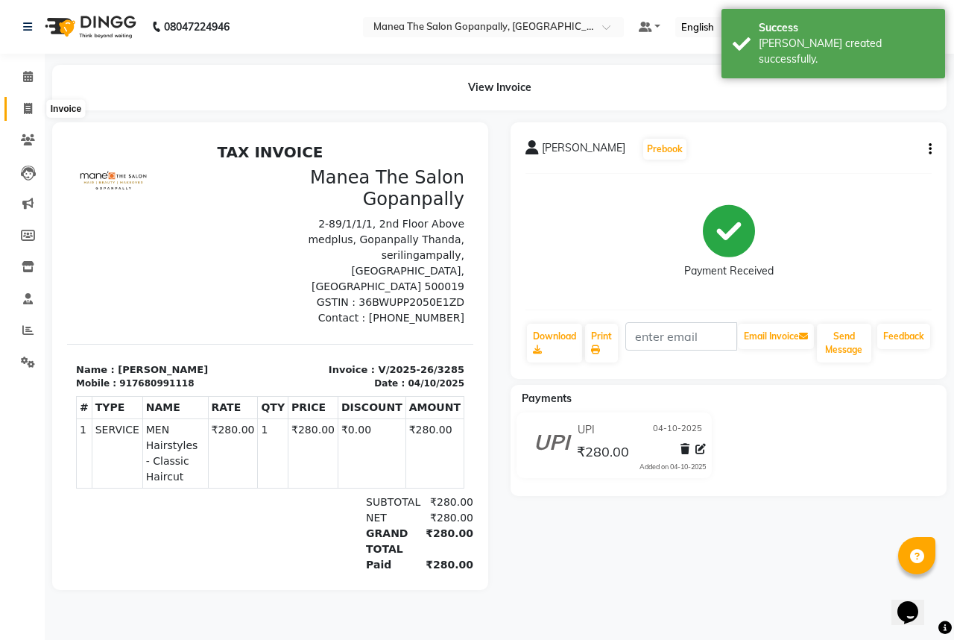
click at [30, 105] on icon at bounding box center [28, 108] width 8 height 11
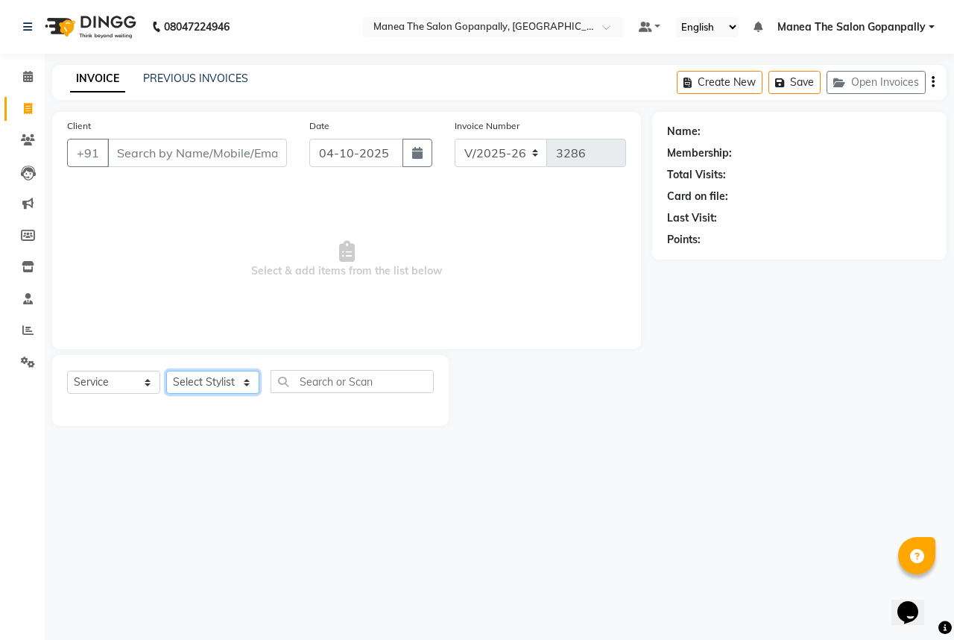
click at [202, 377] on select "Select Stylist anas [PERSON_NAME] [PERSON_NAME] [PERSON_NAME] sameer [PERSON_NA…" at bounding box center [212, 382] width 93 height 23
click at [166, 371] on select "Select Stylist anas [PERSON_NAME] [PERSON_NAME] [PERSON_NAME] sameer [PERSON_NA…" at bounding box center [212, 382] width 93 height 23
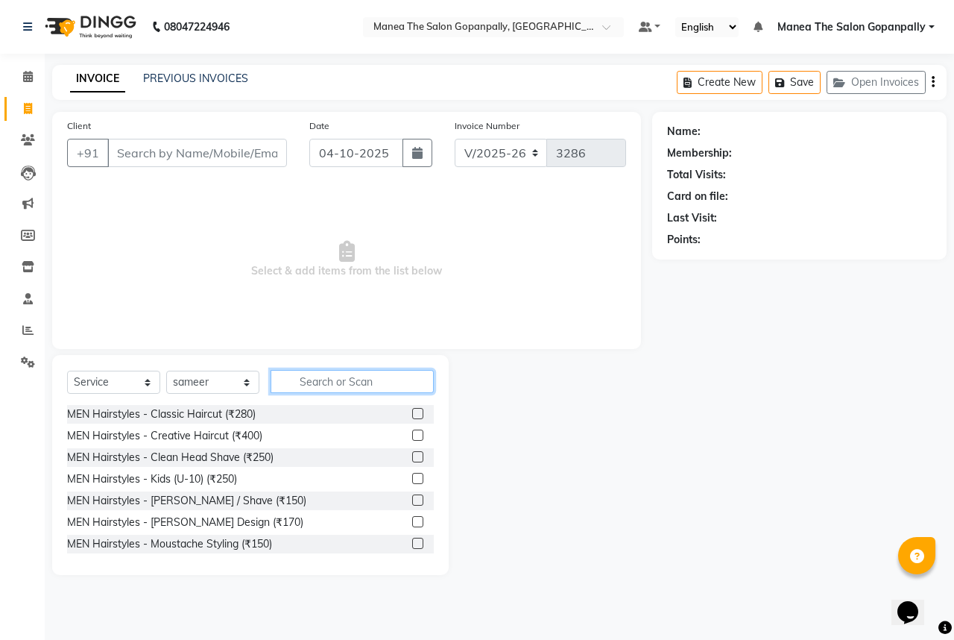
click at [361, 378] on input "text" at bounding box center [352, 381] width 163 height 23
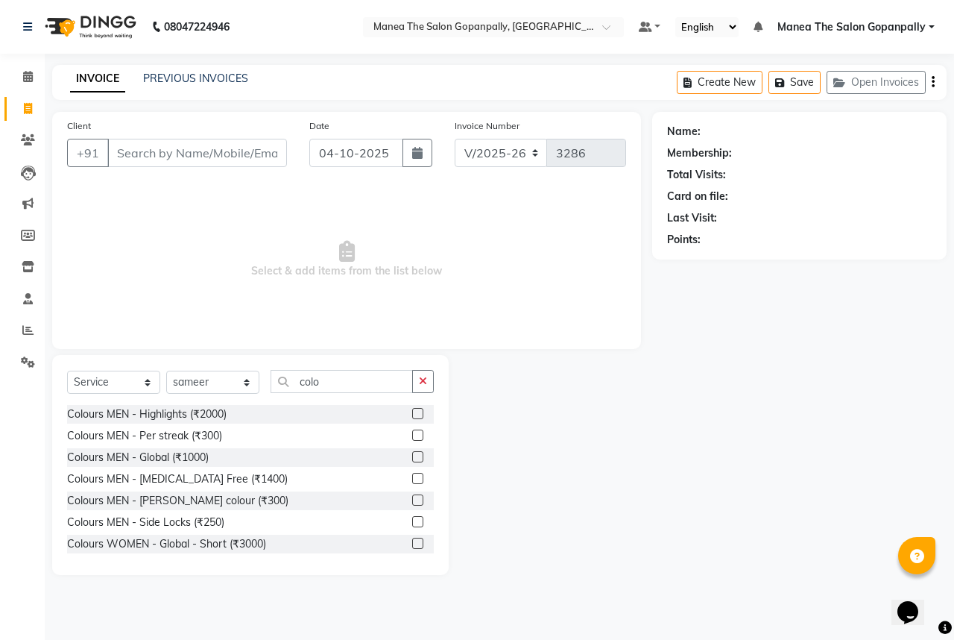
click at [412, 481] on label at bounding box center [417, 478] width 11 height 11
click at [412, 481] on input "checkbox" at bounding box center [417, 479] width 10 height 10
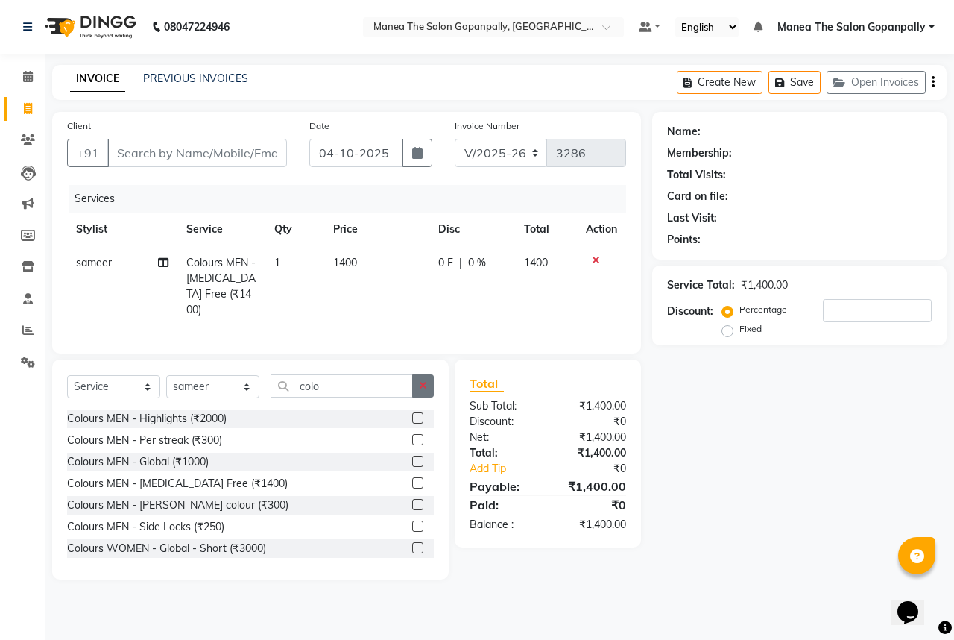
click at [422, 386] on icon "button" at bounding box center [423, 385] width 8 height 10
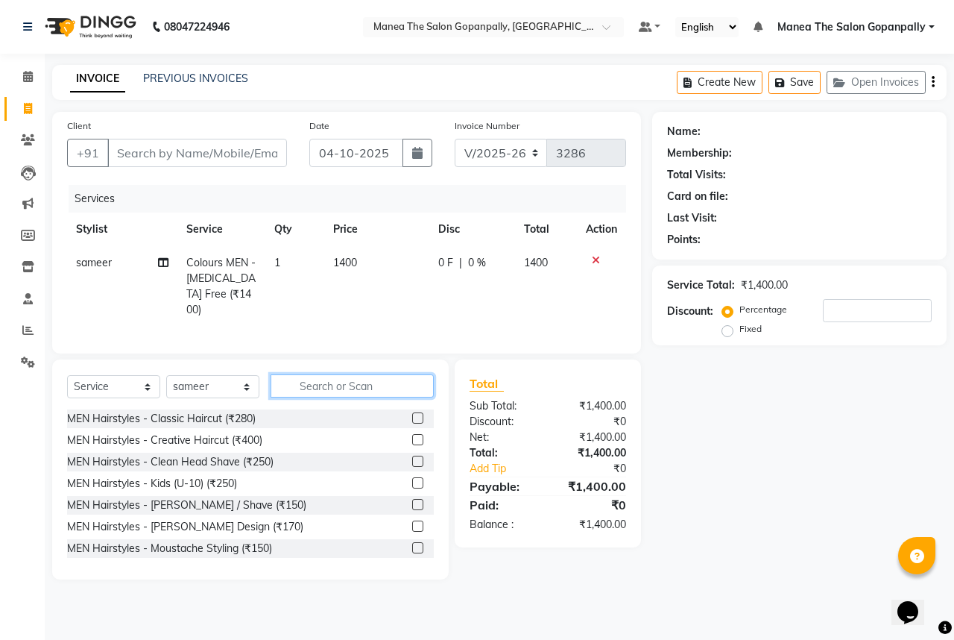
click at [381, 390] on input "text" at bounding box center [352, 385] width 163 height 23
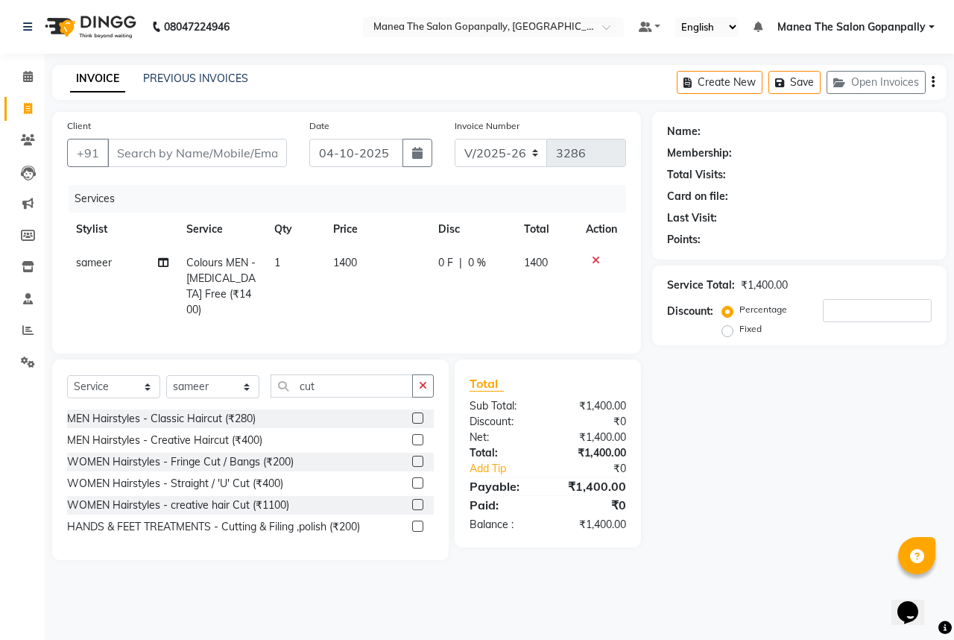
click at [418, 415] on label at bounding box center [417, 417] width 11 height 11
click at [418, 415] on input "checkbox" at bounding box center [417, 419] width 10 height 10
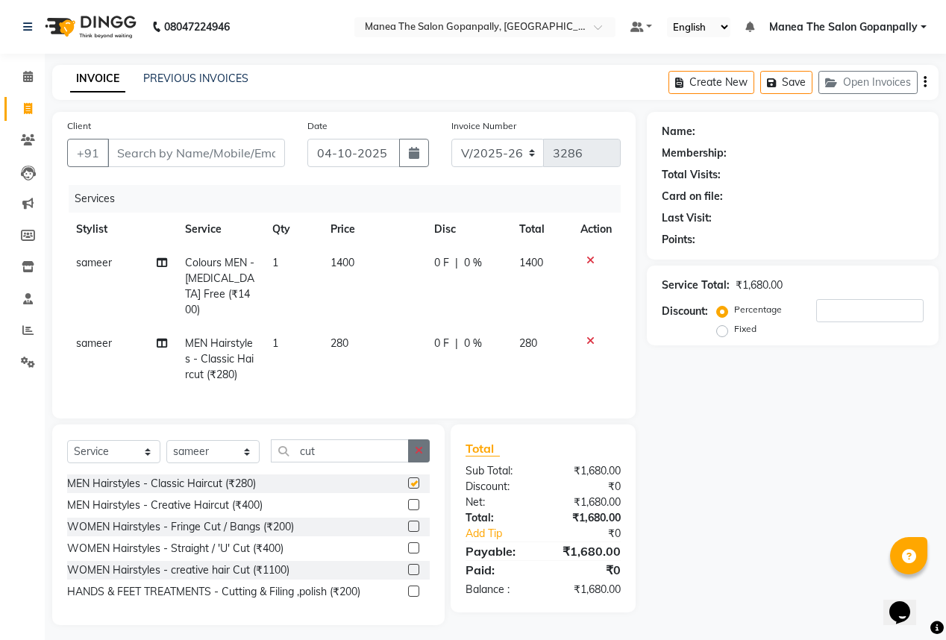
drag, startPoint x: 419, startPoint y: 397, endPoint x: 419, endPoint y: 434, distance: 36.5
click at [419, 411] on div "Client +91 Date [DATE] Invoice Number V/2025 V/[PHONE_NUMBER] Services Stylist …" at bounding box center [343, 265] width 583 height 306
drag, startPoint x: 419, startPoint y: 435, endPoint x: 367, endPoint y: 453, distance: 54.9
click at [412, 441] on button "button" at bounding box center [419, 450] width 22 height 23
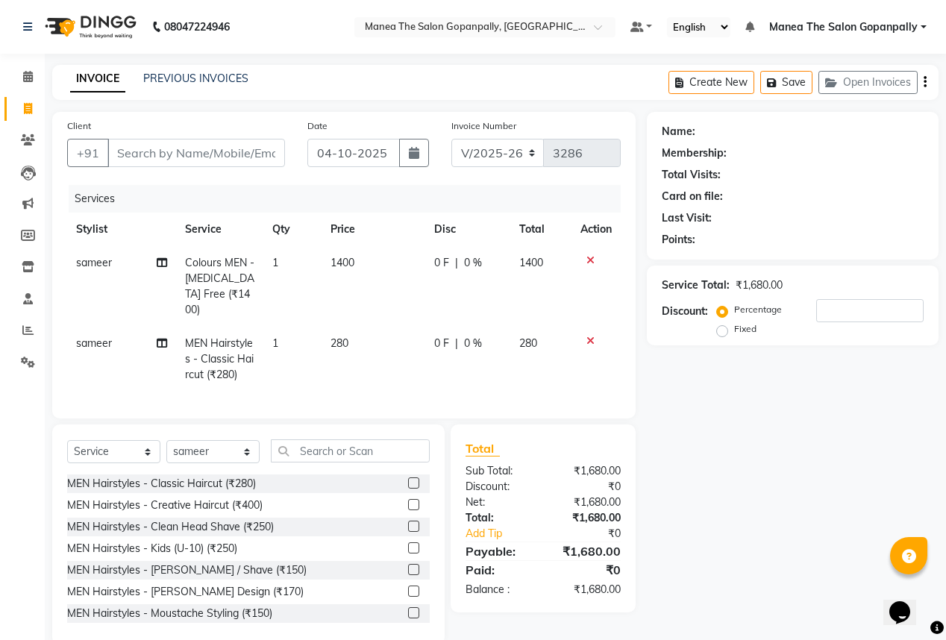
click at [343, 459] on div "Select Service Product Membership Package Voucher Prepaid Gift Card Select Styl…" at bounding box center [248, 456] width 362 height 35
click at [342, 444] on input "text" at bounding box center [350, 450] width 159 height 23
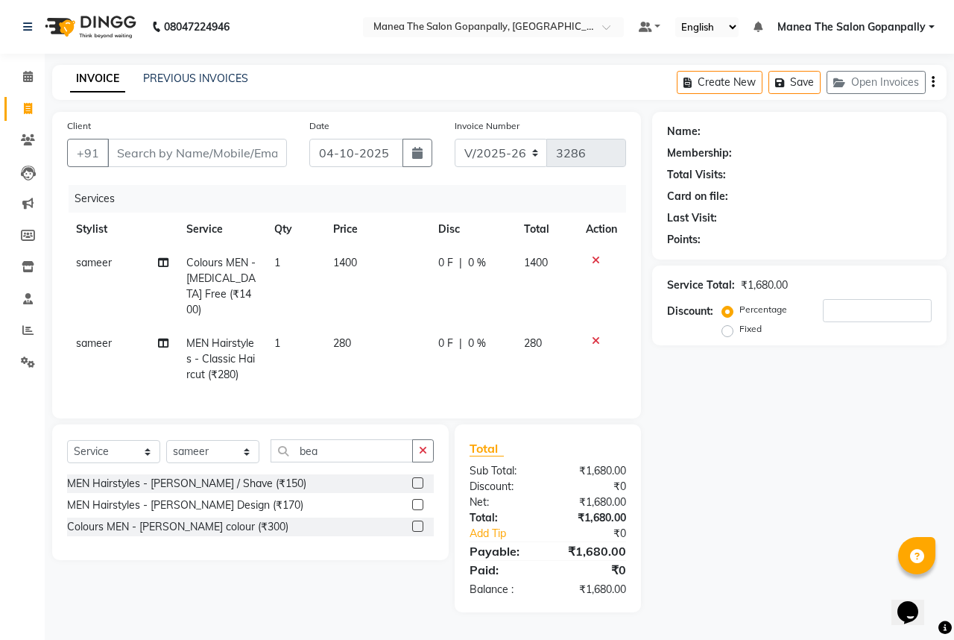
click at [421, 499] on label at bounding box center [417, 504] width 11 height 11
click at [421, 500] on input "checkbox" at bounding box center [417, 505] width 10 height 10
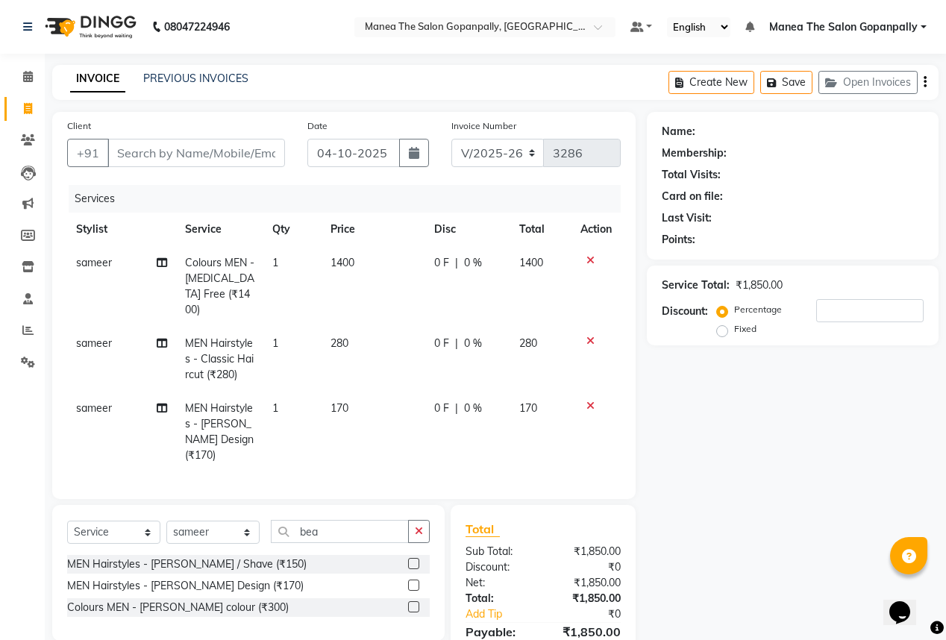
click at [587, 336] on icon at bounding box center [590, 341] width 8 height 10
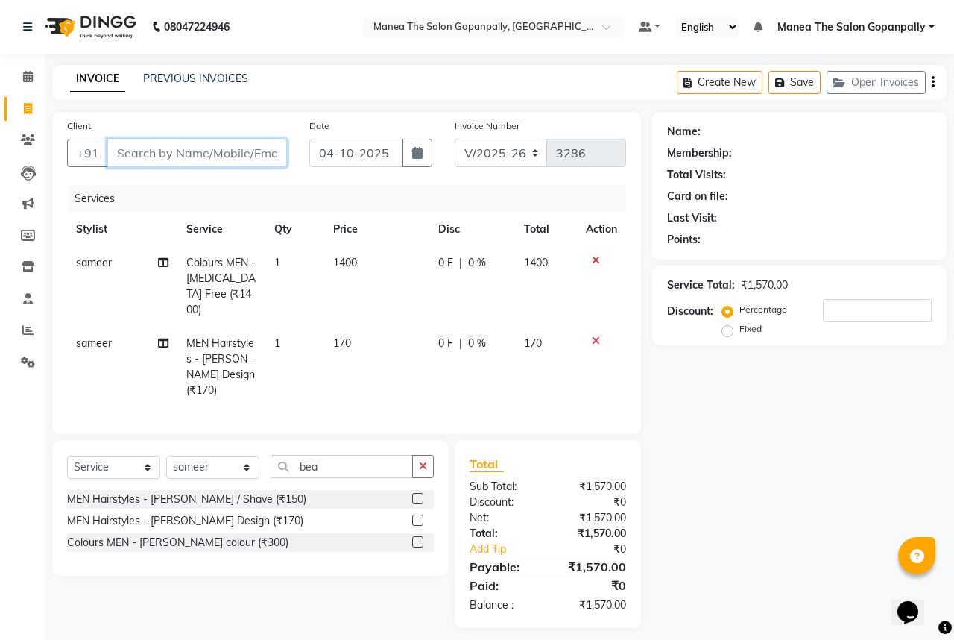
click at [224, 152] on input "Client" at bounding box center [197, 153] width 180 height 28
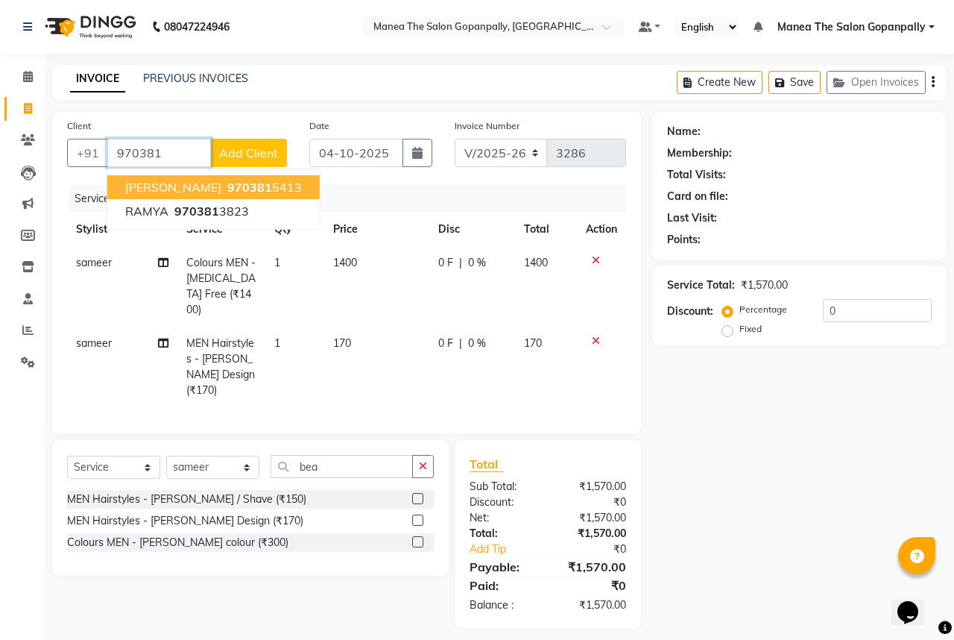
click at [227, 191] on span "970381" at bounding box center [249, 187] width 45 height 15
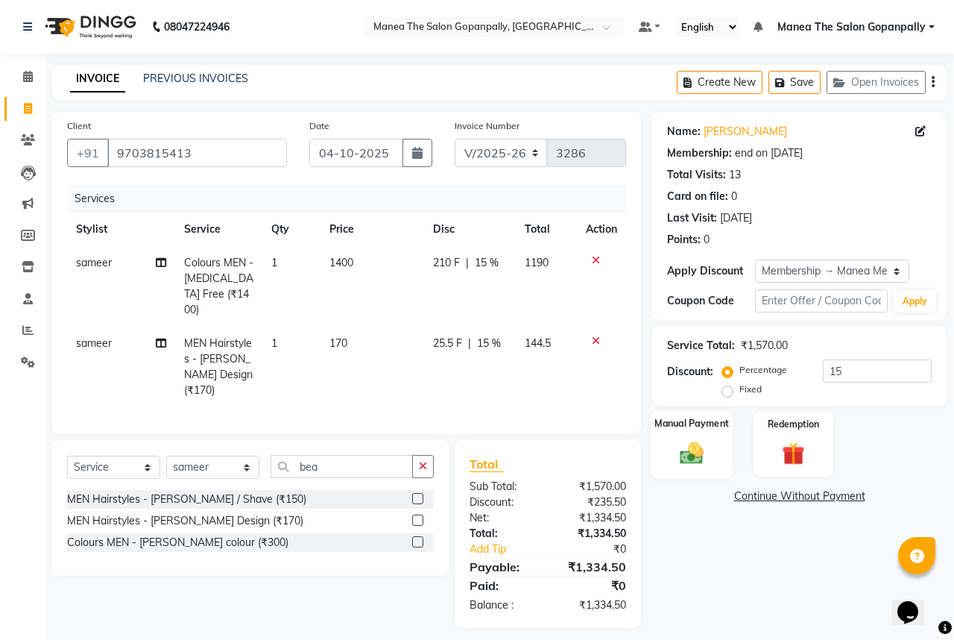
click at [708, 444] on img at bounding box center [692, 453] width 39 height 28
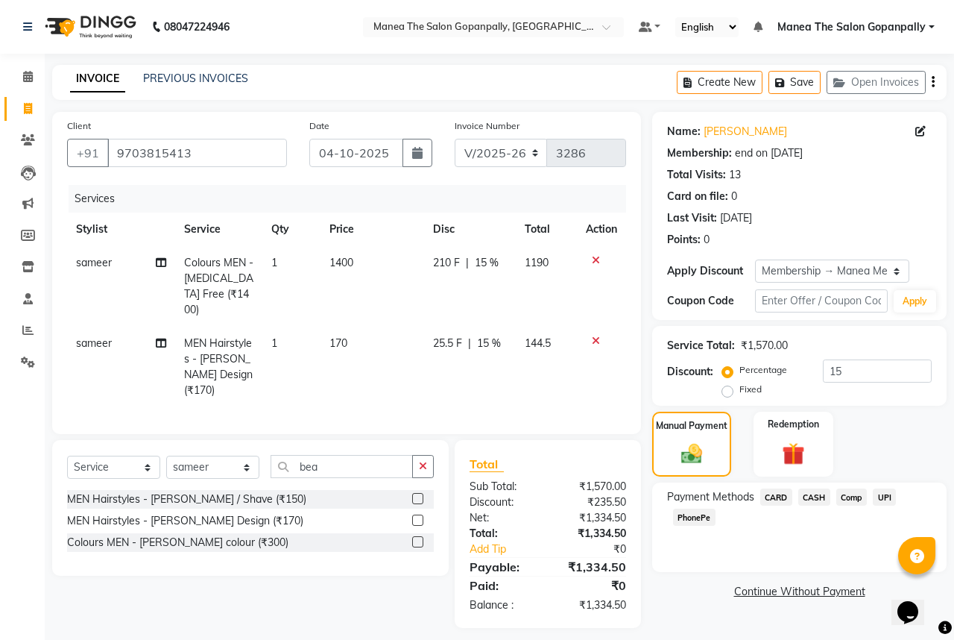
click at [884, 497] on span "UPI" at bounding box center [884, 496] width 23 height 17
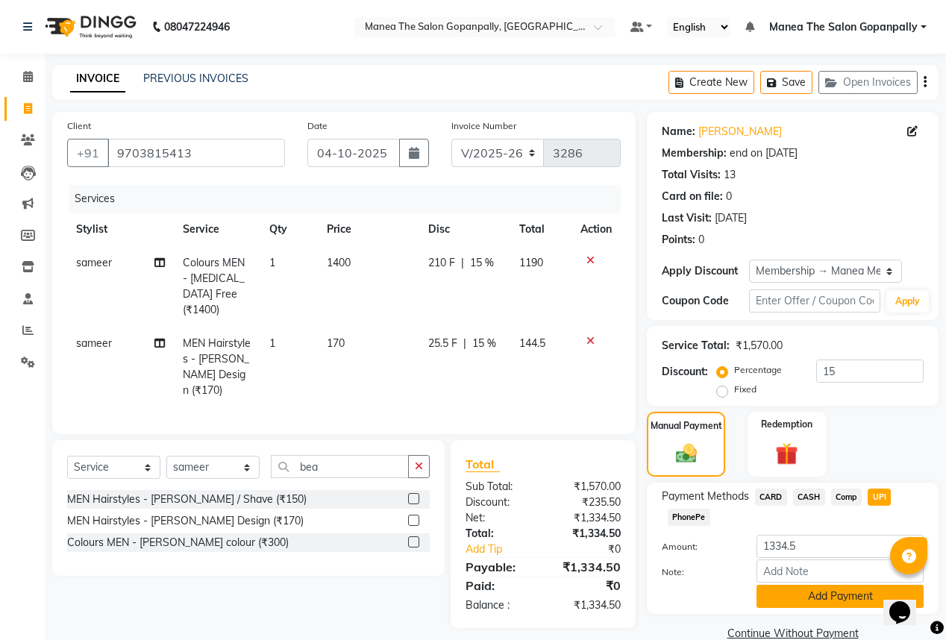
click at [862, 591] on button "Add Payment" at bounding box center [839, 596] width 167 height 23
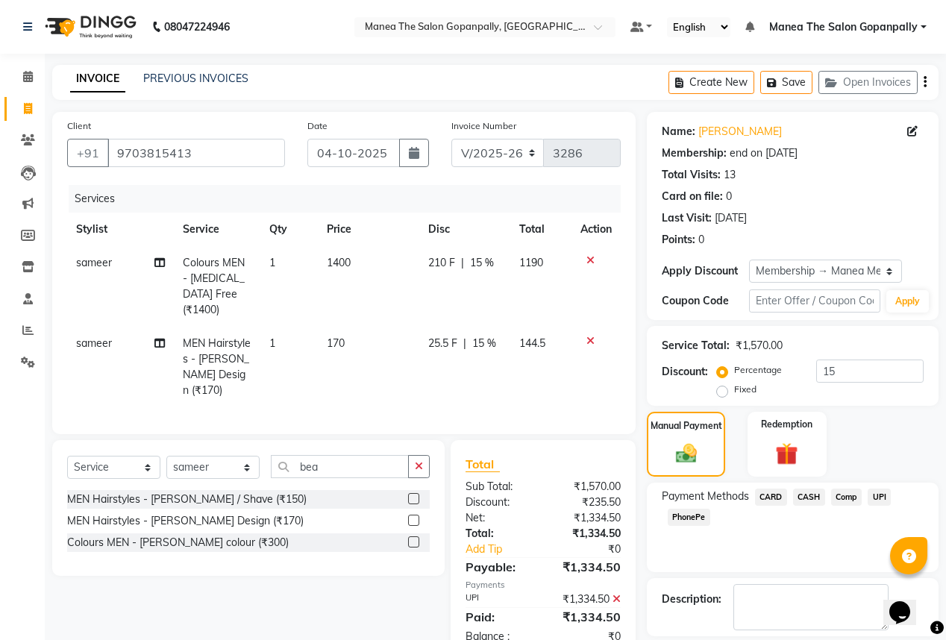
scroll to position [69, 0]
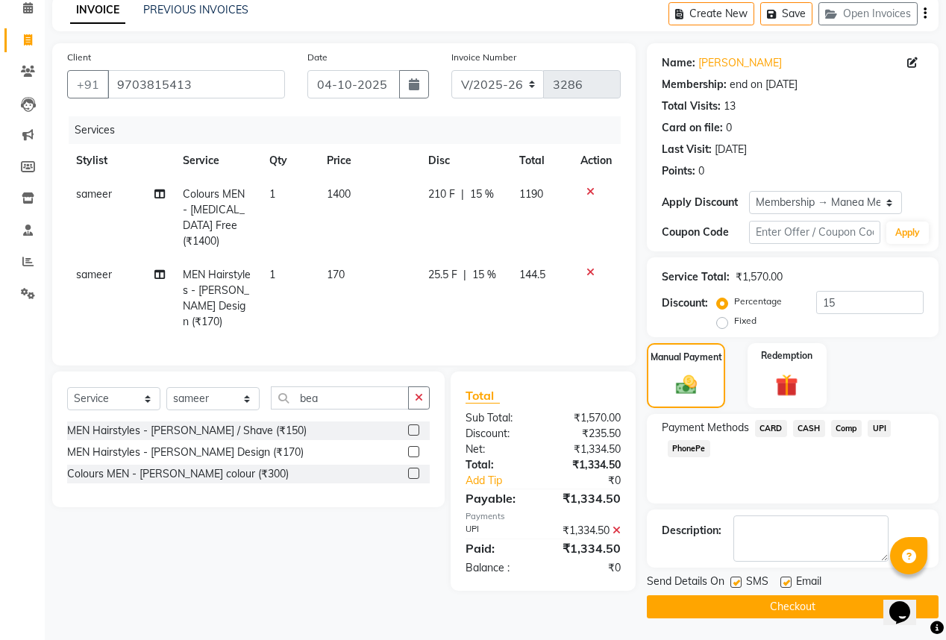
click at [785, 581] on label at bounding box center [785, 581] width 11 height 11
click at [785, 581] on input "checkbox" at bounding box center [785, 583] width 10 height 10
click at [775, 603] on button "Checkout" at bounding box center [793, 606] width 292 height 23
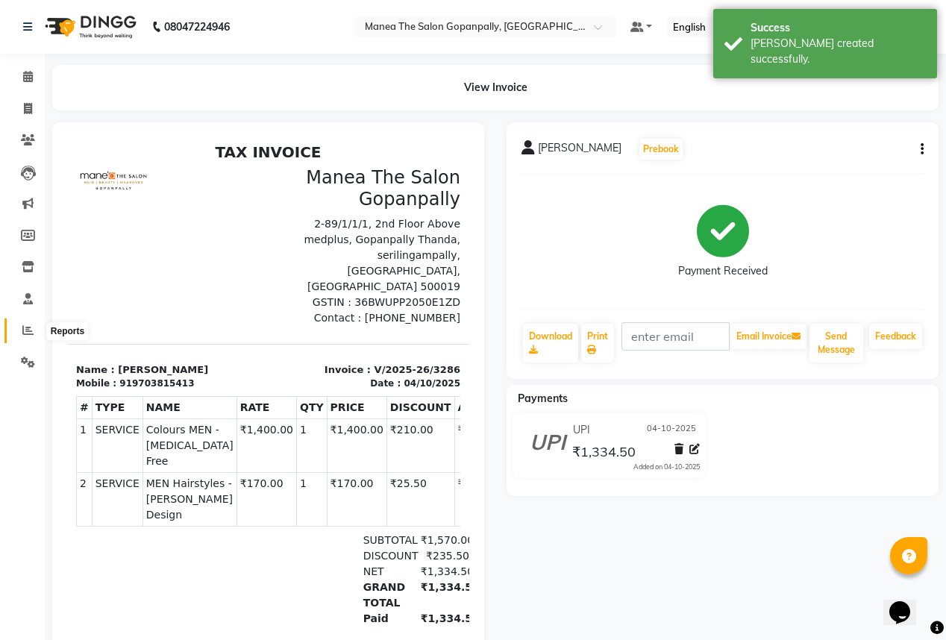
click at [30, 326] on icon at bounding box center [27, 329] width 11 height 11
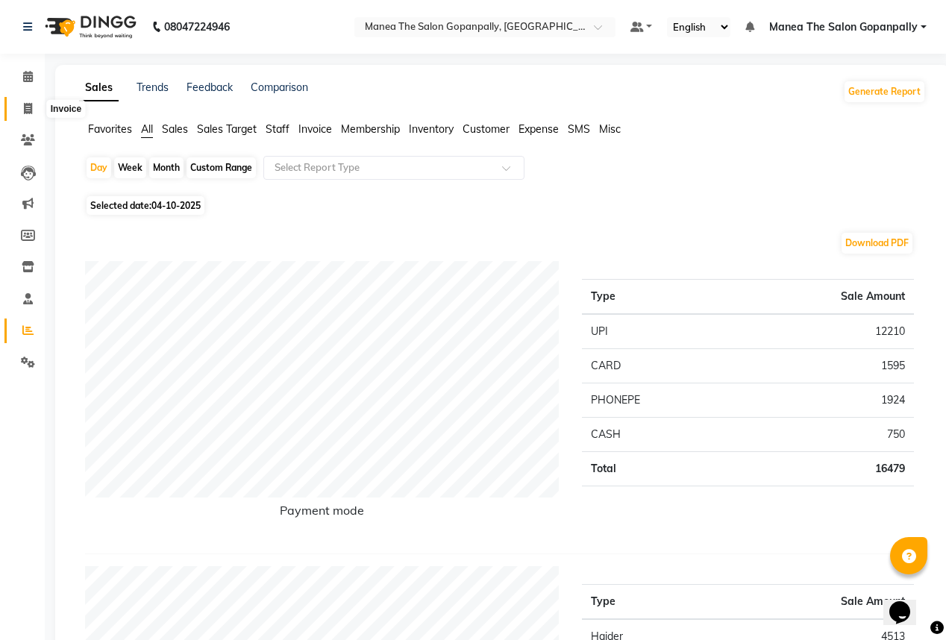
click at [34, 110] on span at bounding box center [28, 109] width 26 height 17
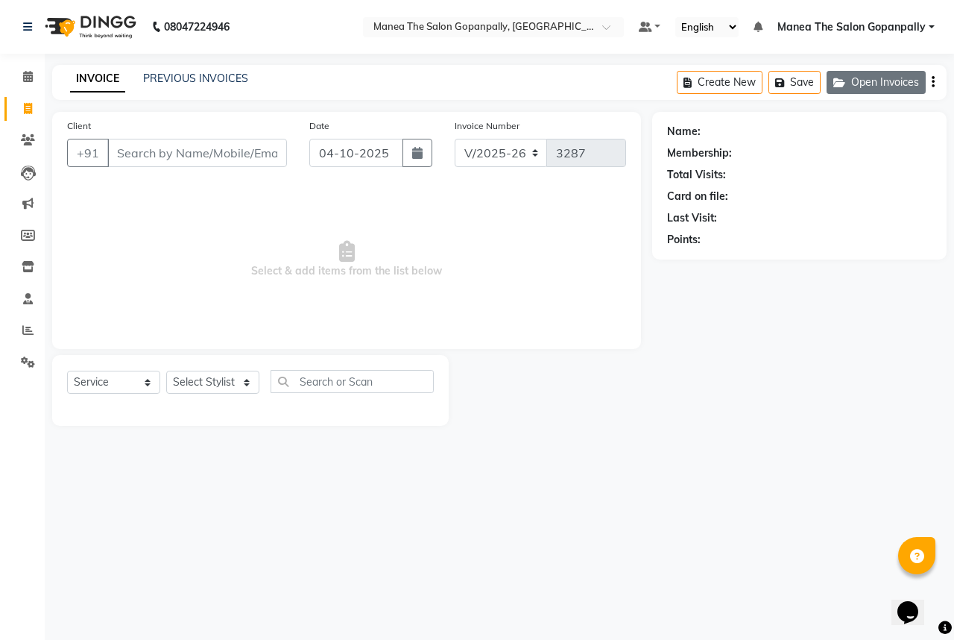
click at [880, 82] on button "Open Invoices" at bounding box center [876, 82] width 99 height 23
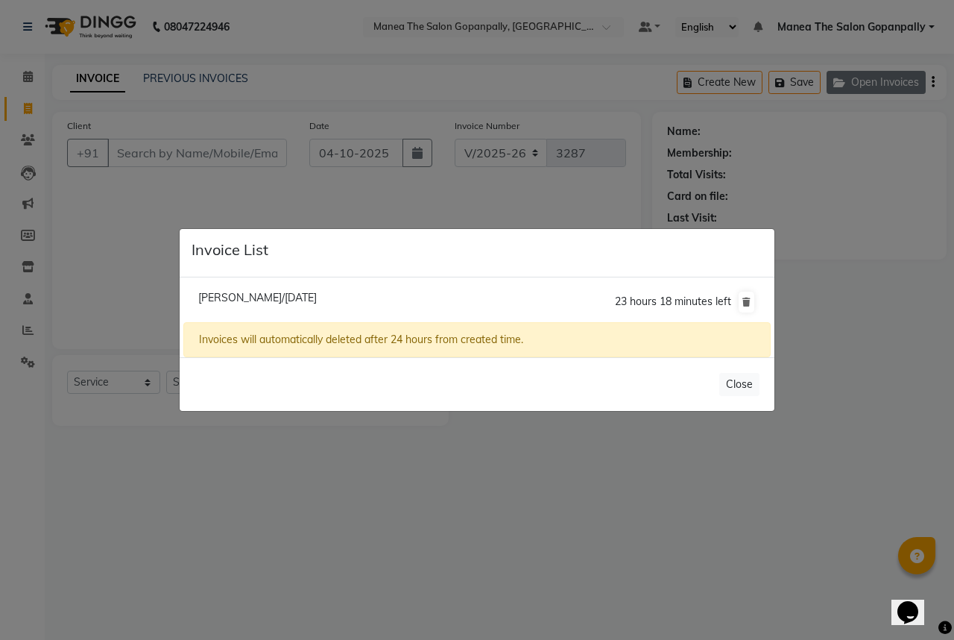
click at [880, 82] on ngb-modal-window "Invoice List [PERSON_NAME]/[DATE] 23 hours 18 minutes left Invoices will automa…" at bounding box center [477, 320] width 954 height 640
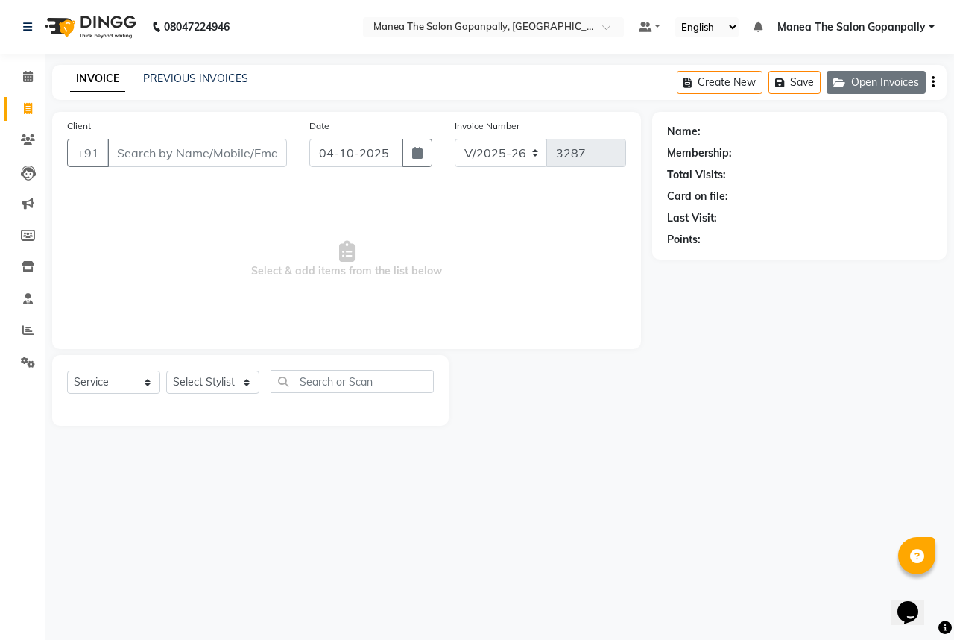
click at [907, 76] on button "Open Invoices" at bounding box center [876, 82] width 99 height 23
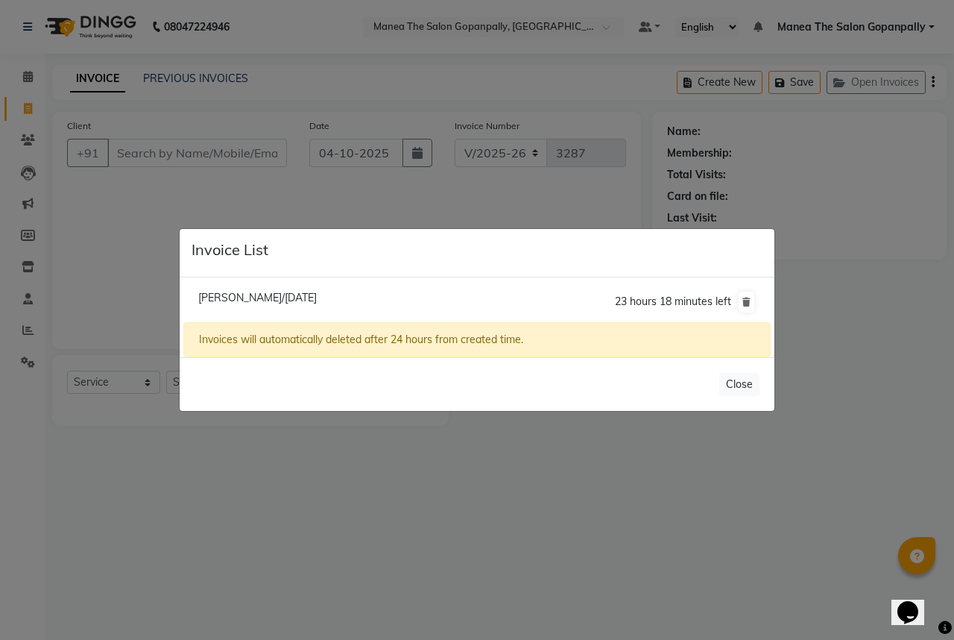
click at [301, 296] on span "[PERSON_NAME]/[DATE]" at bounding box center [257, 297] width 119 height 13
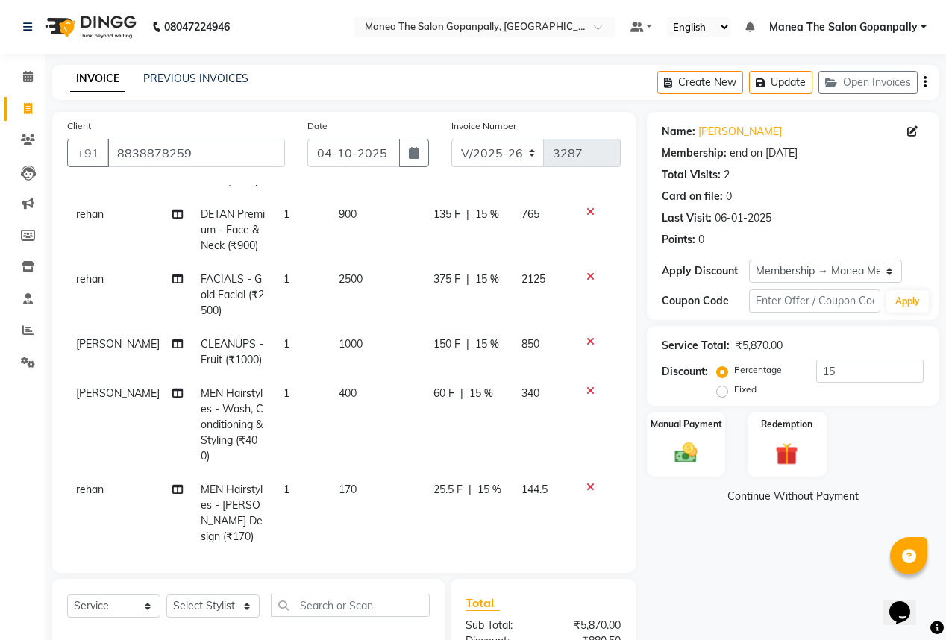
scroll to position [60, 0]
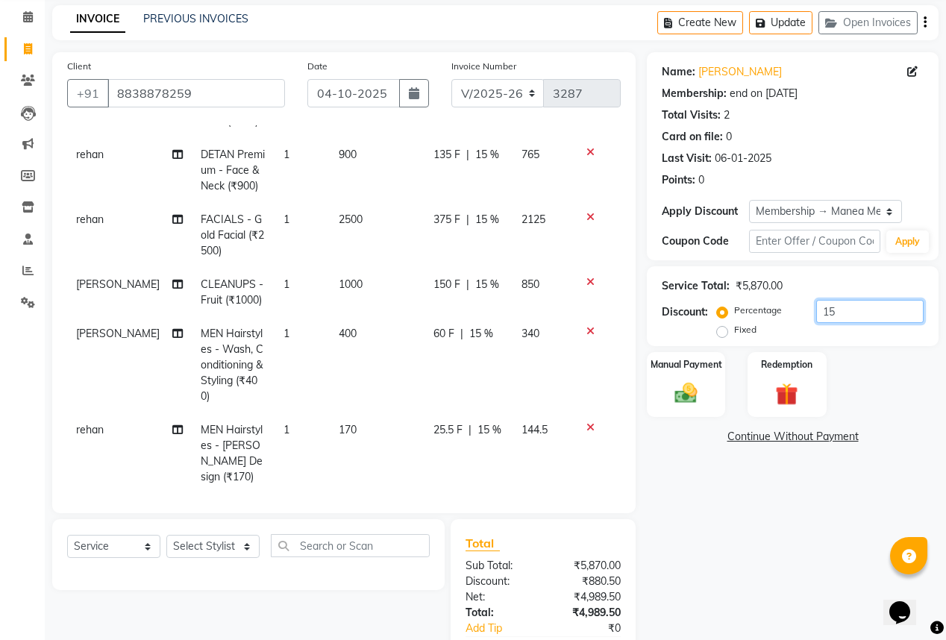
click at [868, 312] on input "15" at bounding box center [869, 311] width 107 height 23
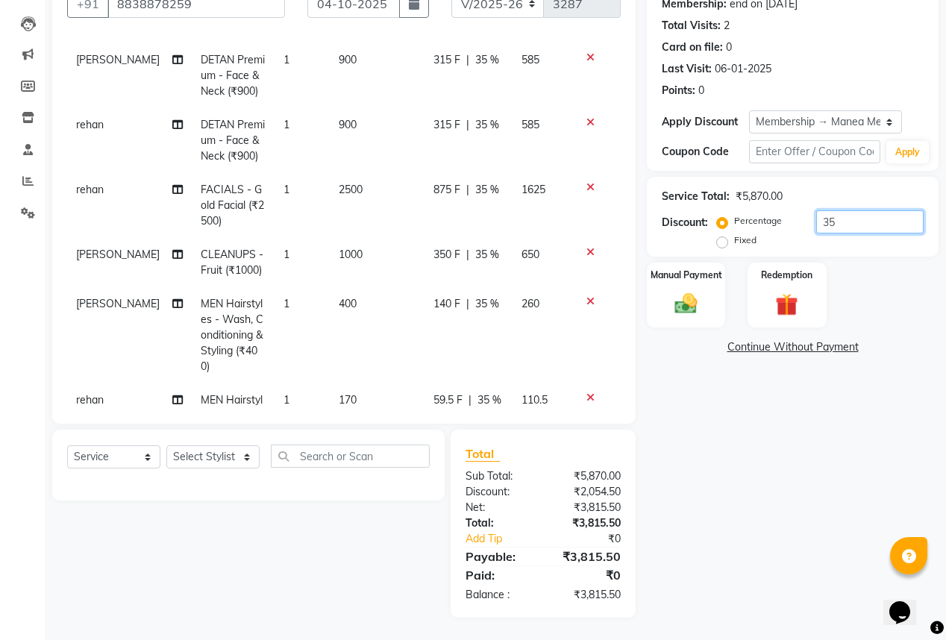
scroll to position [0, 0]
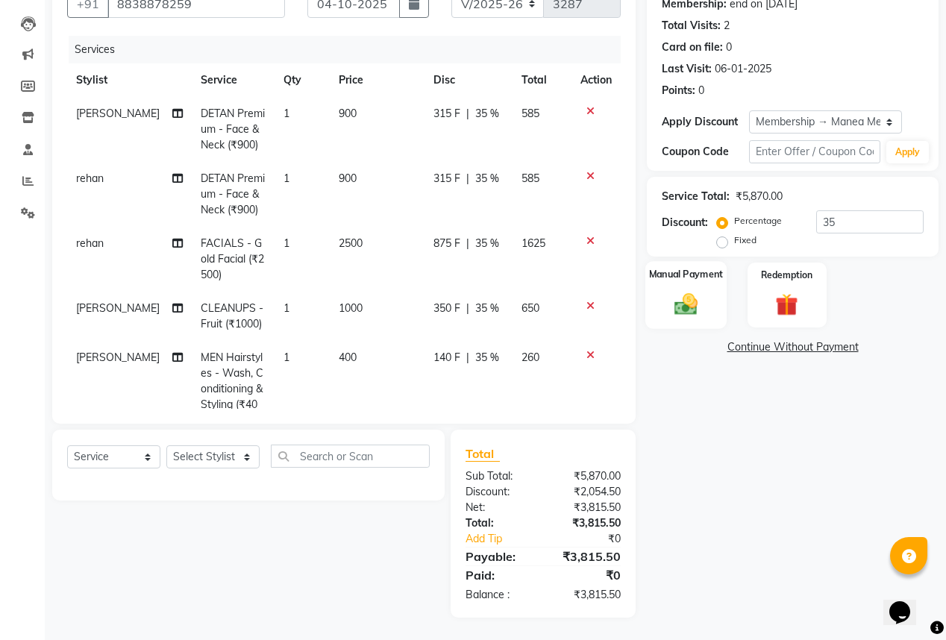
click at [677, 289] on div "Manual Payment" at bounding box center [685, 295] width 81 height 68
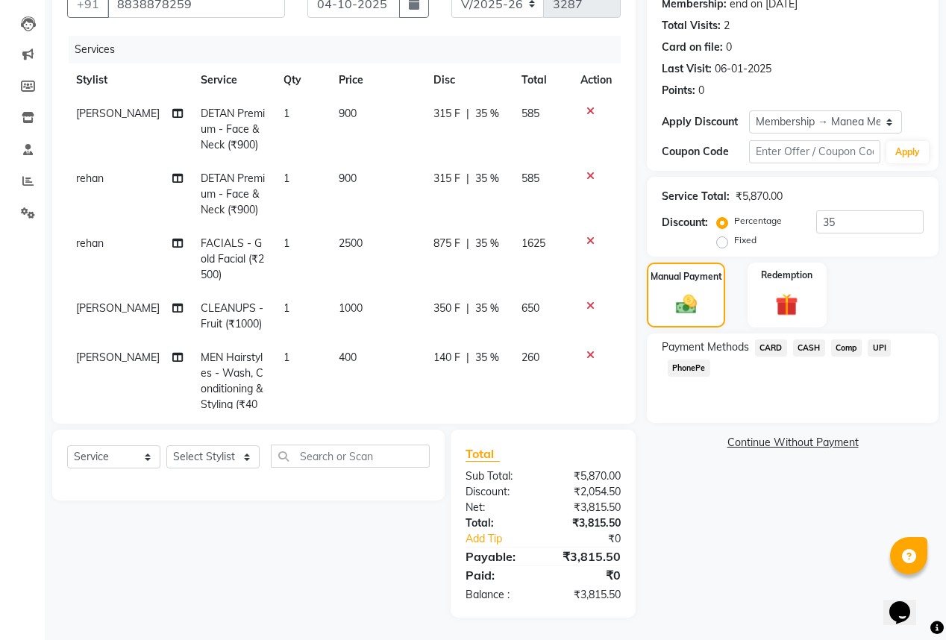
click at [776, 346] on span "CARD" at bounding box center [771, 347] width 32 height 17
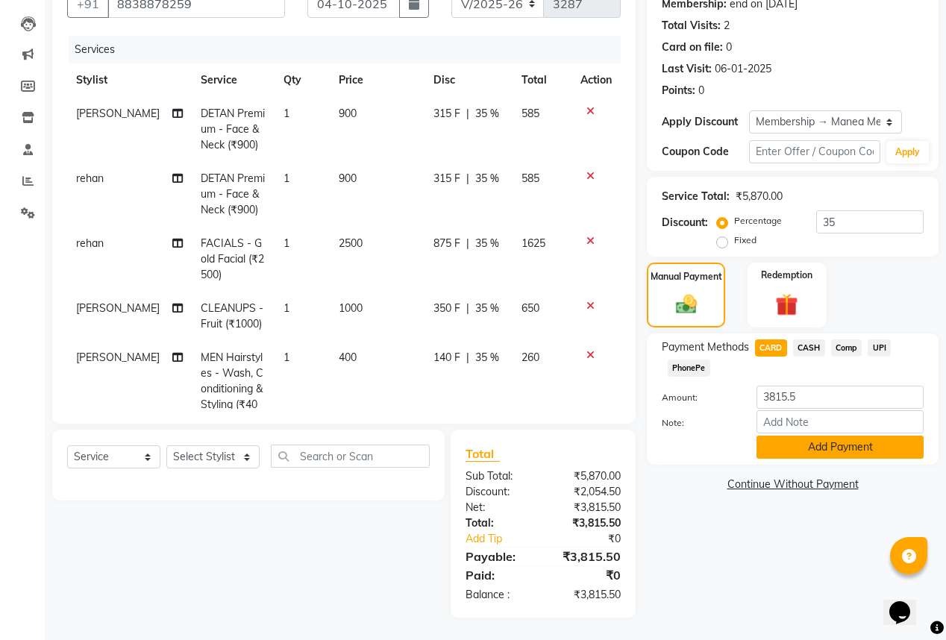
click at [841, 456] on button "Add Payment" at bounding box center [839, 446] width 167 height 23
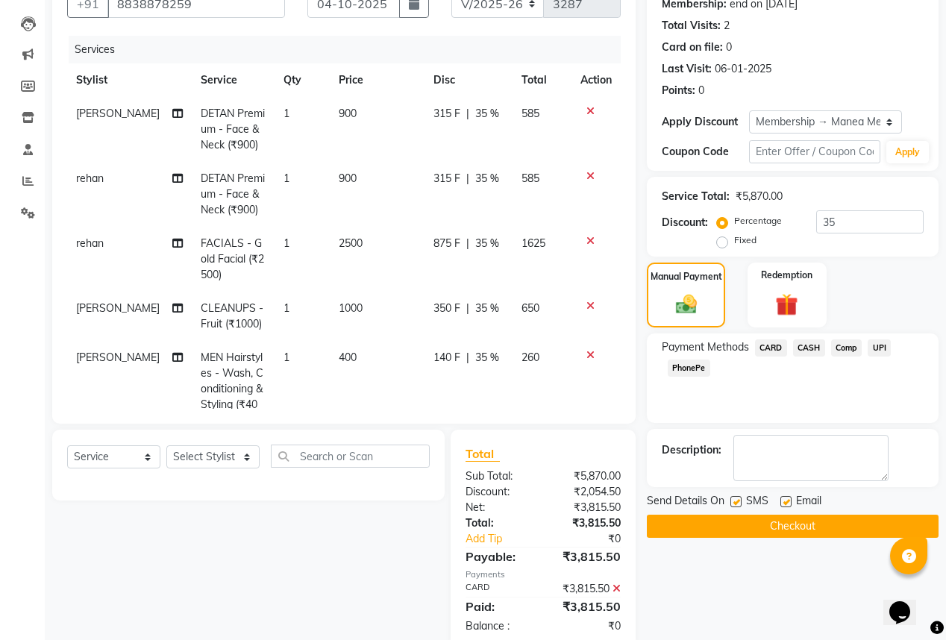
click at [783, 499] on label at bounding box center [785, 501] width 11 height 11
click at [783, 499] on input "checkbox" at bounding box center [785, 502] width 10 height 10
click at [771, 523] on button "Checkout" at bounding box center [793, 526] width 292 height 23
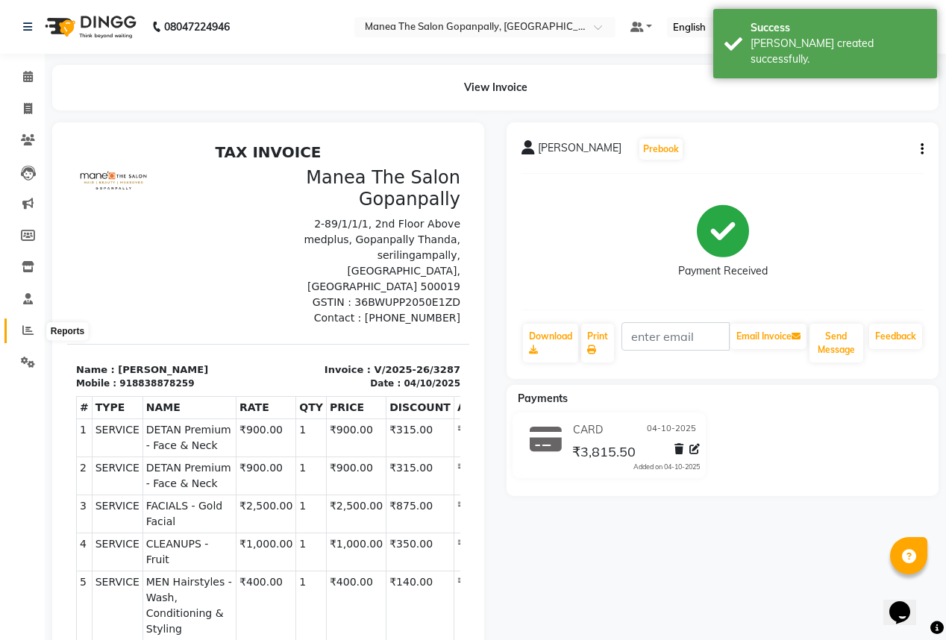
click at [27, 326] on icon at bounding box center [27, 329] width 11 height 11
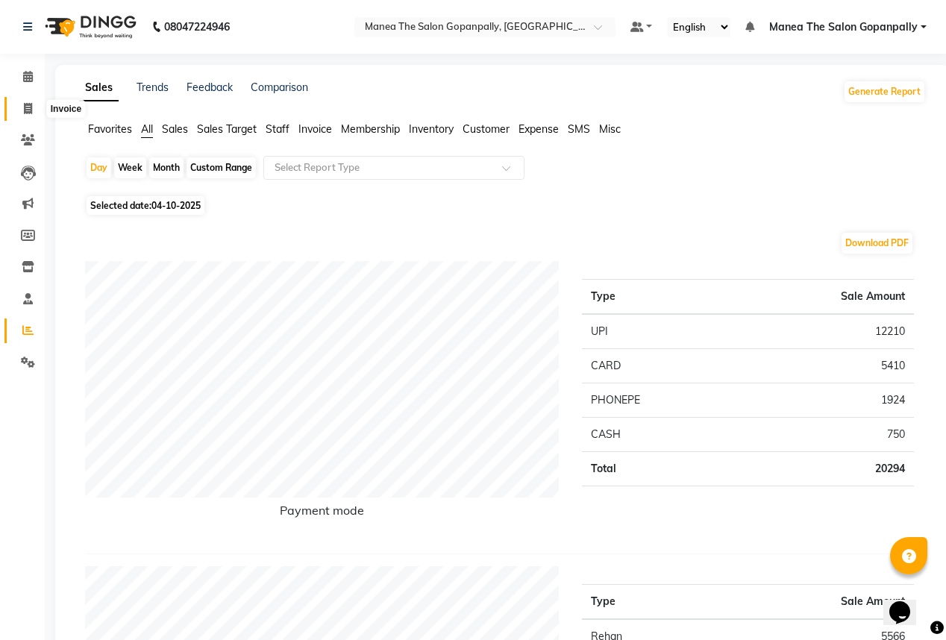
click at [33, 104] on span at bounding box center [28, 109] width 26 height 17
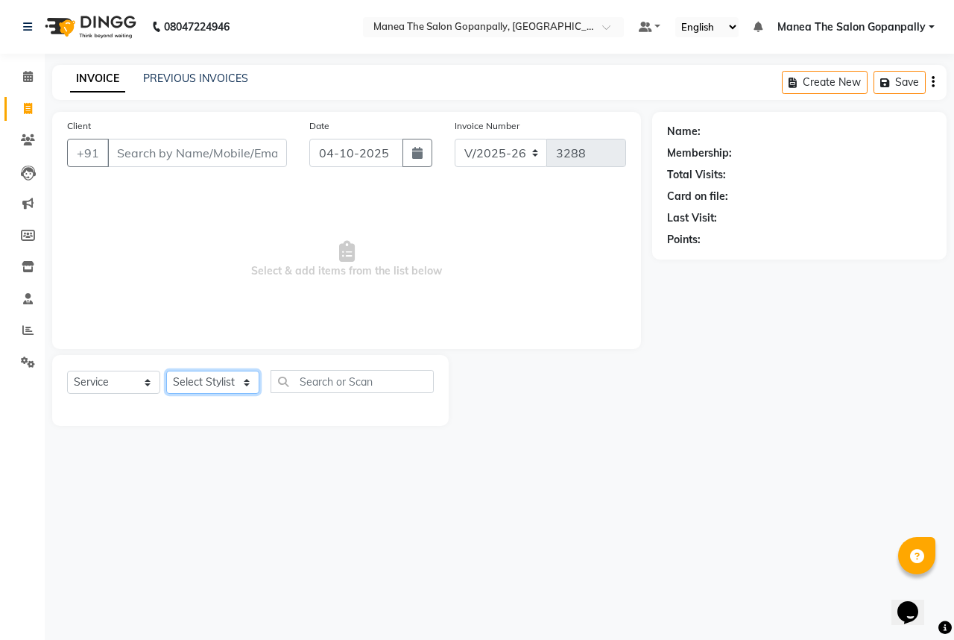
click at [218, 389] on select "Select Stylist anas [PERSON_NAME] [PERSON_NAME] [PERSON_NAME] sameer [PERSON_NA…" at bounding box center [212, 382] width 93 height 23
click at [166, 371] on select "Select Stylist anas [PERSON_NAME] [PERSON_NAME] [PERSON_NAME] sameer [PERSON_NA…" at bounding box center [212, 382] width 93 height 23
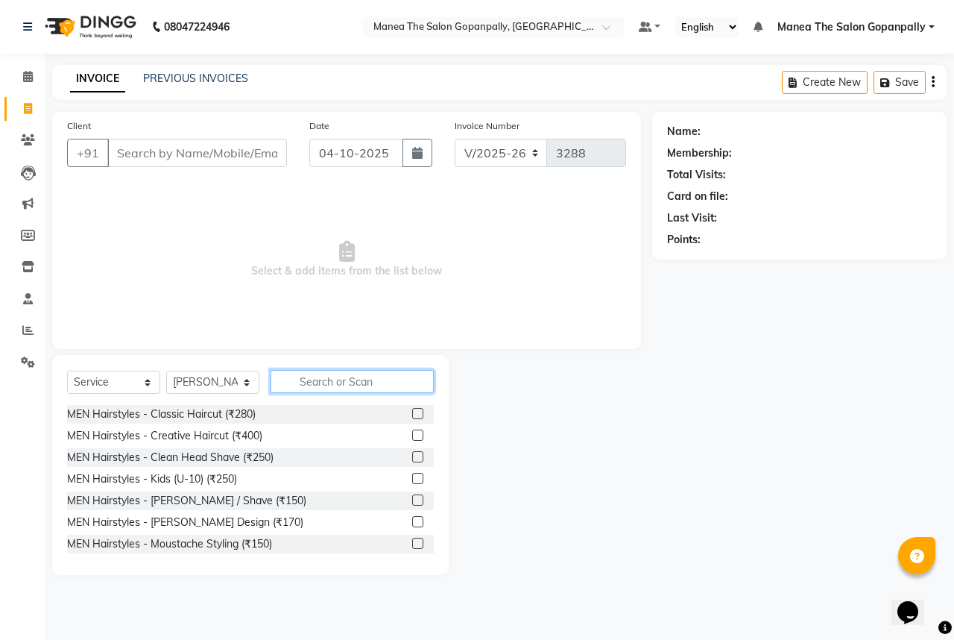
click at [367, 374] on input "text" at bounding box center [352, 381] width 163 height 23
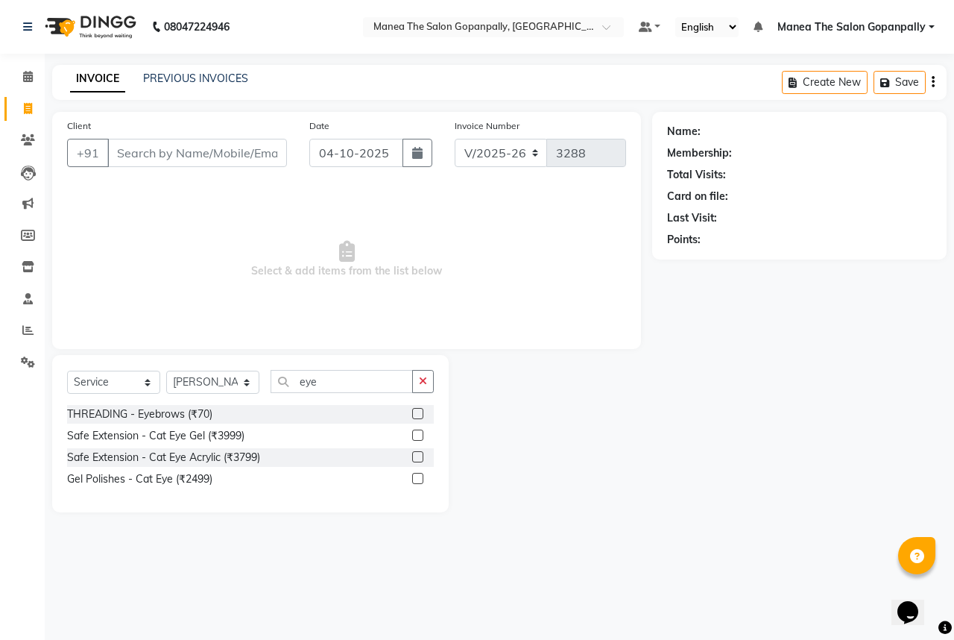
click at [421, 414] on label at bounding box center [417, 413] width 11 height 11
click at [421, 414] on input "checkbox" at bounding box center [417, 414] width 10 height 10
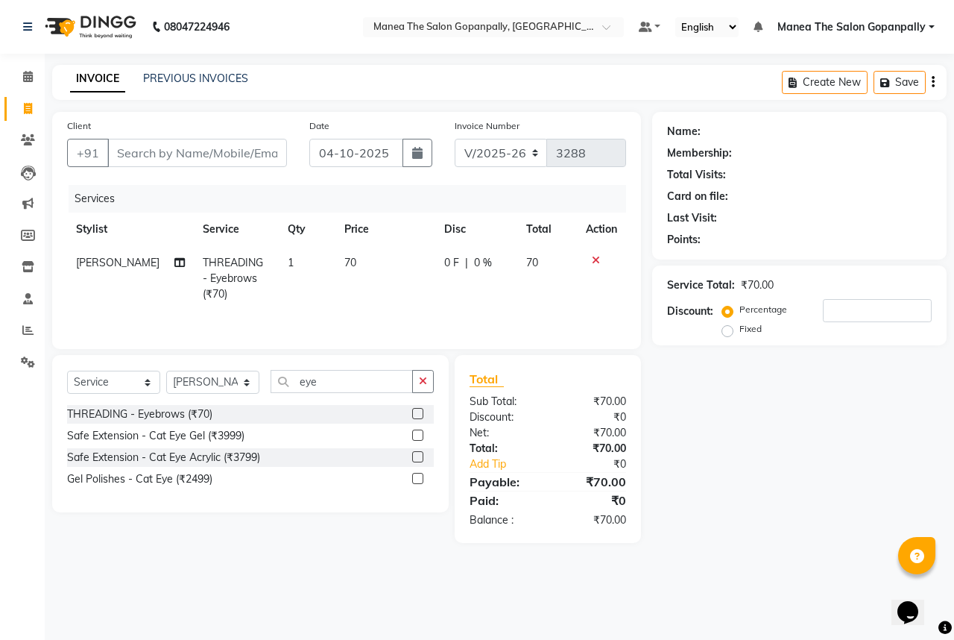
drag, startPoint x: 429, startPoint y: 388, endPoint x: 411, endPoint y: 387, distance: 17.9
click at [417, 387] on button "button" at bounding box center [423, 381] width 22 height 23
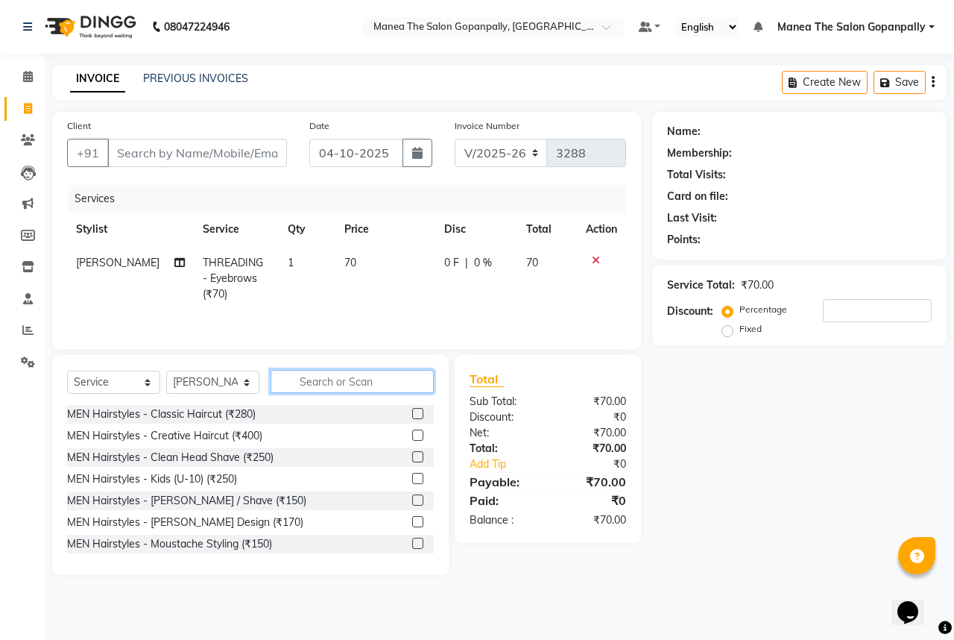
click at [373, 386] on input "text" at bounding box center [352, 381] width 163 height 23
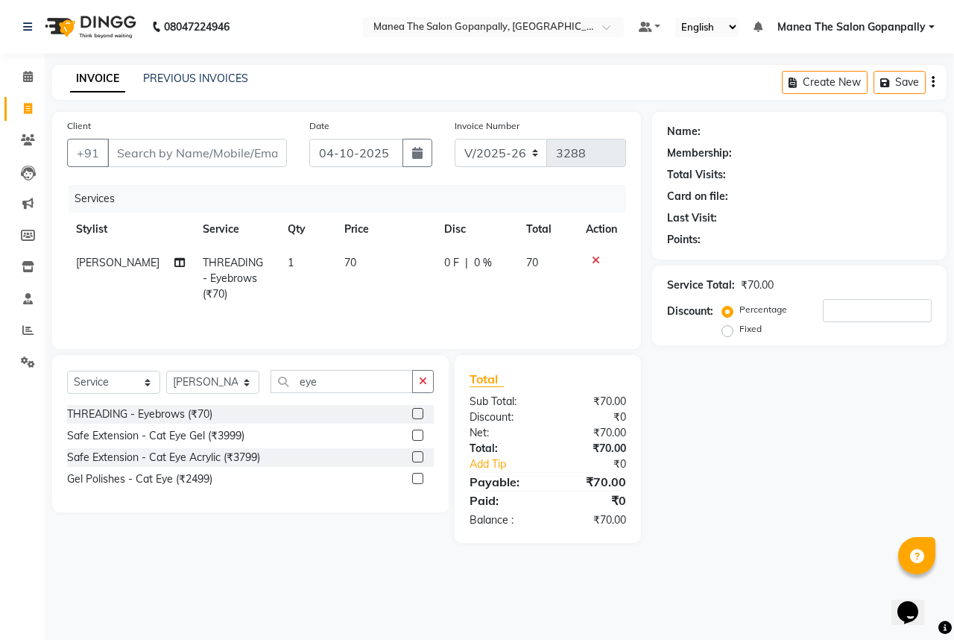
click at [415, 412] on label at bounding box center [417, 413] width 11 height 11
click at [415, 412] on input "checkbox" at bounding box center [417, 414] width 10 height 10
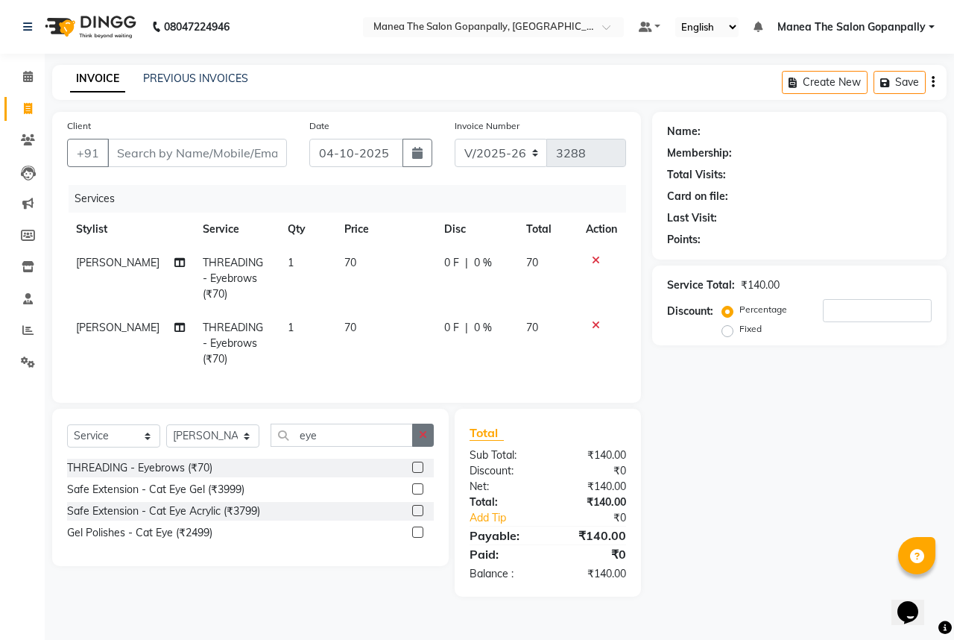
click at [423, 440] on icon "button" at bounding box center [423, 435] width 8 height 10
click at [419, 440] on icon "button" at bounding box center [423, 435] width 8 height 10
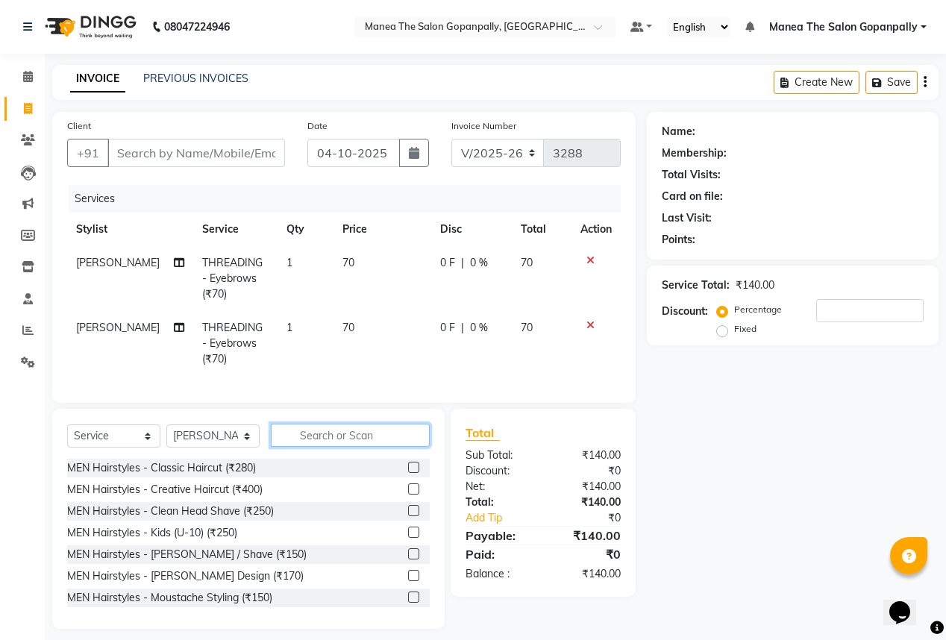
click at [416, 441] on input "text" at bounding box center [350, 435] width 159 height 23
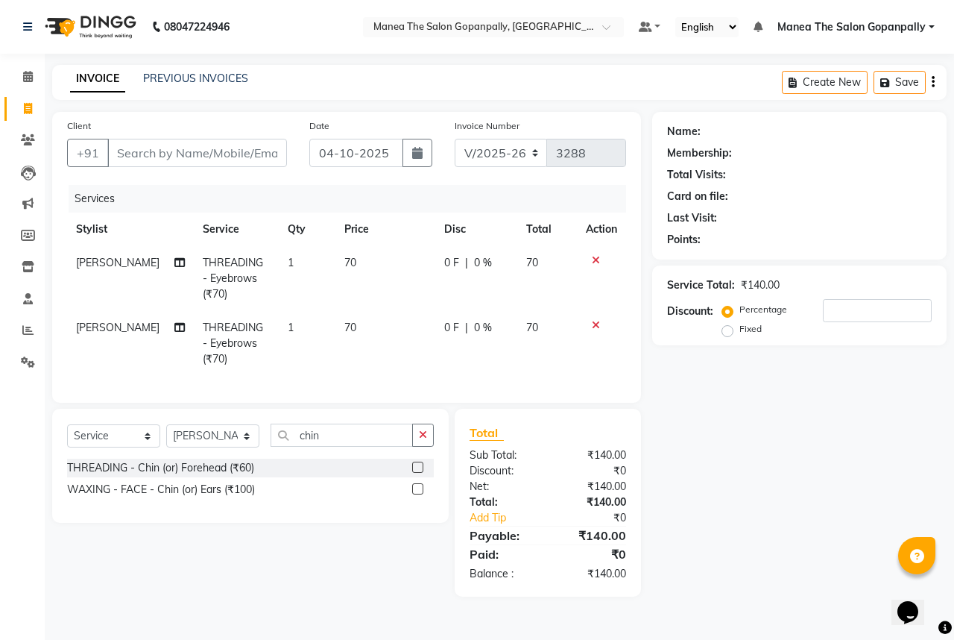
click at [418, 473] on label at bounding box center [417, 467] width 11 height 11
click at [418, 473] on input "checkbox" at bounding box center [417, 468] width 10 height 10
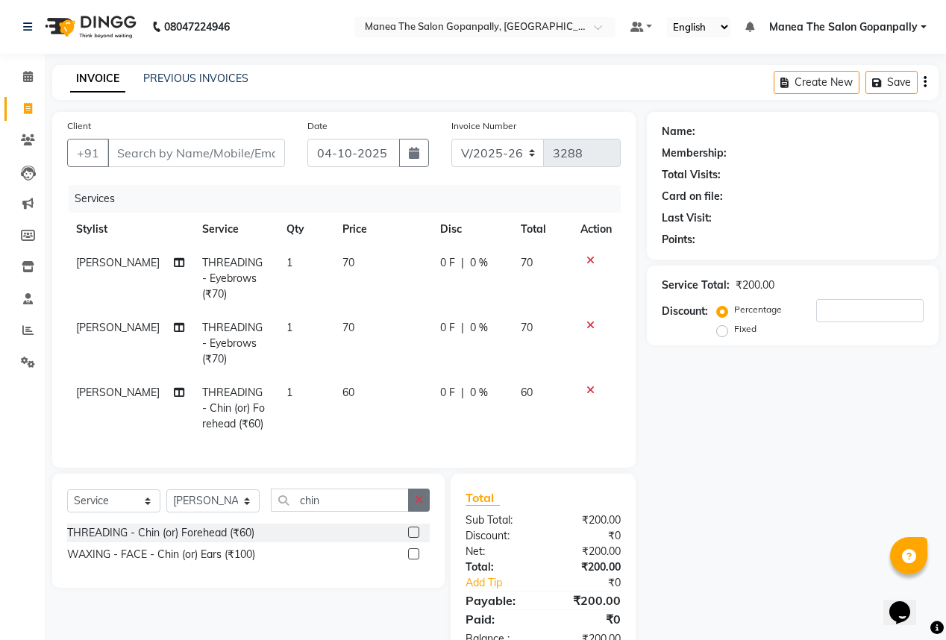
click at [421, 503] on button "button" at bounding box center [419, 499] width 22 height 23
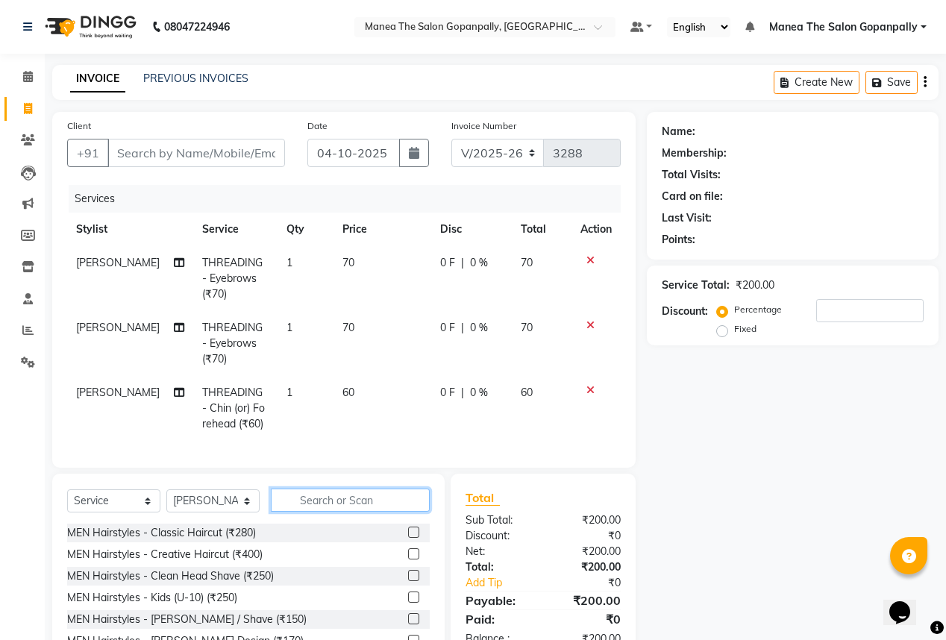
click at [406, 512] on input "text" at bounding box center [350, 499] width 159 height 23
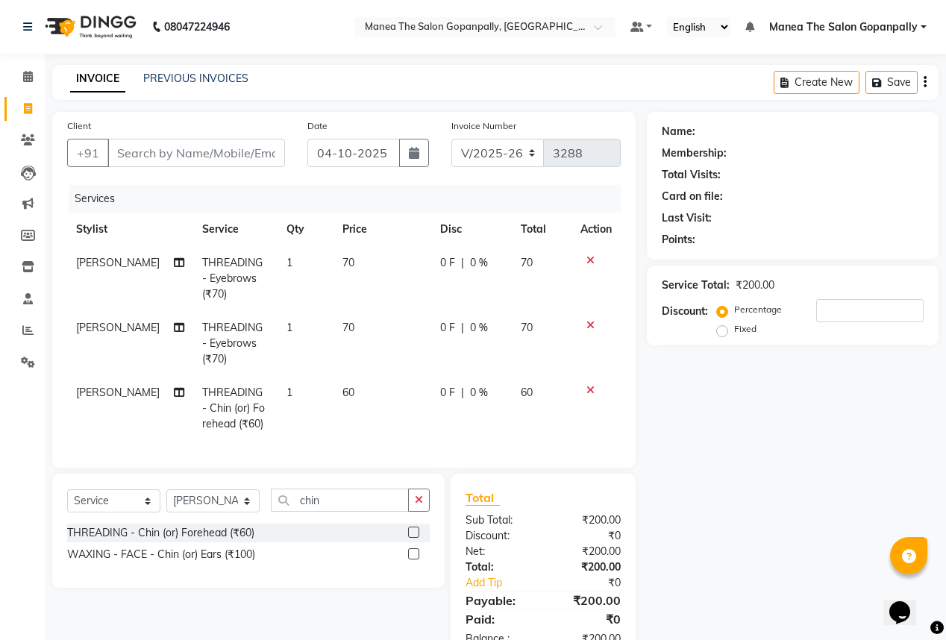
click at [412, 538] on label at bounding box center [413, 531] width 11 height 11
click at [412, 538] on input "checkbox" at bounding box center [413, 533] width 10 height 10
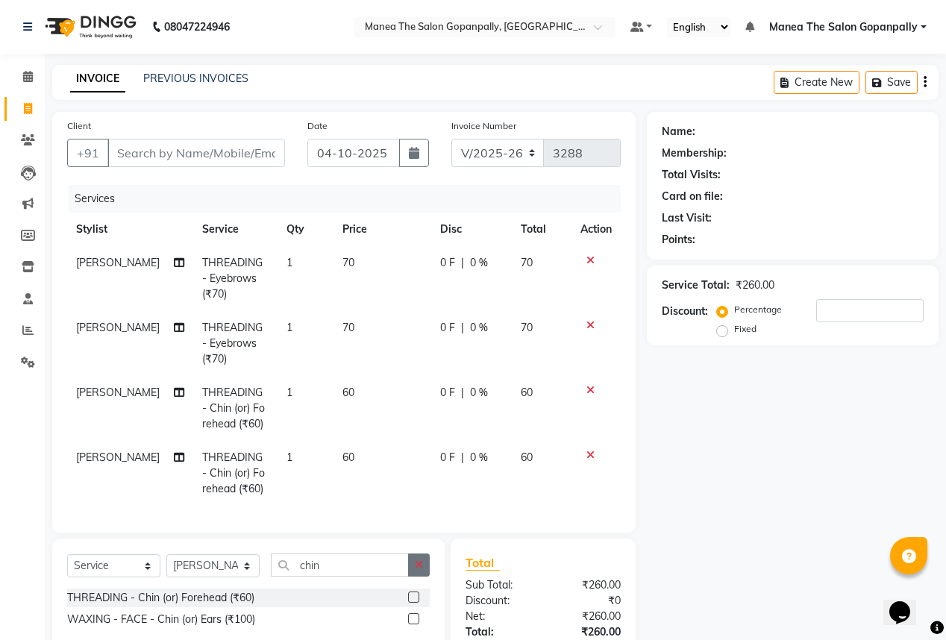
click at [419, 570] on icon "button" at bounding box center [419, 564] width 8 height 10
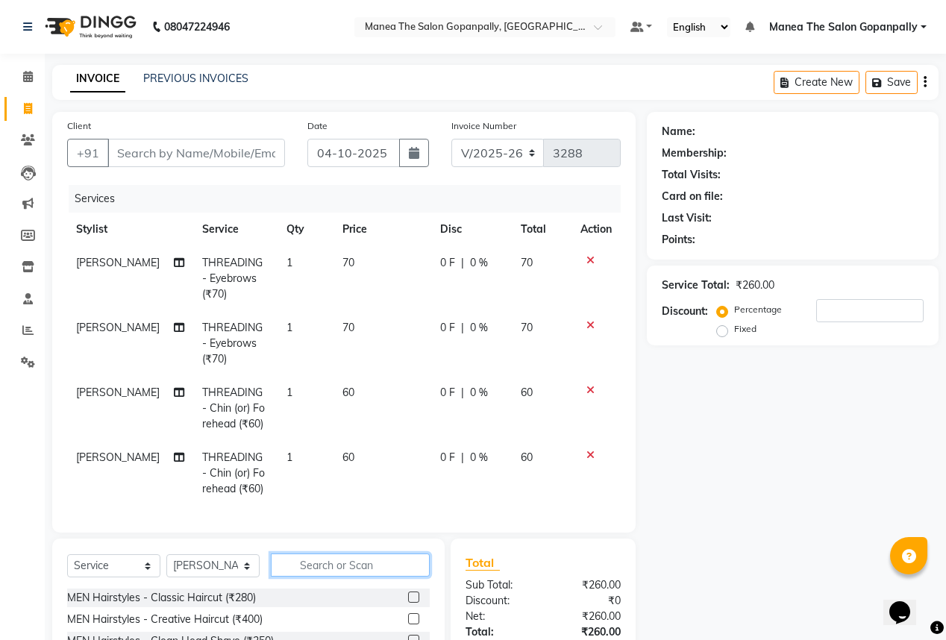
click at [399, 576] on input "text" at bounding box center [350, 564] width 159 height 23
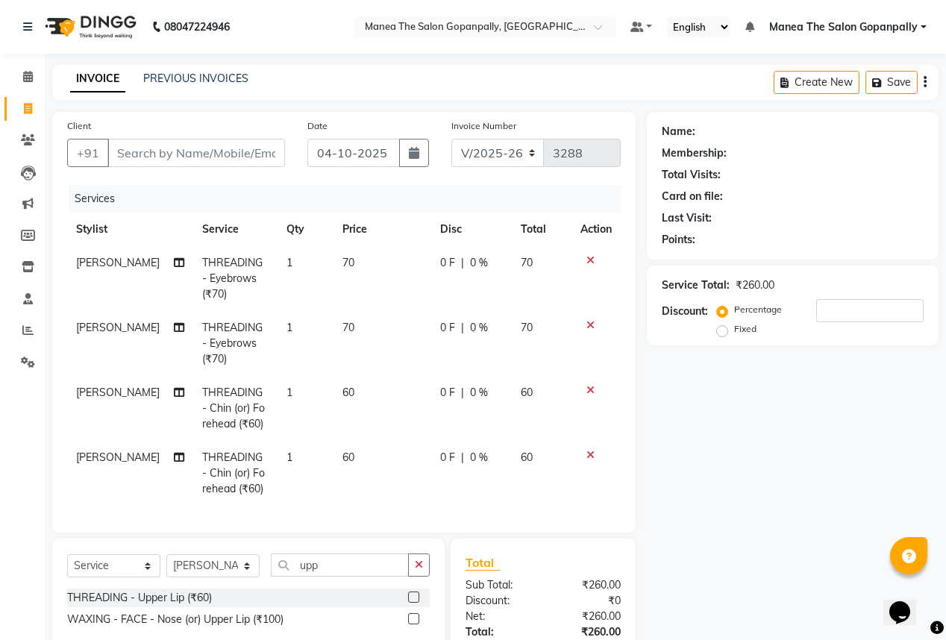
click at [412, 603] on label at bounding box center [413, 596] width 11 height 11
click at [412, 603] on input "checkbox" at bounding box center [413, 598] width 10 height 10
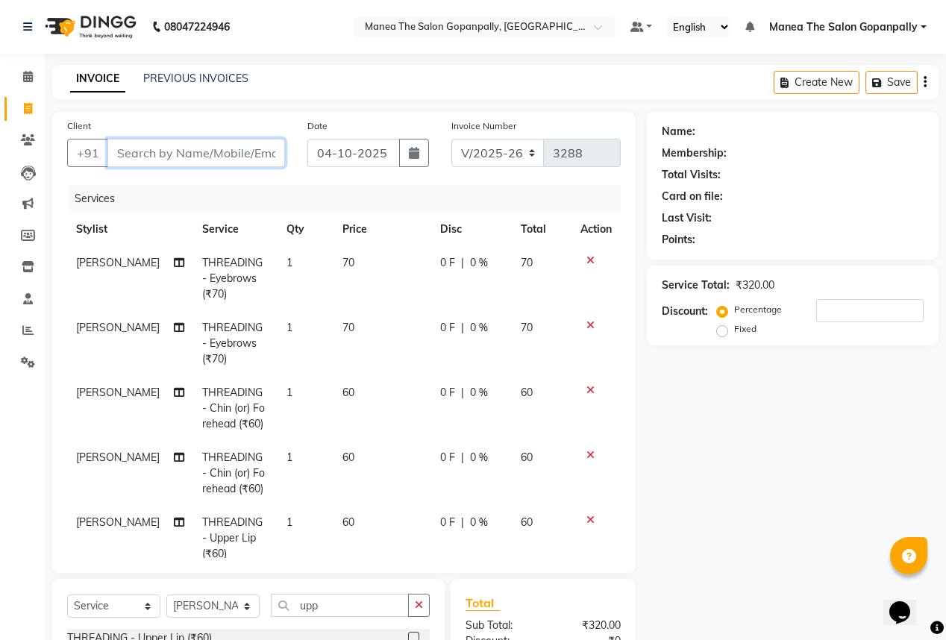
click at [203, 153] on input "Client" at bounding box center [195, 153] width 177 height 28
click at [236, 151] on span "Add Client" at bounding box center [246, 152] width 59 height 15
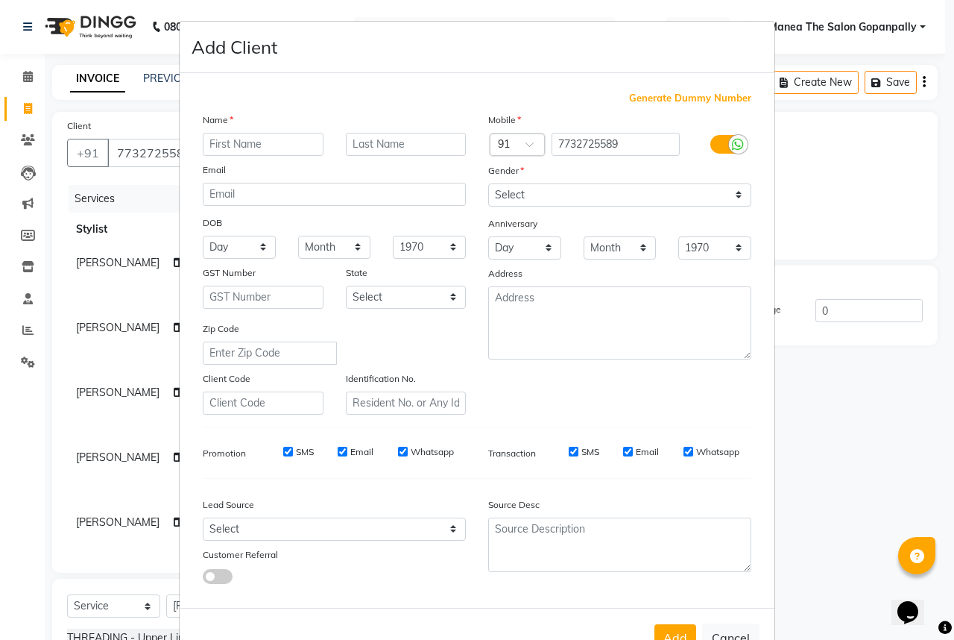
click at [280, 142] on input "text" at bounding box center [263, 144] width 121 height 23
click at [546, 194] on select "Select [DEMOGRAPHIC_DATA] [DEMOGRAPHIC_DATA] Other Prefer Not To Say" at bounding box center [619, 194] width 263 height 23
click at [488, 184] on select "Select [DEMOGRAPHIC_DATA] [DEMOGRAPHIC_DATA] Other Prefer Not To Say" at bounding box center [619, 194] width 263 height 23
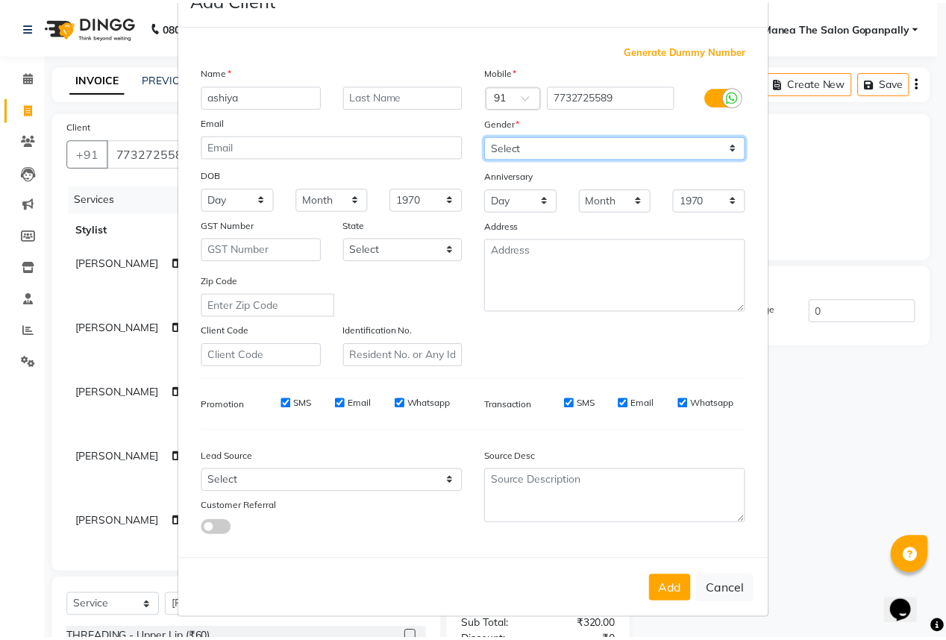
scroll to position [55, 0]
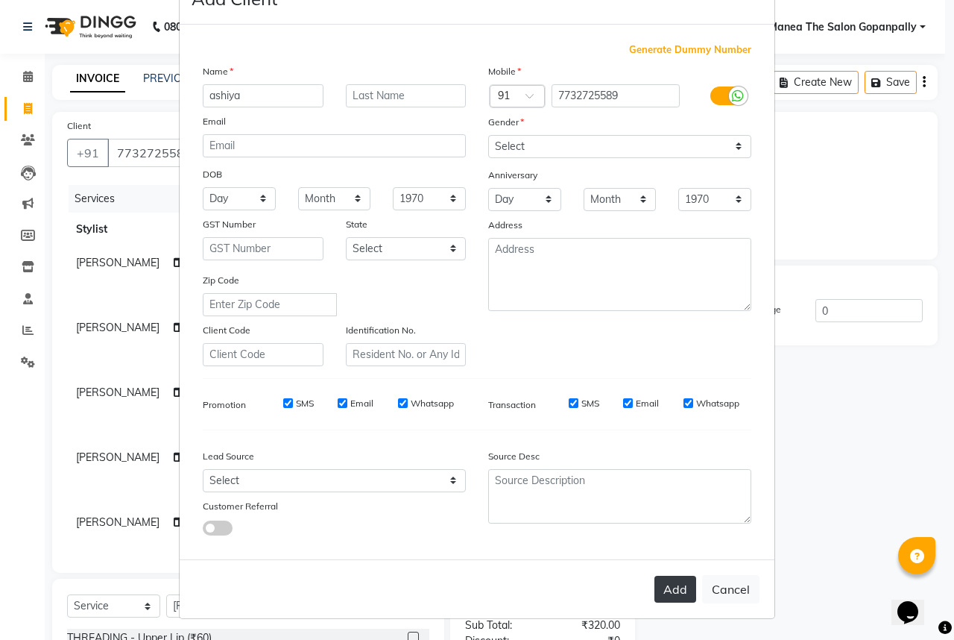
click at [670, 585] on button "Add" at bounding box center [676, 589] width 42 height 27
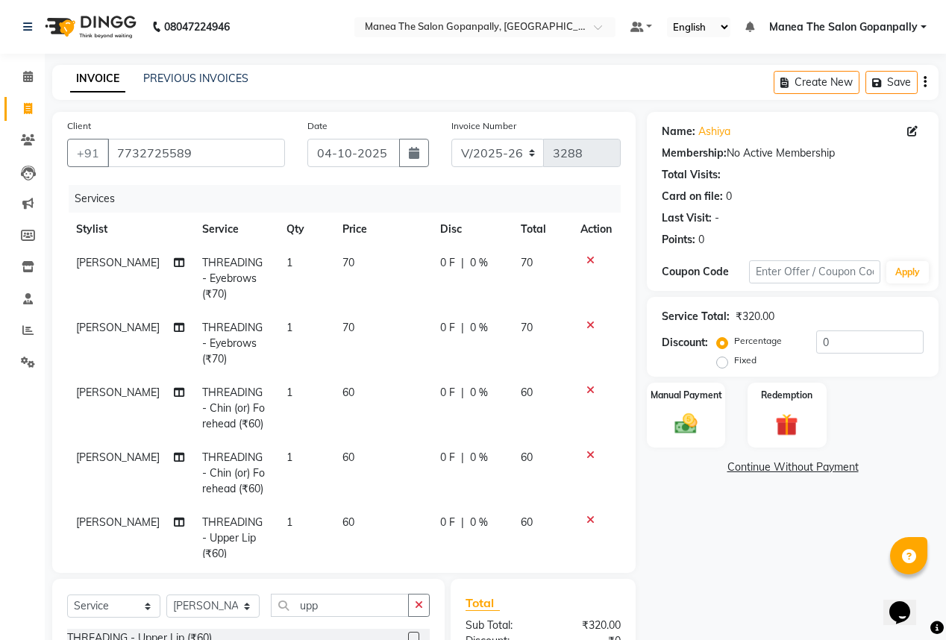
scroll to position [119, 0]
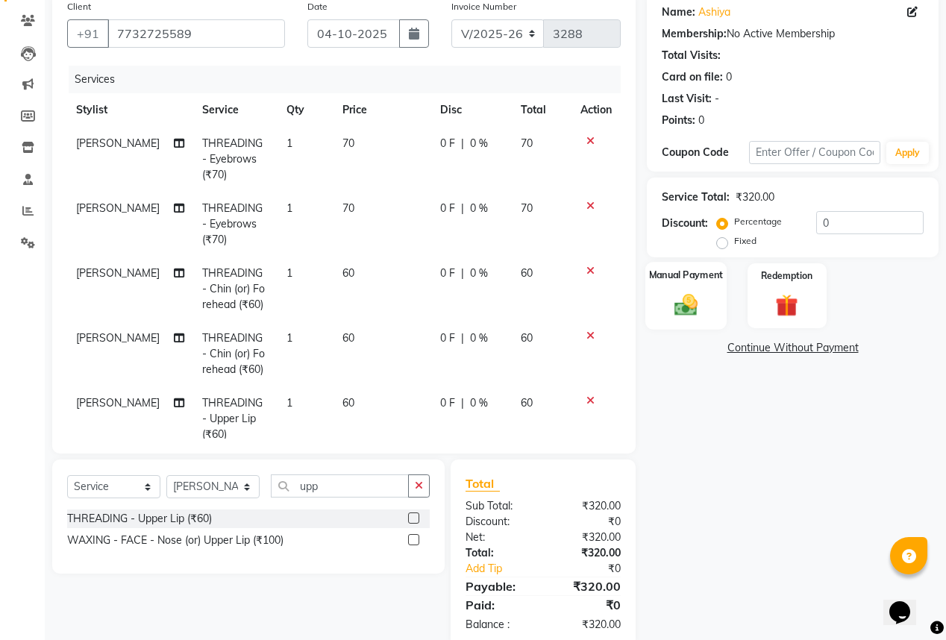
click at [669, 300] on img at bounding box center [686, 304] width 38 height 27
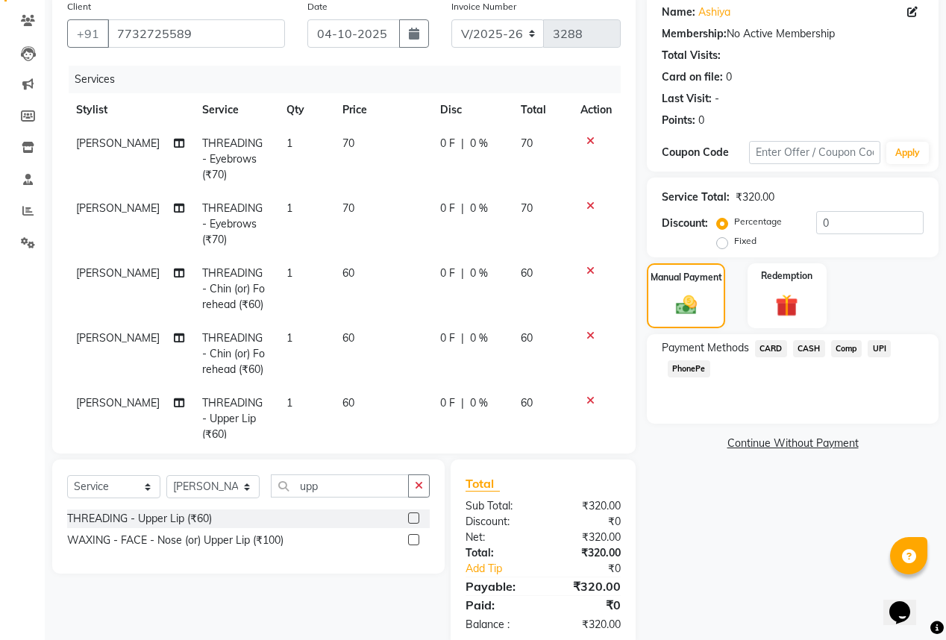
scroll to position [149, 0]
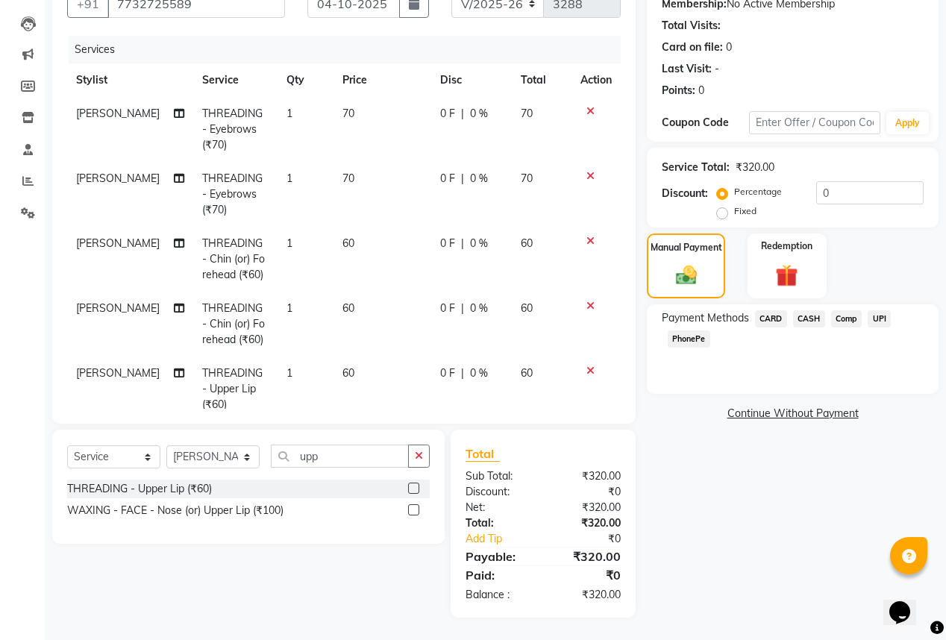
click at [878, 318] on span "UPI" at bounding box center [878, 318] width 23 height 17
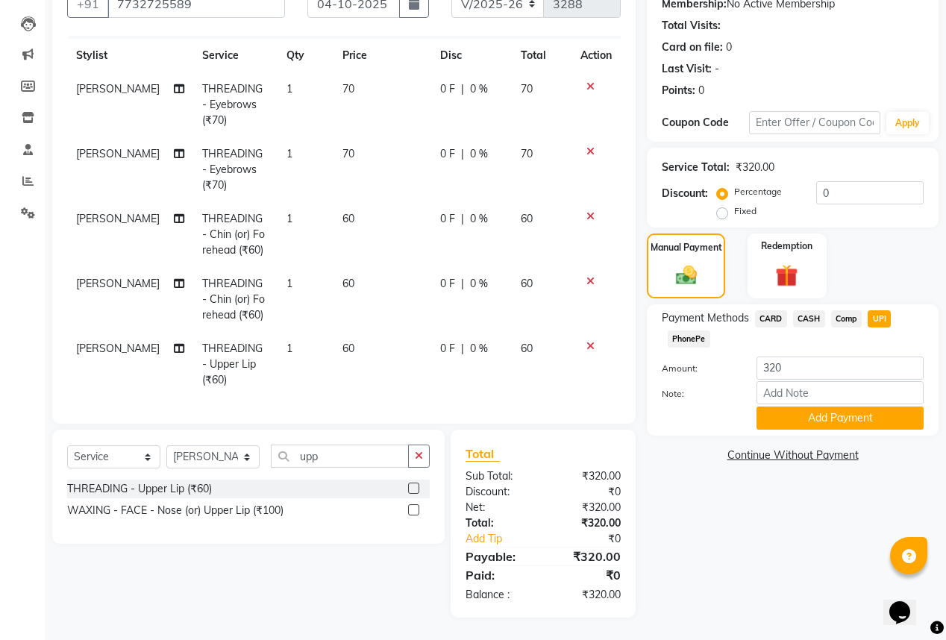
click at [815, 321] on span "CASH" at bounding box center [809, 318] width 32 height 17
click at [817, 418] on button "Add Payment" at bounding box center [839, 417] width 167 height 23
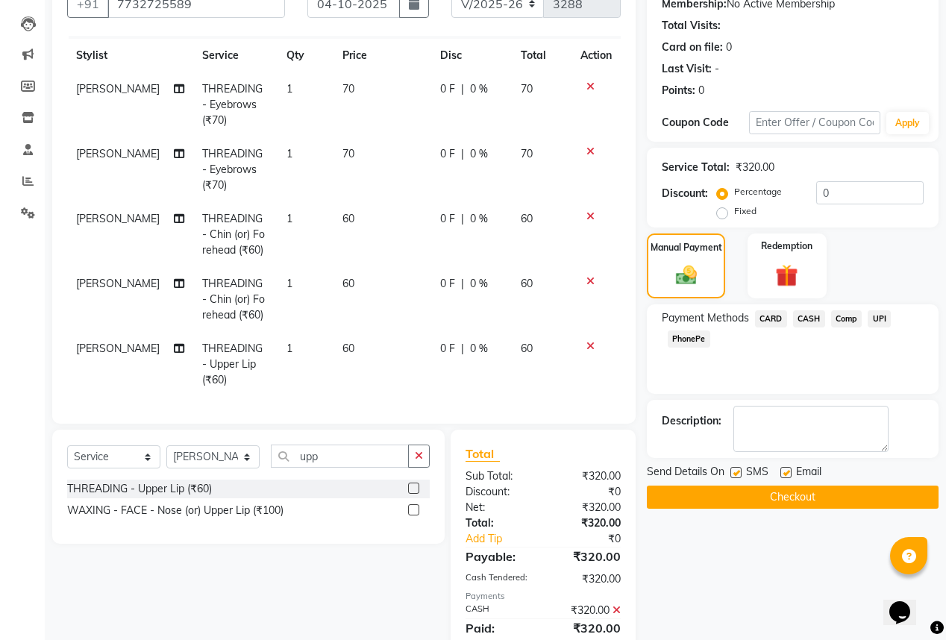
scroll to position [202, 0]
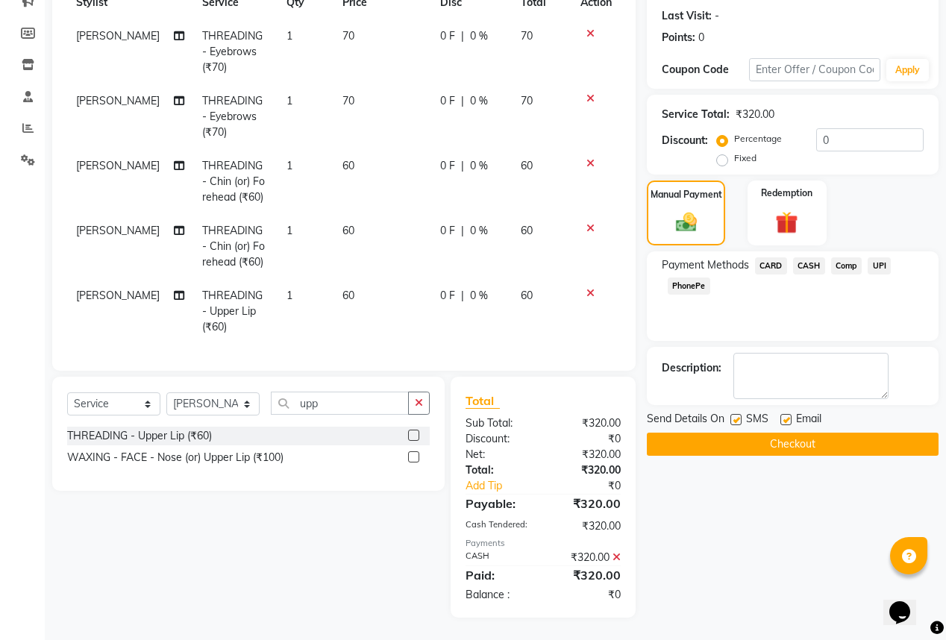
click at [784, 418] on label at bounding box center [785, 419] width 11 height 11
click at [784, 418] on input "checkbox" at bounding box center [785, 420] width 10 height 10
click at [737, 418] on label at bounding box center [735, 419] width 11 height 11
click at [737, 418] on input "checkbox" at bounding box center [735, 420] width 10 height 10
click at [738, 432] on button "Checkout" at bounding box center [793, 443] width 292 height 23
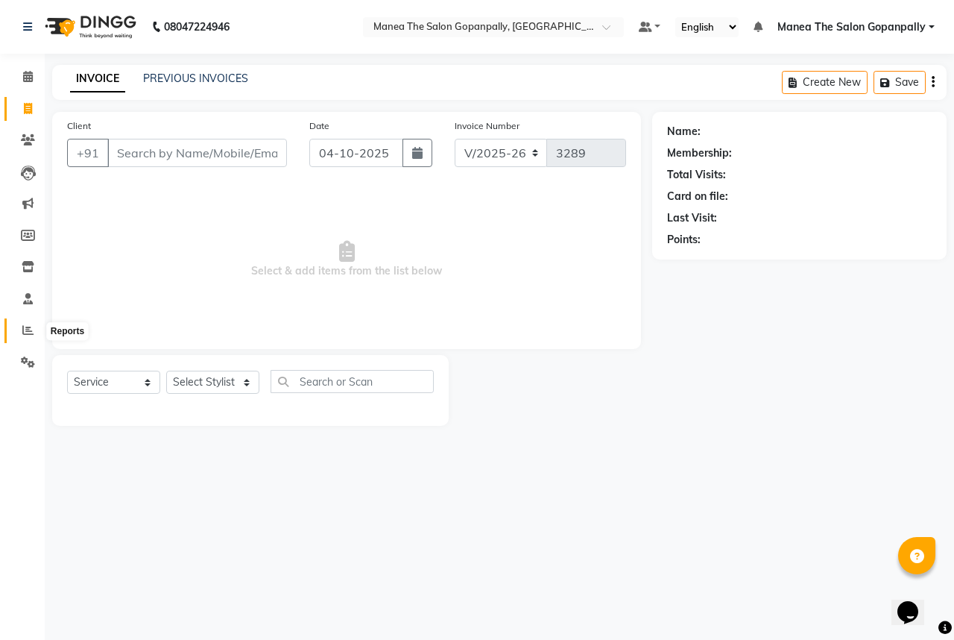
click at [29, 330] on icon at bounding box center [27, 329] width 11 height 11
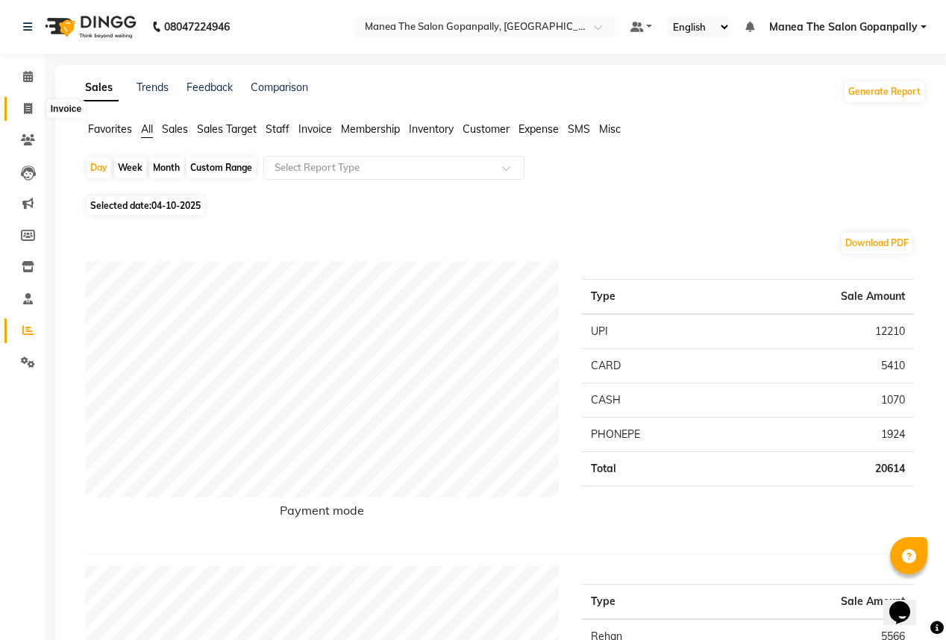
click at [24, 103] on icon at bounding box center [28, 108] width 8 height 11
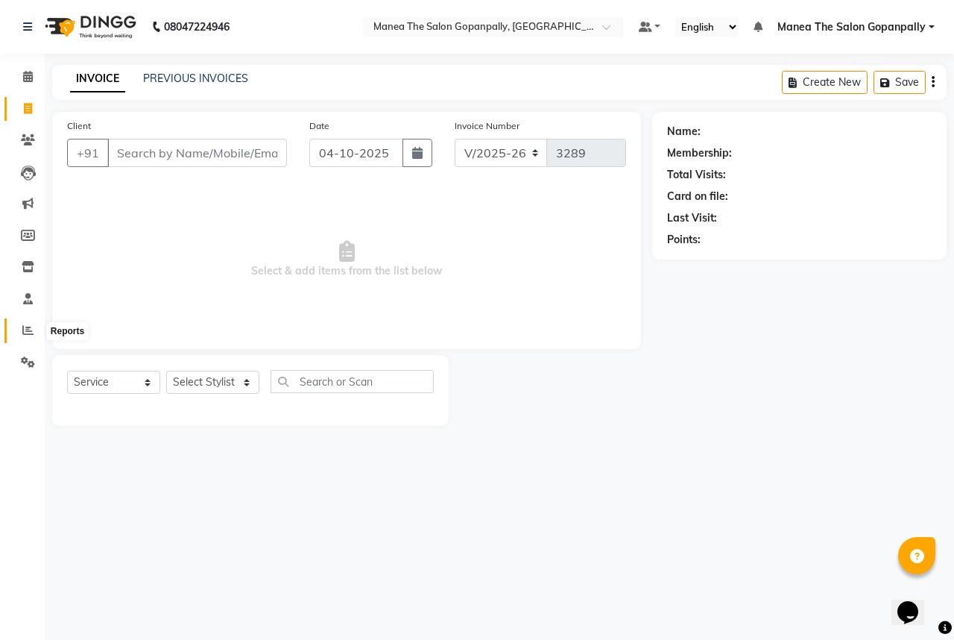
click at [27, 333] on icon at bounding box center [27, 329] width 11 height 11
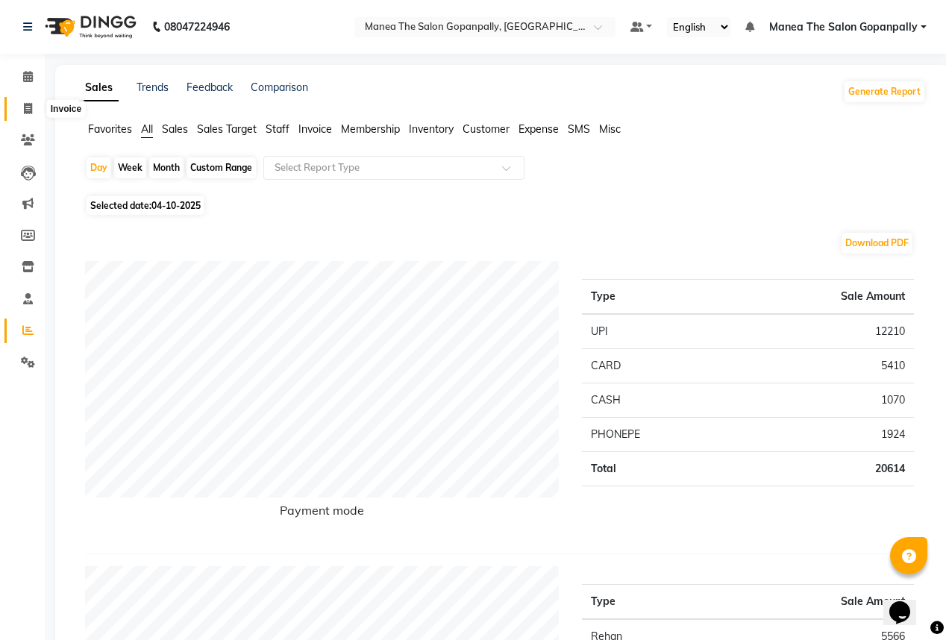
click at [31, 104] on icon at bounding box center [28, 108] width 8 height 11
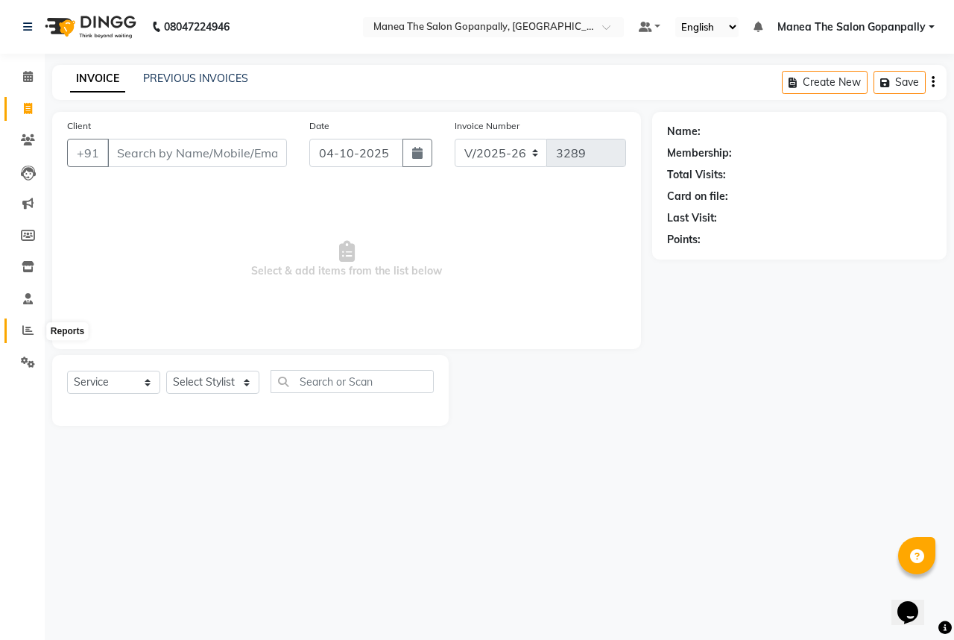
click at [22, 333] on icon at bounding box center [27, 329] width 11 height 11
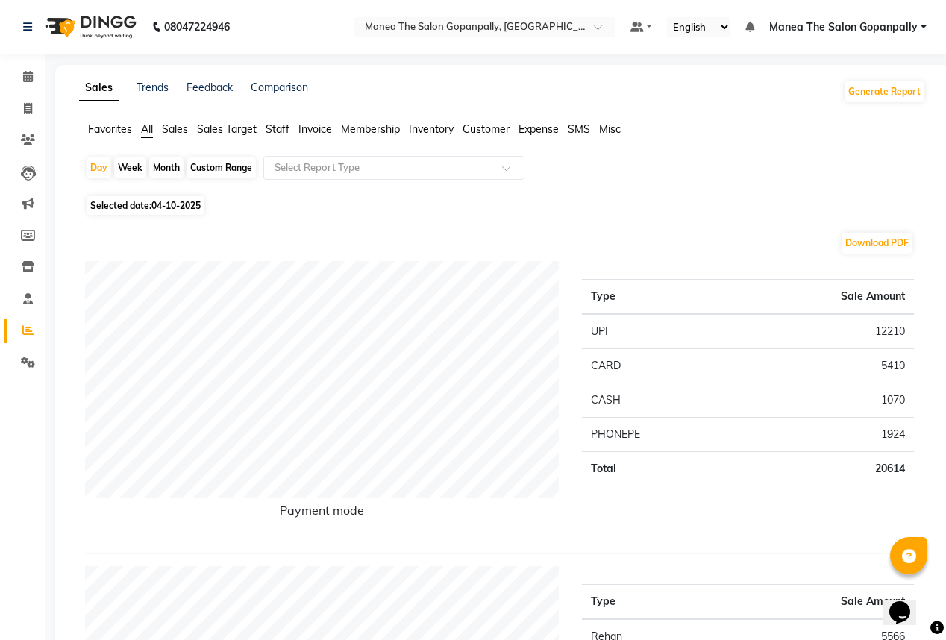
click at [167, 167] on div "Month" at bounding box center [166, 167] width 34 height 21
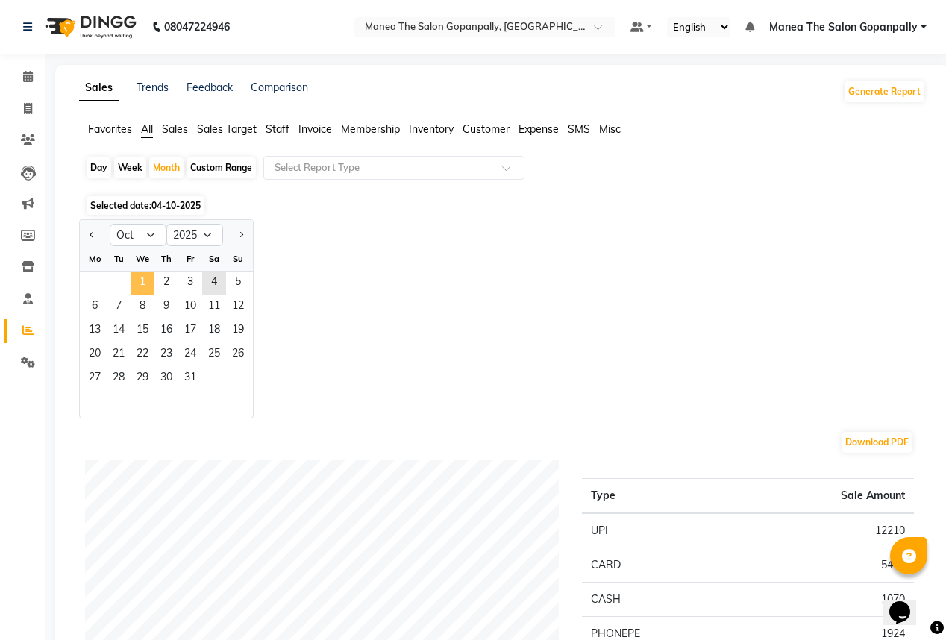
click at [136, 285] on span "1" at bounding box center [142, 283] width 24 height 24
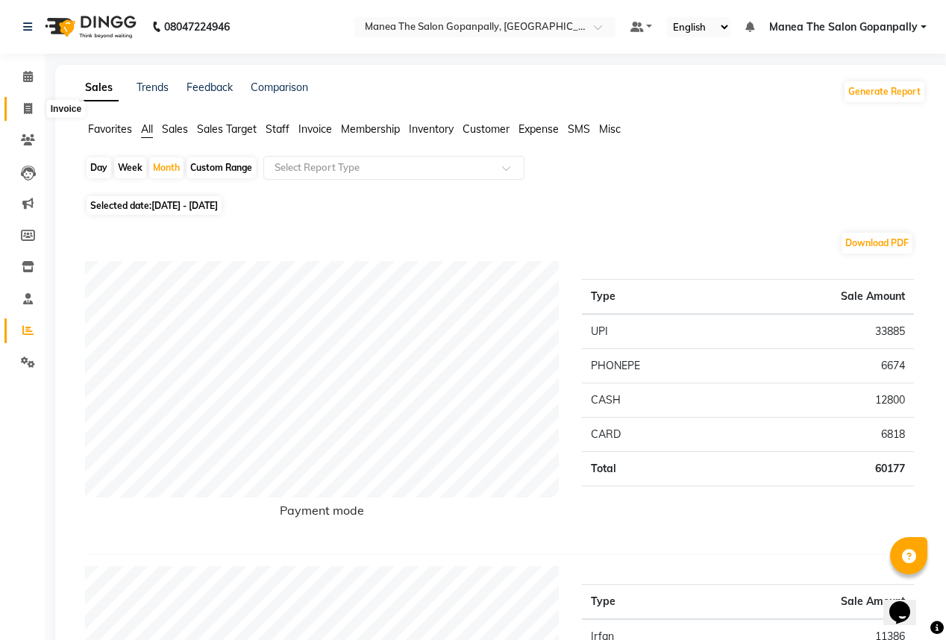
click at [31, 106] on icon at bounding box center [28, 108] width 8 height 11
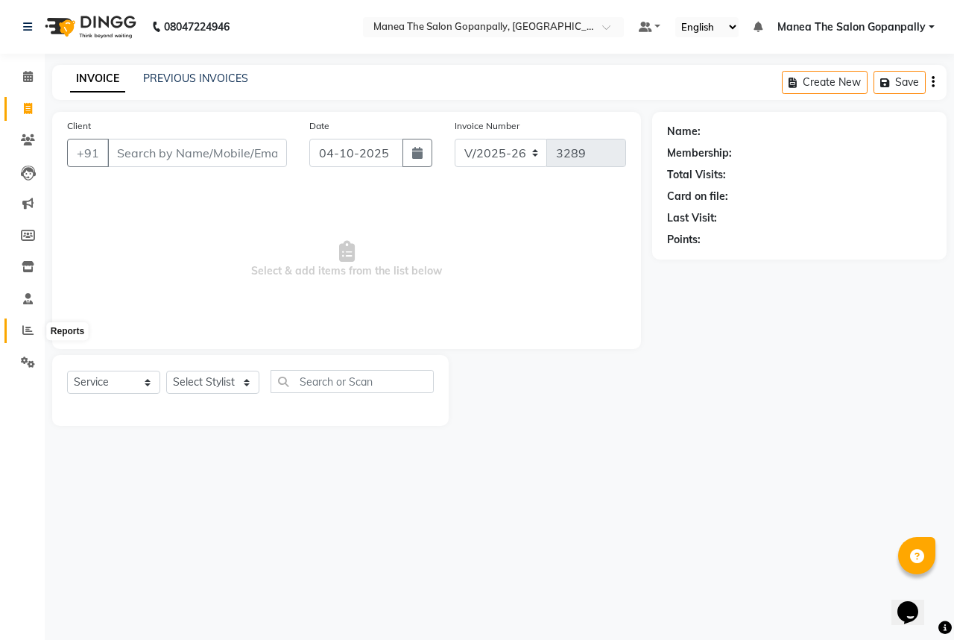
click at [24, 334] on icon at bounding box center [27, 329] width 11 height 11
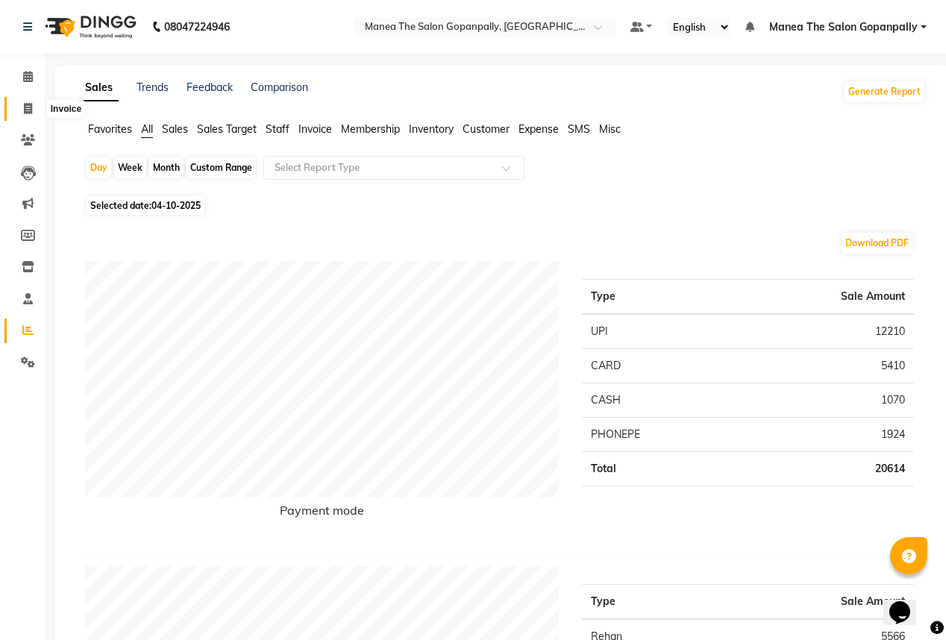
click at [22, 104] on span at bounding box center [28, 109] width 26 height 17
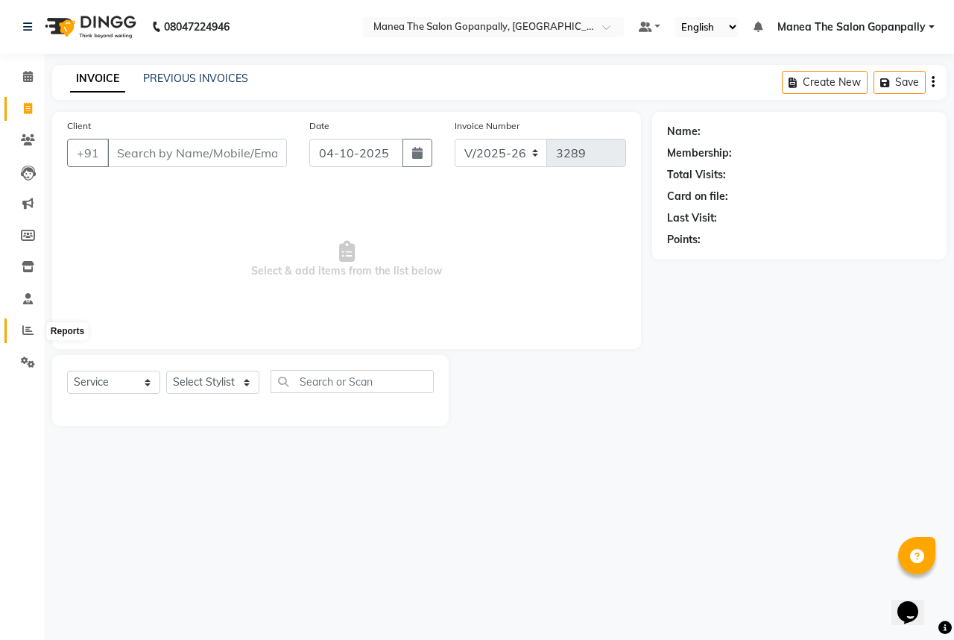
click at [27, 328] on icon at bounding box center [27, 329] width 11 height 11
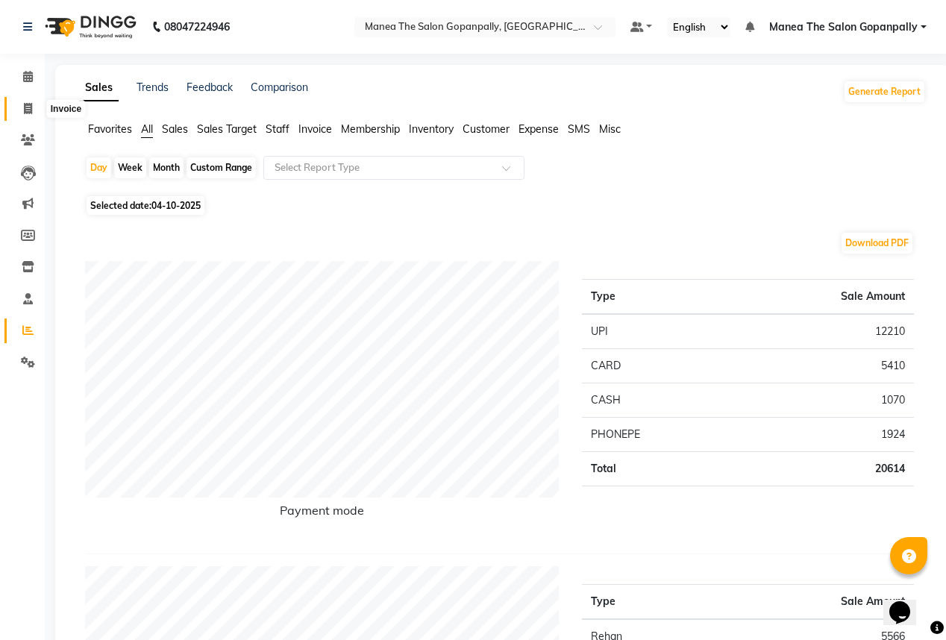
click at [24, 104] on icon at bounding box center [28, 108] width 8 height 11
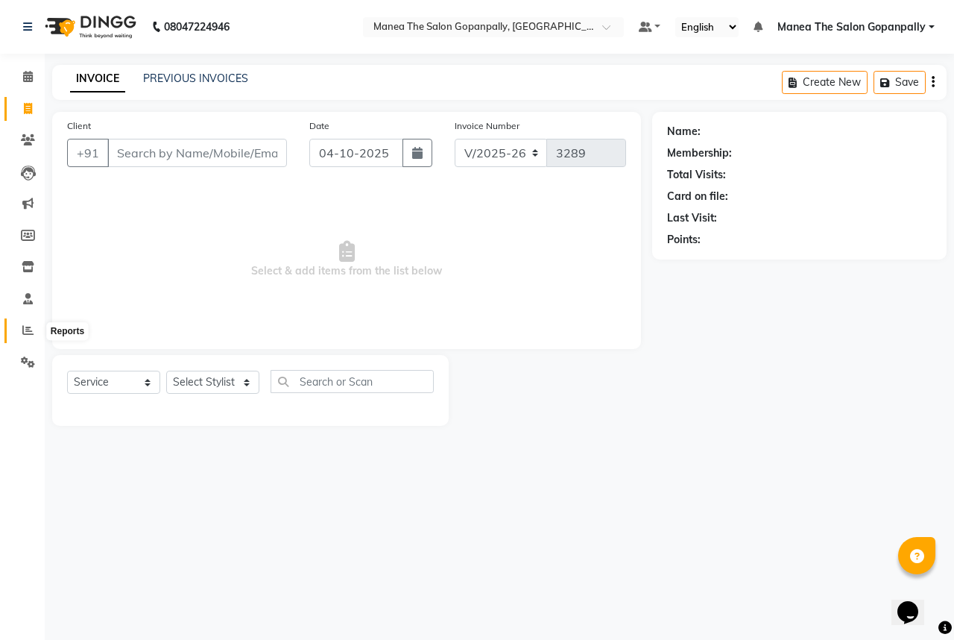
click at [27, 330] on icon at bounding box center [27, 329] width 11 height 11
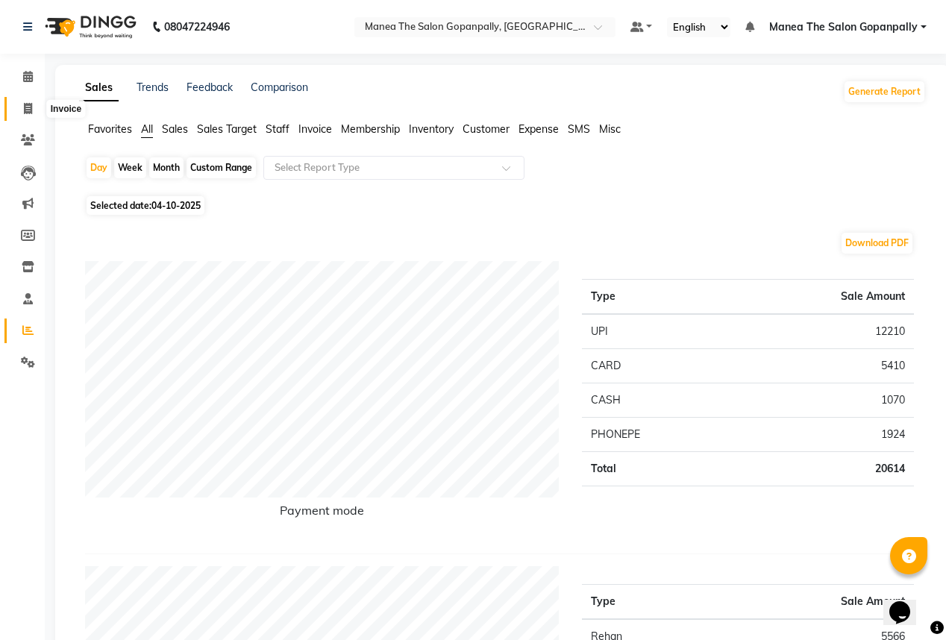
click at [30, 106] on icon at bounding box center [28, 108] width 8 height 11
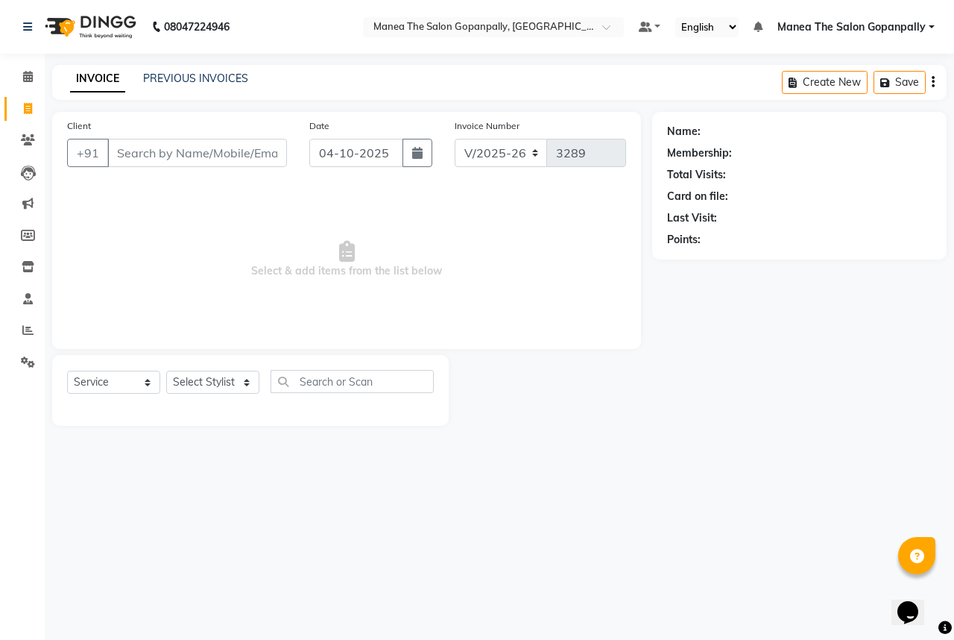
click at [224, 368] on div "Select Service Product Membership Package Voucher Prepaid Gift Card Select Styl…" at bounding box center [250, 390] width 397 height 71
click at [224, 377] on select "Select Stylist anas [PERSON_NAME] [PERSON_NAME] [PERSON_NAME] sameer [PERSON_NA…" at bounding box center [212, 382] width 93 height 23
click at [166, 371] on select "Select Stylist anas [PERSON_NAME] [PERSON_NAME] [PERSON_NAME] sameer [PERSON_NA…" at bounding box center [212, 382] width 93 height 23
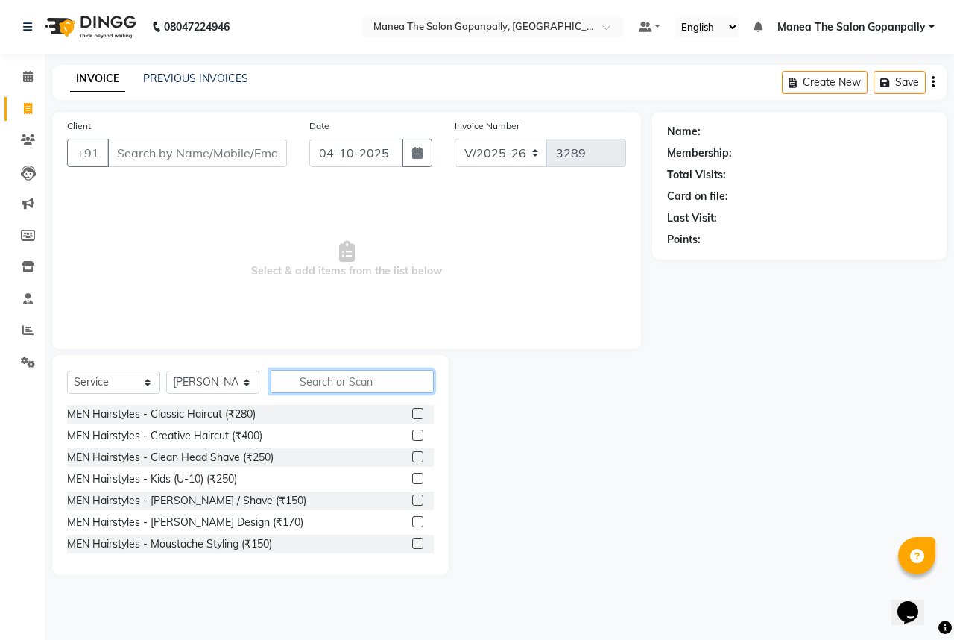
click at [362, 379] on input "text" at bounding box center [352, 381] width 163 height 23
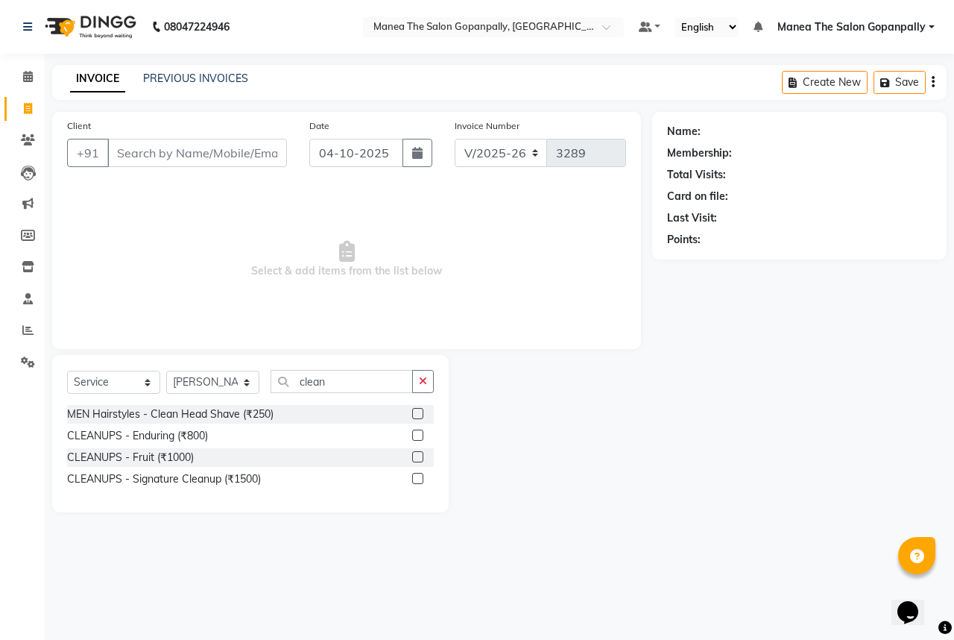
drag, startPoint x: 419, startPoint y: 432, endPoint x: 413, endPoint y: 424, distance: 10.1
click at [418, 432] on label at bounding box center [417, 435] width 11 height 11
click at [418, 432] on input "checkbox" at bounding box center [417, 436] width 10 height 10
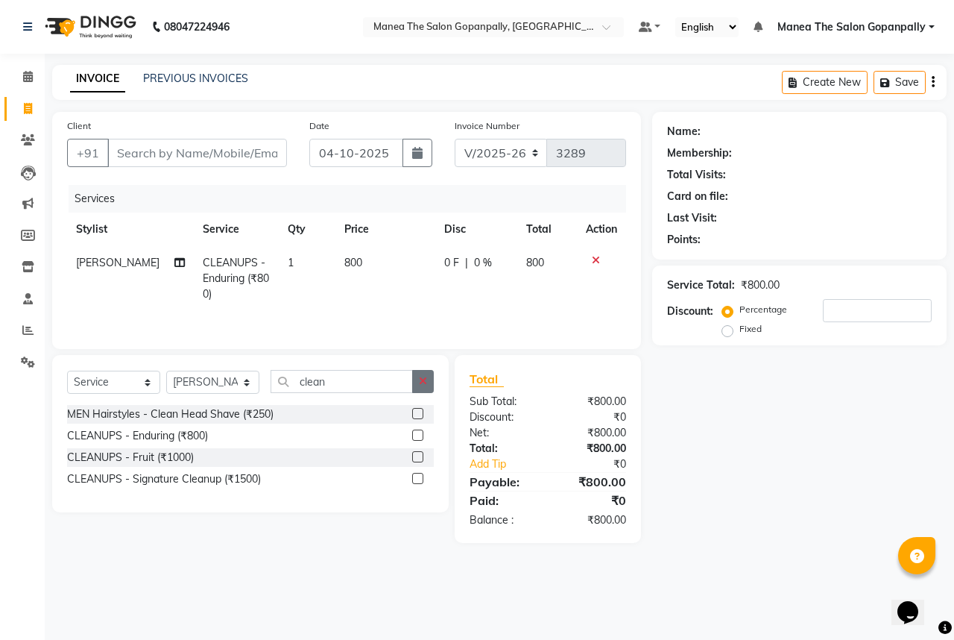
click at [418, 387] on button "button" at bounding box center [423, 381] width 22 height 23
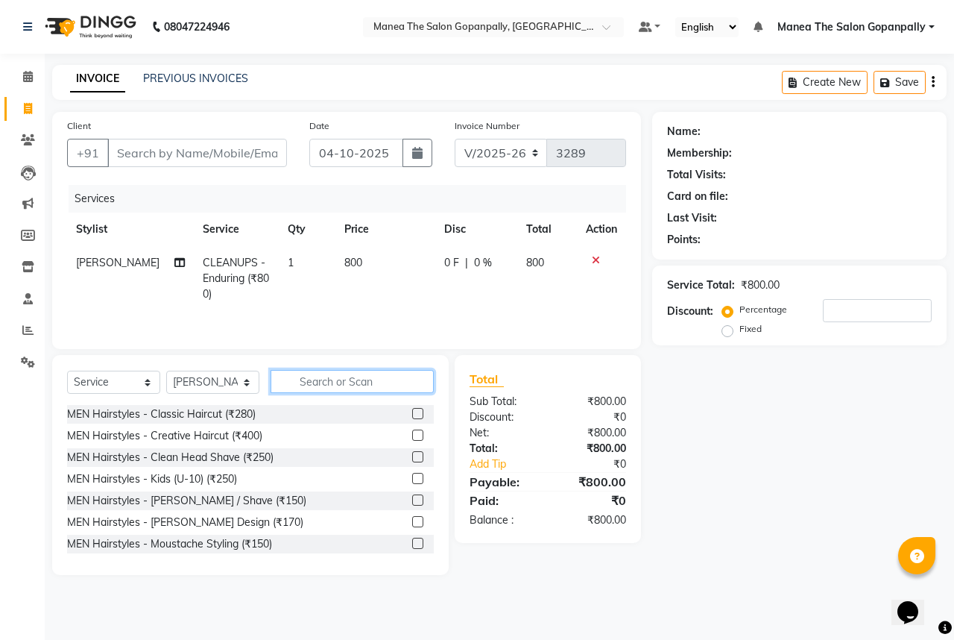
click at [410, 386] on input "text" at bounding box center [352, 381] width 163 height 23
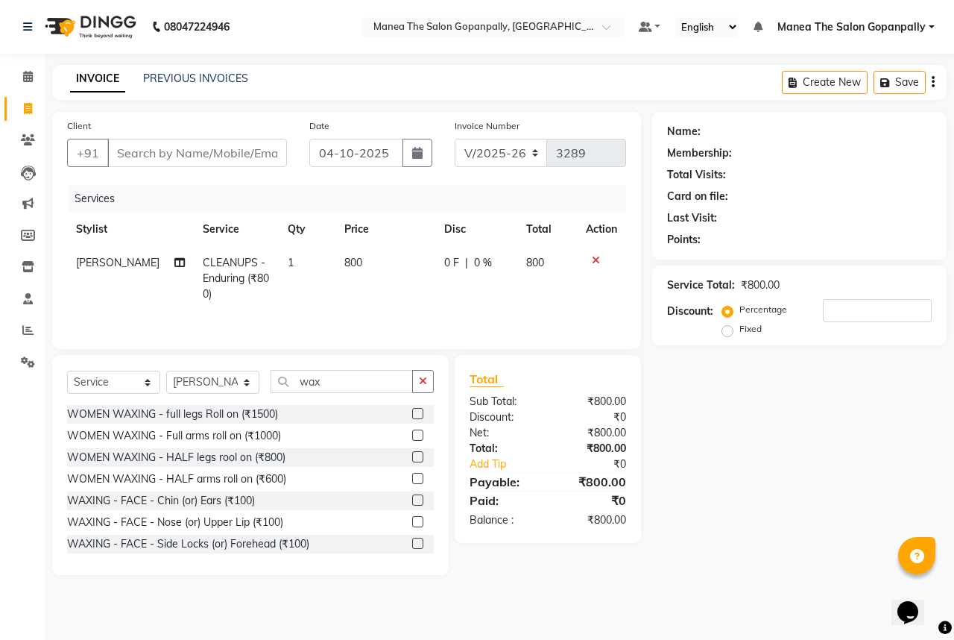
click at [412, 436] on label at bounding box center [417, 435] width 11 height 11
click at [412, 436] on input "checkbox" at bounding box center [417, 436] width 10 height 10
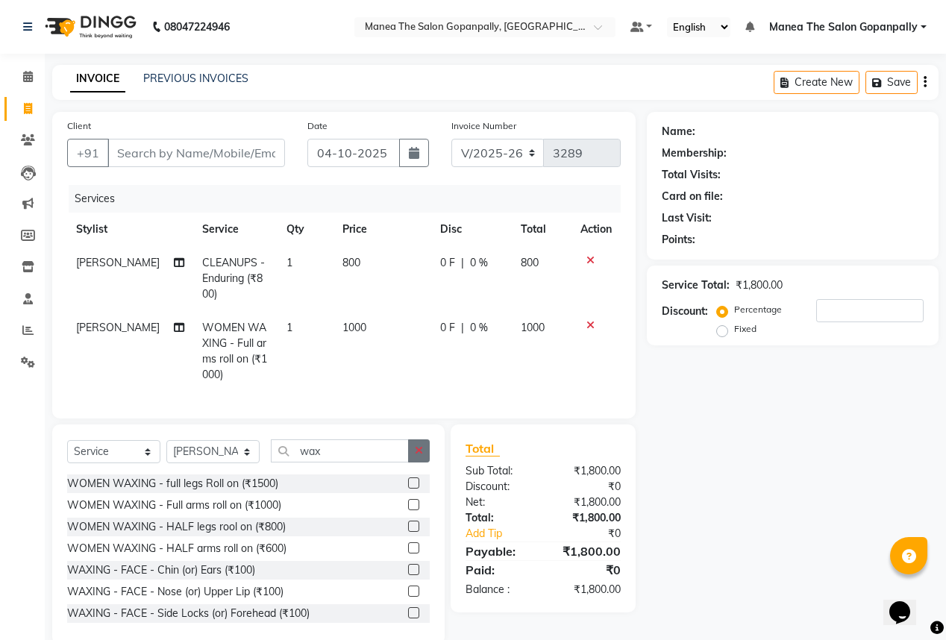
click at [416, 455] on icon "button" at bounding box center [419, 450] width 8 height 10
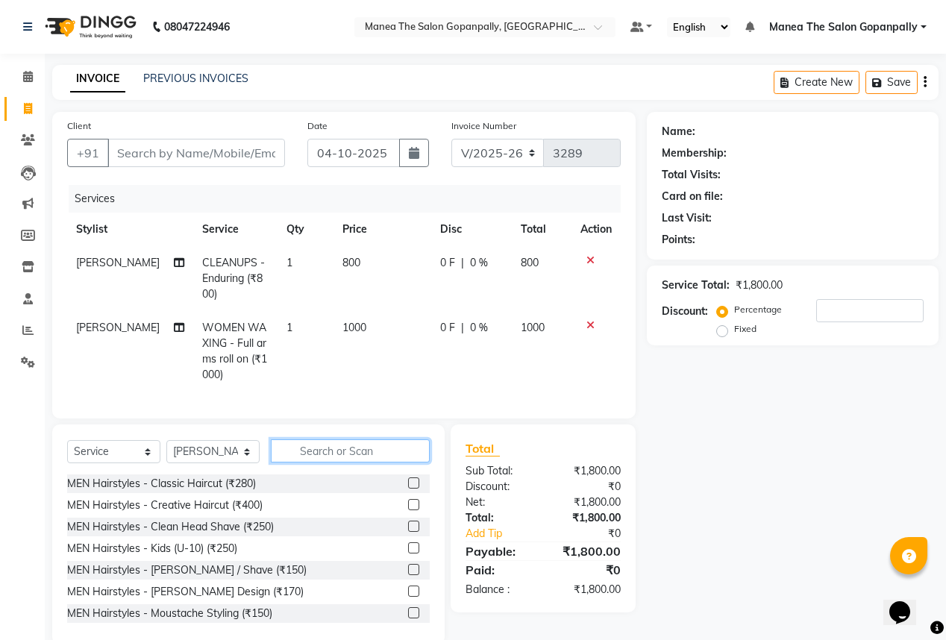
click at [404, 455] on input "text" at bounding box center [350, 450] width 159 height 23
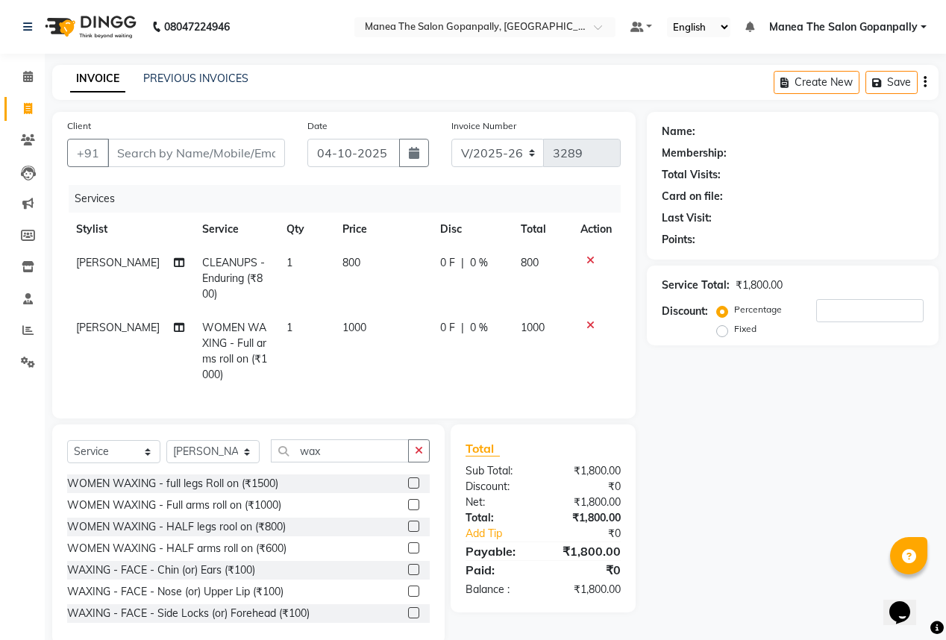
click at [408, 532] on label at bounding box center [413, 525] width 11 height 11
click at [408, 532] on input "checkbox" at bounding box center [413, 527] width 10 height 10
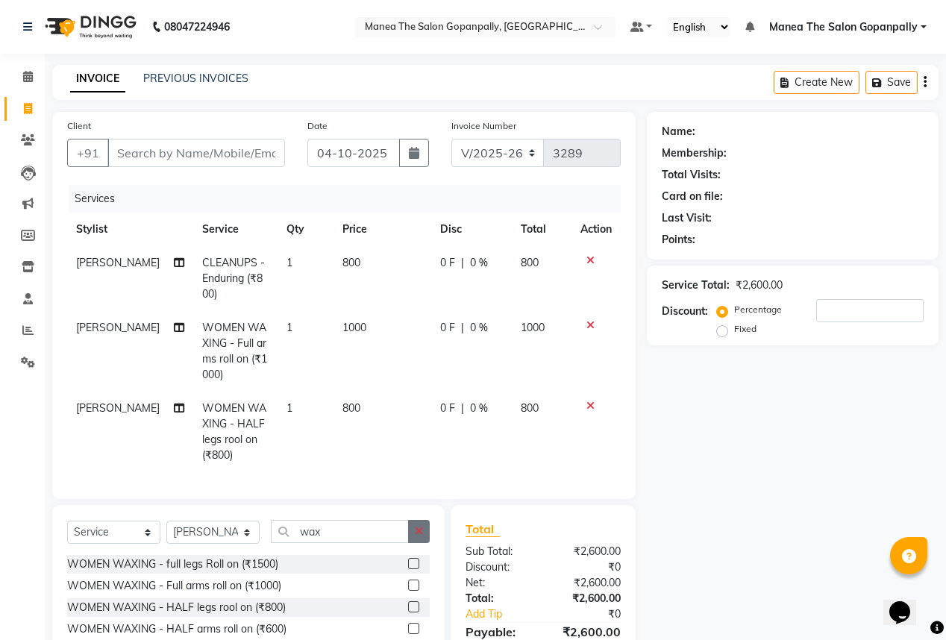
click at [412, 537] on button "button" at bounding box center [419, 531] width 22 height 23
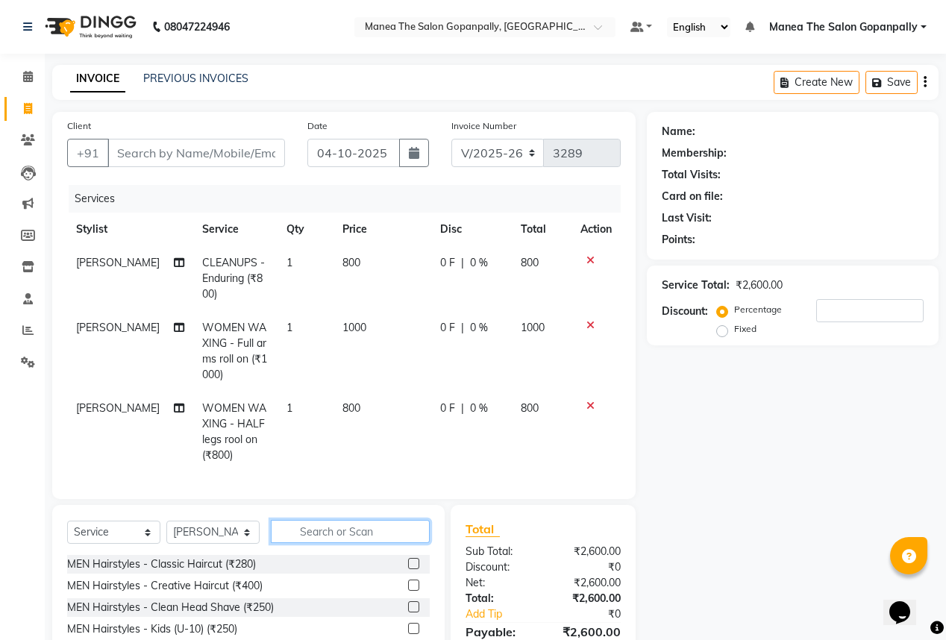
click at [403, 537] on input "text" at bounding box center [350, 531] width 159 height 23
click at [414, 569] on label at bounding box center [413, 563] width 11 height 11
click at [414, 569] on input "checkbox" at bounding box center [413, 564] width 10 height 10
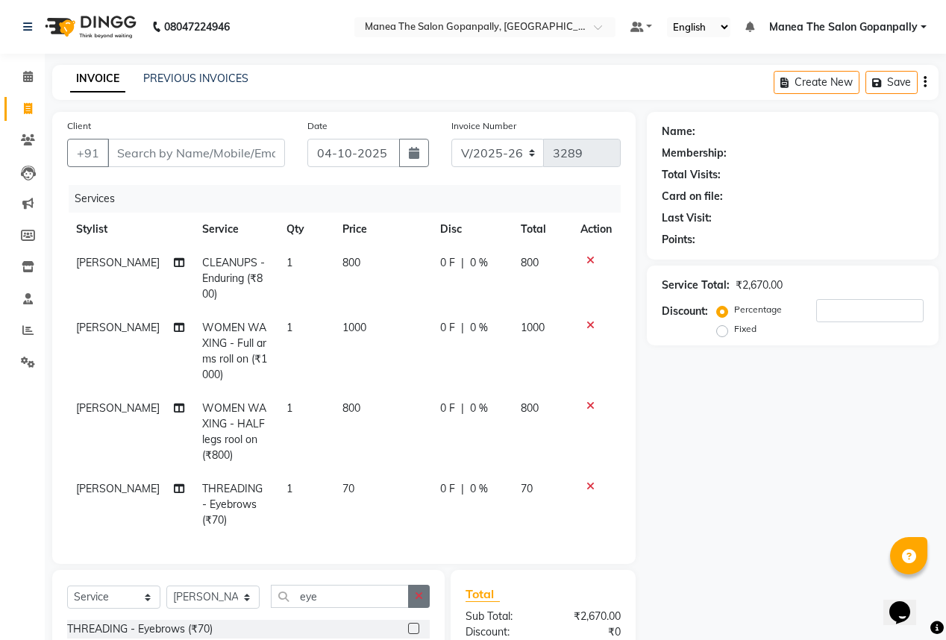
click at [418, 601] on icon "button" at bounding box center [419, 596] width 8 height 10
click at [396, 602] on input "text" at bounding box center [350, 596] width 159 height 23
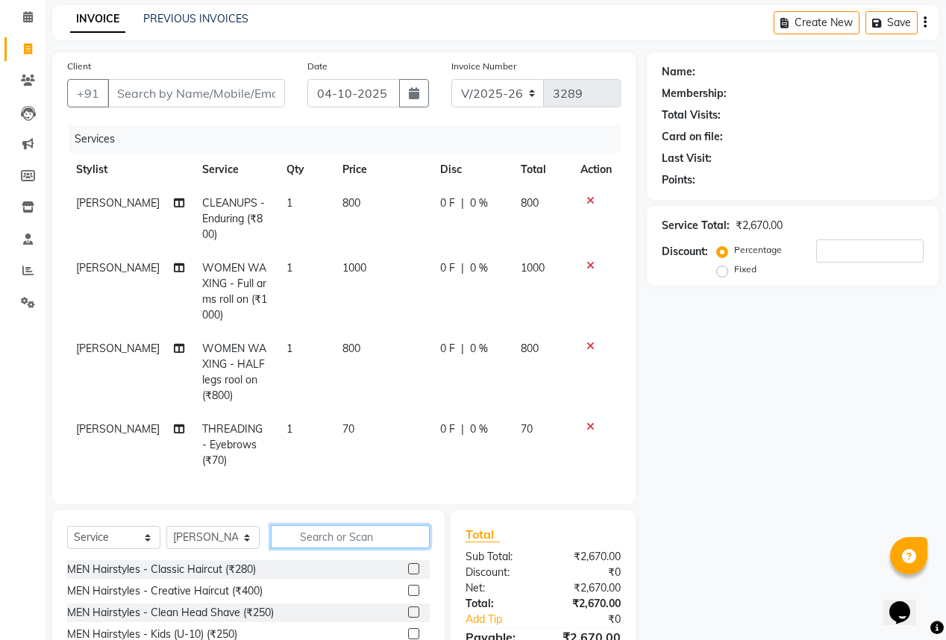
click at [389, 548] on input "text" at bounding box center [350, 536] width 159 height 23
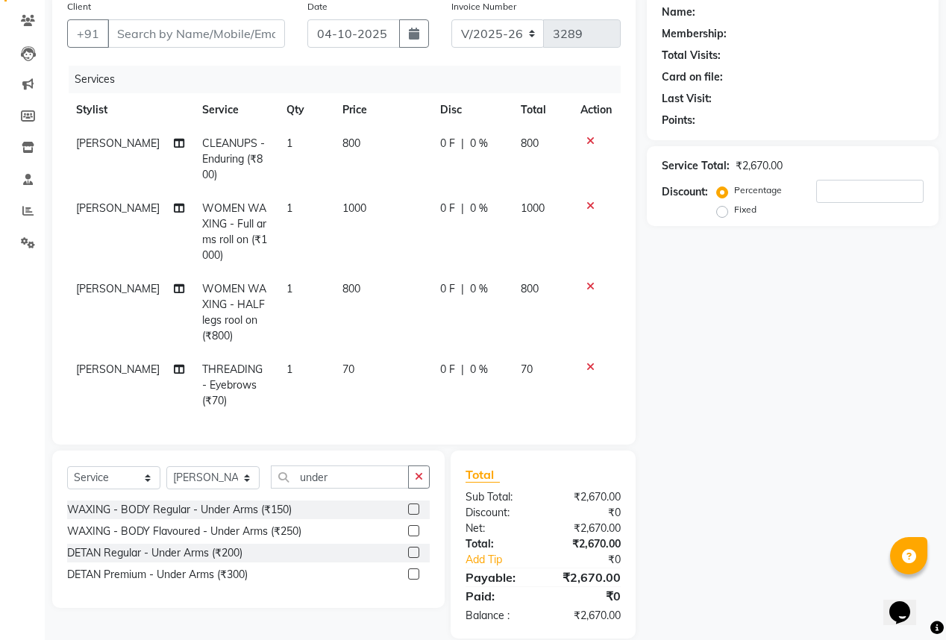
click at [413, 536] on label at bounding box center [413, 530] width 11 height 11
click at [413, 536] on input "checkbox" at bounding box center [413, 531] width 10 height 10
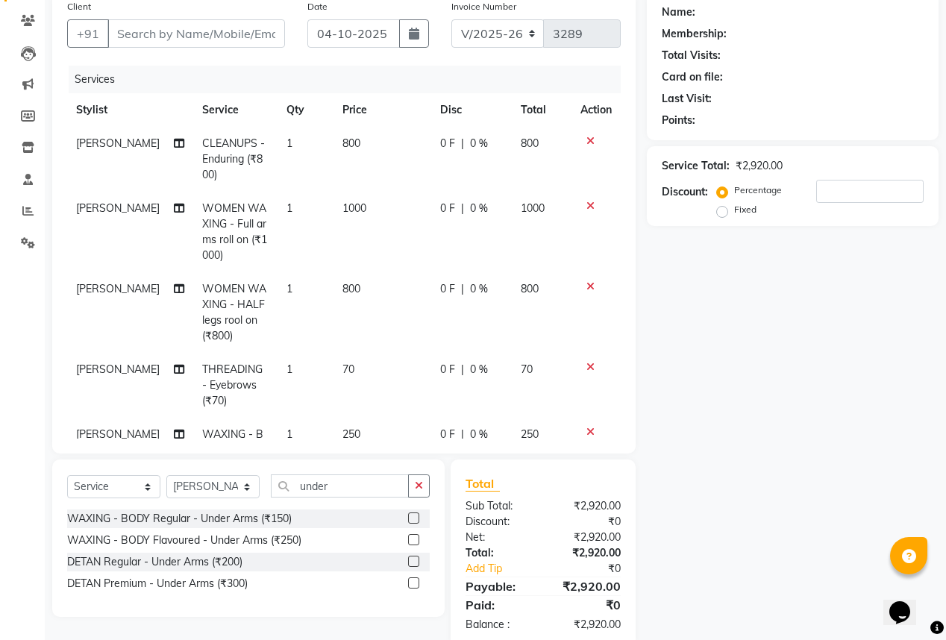
click at [427, 489] on button "button" at bounding box center [419, 485] width 22 height 23
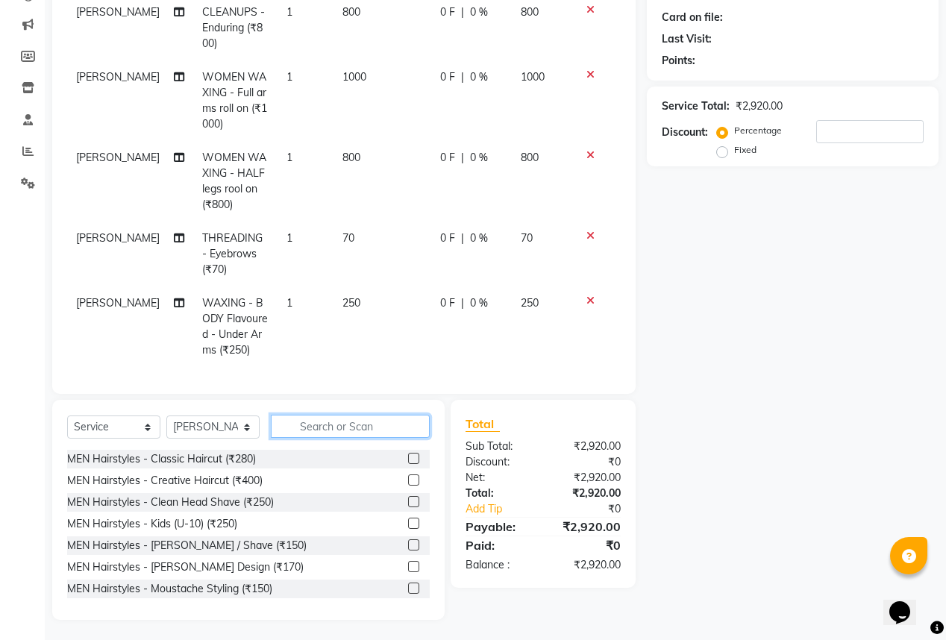
scroll to position [0, 0]
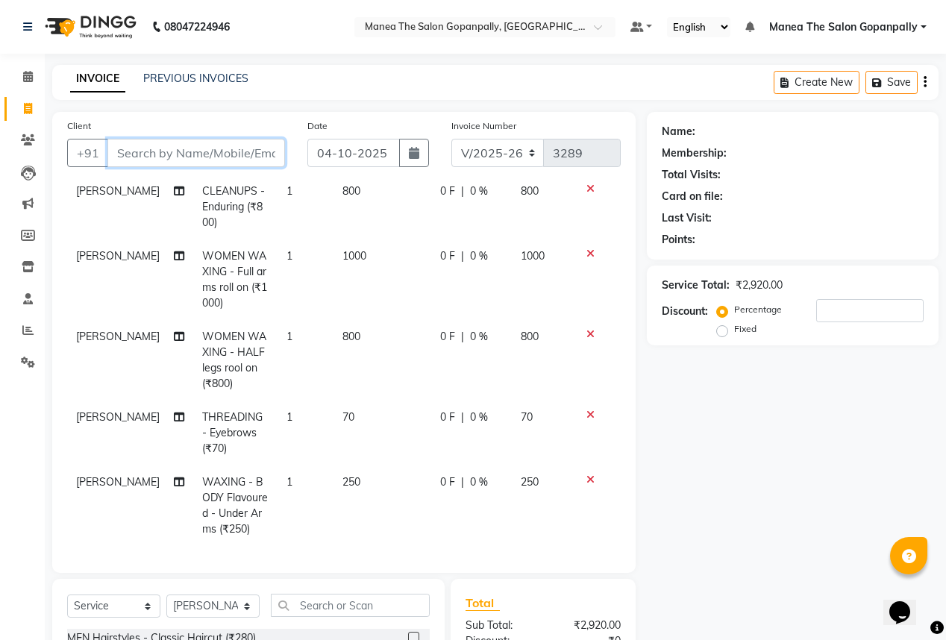
click at [193, 154] on input "Client" at bounding box center [195, 153] width 177 height 28
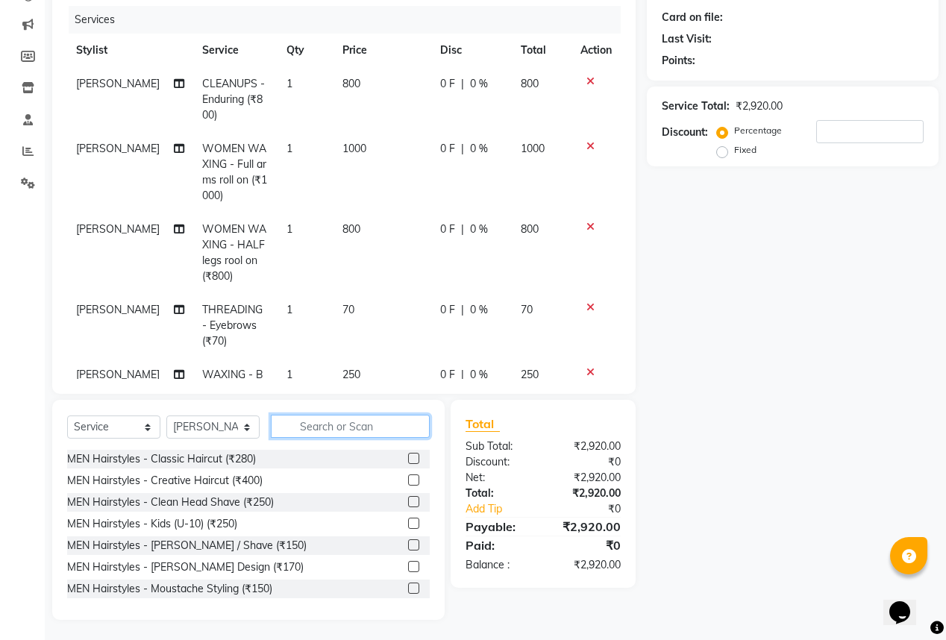
drag, startPoint x: 318, startPoint y: 423, endPoint x: 319, endPoint y: 404, distance: 18.7
click at [318, 421] on input "text" at bounding box center [350, 426] width 159 height 23
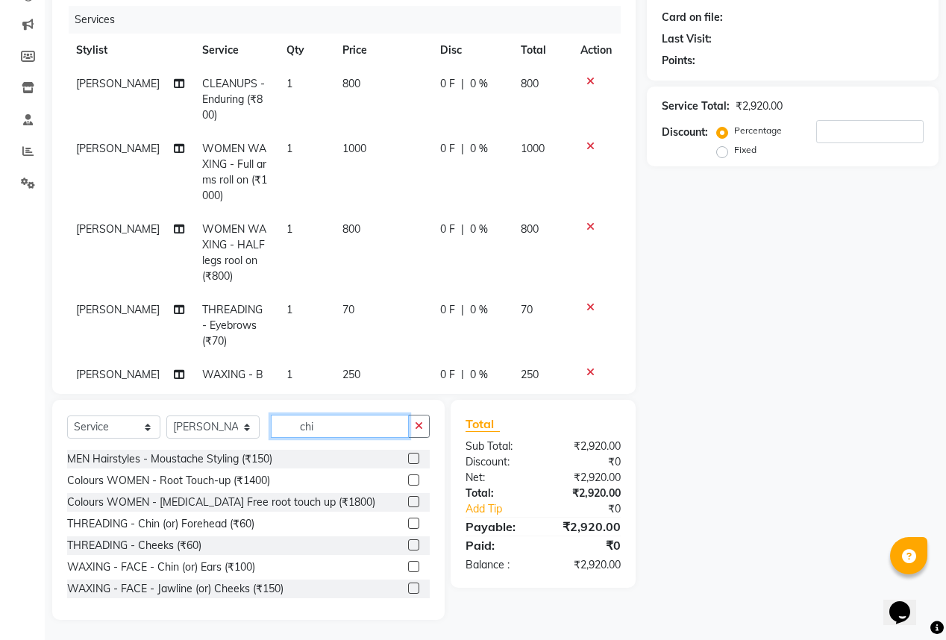
scroll to position [149, 0]
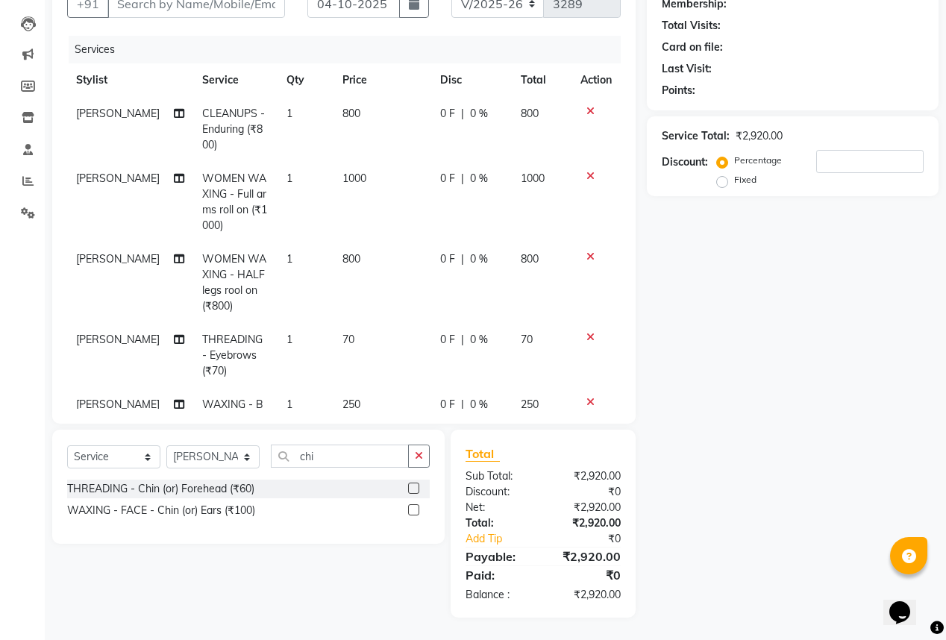
click at [415, 491] on label at bounding box center [413, 487] width 11 height 11
click at [415, 491] on input "checkbox" at bounding box center [413, 489] width 10 height 10
click at [418, 458] on icon "button" at bounding box center [419, 455] width 8 height 10
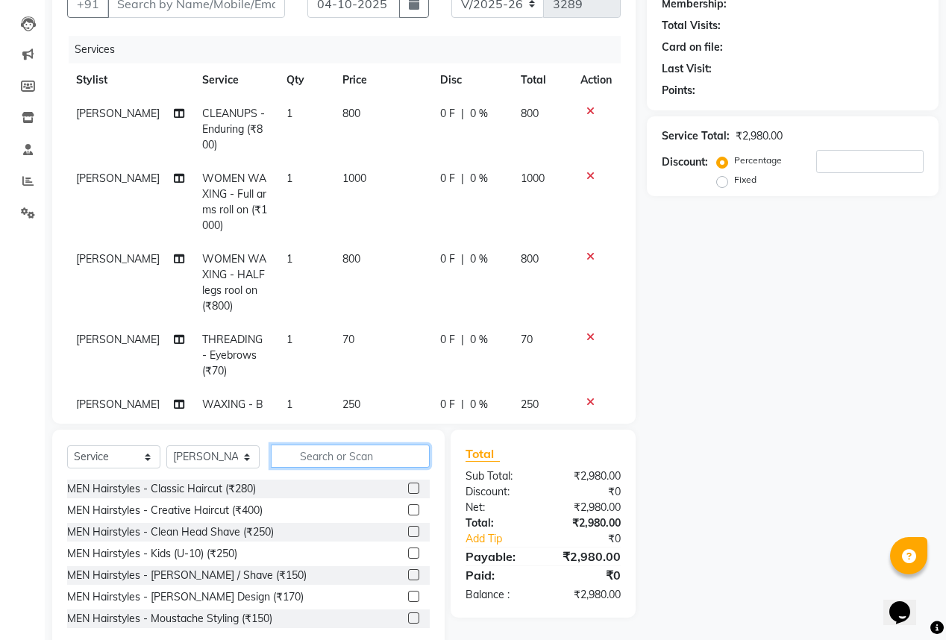
scroll to position [0, 0]
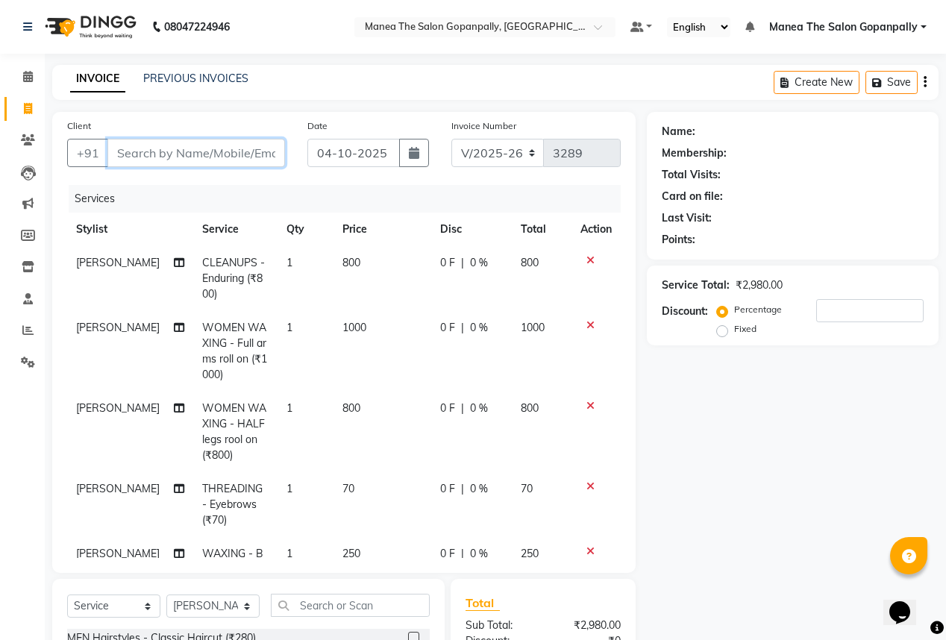
click at [251, 152] on input "Client" at bounding box center [195, 153] width 177 height 28
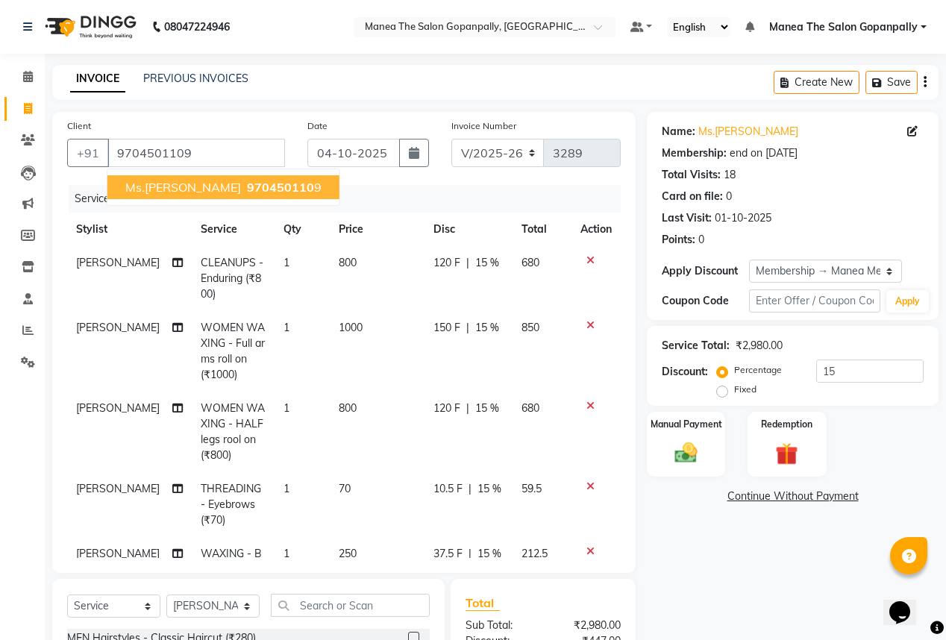
click at [247, 193] on span "970450110" at bounding box center [280, 187] width 67 height 15
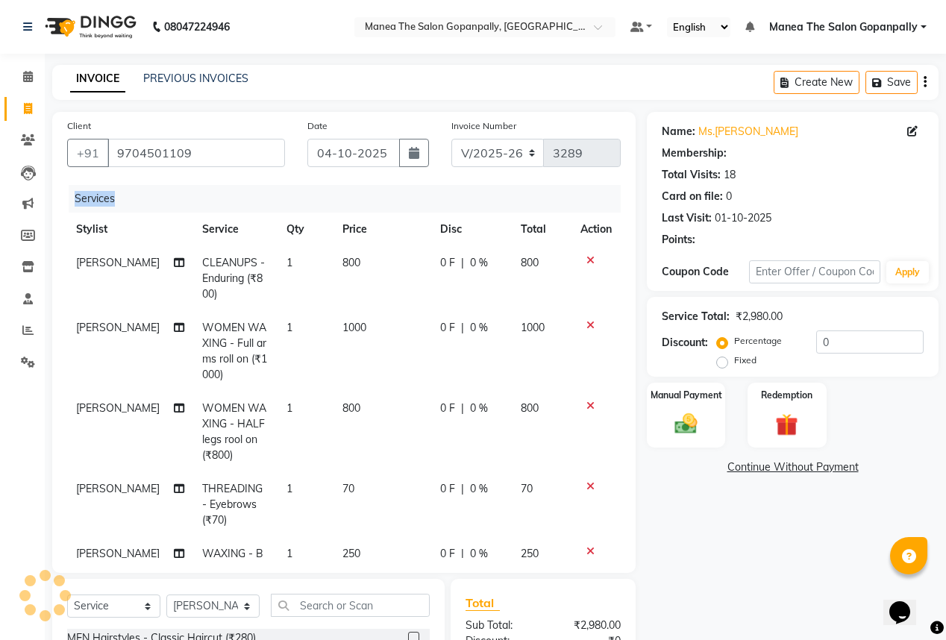
click at [216, 193] on div "Services" at bounding box center [350, 199] width 563 height 28
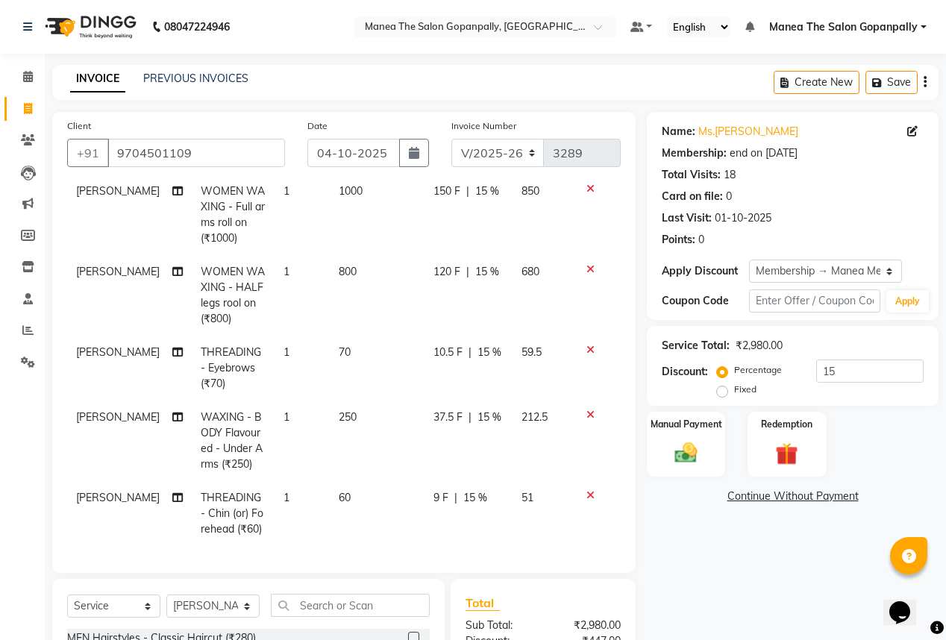
scroll to position [179, 0]
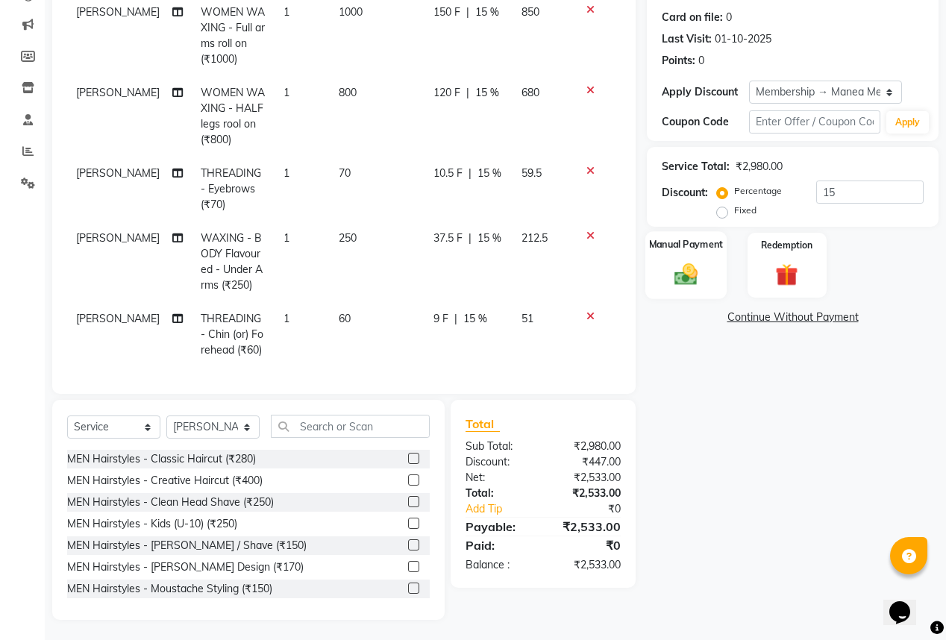
click at [668, 254] on div "Manual Payment" at bounding box center [685, 265] width 81 height 68
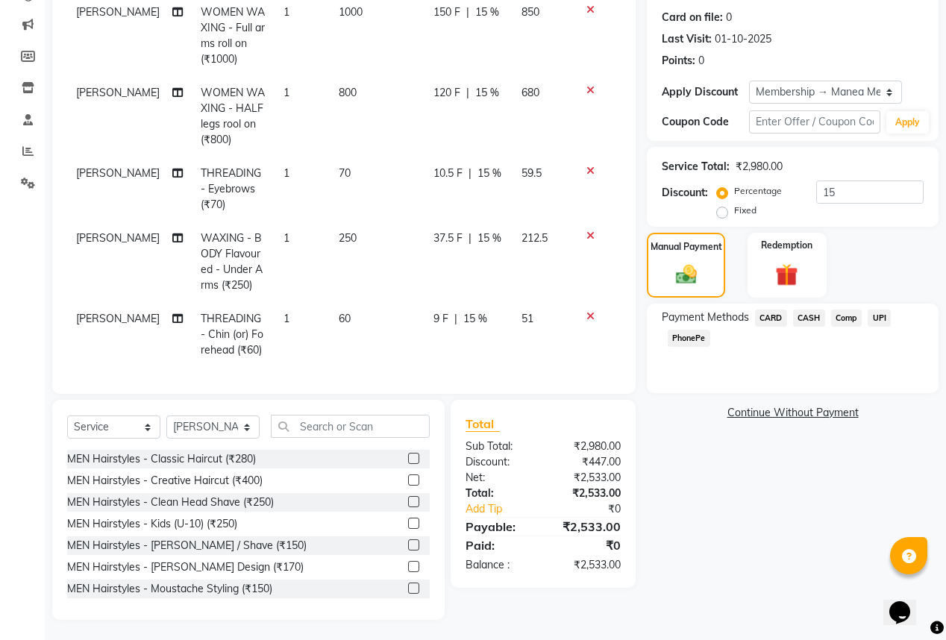
click at [877, 319] on span "UPI" at bounding box center [878, 317] width 23 height 17
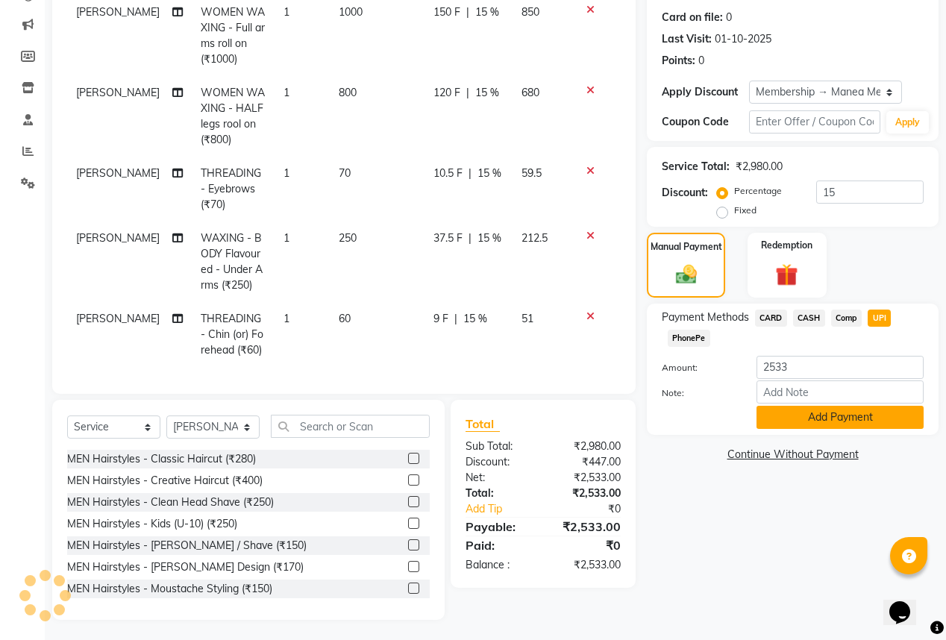
click at [830, 420] on button "Add Payment" at bounding box center [839, 417] width 167 height 23
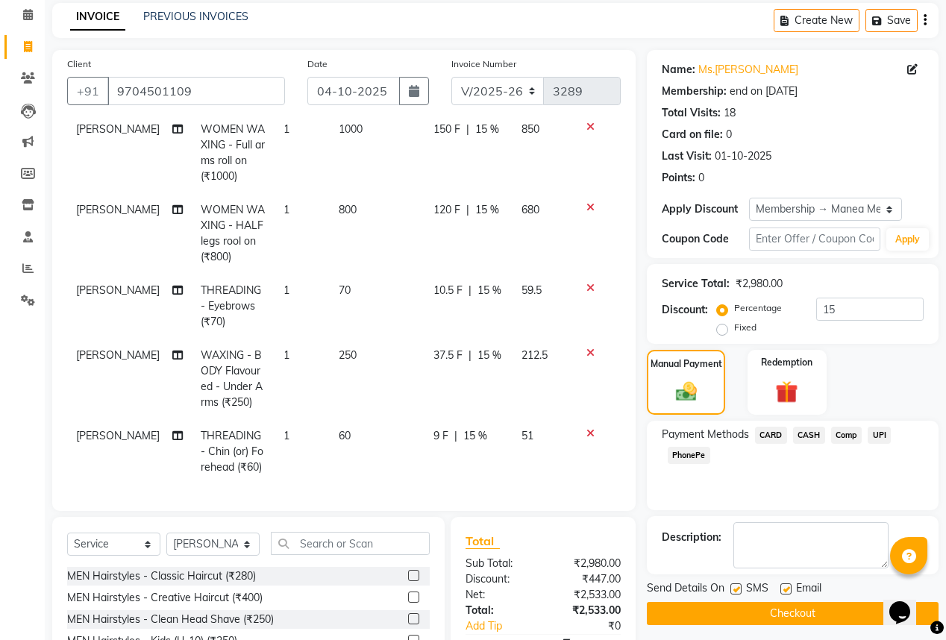
scroll to position [181, 0]
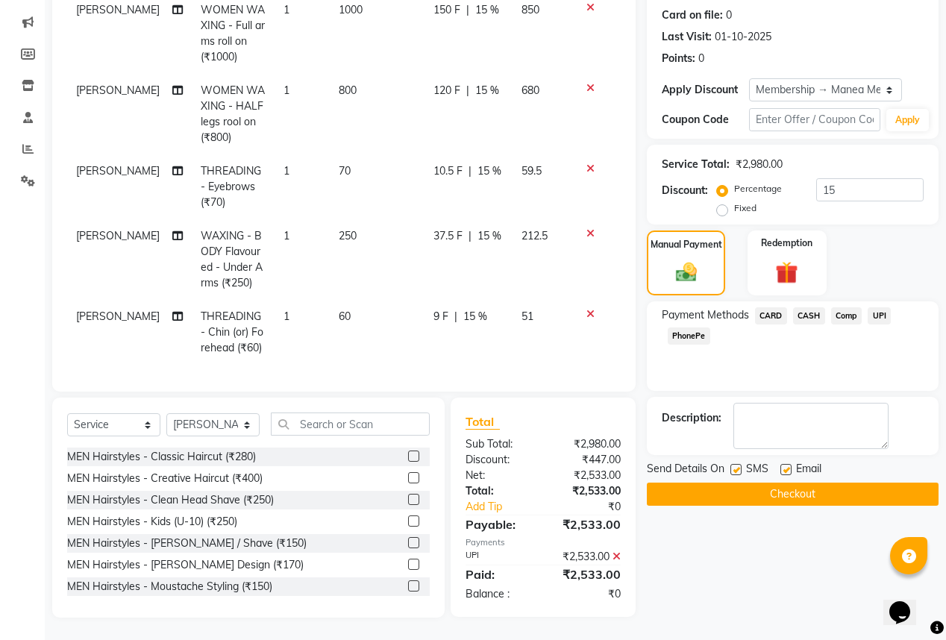
click at [789, 468] on label at bounding box center [785, 469] width 11 height 11
click at [789, 468] on input "checkbox" at bounding box center [785, 470] width 10 height 10
click at [784, 496] on button "Checkout" at bounding box center [793, 493] width 292 height 23
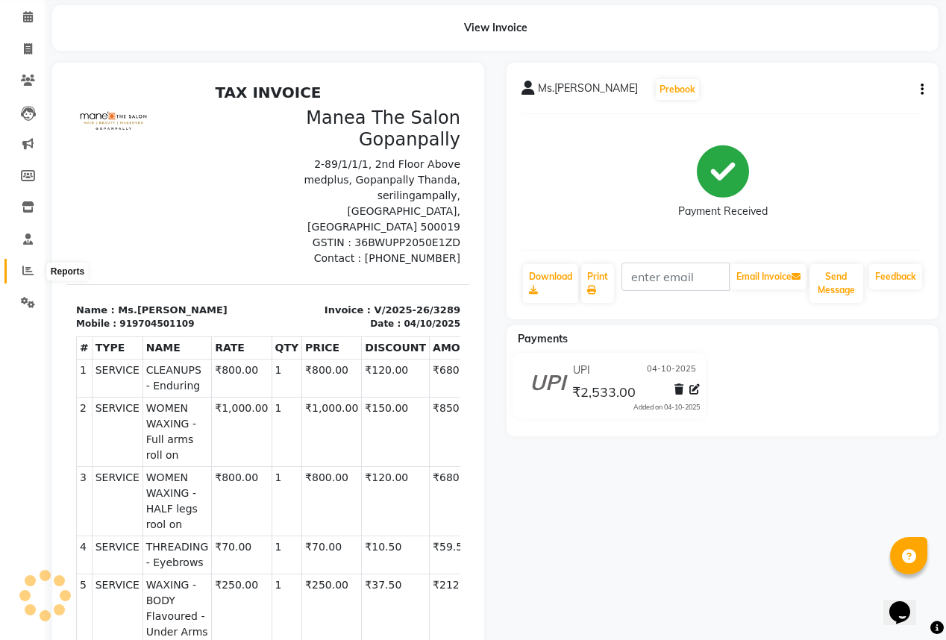
click at [19, 268] on span at bounding box center [28, 270] width 26 height 17
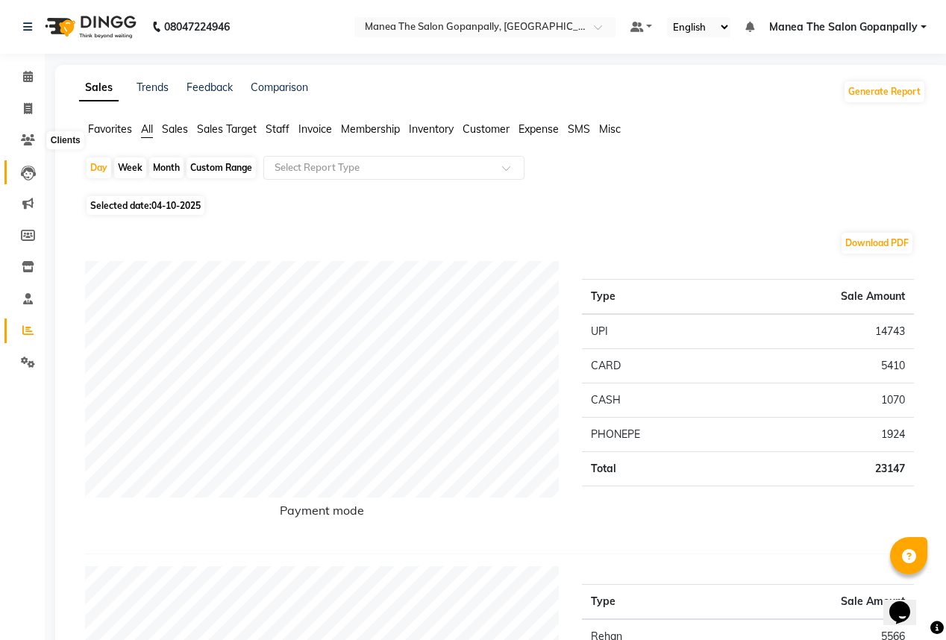
scroll to position [60, 0]
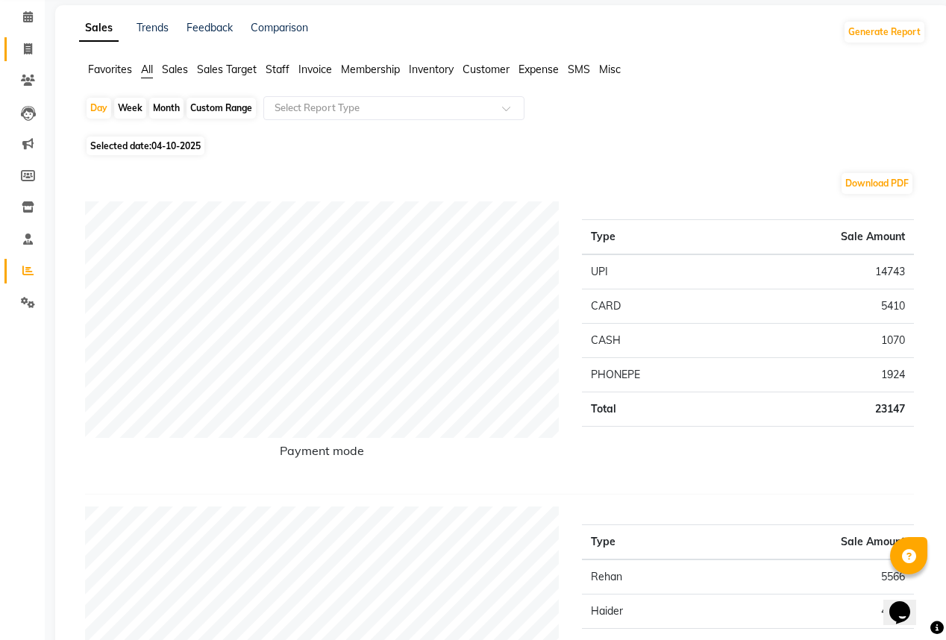
click at [24, 39] on link "Invoice" at bounding box center [22, 49] width 36 height 25
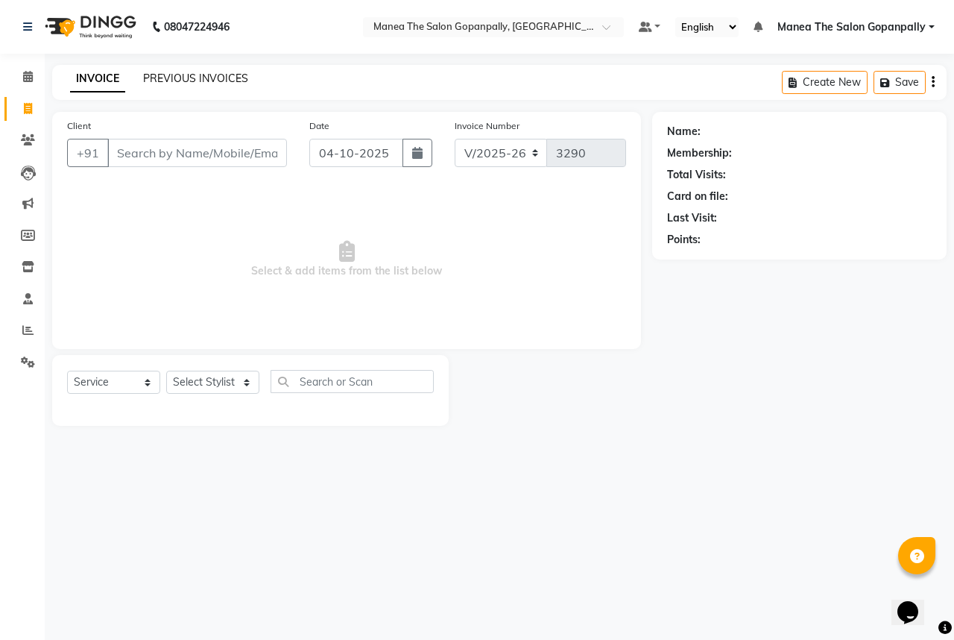
click at [214, 78] on link "PREVIOUS INVOICES" at bounding box center [195, 78] width 105 height 13
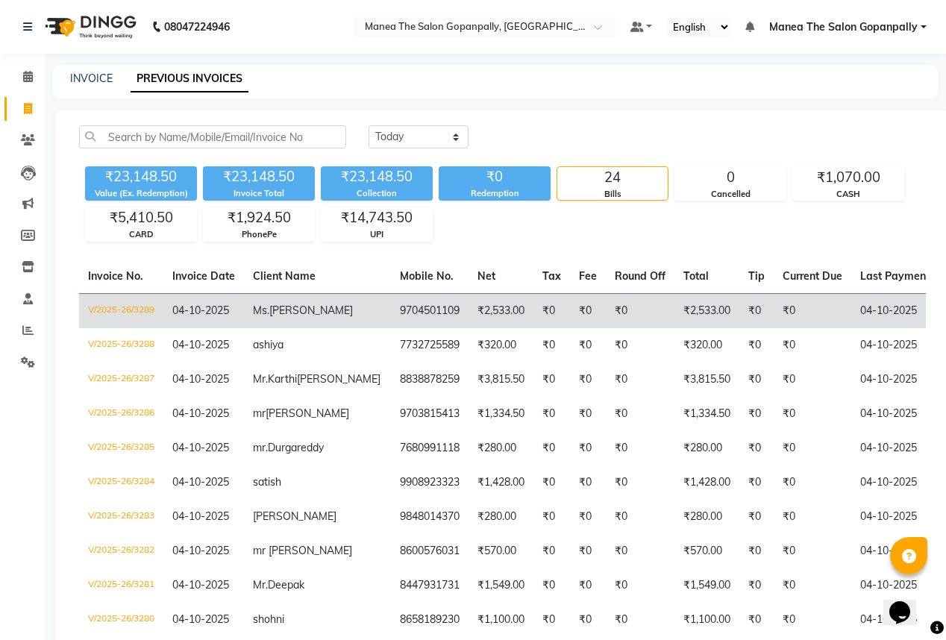
click at [391, 310] on td "9704501109" at bounding box center [430, 310] width 78 height 35
